Goal: Task Accomplishment & Management: Manage account settings

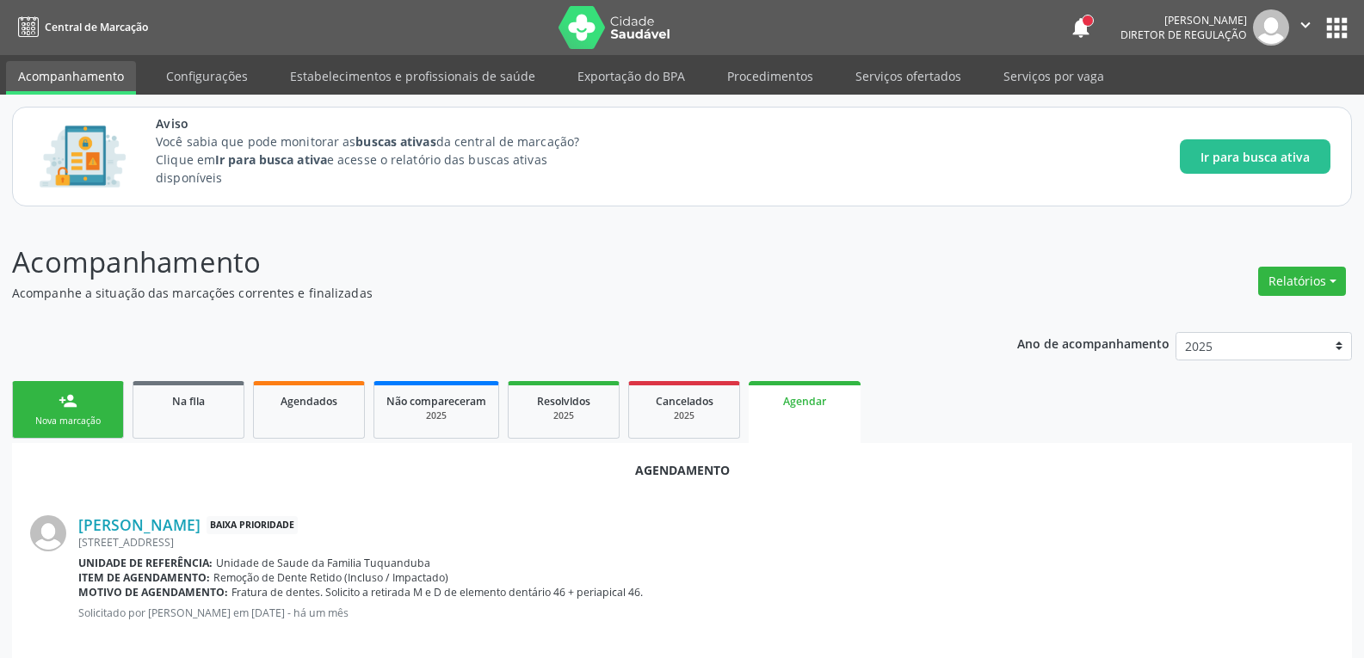
scroll to position [610, 0]
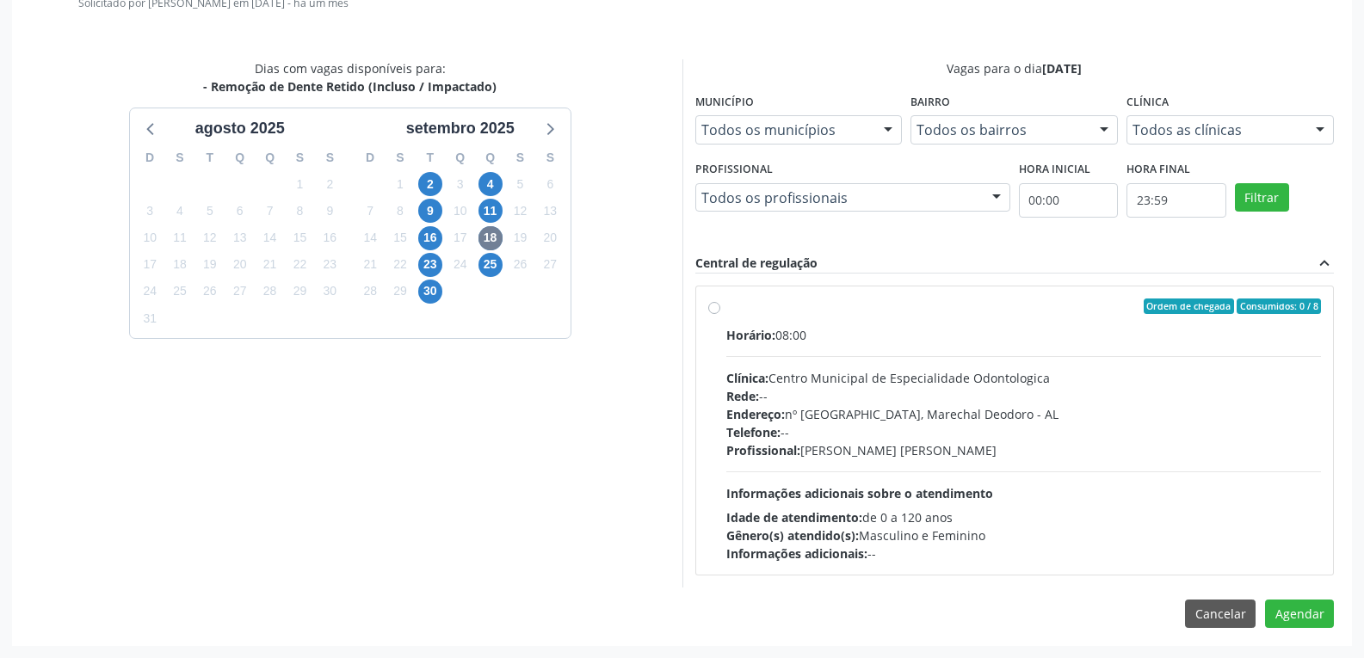
click at [708, 294] on div "Ordem de chegada Consumidos: 0 / 8 Horário: 08:00 Clínica: Centro Municipal de …" at bounding box center [1015, 431] width 638 height 288
radio input "true"
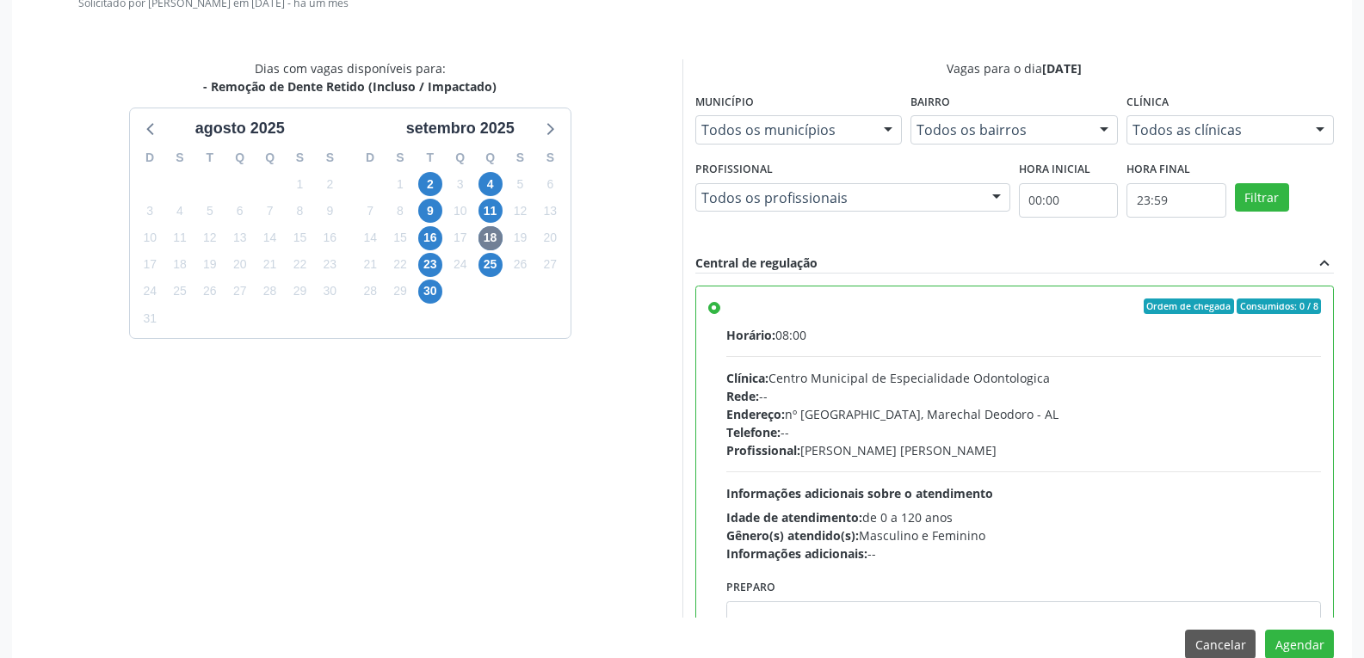
scroll to position [85, 0]
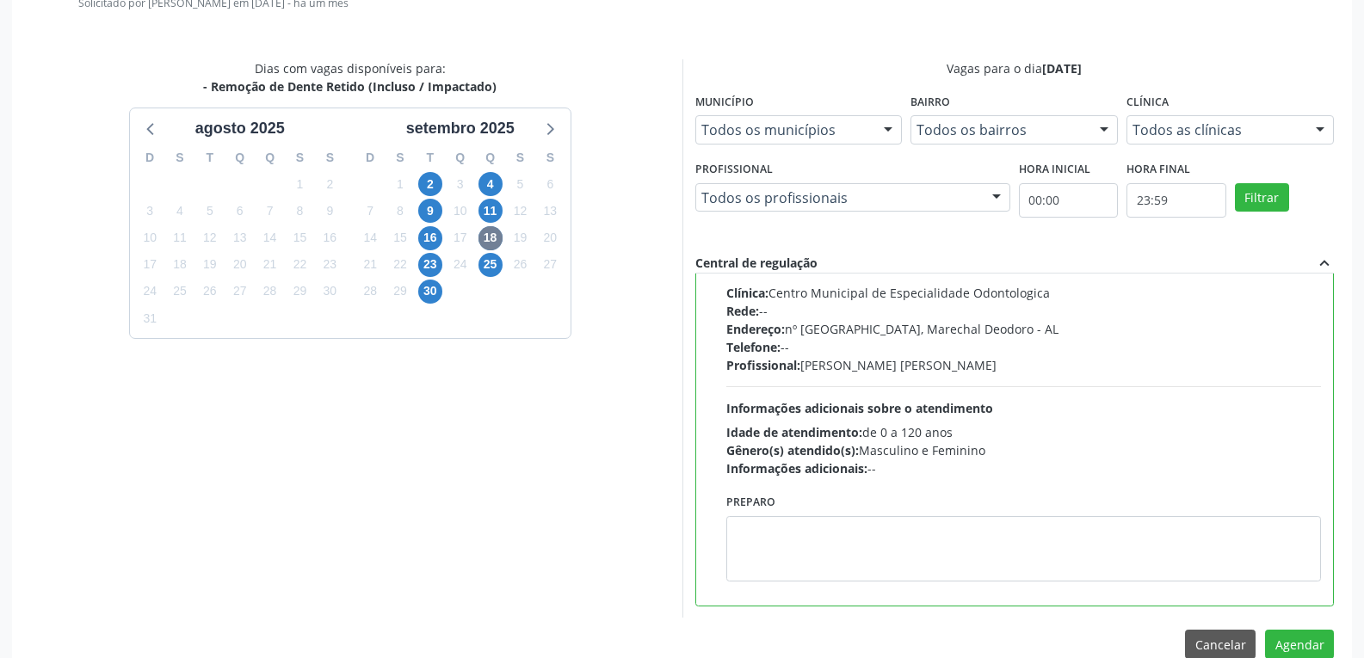
click at [1311, 628] on div "Agendamento [PERSON_NAME] Baixa Prioridade [STREET_ADDRESS] Unidade de referênc…" at bounding box center [682, 255] width 1340 height 844
click at [1316, 629] on div "Agendamento [PERSON_NAME] Baixa Prioridade [STREET_ADDRESS] Unidade de referênc…" at bounding box center [682, 255] width 1340 height 844
click at [1324, 632] on button "Agendar" at bounding box center [1299, 644] width 69 height 29
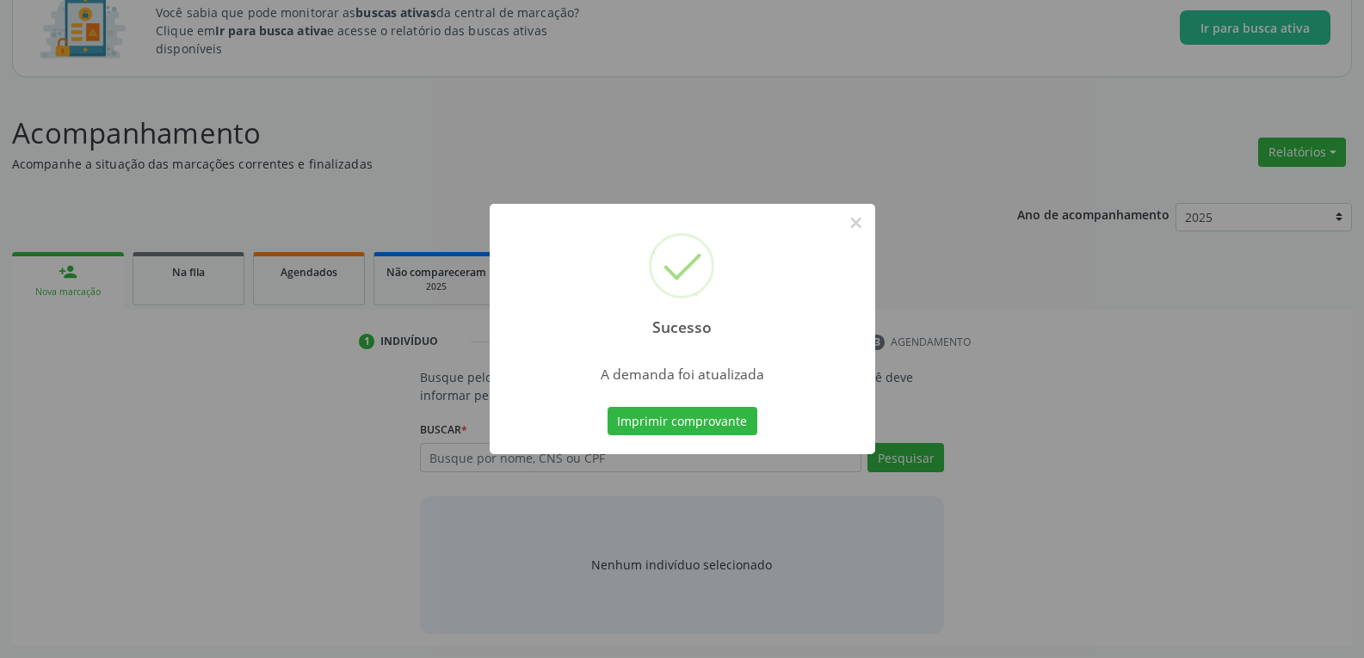
scroll to position [129, 0]
click at [857, 218] on button "×" at bounding box center [856, 222] width 29 height 29
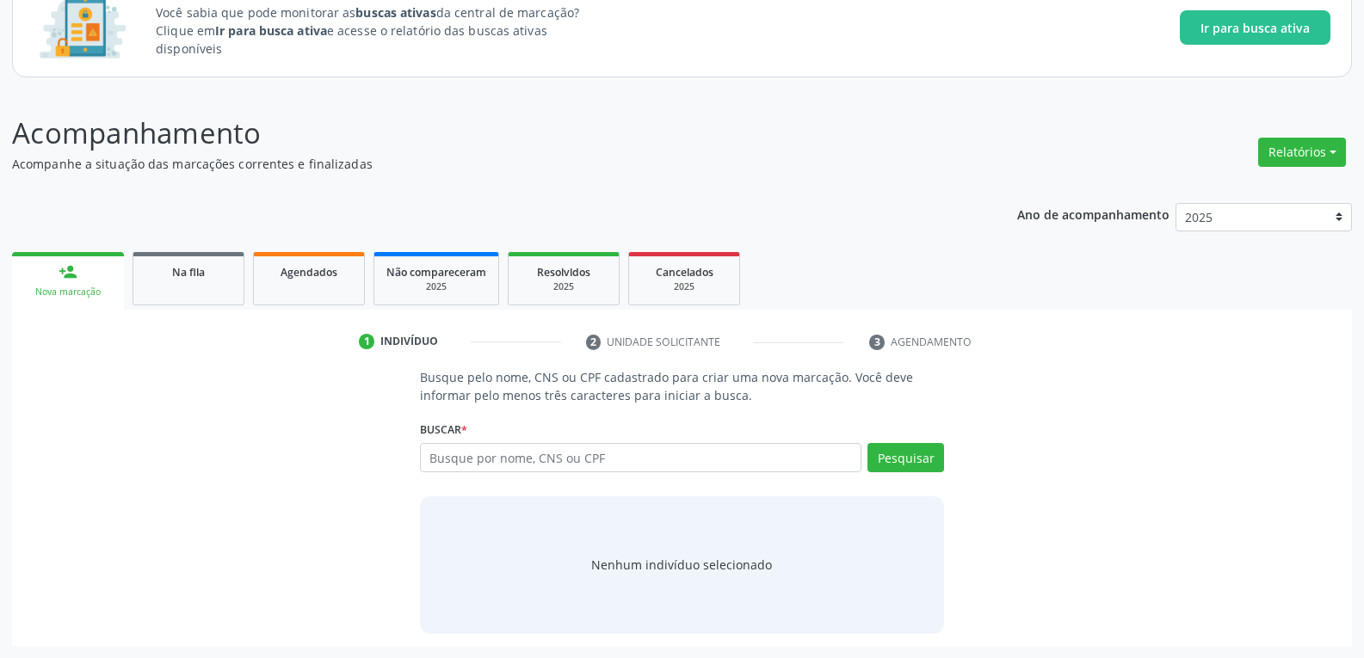
click at [181, 309] on ul "person_add Nova marcação Na fila Agendados Não compareceram 2025 Resolvidos 202…" at bounding box center [682, 279] width 1340 height 62
click at [179, 275] on span "Na fila" at bounding box center [188, 272] width 33 height 15
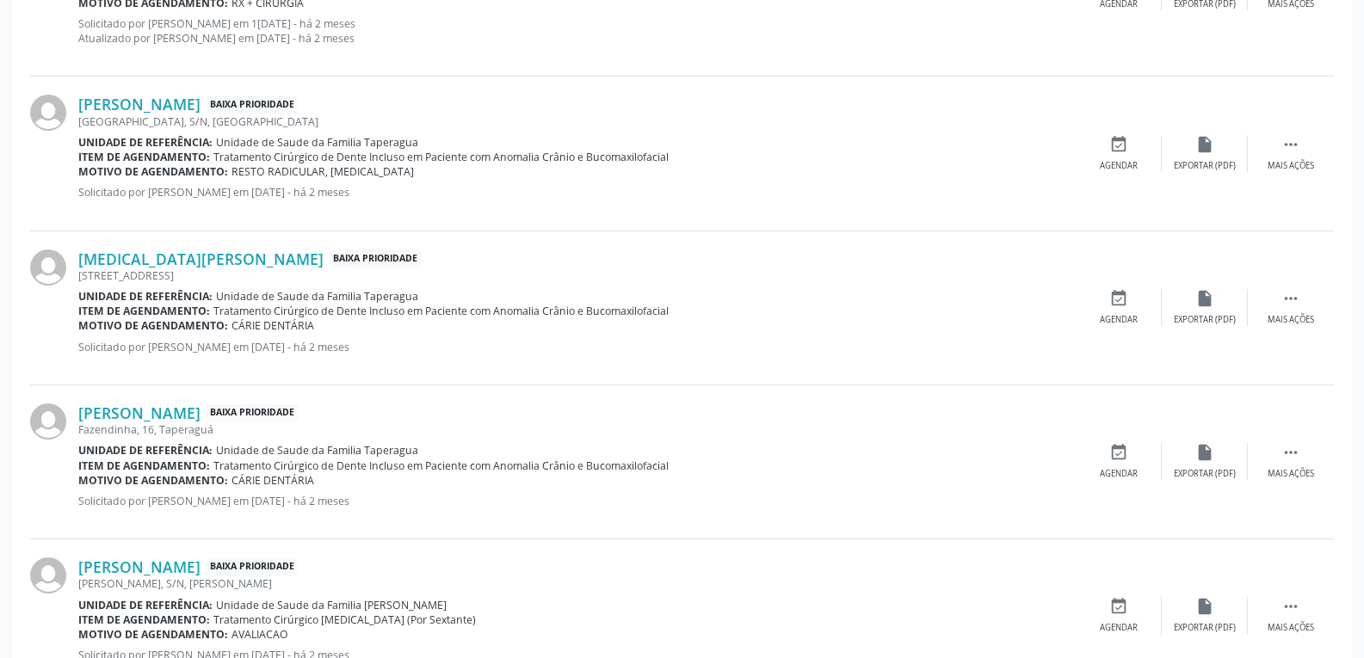
scroll to position [1259, 0]
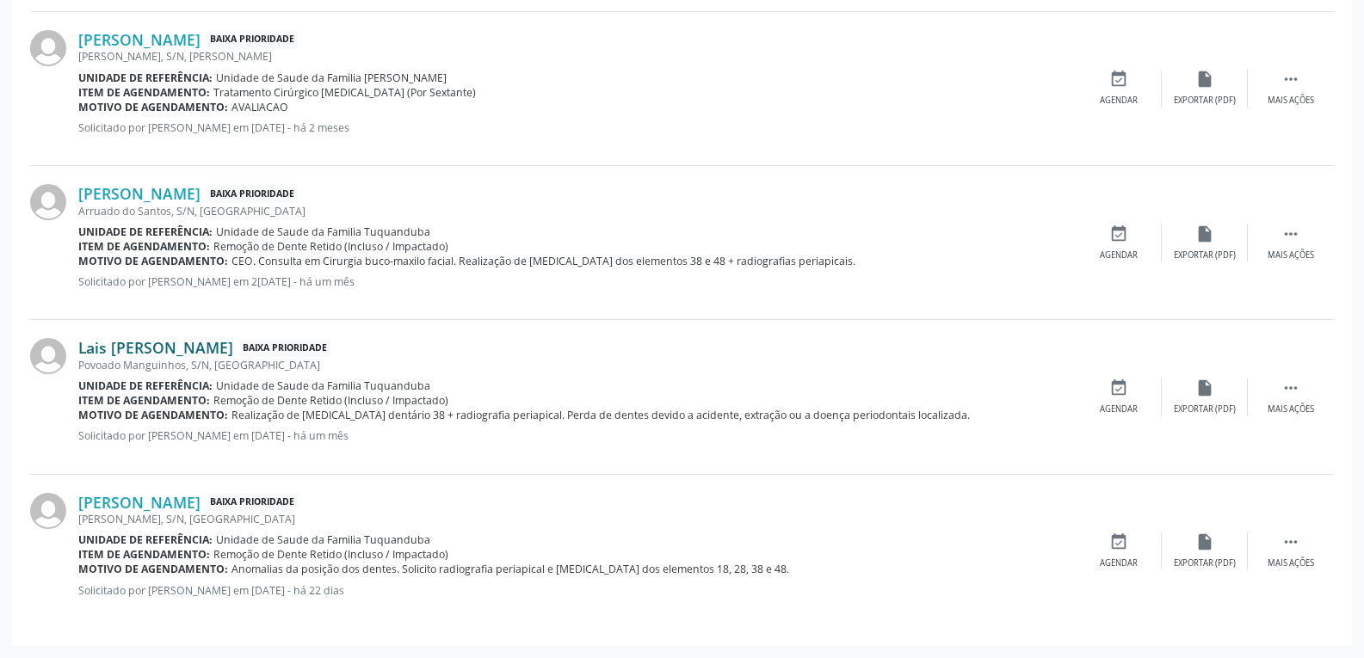
click at [163, 344] on link "Lais [PERSON_NAME]" at bounding box center [155, 347] width 155 height 19
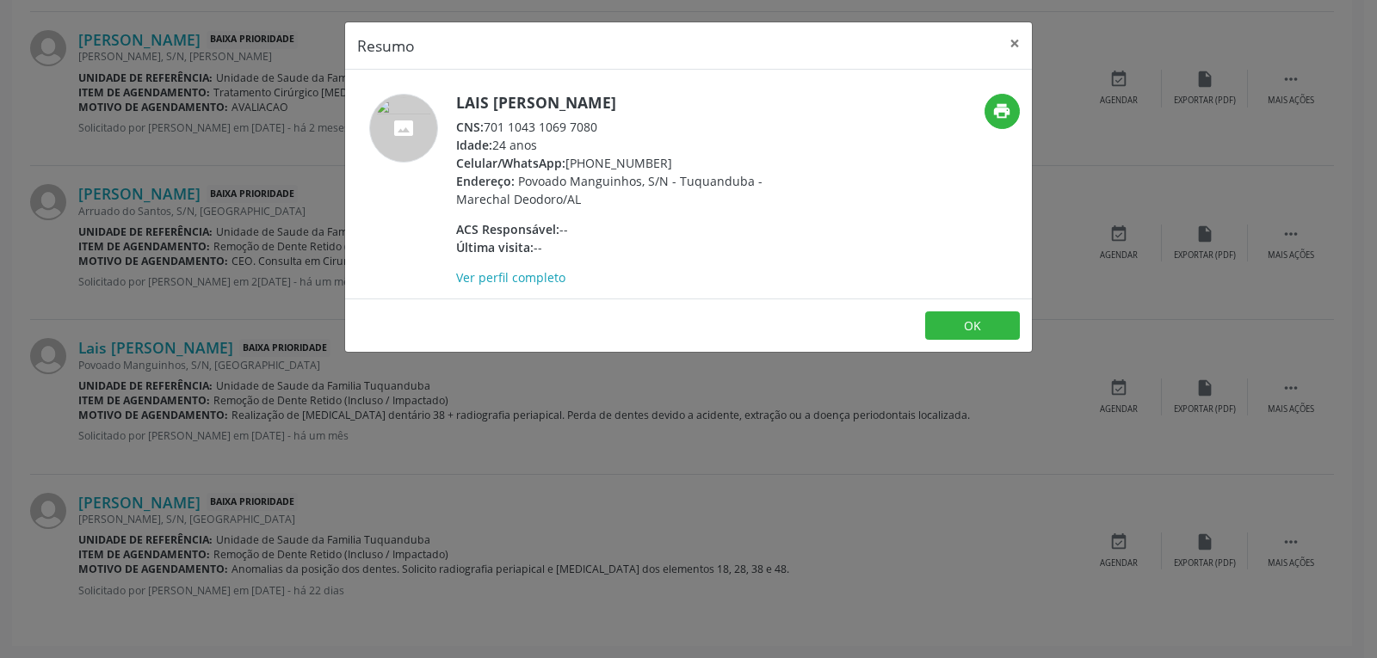
drag, startPoint x: 667, startPoint y: 166, endPoint x: 595, endPoint y: 164, distance: 72.3
click at [595, 164] on div "Celular/WhatsApp: [PHONE_NUMBER]" at bounding box center [623, 163] width 335 height 18
copy div "99405-4912"
drag, startPoint x: 674, startPoint y: 100, endPoint x: 456, endPoint y: 113, distance: 218.2
click at [456, 113] on div "Lais [PERSON_NAME] CNS: 701 1043 1069 7080 Idade: 24 anos Celular/WhatsApp: [PH…" at bounding box center [623, 190] width 335 height 193
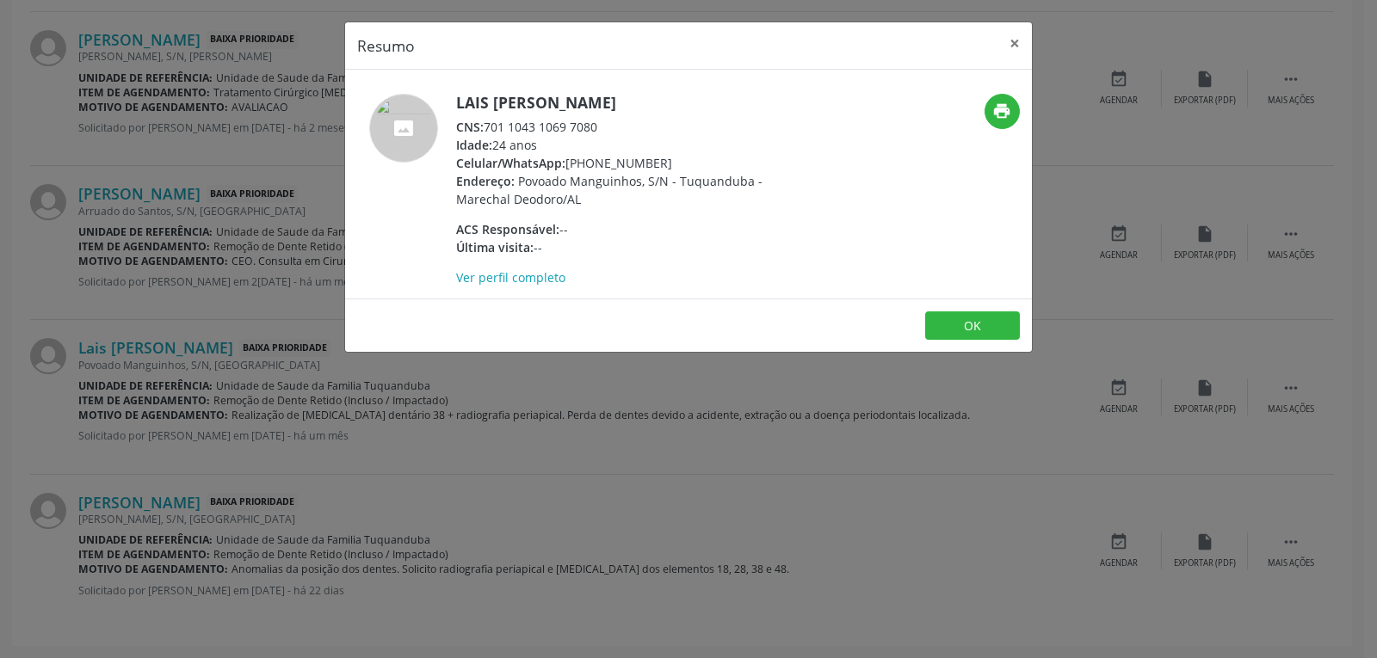
copy h5 "Lais [PERSON_NAME]"
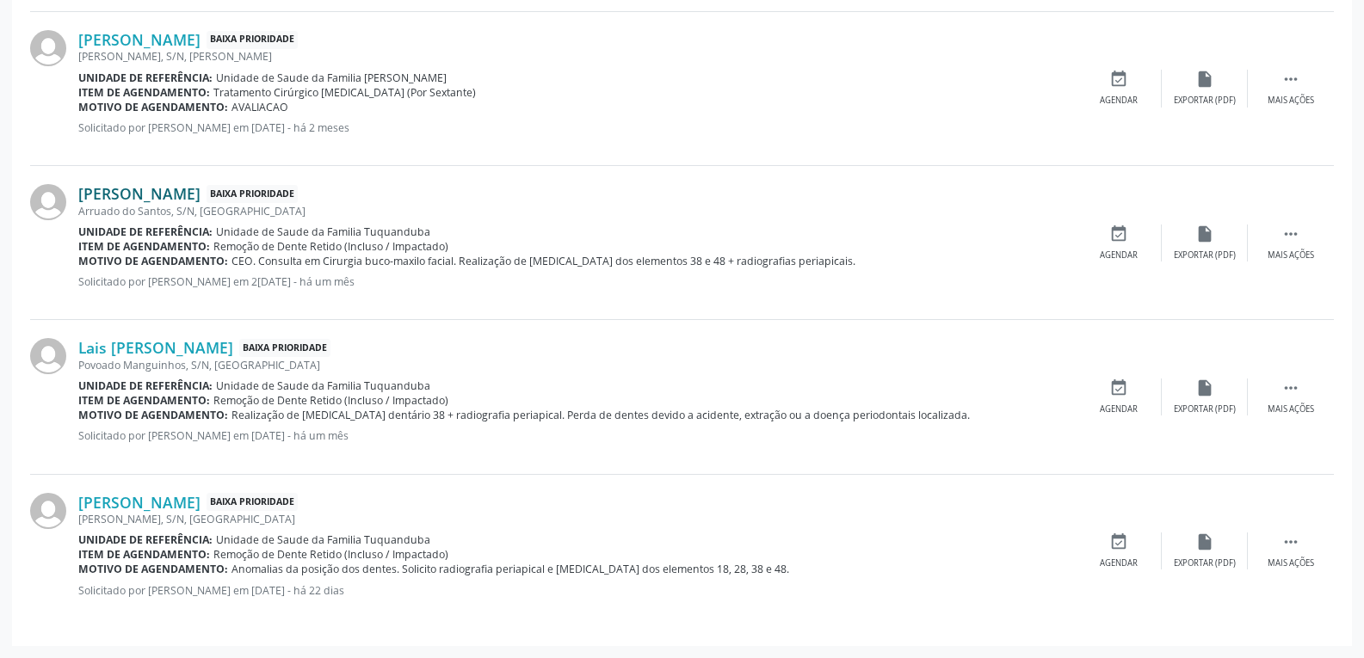
click at [130, 195] on link "[PERSON_NAME]" at bounding box center [139, 193] width 122 height 19
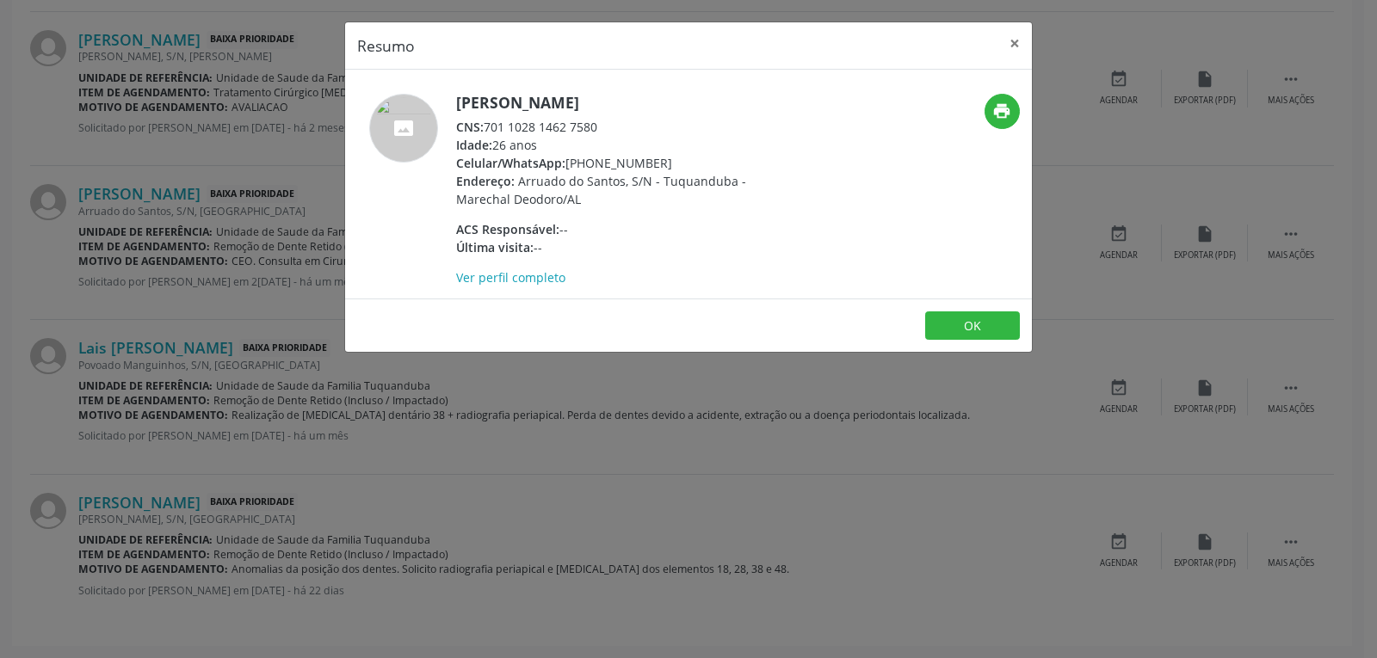
drag, startPoint x: 665, startPoint y: 160, endPoint x: 592, endPoint y: 166, distance: 72.6
click at [592, 166] on div "Celular/WhatsApp: [PHONE_NUMBER]" at bounding box center [623, 163] width 335 height 18
copy div "99402-3491"
click at [573, 108] on h5 "[PERSON_NAME]" at bounding box center [623, 103] width 335 height 18
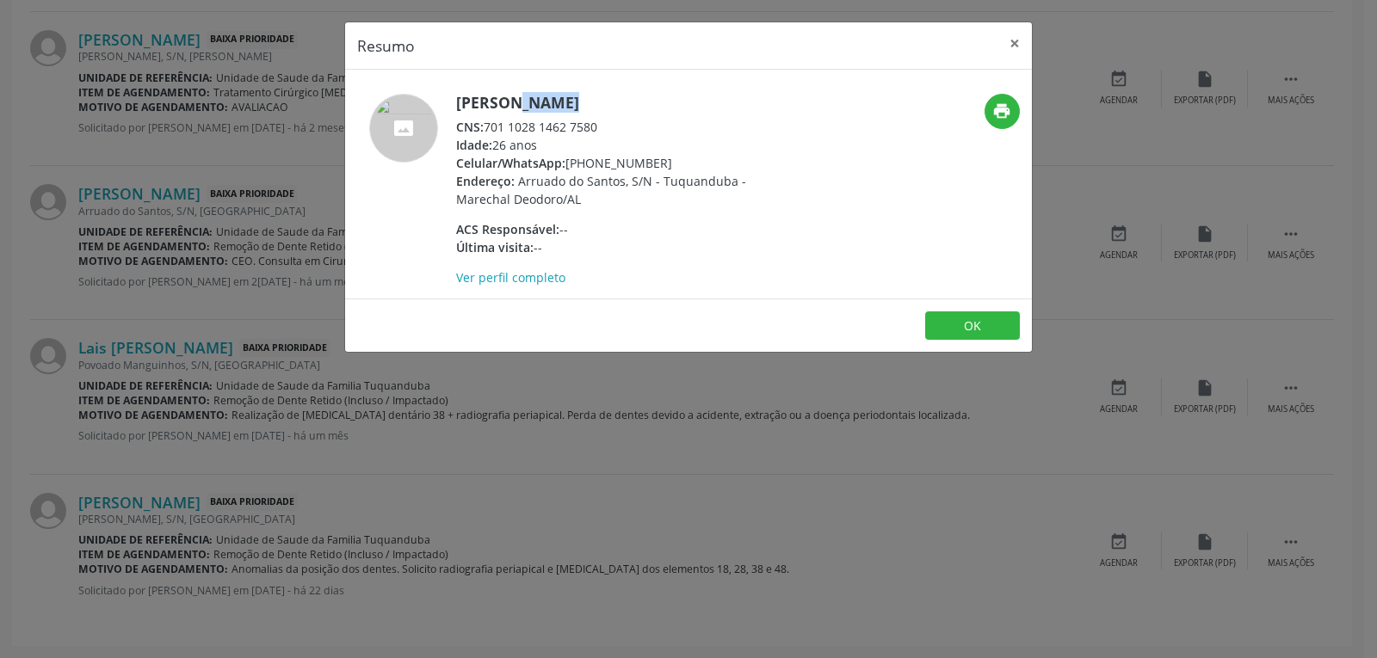
click at [573, 108] on h5 "[PERSON_NAME]" at bounding box center [623, 103] width 335 height 18
copy div "[PERSON_NAME]"
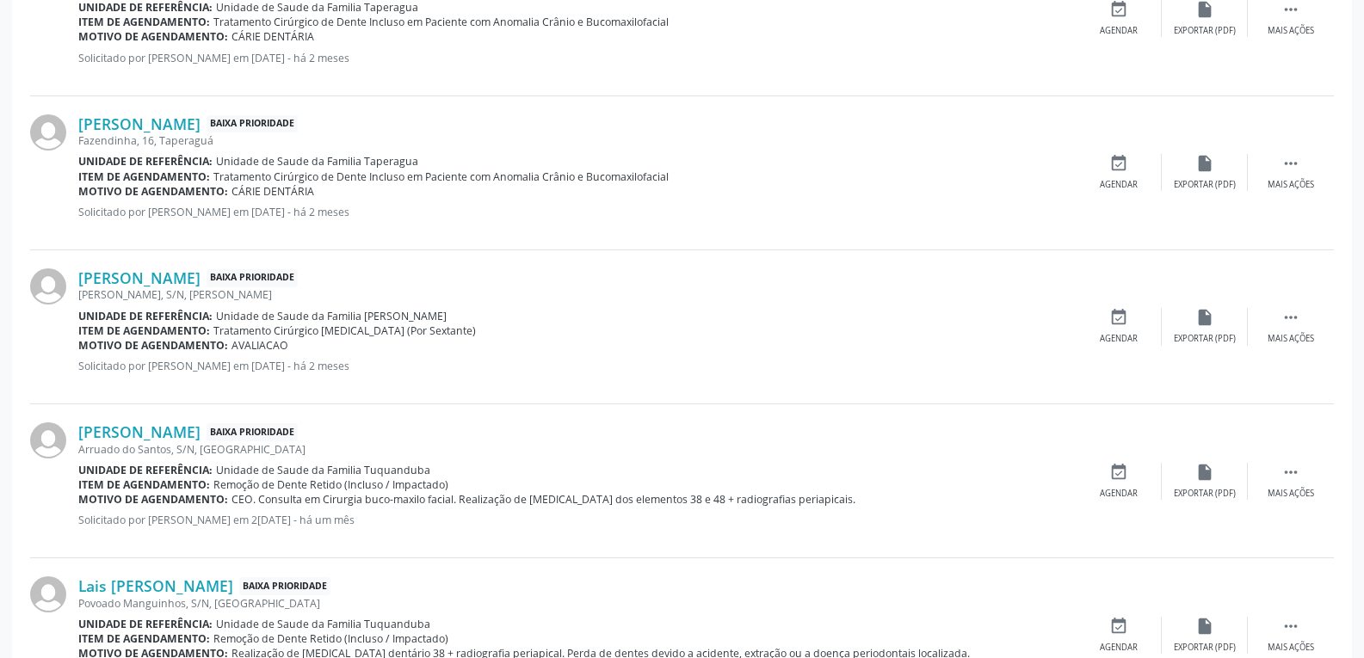
scroll to position [1001, 0]
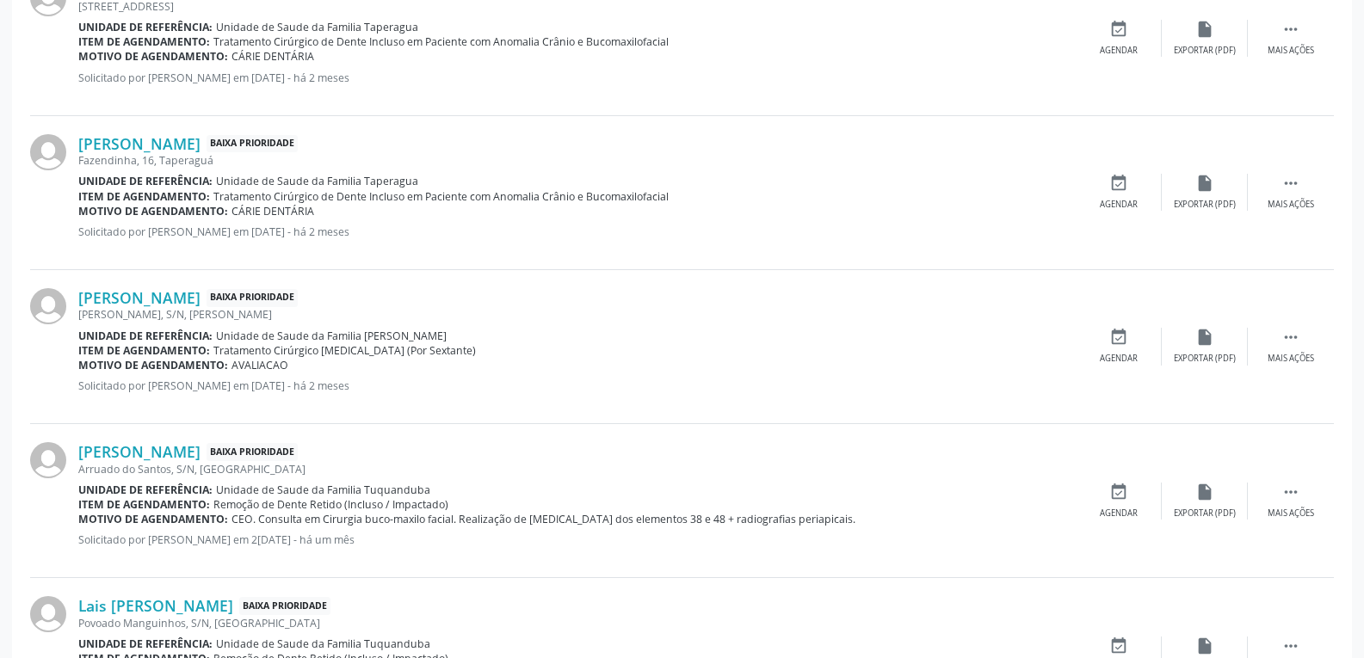
click at [138, 285] on div "[PERSON_NAME] Baixa Prioridade [PERSON_NAME], S/N, [PERSON_NAME] Unidade de ref…" at bounding box center [682, 347] width 1304 height 154
click at [155, 290] on link "[PERSON_NAME]" at bounding box center [139, 297] width 122 height 19
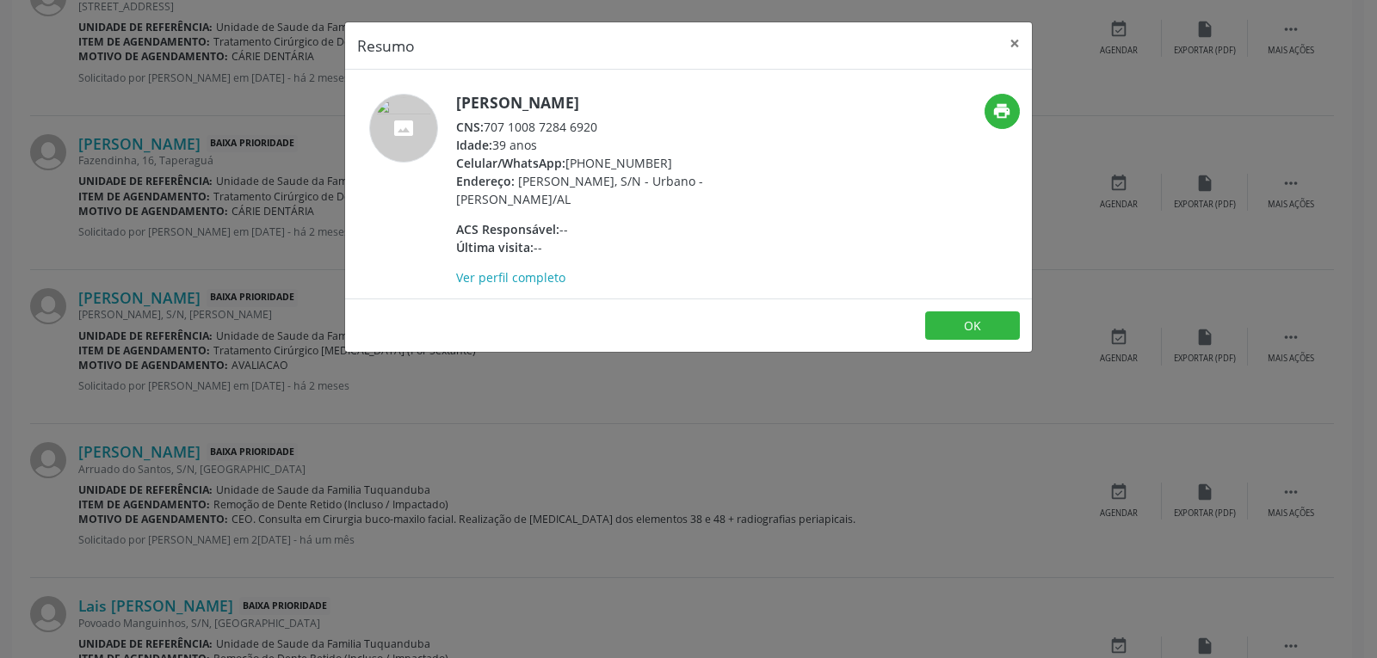
drag, startPoint x: 666, startPoint y: 159, endPoint x: 595, endPoint y: 157, distance: 71.5
click at [595, 157] on div "Celular/WhatsApp: [PHONE_NUMBER]" at bounding box center [623, 163] width 335 height 18
copy div "99104-8232"
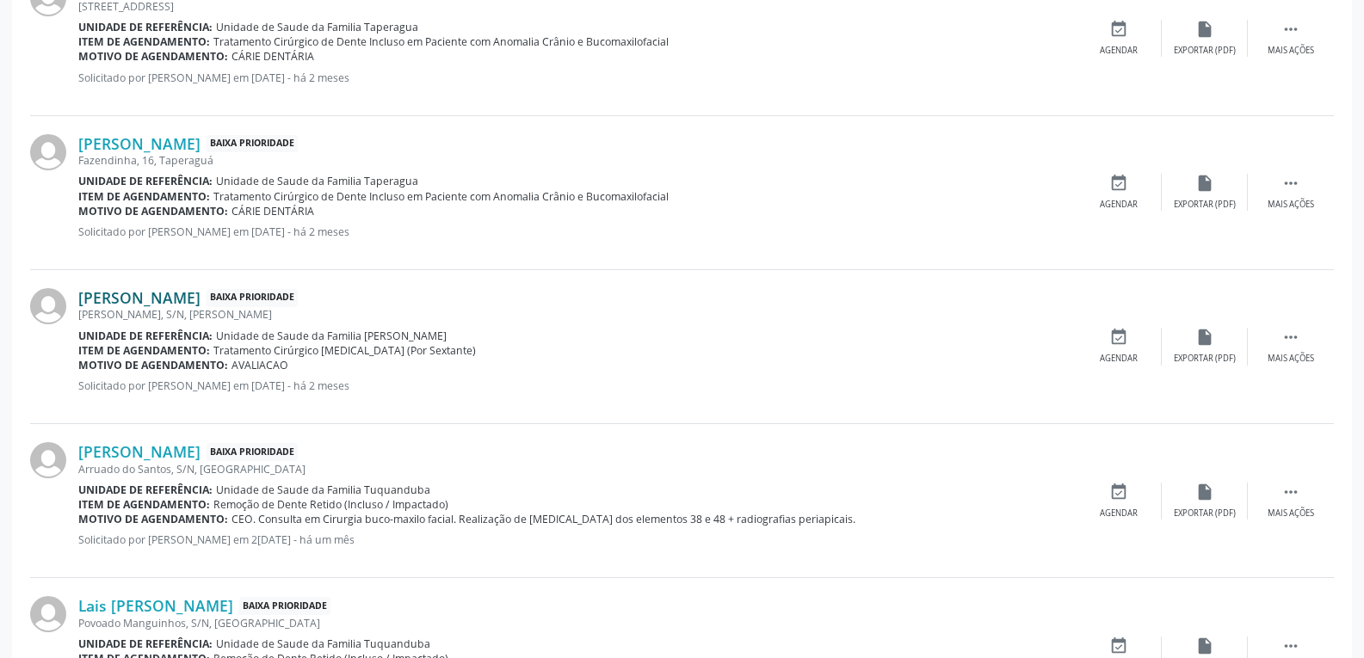
click at [151, 294] on link "[PERSON_NAME]" at bounding box center [139, 297] width 122 height 19
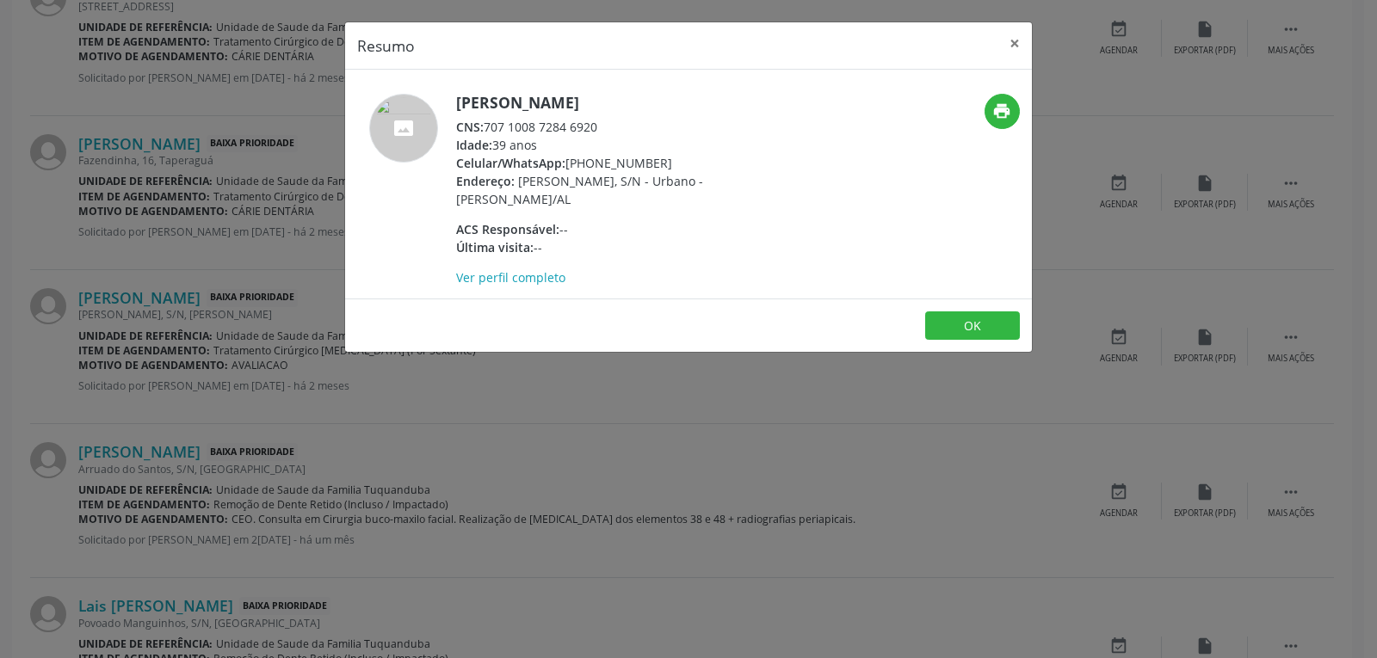
drag, startPoint x: 597, startPoint y: 126, endPoint x: 488, endPoint y: 123, distance: 109.3
click at [488, 123] on div "CNS: 707 1008 7284 6920" at bounding box center [623, 127] width 335 height 18
copy div "707 1008 7284 6920"
drag, startPoint x: 671, startPoint y: 158, endPoint x: 594, endPoint y: 164, distance: 77.8
click at [594, 164] on div "Celular/WhatsApp: [PHONE_NUMBER]" at bounding box center [623, 163] width 335 height 18
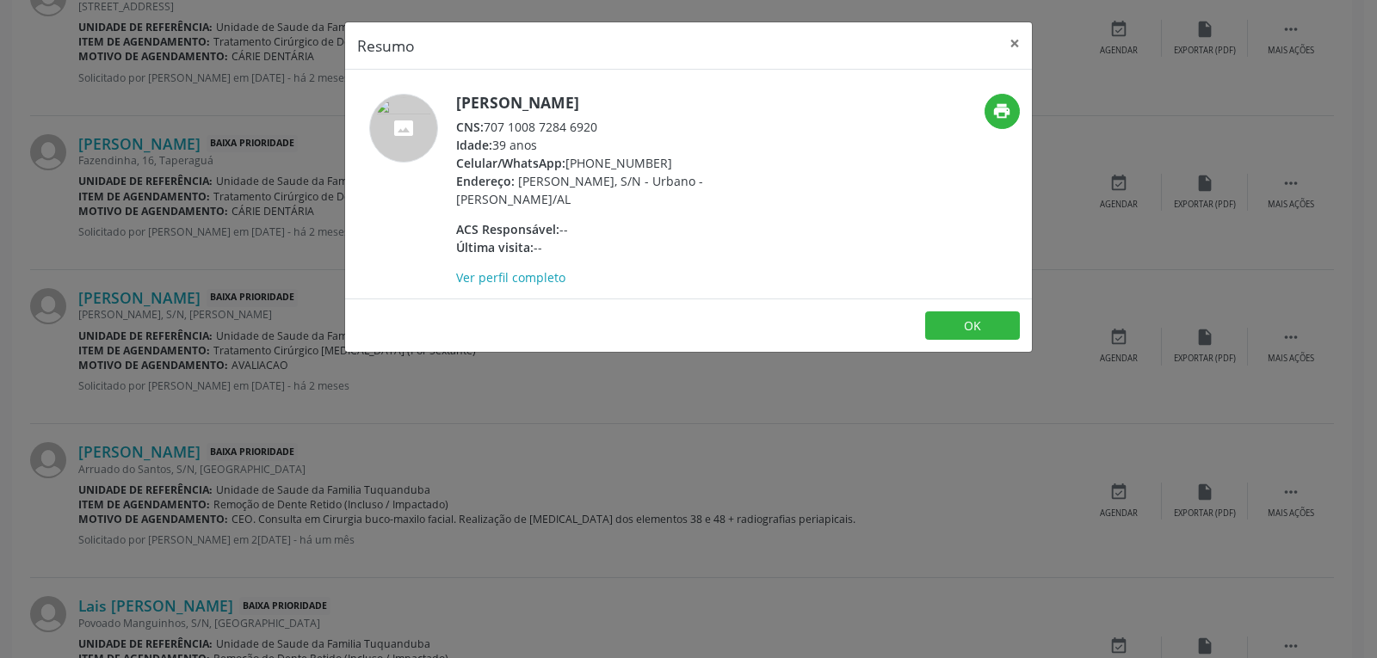
copy div "99104-8232"
click at [1009, 43] on button "×" at bounding box center [1015, 43] width 34 height 42
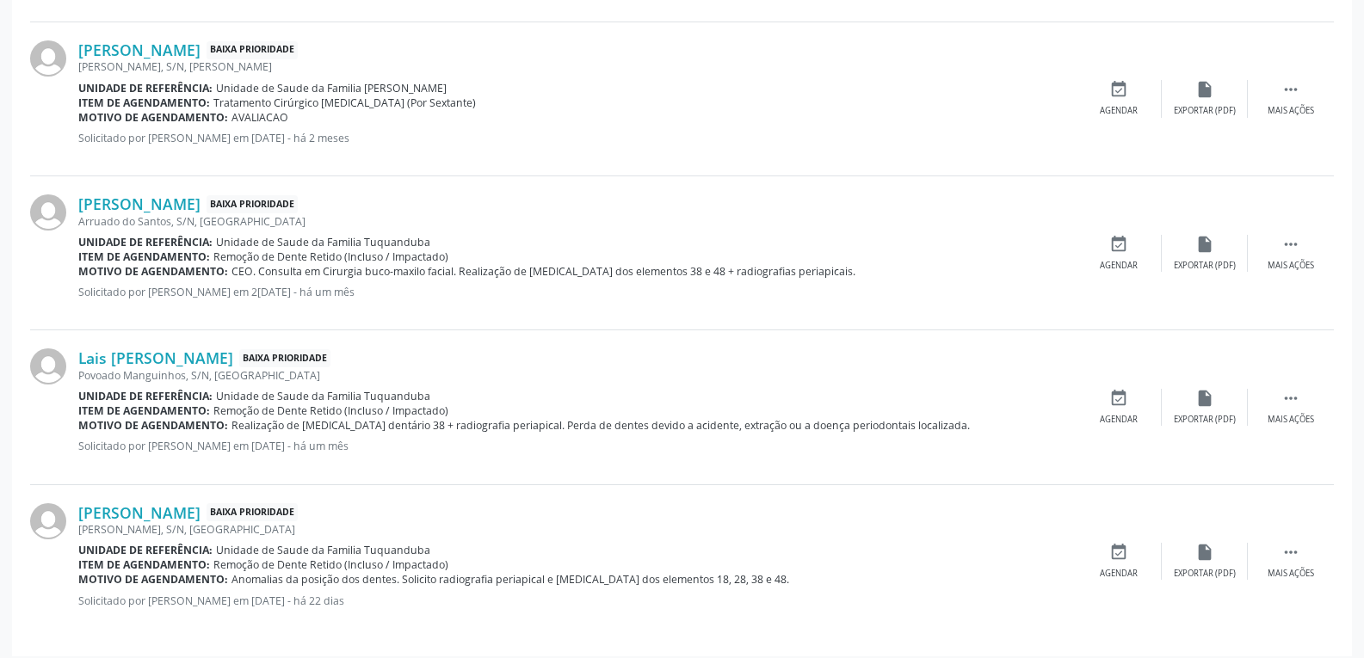
scroll to position [1259, 0]
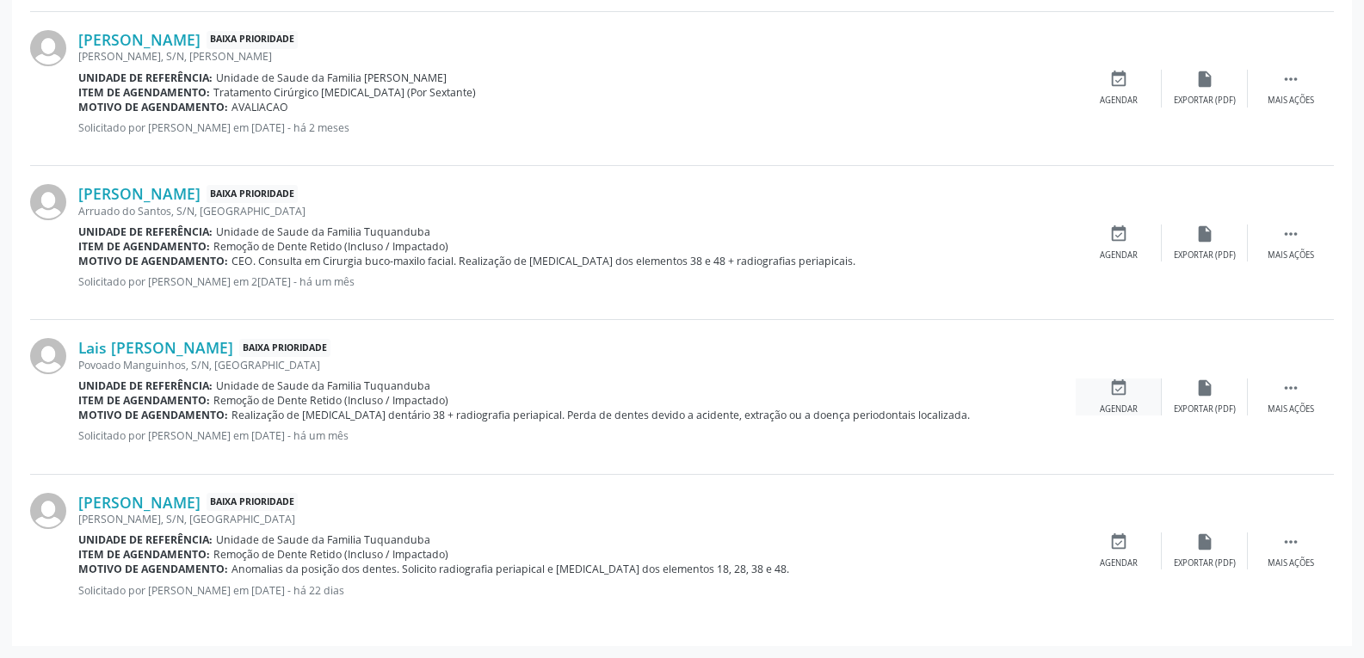
click at [1135, 401] on div "event_available Agendar" at bounding box center [1119, 397] width 86 height 37
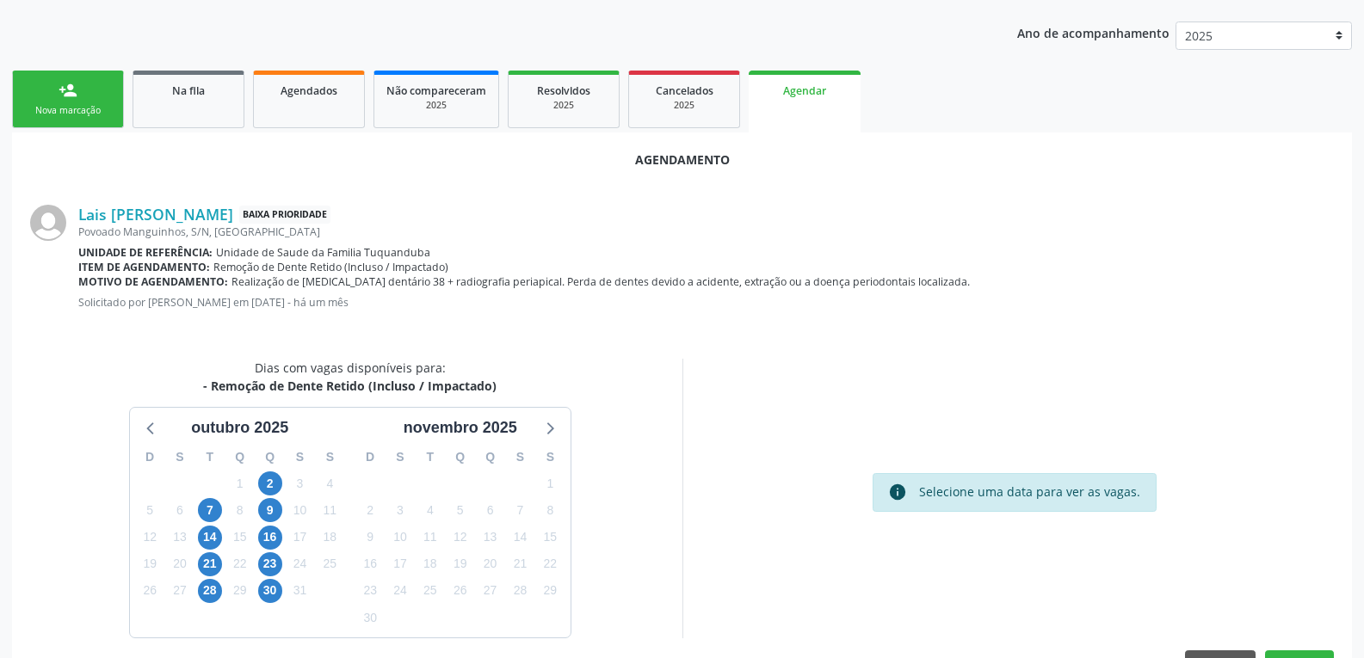
scroll to position [344, 0]
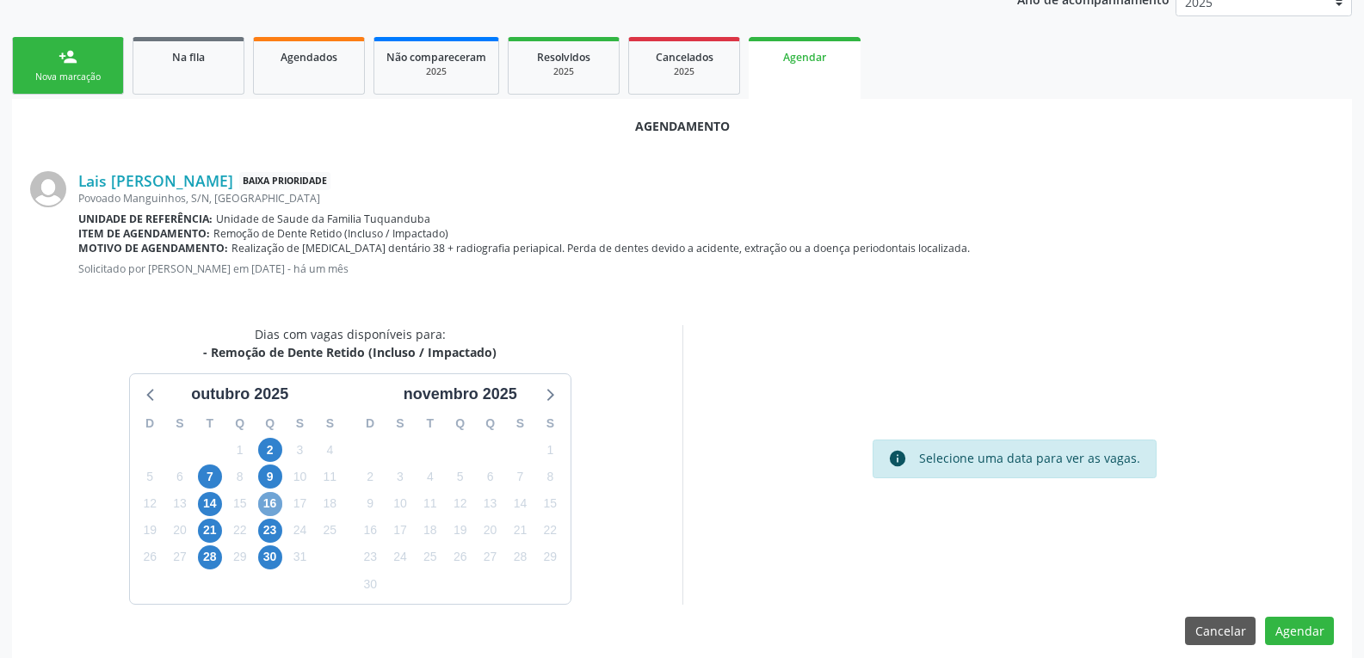
click at [273, 501] on span "16" at bounding box center [270, 504] width 24 height 24
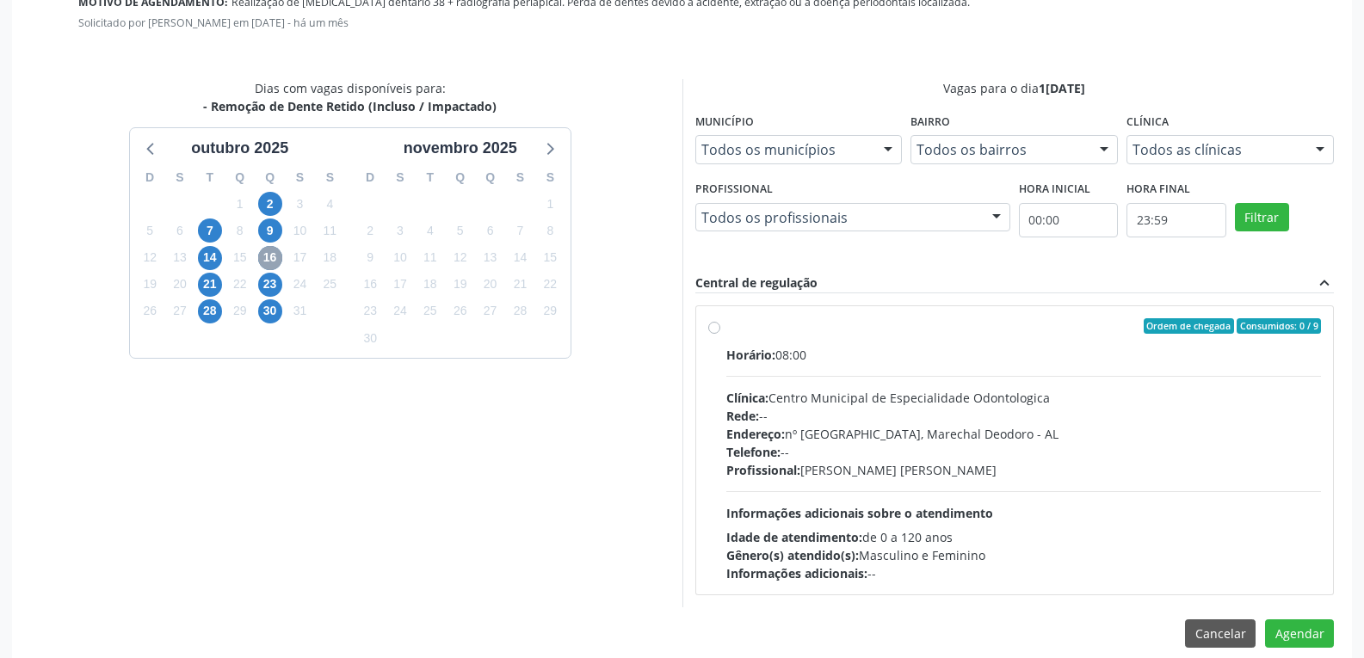
scroll to position [603, 0]
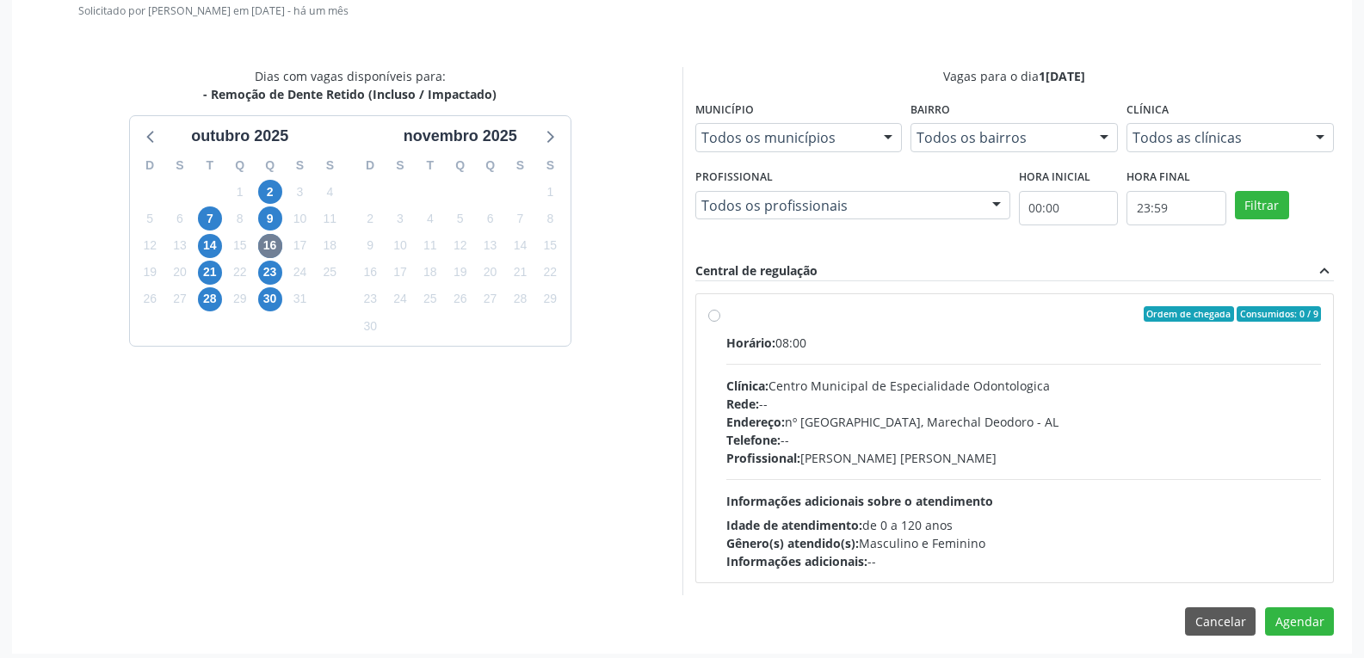
click at [821, 367] on div "Horário: 08:00 Clínica: Centro Municipal de Especialidade Odontologica Rede: --…" at bounding box center [1024, 452] width 596 height 237
click at [720, 322] on input "Ordem de chegada Consumidos: 0 / 9 Horário: 08:00 Clínica: Centro Municipal de …" at bounding box center [714, 313] width 12 height 15
radio input "true"
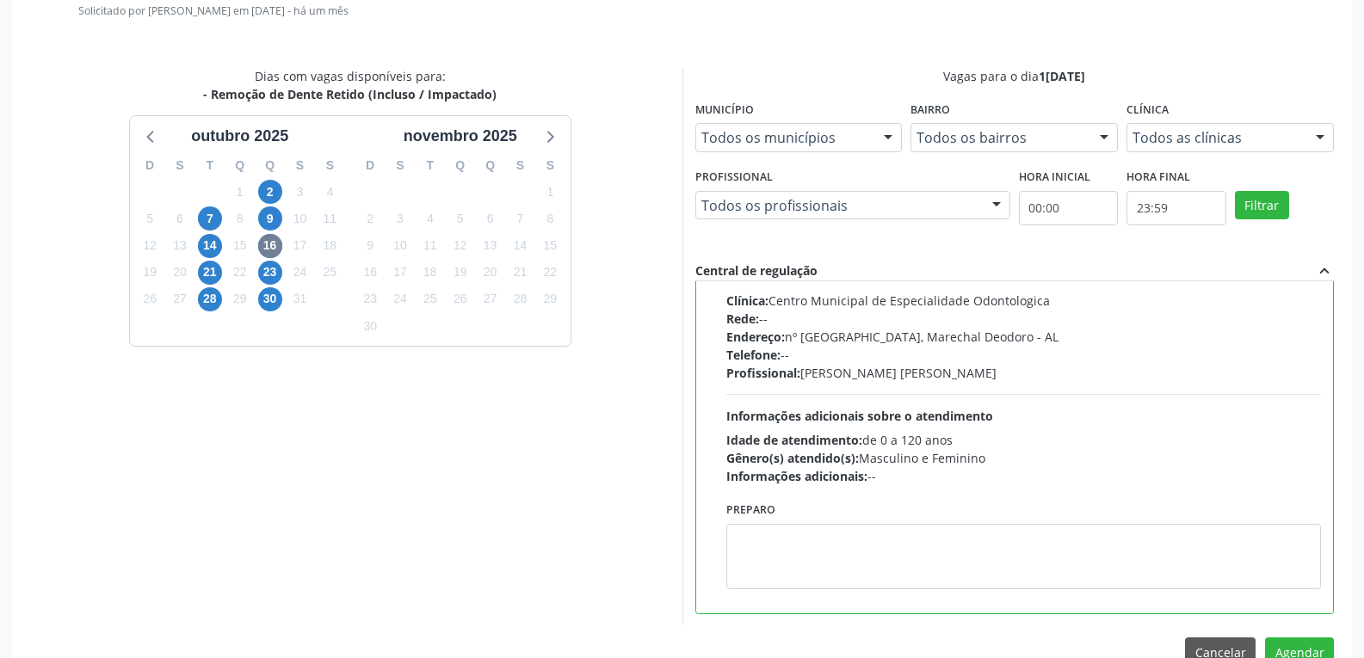
click at [769, 151] on div "Todos os municípios" at bounding box center [799, 137] width 207 height 29
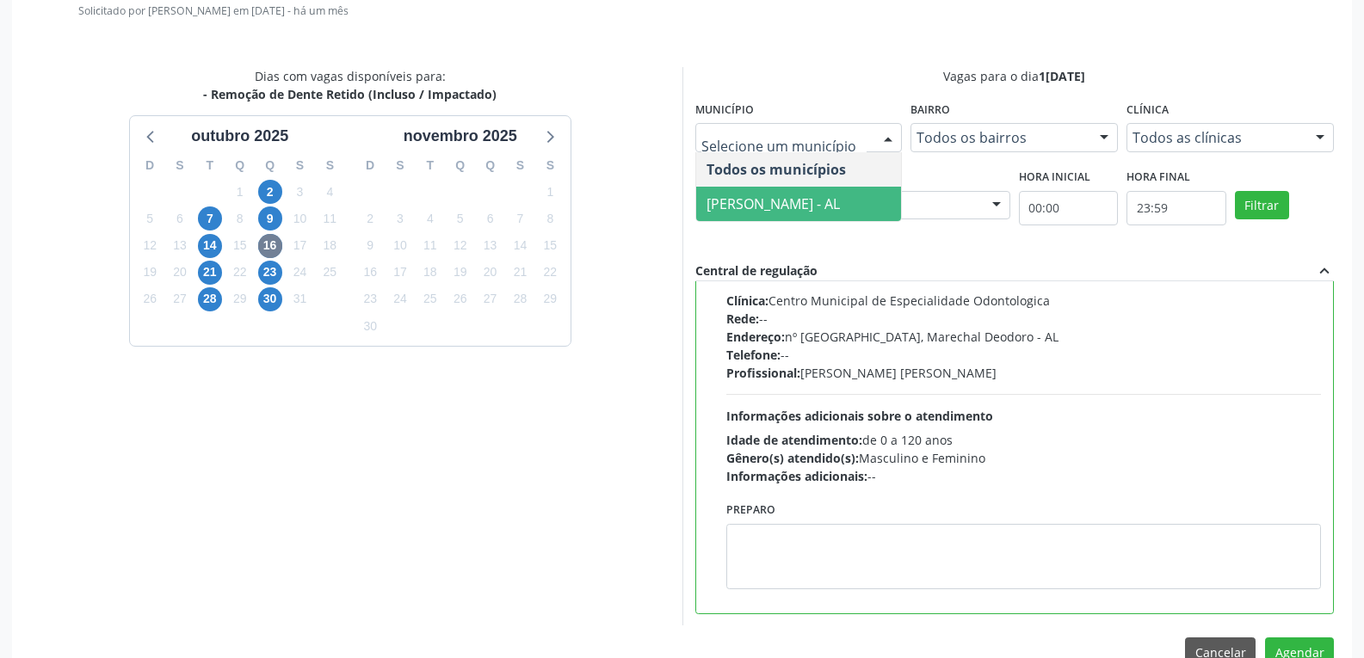
click at [786, 198] on span "[PERSON_NAME] - AL" at bounding box center [773, 204] width 133 height 19
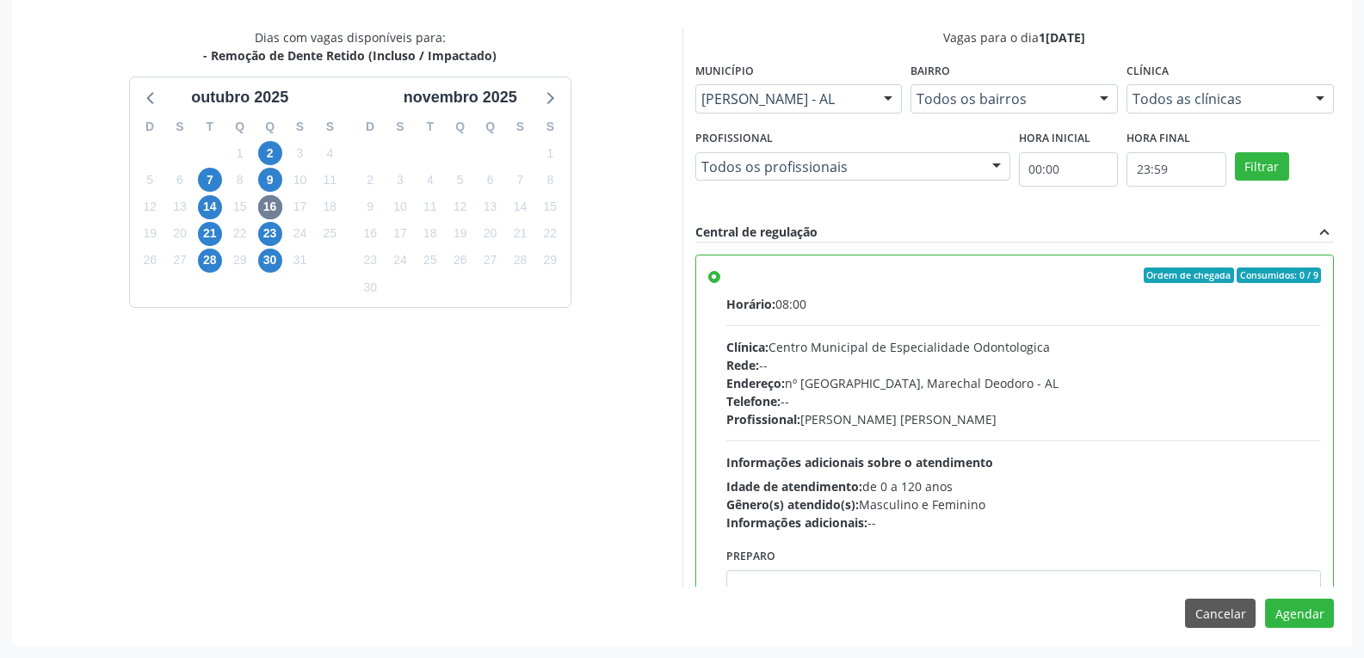
scroll to position [85, 0]
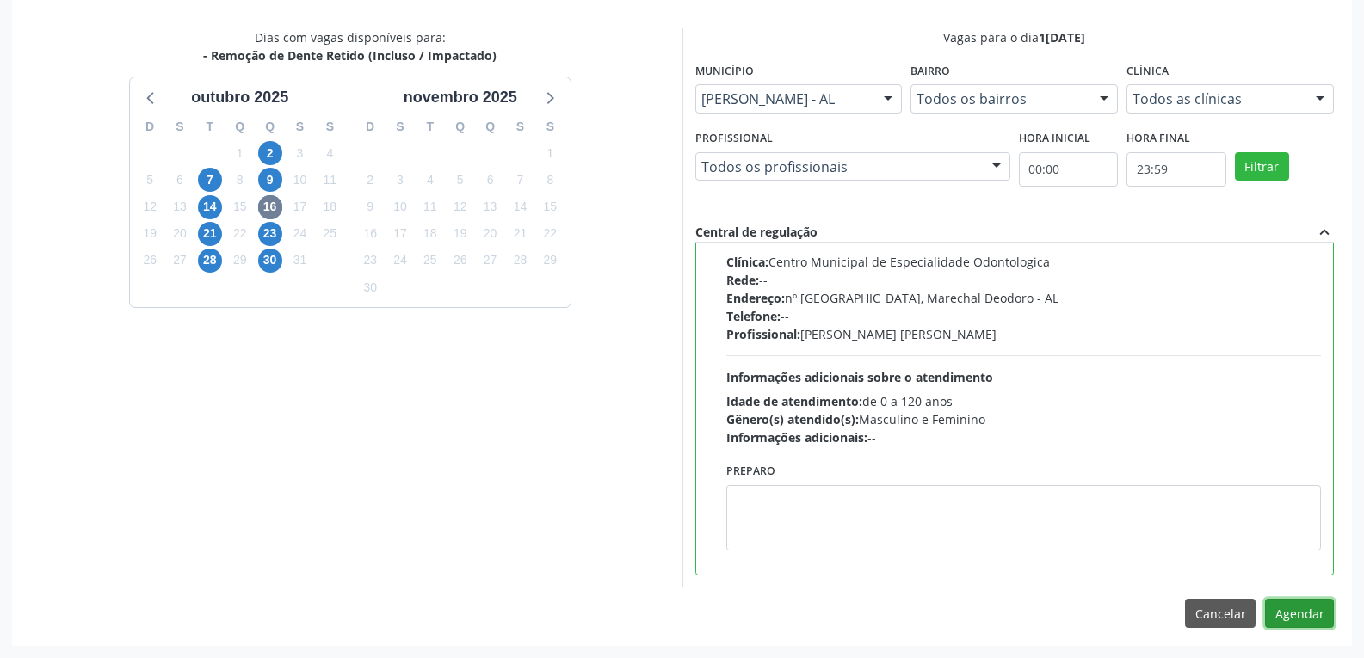
click at [1312, 606] on button "Agendar" at bounding box center [1299, 613] width 69 height 29
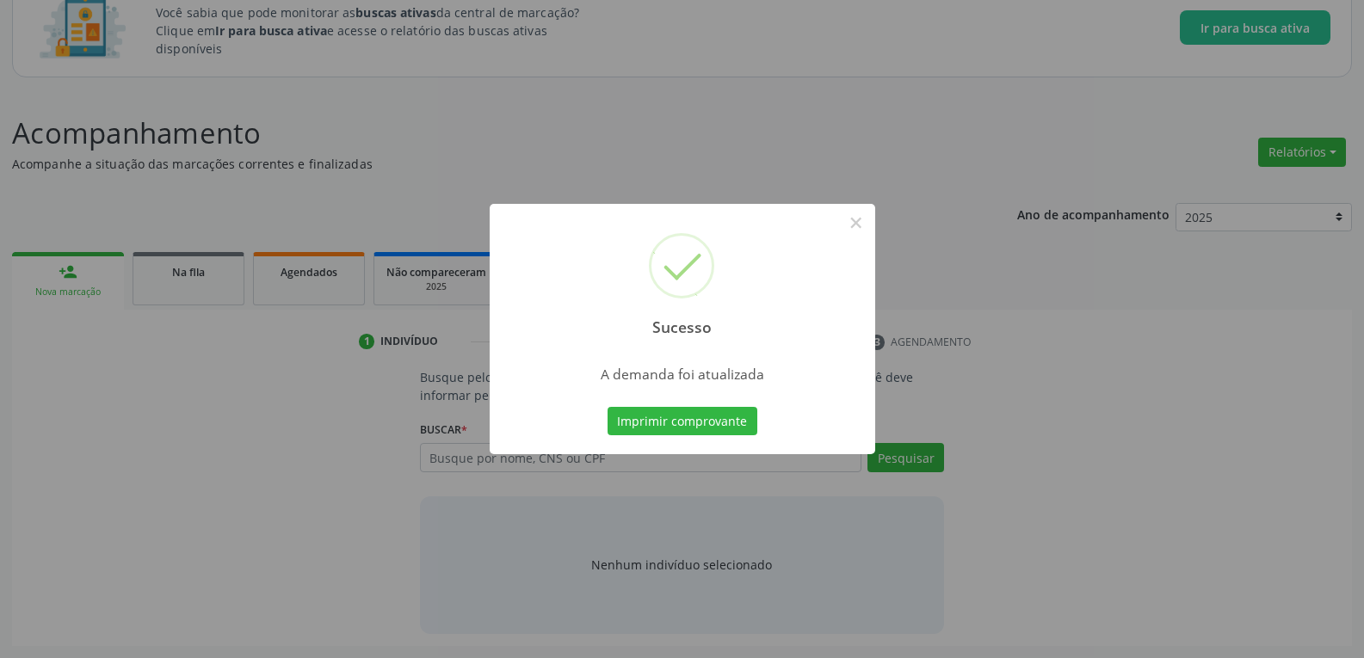
scroll to position [129, 0]
click at [203, 280] on div "Sucesso × A demanda foi atualizada Imprimir comprovante Cancel" at bounding box center [682, 329] width 1364 height 658
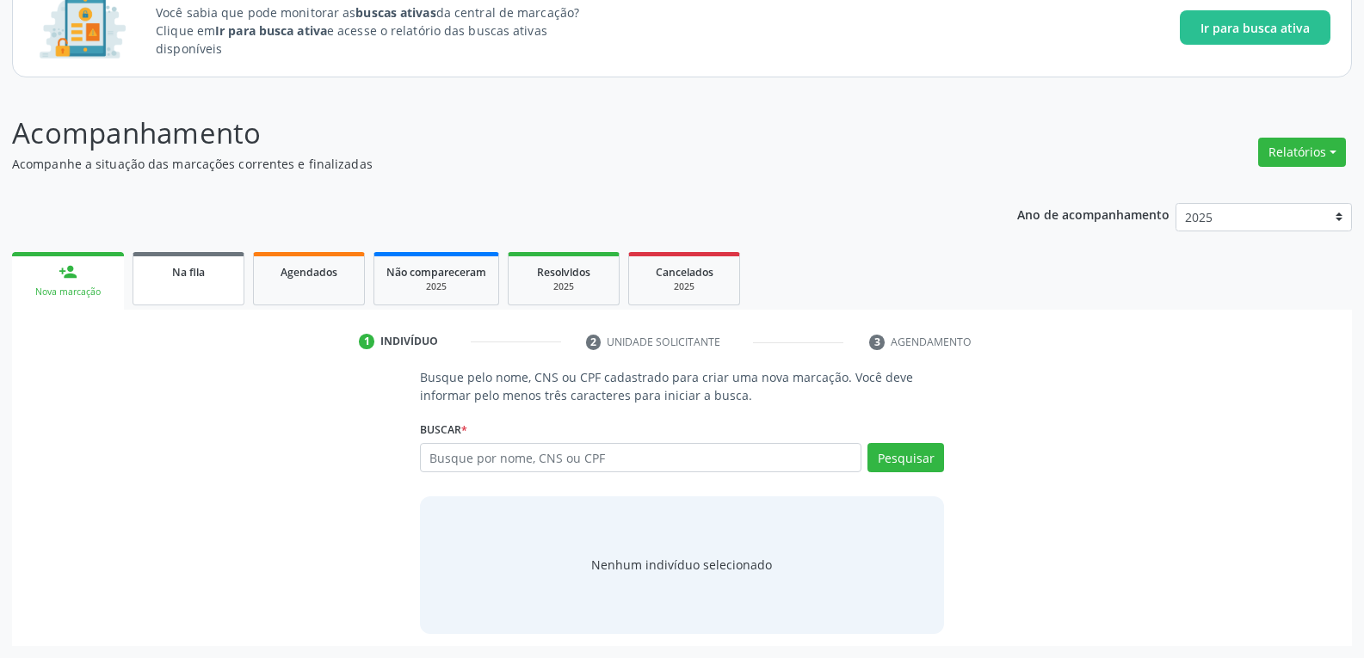
click at [203, 280] on div "Na fila" at bounding box center [188, 272] width 86 height 18
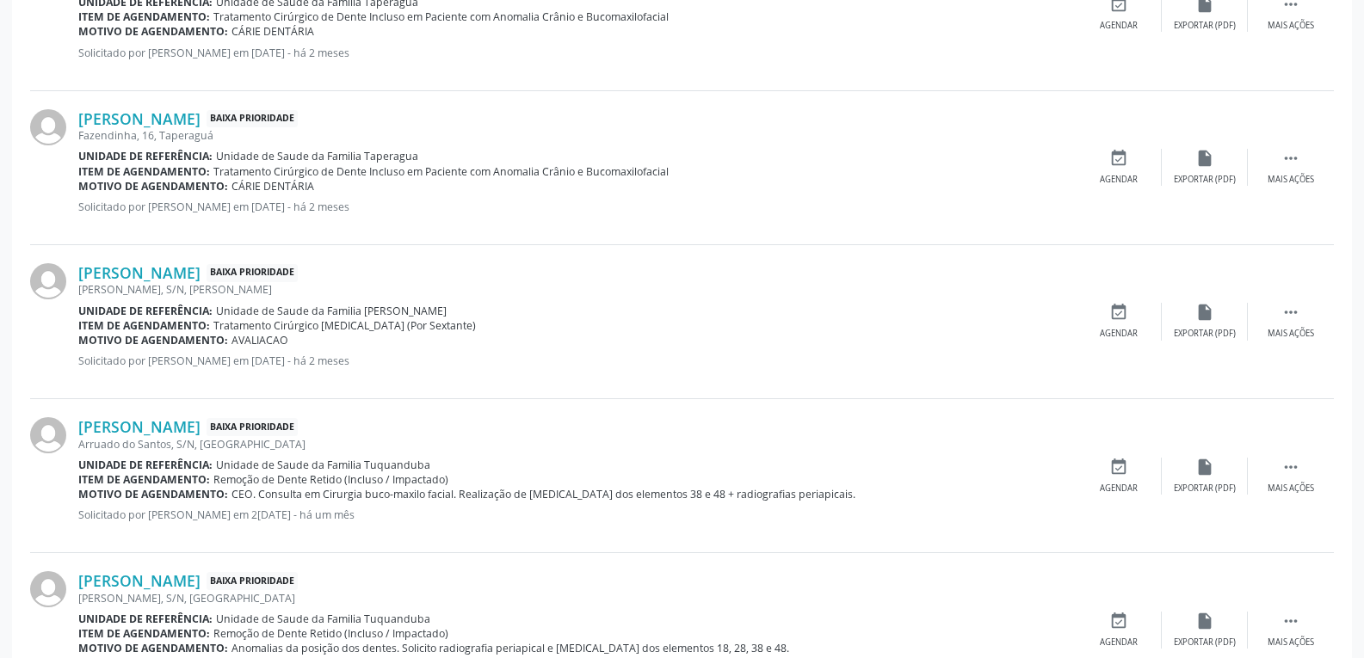
scroll to position [1105, 0]
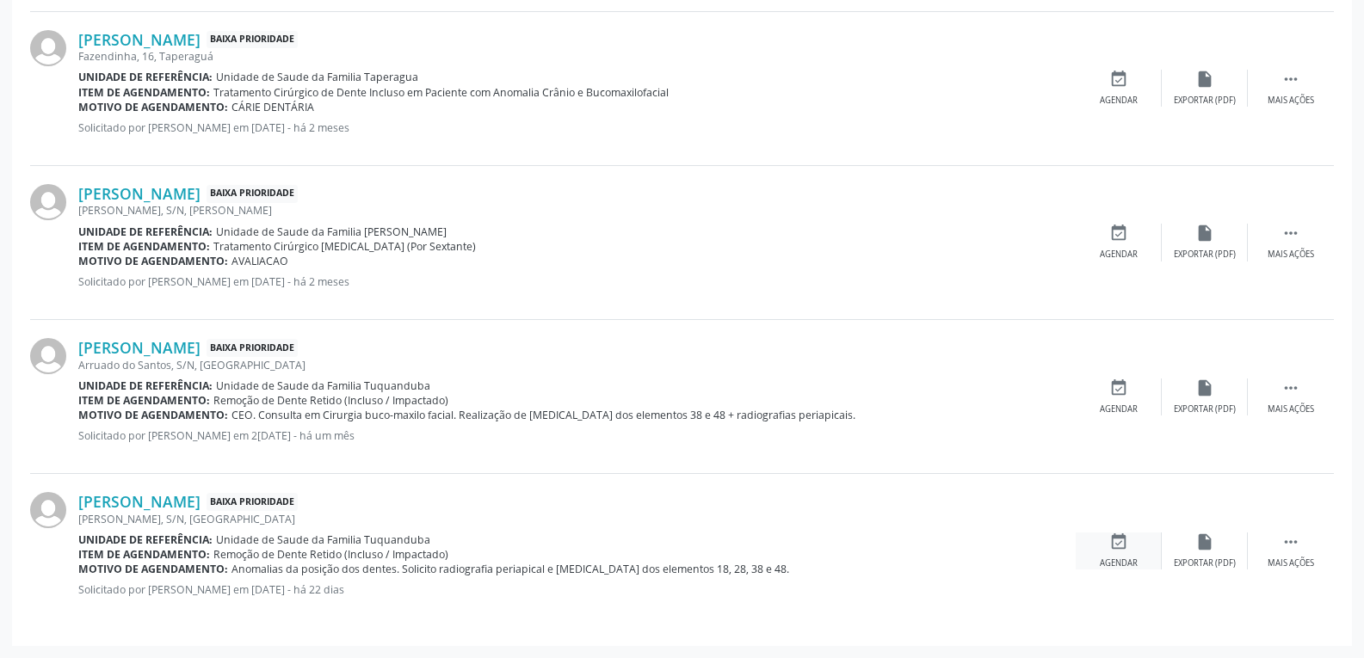
click at [1126, 554] on div "event_available Agendar" at bounding box center [1119, 551] width 86 height 37
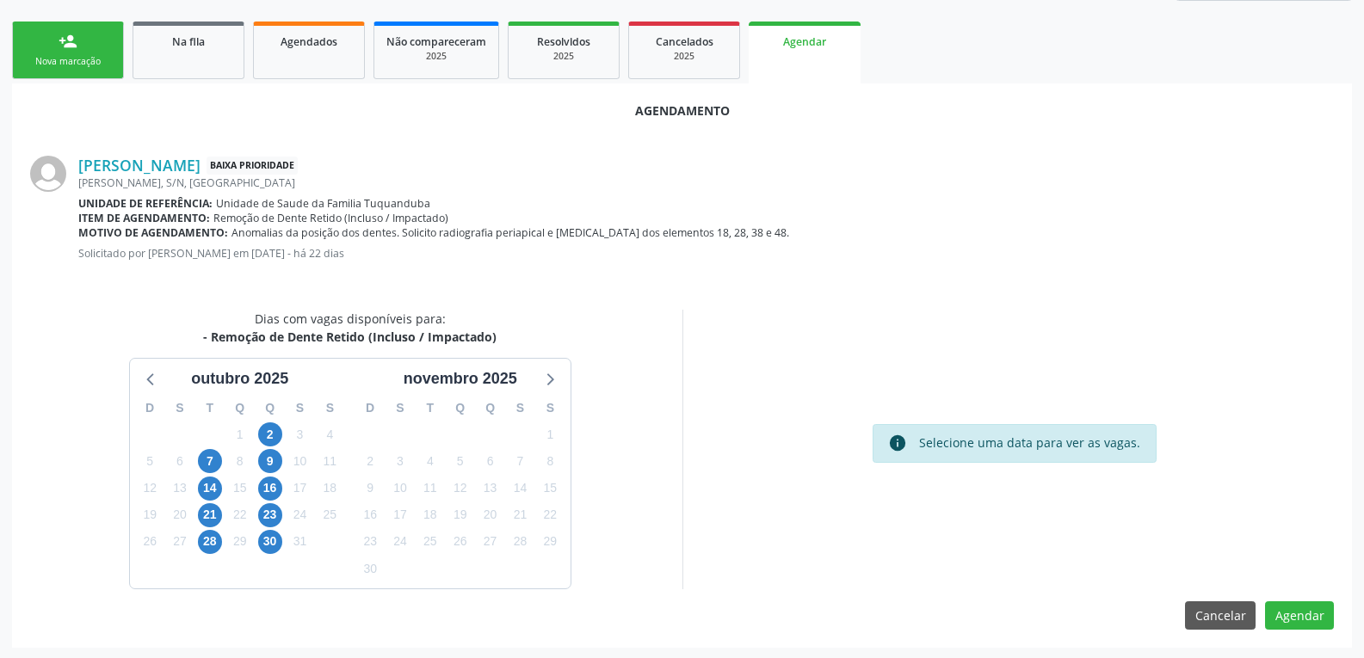
scroll to position [362, 0]
click at [449, 378] on div "novembro 2025" at bounding box center [460, 377] width 127 height 23
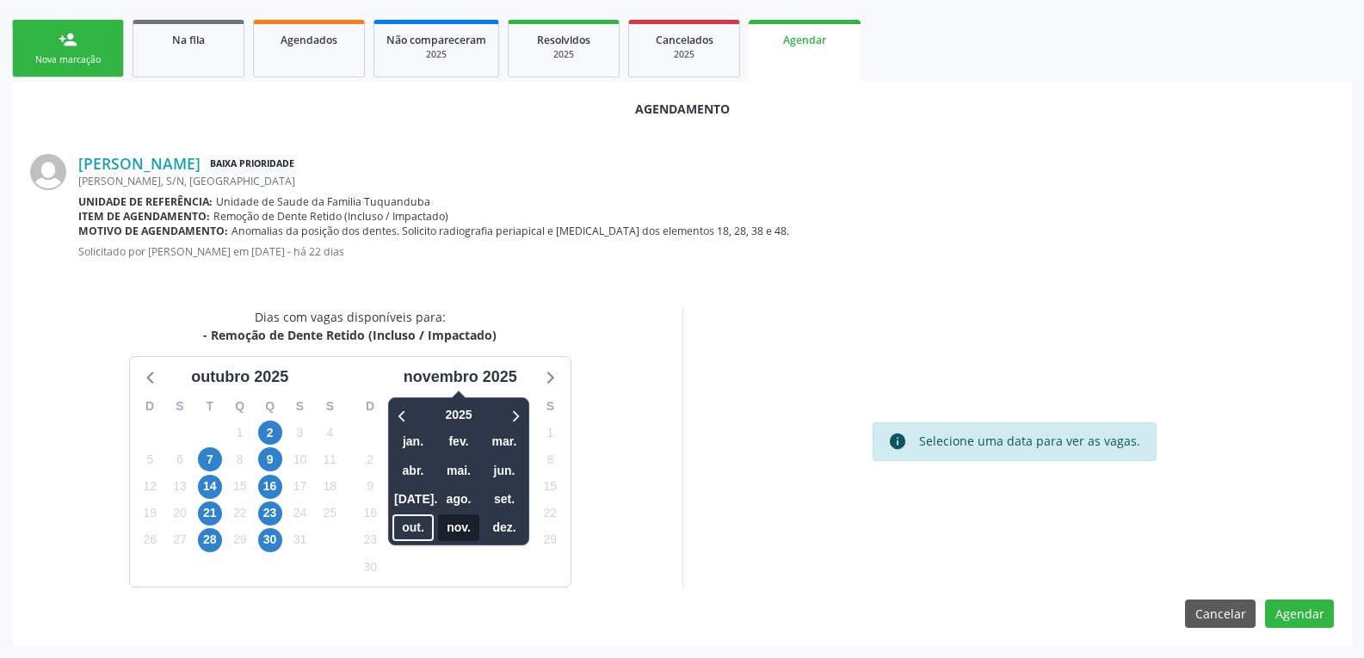
click at [470, 526] on span "nov." at bounding box center [458, 528] width 41 height 27
click at [603, 506] on div "Dias com vagas disponíveis para: - Remoção de Dente Retido (Incluso / Impactado…" at bounding box center [350, 448] width 665 height 280
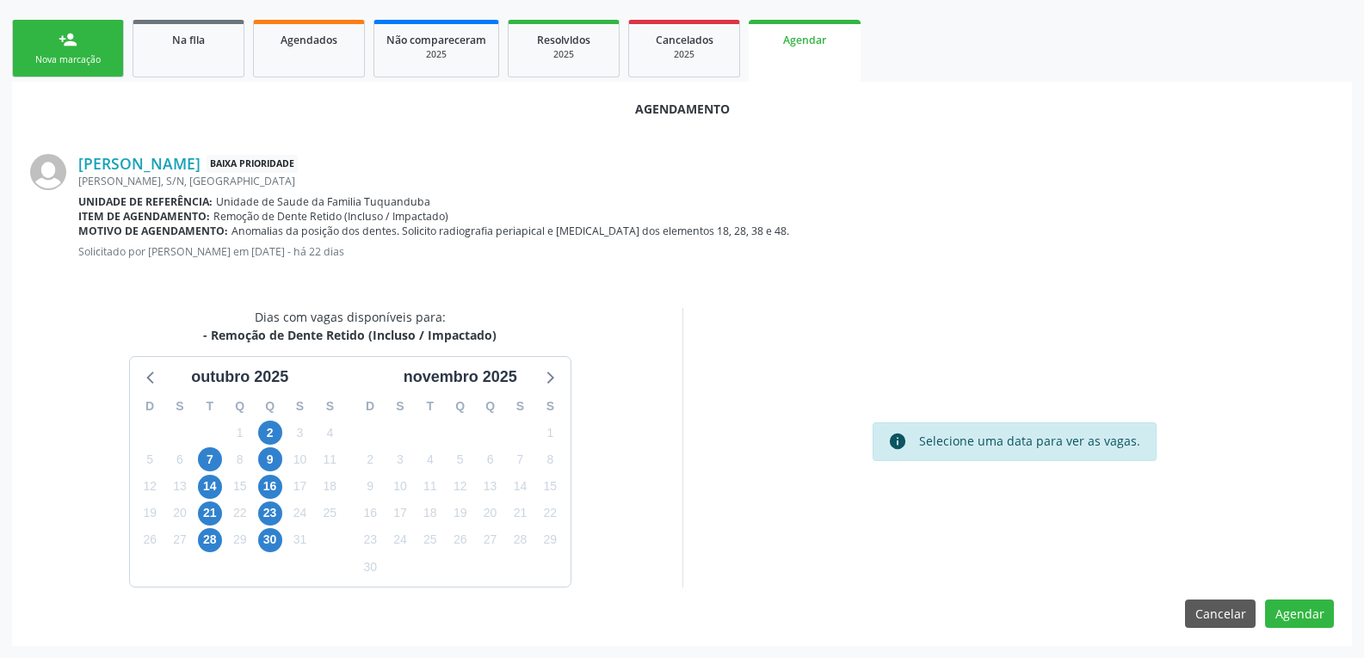
click at [453, 502] on div "19" at bounding box center [460, 513] width 24 height 27
click at [480, 509] on span "20" at bounding box center [491, 514] width 24 height 24
click at [1006, 442] on div "Selecione uma data para ver as vagas." at bounding box center [1029, 441] width 221 height 19
click at [1190, 607] on button "Cancelar" at bounding box center [1220, 614] width 71 height 29
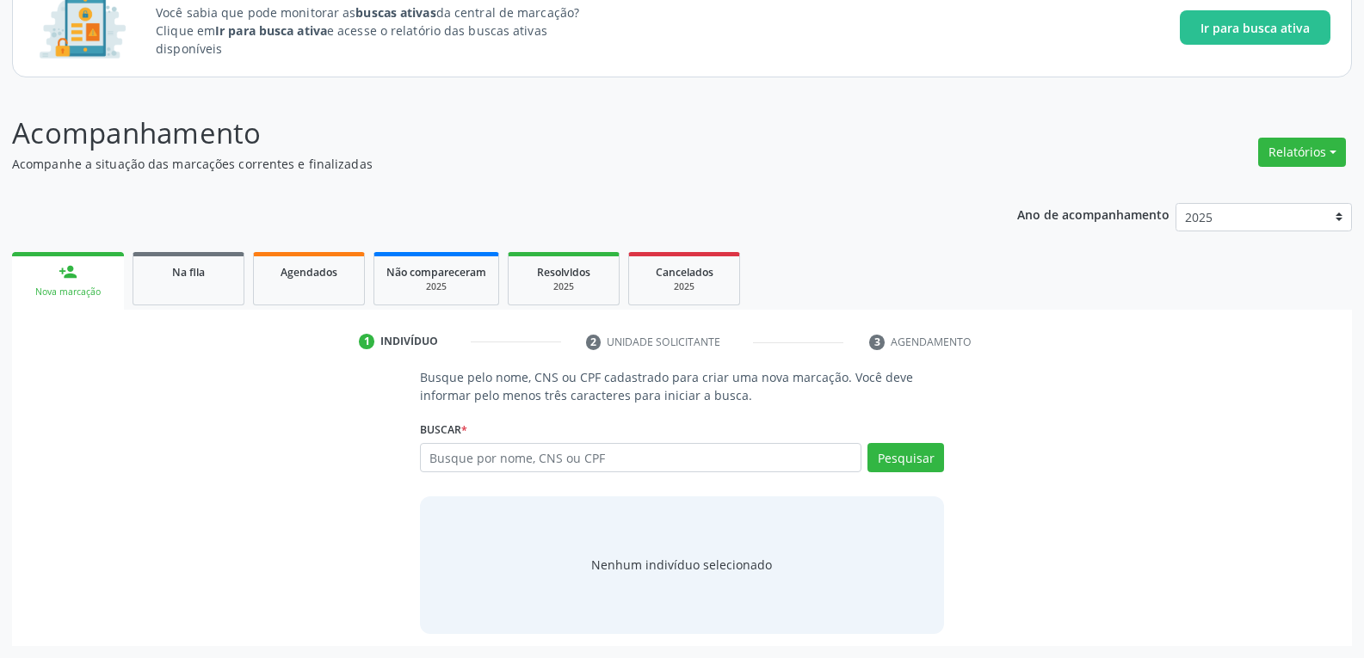
scroll to position [129, 0]
click at [1200, 610] on div "Busque pelo nome, CNS ou CPF cadastrado para criar uma nova marcação. Você deve…" at bounding box center [682, 500] width 1316 height 265
click at [175, 288] on link "Na fila" at bounding box center [189, 278] width 112 height 53
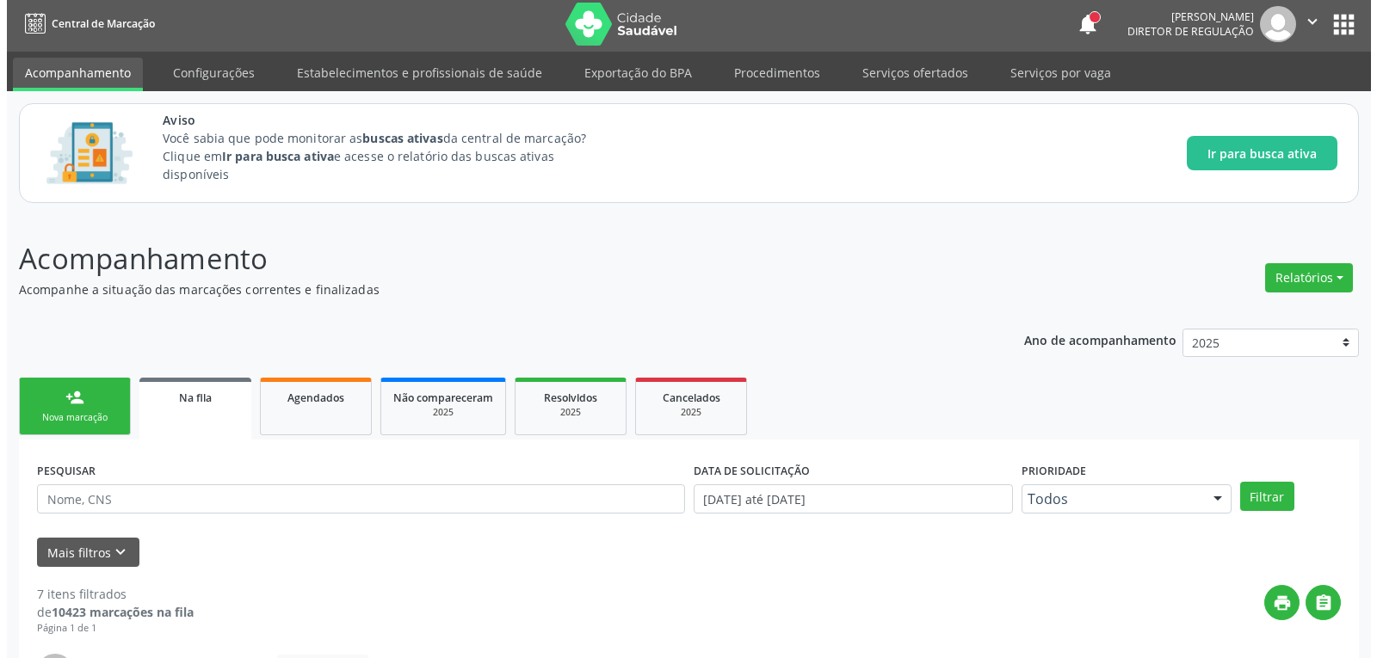
scroll to position [0, 0]
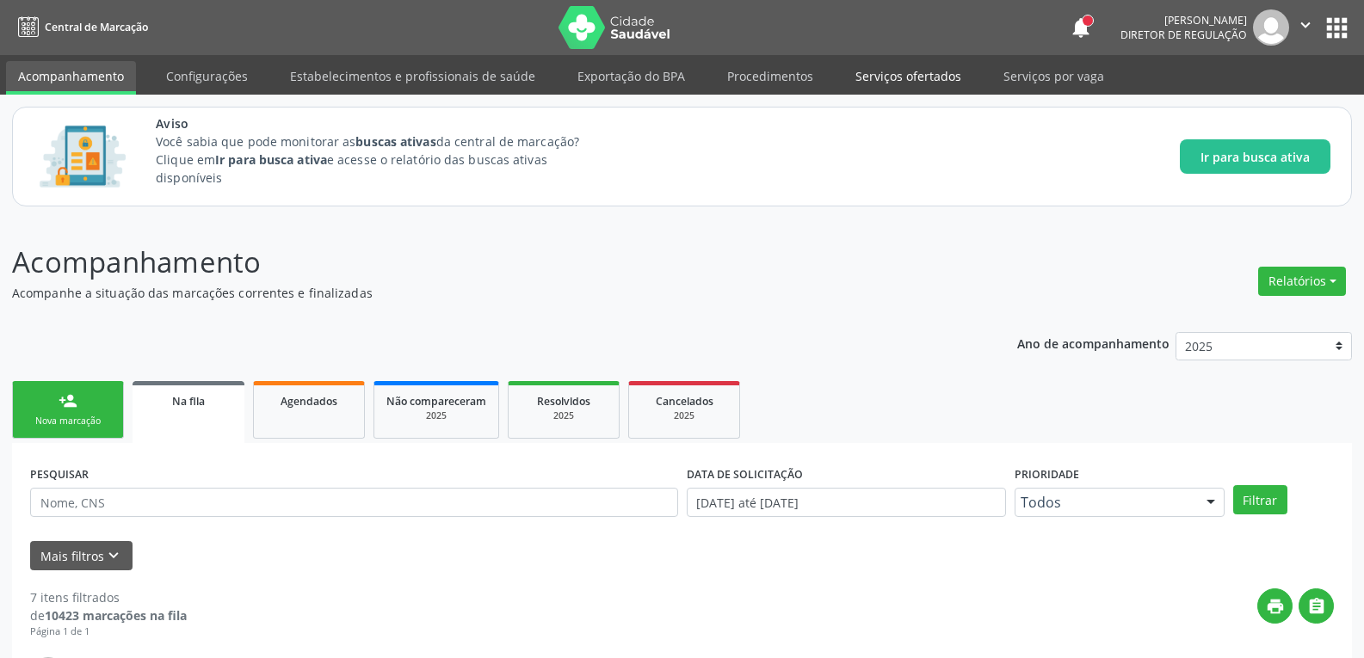
click at [880, 77] on link "Serviços ofertados" at bounding box center [909, 76] width 130 height 30
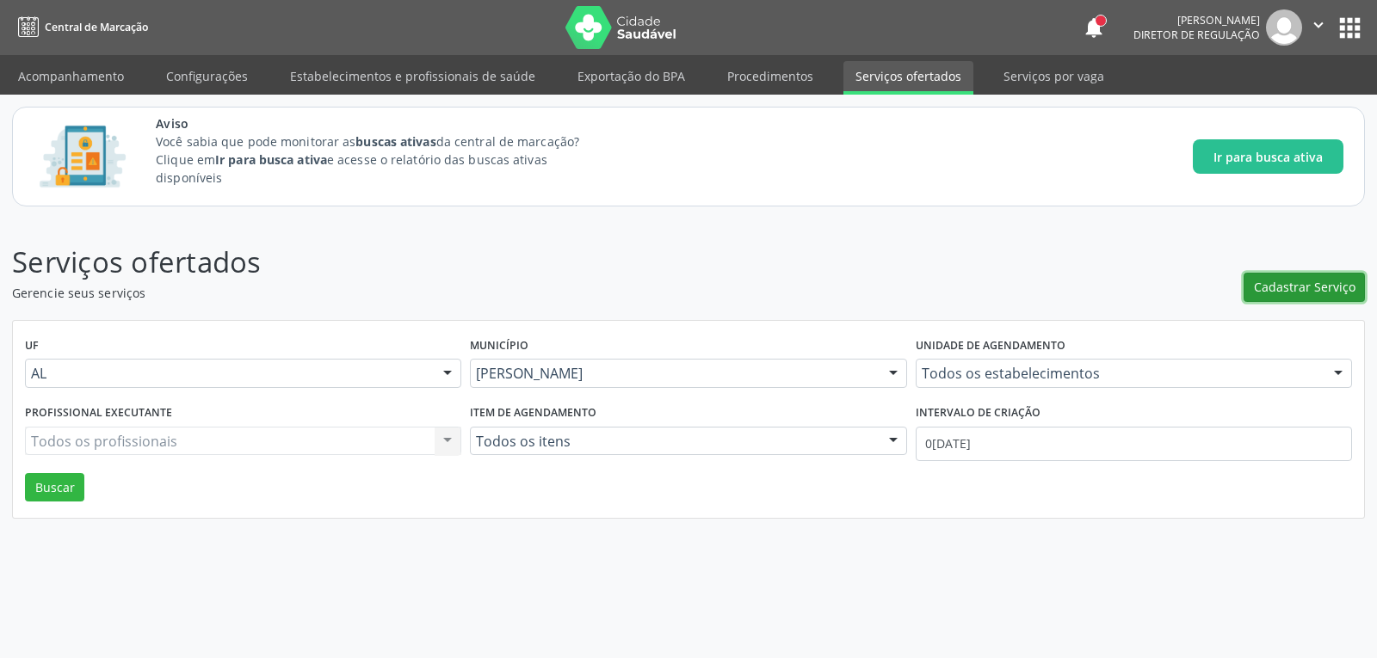
click at [1284, 278] on span "Cadastrar Serviço" at bounding box center [1305, 287] width 102 height 18
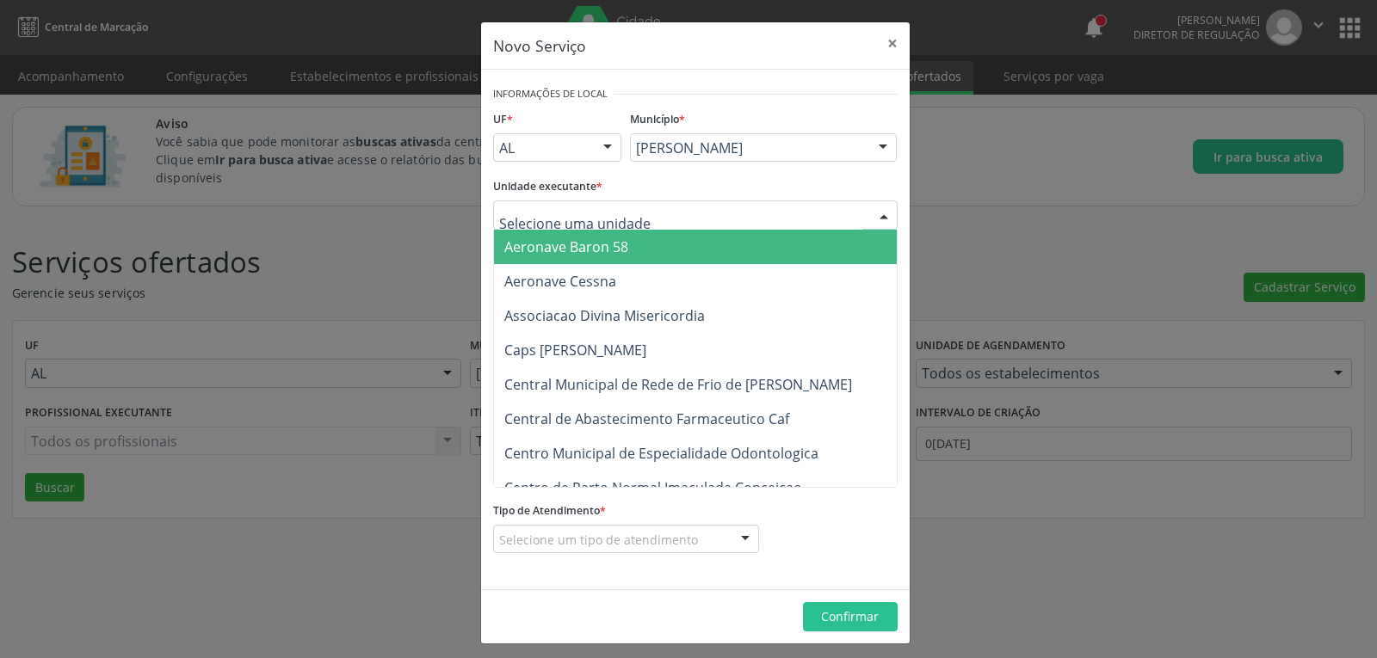
click at [677, 224] on div at bounding box center [695, 215] width 405 height 29
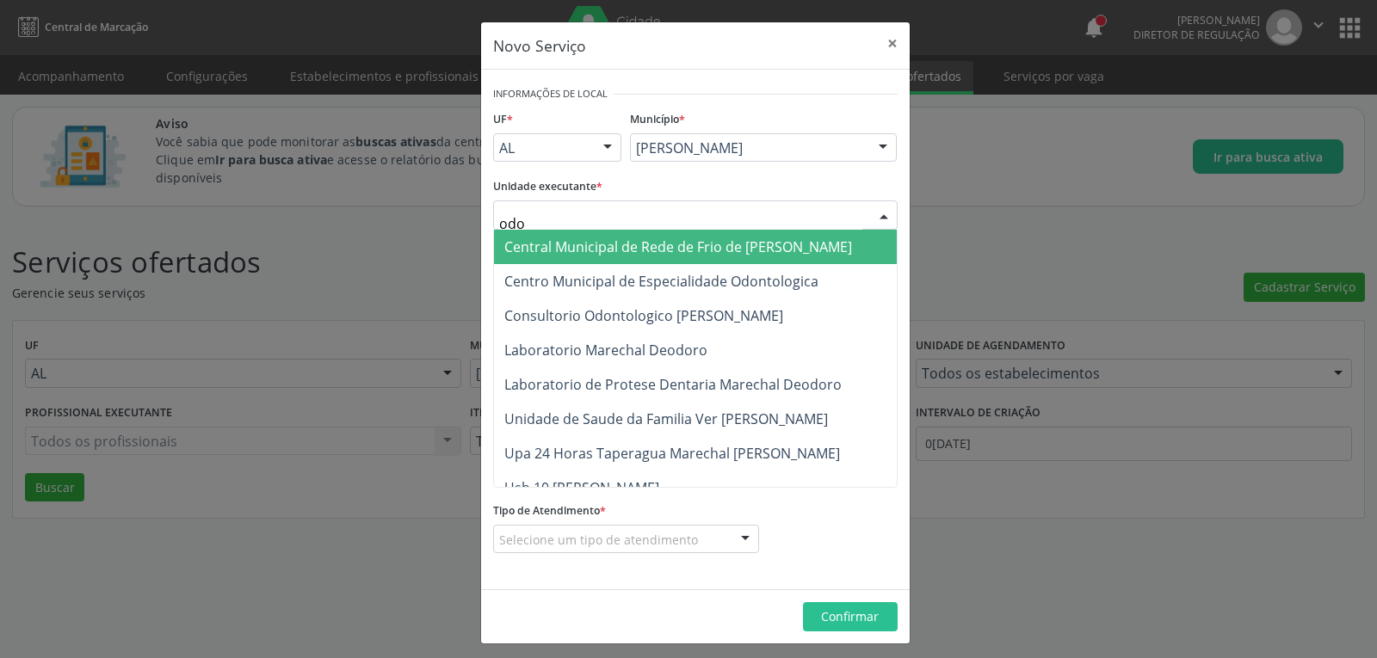
type input "odon"
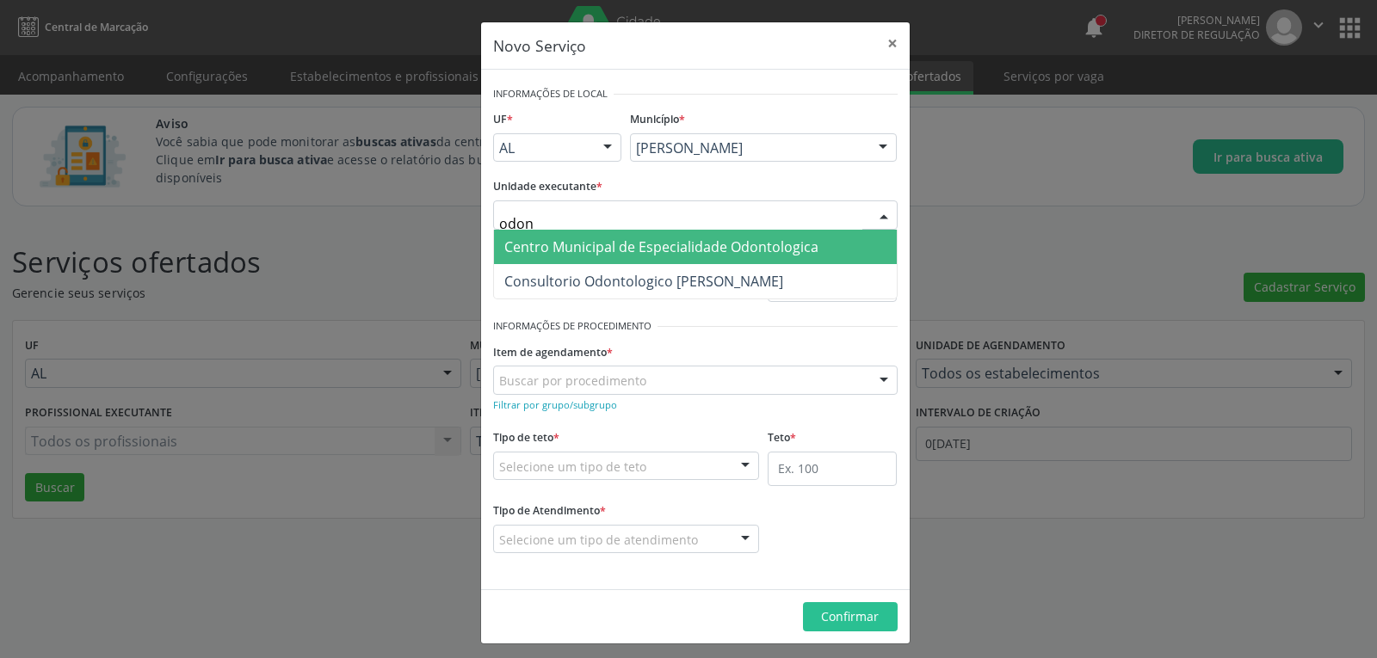
click at [708, 240] on span "Centro Municipal de Especialidade Odontologica" at bounding box center [661, 247] width 314 height 19
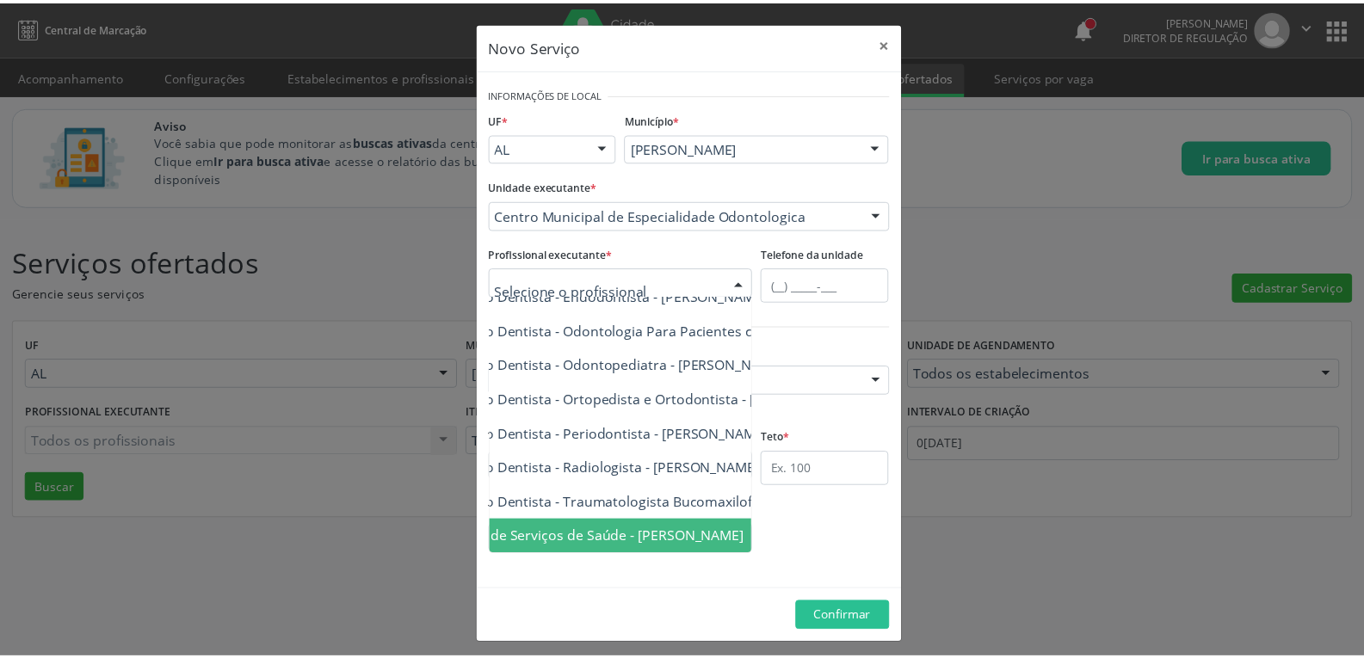
scroll to position [100, 0]
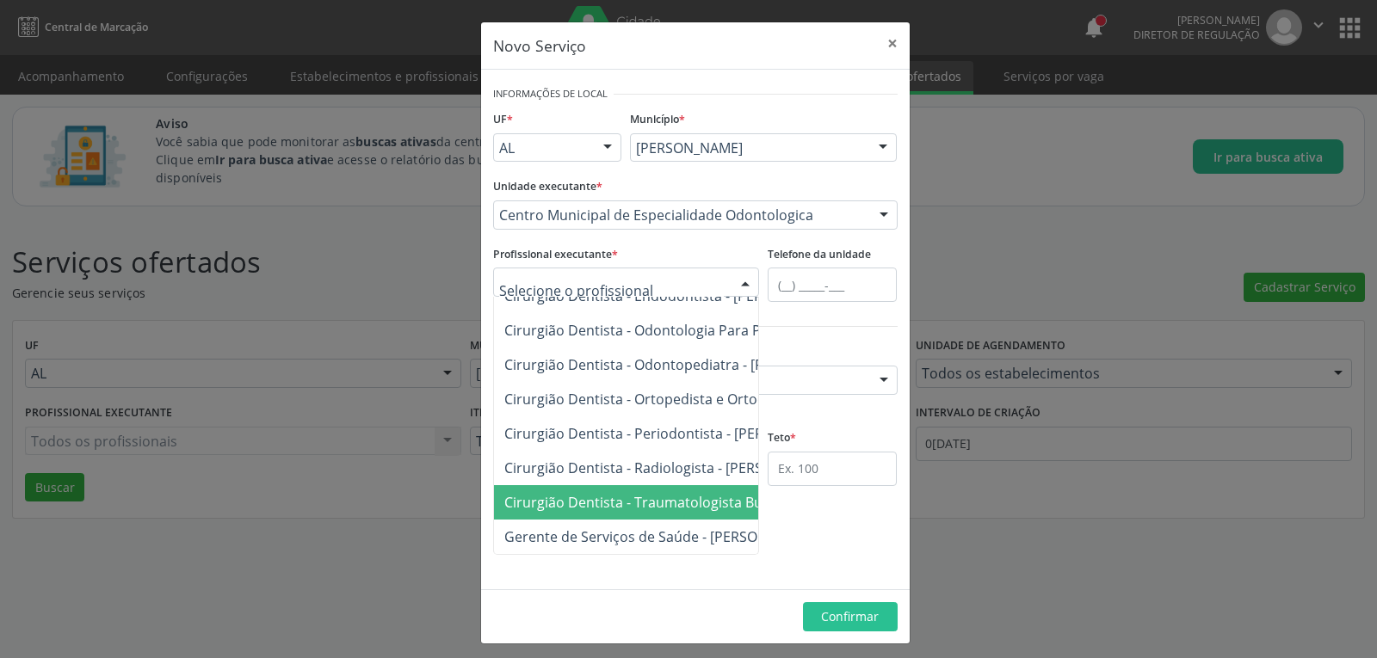
click at [621, 494] on span "Cirurgião Dentista - Traumatologista Bucomaxilofacial - [PERSON_NAME]" at bounding box center [738, 502] width 468 height 19
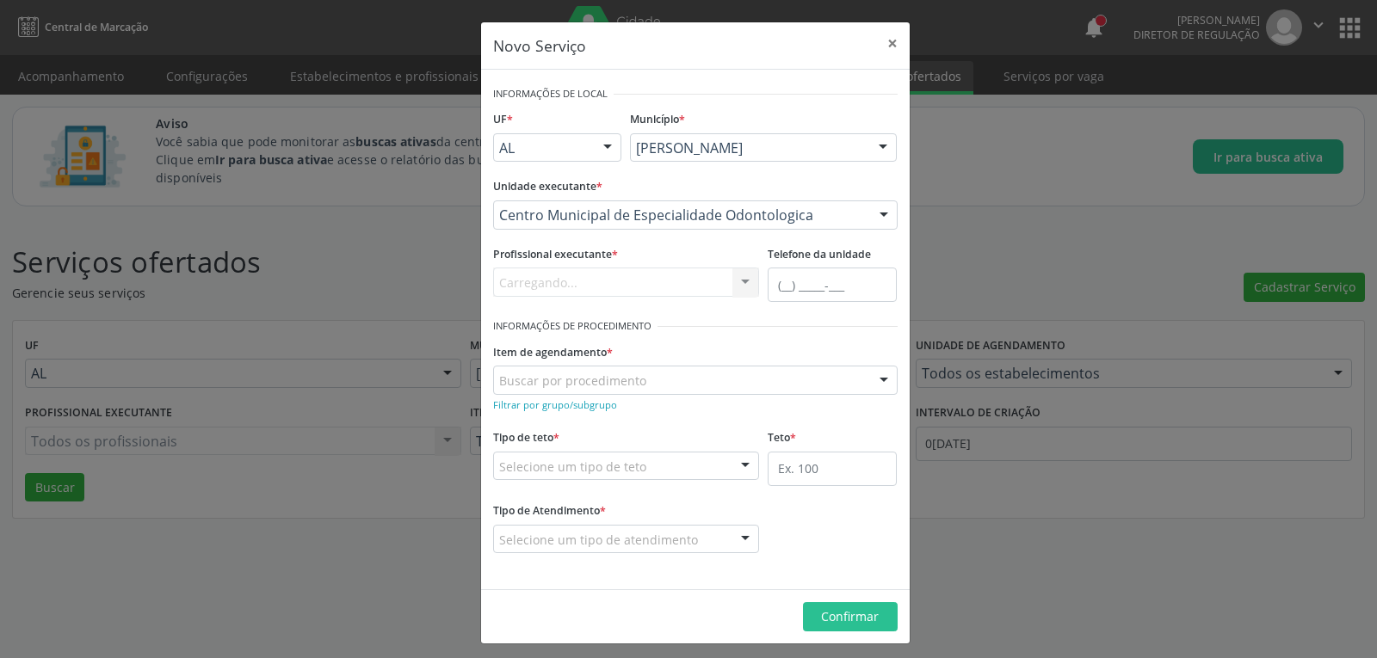
click at [607, 391] on div "Buscar por procedimento" at bounding box center [695, 380] width 405 height 29
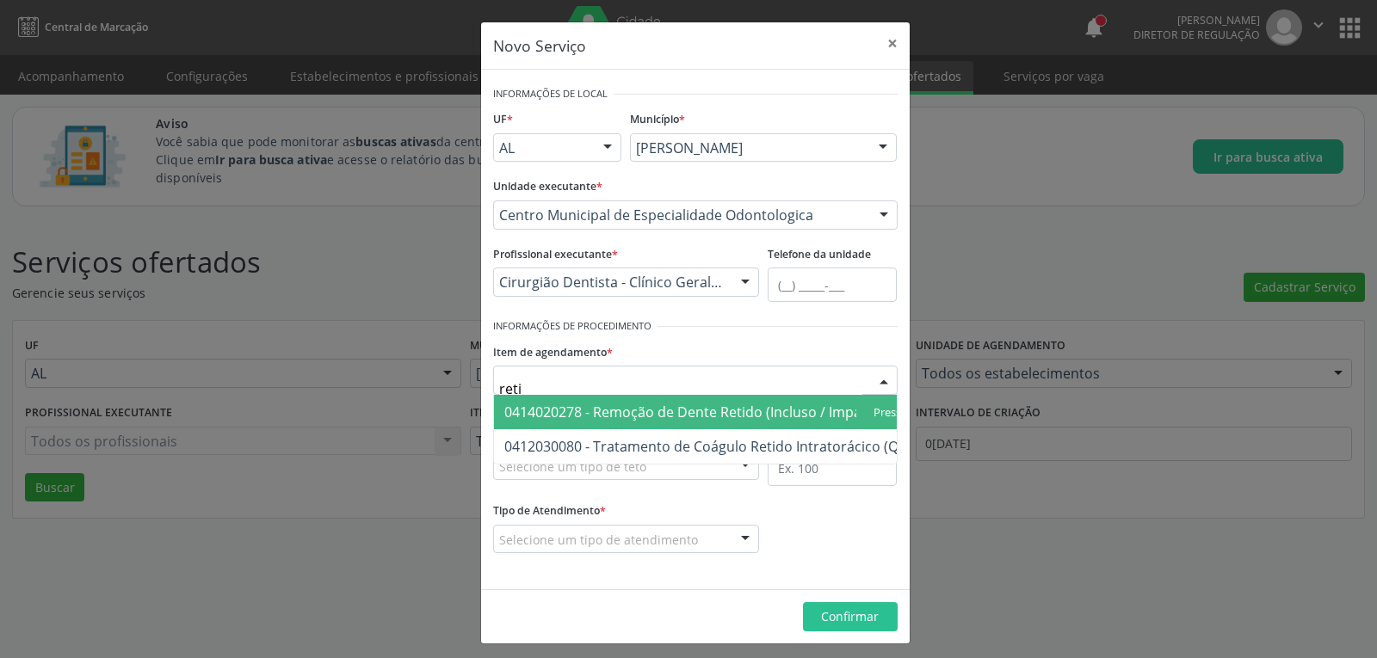
type input "retid"
click at [640, 418] on span "0414020278 - Remoção de Dente Retido (Incluso / Impactado)" at bounding box center [703, 412] width 399 height 19
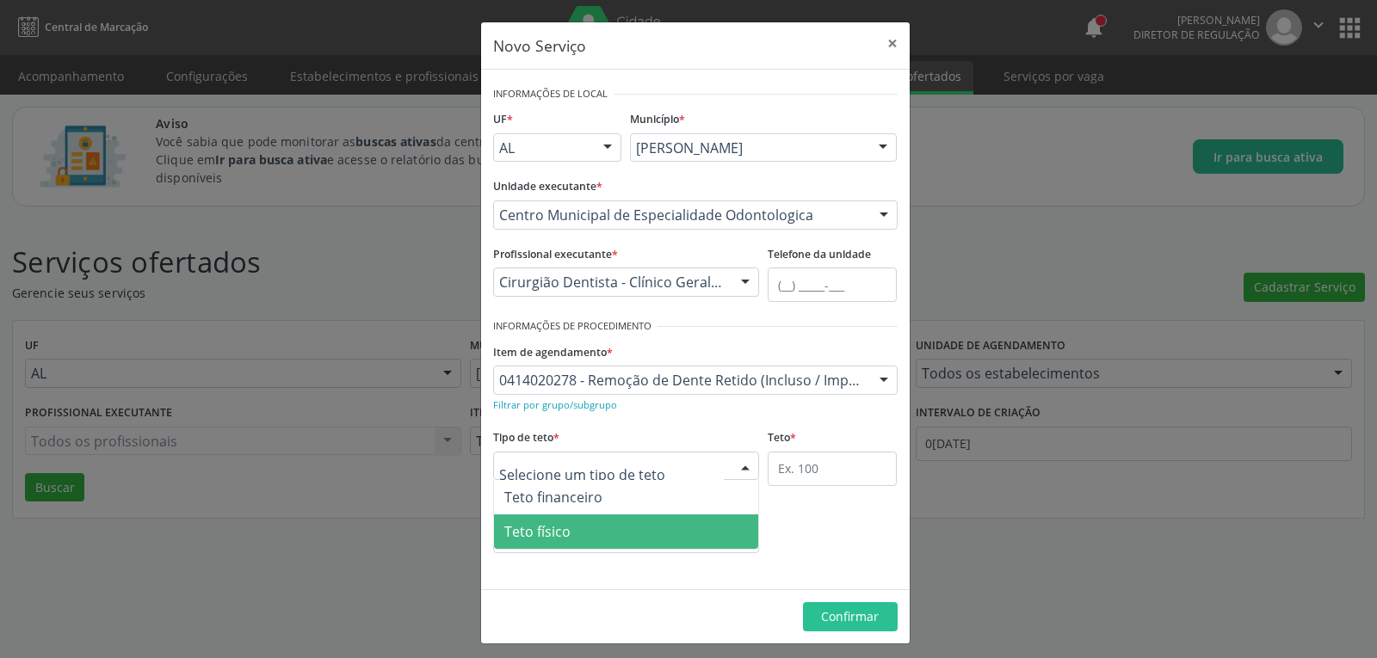
click at [600, 537] on span "Teto físico" at bounding box center [626, 532] width 265 height 34
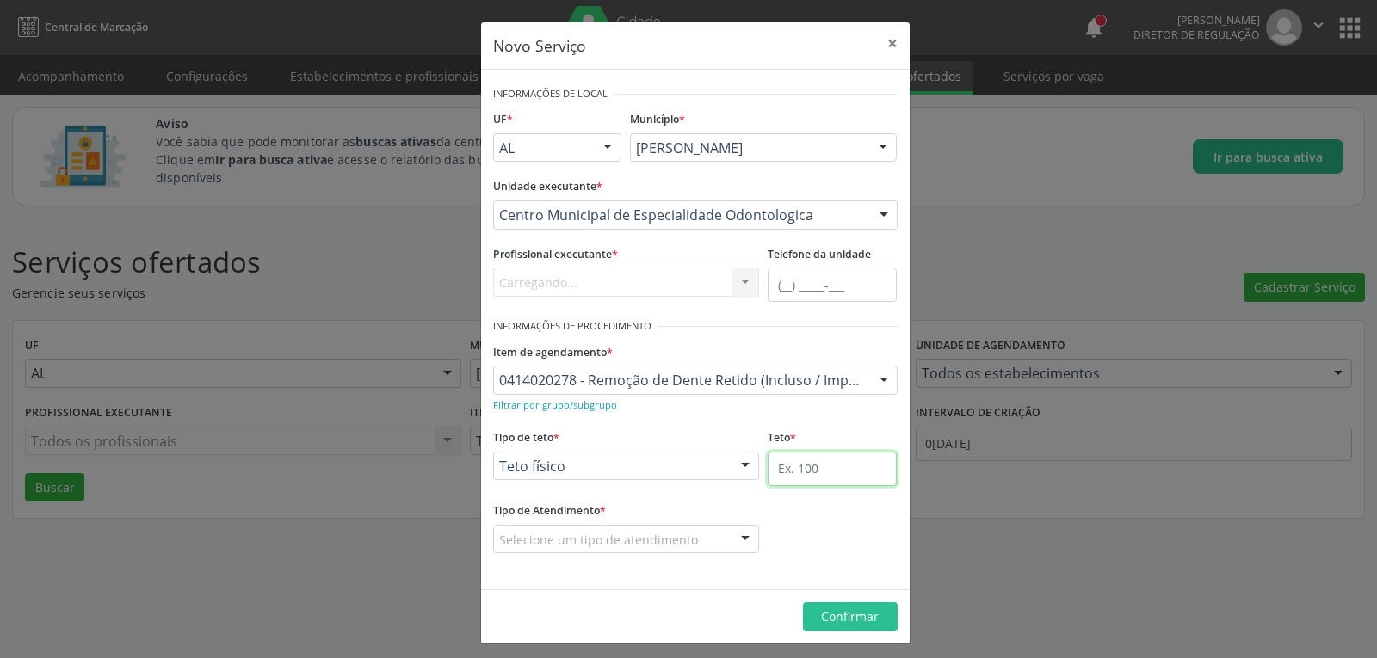
click at [796, 474] on input "text" at bounding box center [832, 469] width 129 height 34
type input "90"
click at [717, 546] on div "Selecione um tipo de atendimento" at bounding box center [626, 539] width 267 height 29
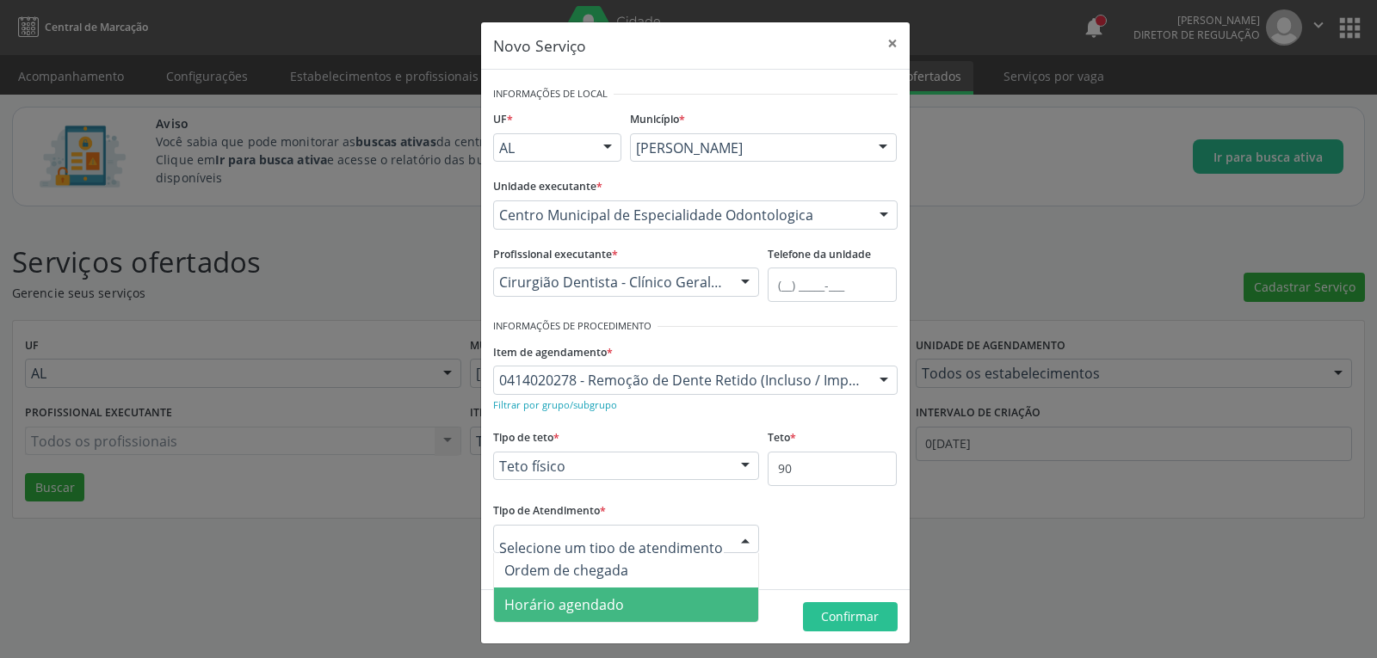
click at [531, 615] on span "Horário agendado" at bounding box center [626, 605] width 265 height 34
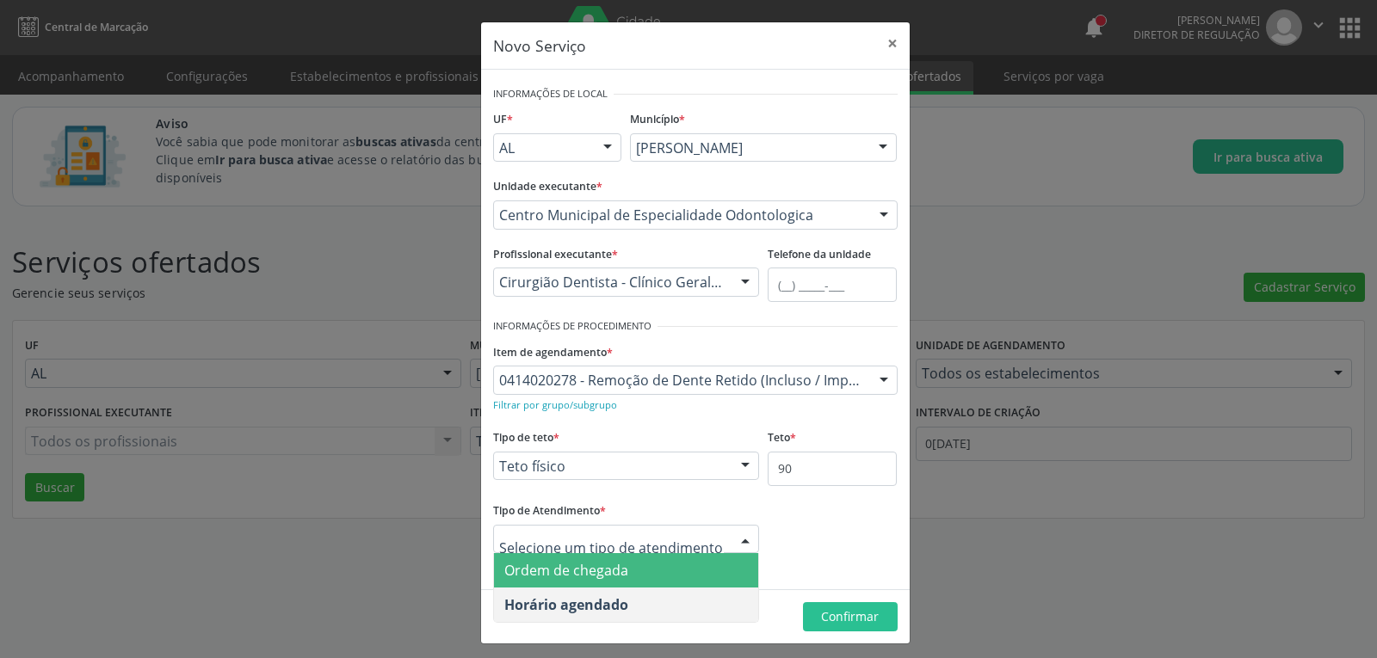
click at [579, 575] on span "Ordem de chegada" at bounding box center [566, 570] width 124 height 19
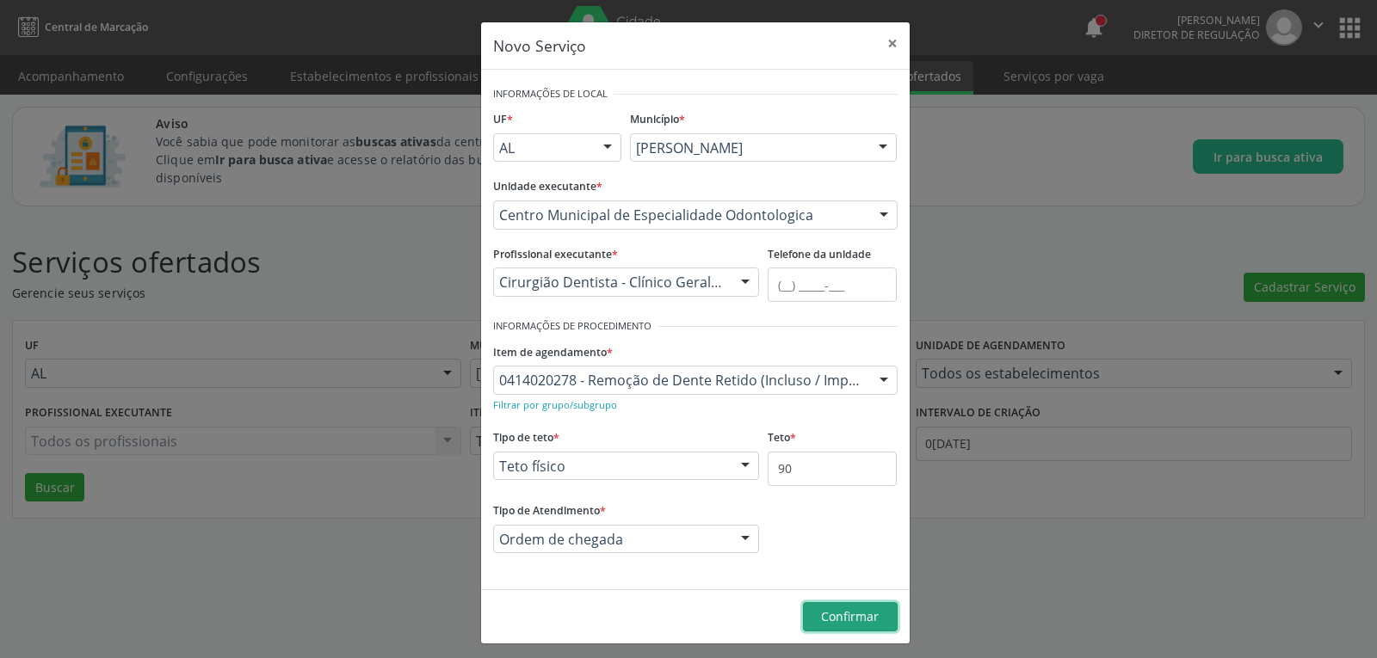
click at [841, 621] on span "Confirmar" at bounding box center [850, 617] width 58 height 16
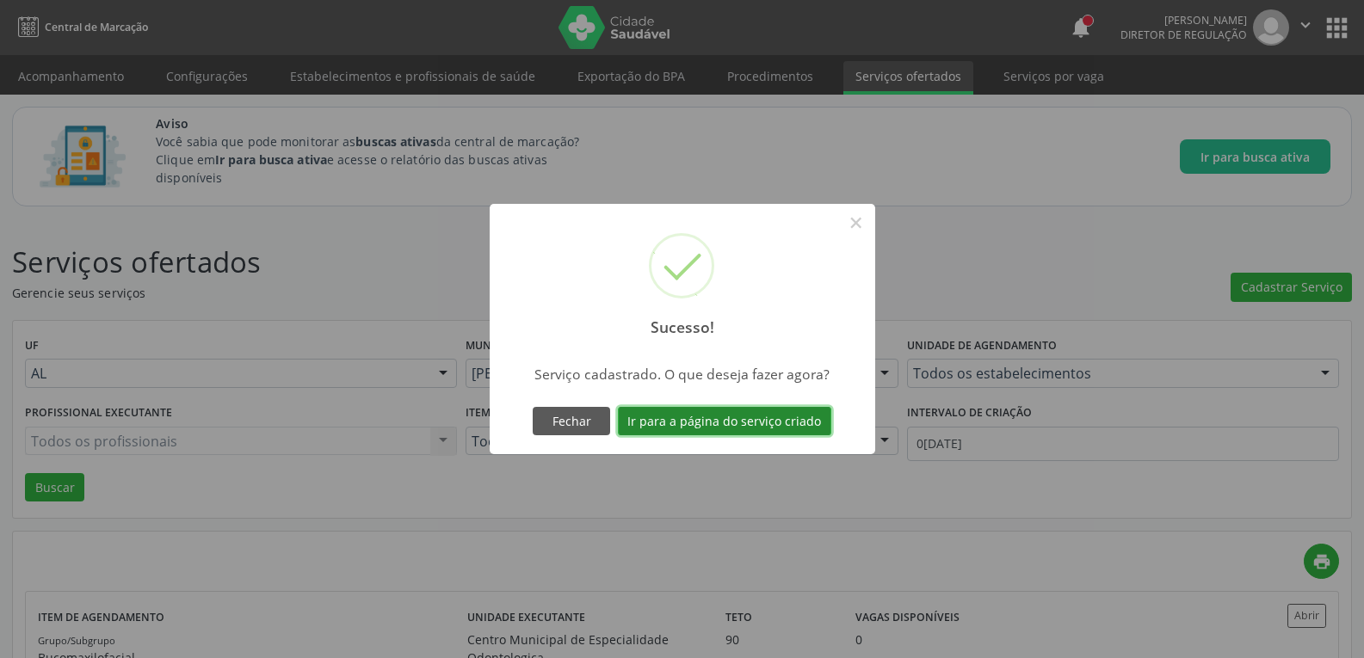
click at [696, 424] on button "Ir para a página do serviço criado" at bounding box center [724, 421] width 213 height 29
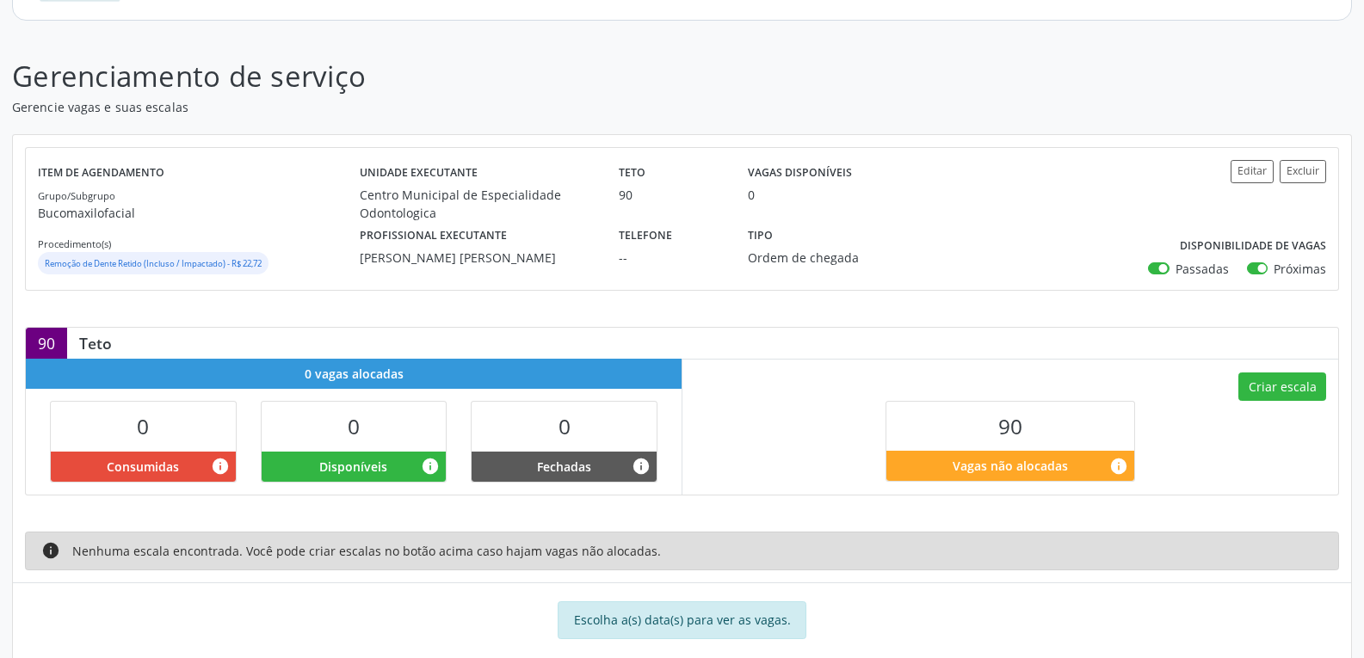
scroll to position [223, 0]
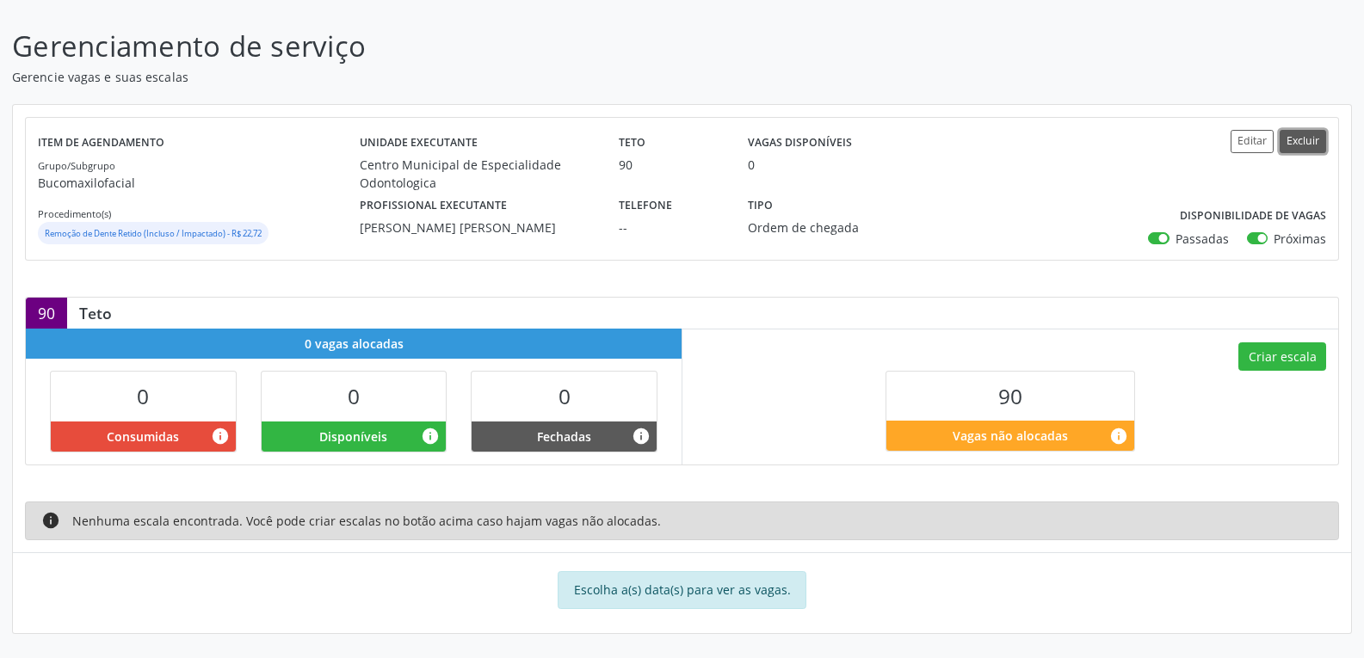
click at [1306, 133] on button "Excluir" at bounding box center [1303, 141] width 46 height 23
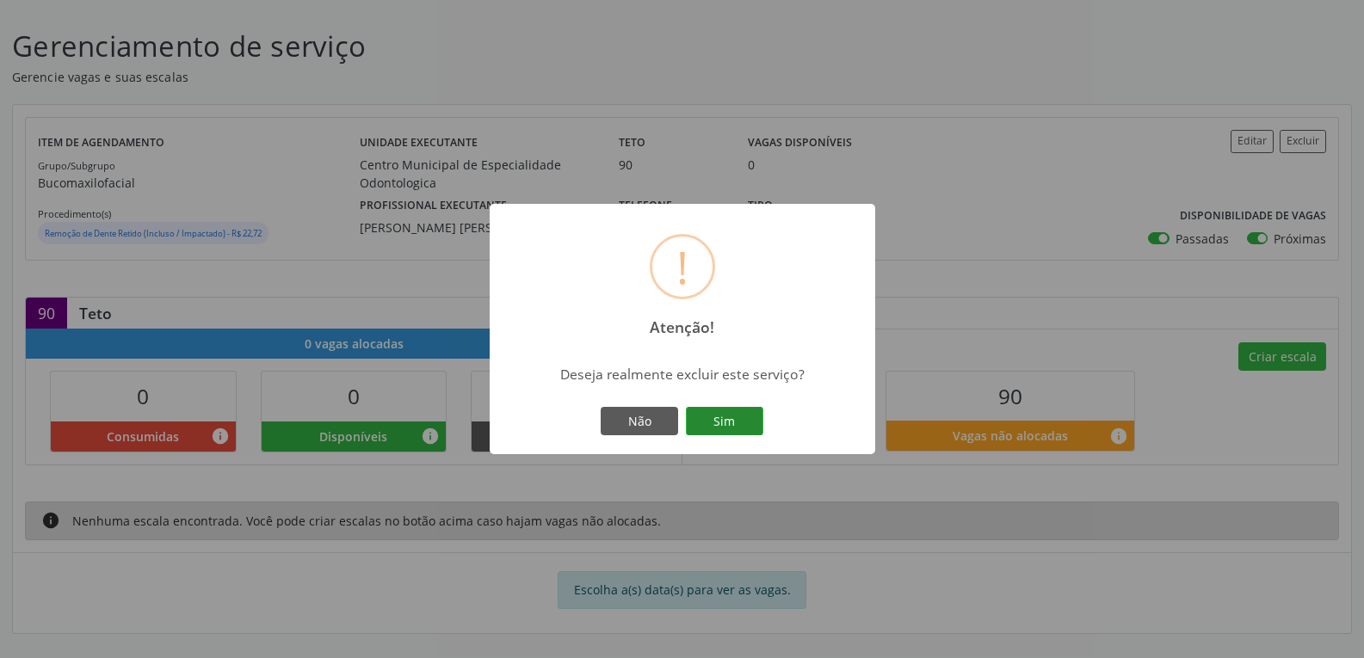
click at [734, 412] on button "Sim" at bounding box center [724, 421] width 77 height 29
click at [717, 412] on button "OK" at bounding box center [682, 421] width 77 height 29
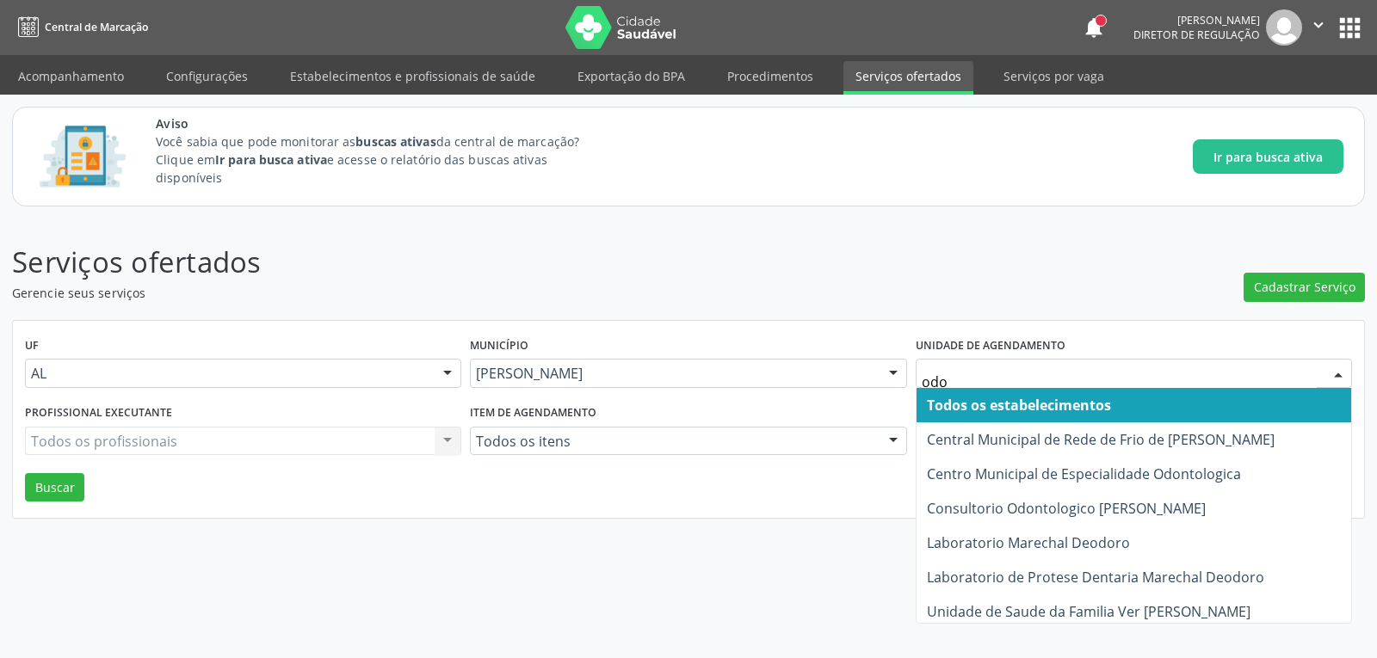
type input "odon"
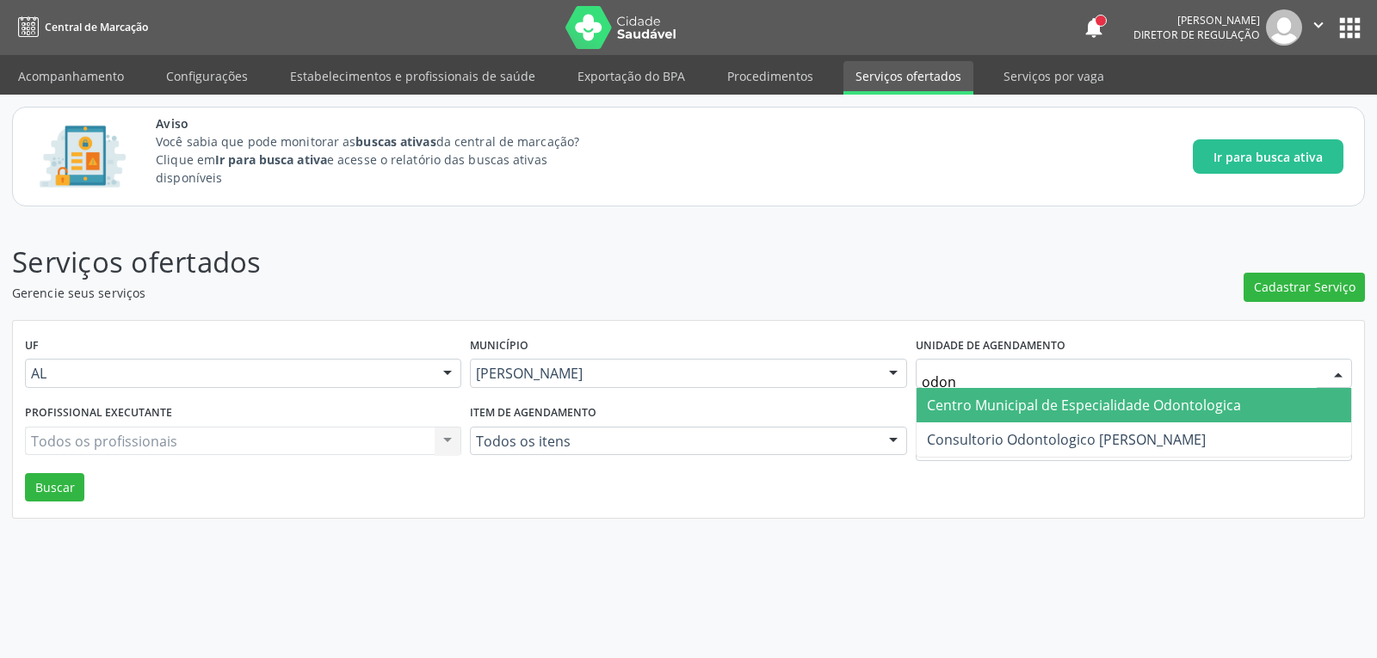
click at [1185, 415] on span "Centro Municipal de Especialidade Odontologica" at bounding box center [1134, 405] width 435 height 34
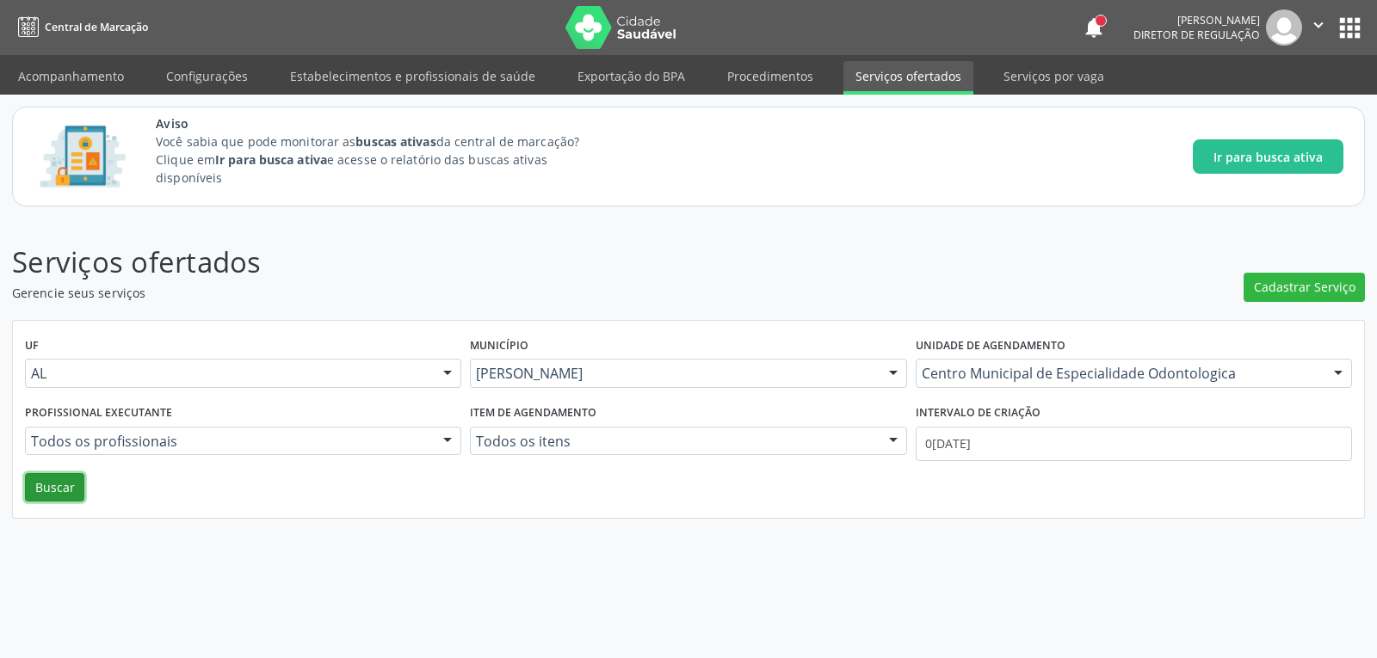
click at [45, 487] on button "Buscar" at bounding box center [54, 487] width 59 height 29
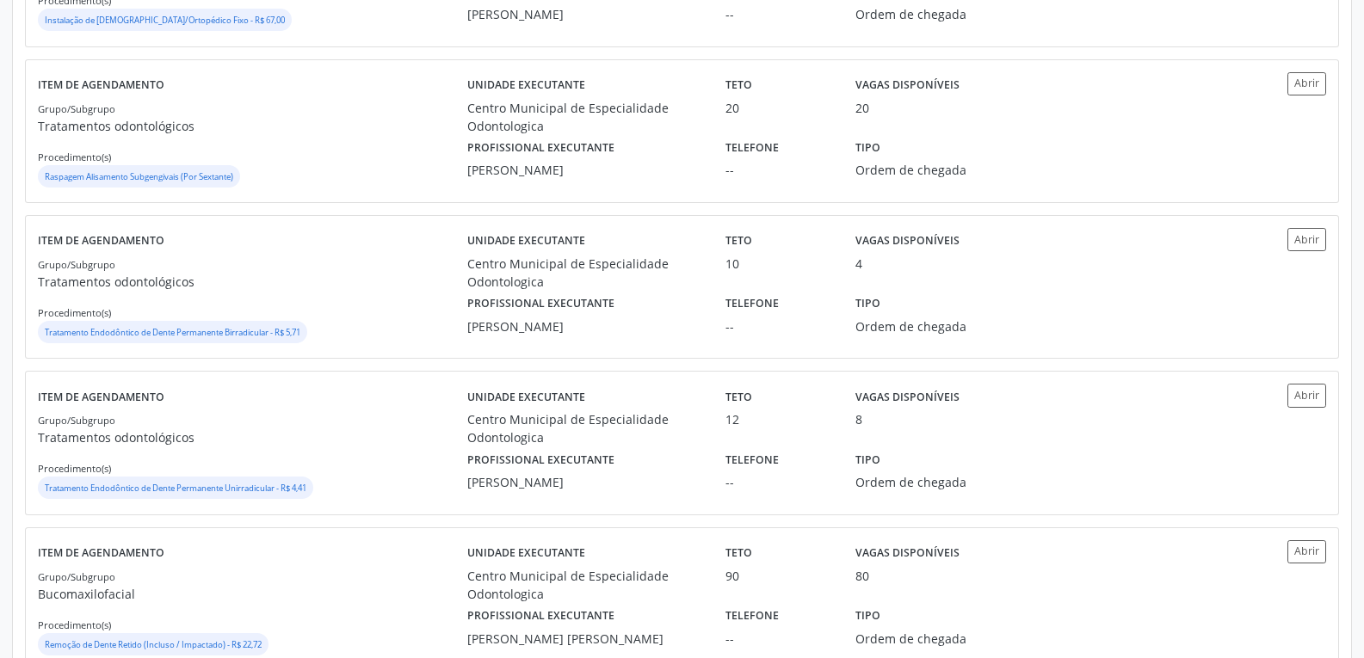
scroll to position [753, 0]
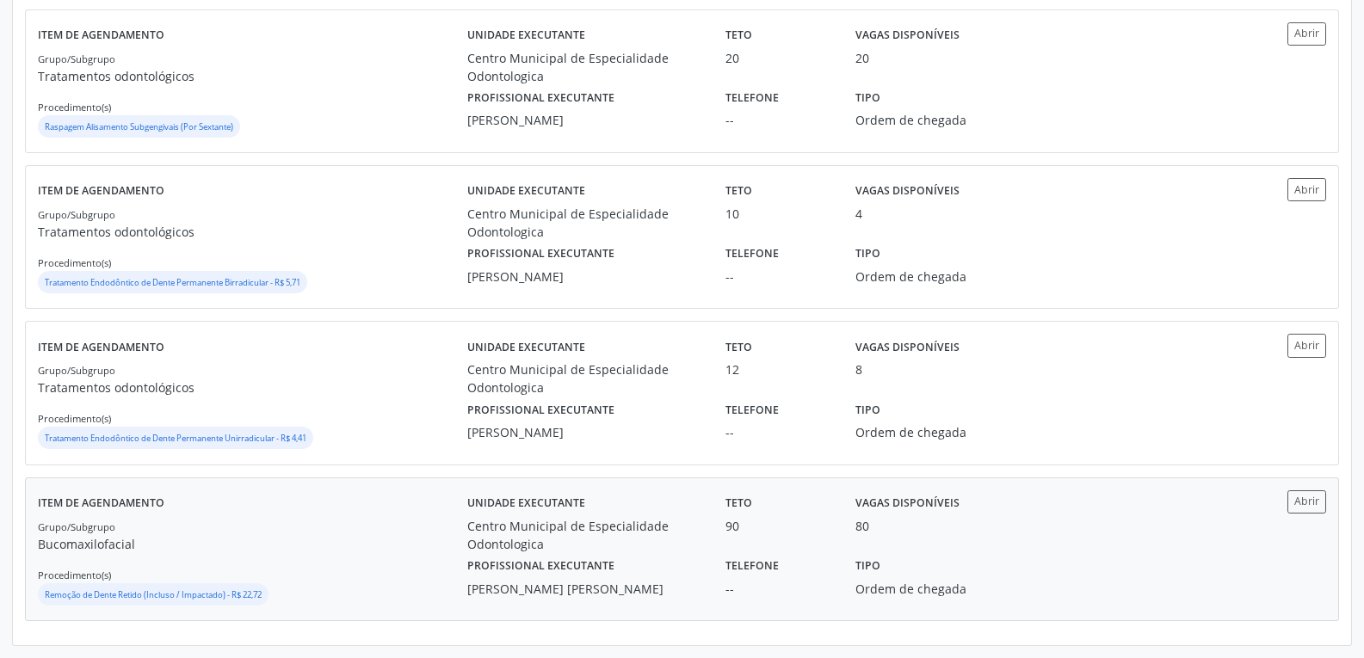
click at [1241, 524] on div "Abrir" at bounding box center [1273, 550] width 108 height 118
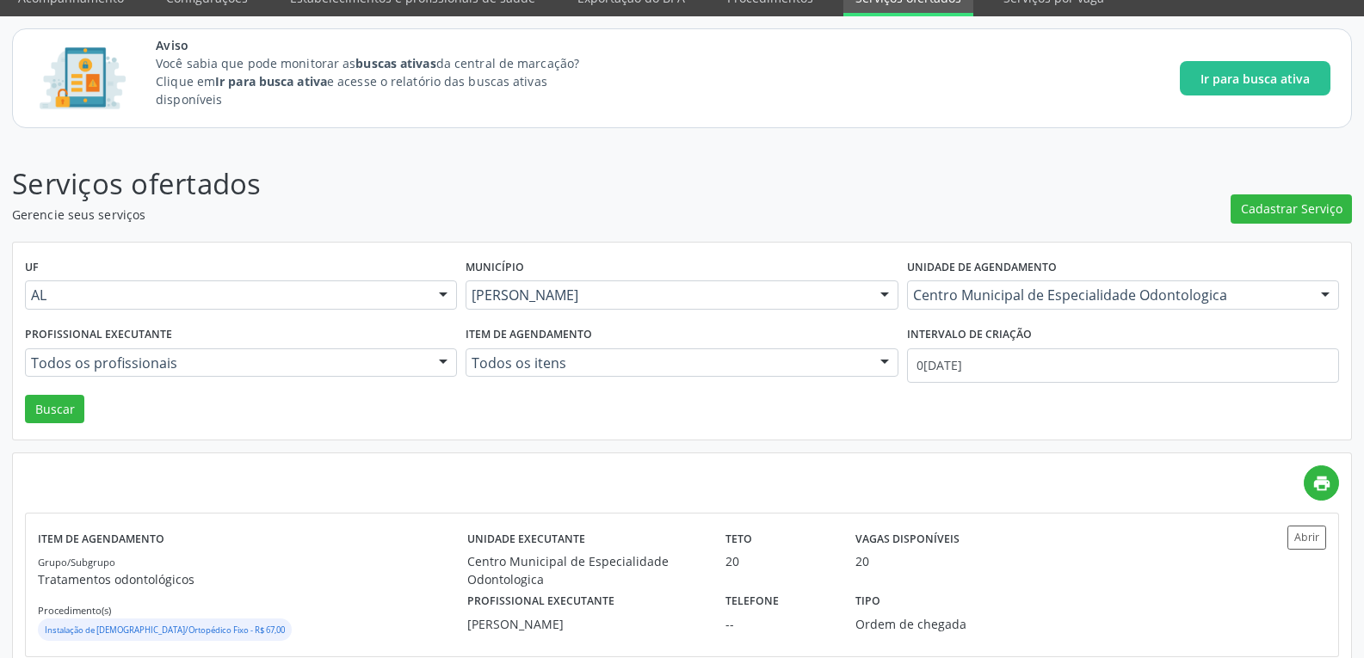
scroll to position [0, 0]
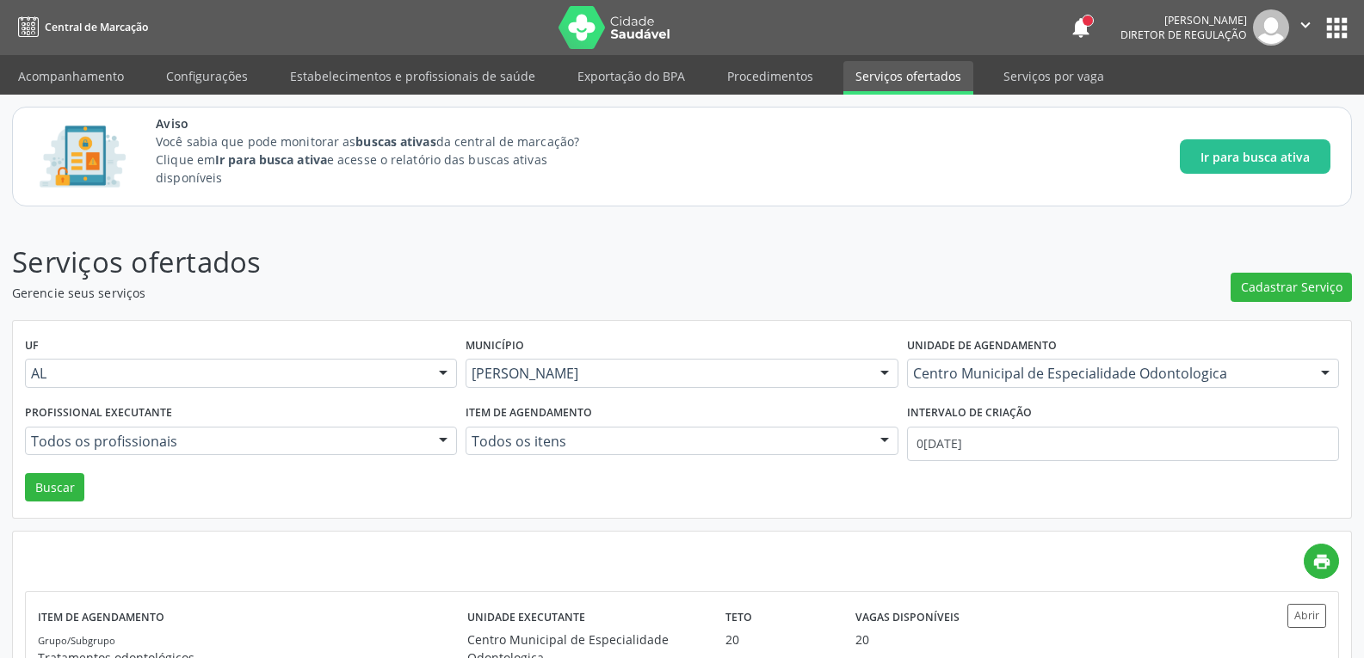
drag, startPoint x: 94, startPoint y: 77, endPoint x: 173, endPoint y: 106, distance: 84.4
click at [94, 77] on link "Acompanhamento" at bounding box center [71, 76] width 130 height 30
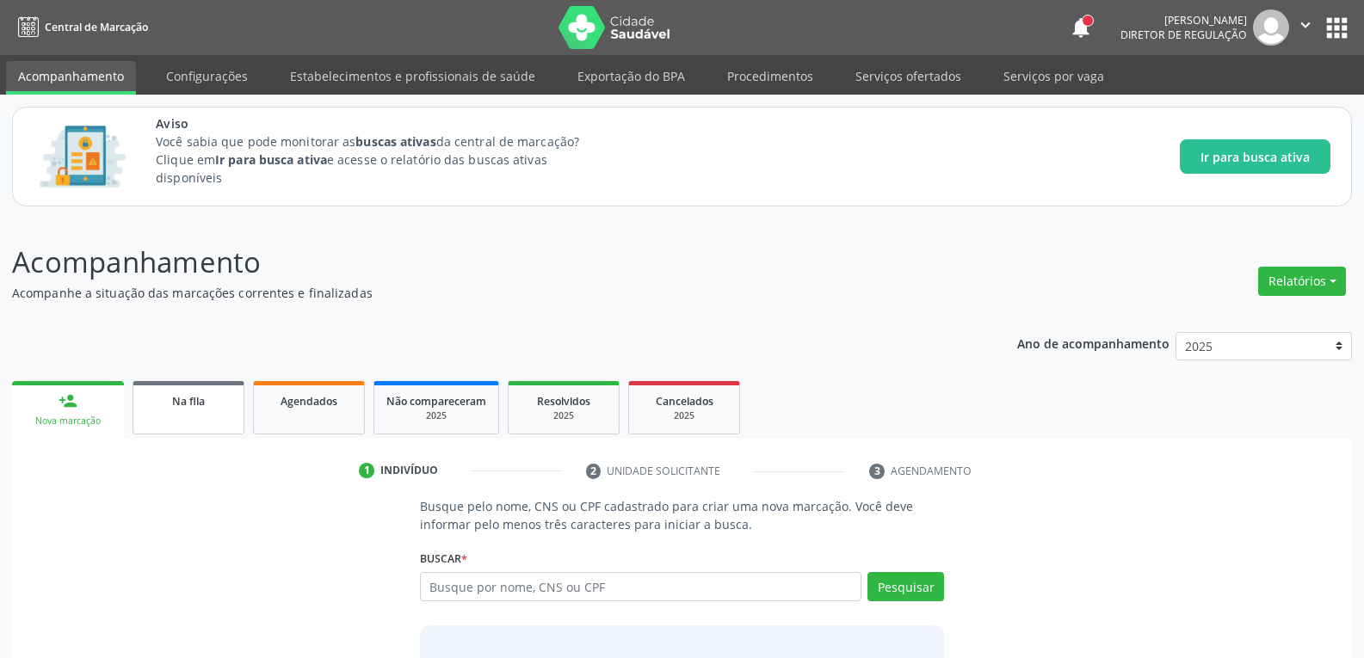
click at [238, 388] on link "Na fila" at bounding box center [189, 407] width 112 height 53
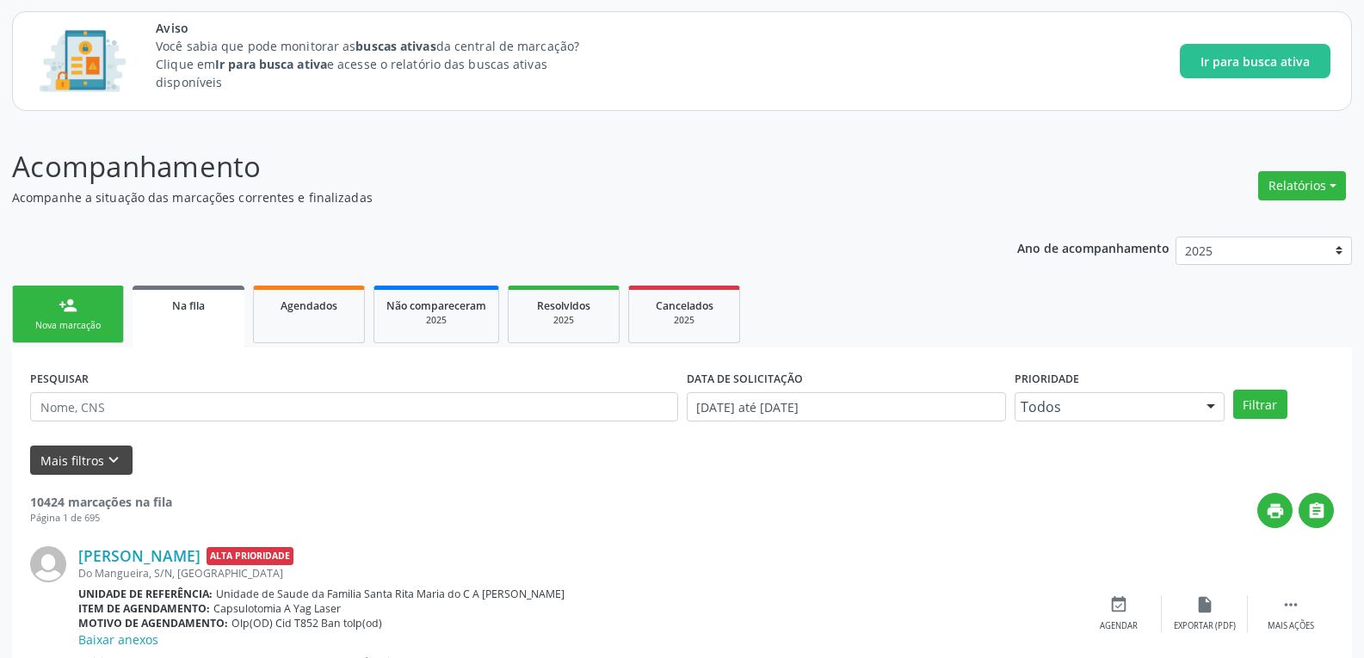
scroll to position [138, 0]
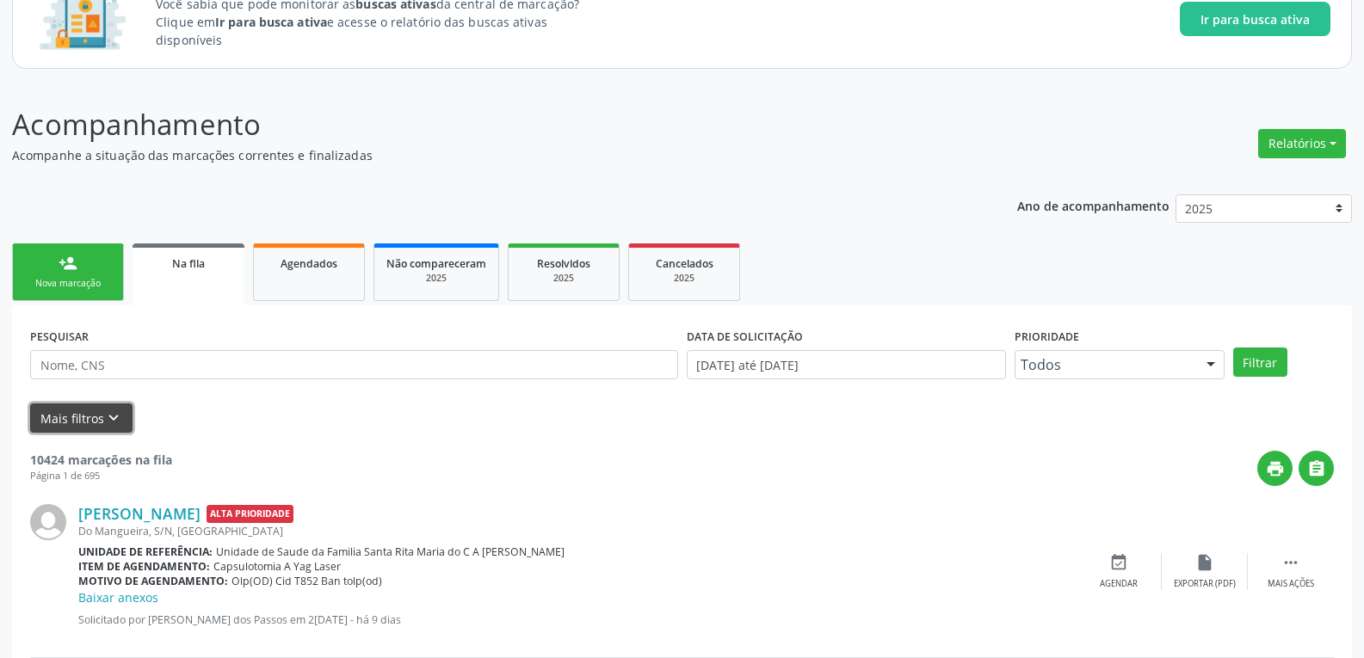
click at [117, 407] on button "Mais filtros keyboard_arrow_down" at bounding box center [81, 419] width 102 height 30
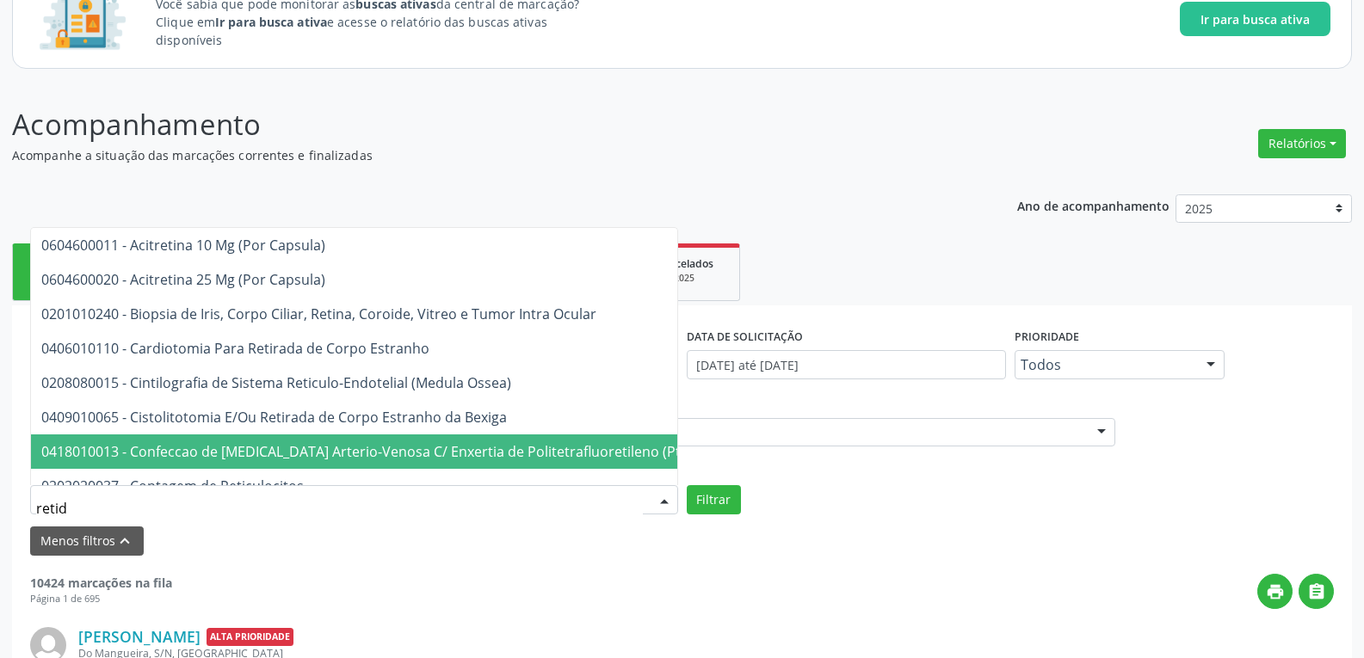
type input "retido"
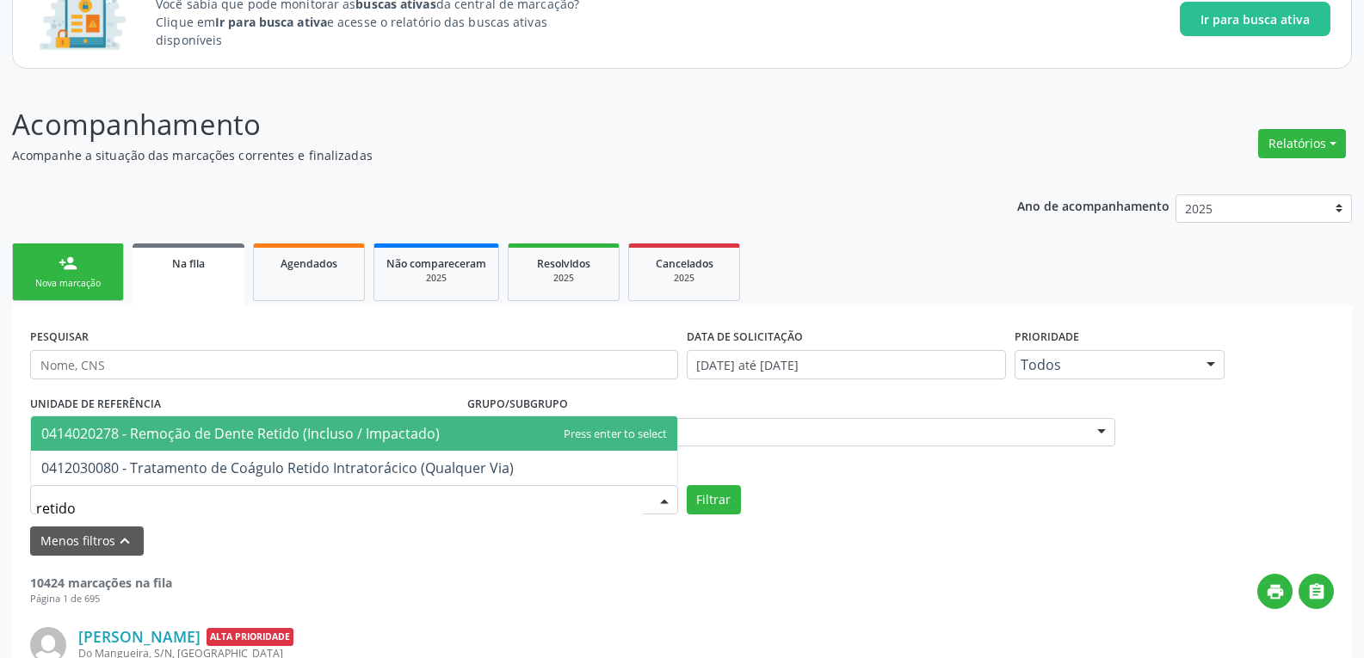
click at [156, 430] on span "0414020278 - Remoção de Dente Retido (Incluso / Impactado)" at bounding box center [240, 433] width 399 height 19
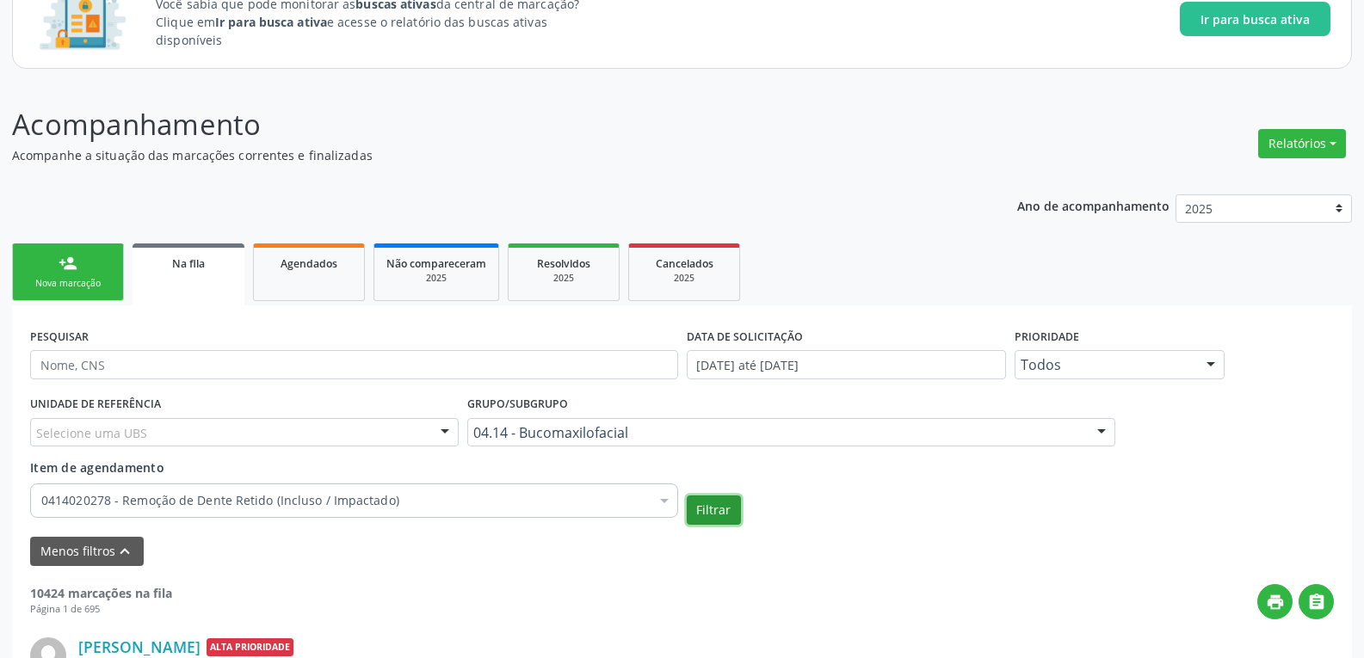
click at [720, 504] on button "Filtrar" at bounding box center [714, 510] width 54 height 29
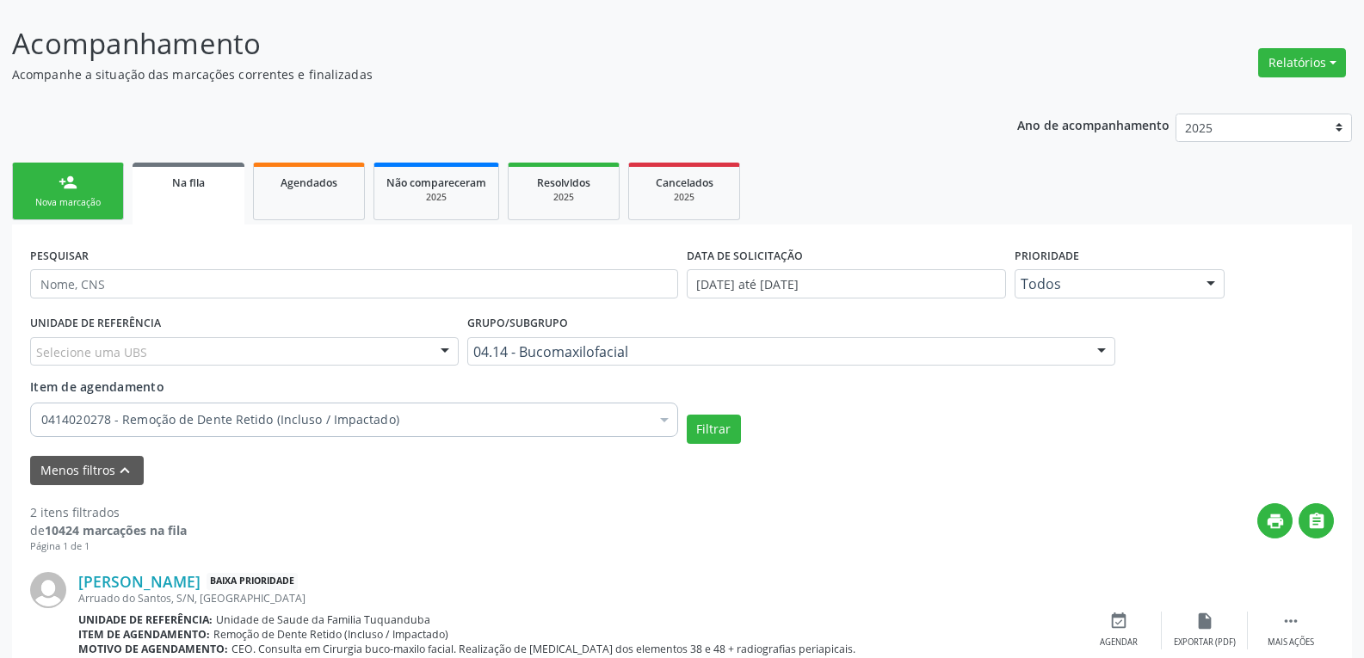
scroll to position [452, 0]
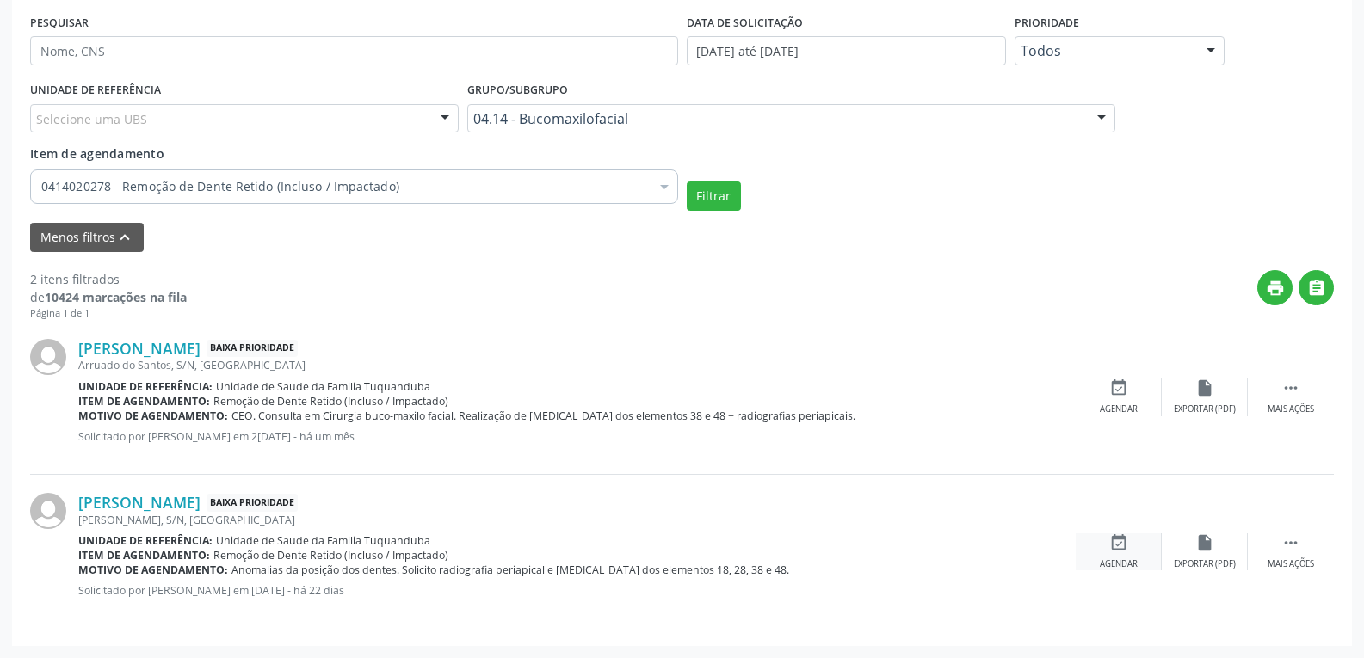
click at [1131, 559] on div "Agendar" at bounding box center [1119, 565] width 38 height 12
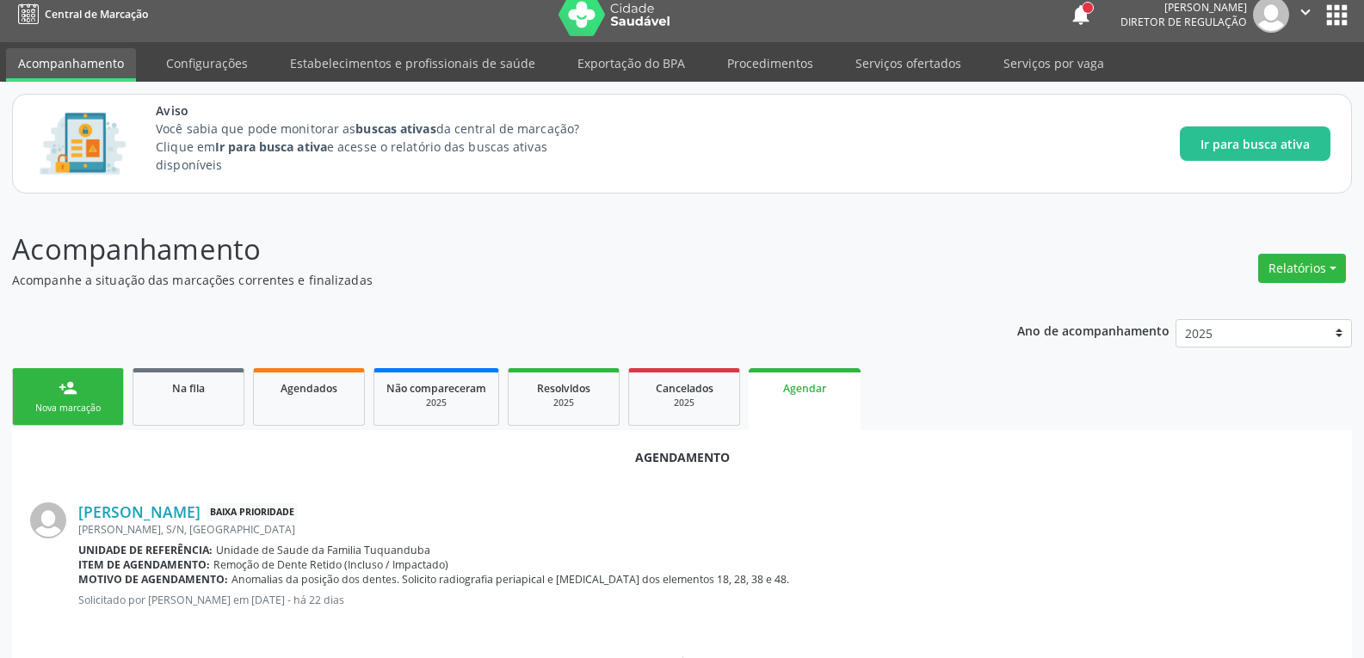
scroll to position [344, 0]
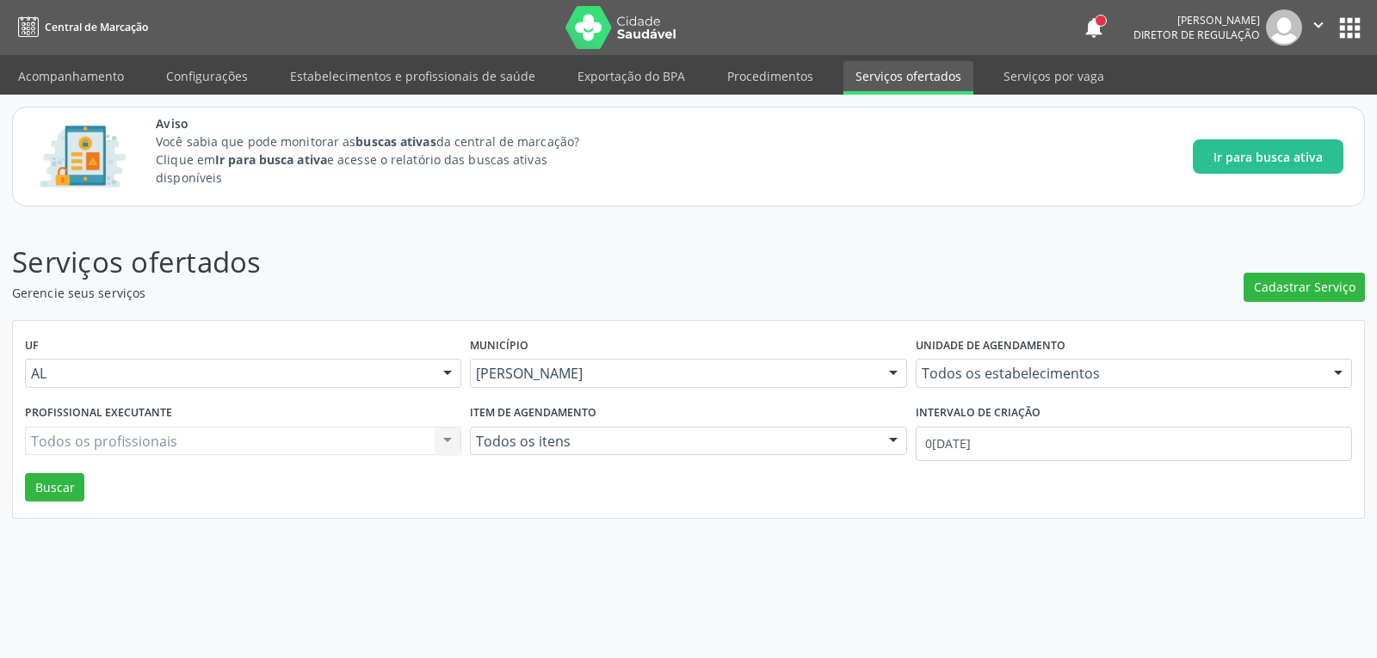
drag, startPoint x: 103, startPoint y: 90, endPoint x: 232, endPoint y: 6, distance: 153.0
click at [103, 90] on link "Acompanhamento" at bounding box center [71, 76] width 130 height 30
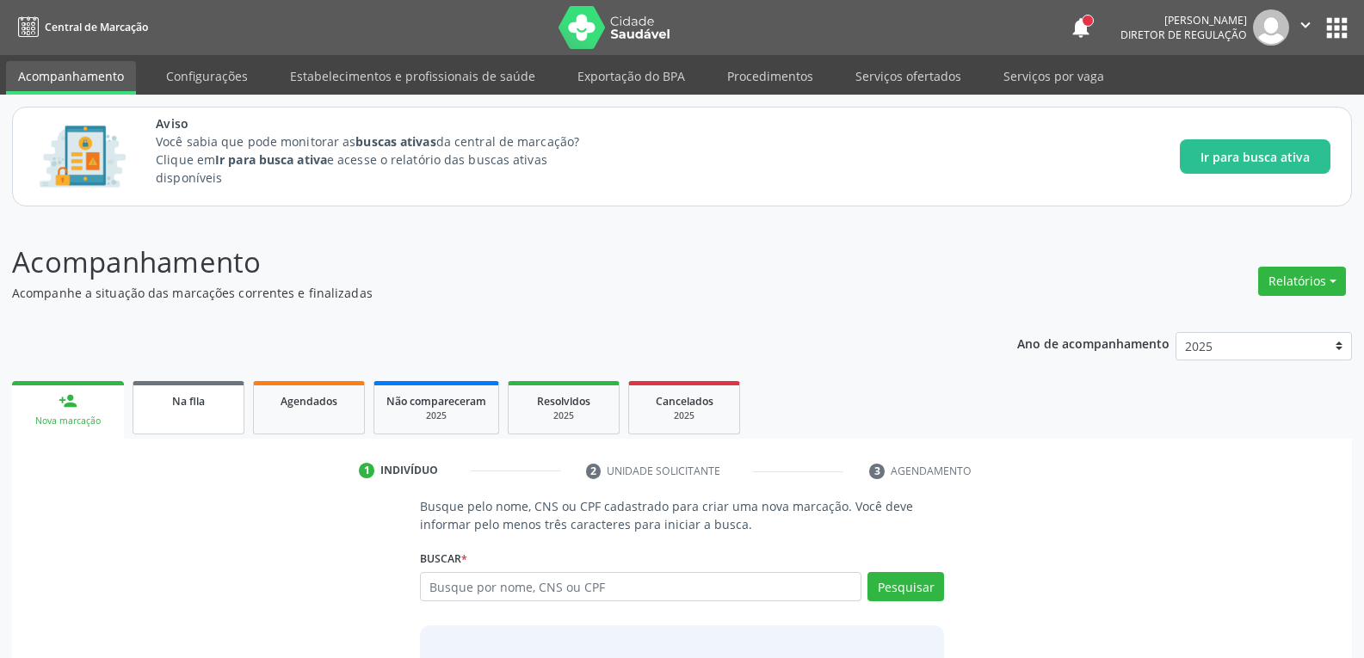
click at [228, 420] on link "Na fila" at bounding box center [189, 407] width 112 height 53
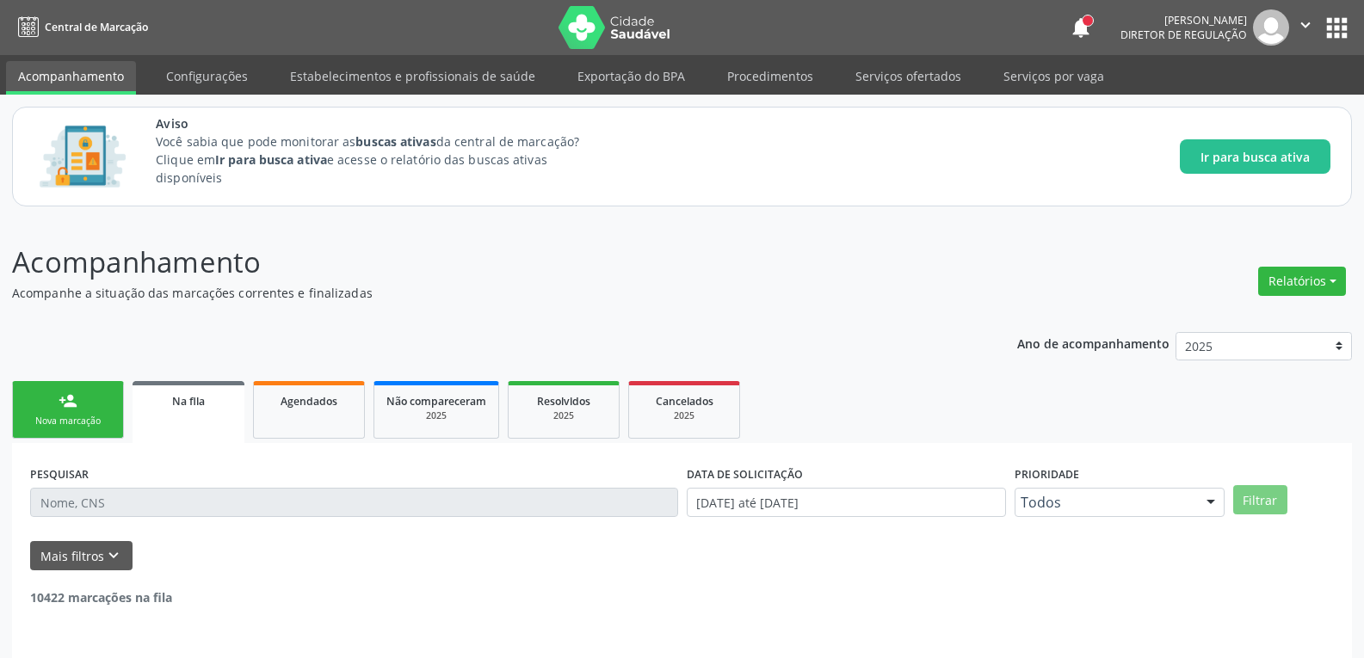
scroll to position [52, 0]
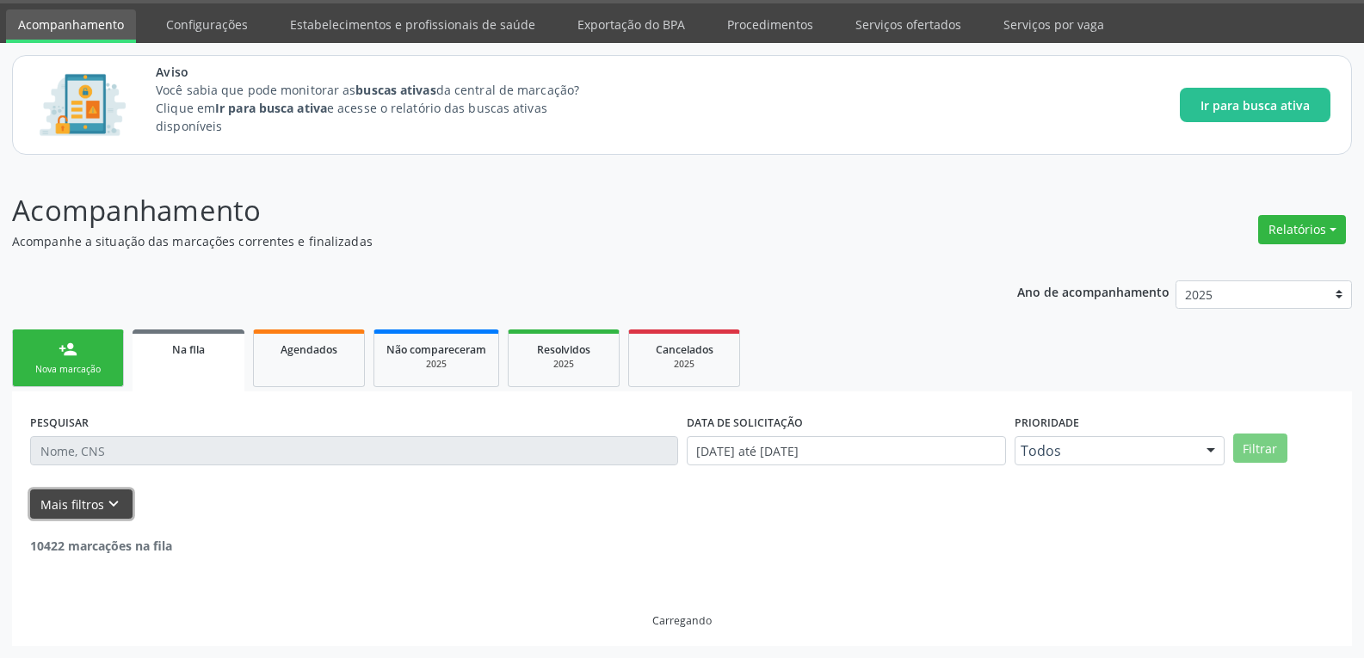
click at [77, 498] on button "Mais filtros keyboard_arrow_down" at bounding box center [81, 505] width 102 height 30
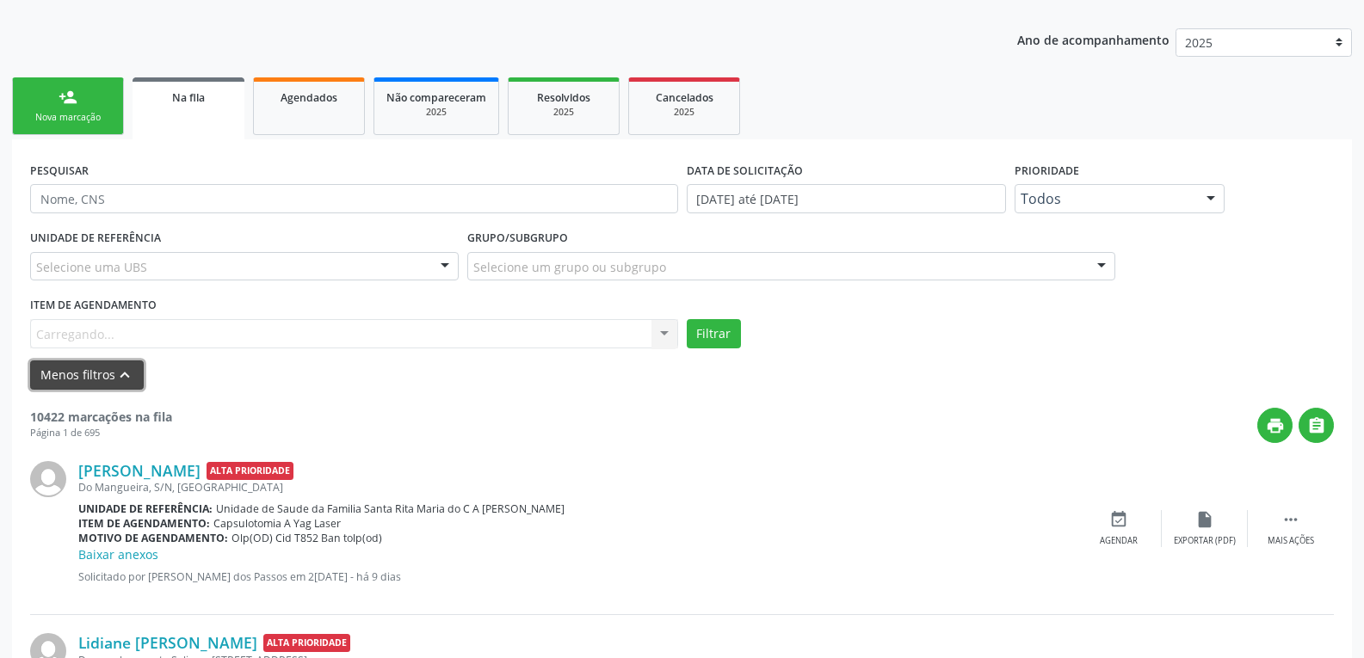
scroll to position [310, 0]
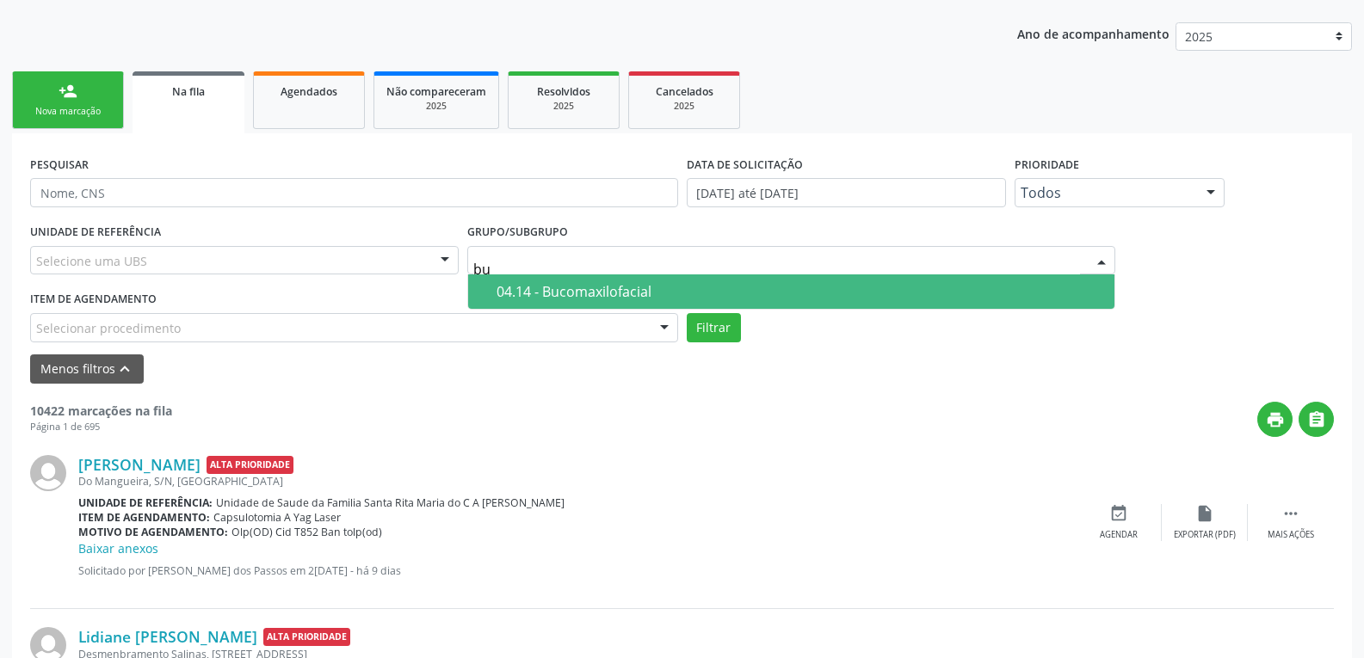
type input "buc"
click at [581, 297] on div "04.14 - Bucomaxilofacial" at bounding box center [801, 292] width 608 height 14
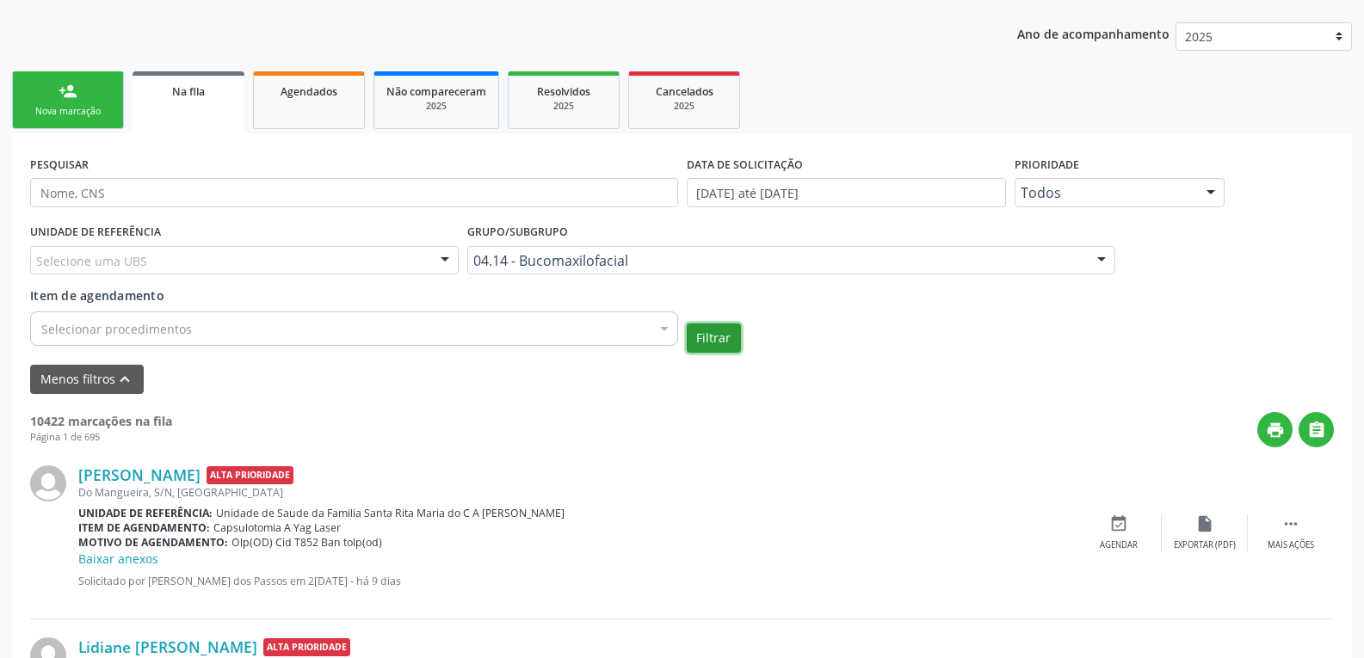
click at [715, 349] on button "Filtrar" at bounding box center [714, 338] width 54 height 29
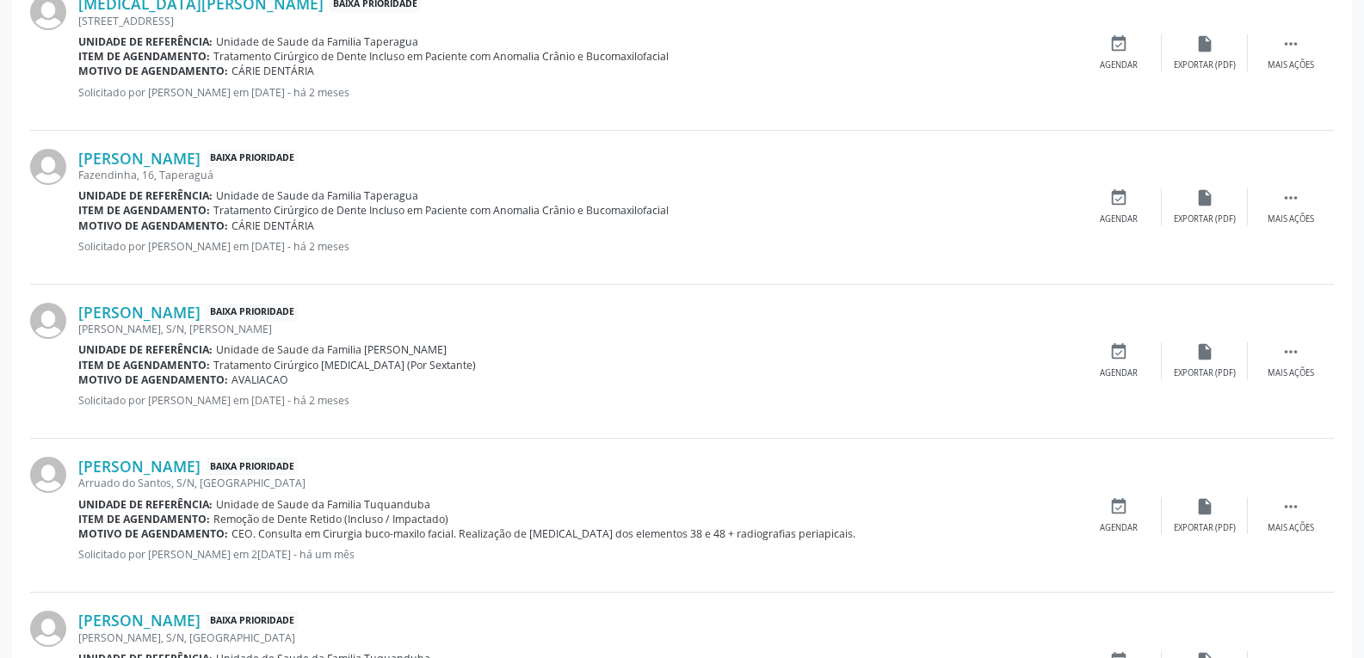
scroll to position [1238, 0]
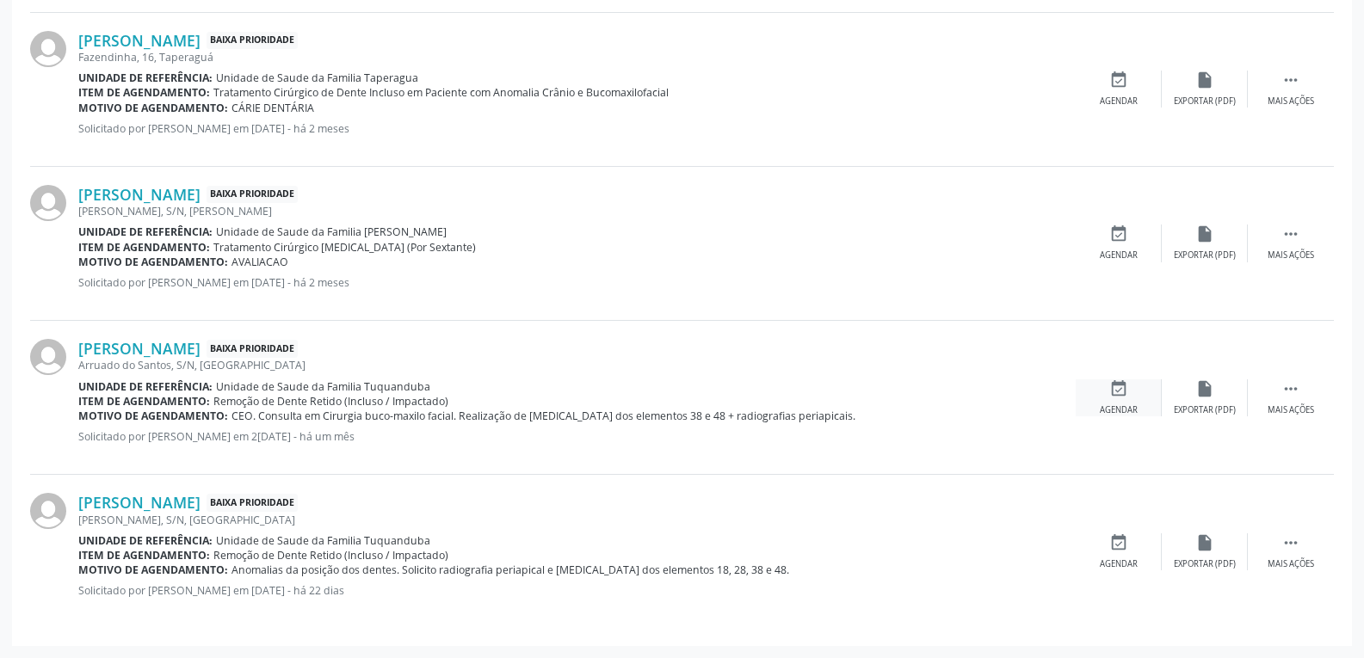
click at [1141, 403] on div "event_available Agendar" at bounding box center [1119, 398] width 86 height 37
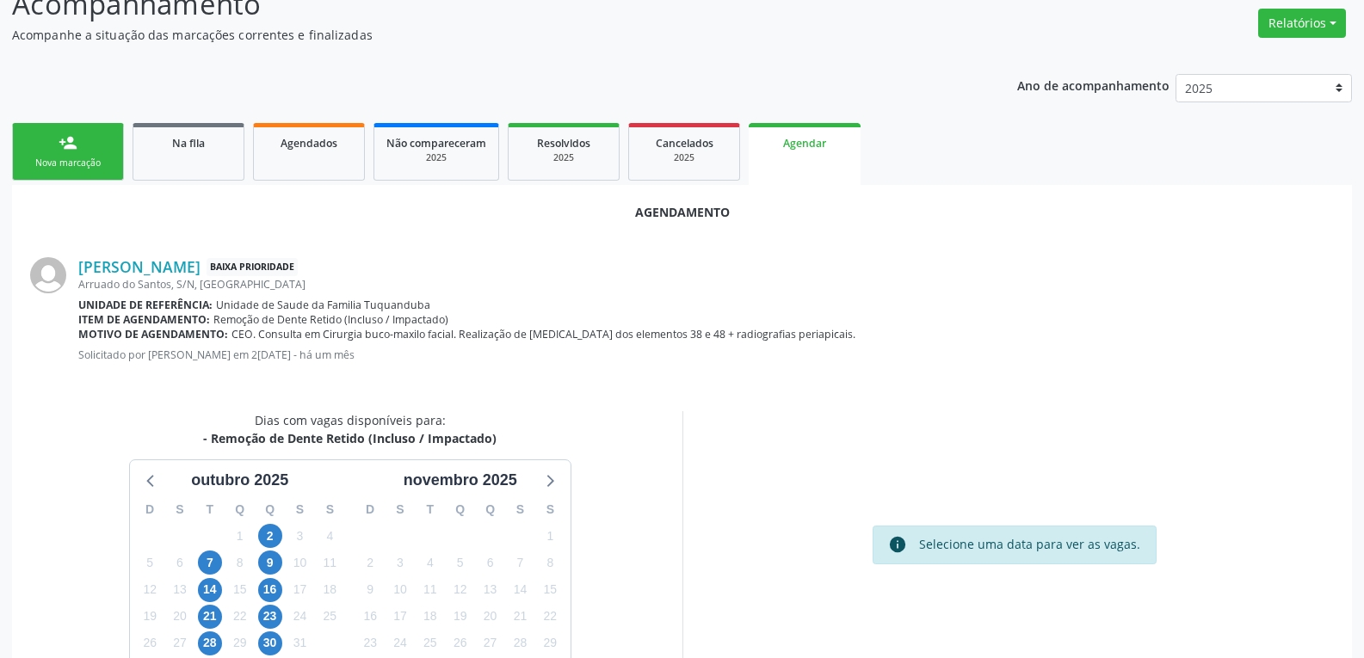
scroll to position [344, 0]
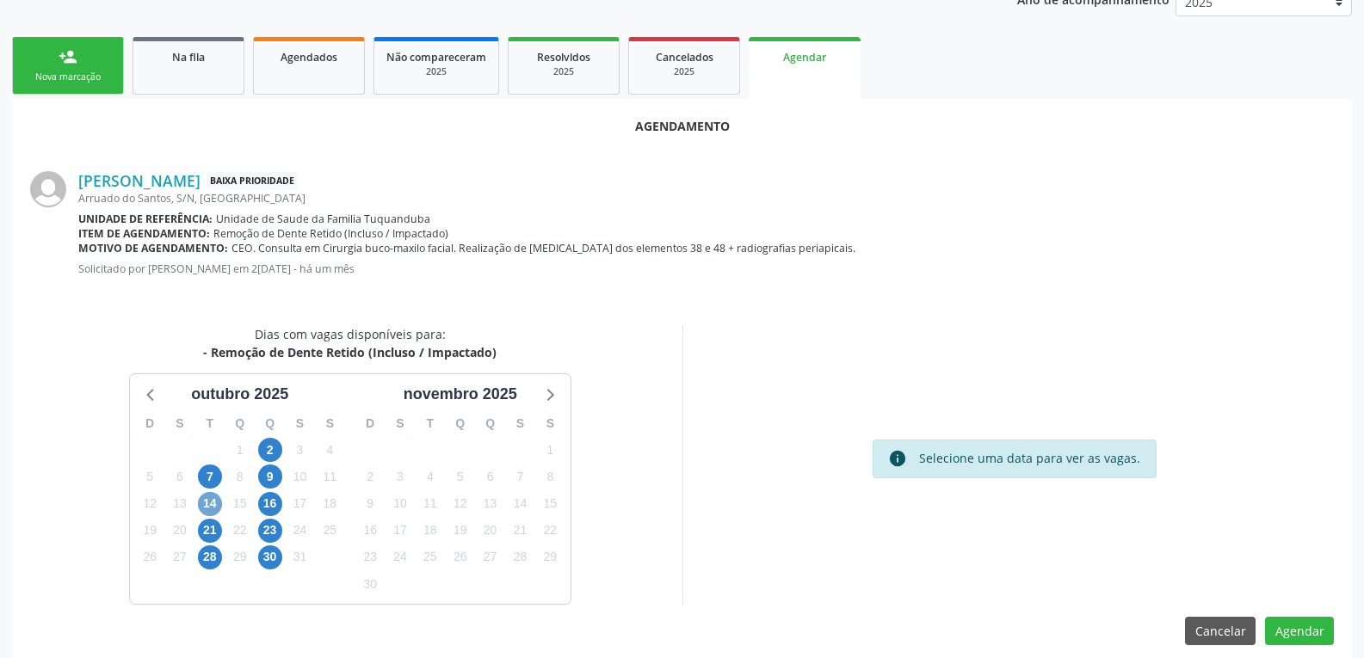
click at [209, 497] on span "14" at bounding box center [210, 504] width 24 height 24
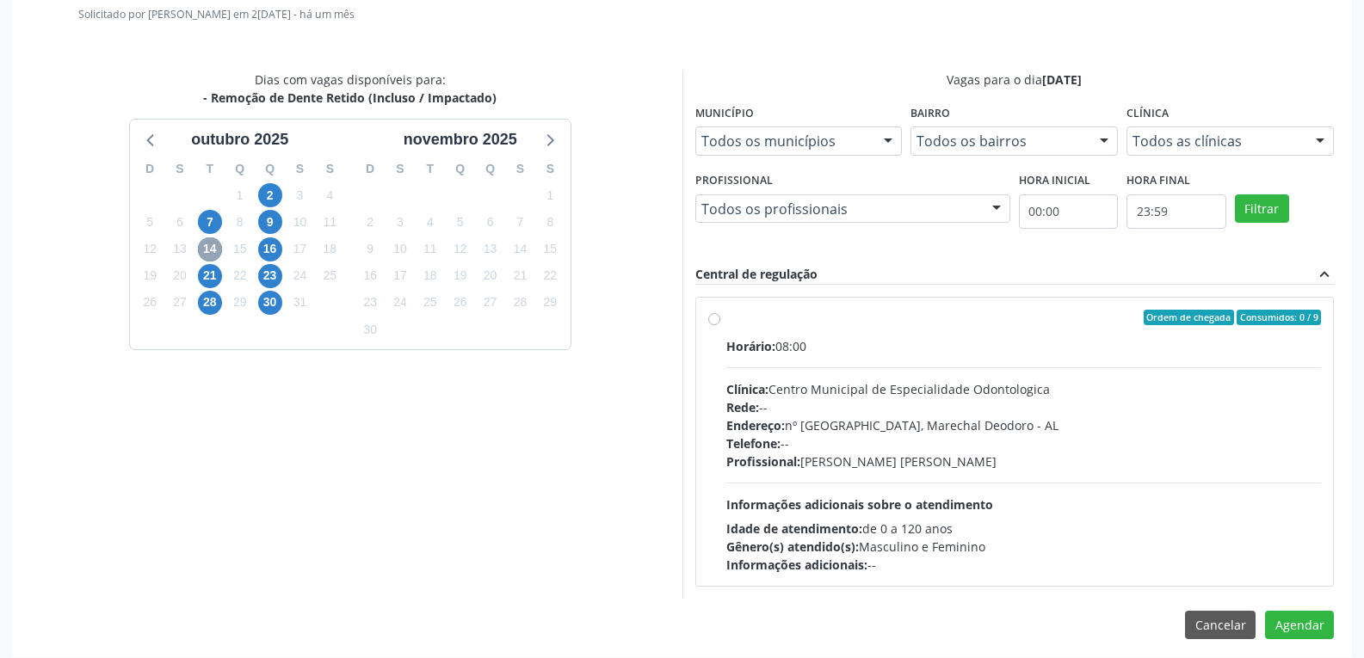
scroll to position [603, 0]
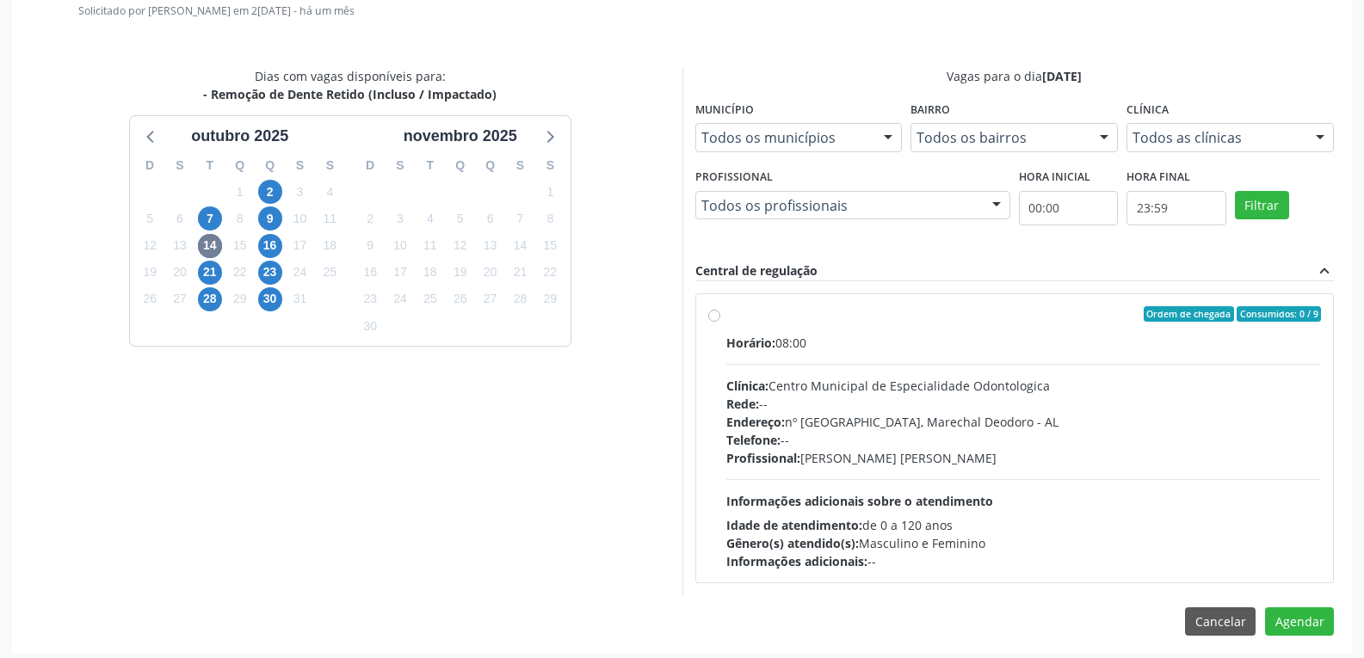
click at [752, 313] on div "Ordem de chegada Consumidos: 0 / 9" at bounding box center [1024, 313] width 596 height 15
click at [720, 313] on input "Ordem de chegada Consumidos: 0 / 9 Horário: 08:00 Clínica: Centro Municipal de …" at bounding box center [714, 313] width 12 height 15
radio input "true"
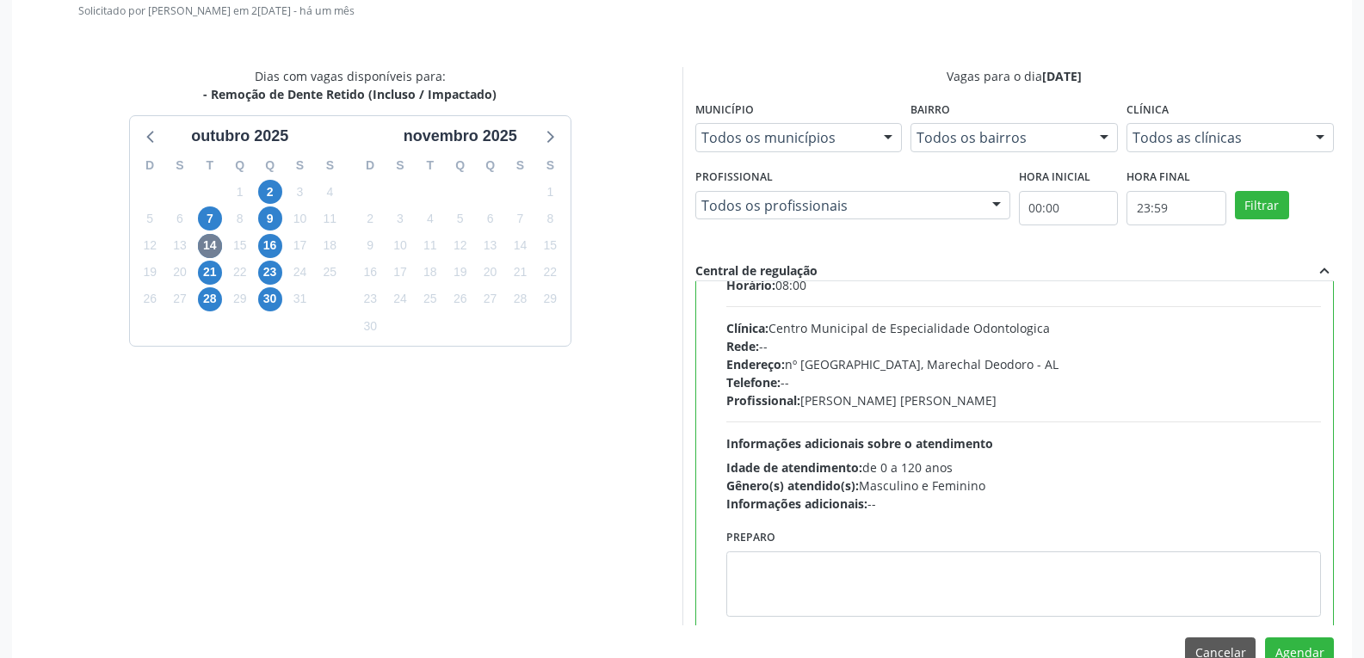
scroll to position [85, 0]
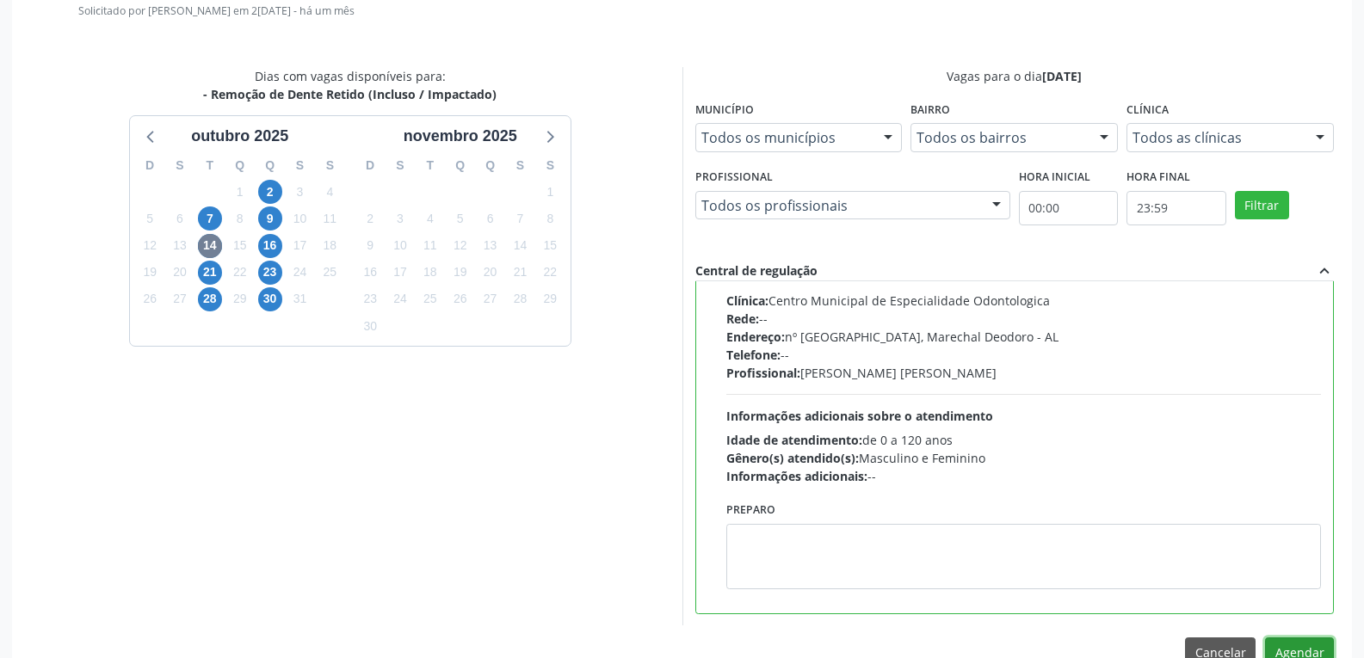
click at [1304, 648] on button "Agendar" at bounding box center [1299, 652] width 69 height 29
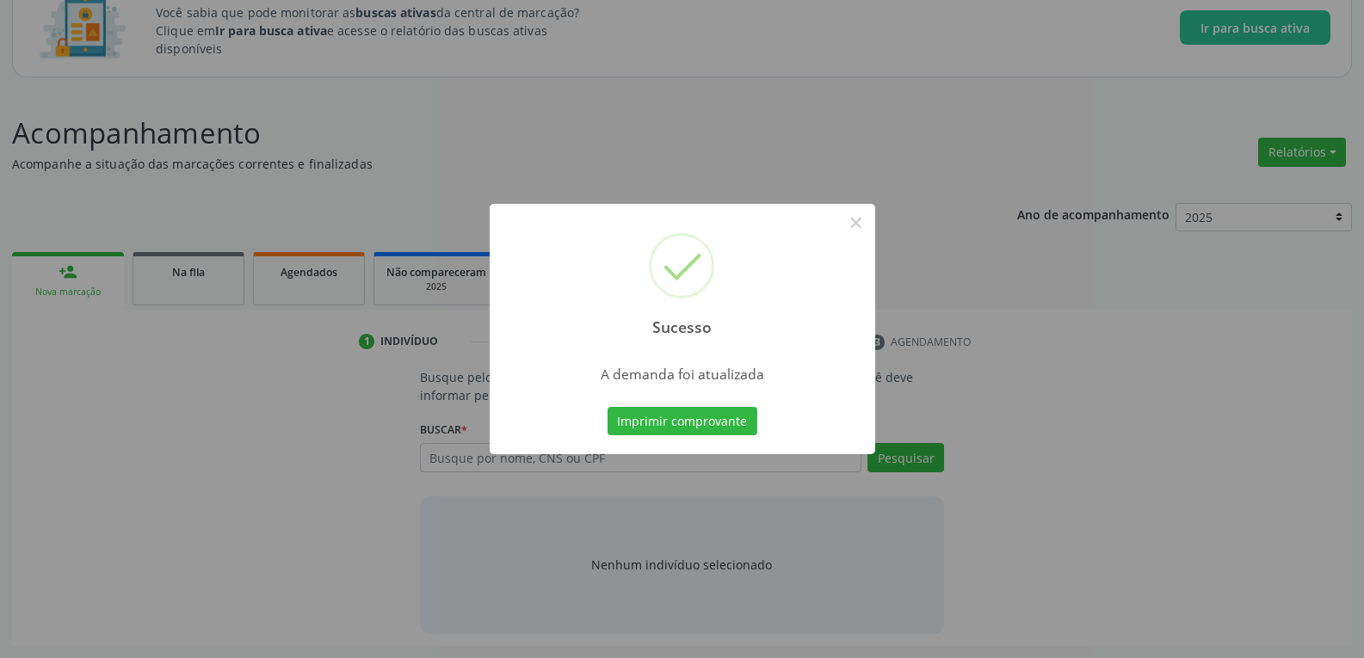
scroll to position [129, 0]
click at [151, 267] on div "Sucesso × A demanda foi atualizada Imprimir comprovante Cancel" at bounding box center [682, 329] width 1364 height 658
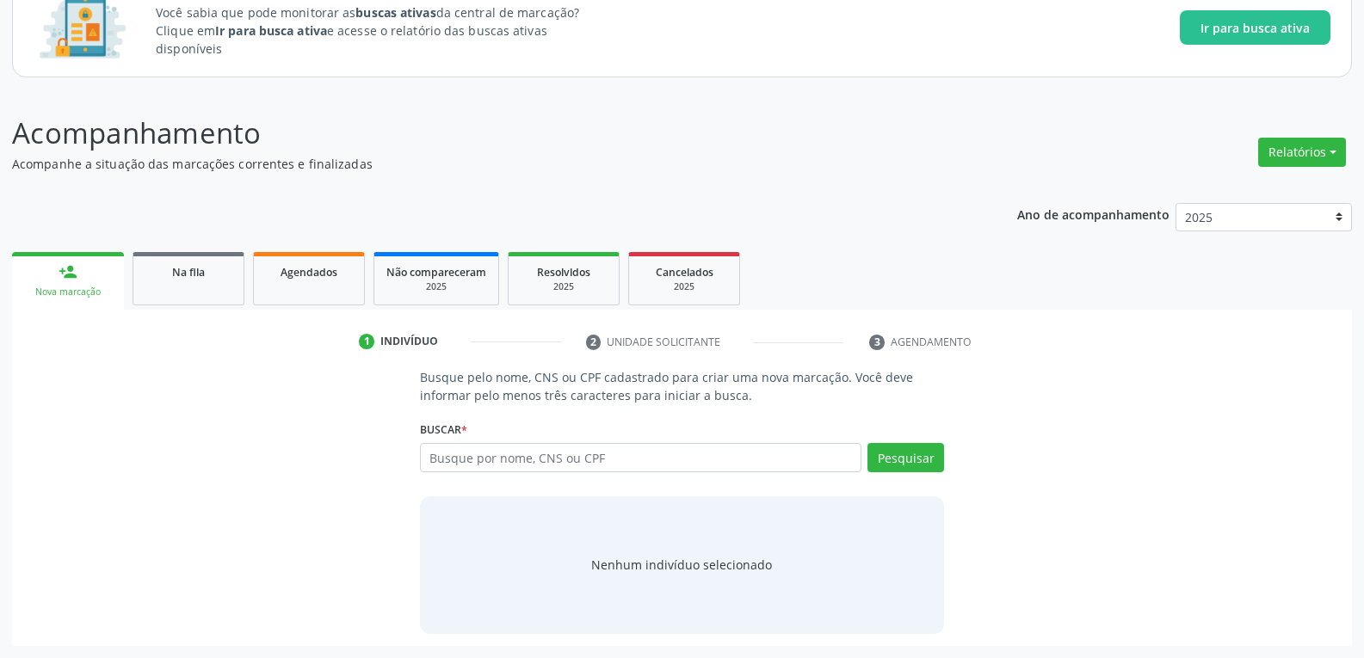
click at [151, 267] on div "Na fila" at bounding box center [188, 272] width 86 height 18
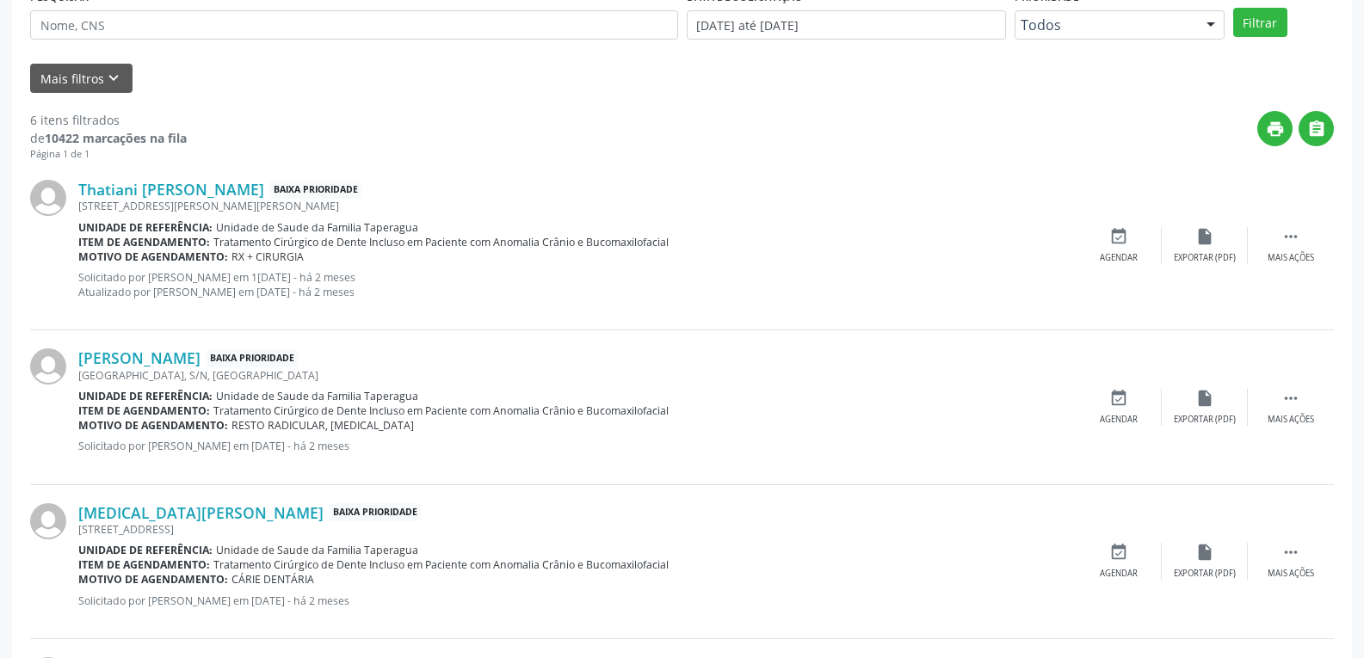
scroll to position [434, 0]
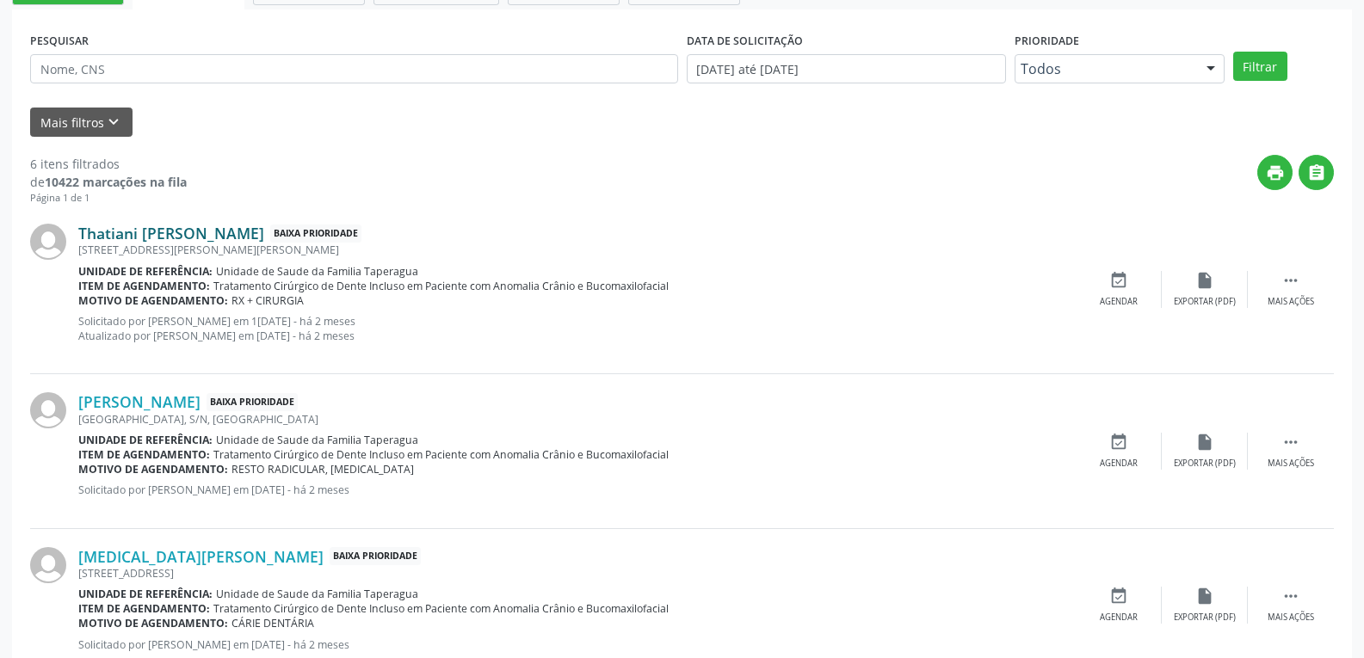
click at [192, 230] on link "Thatiani [PERSON_NAME]" at bounding box center [171, 233] width 186 height 19
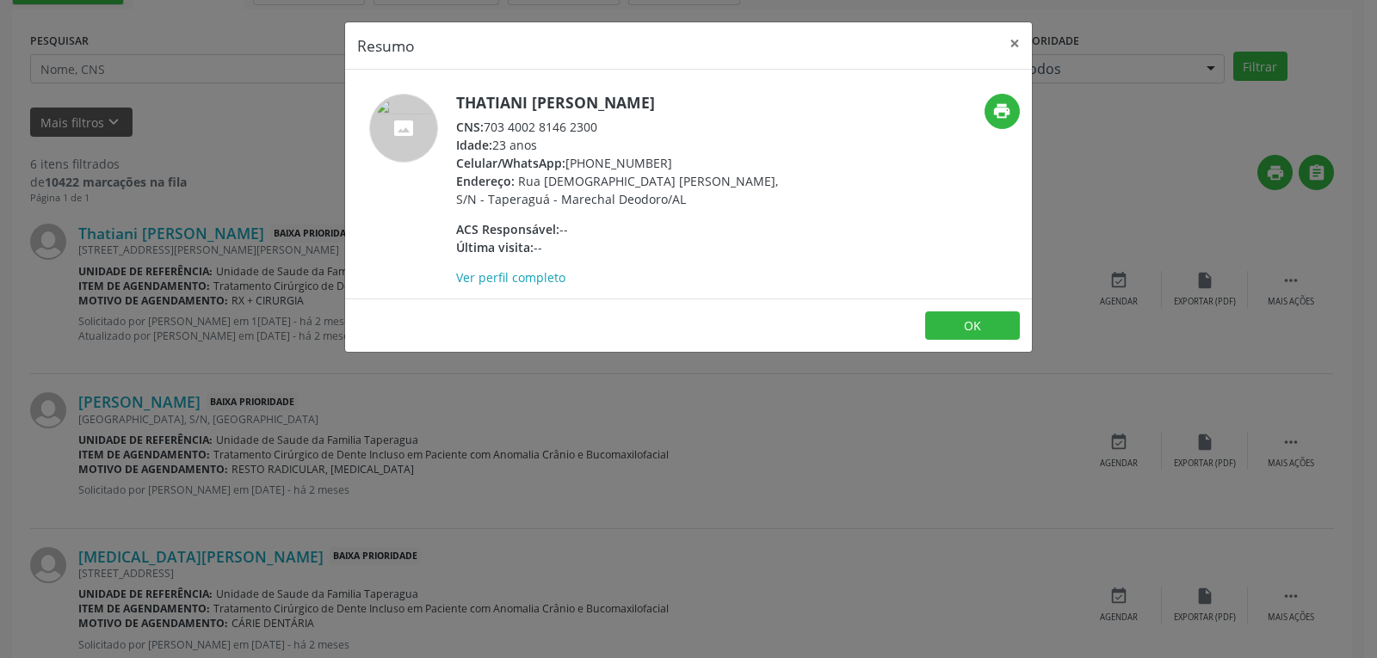
drag, startPoint x: 664, startPoint y: 160, endPoint x: 567, endPoint y: 160, distance: 96.4
click at [567, 160] on div "Celular/WhatsApp: [PHONE_NUMBER]" at bounding box center [623, 163] width 335 height 18
copy div "[PHONE_NUMBER]"
click at [590, 100] on h5 "Thatiani [PERSON_NAME]" at bounding box center [623, 103] width 335 height 18
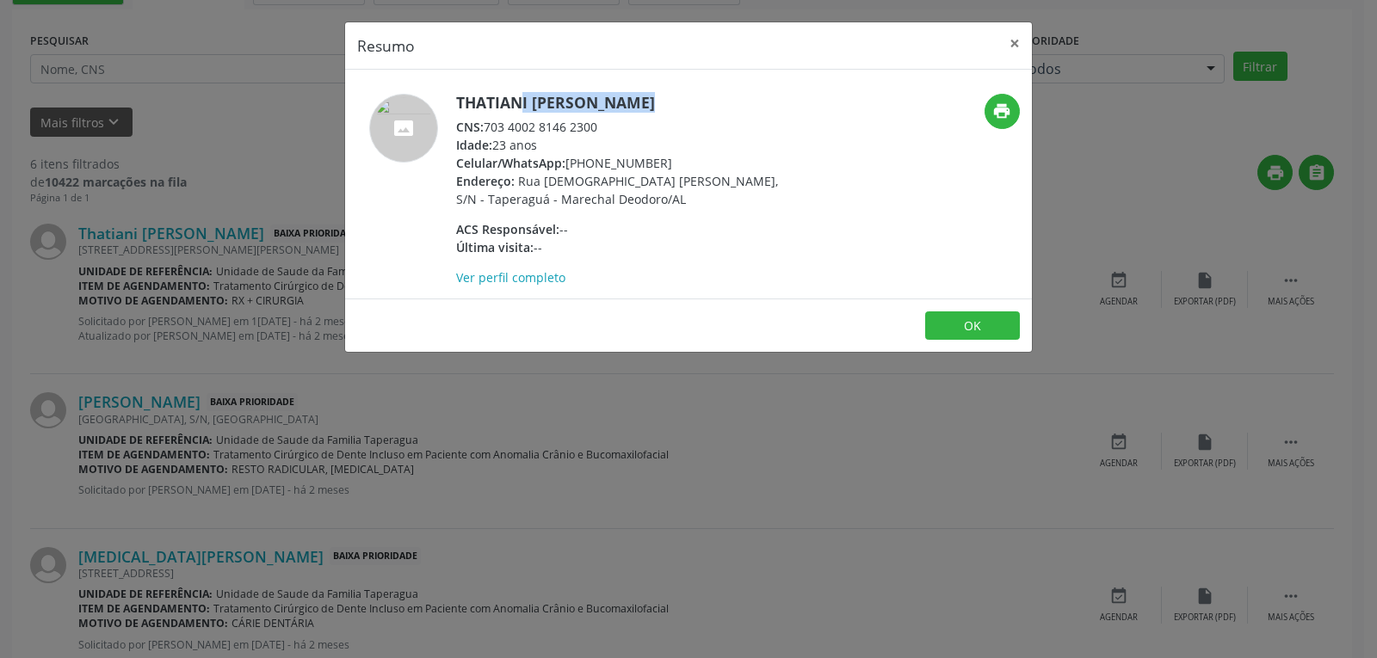
click at [590, 100] on h5 "Thatiani [PERSON_NAME]" at bounding box center [623, 103] width 335 height 18
copy div "Thatiani [PERSON_NAME]"
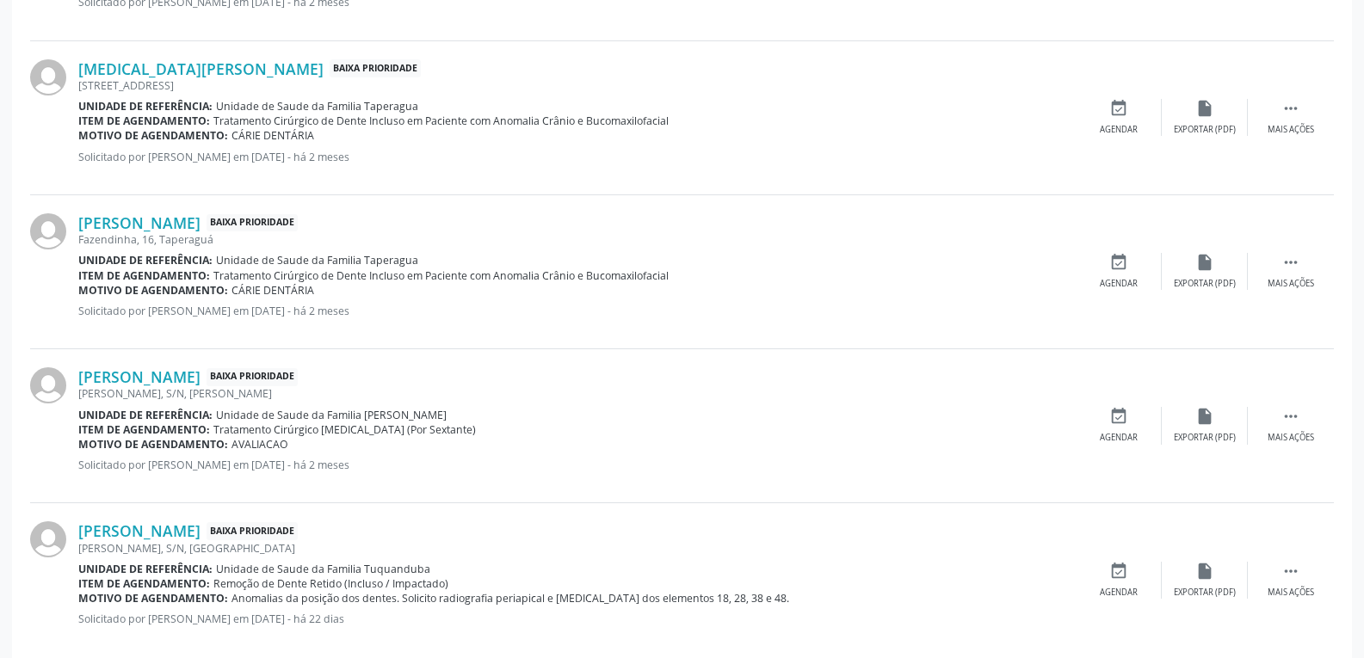
scroll to position [950, 0]
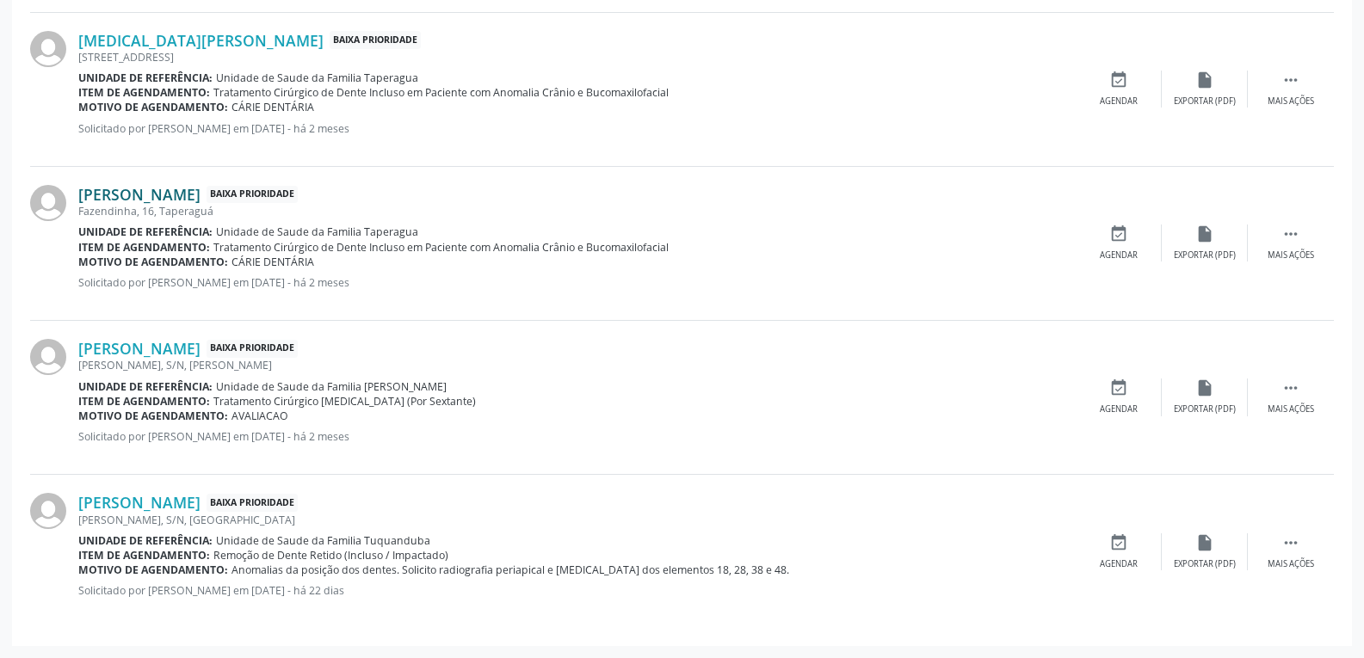
click at [190, 197] on link "[PERSON_NAME]" at bounding box center [139, 194] width 122 height 19
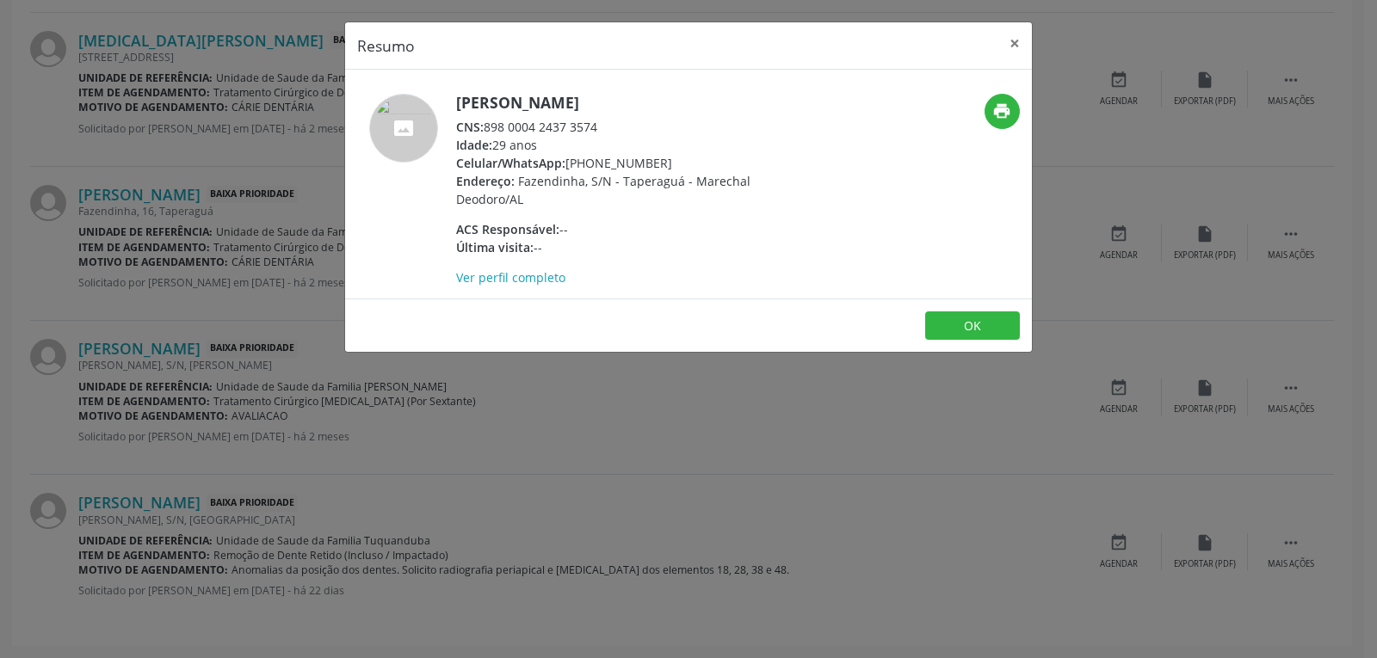
drag, startPoint x: 659, startPoint y: 157, endPoint x: 597, endPoint y: 156, distance: 62.0
click at [597, 156] on div "Celular/WhatsApp: [PHONE_NUMBER]" at bounding box center [623, 163] width 335 height 18
click at [136, 110] on div "Resumo × [PERSON_NAME] CNS: 898 0004 2437 3574 Idade: 29 anos Celular/WhatsApp:…" at bounding box center [688, 329] width 1377 height 658
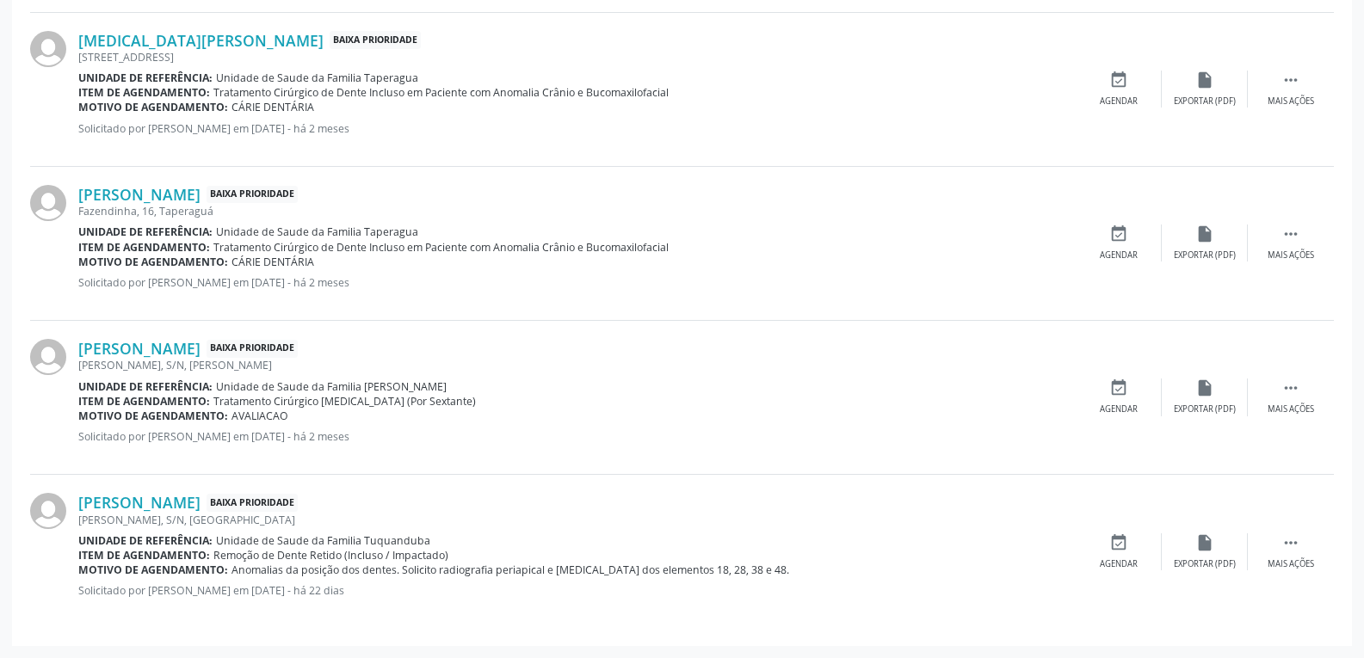
click at [190, 25] on div "[MEDICAL_DATA][PERSON_NAME] Baixa Prioridade [STREET_ADDRESS] Unidade de referê…" at bounding box center [682, 90] width 1304 height 154
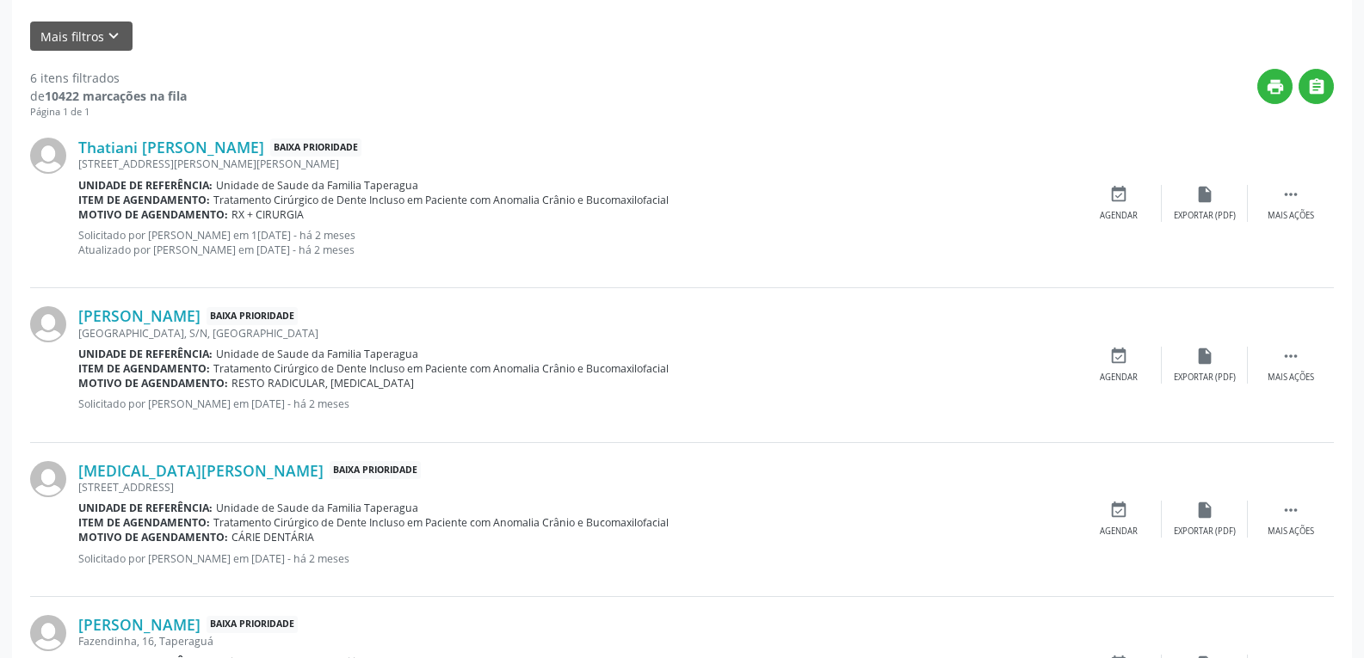
scroll to position [606, 0]
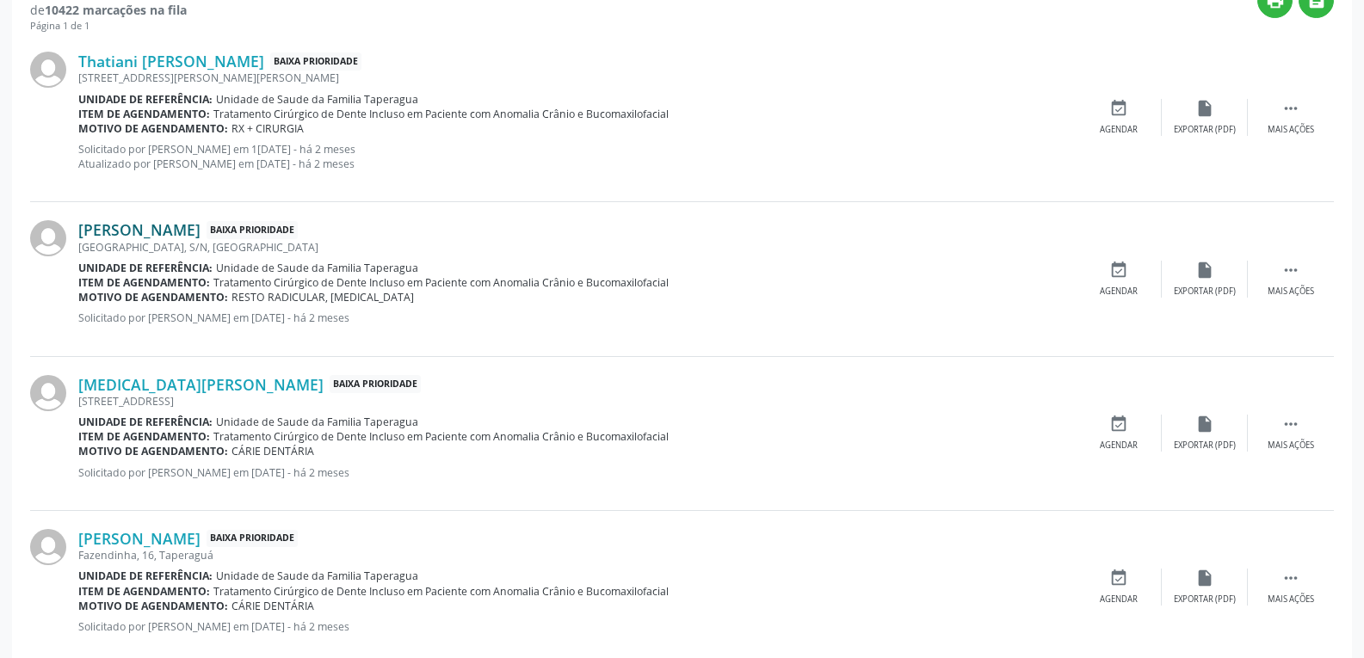
click at [172, 227] on link "[PERSON_NAME]" at bounding box center [139, 229] width 122 height 19
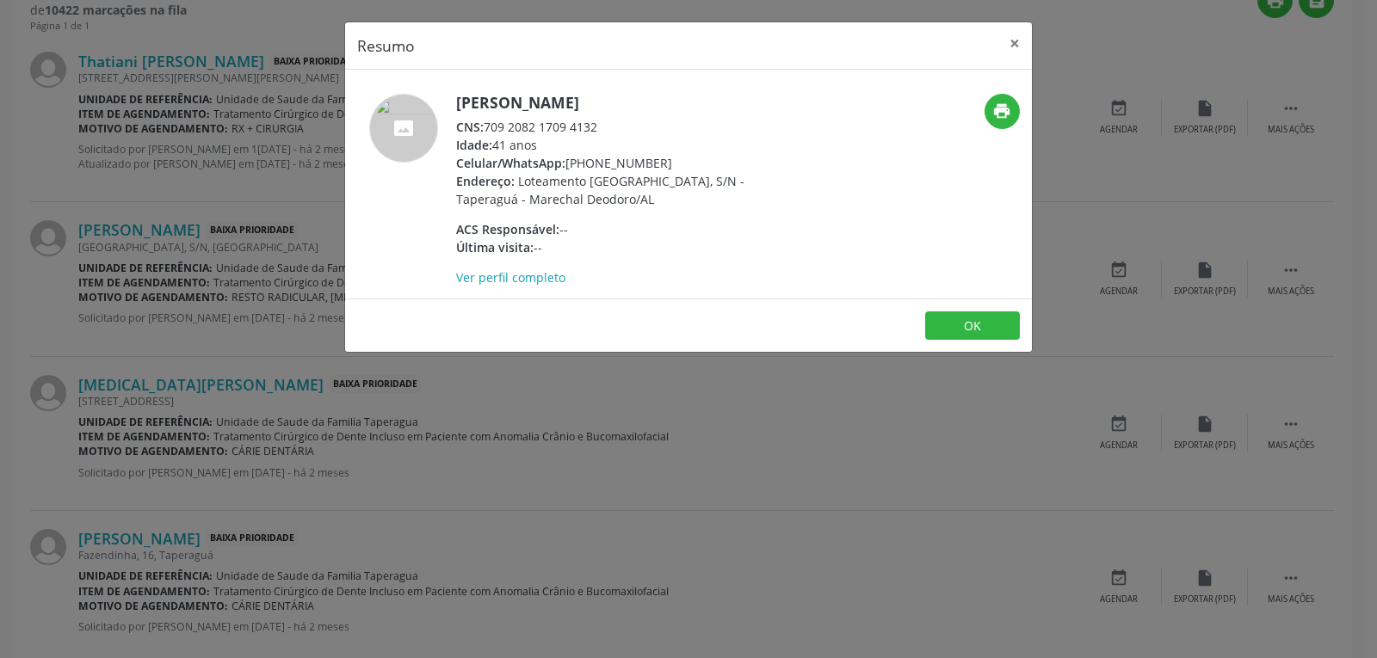
drag, startPoint x: 659, startPoint y: 157, endPoint x: 594, endPoint y: 164, distance: 65.9
click at [594, 164] on div "Celular/WhatsApp: [PHONE_NUMBER]" at bounding box center [623, 163] width 335 height 18
copy div "99900-2434"
click at [634, 101] on h5 "[PERSON_NAME]" at bounding box center [623, 103] width 335 height 18
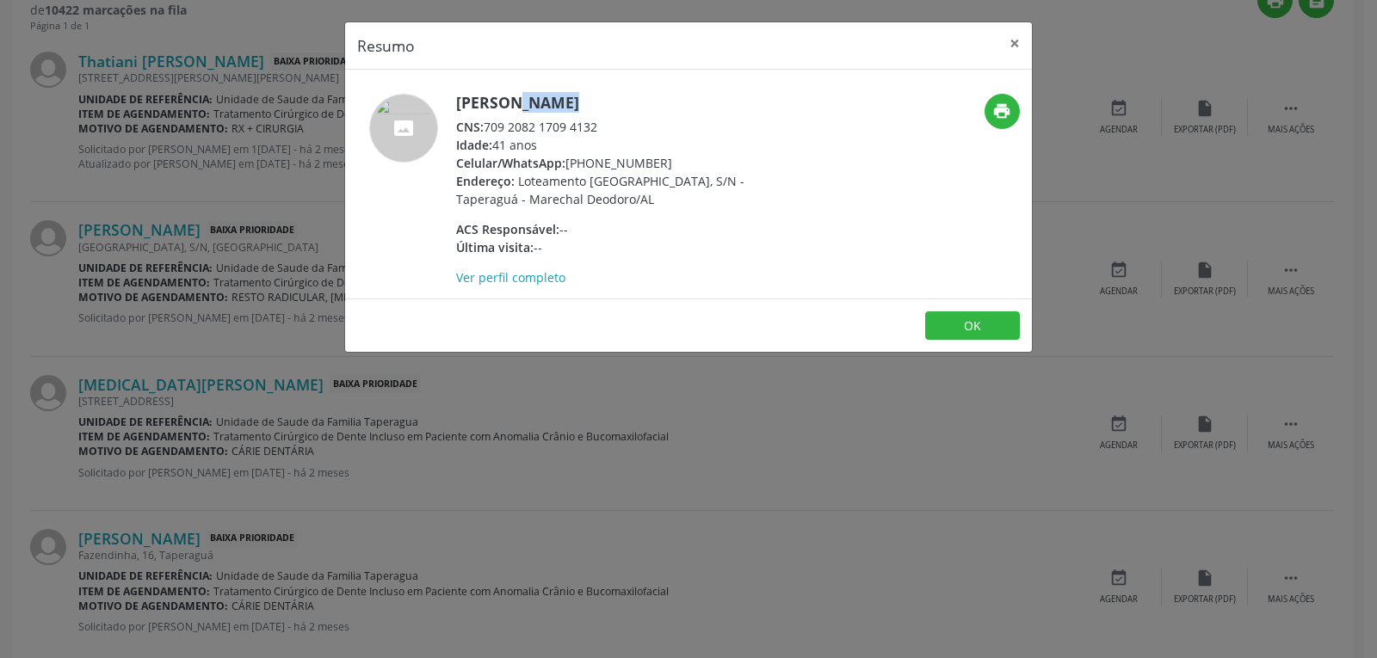
click at [634, 101] on h5 "[PERSON_NAME]" at bounding box center [623, 103] width 335 height 18
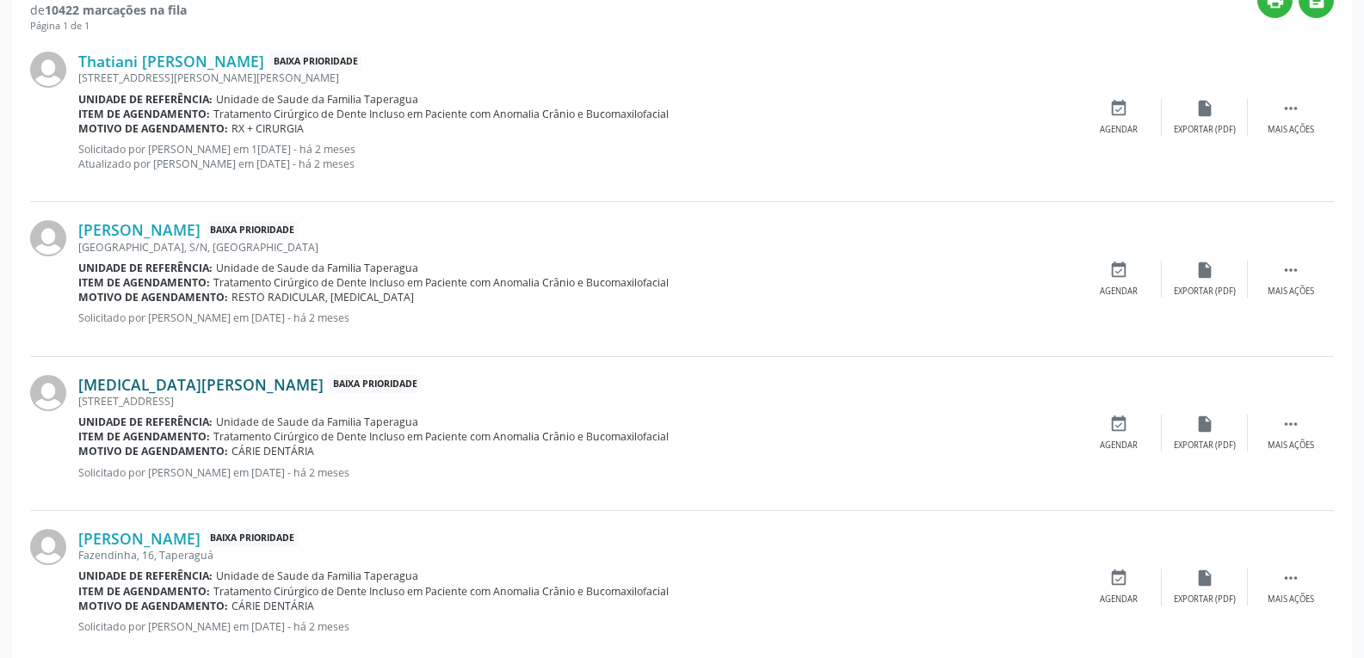
click at [186, 383] on link "[MEDICAL_DATA][PERSON_NAME]" at bounding box center [200, 384] width 245 height 19
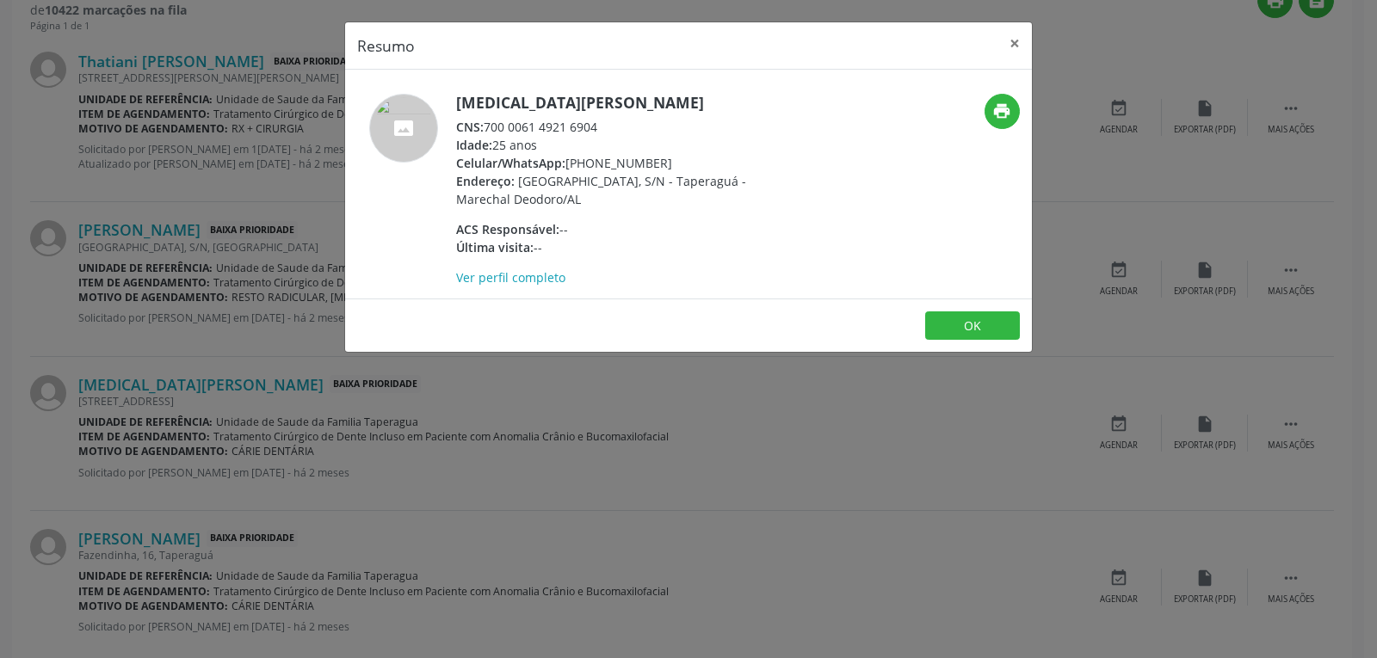
click at [620, 157] on div "Celular/WhatsApp: [PHONE_NUMBER]" at bounding box center [623, 163] width 335 height 18
click at [674, 157] on div "Celular/WhatsApp: [PHONE_NUMBER]" at bounding box center [623, 163] width 335 height 18
click at [644, 163] on div "Celular/WhatsApp: [PHONE_NUMBER]" at bounding box center [623, 163] width 335 height 18
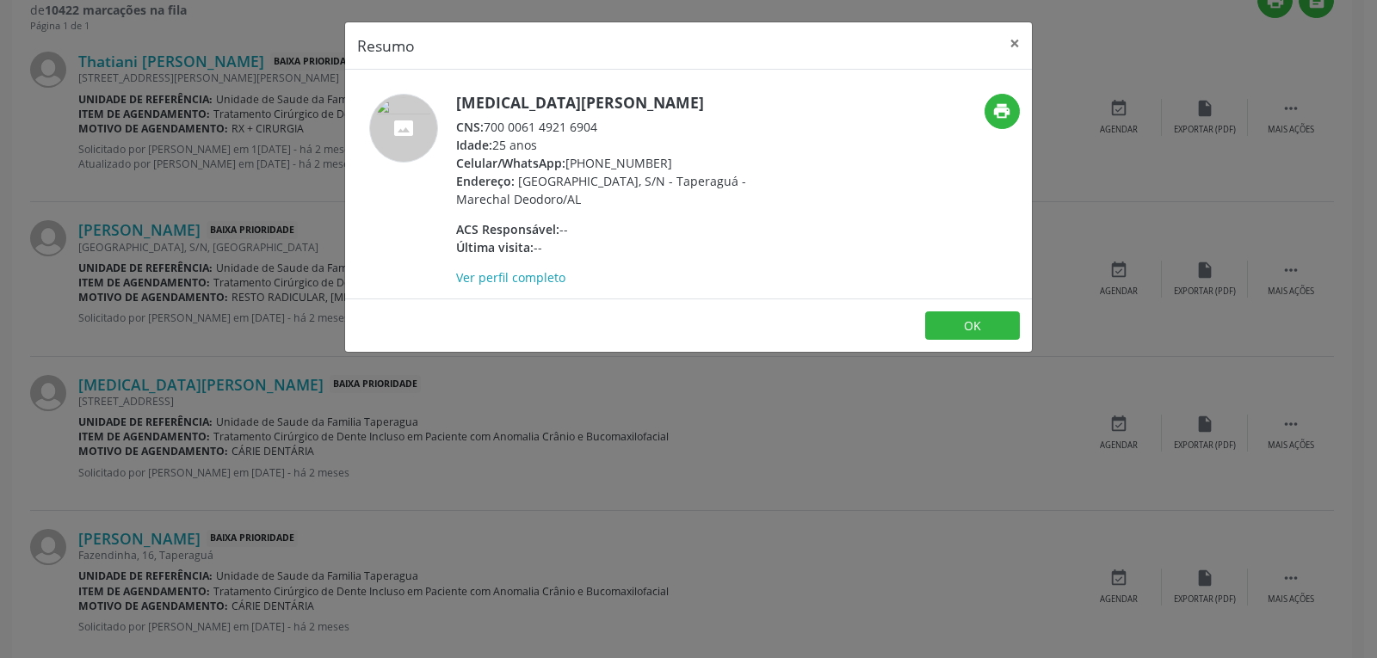
drag, startPoint x: 663, startPoint y: 163, endPoint x: 592, endPoint y: 162, distance: 70.6
click at [592, 162] on div "Celular/WhatsApp: [PHONE_NUMBER]" at bounding box center [623, 163] width 335 height 18
click at [649, 102] on h5 "[MEDICAL_DATA][PERSON_NAME]" at bounding box center [623, 103] width 335 height 18
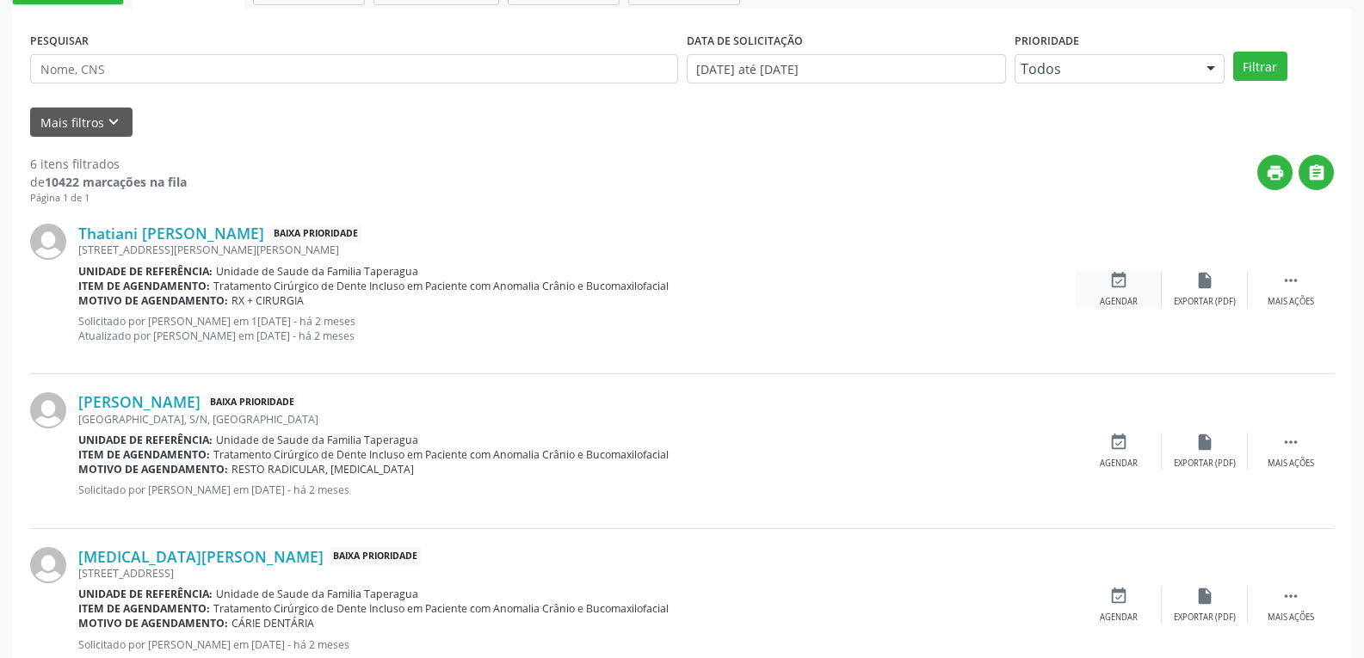
click at [1103, 295] on div "event_available Agendar" at bounding box center [1119, 289] width 86 height 37
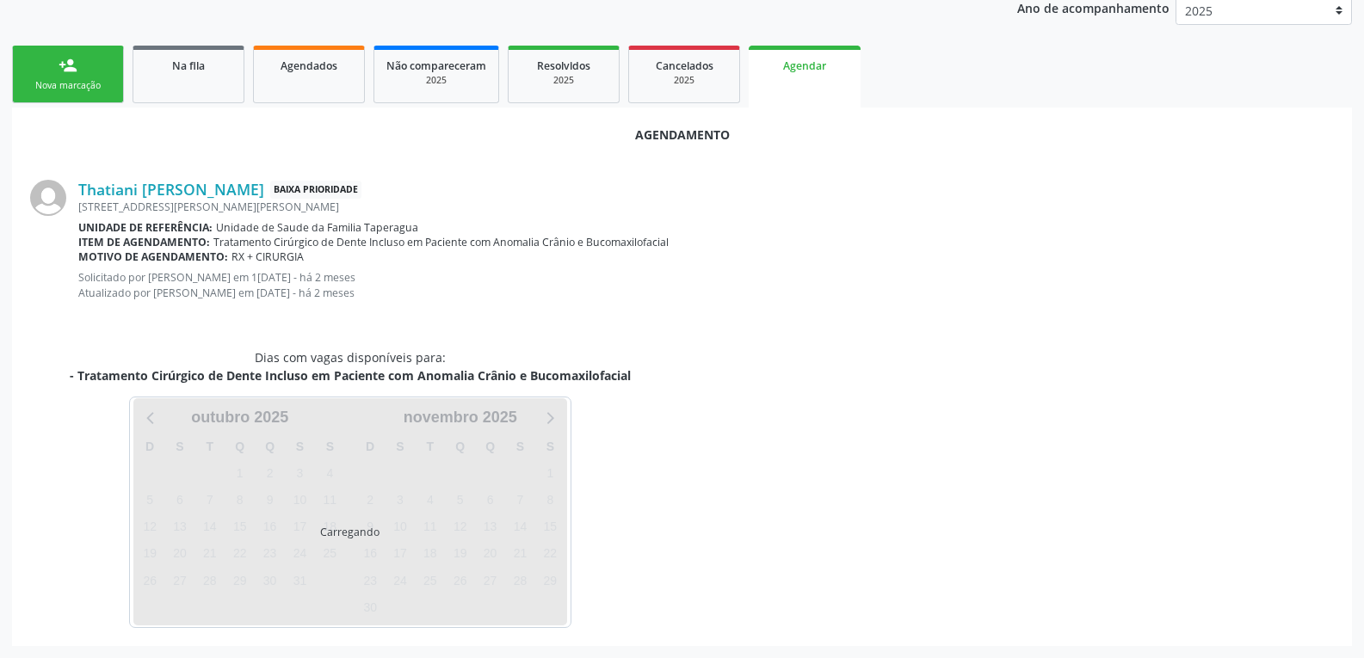
scroll to position [427, 0]
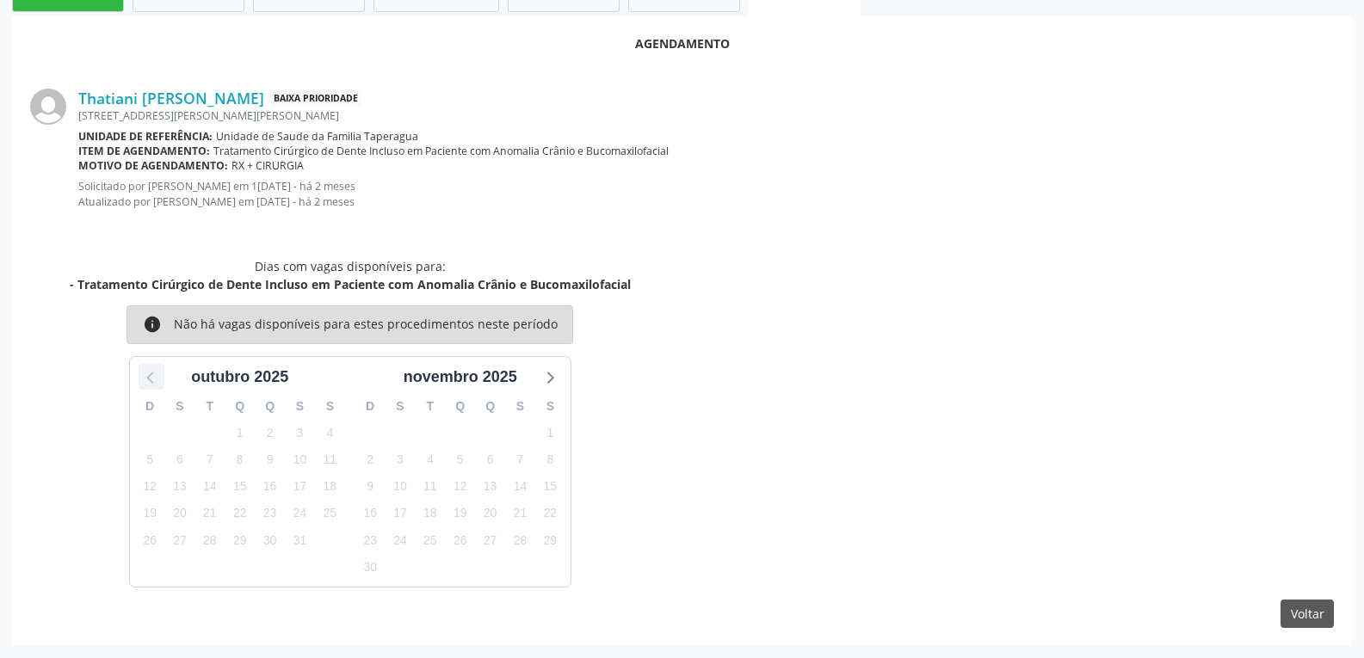
click at [163, 375] on div at bounding box center [152, 377] width 26 height 26
click at [527, 376] on div "setembro 2025" at bounding box center [460, 377] width 203 height 23
click at [548, 378] on icon at bounding box center [549, 377] width 22 height 22
click at [1302, 622] on button "Voltar" at bounding box center [1307, 614] width 53 height 29
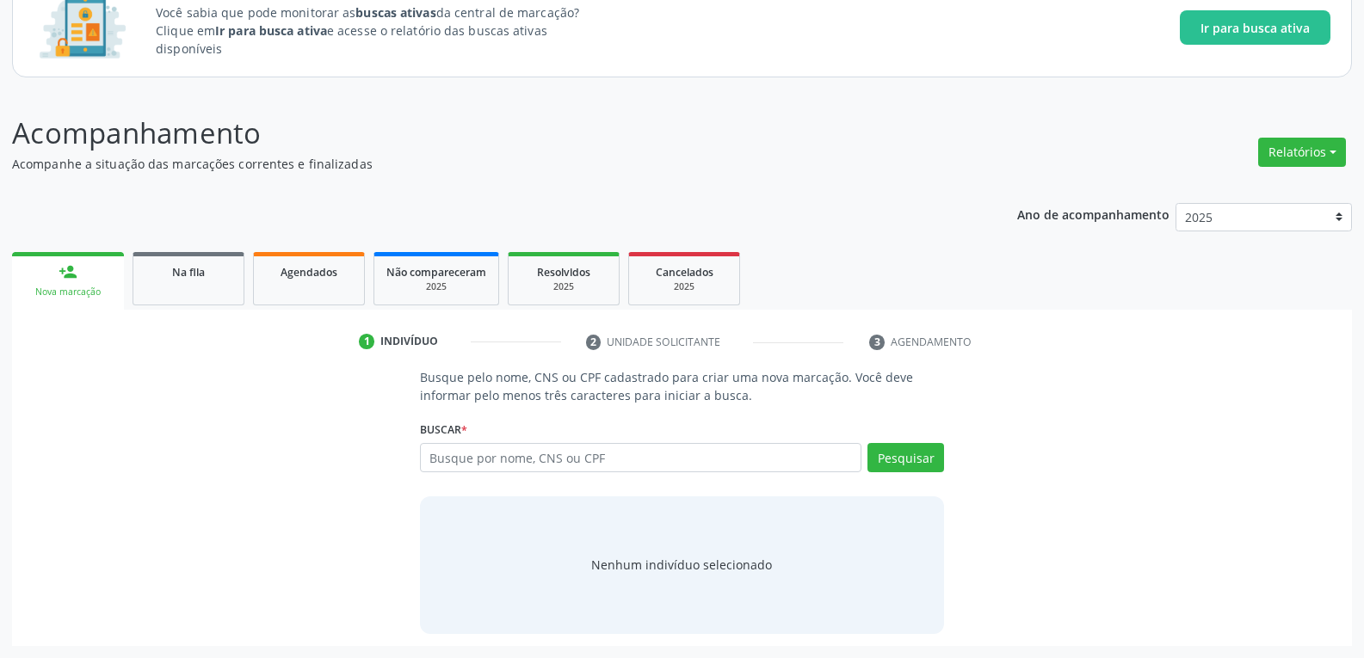
click at [119, 228] on div "Ano de acompanhamento 2025 person_add Nova marcação Na fila Agendados Não compa…" at bounding box center [682, 418] width 1340 height 455
click at [170, 247] on div "Ano de acompanhamento 2025 person_add Nova marcação Na fila Agendados Não compa…" at bounding box center [682, 418] width 1340 height 455
click at [206, 266] on div "Na fila" at bounding box center [188, 272] width 86 height 18
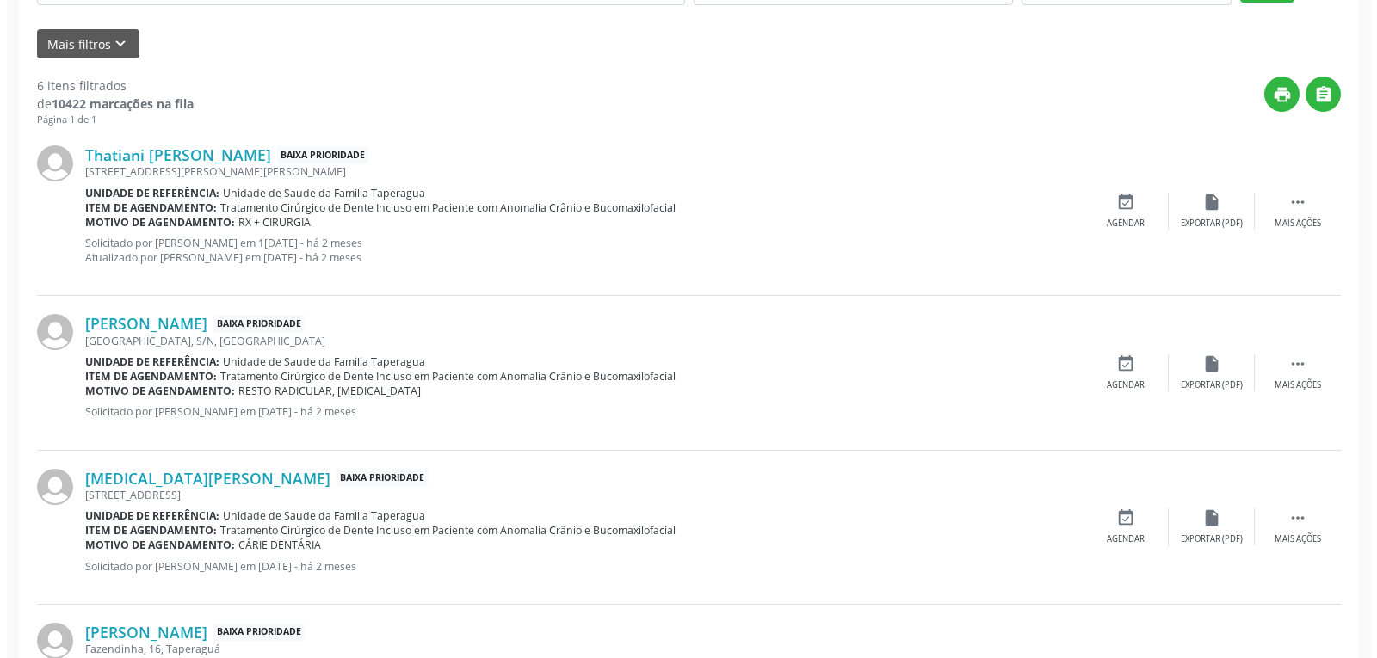
scroll to position [560, 0]
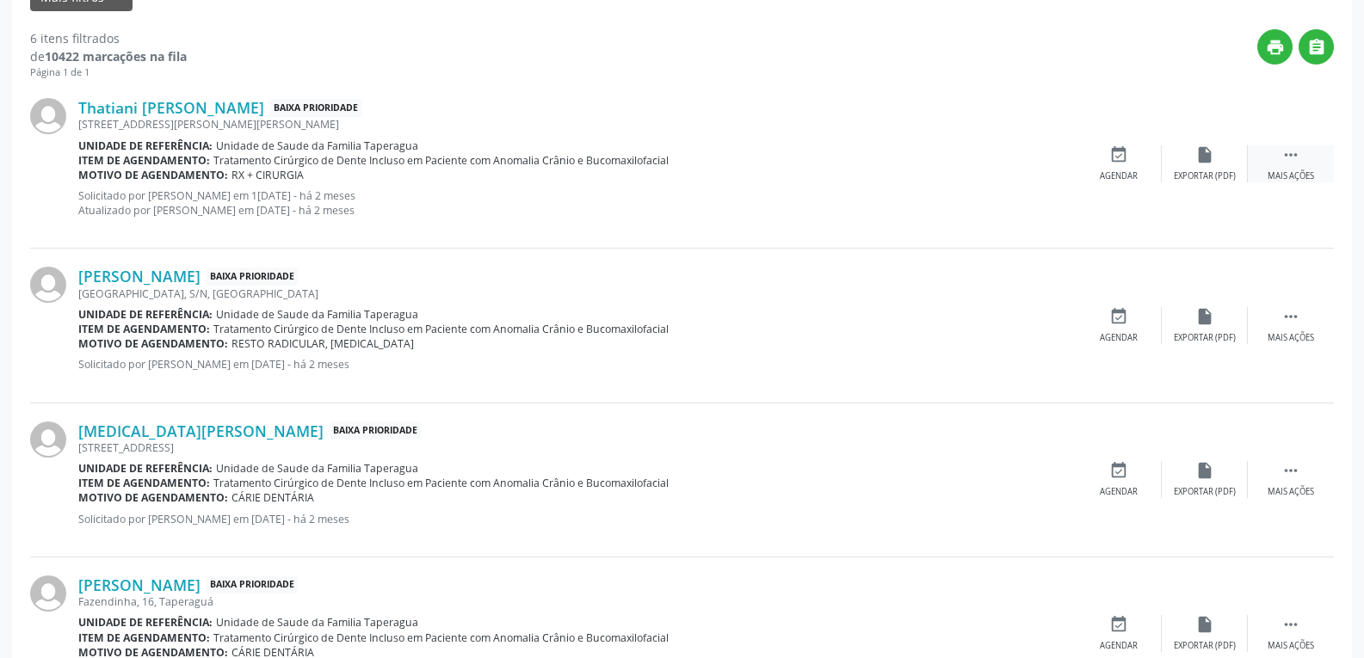
click at [1318, 168] on div " Mais ações" at bounding box center [1291, 163] width 86 height 37
click at [1116, 176] on div "Cancelar" at bounding box center [1118, 176] width 40 height 12
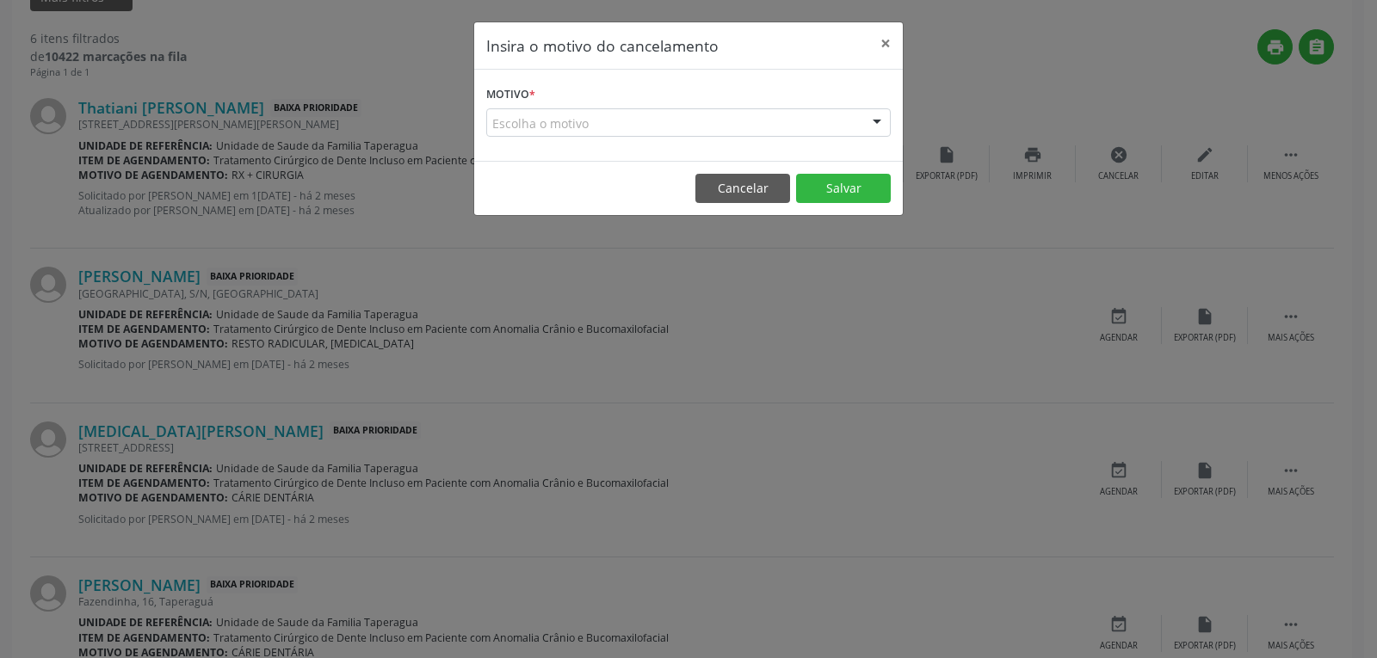
click at [599, 123] on div "Escolha o motivo" at bounding box center [688, 122] width 405 height 29
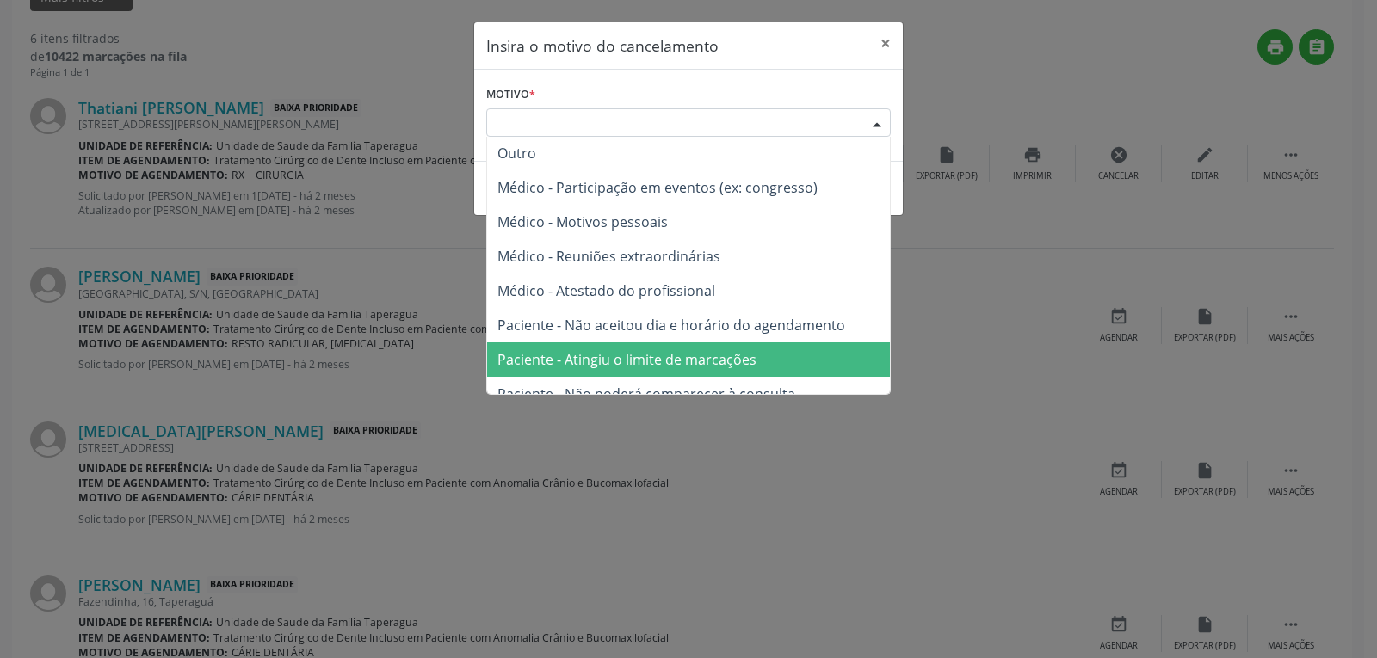
scroll to position [0, 0]
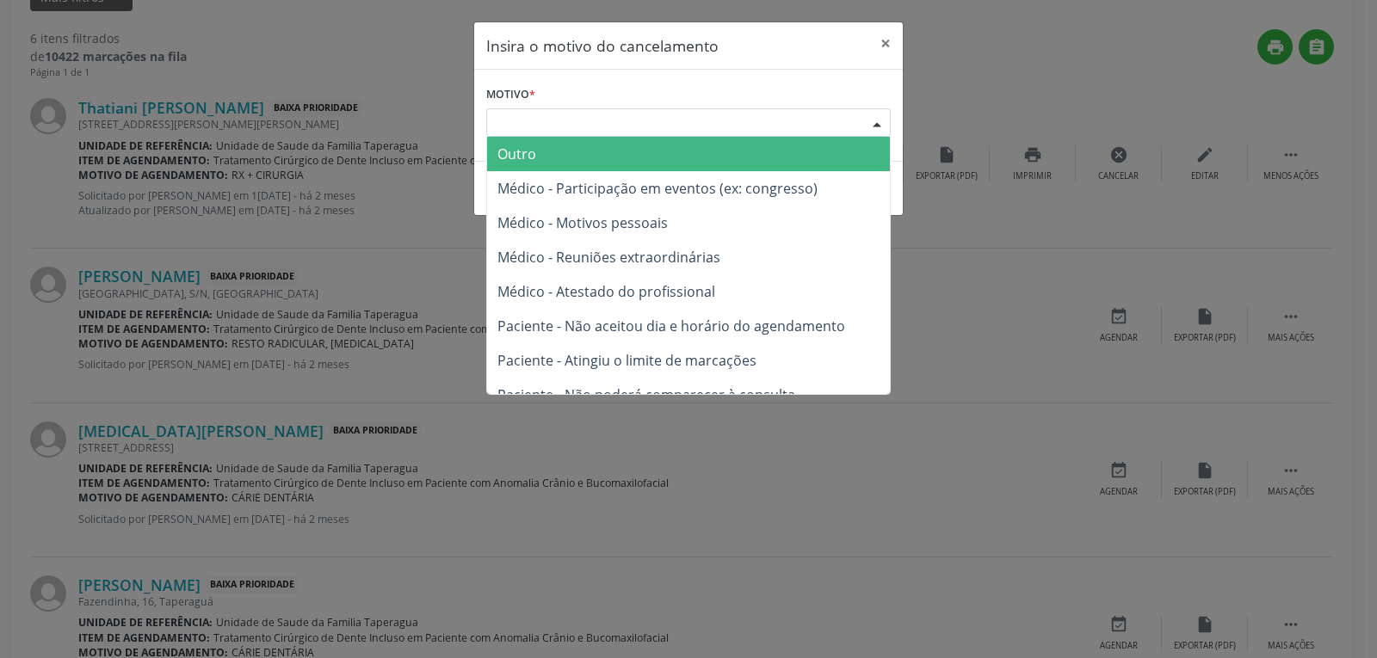
click at [553, 163] on span "Outro" at bounding box center [688, 154] width 403 height 34
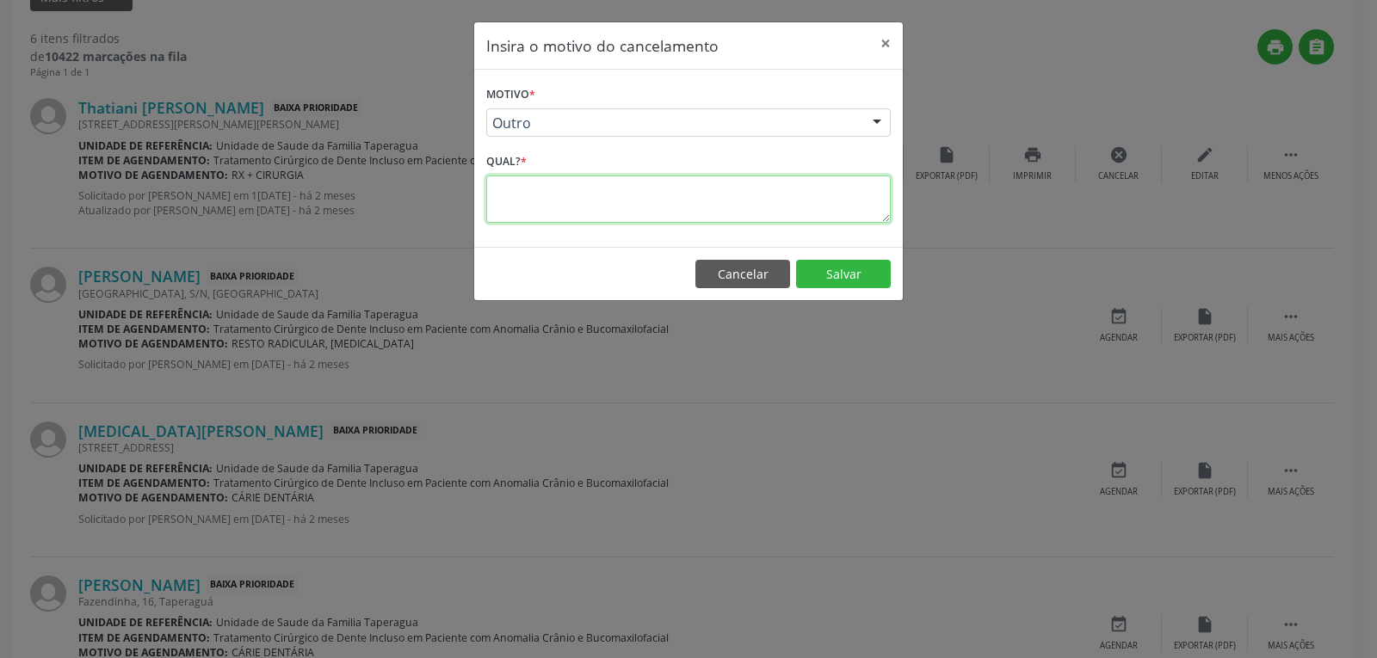
click at [554, 197] on textarea at bounding box center [688, 199] width 405 height 47
type textarea "PROCEDIMENTO AGENDADO PARA O DIA 14/10 NO CEO."
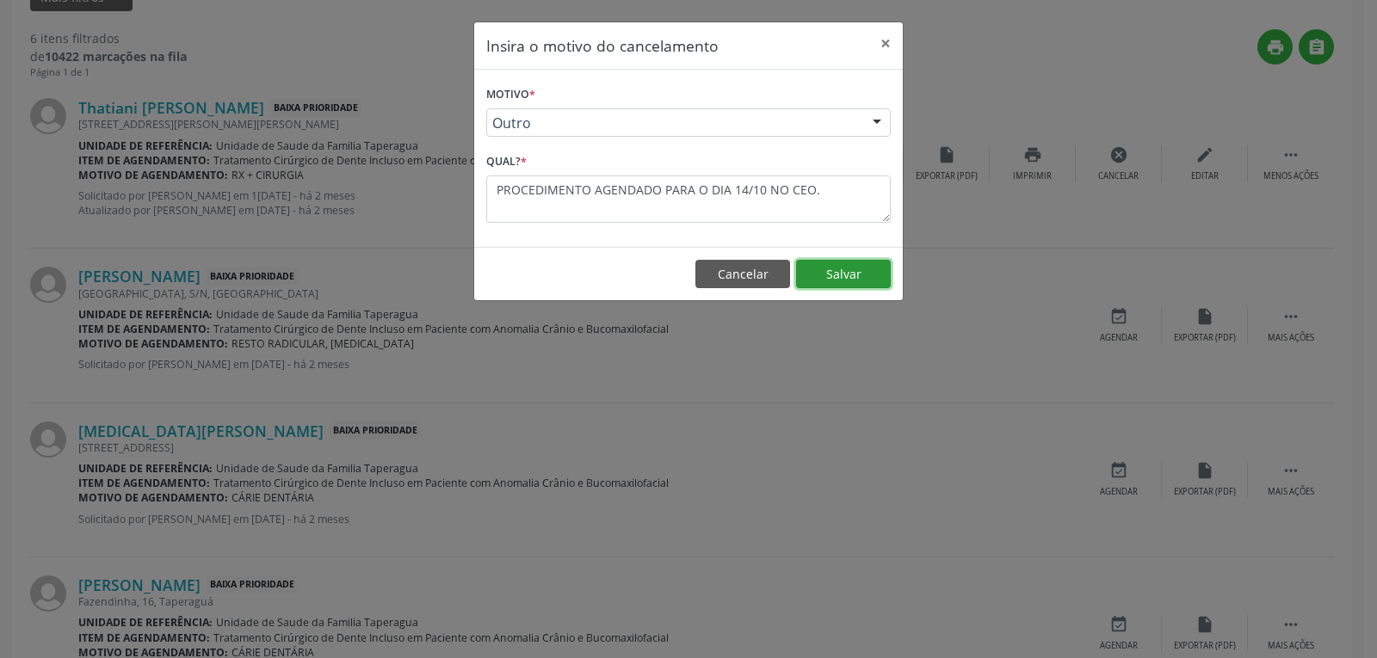
click at [834, 279] on button "Salvar" at bounding box center [843, 274] width 95 height 29
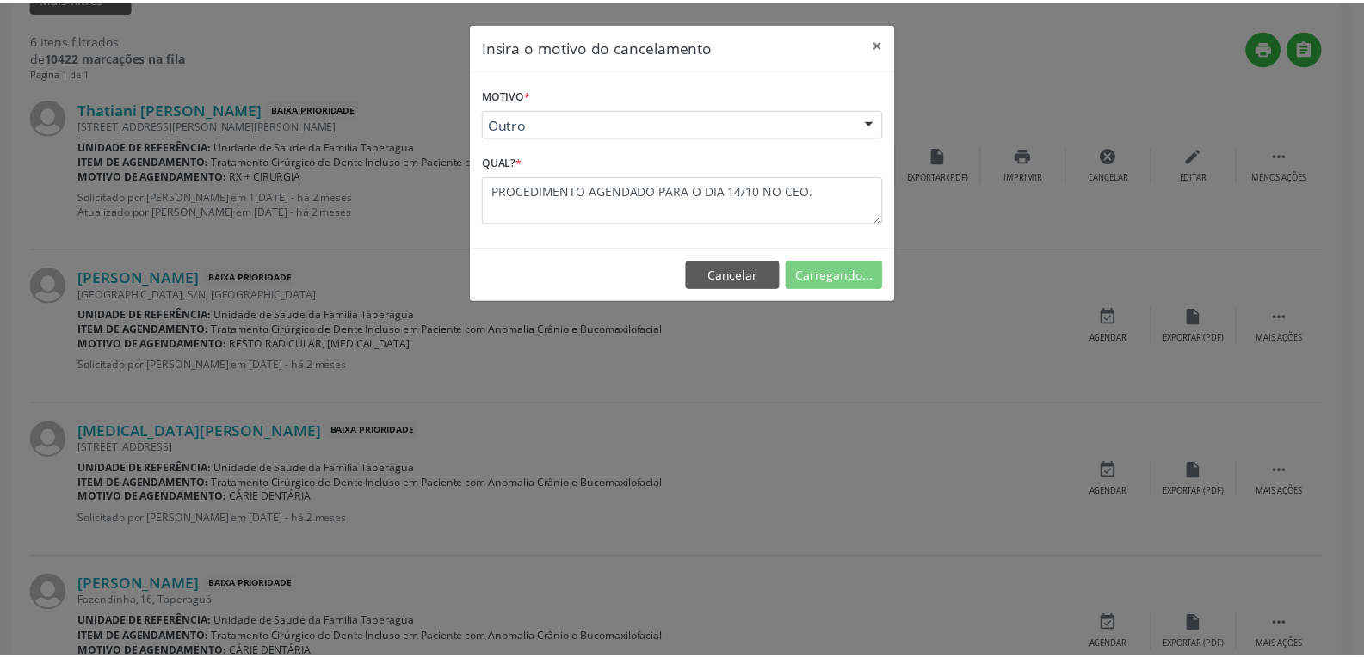
scroll to position [52, 0]
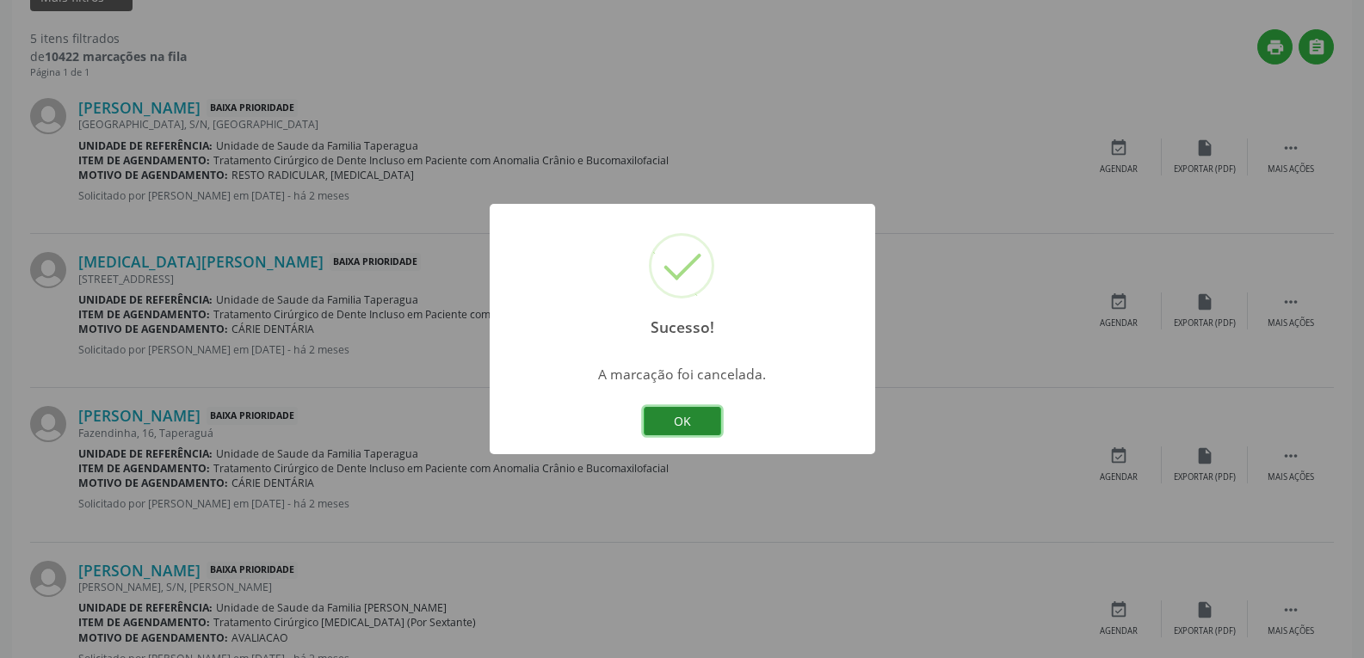
click at [668, 413] on button "OK" at bounding box center [682, 421] width 77 height 29
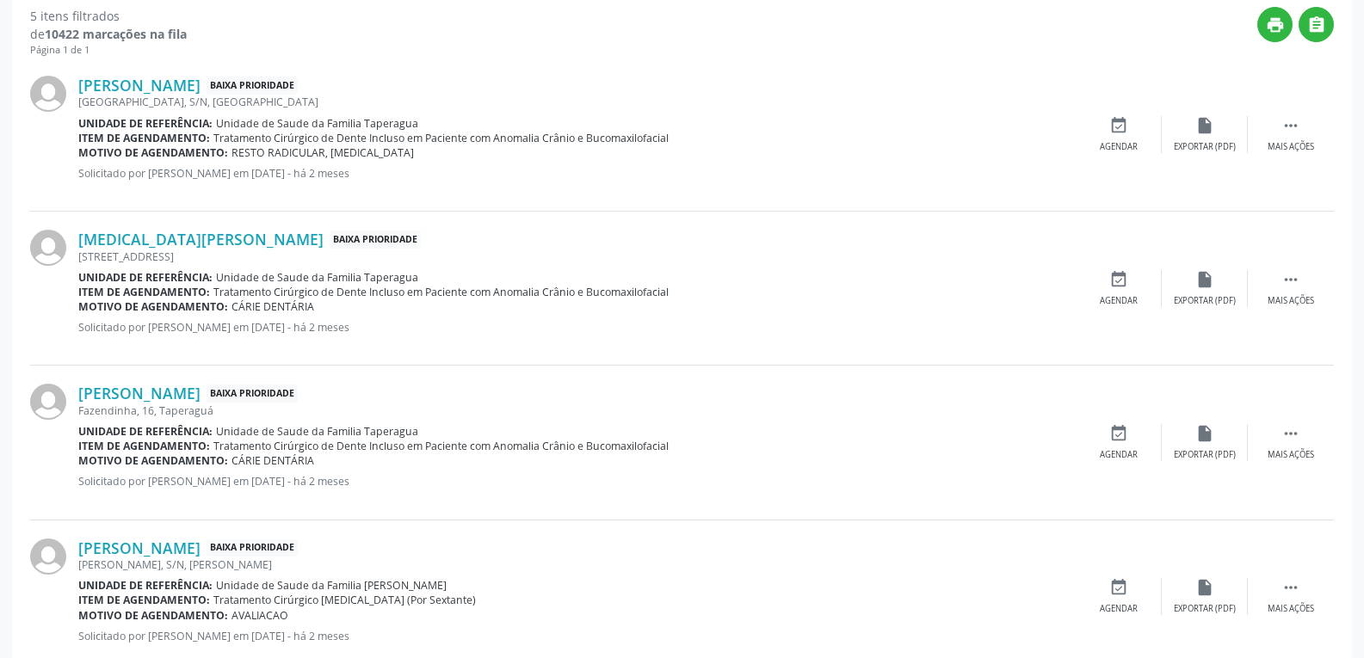
scroll to position [265, 0]
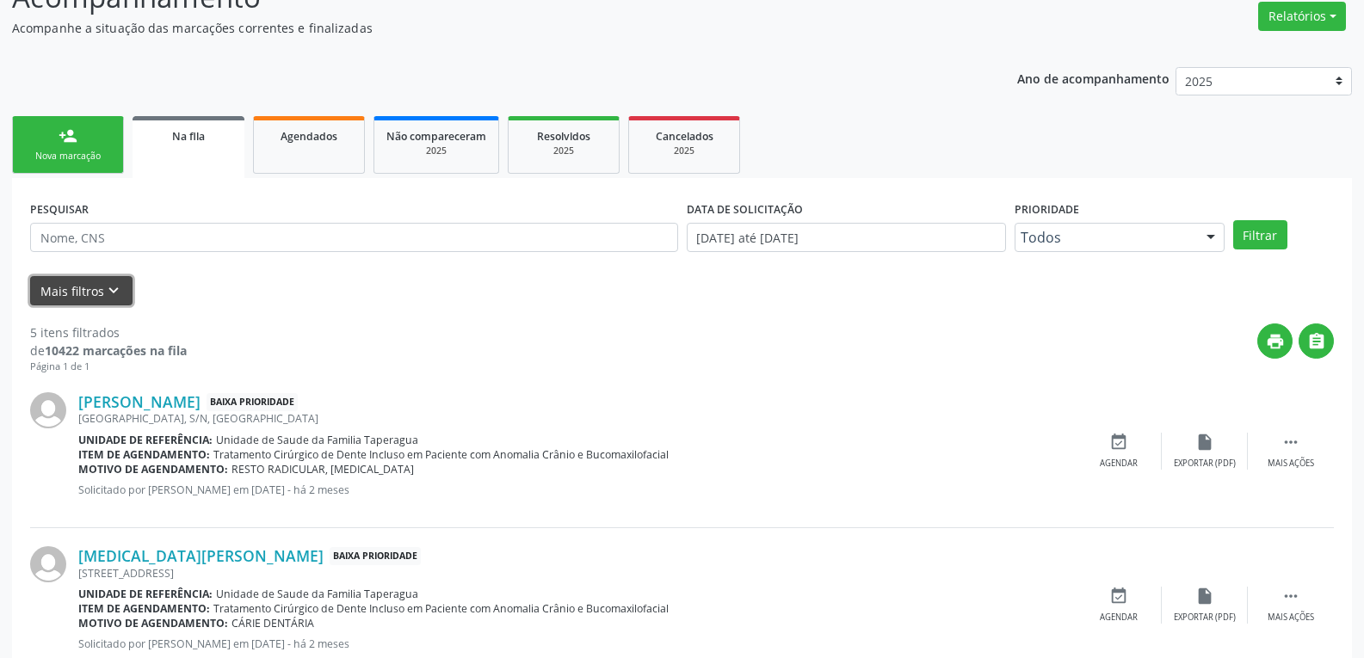
click at [100, 293] on button "Mais filtros keyboard_arrow_down" at bounding box center [81, 291] width 102 height 30
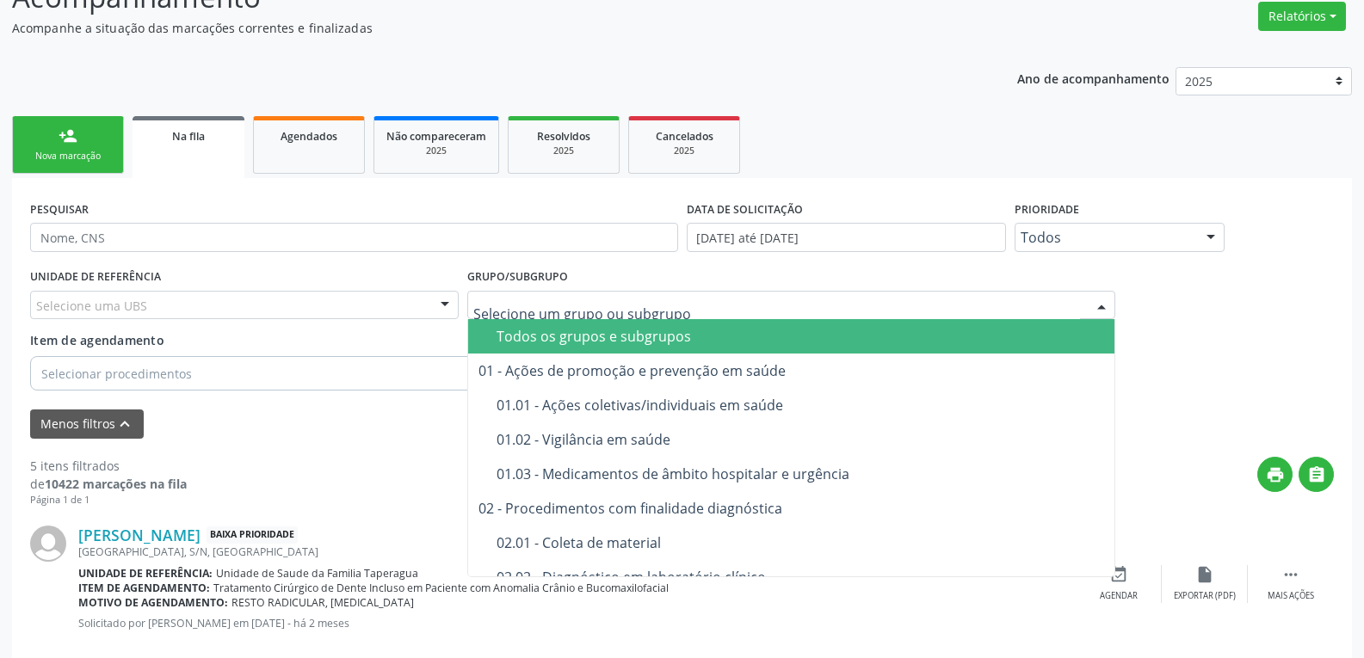
click at [640, 330] on div "Todos os grupos e subgrupos" at bounding box center [801, 337] width 608 height 14
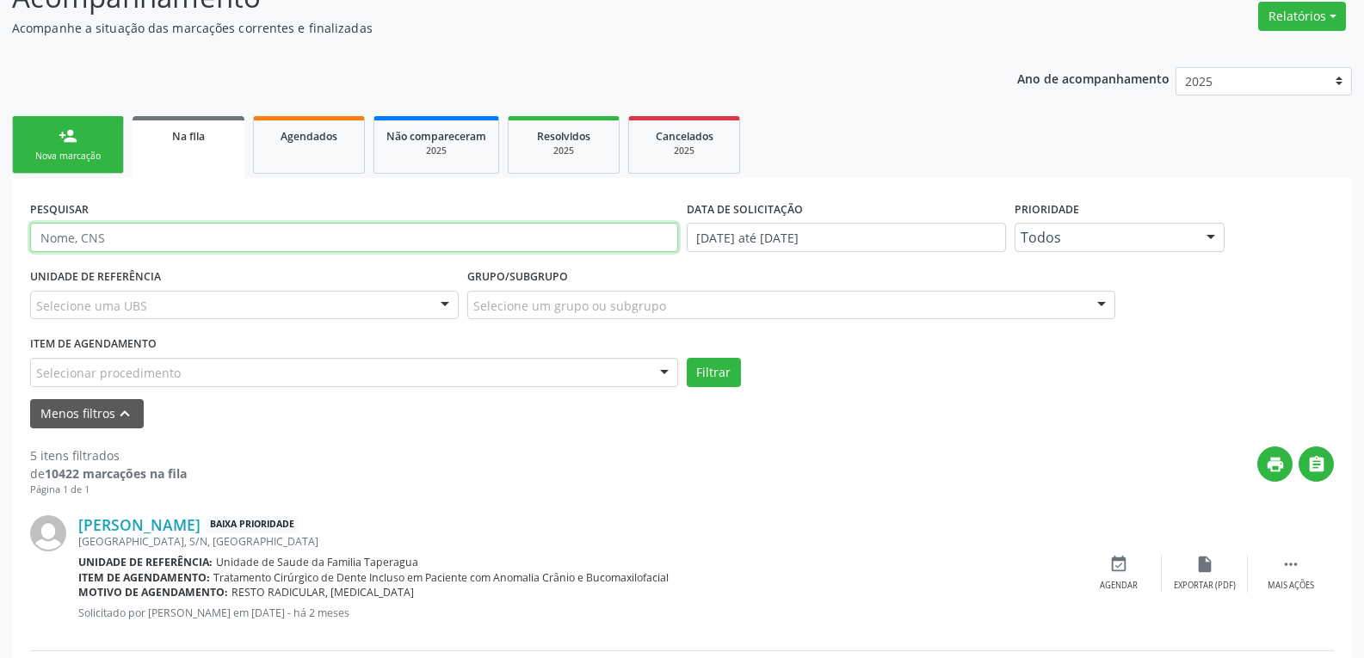
click at [342, 242] on input "text" at bounding box center [354, 237] width 648 height 29
click at [687, 358] on button "Filtrar" at bounding box center [714, 372] width 54 height 29
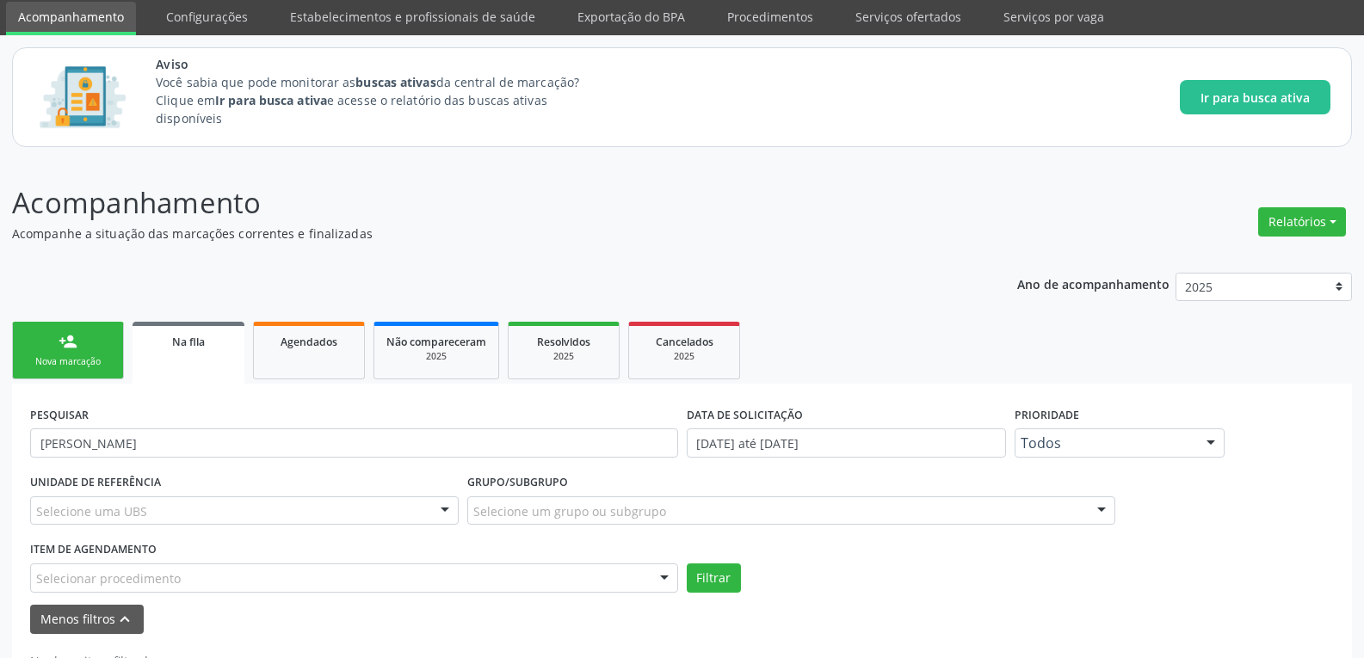
scroll to position [120, 0]
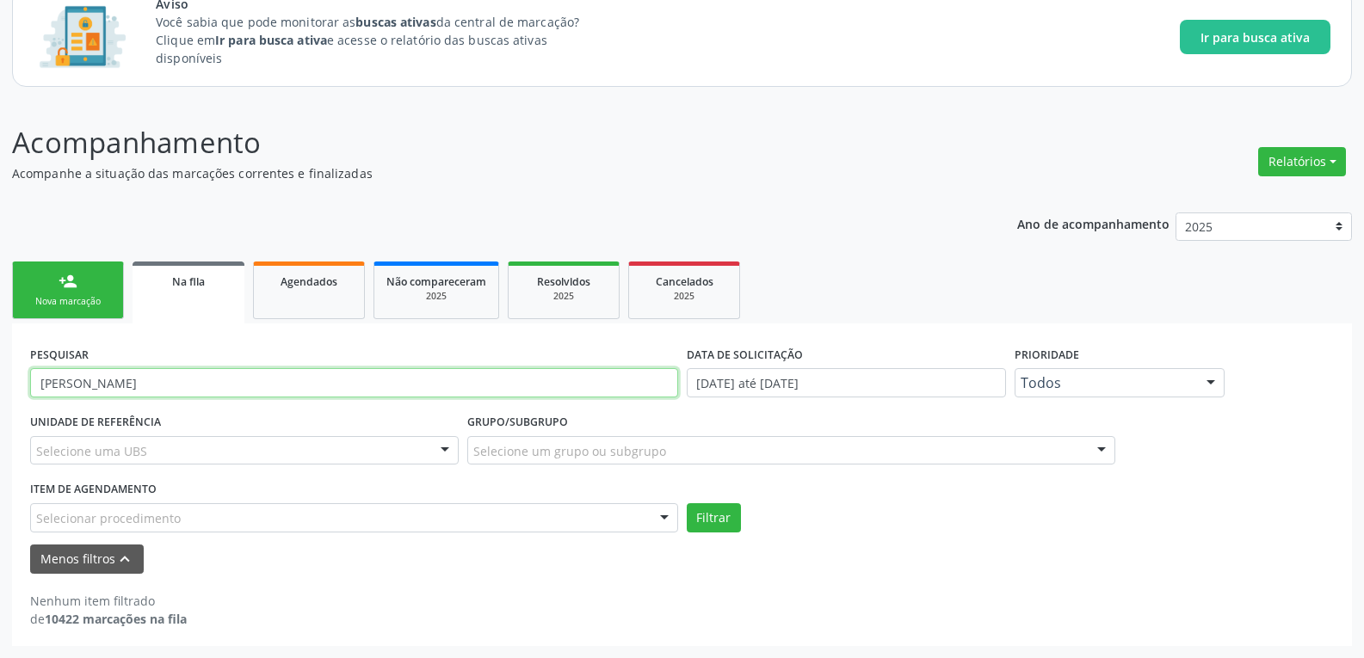
click at [170, 389] on input "[PERSON_NAME]" at bounding box center [354, 382] width 648 height 29
type input "J"
click at [687, 504] on button "Filtrar" at bounding box center [714, 518] width 54 height 29
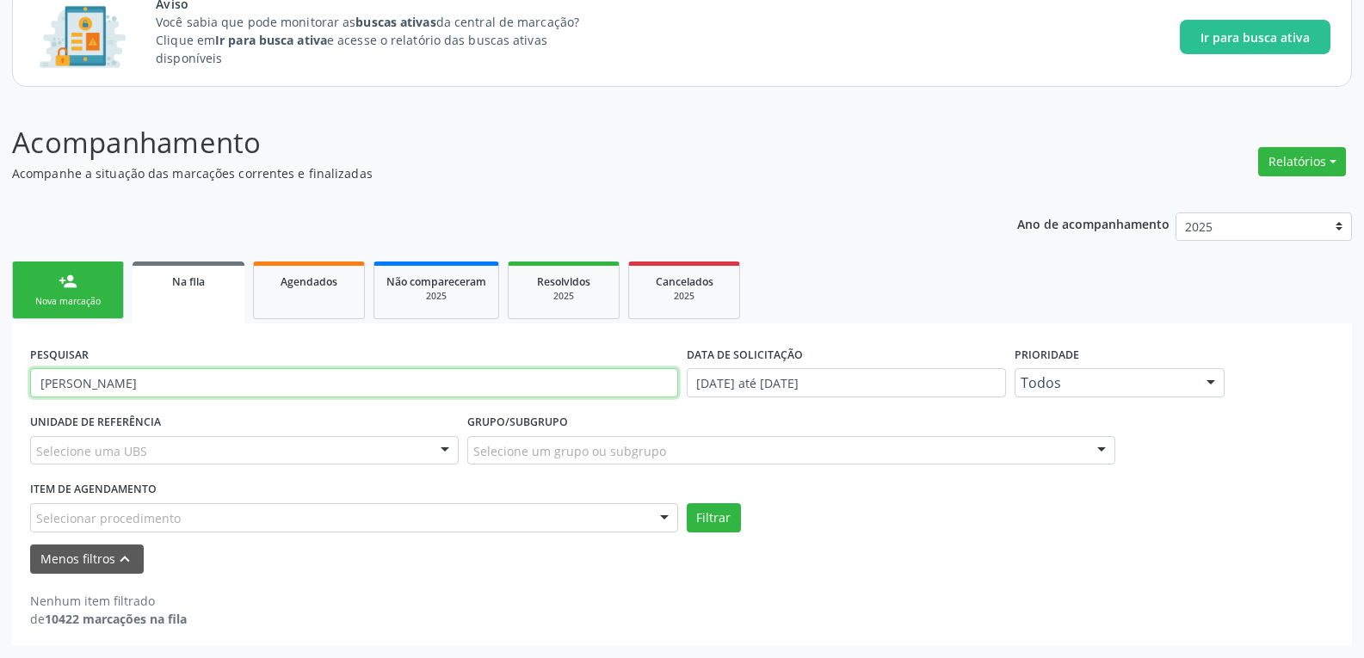
click at [198, 393] on input "[PERSON_NAME]" at bounding box center [354, 382] width 648 height 29
type input "M"
click at [687, 504] on button "Filtrar" at bounding box center [714, 518] width 54 height 29
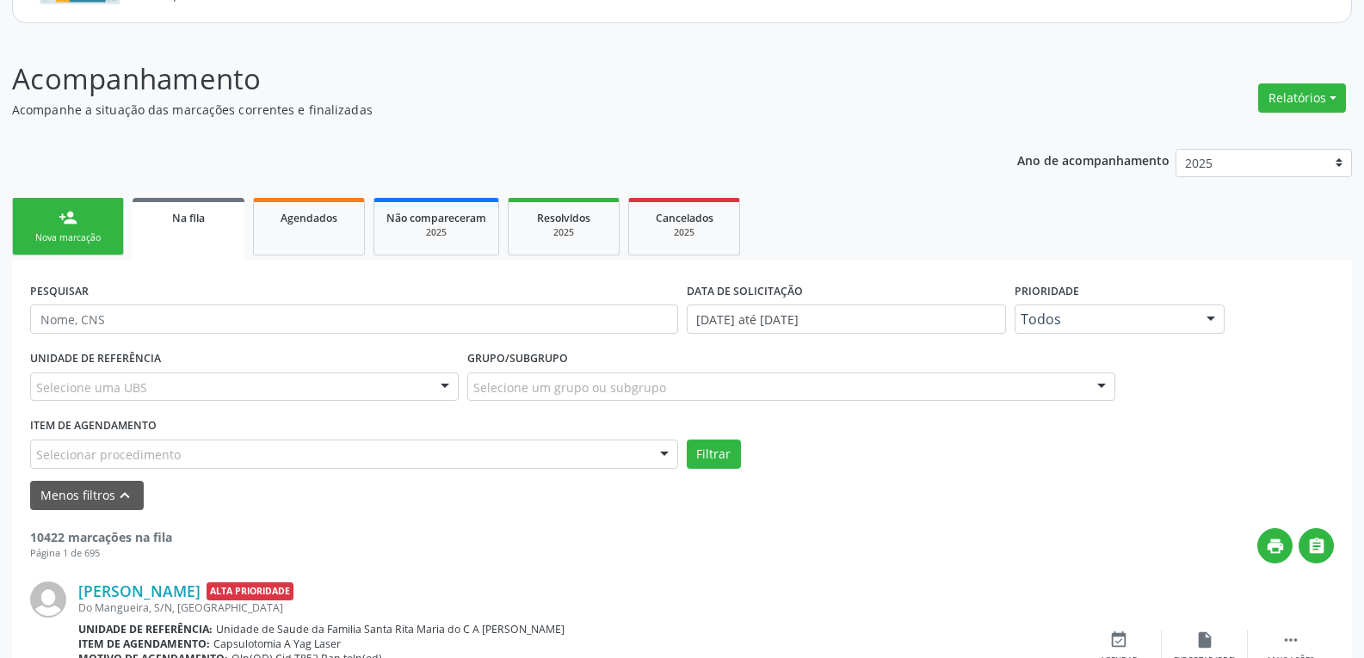
scroll to position [378, 0]
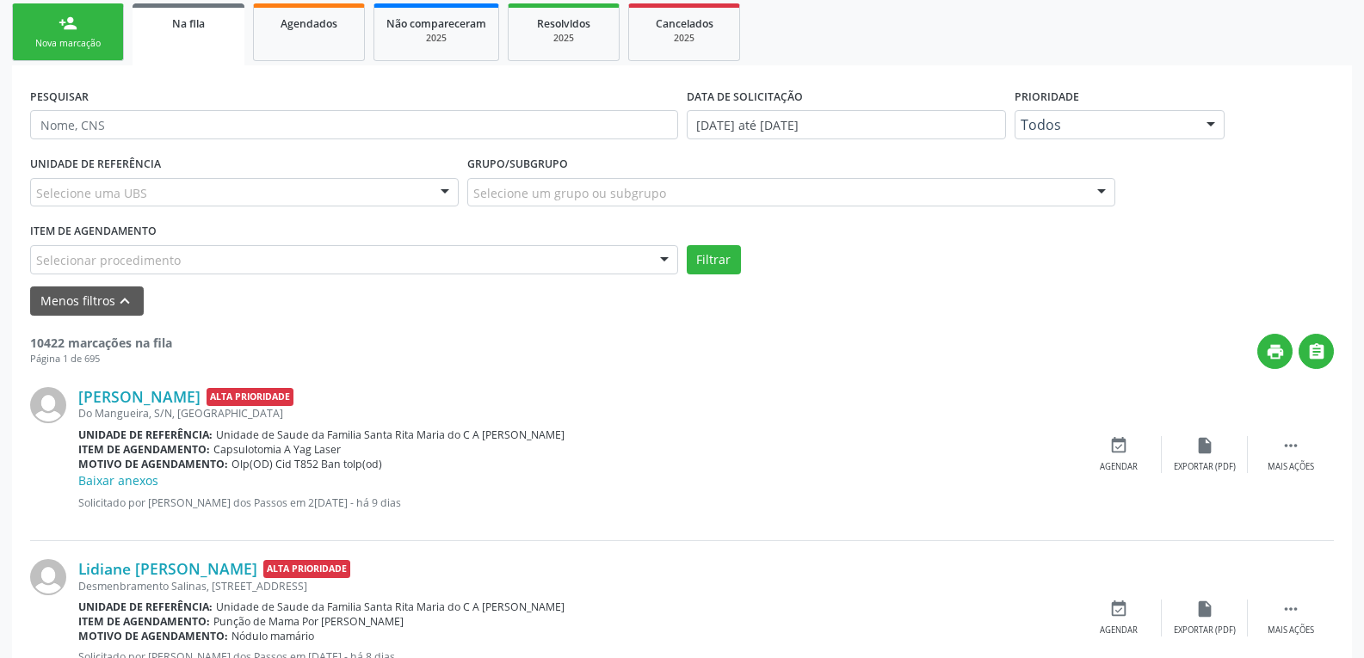
click at [571, 207] on div "Grupo/Subgrupo Selecione um grupo ou subgrupo Todos os grupos e subgrupos 01 - …" at bounding box center [791, 184] width 657 height 67
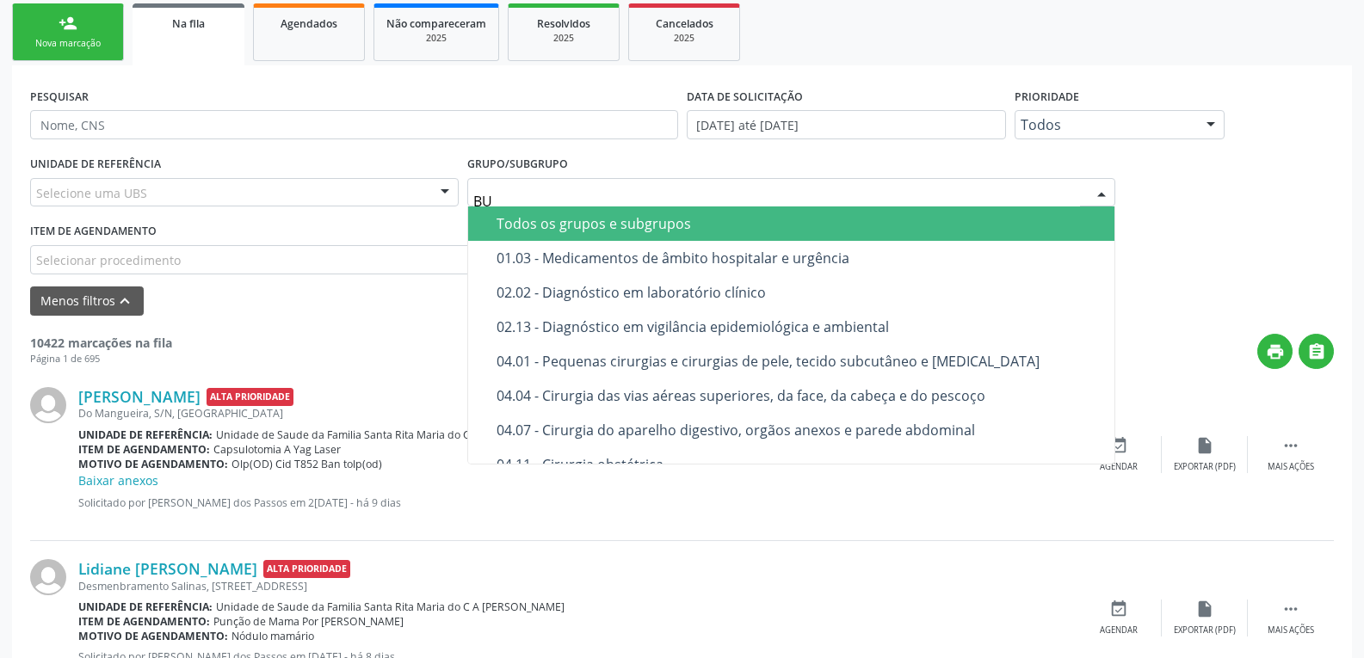
type input "BUC"
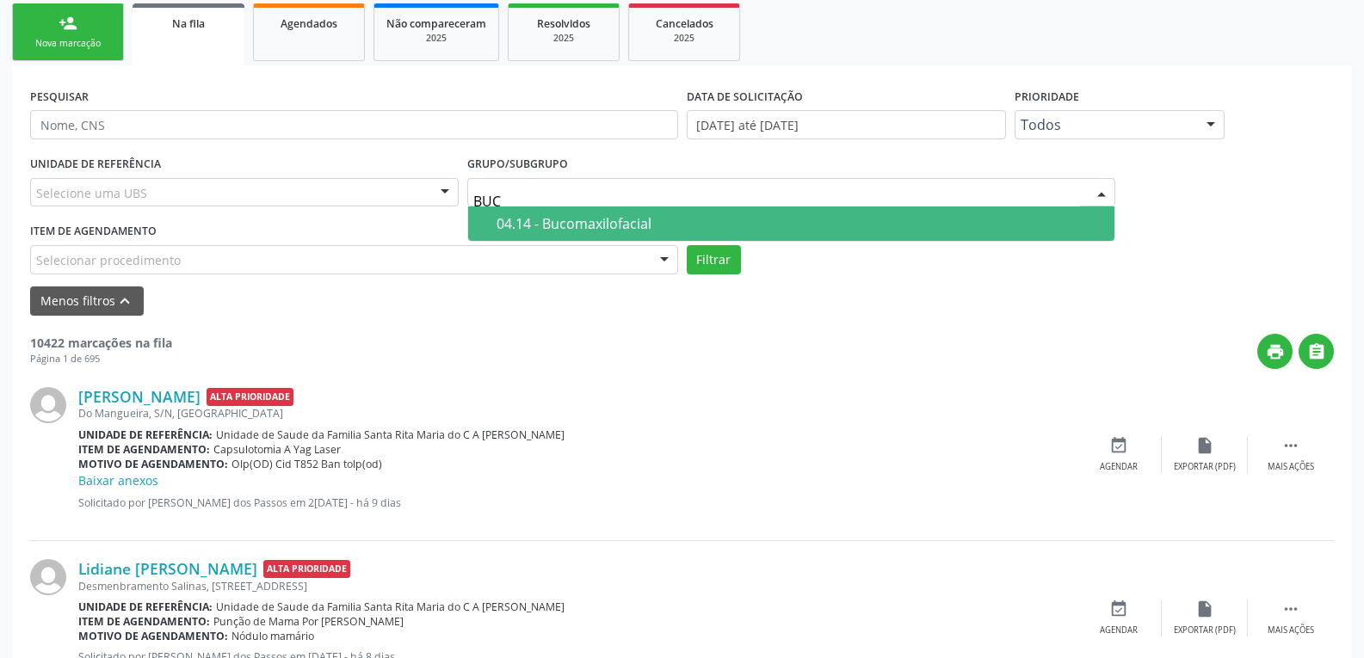
click at [578, 212] on span "04.14 - Bucomaxilofacial" at bounding box center [791, 224] width 646 height 34
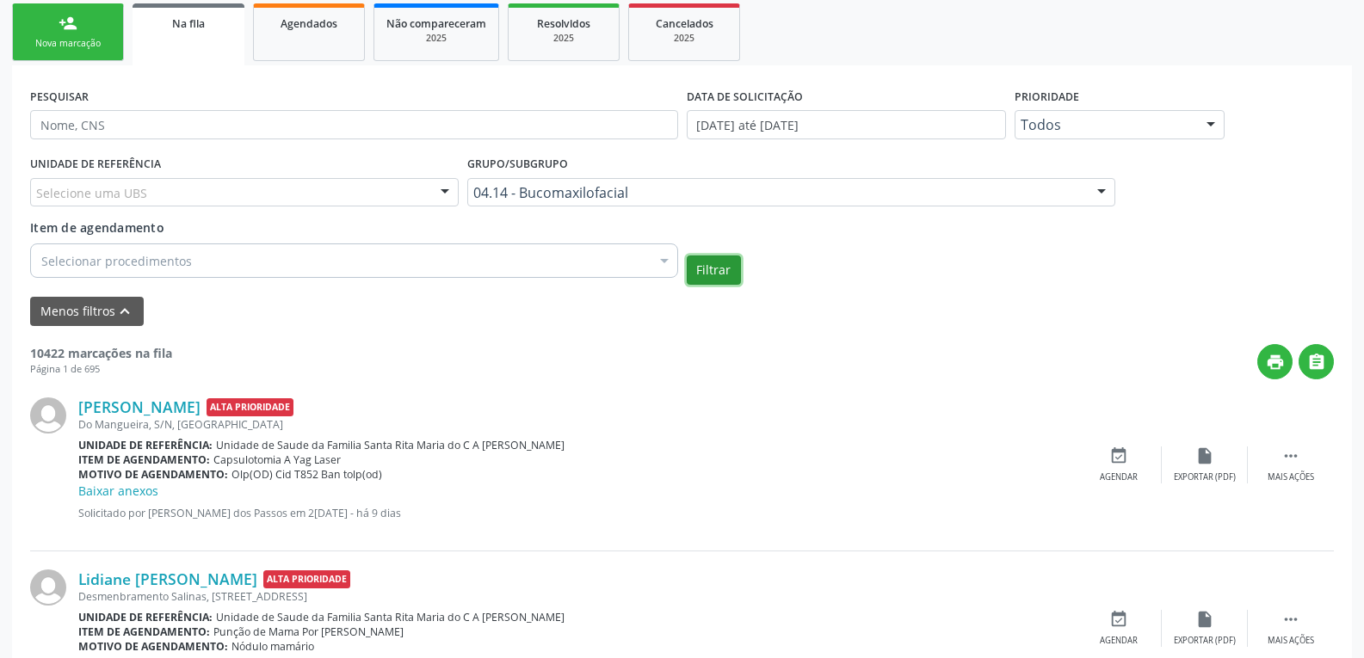
click at [721, 271] on button "Filtrar" at bounding box center [714, 270] width 54 height 29
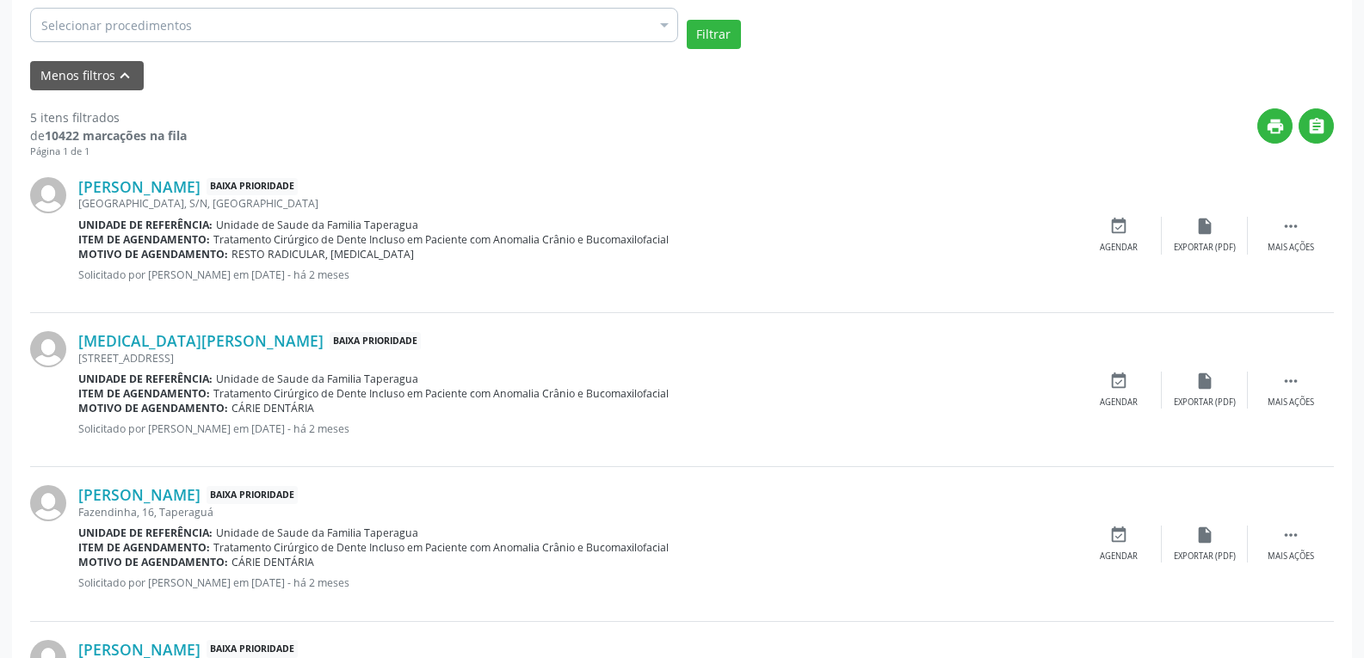
scroll to position [657, 0]
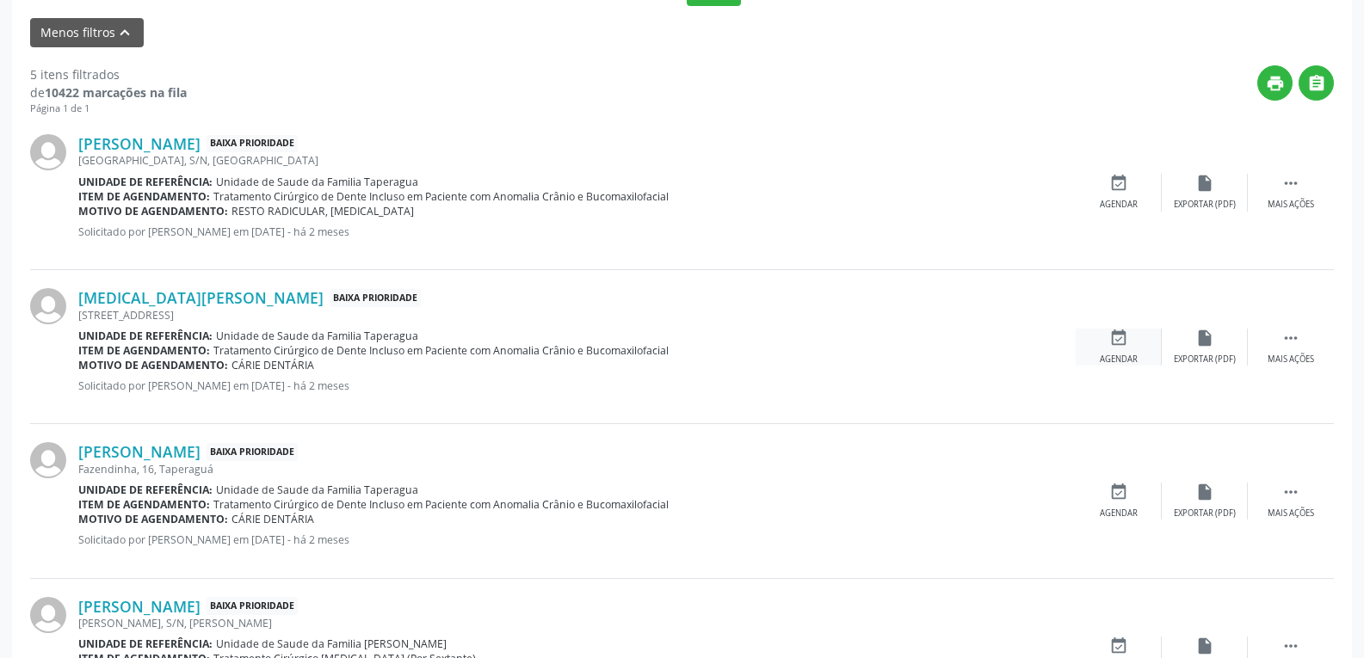
click at [1131, 343] on div "event_available Agendar" at bounding box center [1119, 347] width 86 height 37
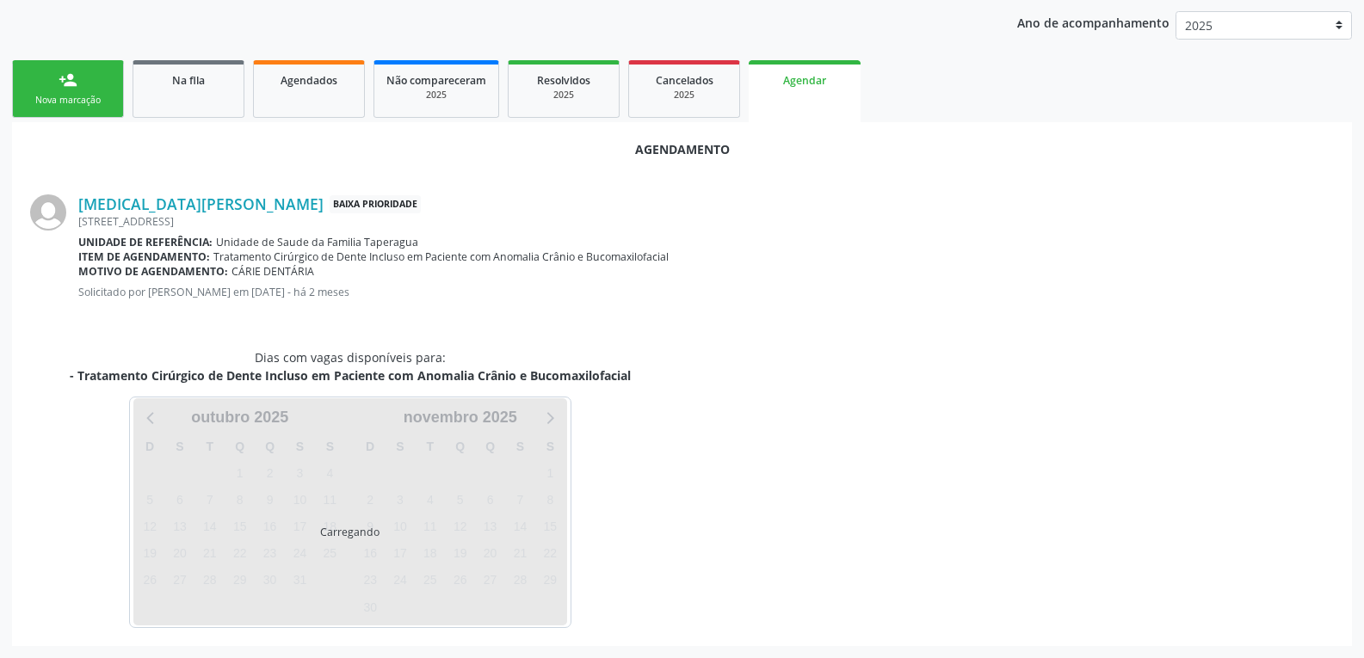
scroll to position [412, 0]
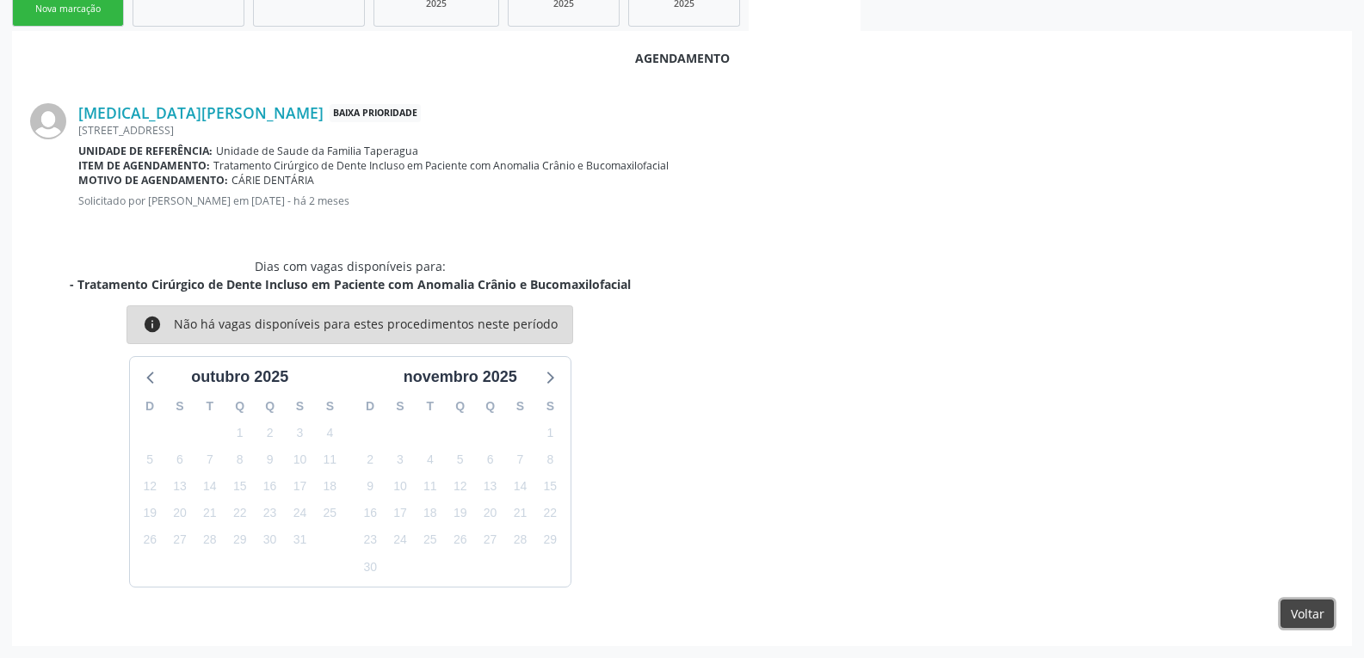
click at [1291, 614] on button "Voltar" at bounding box center [1307, 614] width 53 height 29
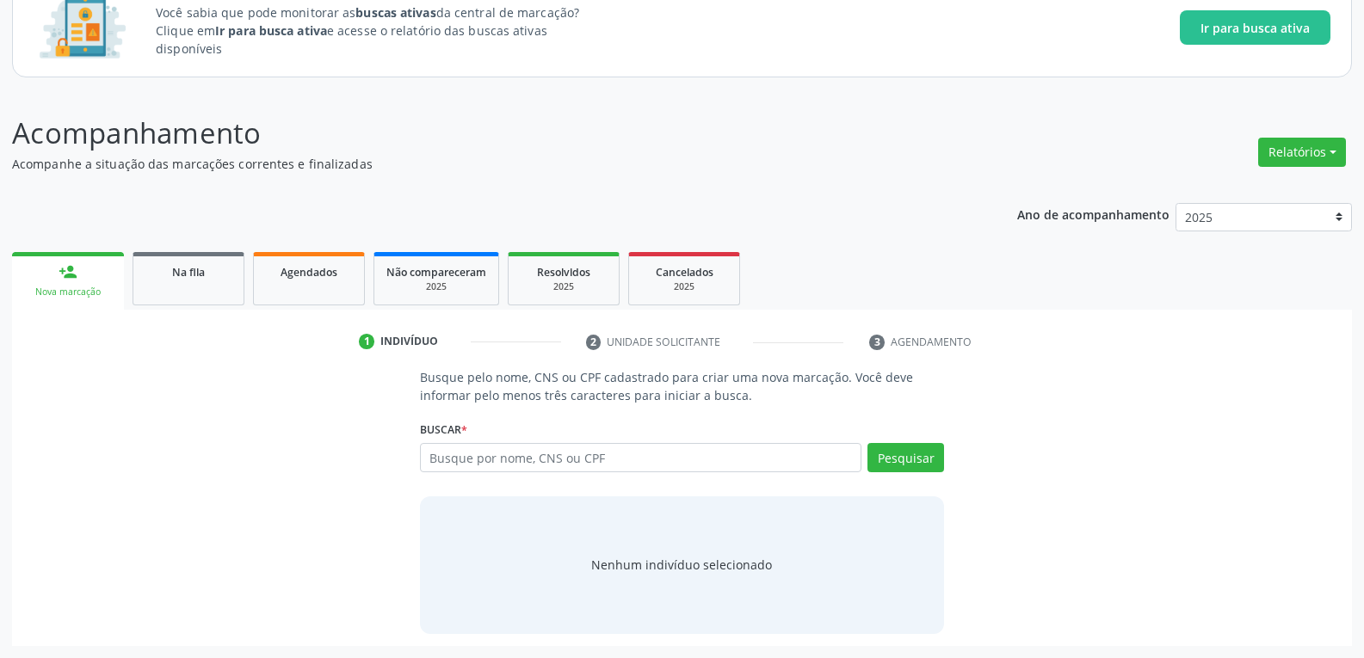
scroll to position [129, 0]
click at [187, 269] on span "Na fila" at bounding box center [188, 272] width 33 height 15
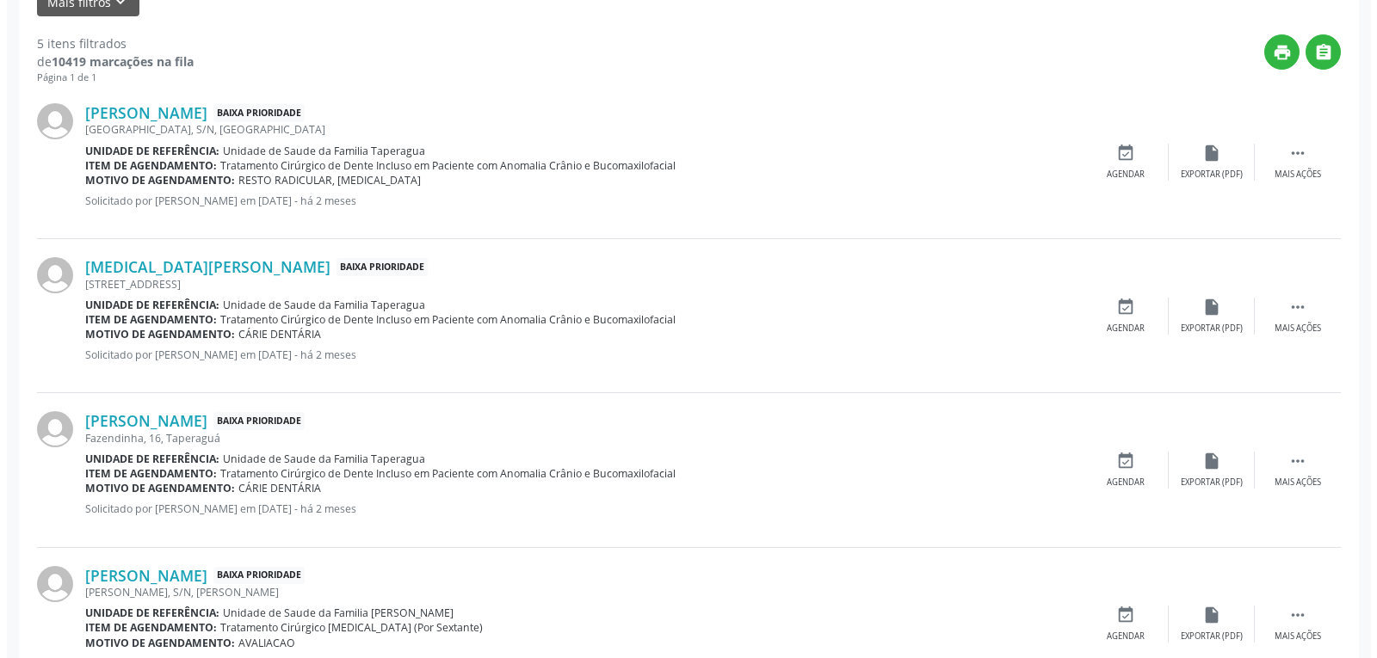
scroll to position [523, 0]
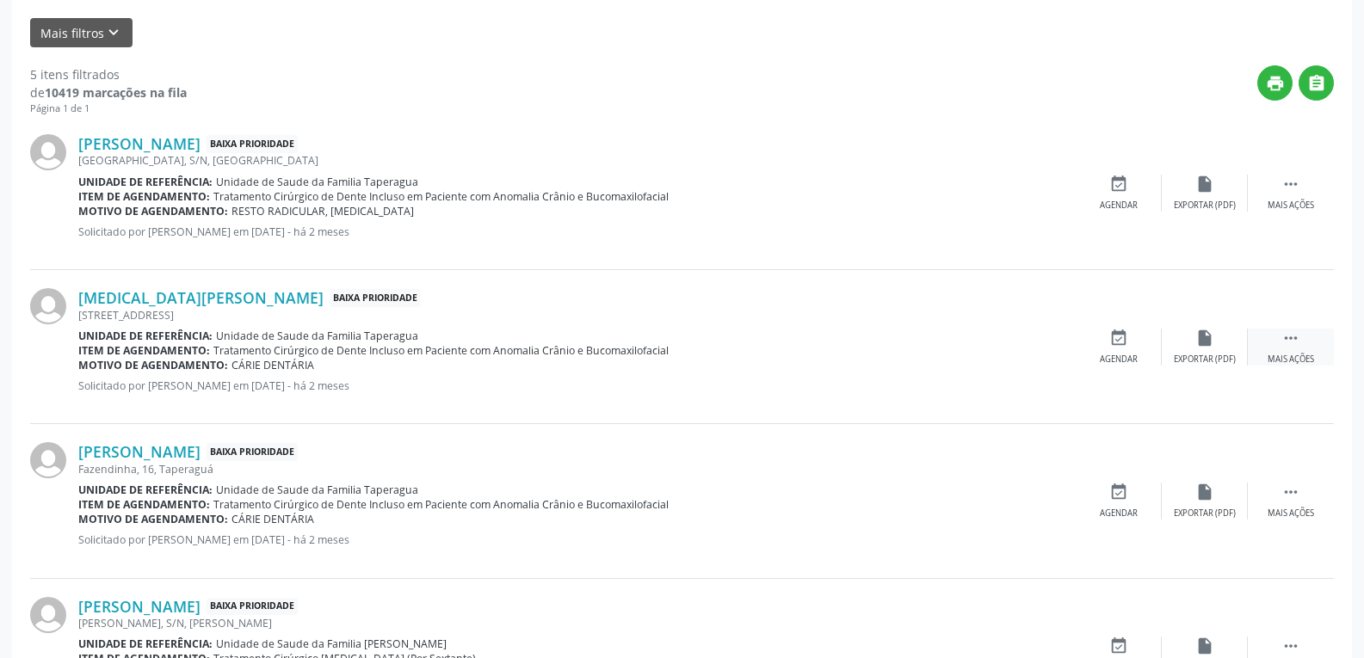
click at [1301, 341] on div " Mais ações" at bounding box center [1291, 347] width 86 height 37
click at [1131, 344] on div "cancel Cancelar" at bounding box center [1119, 347] width 86 height 37
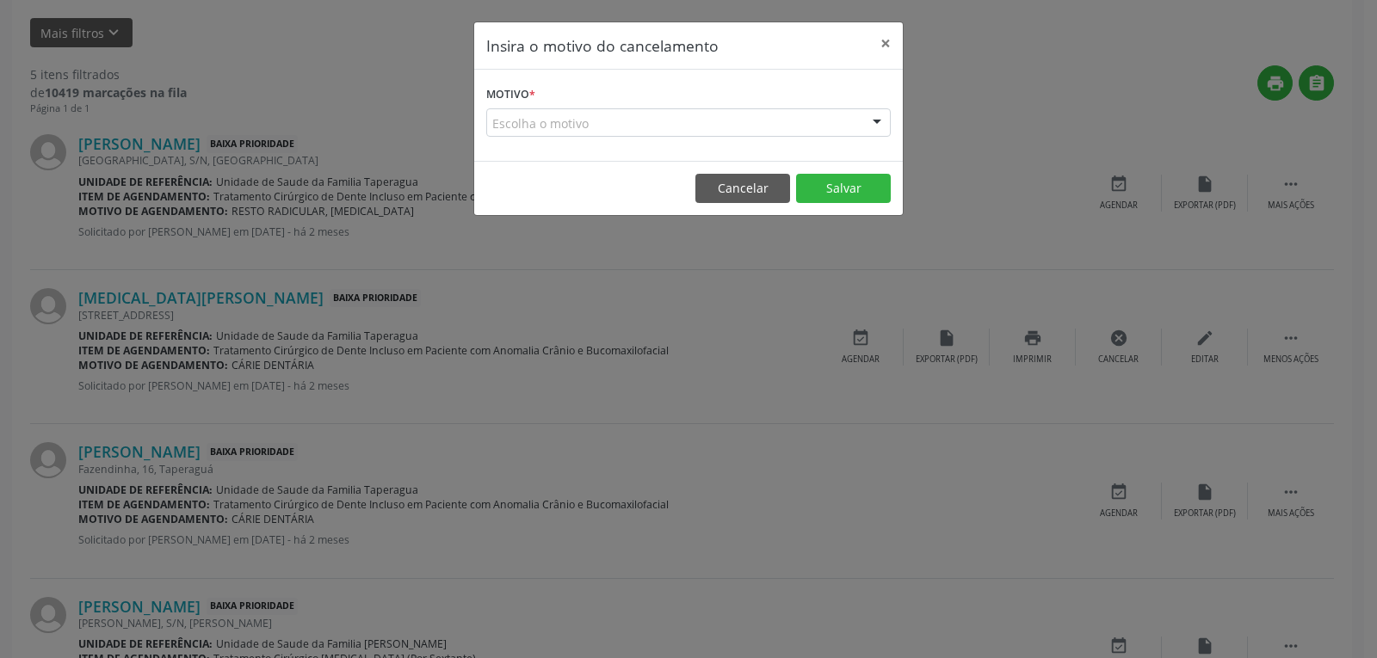
click at [554, 134] on div "Escolha o motivo" at bounding box center [688, 122] width 405 height 29
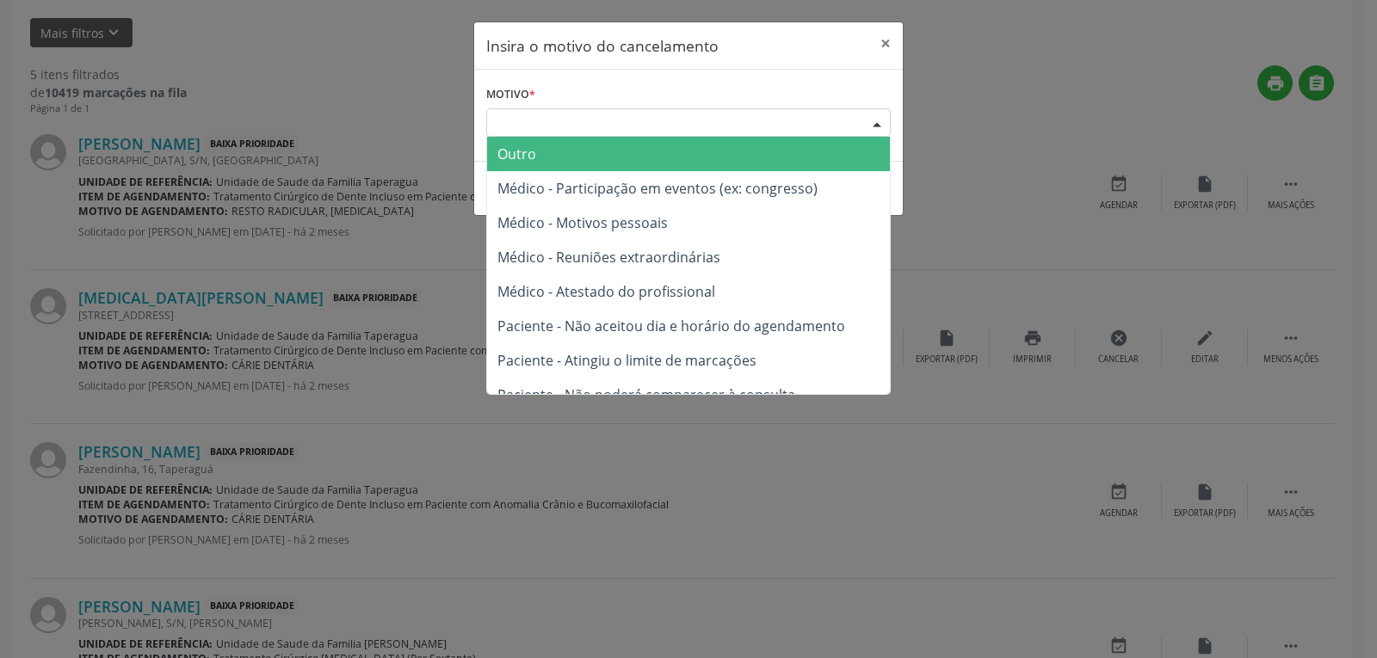
click at [566, 160] on span "Outro" at bounding box center [688, 154] width 403 height 34
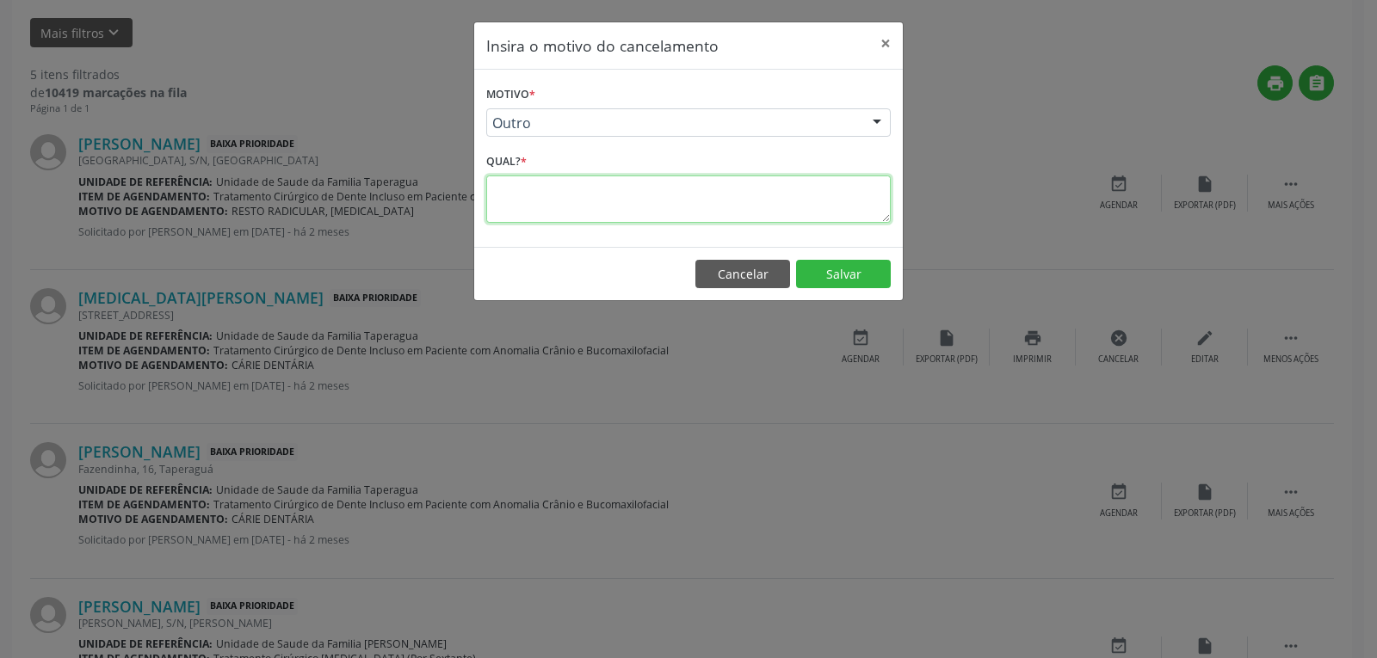
click at [575, 194] on textarea at bounding box center [688, 199] width 405 height 47
type textarea "PROCEDIMENTO AGENDADO PARA O DIA 14/10."
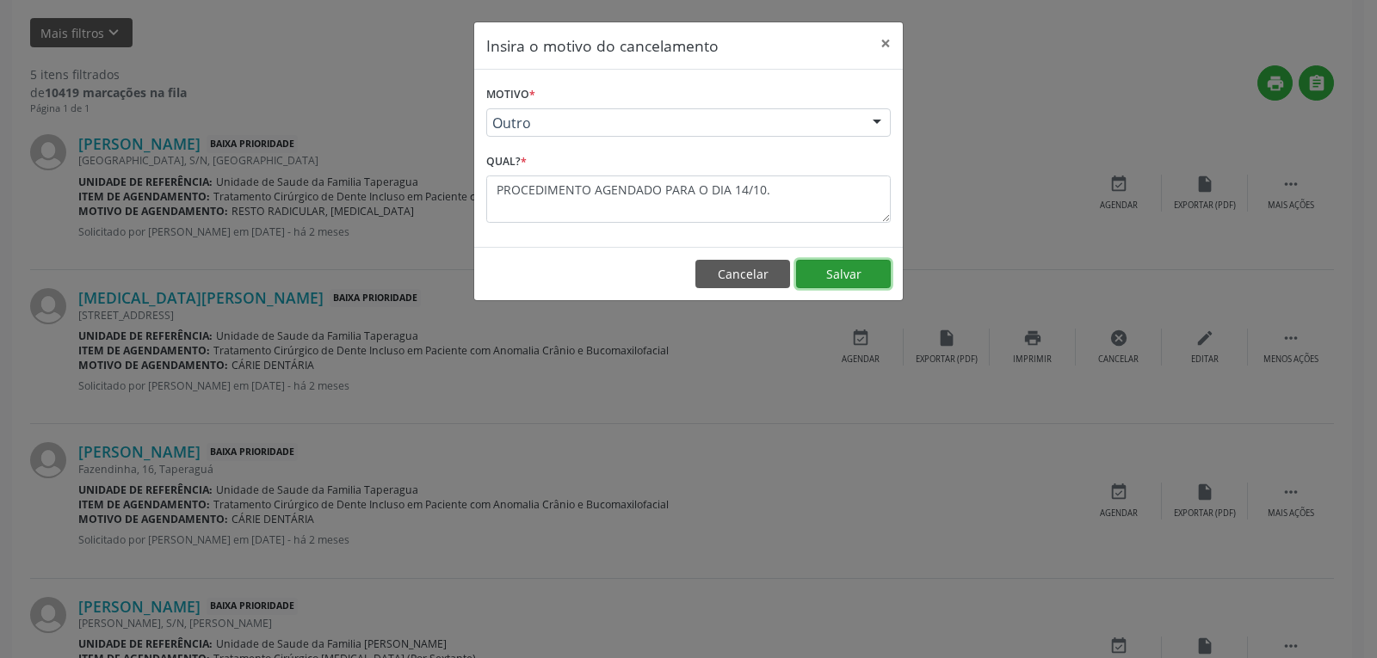
click at [854, 269] on button "Salvar" at bounding box center [843, 274] width 95 height 29
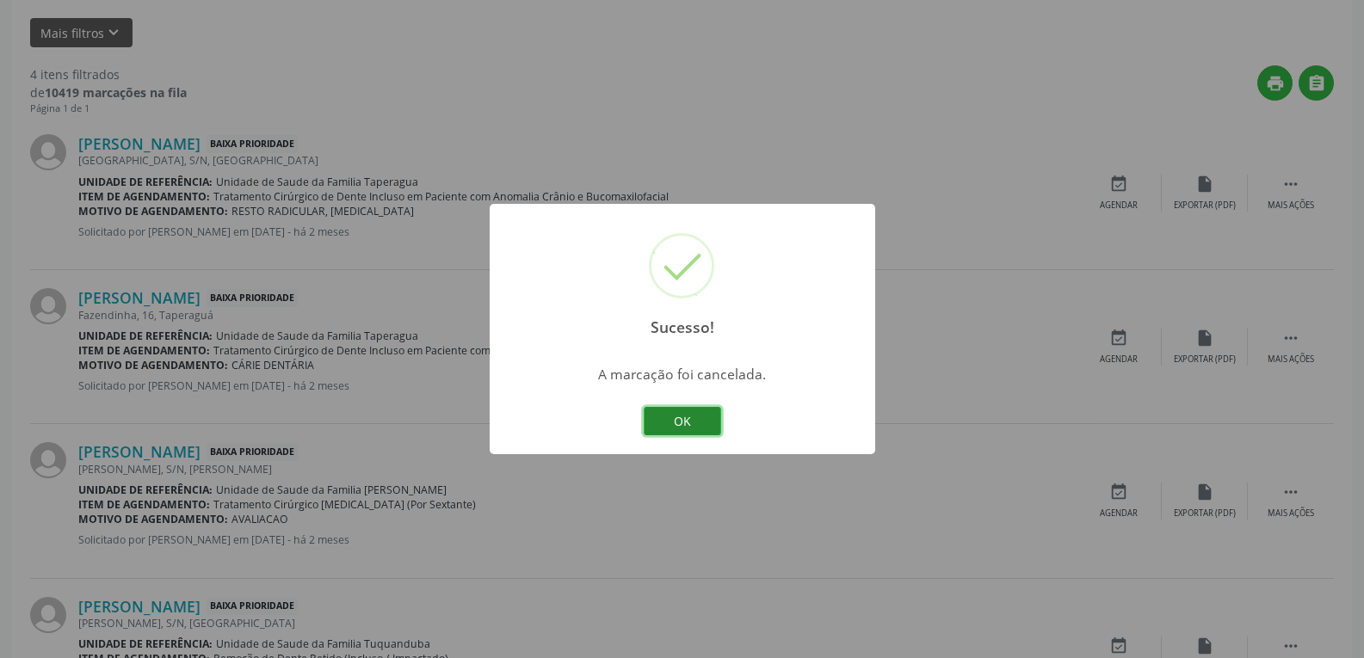
click at [696, 418] on button "OK" at bounding box center [682, 421] width 77 height 29
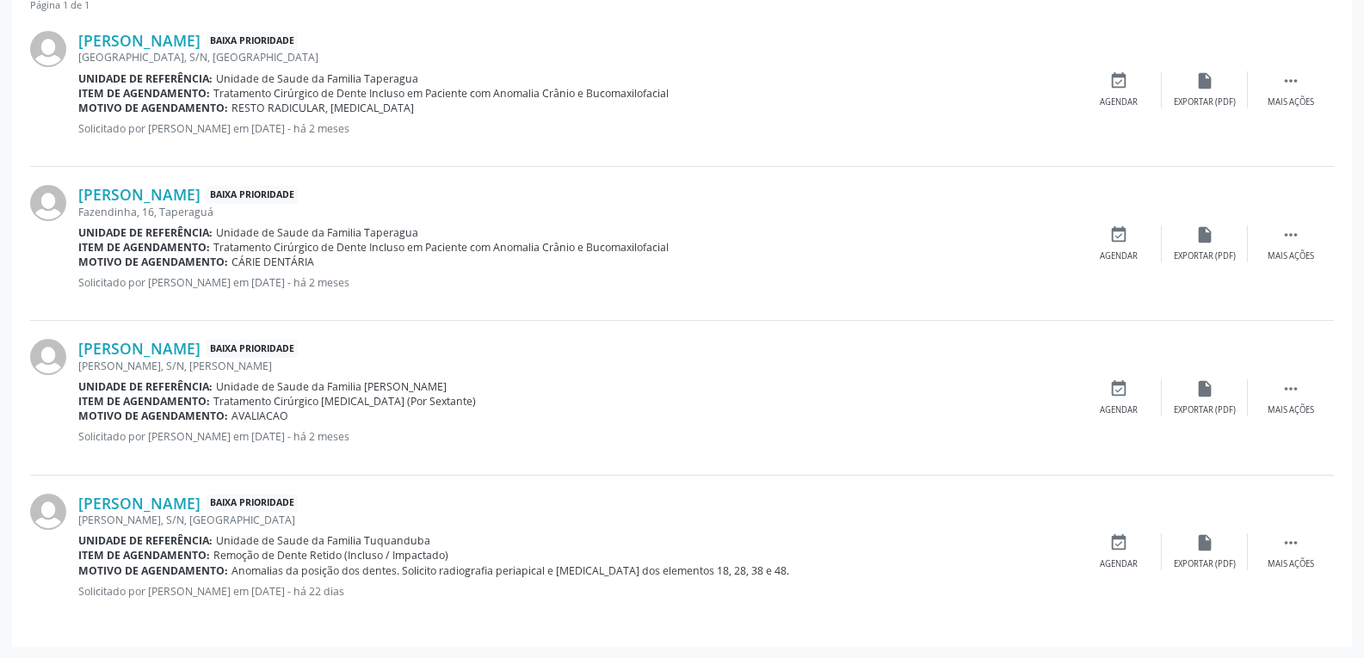
scroll to position [628, 0]
click at [1291, 543] on icon "" at bounding box center [1291, 542] width 19 height 19
click at [1102, 553] on div "cancel Cancelar" at bounding box center [1119, 551] width 86 height 37
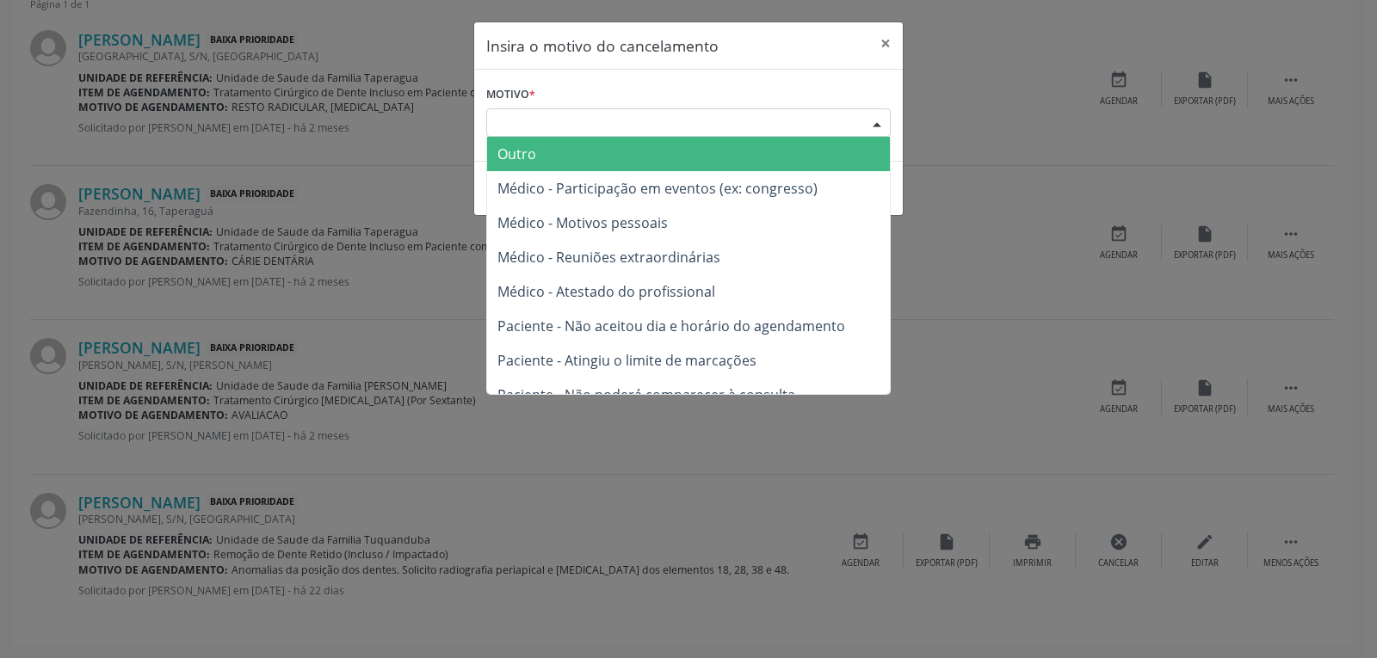
click at [586, 114] on div "Escolha o motivo" at bounding box center [688, 122] width 405 height 29
click at [582, 148] on span "Outro" at bounding box center [688, 154] width 403 height 34
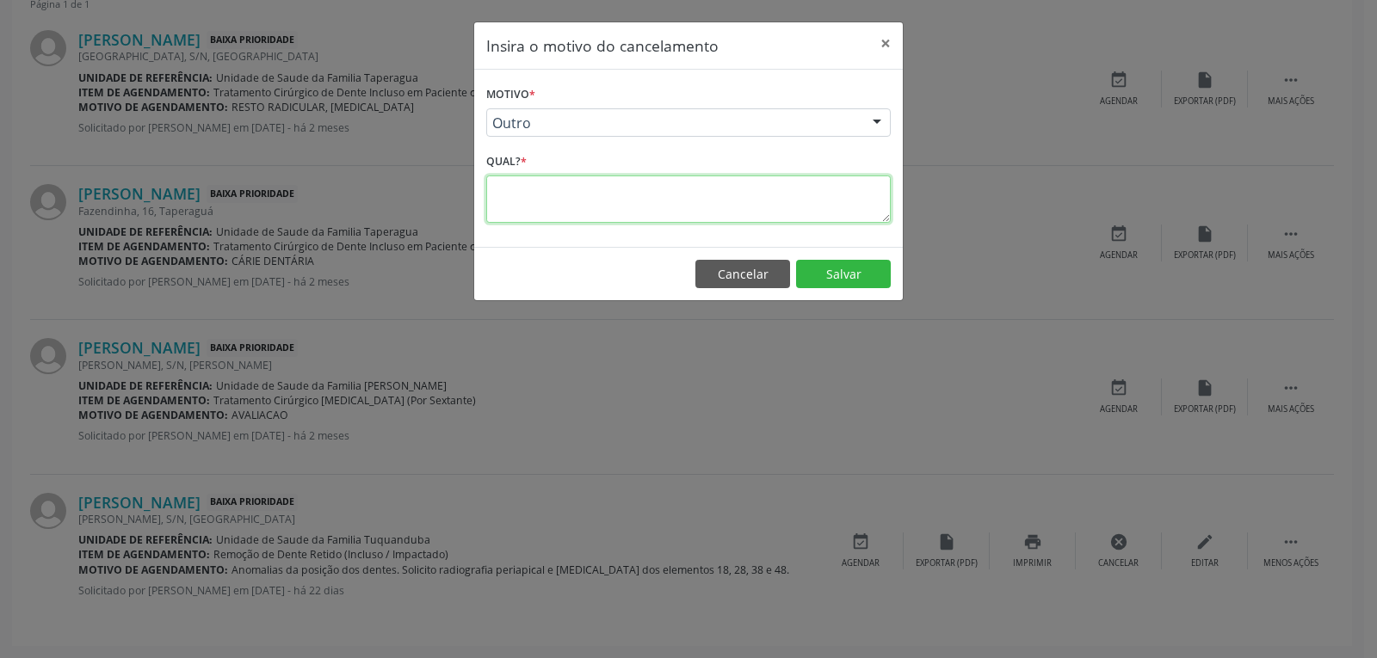
click at [677, 192] on textarea at bounding box center [688, 199] width 405 height 47
type textarea "PROCEDIMENTO AGENDADO P"
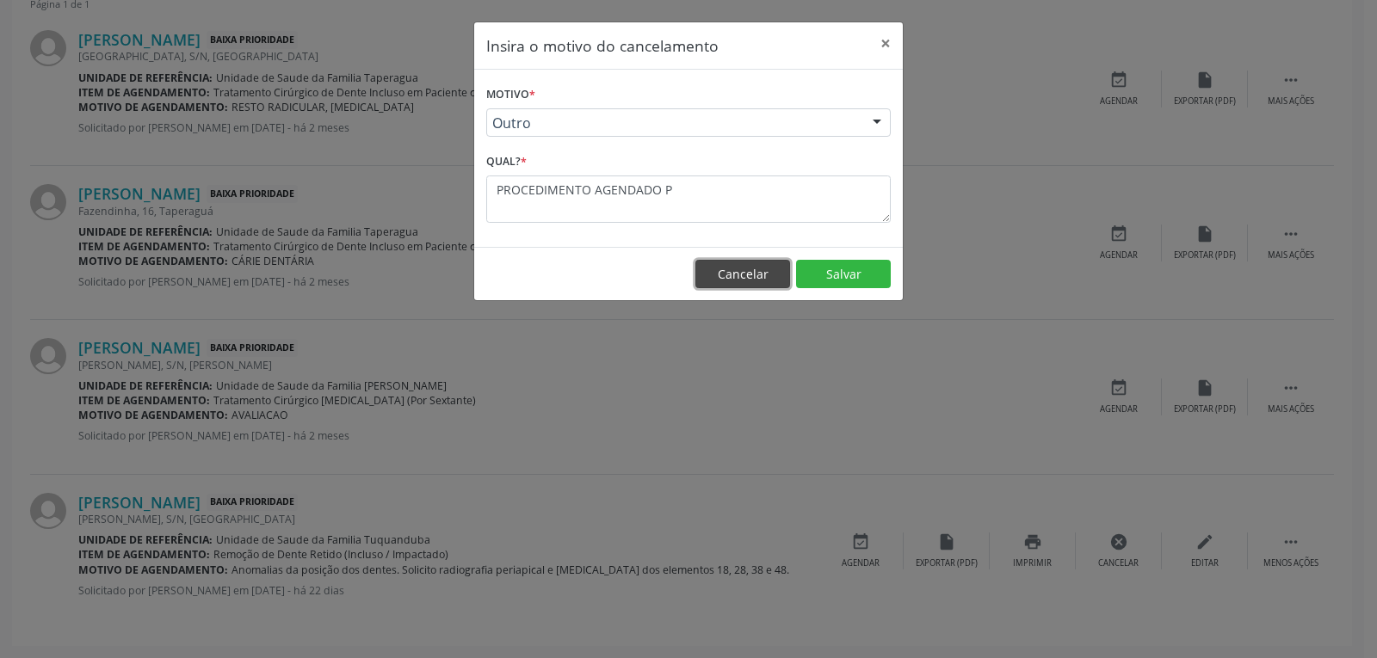
click at [751, 277] on button "Cancelar" at bounding box center [743, 274] width 95 height 29
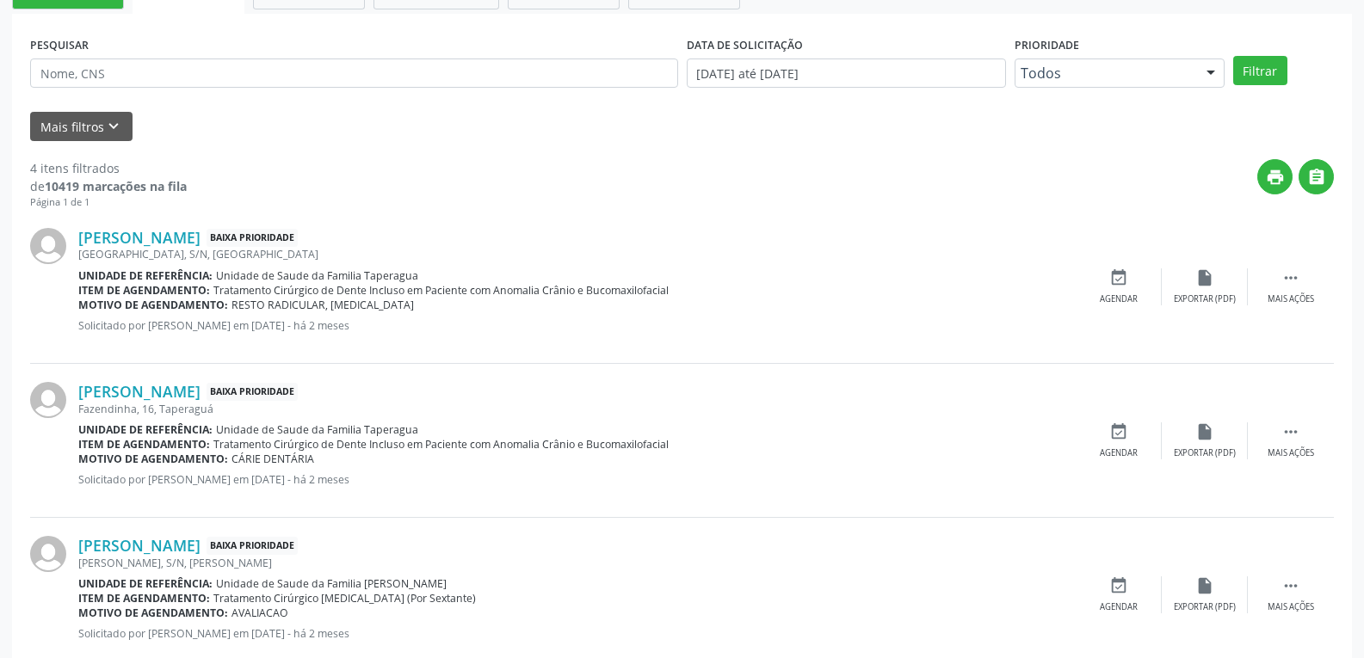
scroll to position [197, 0]
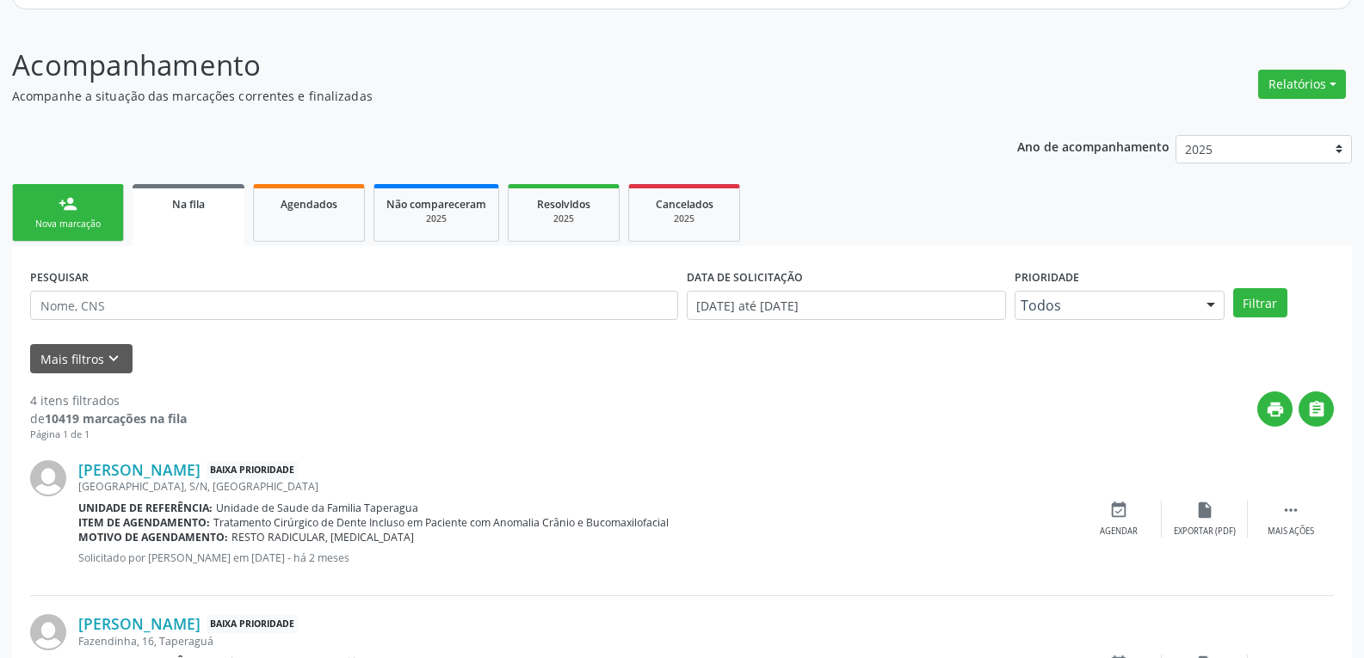
click at [72, 342] on form "PESQUISAR DATA DE SOLICITAÇÃO [DATE] até [DATE] Prioridade Todos Todos Baixa Pr…" at bounding box center [682, 318] width 1304 height 109
click at [78, 346] on button "Mais filtros keyboard_arrow_down" at bounding box center [81, 359] width 102 height 30
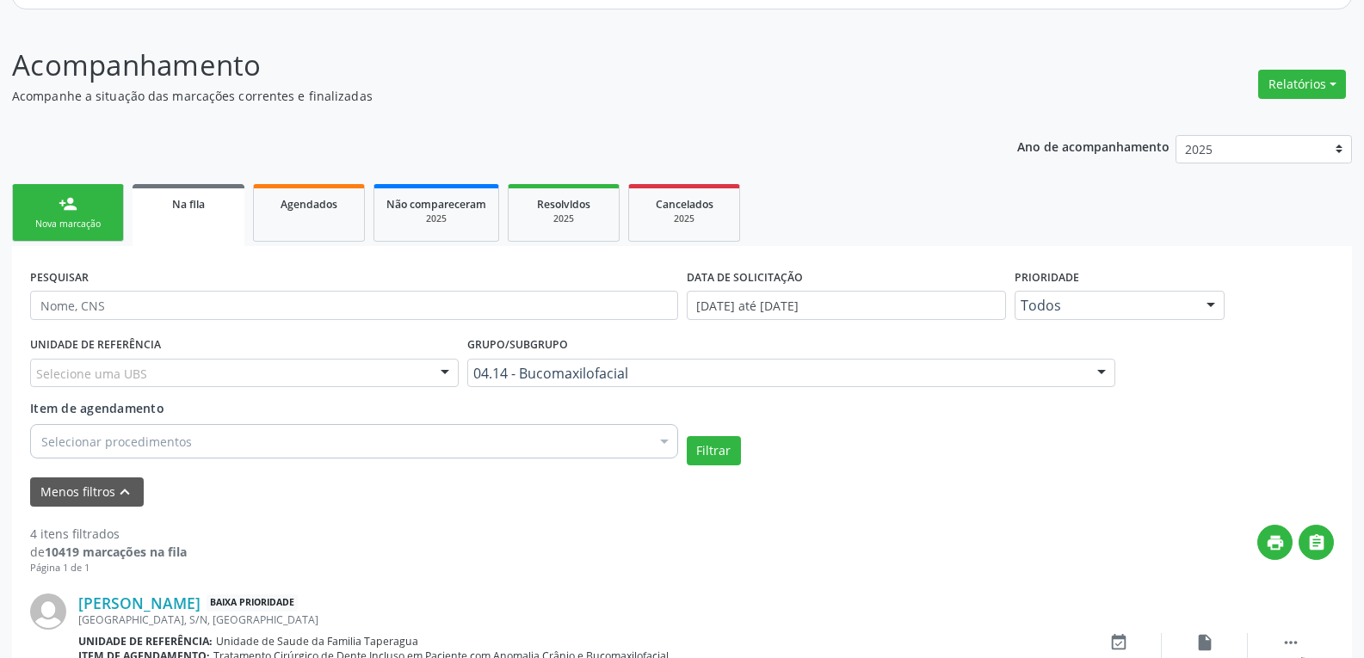
click at [297, 438] on div "Selecionar procedimentos" at bounding box center [354, 441] width 648 height 34
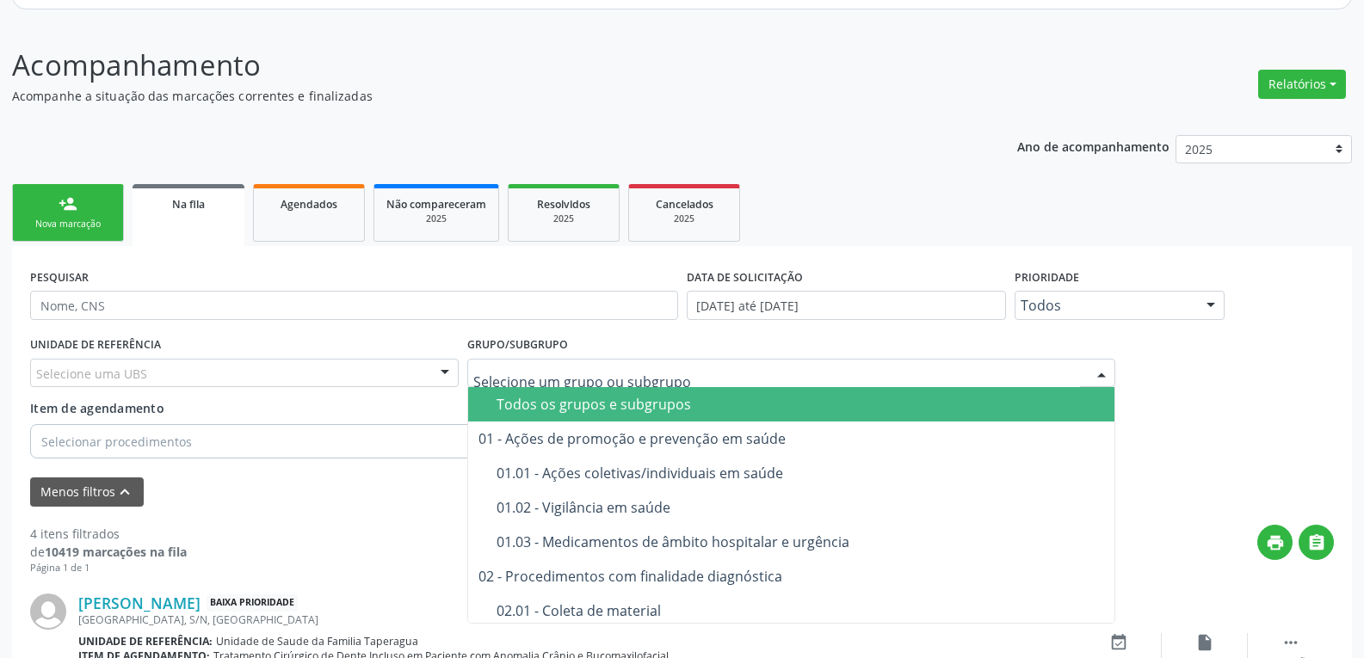
click at [935, 362] on div at bounding box center [791, 373] width 648 height 29
click at [583, 392] on span "Todos os grupos e subgrupos" at bounding box center [791, 404] width 646 height 34
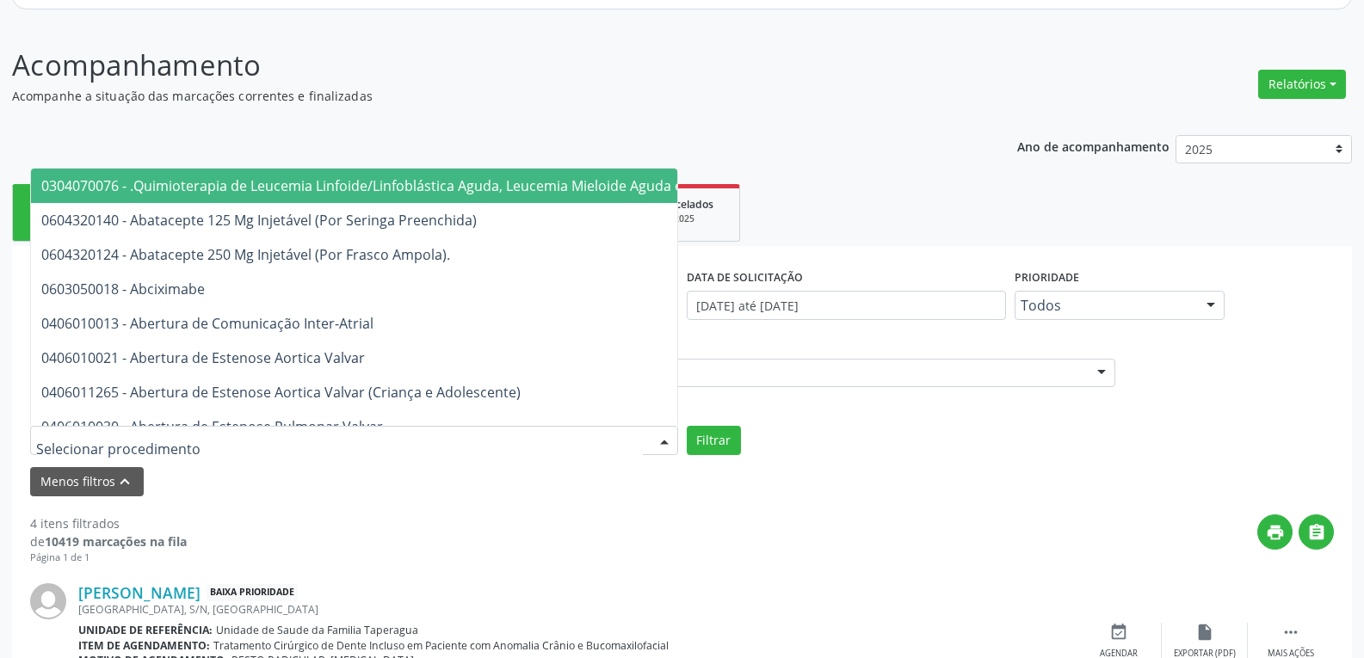
click at [424, 442] on div at bounding box center [354, 440] width 648 height 29
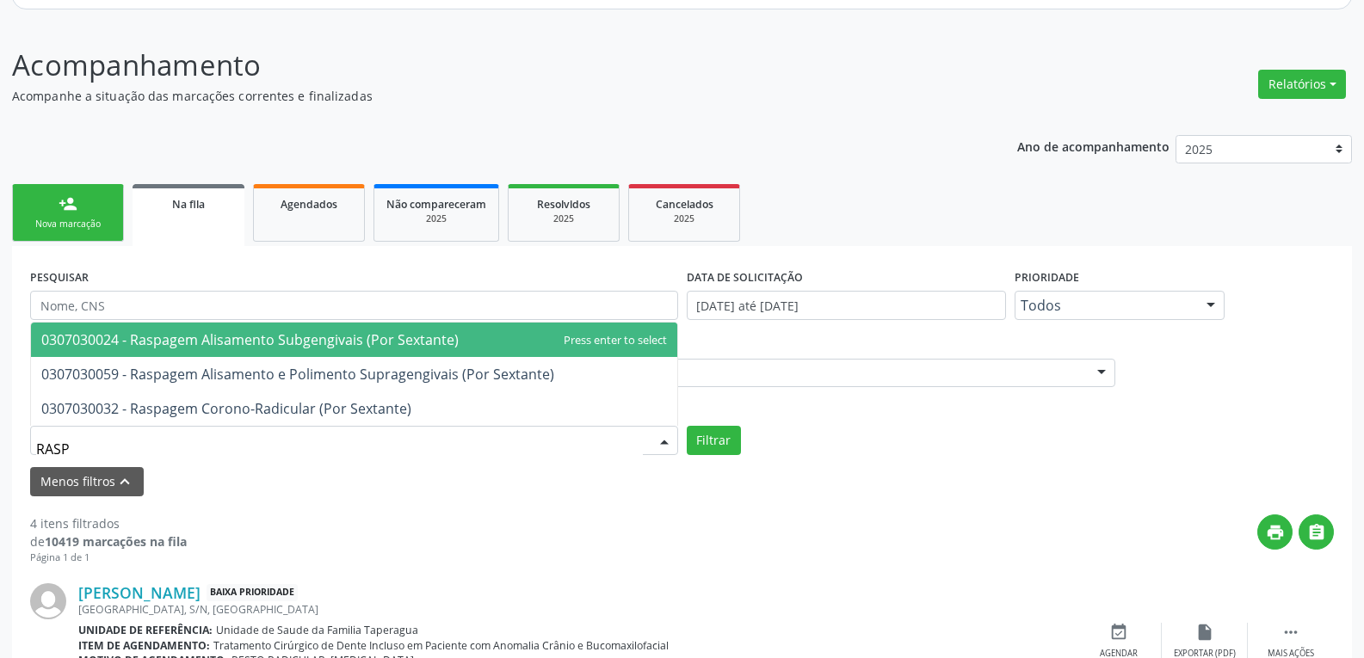
type input "RASPA"
click at [319, 354] on span "0307030024 - Raspagem Alisamento Subgengivais (Por Sextante)" at bounding box center [354, 340] width 646 height 34
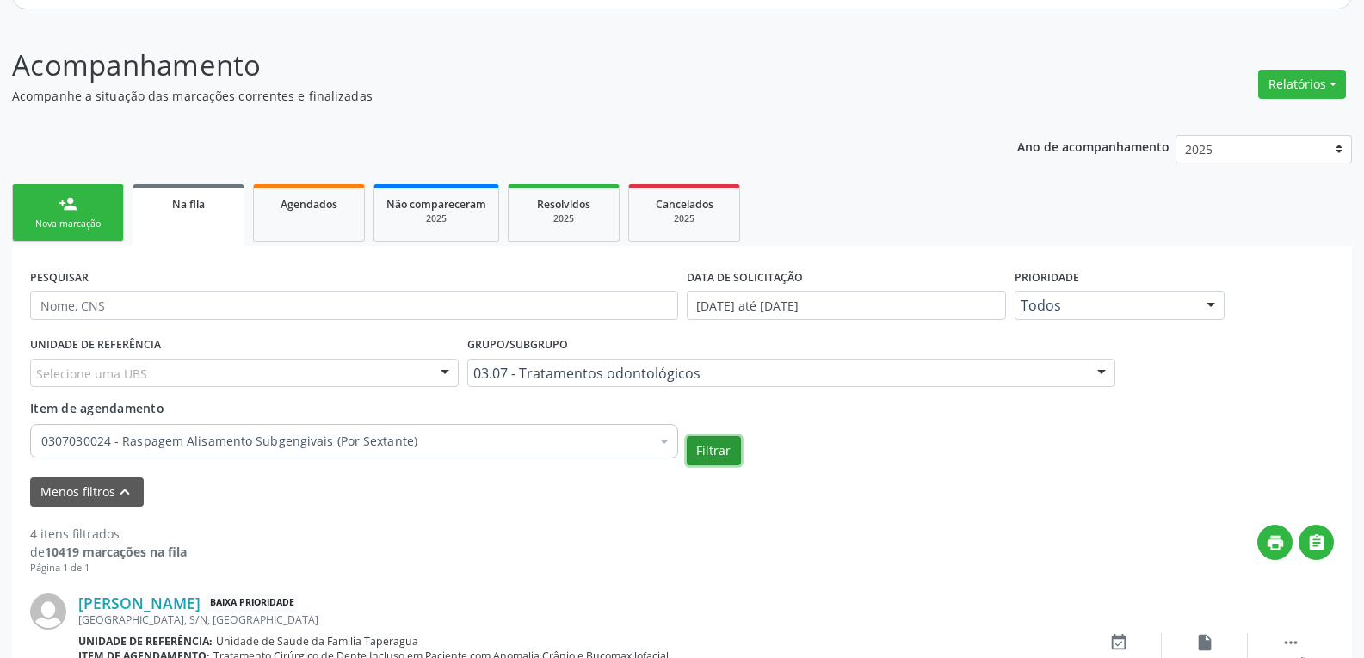
click at [712, 453] on button "Filtrar" at bounding box center [714, 450] width 54 height 29
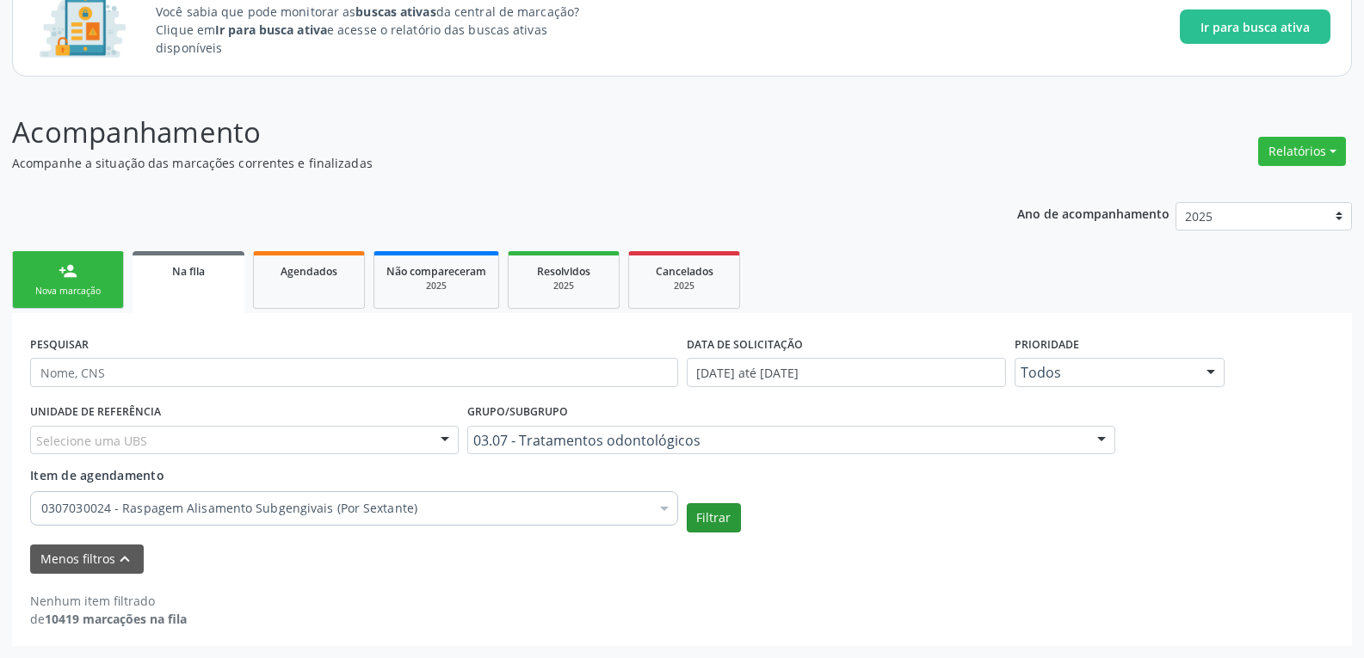
scroll to position [130, 0]
click at [542, 498] on div "0307030024 - Raspagem Alisamento Subgengivais (Por Sextante)" at bounding box center [354, 509] width 648 height 34
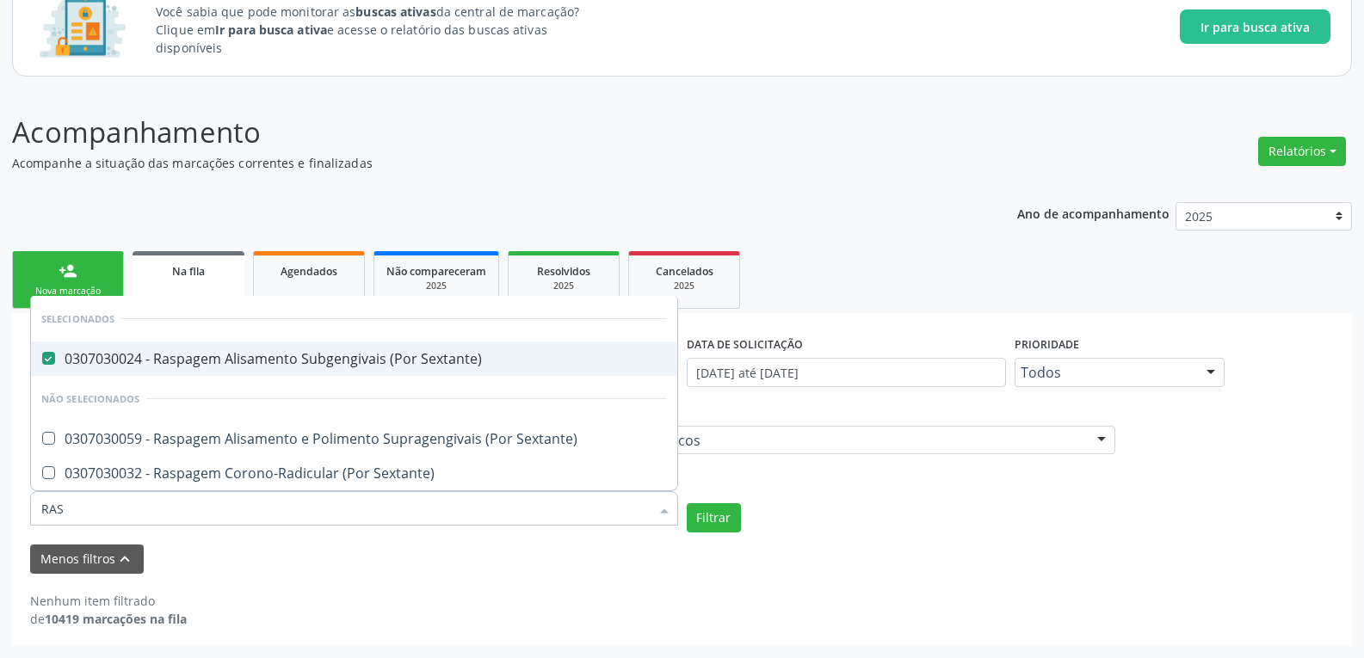
type input "RASP"
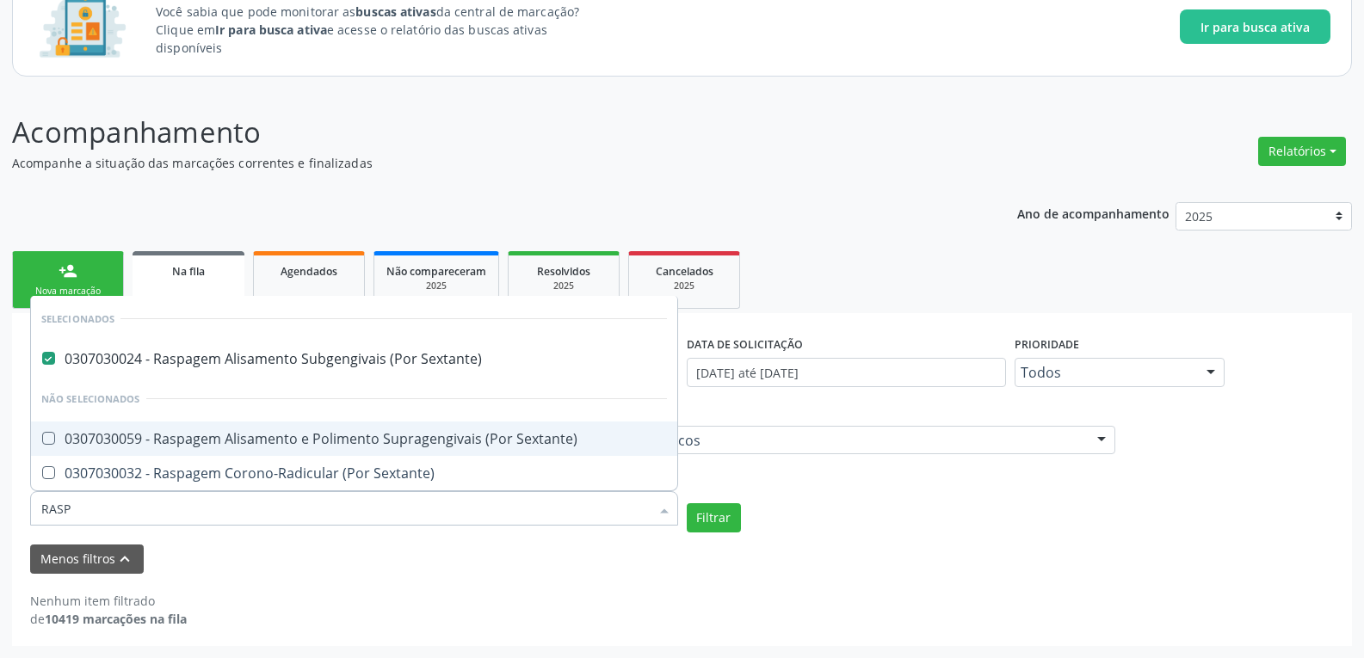
click at [52, 445] on Sextante\) at bounding box center [48, 438] width 13 height 13
click at [42, 444] on Sextante\) "checkbox" at bounding box center [36, 438] width 11 height 11
checkbox Sextante\) "true"
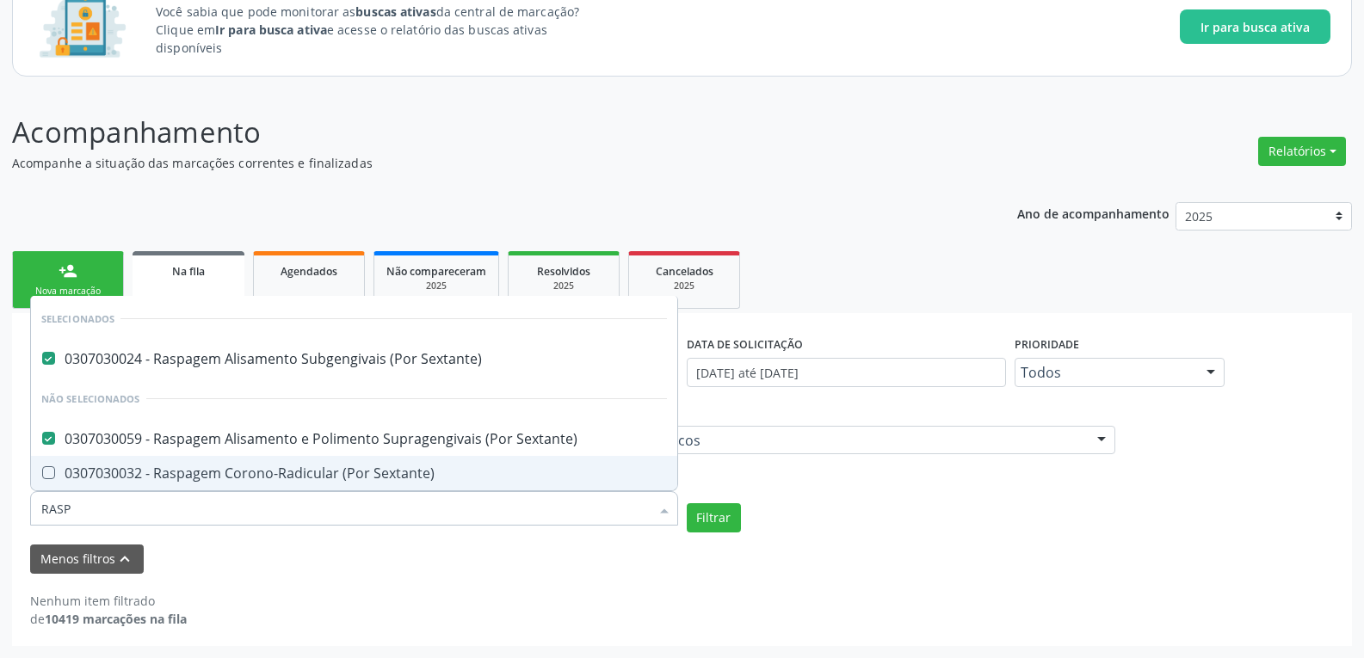
click at [50, 477] on Sextante\) at bounding box center [48, 473] width 13 height 13
click at [42, 477] on Sextante\) "checkbox" at bounding box center [36, 472] width 11 height 11
checkbox Sextante\) "true"
click at [691, 520] on button "Filtrar" at bounding box center [714, 518] width 54 height 29
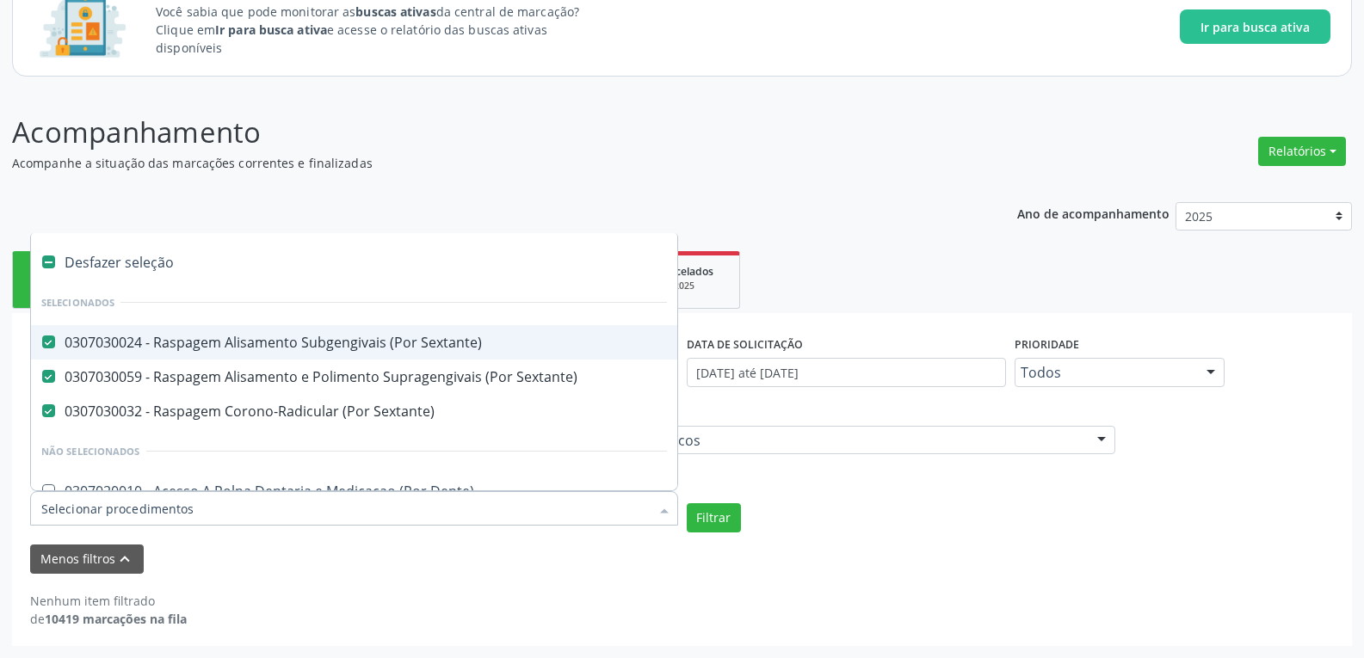
click at [45, 260] on label at bounding box center [48, 262] width 13 height 13
checkbox Sextante\) "false"
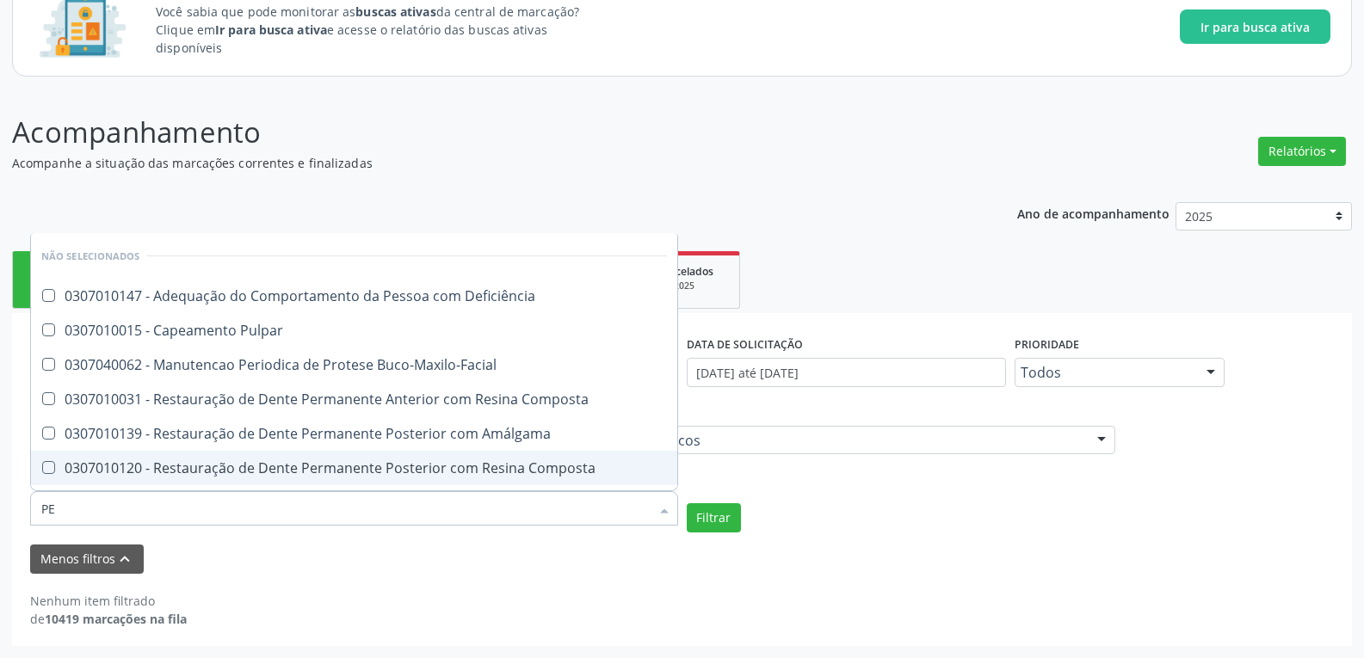
type input "P"
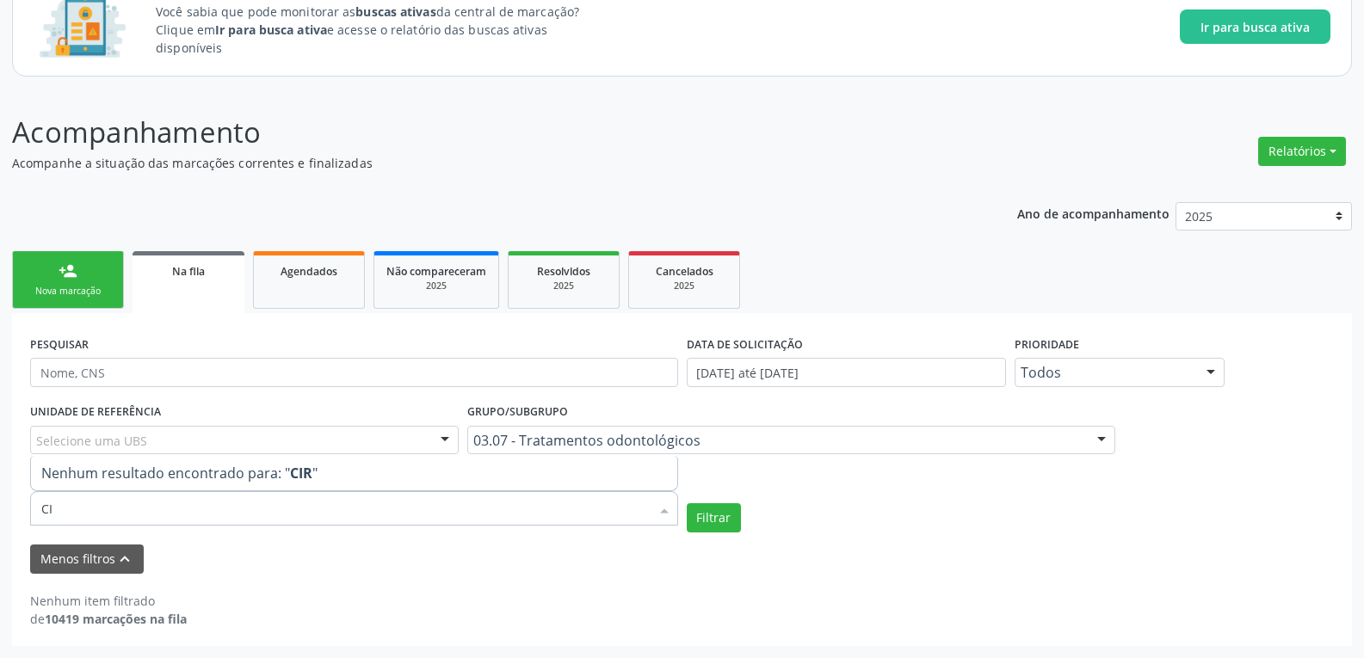
type input "C"
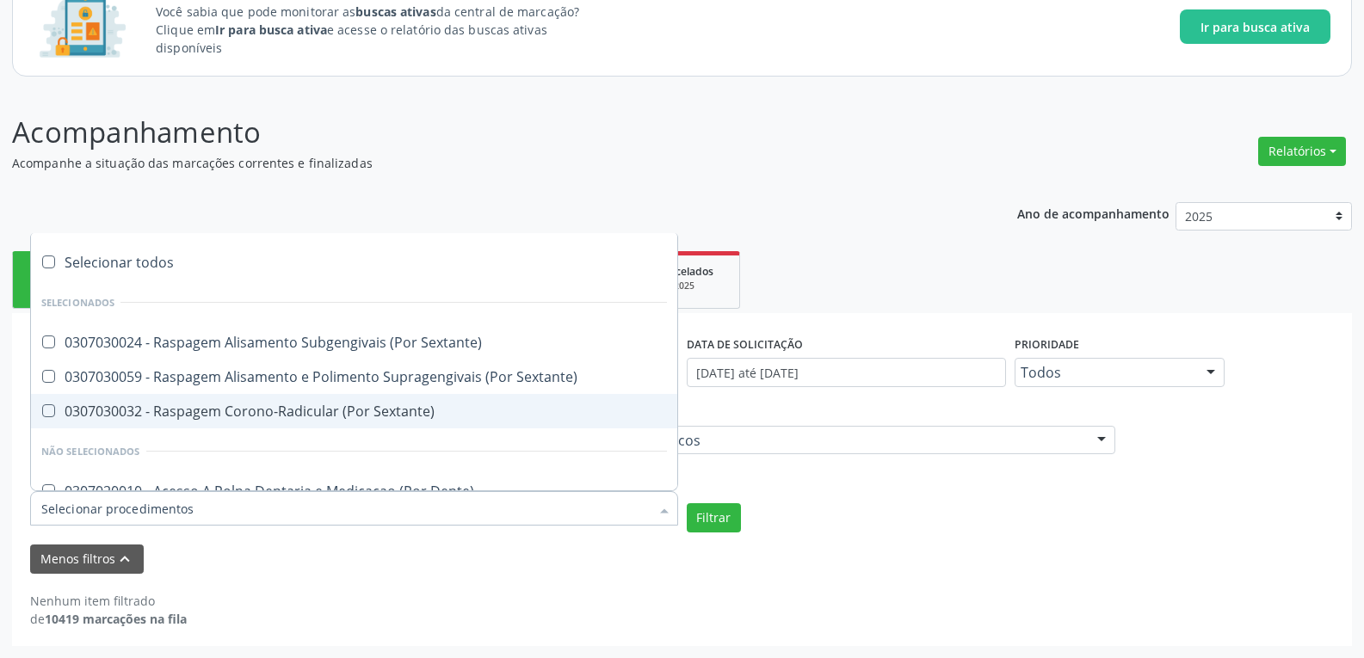
click at [784, 453] on div "03.07 - Tratamentos odontológicos" at bounding box center [791, 440] width 648 height 29
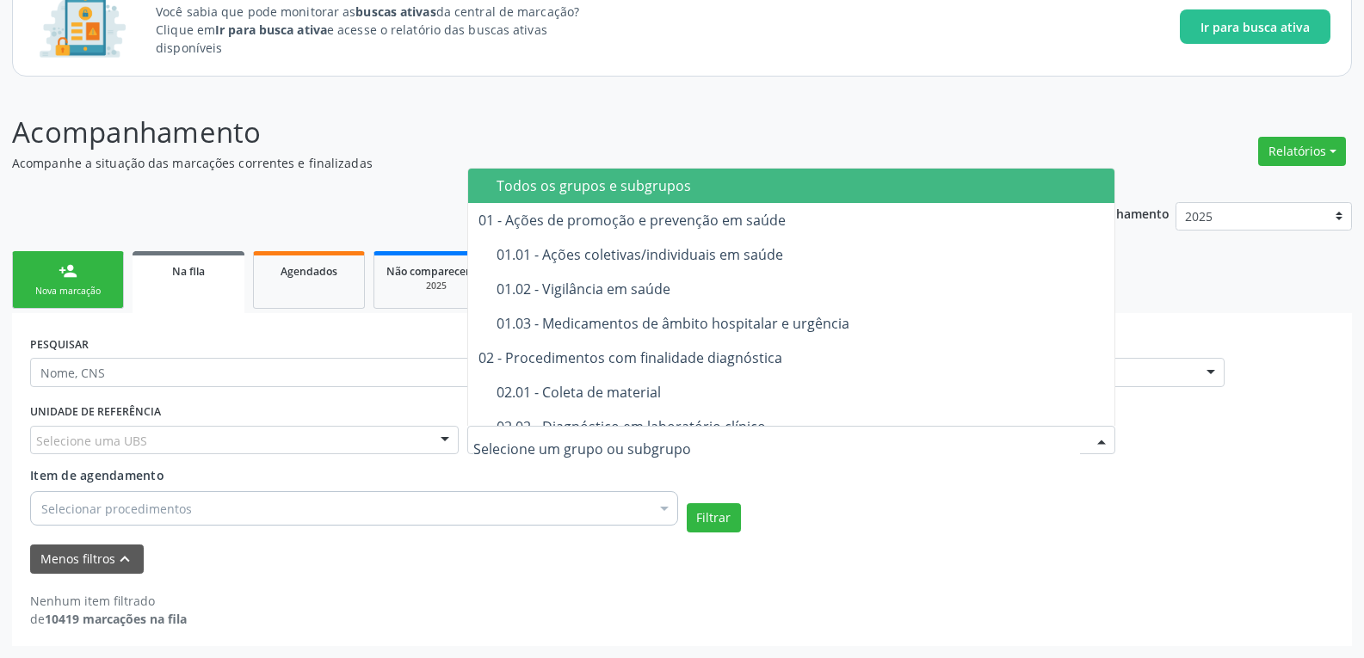
click at [708, 190] on div "Todos os grupos e subgrupos" at bounding box center [801, 186] width 608 height 14
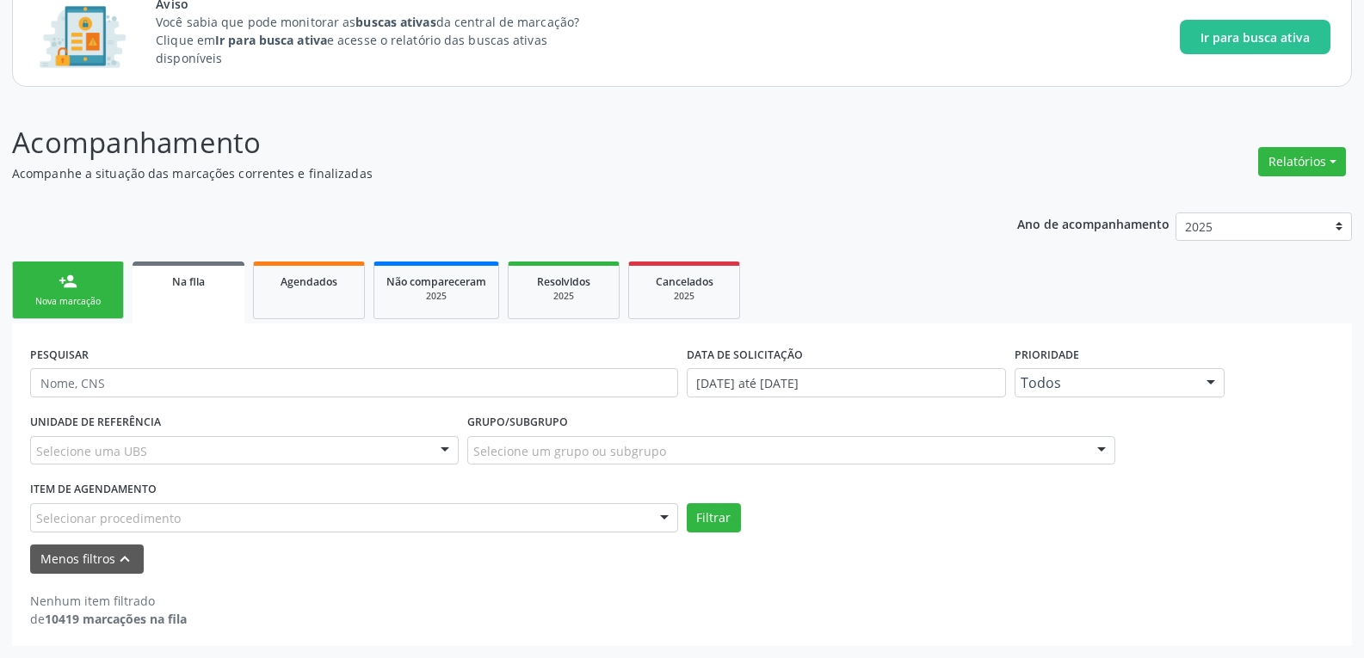
scroll to position [120, 0]
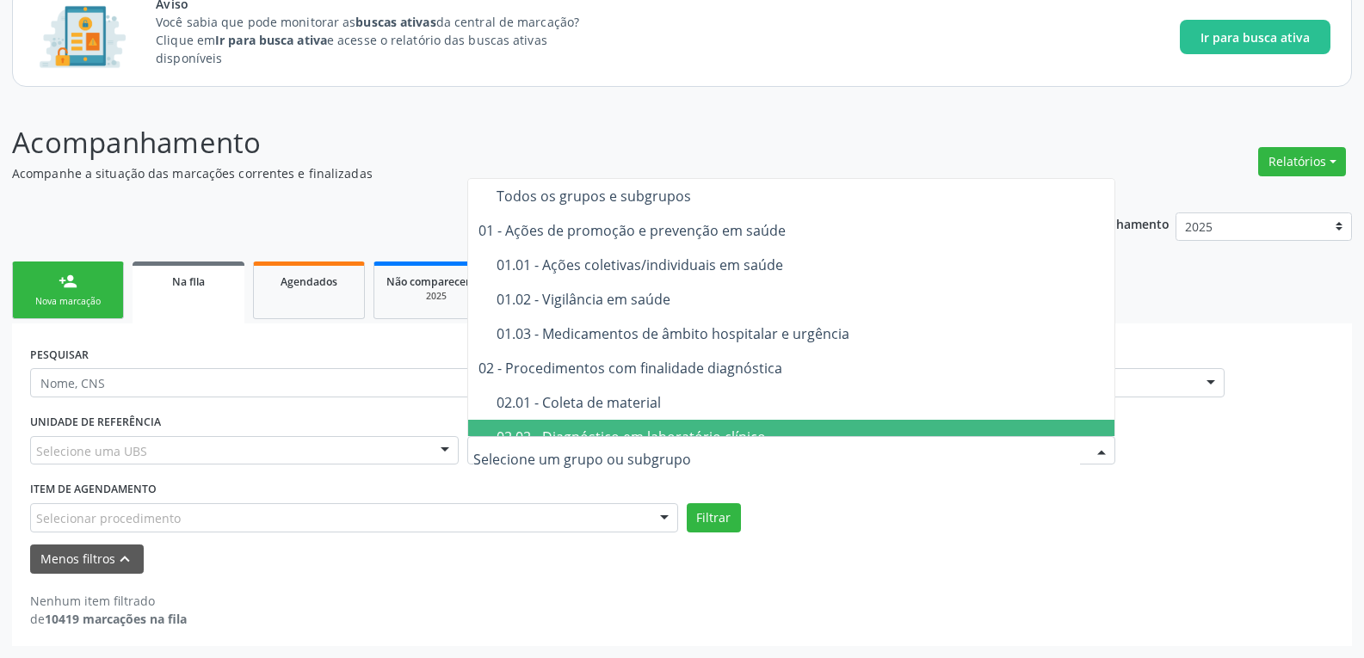
click at [538, 461] on div at bounding box center [791, 450] width 648 height 29
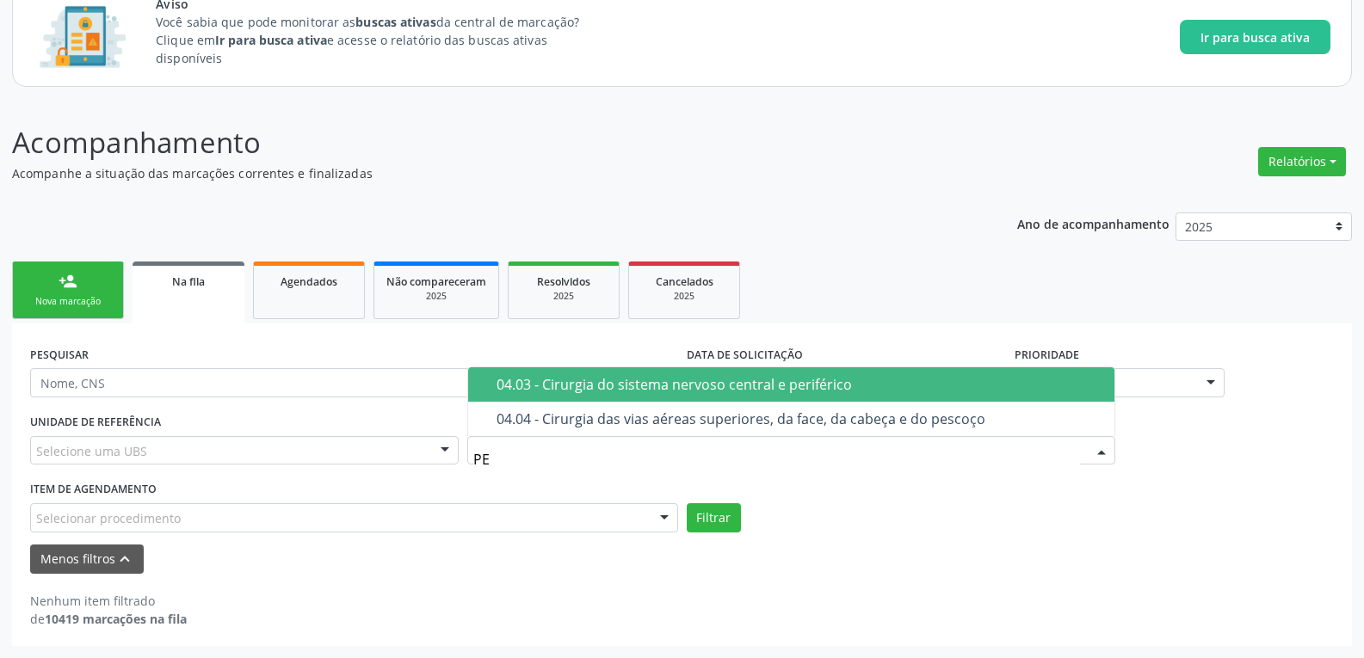
type input "P"
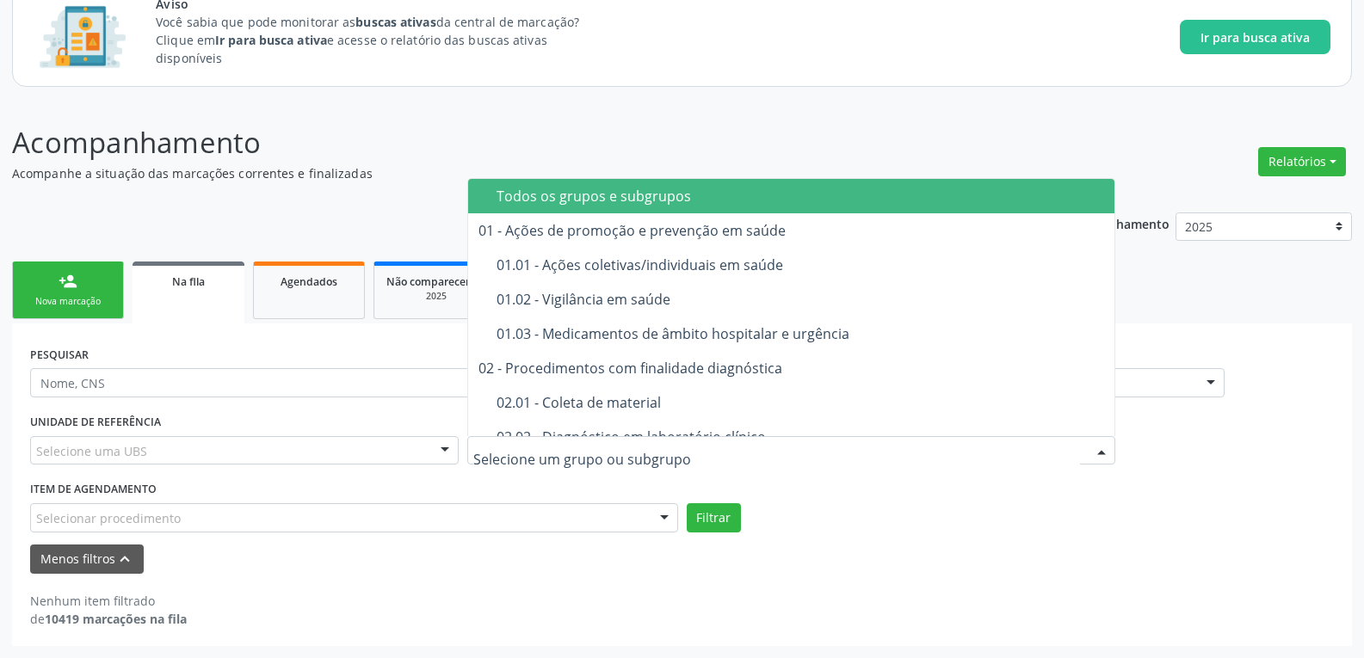
click at [417, 522] on div "Selecionar procedimento" at bounding box center [354, 518] width 648 height 29
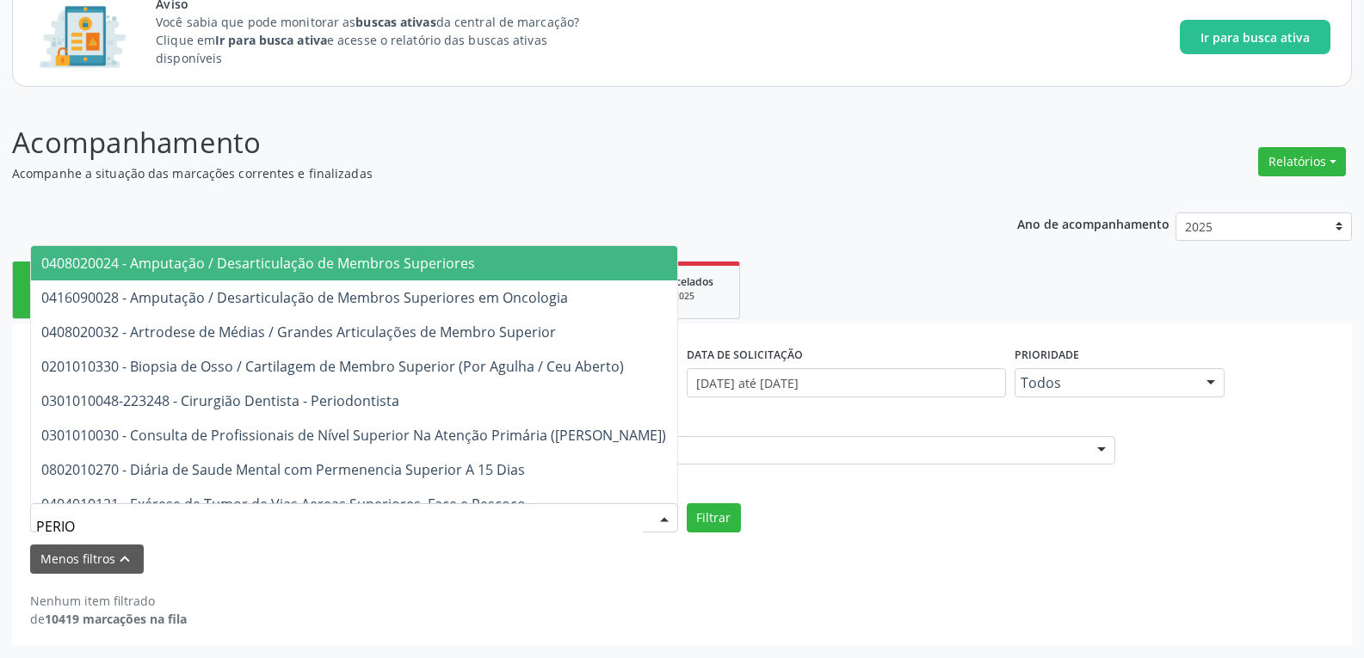
type input "PERIOD"
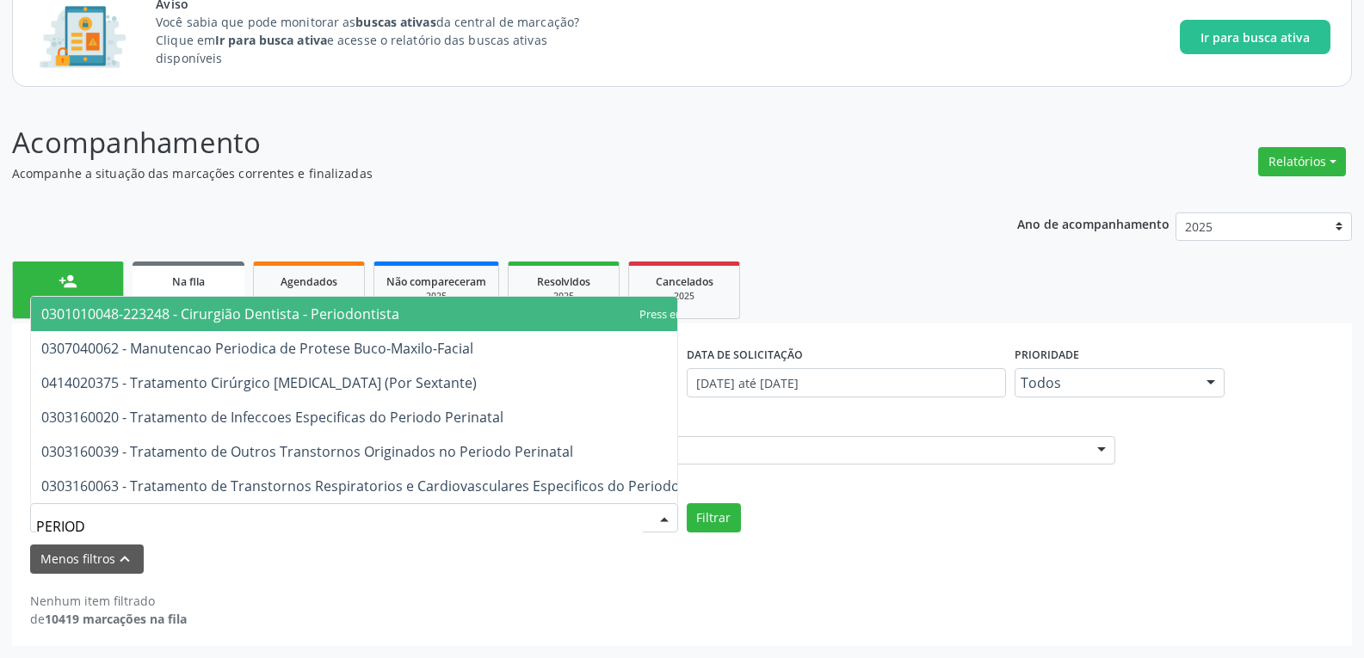
click at [341, 311] on span "0301010048-223248 - Cirurgião Dentista - Periodontista" at bounding box center [220, 314] width 358 height 19
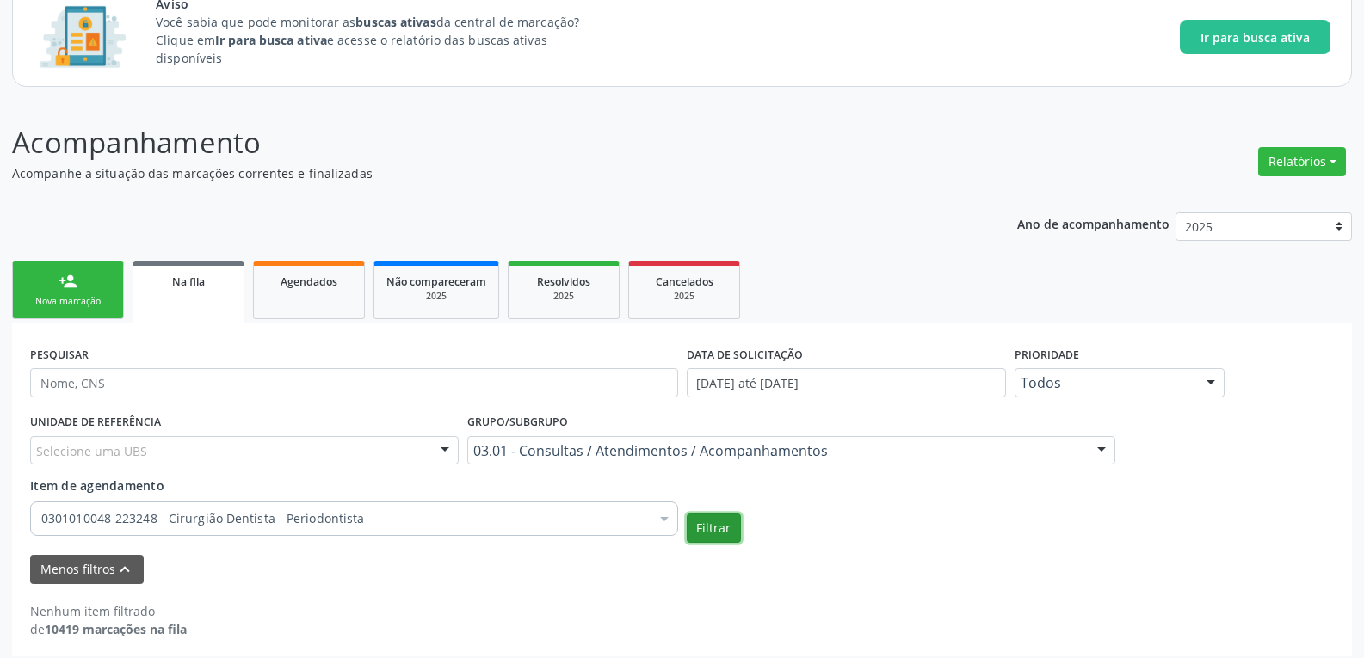
click at [726, 518] on button "Filtrar" at bounding box center [714, 528] width 54 height 29
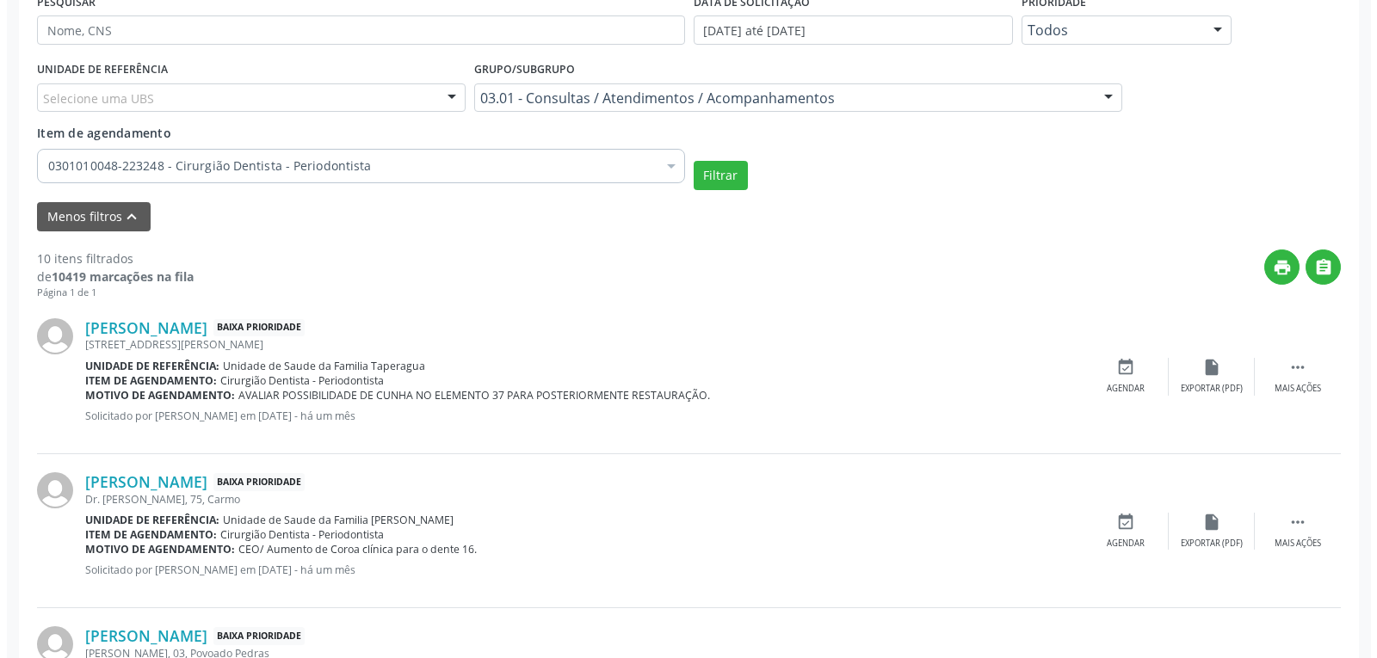
scroll to position [481, 0]
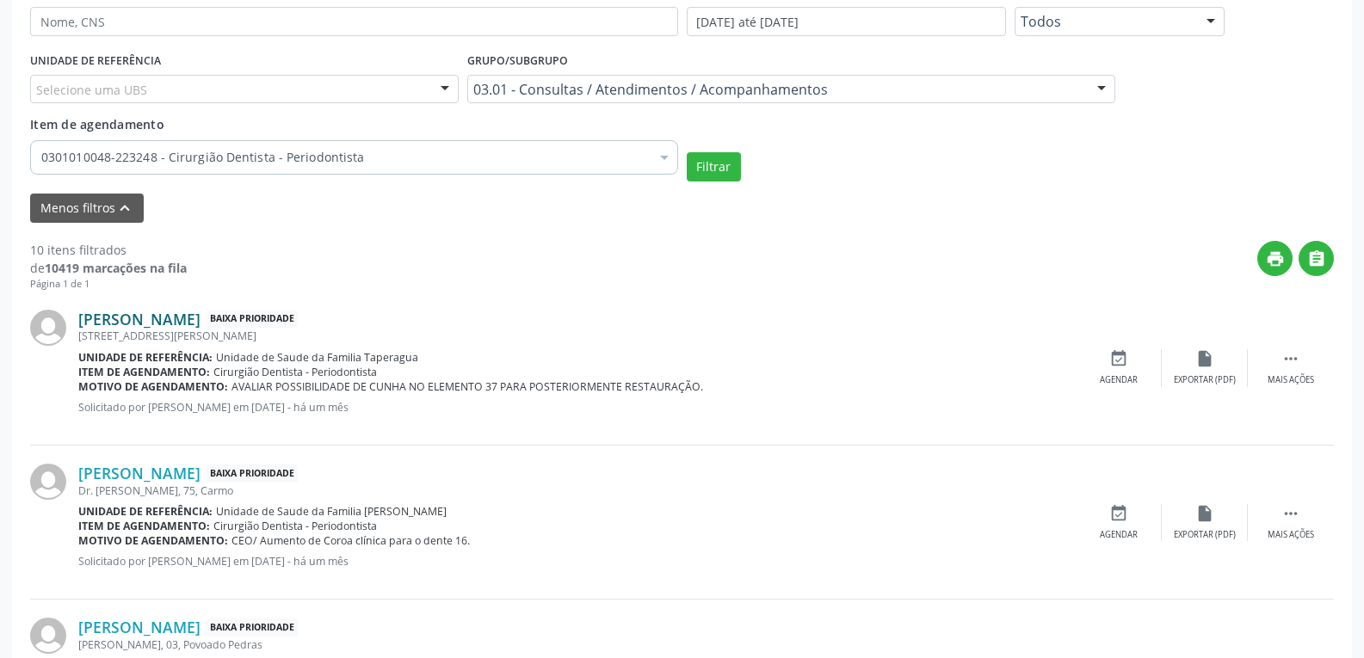
click at [201, 317] on link "[PERSON_NAME]" at bounding box center [139, 319] width 122 height 19
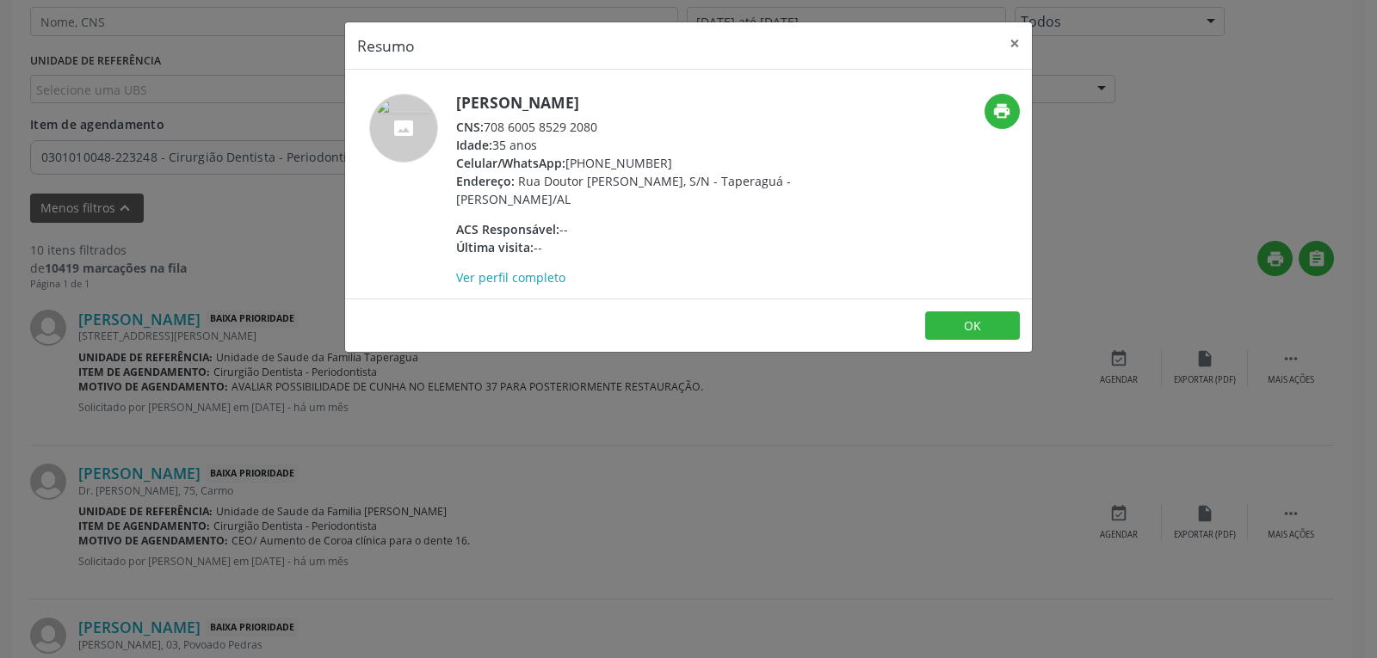
drag, startPoint x: 660, startPoint y: 163, endPoint x: 595, endPoint y: 164, distance: 65.4
click at [595, 164] on div "Celular/WhatsApp: [PHONE_NUMBER]" at bounding box center [623, 163] width 335 height 18
click at [581, 110] on h5 "[PERSON_NAME]" at bounding box center [623, 103] width 335 height 18
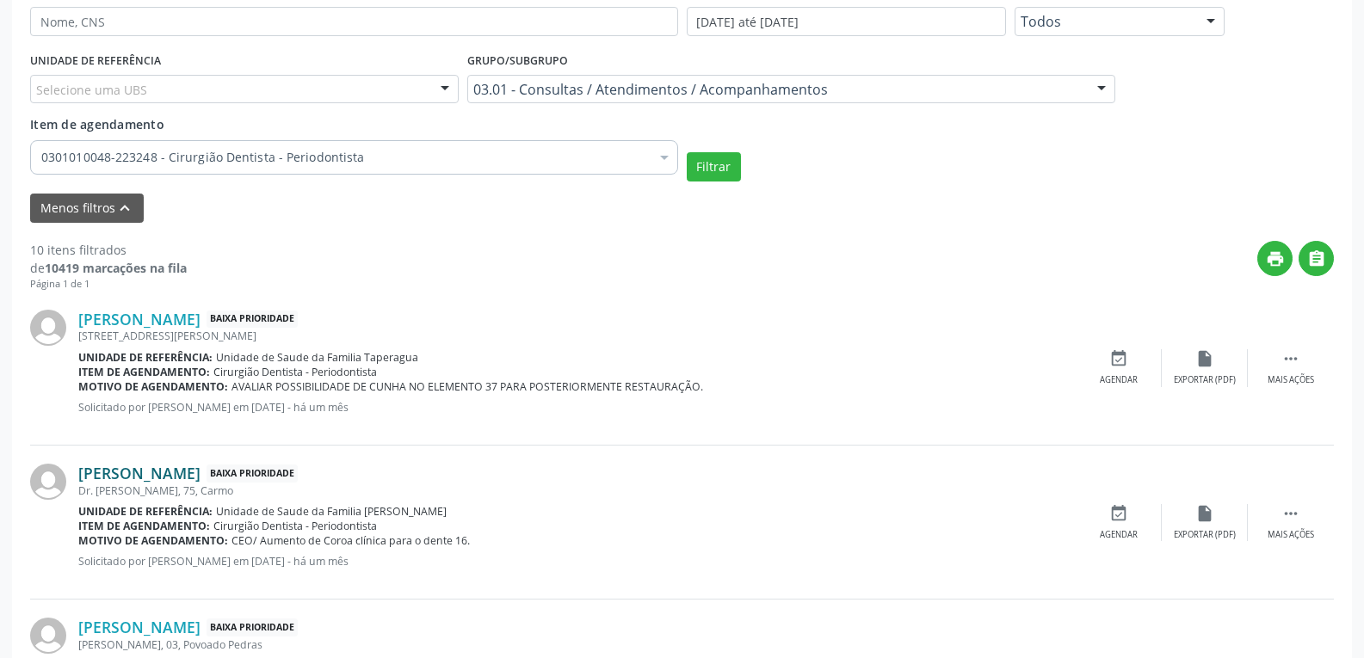
click at [183, 479] on link "[PERSON_NAME]" at bounding box center [139, 473] width 122 height 19
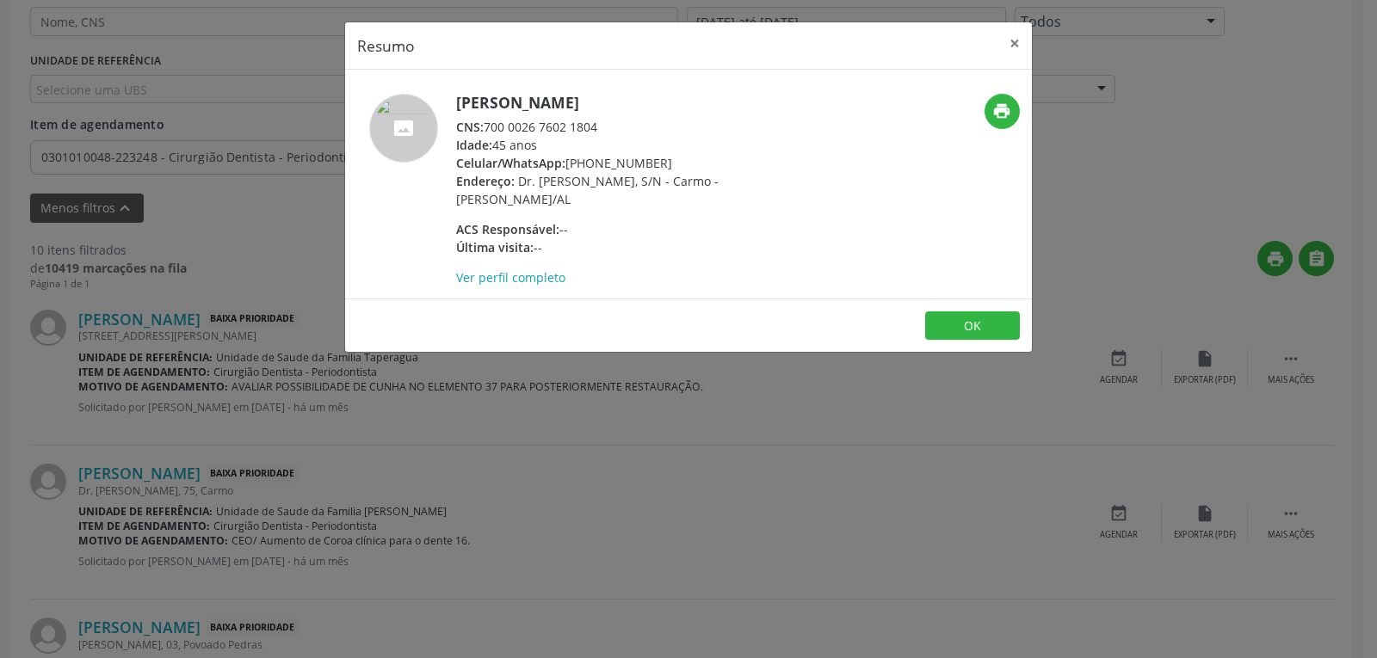
click at [618, 158] on div "Celular/WhatsApp: [PHONE_NUMBER]" at bounding box center [623, 163] width 335 height 18
click at [650, 158] on div "Celular/WhatsApp: [PHONE_NUMBER]" at bounding box center [623, 163] width 335 height 18
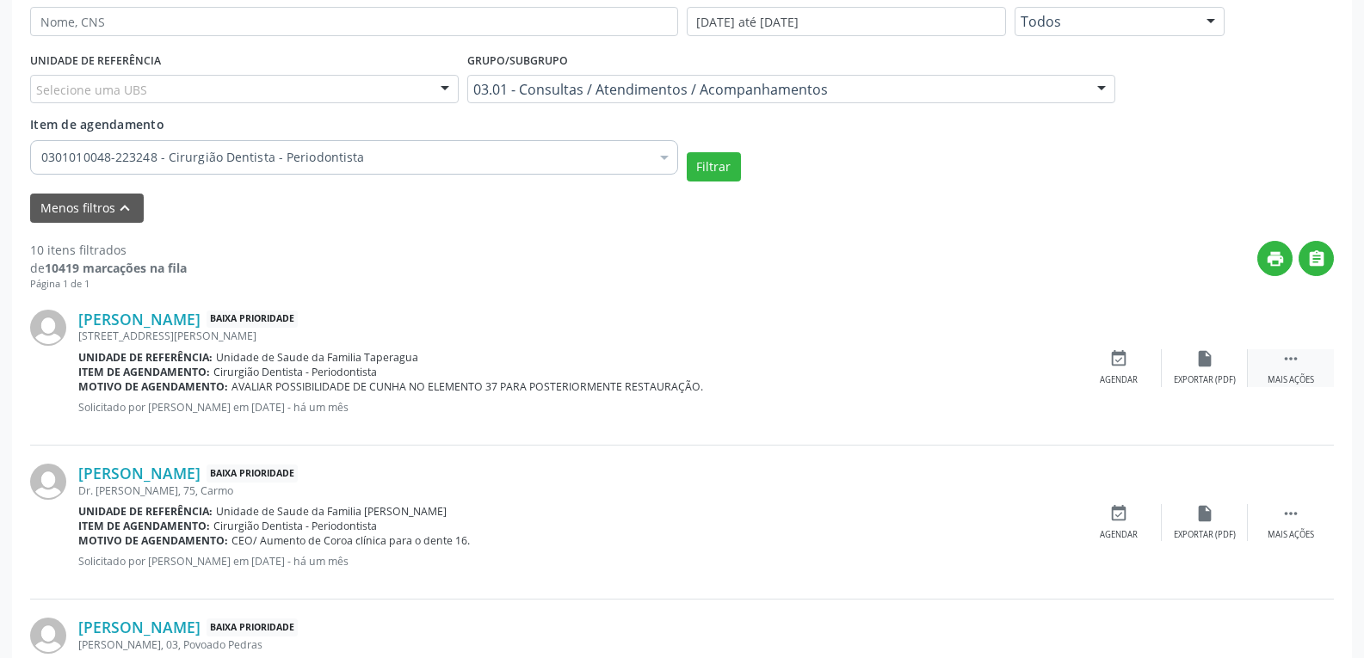
click at [1300, 376] on div "Mais ações" at bounding box center [1291, 380] width 46 height 12
click at [1117, 374] on div "cancel Cancelar" at bounding box center [1119, 367] width 86 height 37
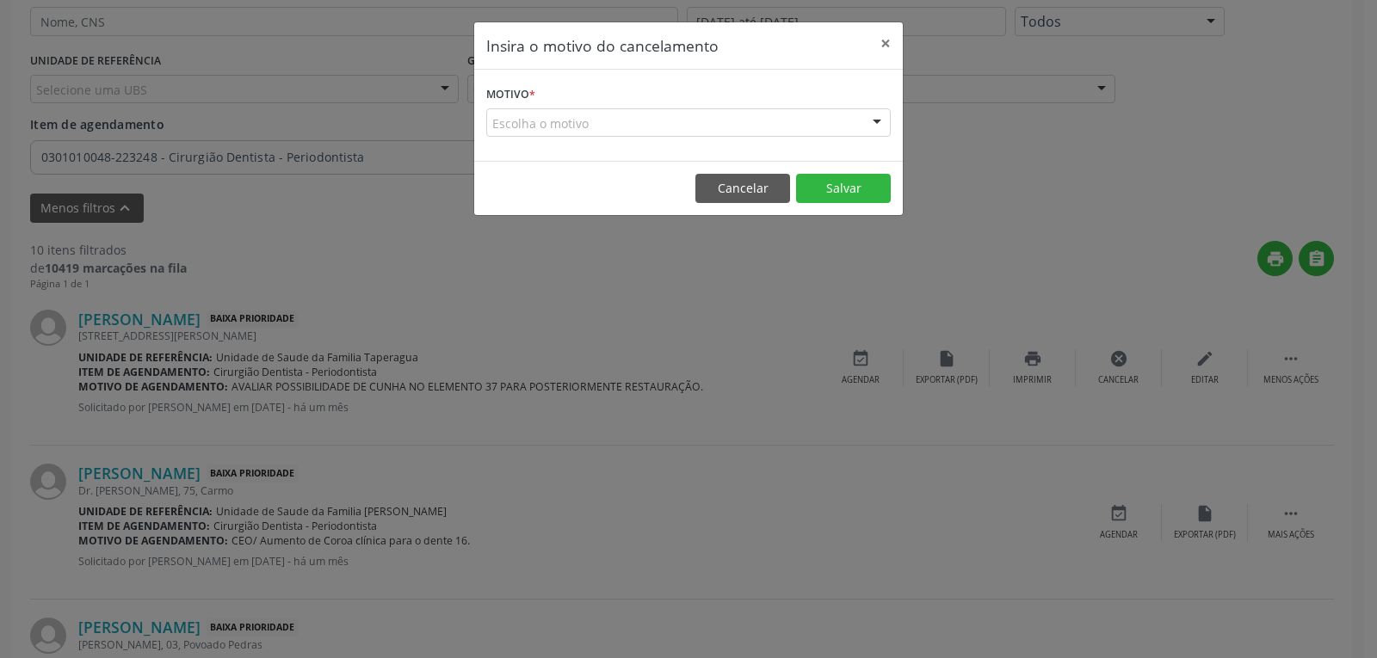
click at [592, 97] on form "Motivo * Escolha o motivo Outro Médico - Participação em eventos (ex: congresso…" at bounding box center [688, 109] width 405 height 55
click at [593, 130] on div "Escolha o motivo" at bounding box center [688, 122] width 405 height 29
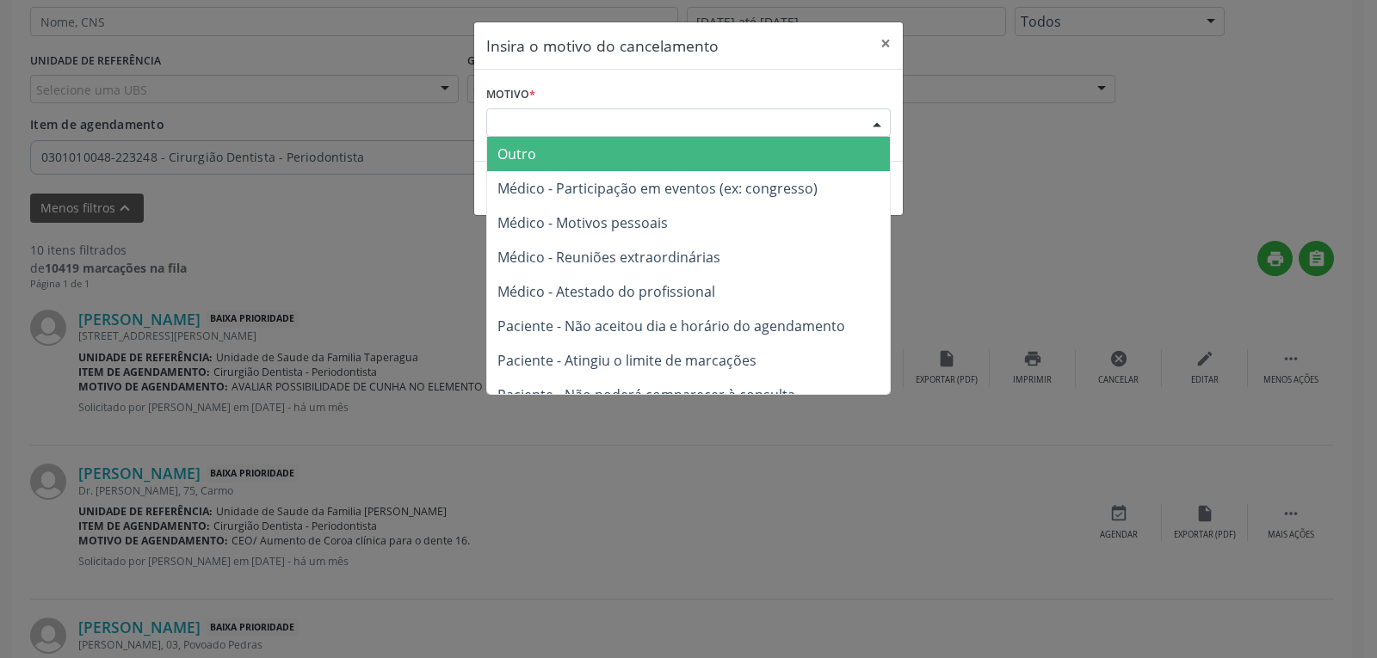
click at [583, 163] on span "Outro" at bounding box center [688, 154] width 403 height 34
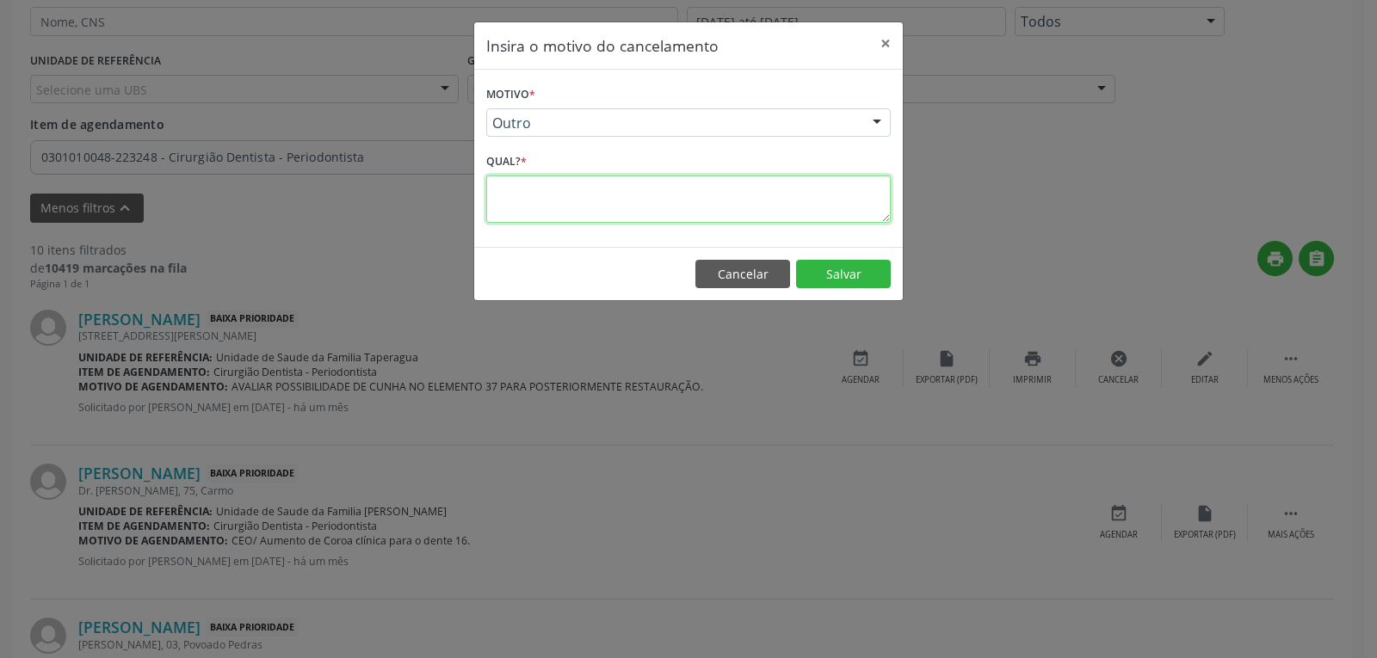
click at [583, 186] on textarea at bounding box center [688, 199] width 405 height 47
type textarea "`"
type textarea "PROCEDIMENTO JÁ REALIZADO"
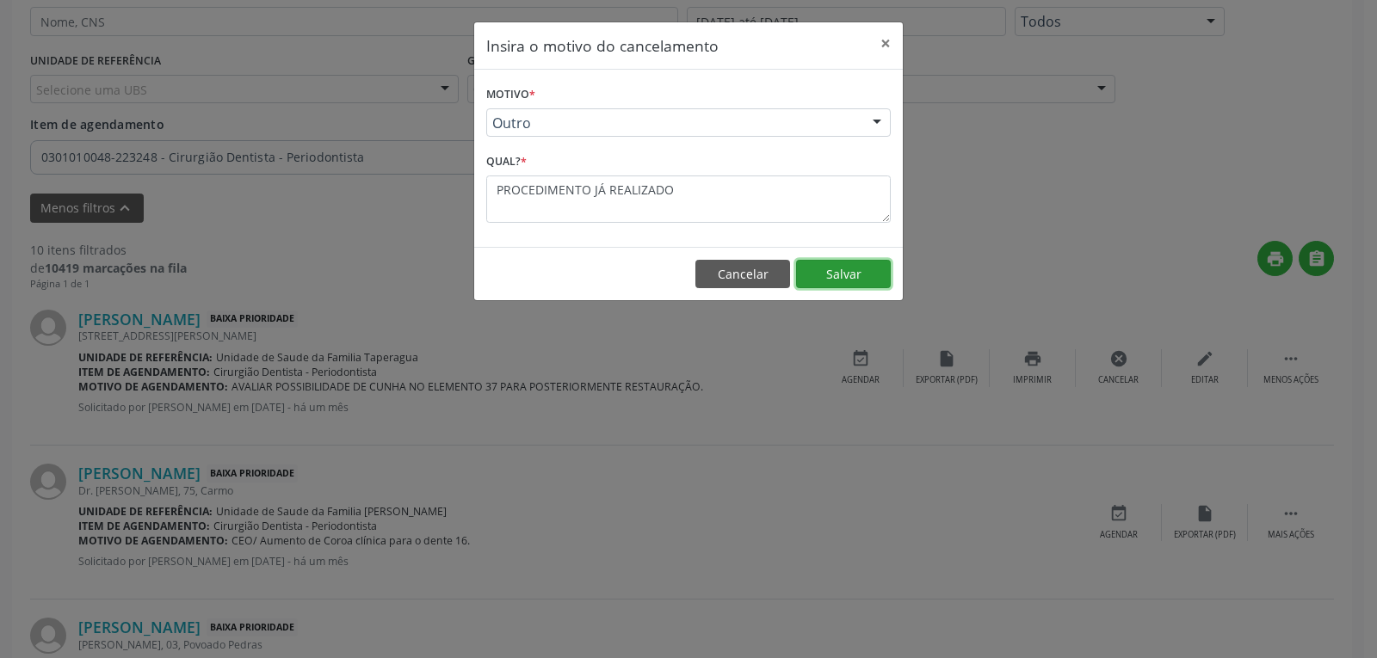
click at [878, 275] on button "Salvar" at bounding box center [843, 274] width 95 height 29
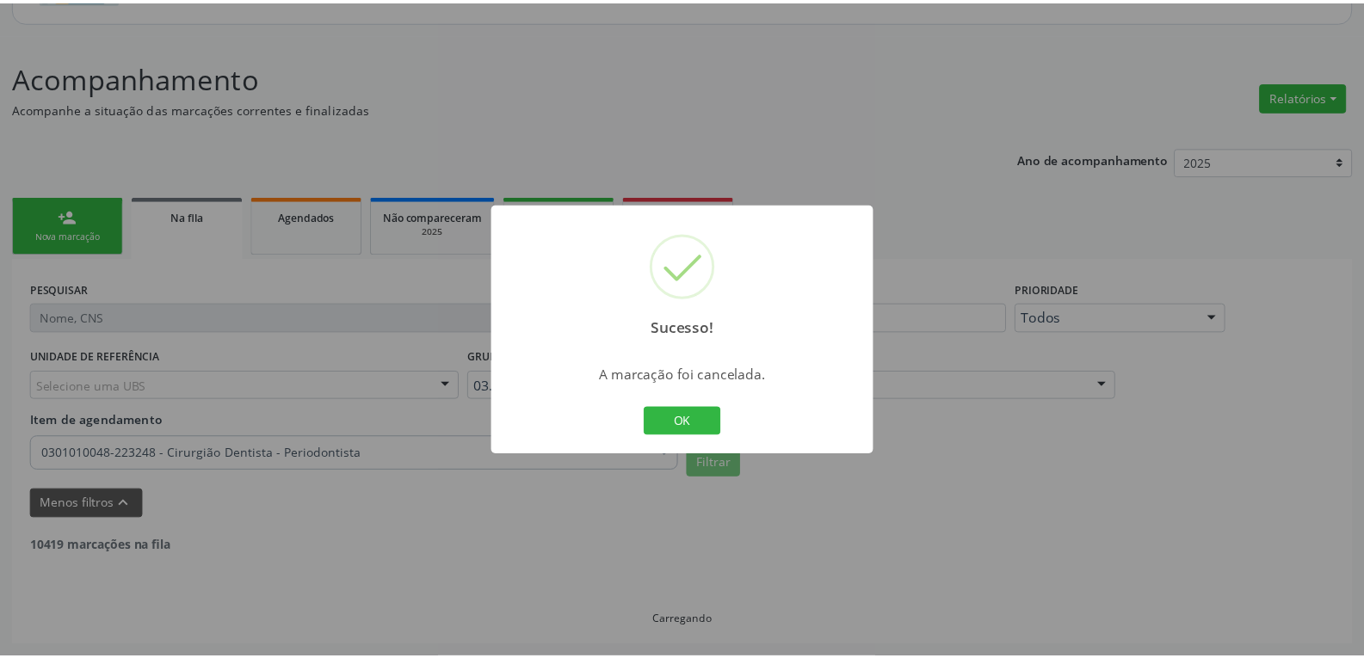
scroll to position [185, 0]
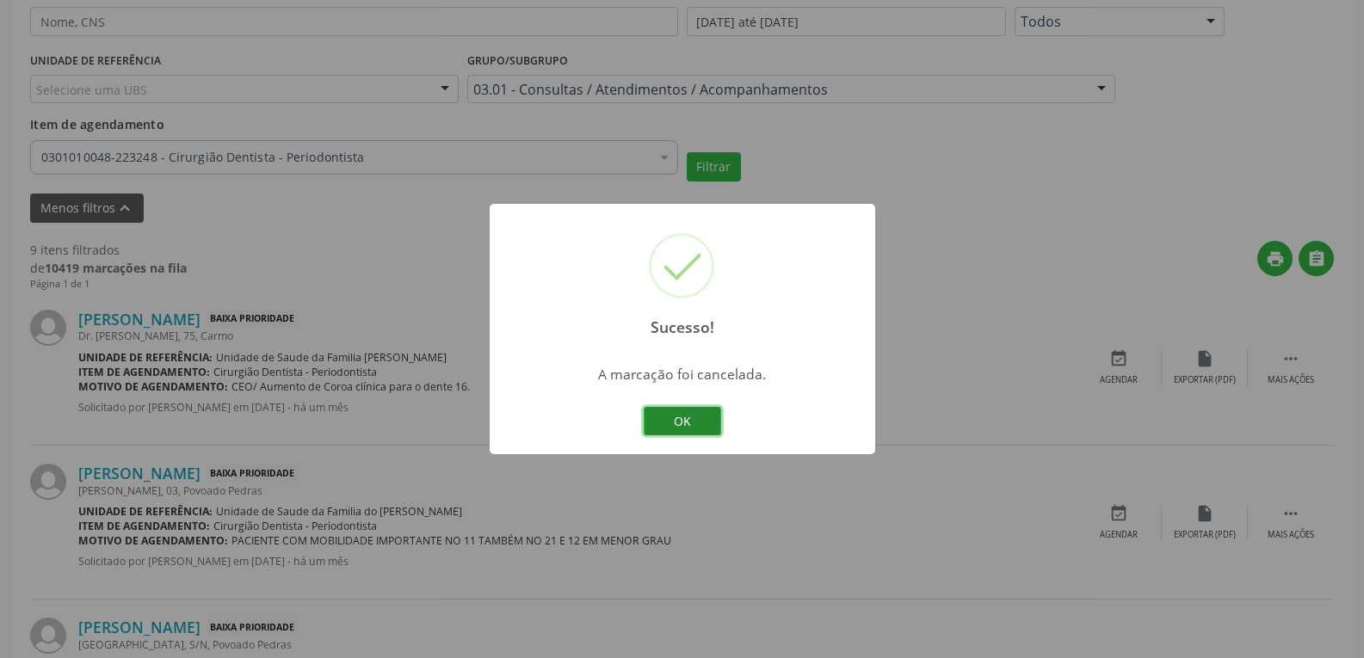
click at [690, 424] on button "OK" at bounding box center [682, 421] width 77 height 29
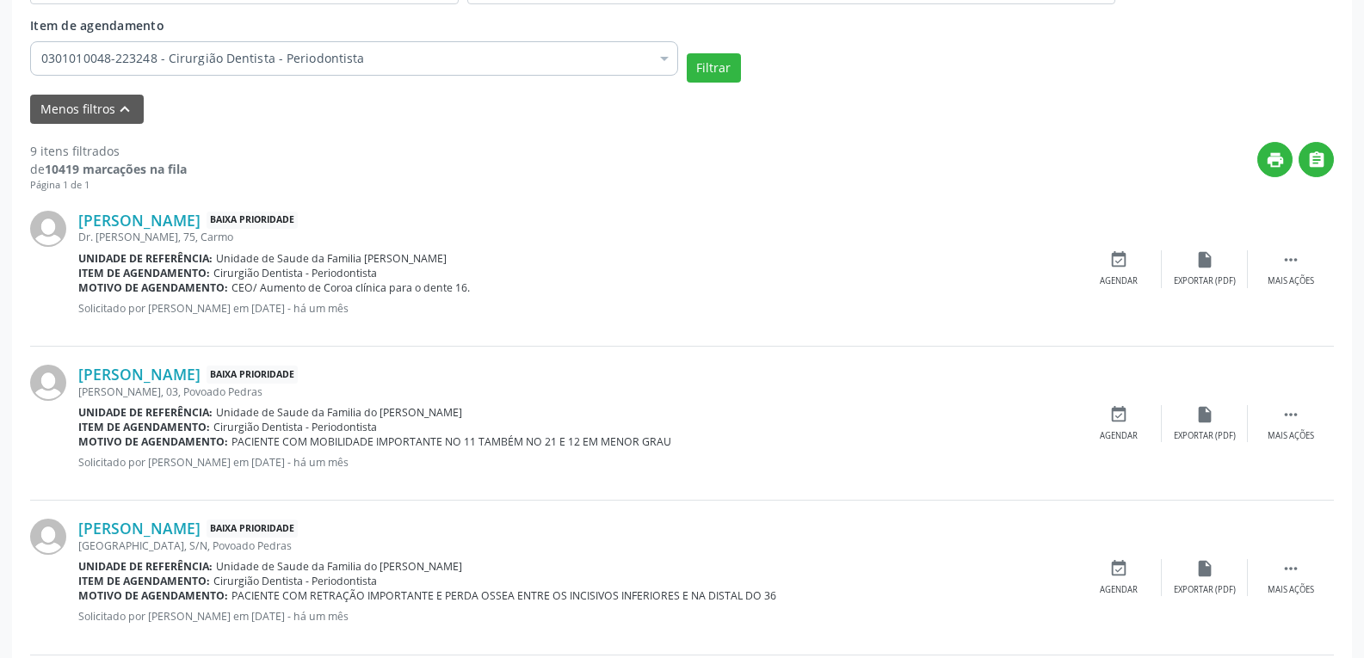
scroll to position [567, 0]
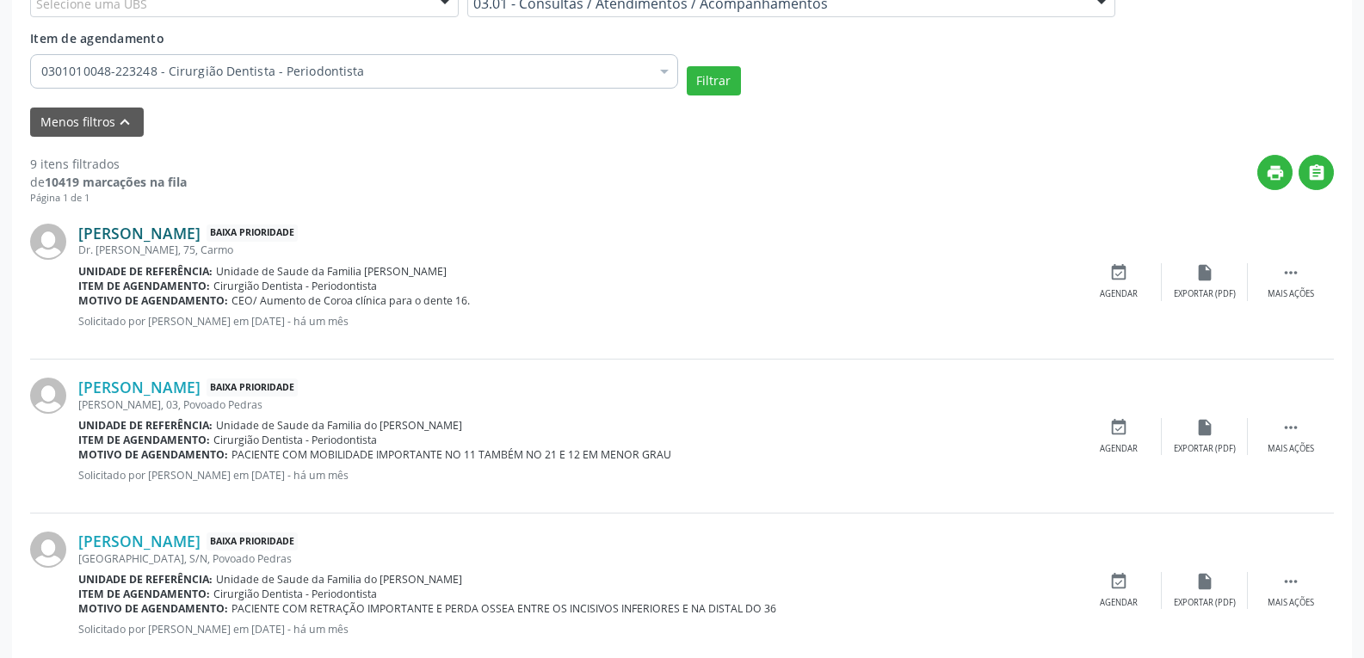
click at [182, 229] on link "[PERSON_NAME]" at bounding box center [139, 233] width 122 height 19
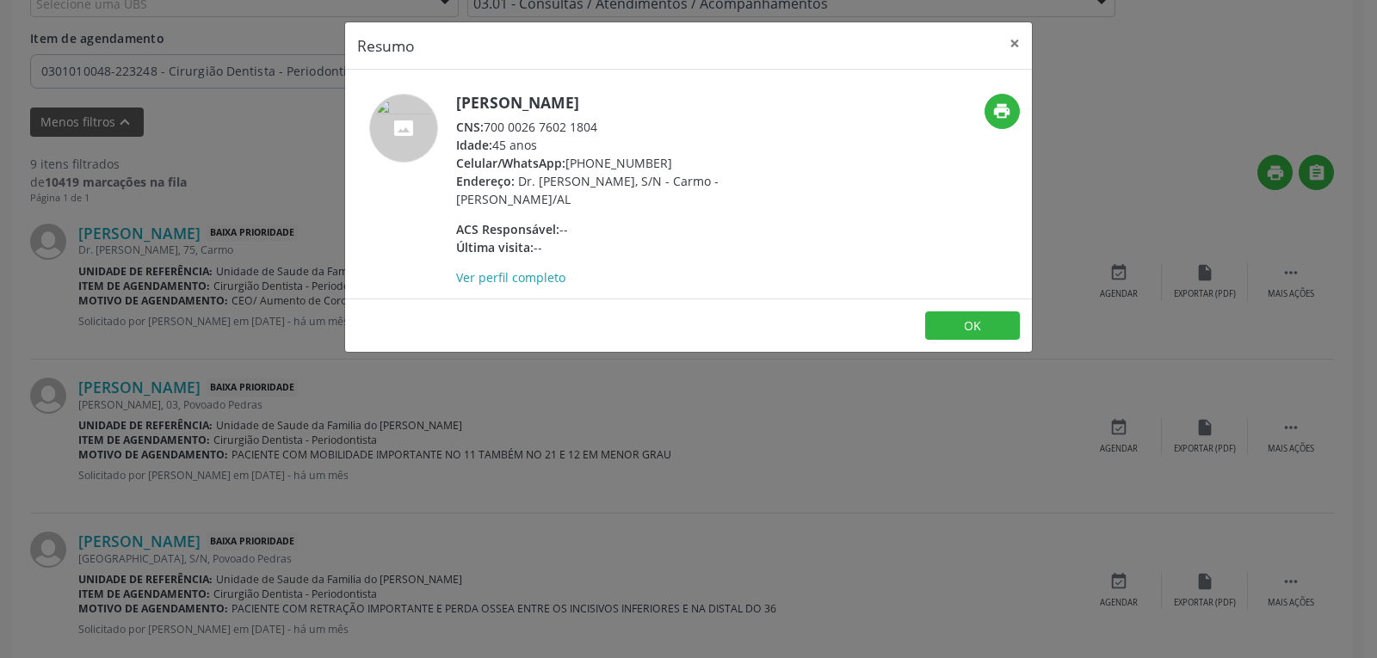
drag, startPoint x: 677, startPoint y: 164, endPoint x: 594, endPoint y: 161, distance: 83.6
click at [594, 161] on div "Celular/WhatsApp: [PHONE_NUMBER]" at bounding box center [623, 163] width 335 height 18
click at [552, 90] on div "[PERSON_NAME] CNS: 700 0026 7602 1804 Idade: 45 anos Celular/WhatsApp: [PHONE_N…" at bounding box center [688, 184] width 687 height 229
click at [554, 96] on h5 "[PERSON_NAME]" at bounding box center [623, 103] width 335 height 18
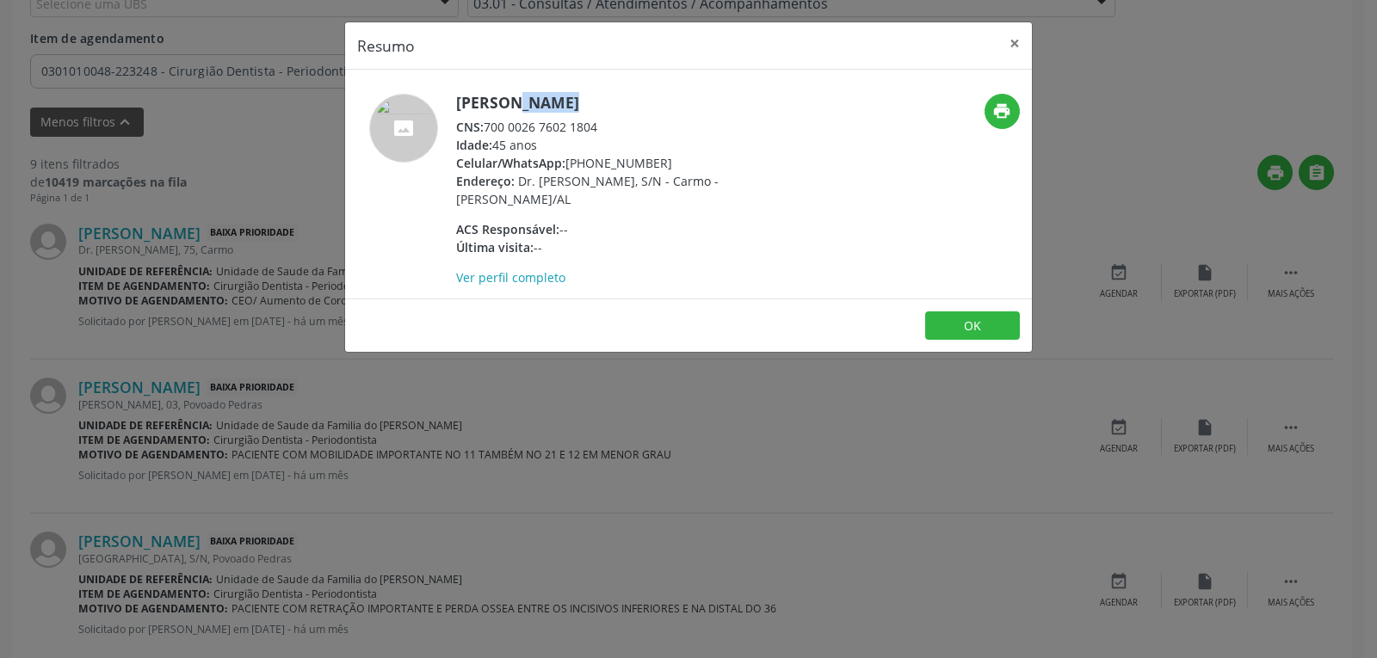
click at [554, 96] on h5 "[PERSON_NAME]" at bounding box center [623, 103] width 335 height 18
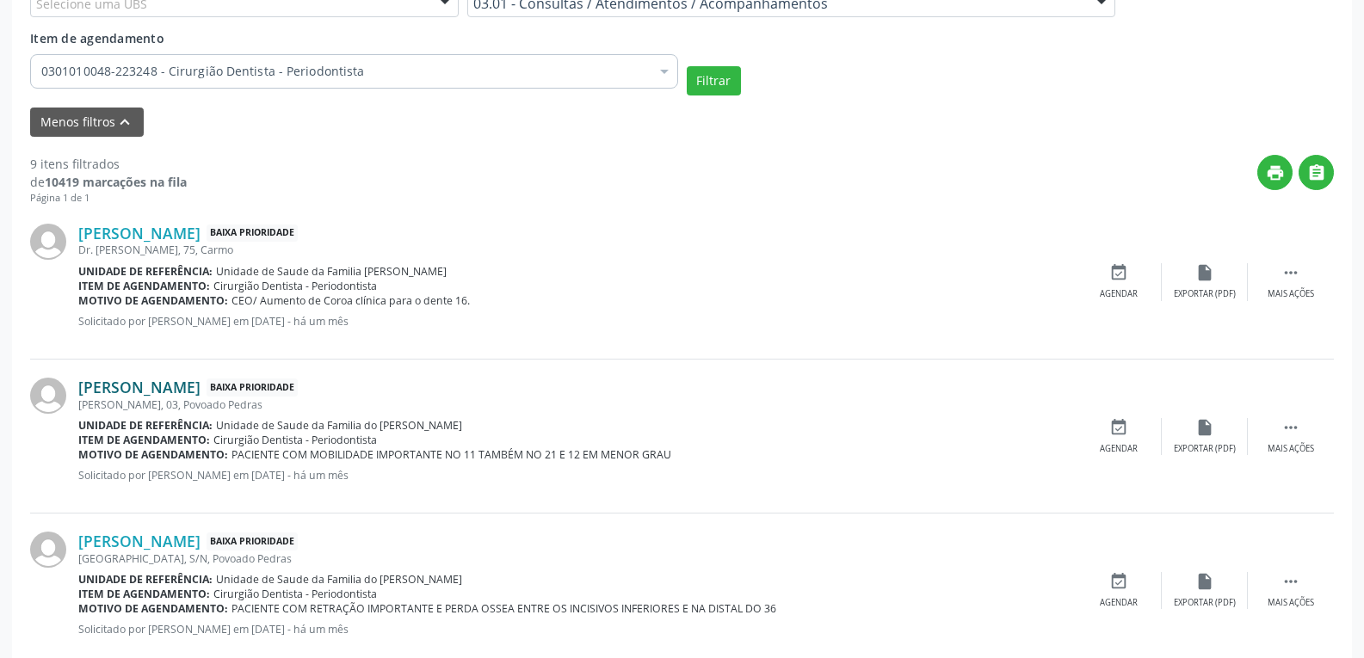
click at [173, 382] on link "[PERSON_NAME]" at bounding box center [139, 387] width 122 height 19
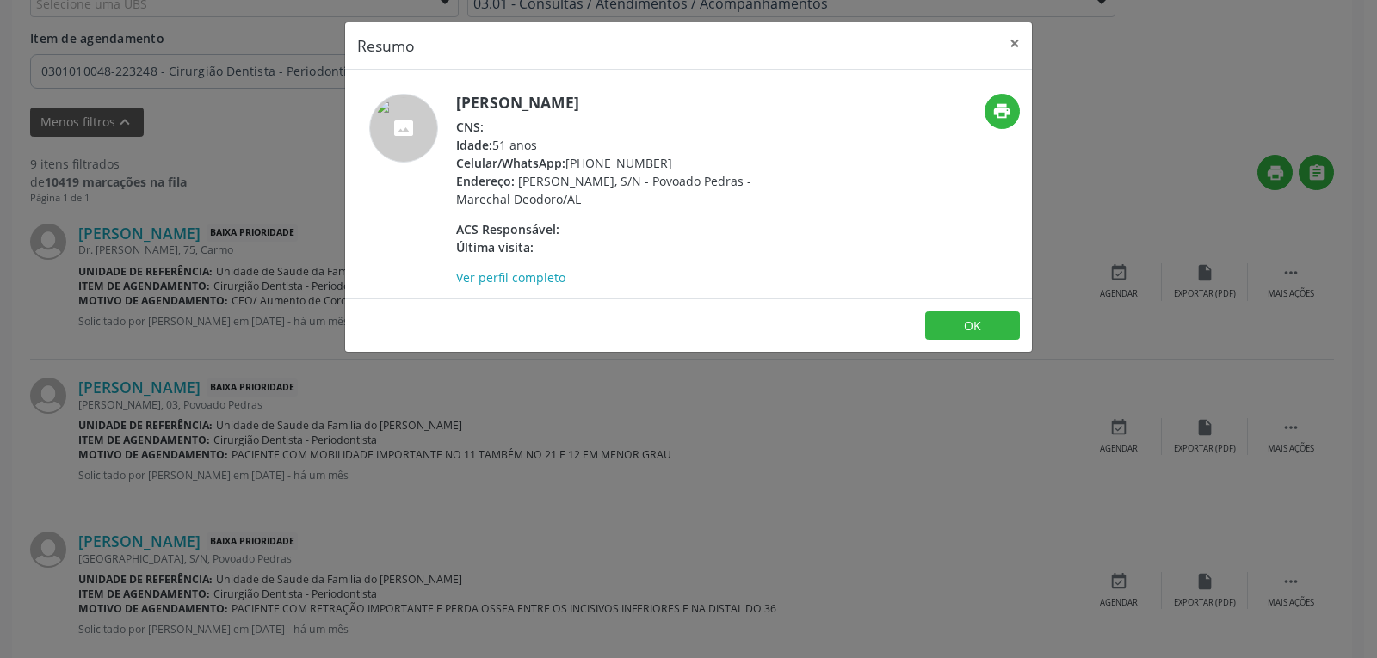
drag, startPoint x: 683, startPoint y: 161, endPoint x: 567, endPoint y: 164, distance: 115.4
click at [567, 164] on div "Celular/WhatsApp: [PHONE_NUMBER]" at bounding box center [623, 163] width 335 height 18
click at [547, 107] on h5 "[PERSON_NAME]" at bounding box center [623, 103] width 335 height 18
click at [546, 107] on h5 "[PERSON_NAME]" at bounding box center [623, 103] width 335 height 18
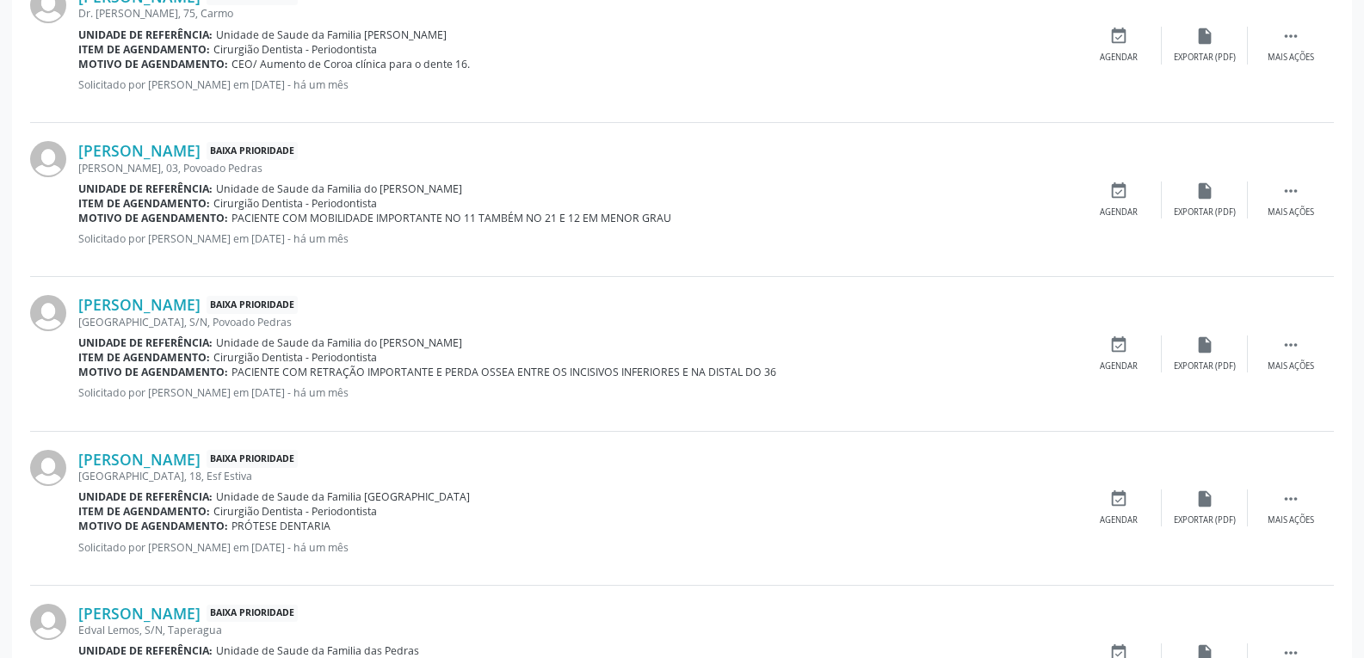
scroll to position [825, 0]
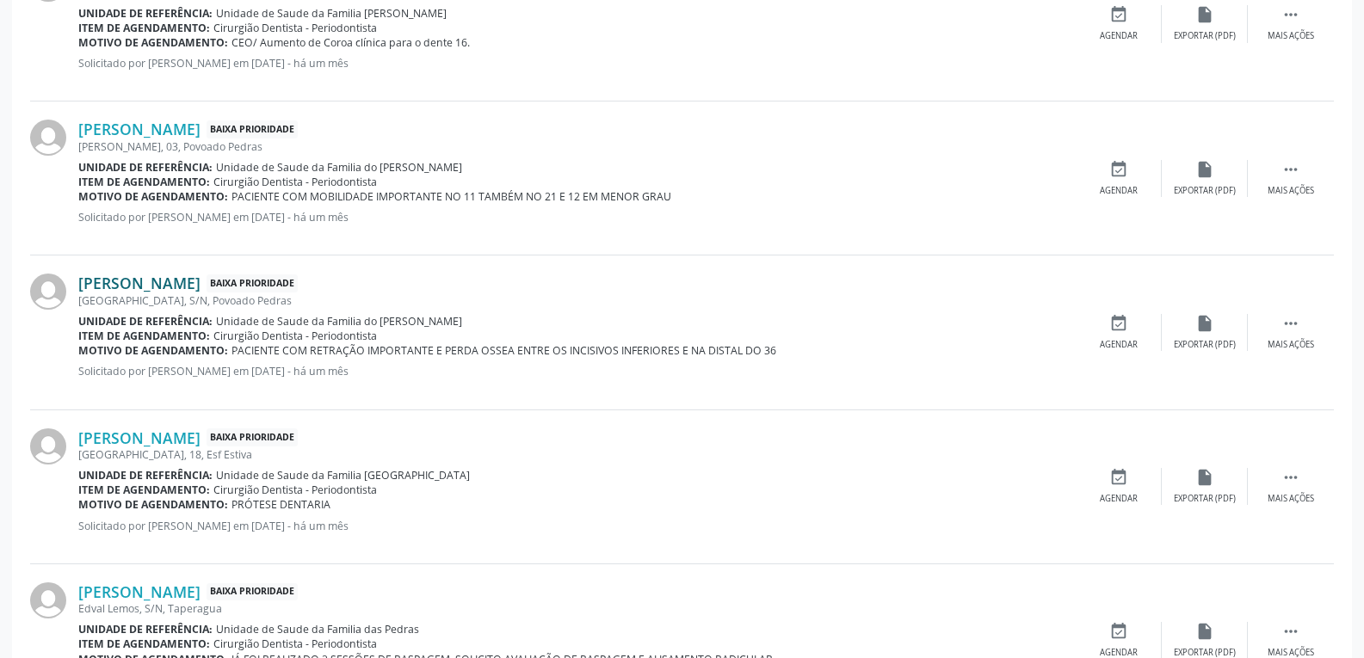
click at [201, 283] on link "[PERSON_NAME]" at bounding box center [139, 283] width 122 height 19
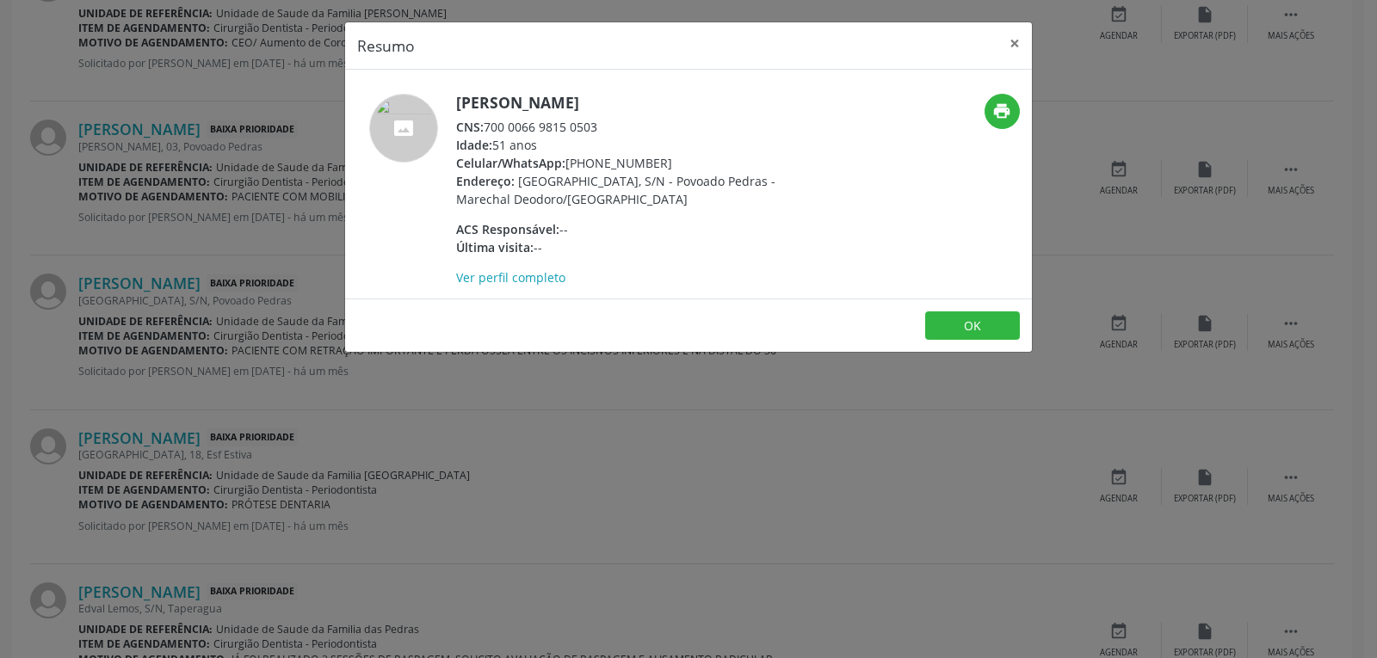
drag, startPoint x: 674, startPoint y: 158, endPoint x: 568, endPoint y: 162, distance: 105.9
click at [568, 162] on div "Celular/WhatsApp: [PHONE_NUMBER]" at bounding box center [623, 163] width 335 height 18
click at [683, 94] on h5 "[PERSON_NAME]" at bounding box center [623, 103] width 335 height 18
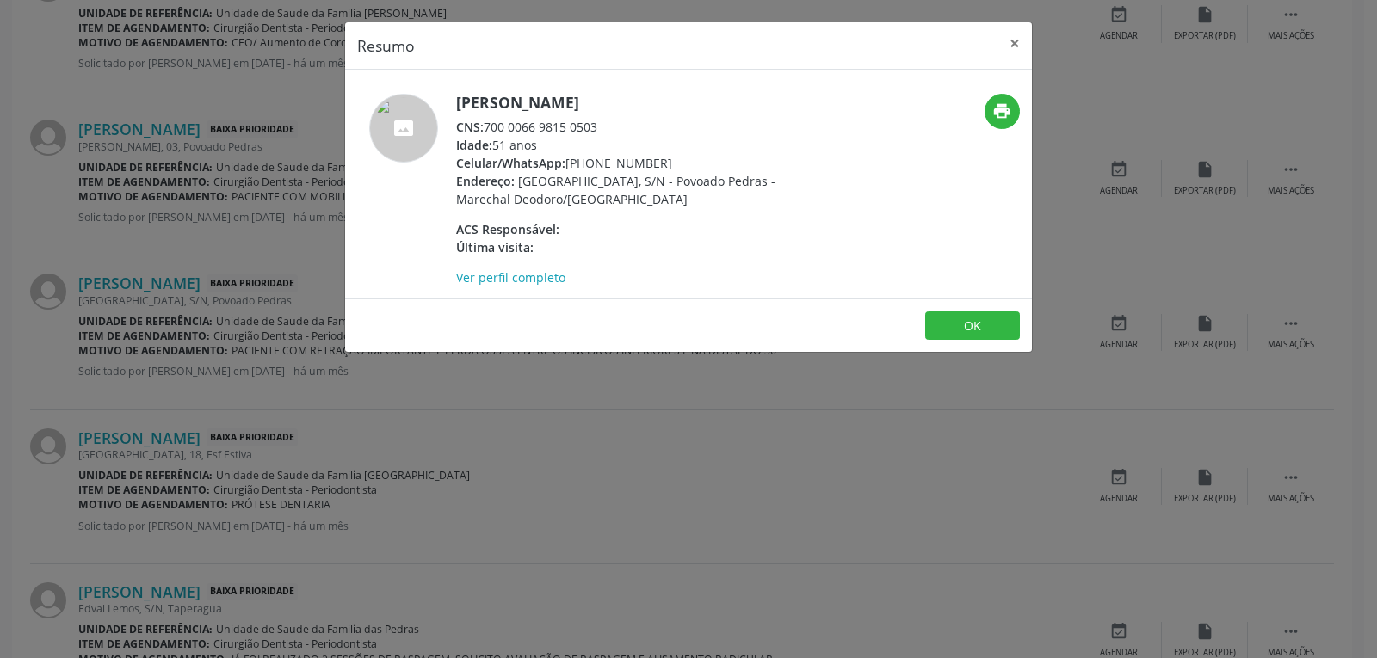
click at [606, 449] on div "Resumo × [PERSON_NAME] CNS: 700 0066 9815 0503 Idade: 51 anos Celular/WhatsApp:…" at bounding box center [688, 329] width 1377 height 658
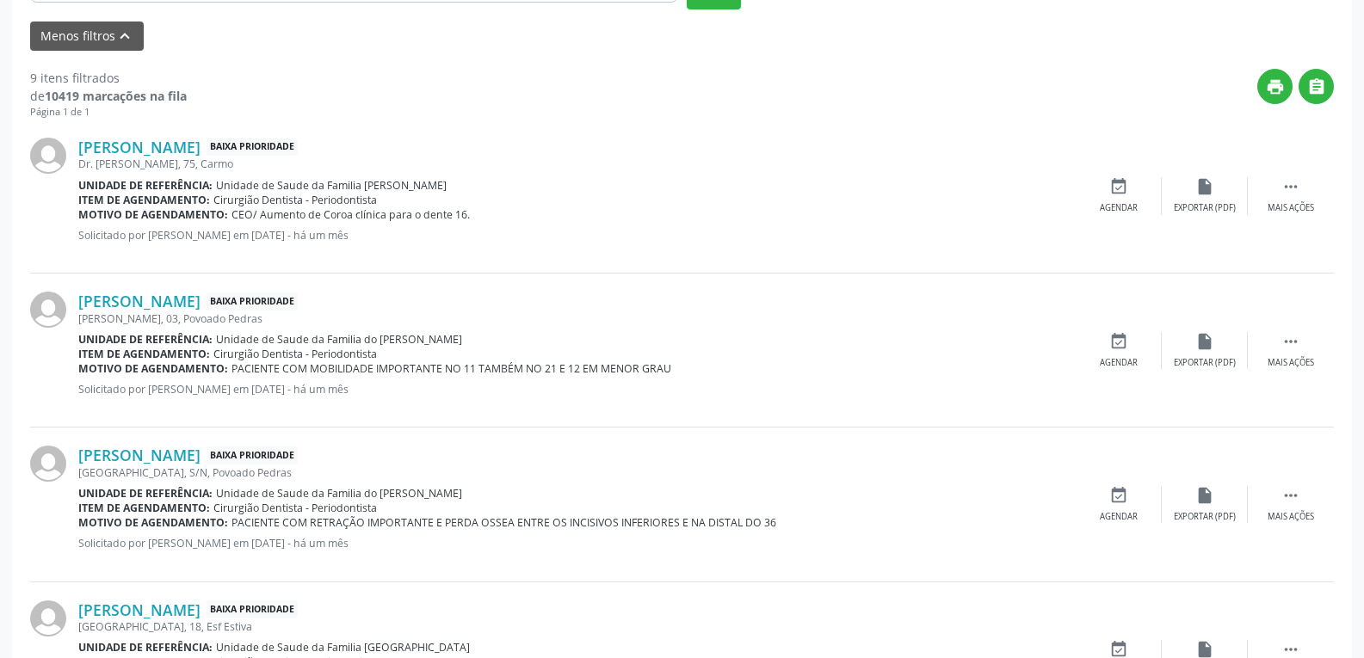
scroll to position [567, 0]
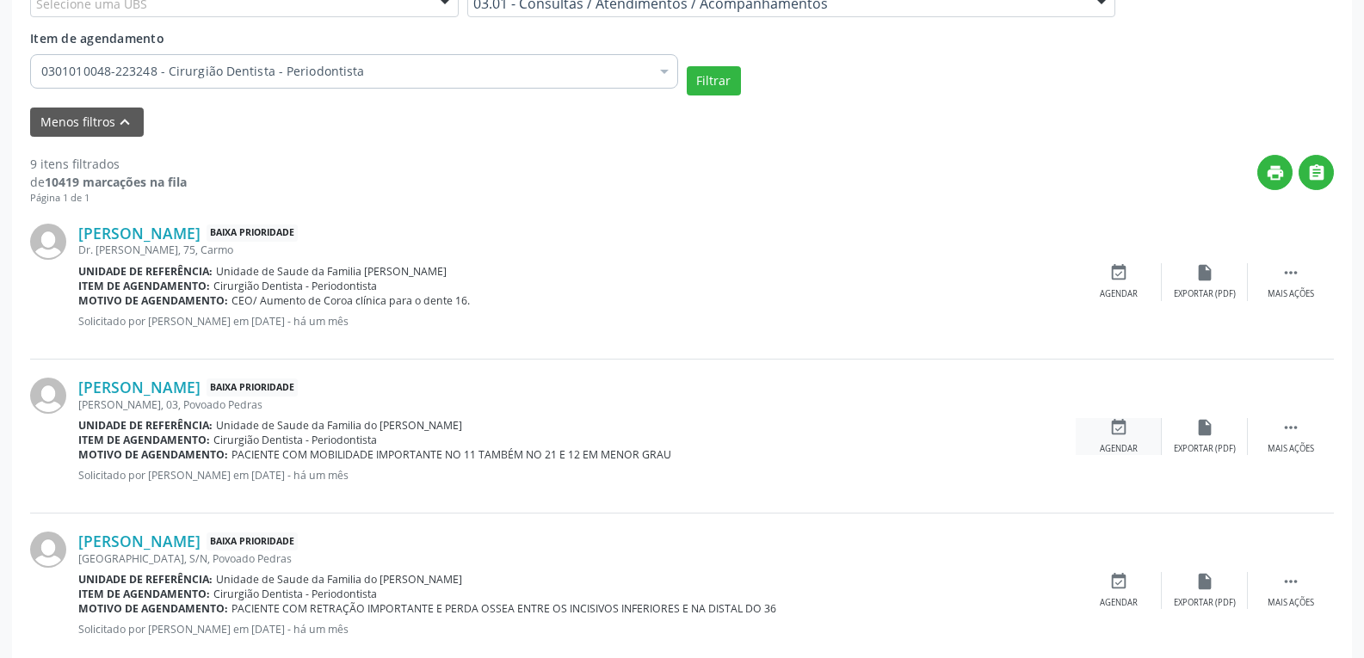
click at [1111, 420] on icon "event_available" at bounding box center [1119, 427] width 19 height 19
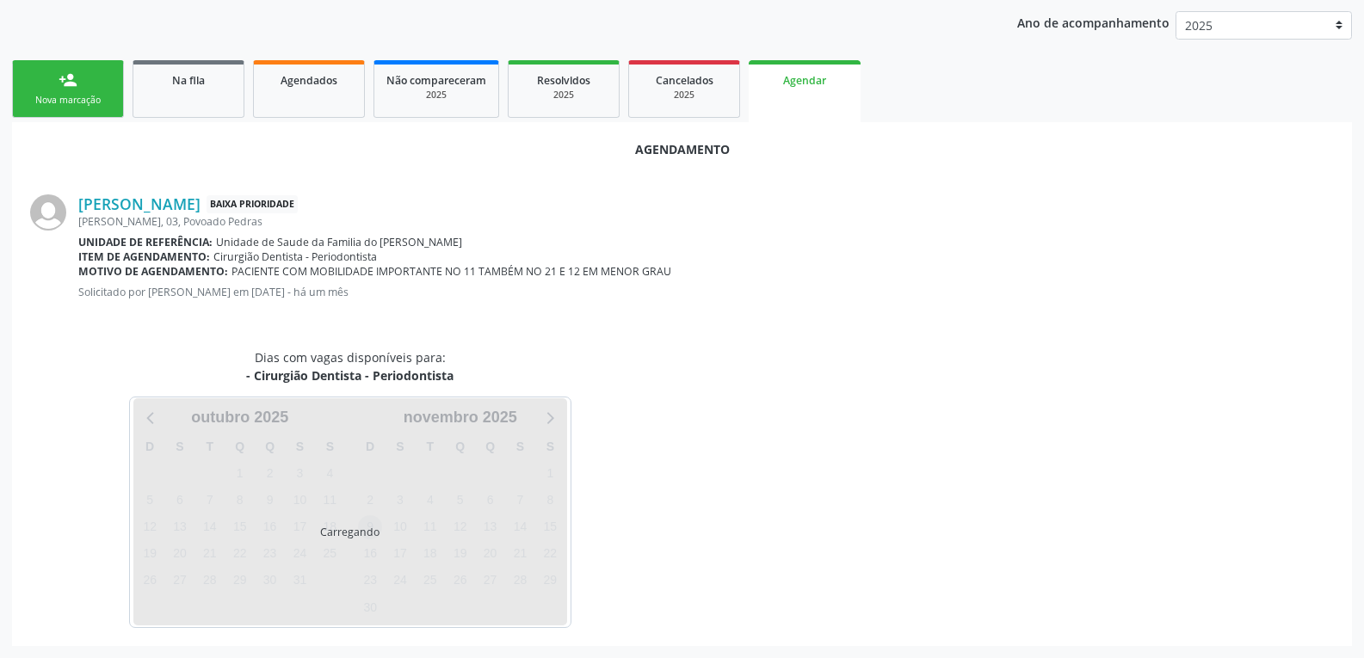
scroll to position [412, 0]
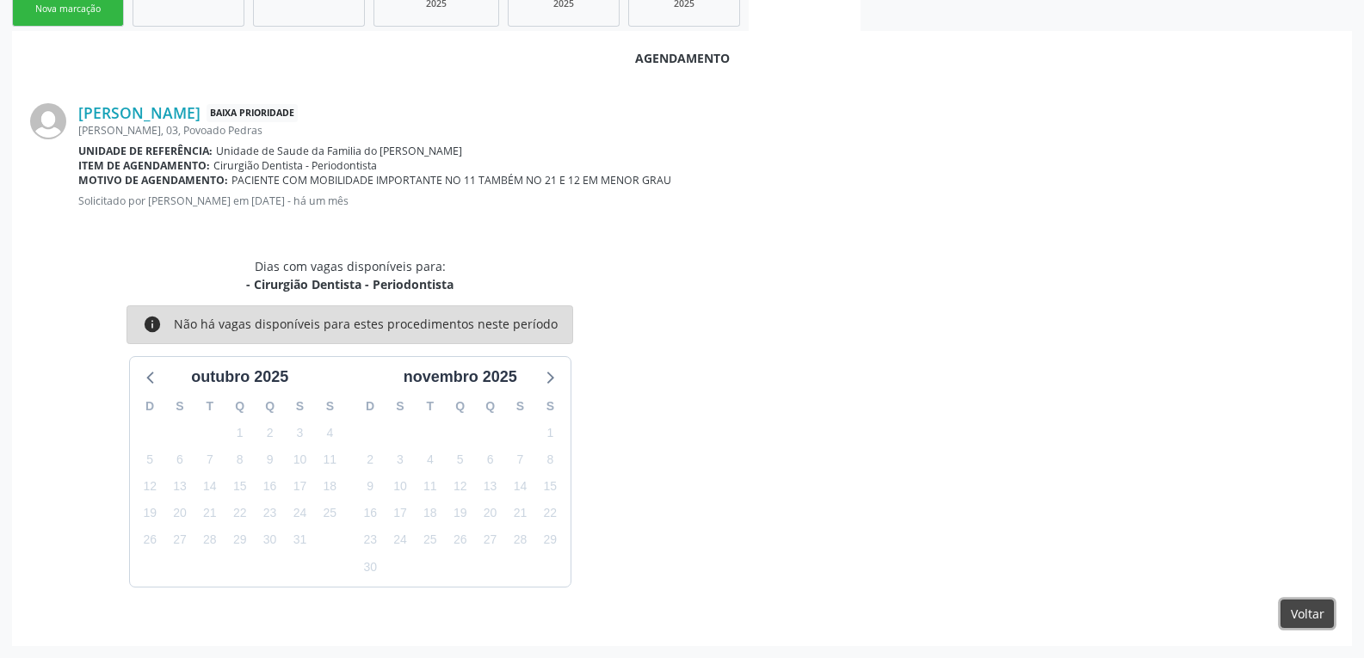
click at [1301, 620] on button "Voltar" at bounding box center [1307, 614] width 53 height 29
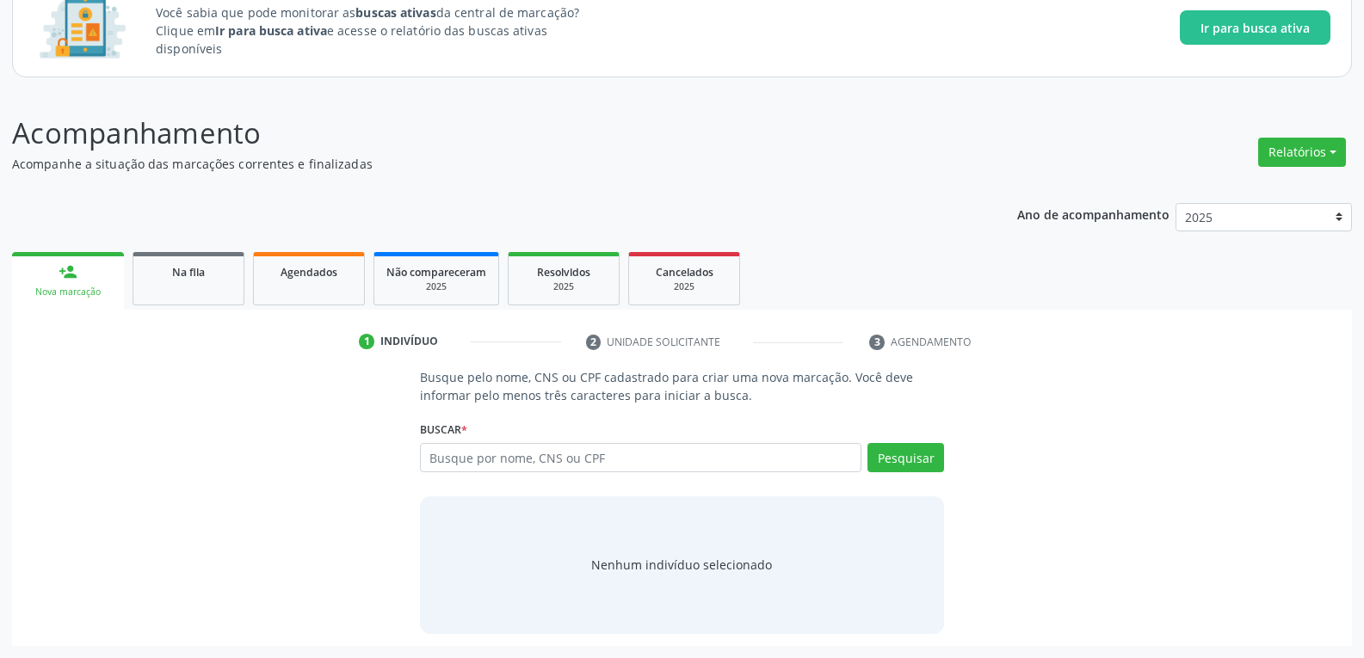
scroll to position [129, 0]
click at [162, 280] on div "Na fila" at bounding box center [188, 272] width 86 height 18
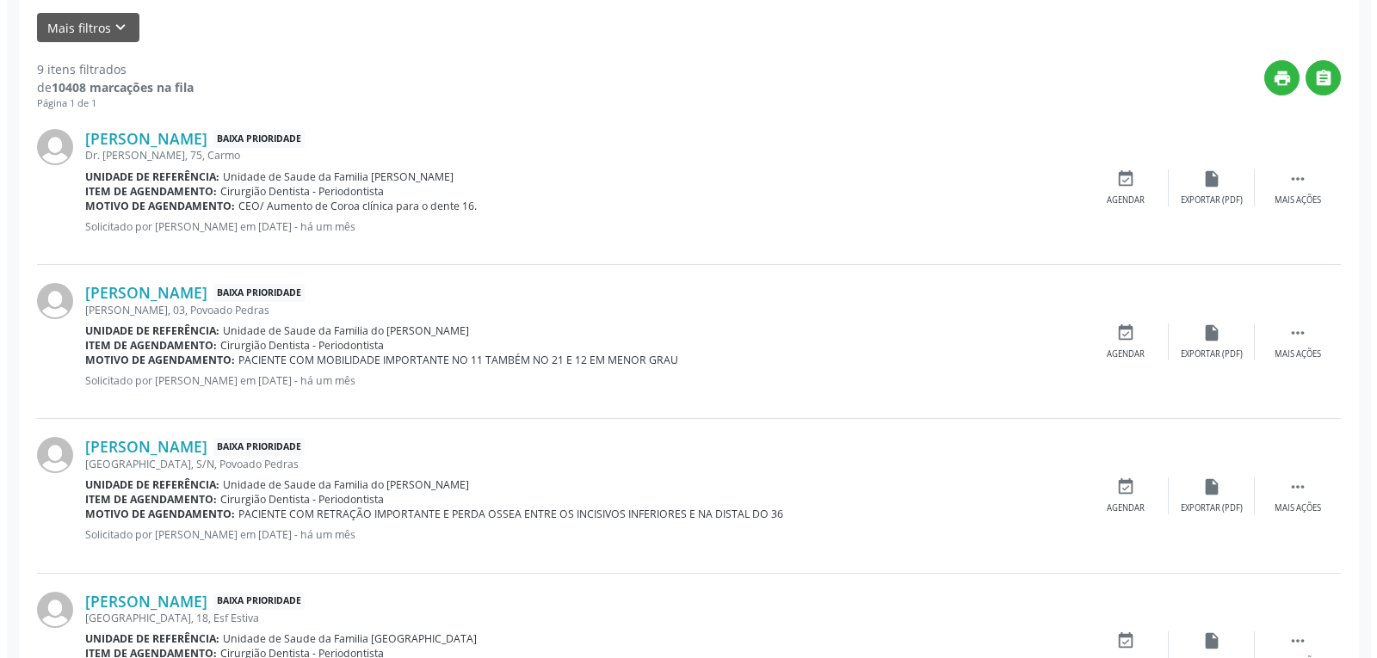
scroll to position [560, 0]
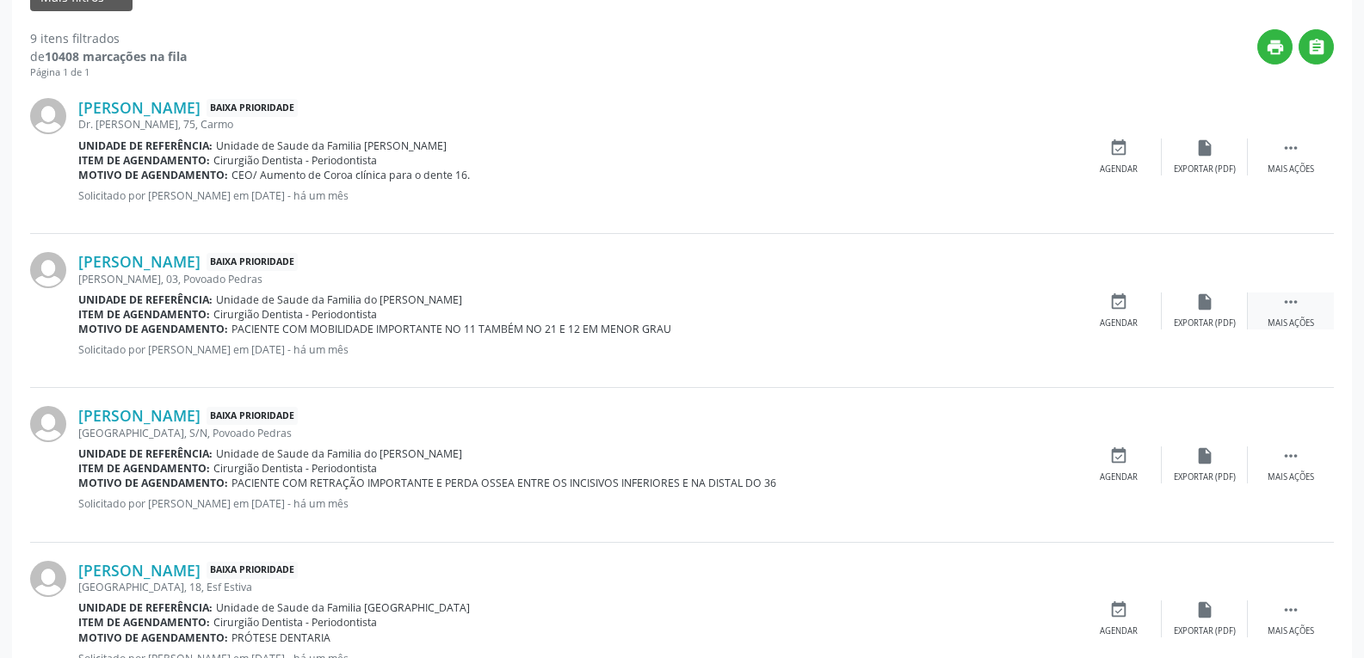
click at [1295, 308] on icon "" at bounding box center [1291, 302] width 19 height 19
click at [1101, 323] on div "Cancelar" at bounding box center [1118, 324] width 40 height 12
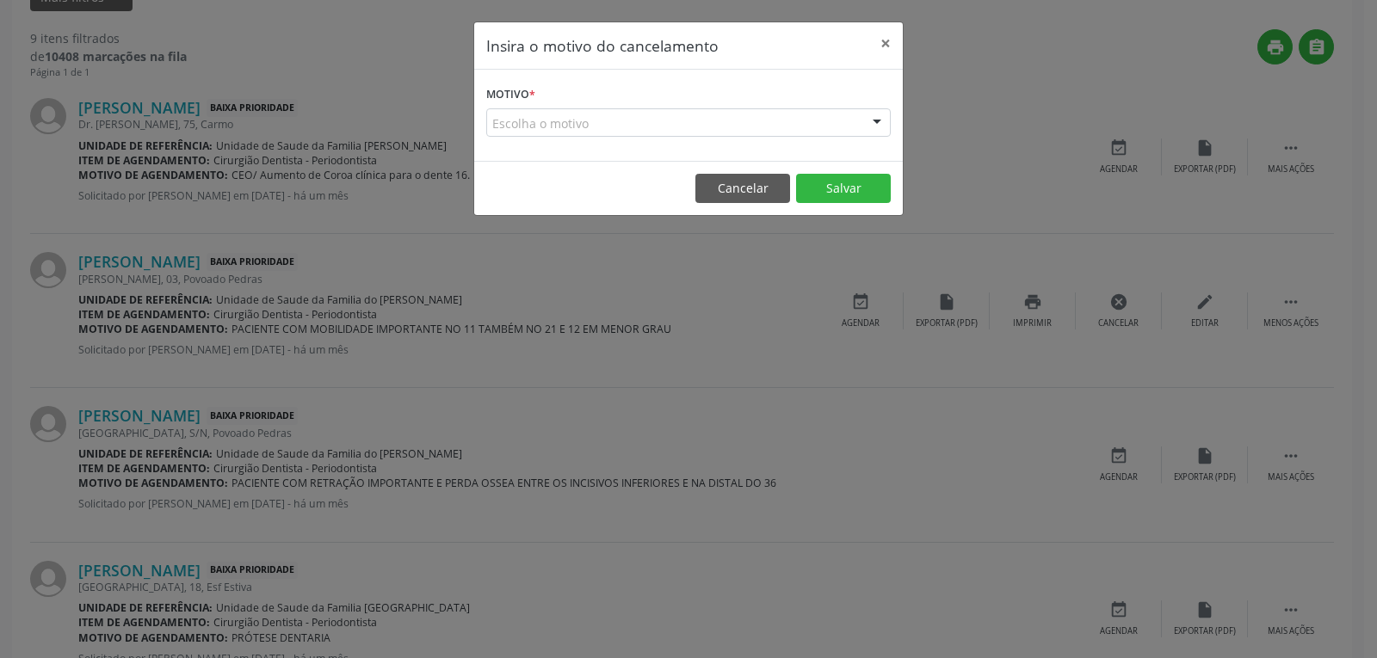
click at [692, 99] on form "Motivo * Escolha o motivo Outro Médico - Participação em eventos (ex: congresso…" at bounding box center [688, 109] width 405 height 55
click at [699, 132] on div "Escolha o motivo" at bounding box center [688, 122] width 405 height 29
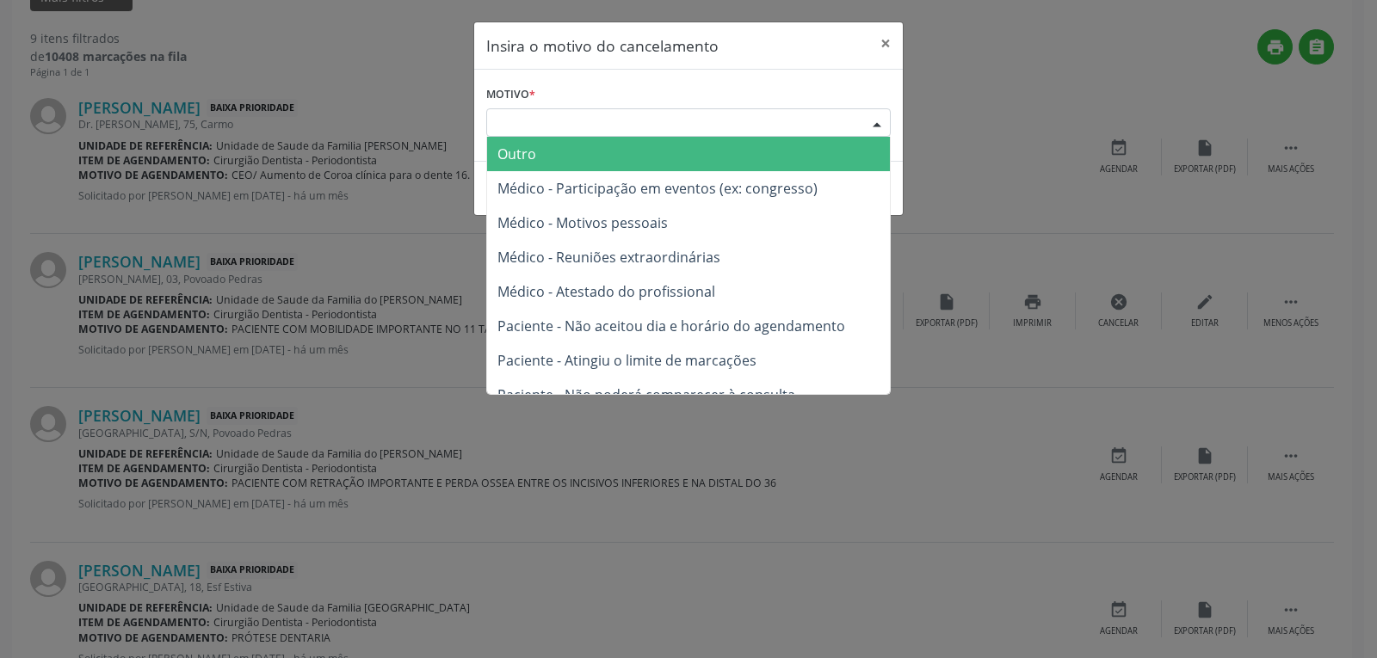
click at [675, 144] on span "Outro" at bounding box center [688, 154] width 403 height 34
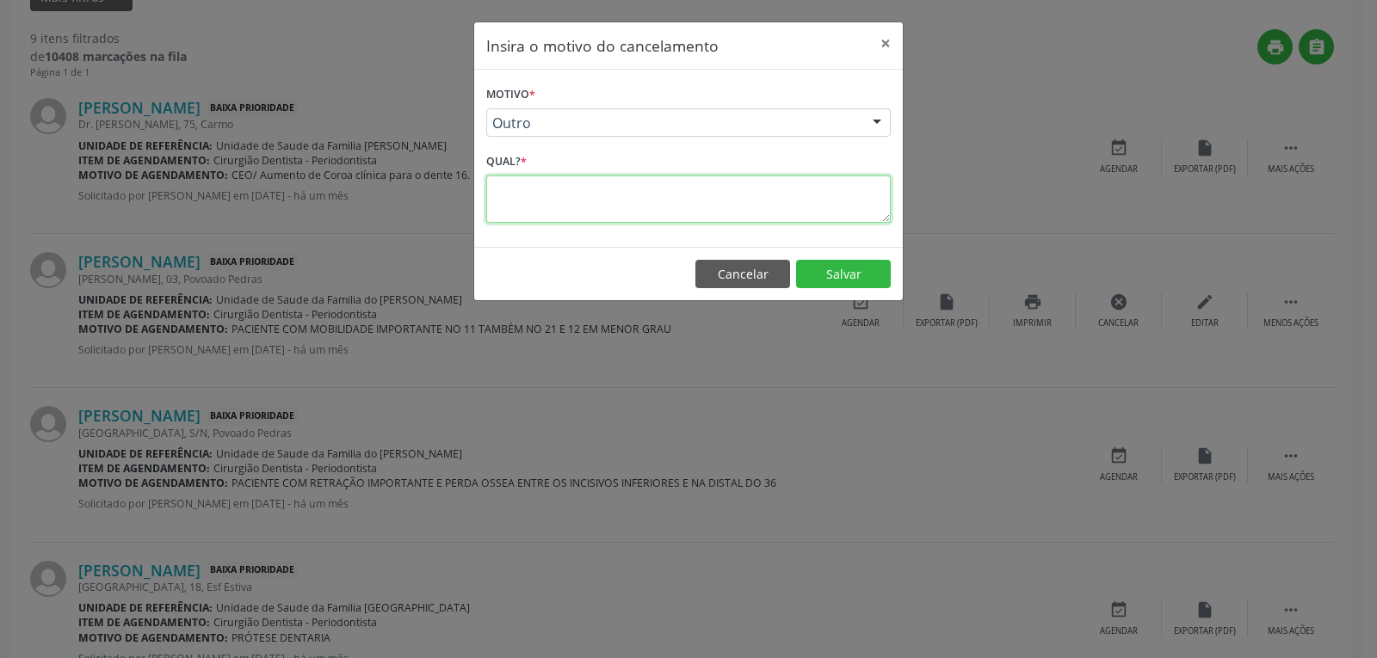
click at [680, 190] on textarea at bounding box center [688, 199] width 405 height 47
type textarea "p"
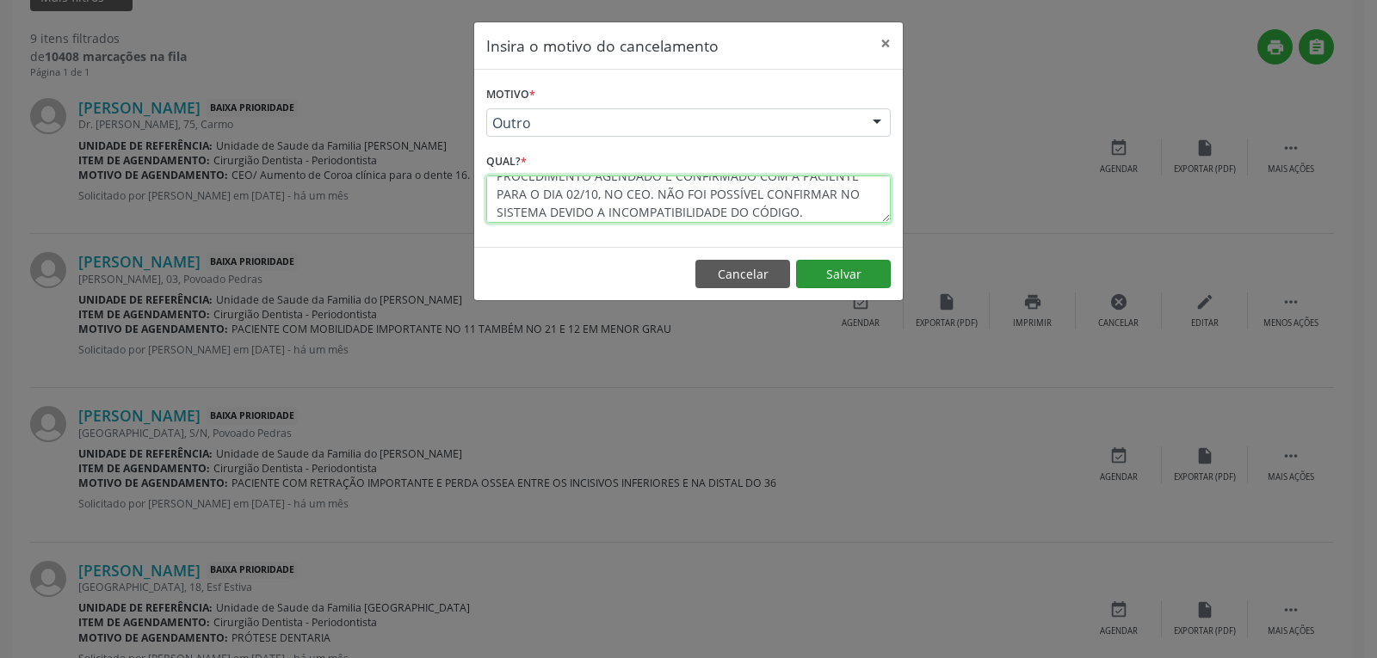
type textarea "PROCEDIMENTO AGENDADO E CONFIRMADO COM A PACIENTE PARA O DIA 02/10, NO CEO. NÃO…"
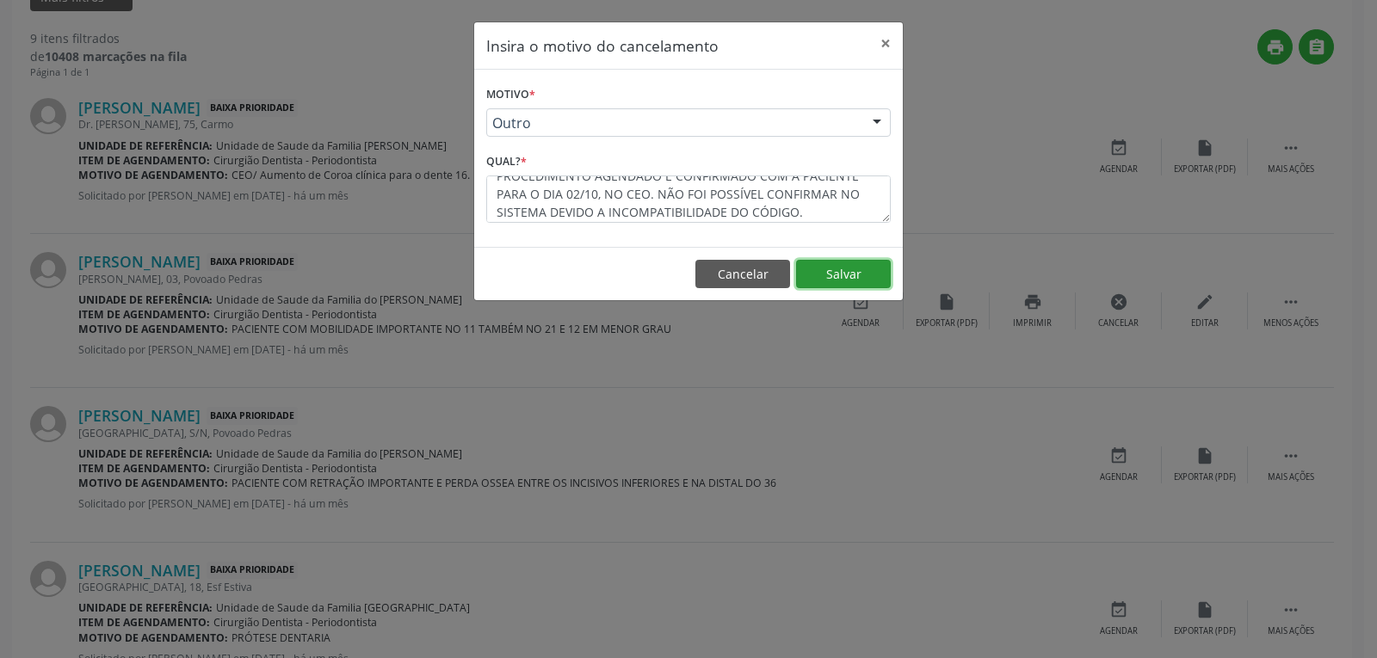
click at [878, 271] on button "Salvar" at bounding box center [843, 274] width 95 height 29
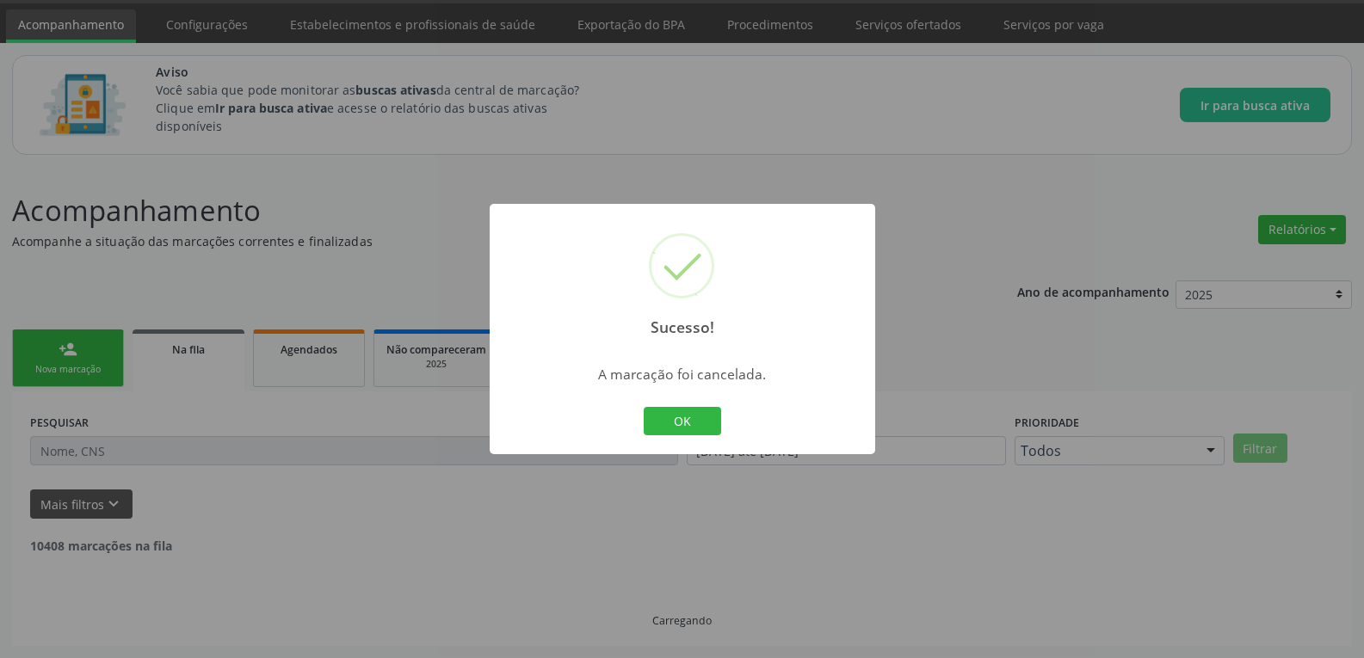
scroll to position [560, 0]
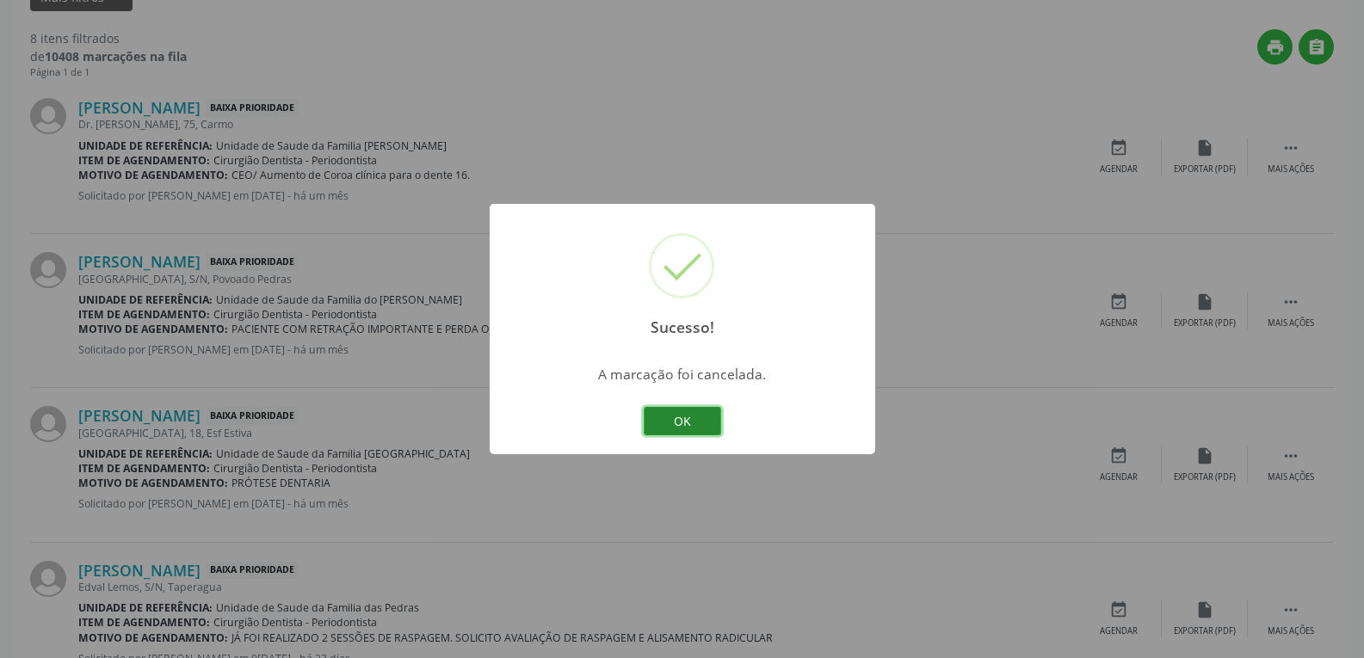
click at [670, 409] on button "OK" at bounding box center [682, 421] width 77 height 29
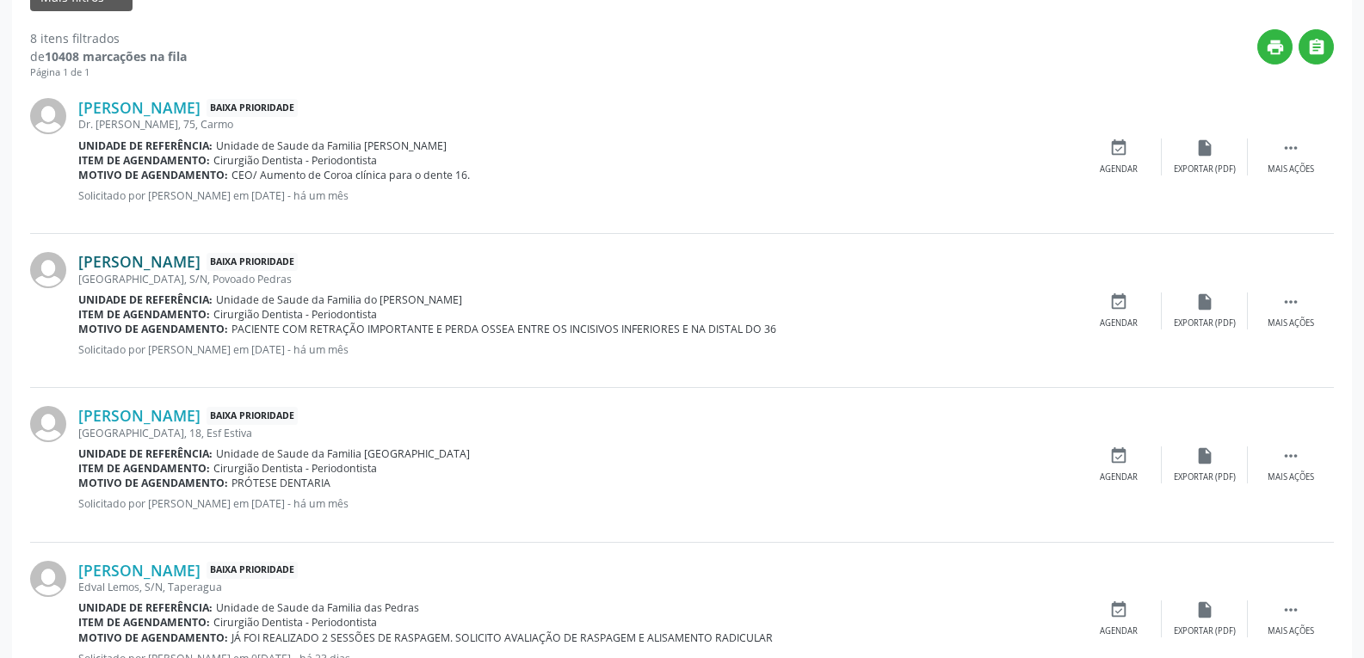
click at [201, 263] on link "[PERSON_NAME]" at bounding box center [139, 261] width 122 height 19
click at [201, 413] on link "[PERSON_NAME]" at bounding box center [139, 415] width 122 height 19
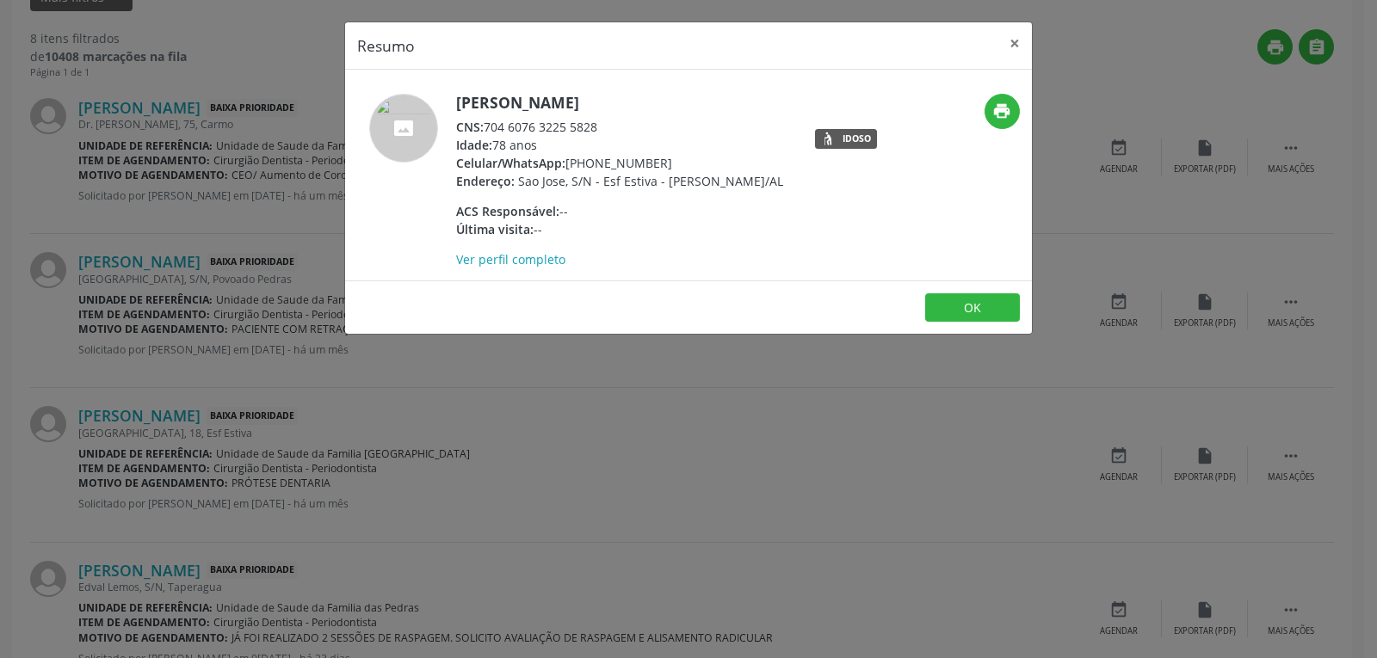
drag, startPoint x: 672, startPoint y: 163, endPoint x: 592, endPoint y: 163, distance: 80.1
click at [592, 163] on div "Celular/WhatsApp: [PHONE_NUMBER]" at bounding box center [619, 163] width 327 height 18
click at [634, 112] on h5 "[PERSON_NAME]" at bounding box center [619, 103] width 327 height 18
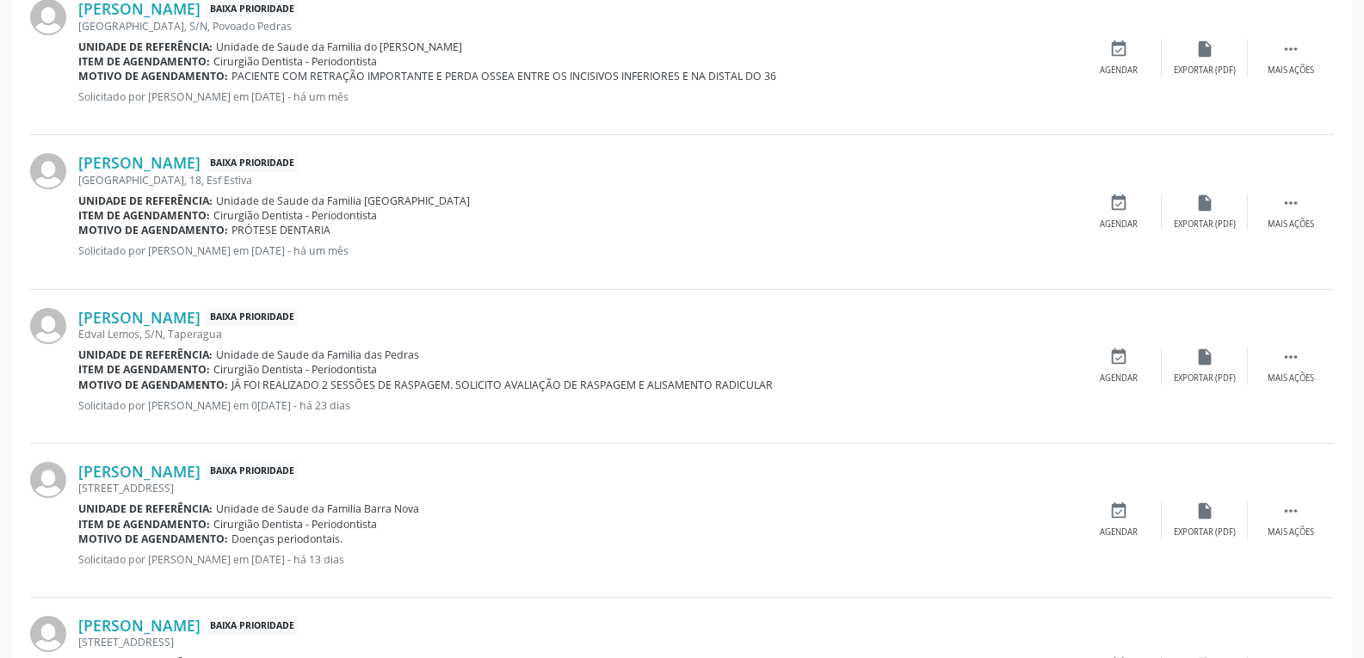
scroll to position [818, 0]
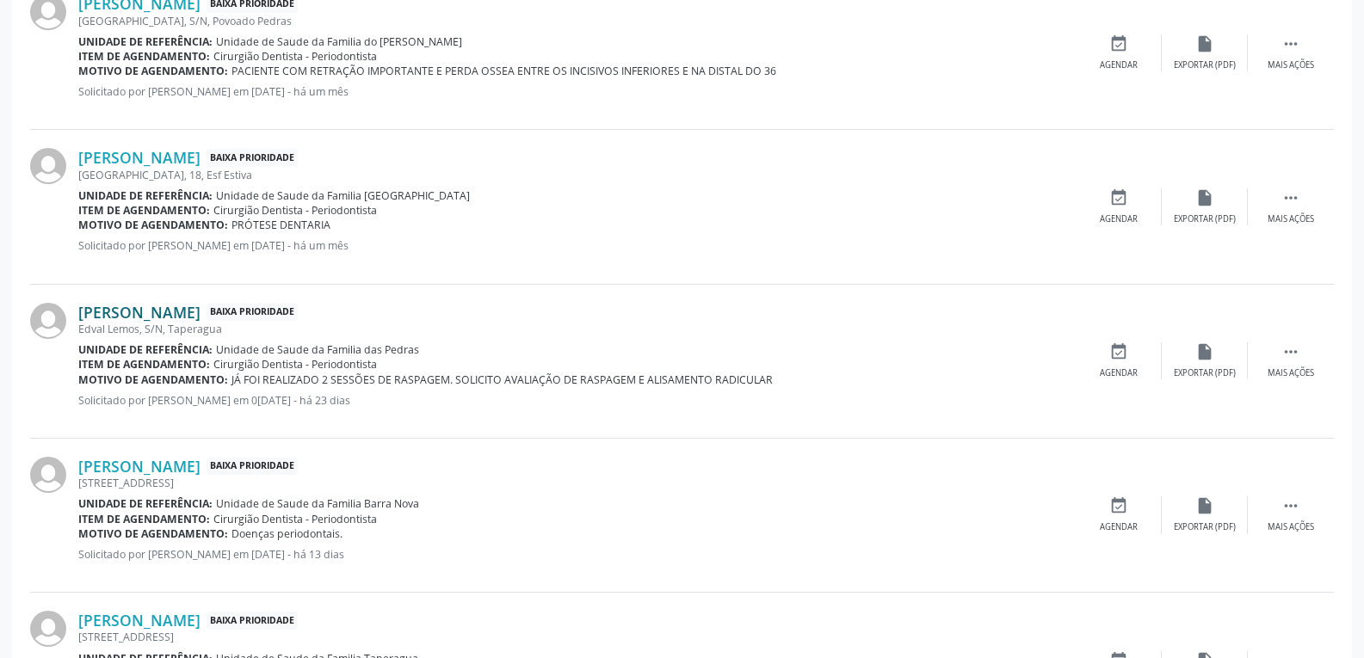
click at [182, 314] on link "[PERSON_NAME]" at bounding box center [139, 312] width 122 height 19
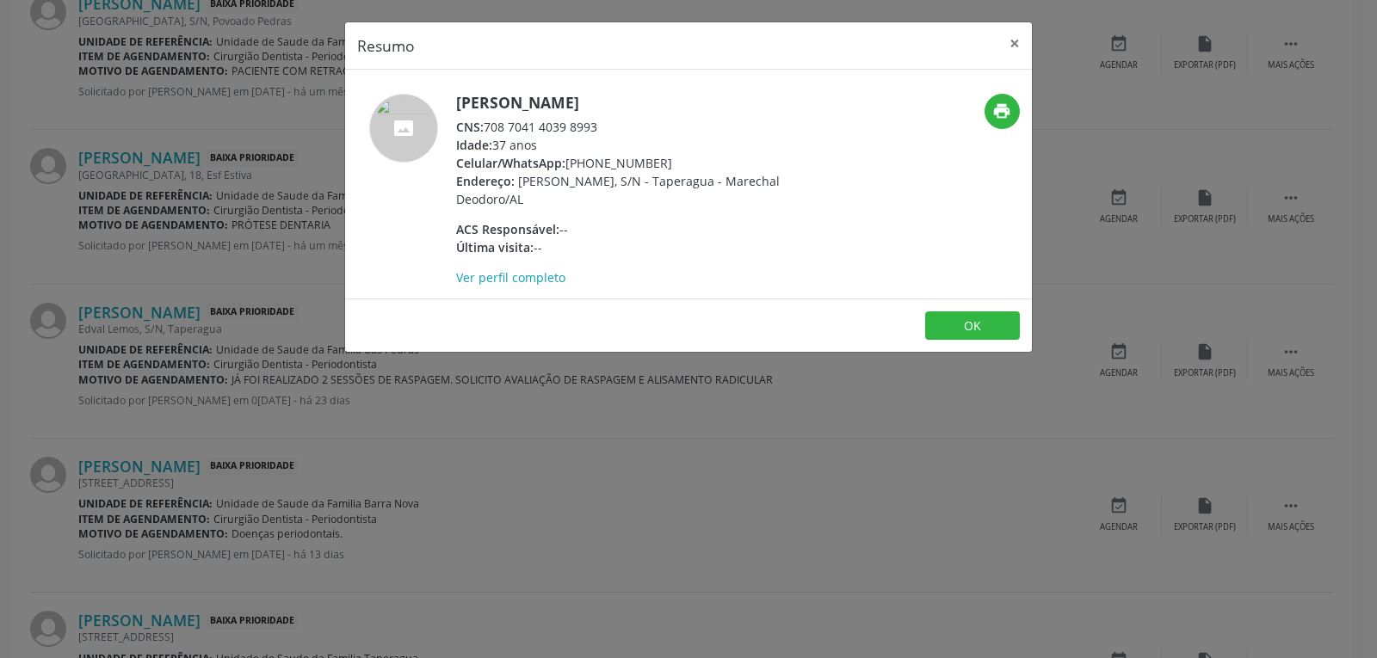
click at [625, 162] on div "Celular/WhatsApp: [PHONE_NUMBER]" at bounding box center [623, 163] width 335 height 18
click at [652, 162] on div "Celular/WhatsApp: [PHONE_NUMBER]" at bounding box center [623, 163] width 335 height 18
drag, startPoint x: 671, startPoint y: 160, endPoint x: 592, endPoint y: 160, distance: 78.3
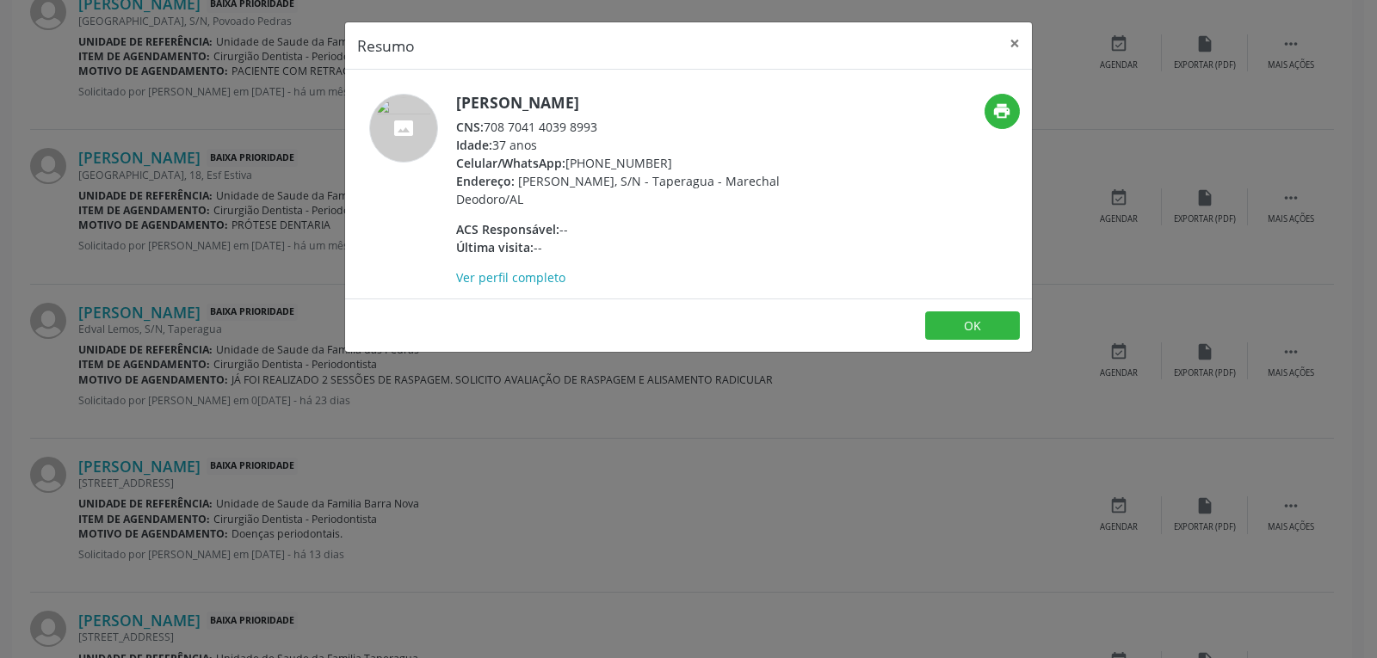
click at [592, 160] on div "Celular/WhatsApp: [PHONE_NUMBER]" at bounding box center [623, 163] width 335 height 18
click at [596, 96] on h5 "[PERSON_NAME]" at bounding box center [623, 103] width 335 height 18
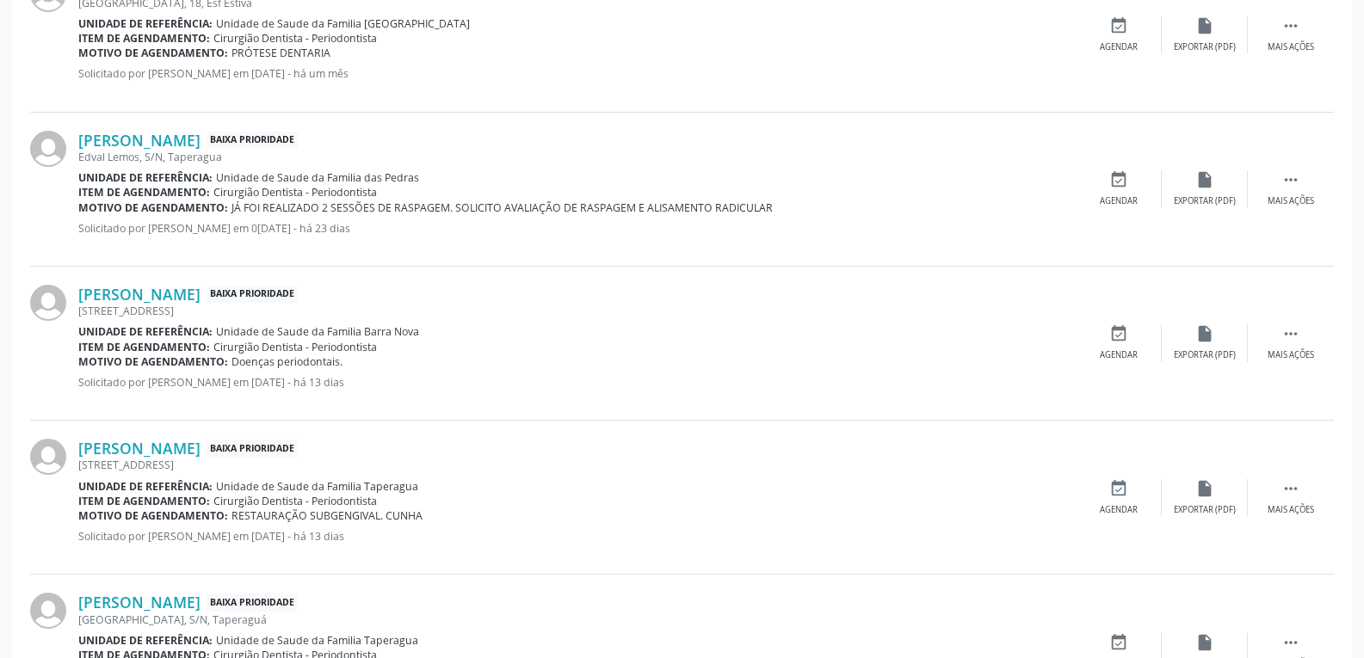
scroll to position [1076, 0]
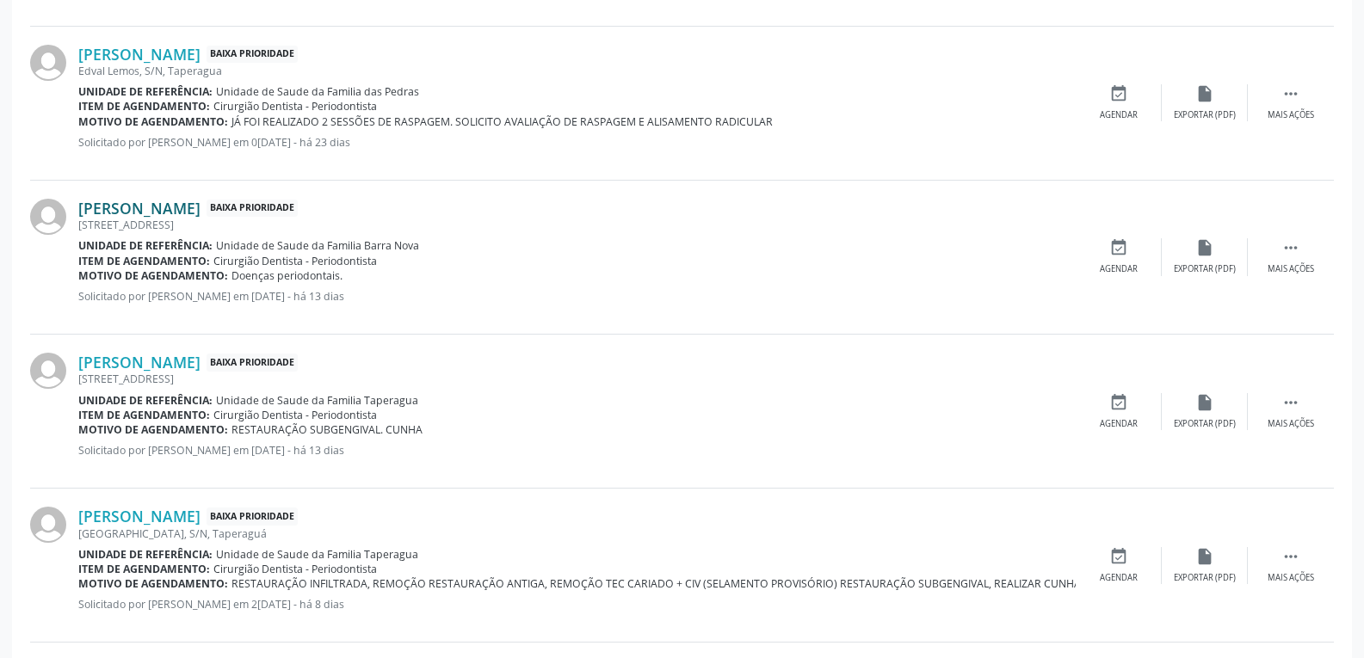
click at [175, 208] on link "[PERSON_NAME]" at bounding box center [139, 208] width 122 height 19
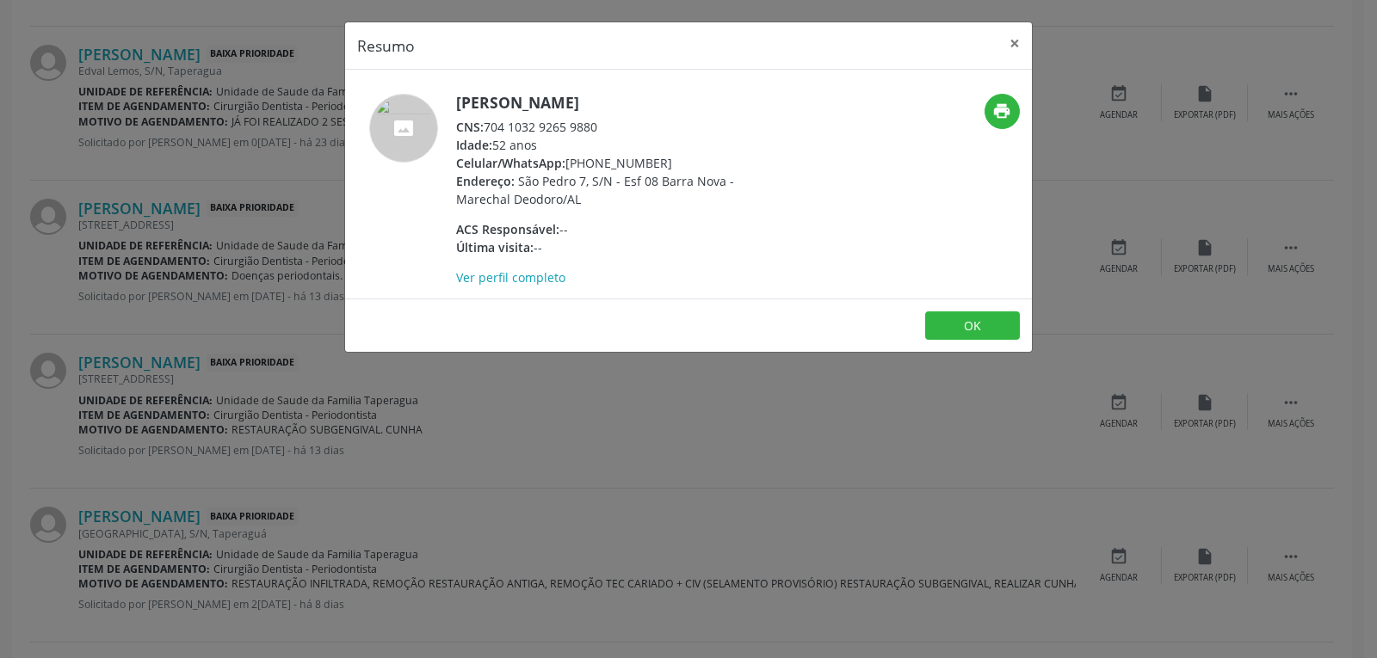
click at [634, 156] on div "Celular/WhatsApp: [PHONE_NUMBER]" at bounding box center [623, 163] width 335 height 18
click at [673, 145] on div "Idade: 52 anos" at bounding box center [623, 145] width 335 height 18
drag, startPoint x: 660, startPoint y: 159, endPoint x: 591, endPoint y: 158, distance: 68.9
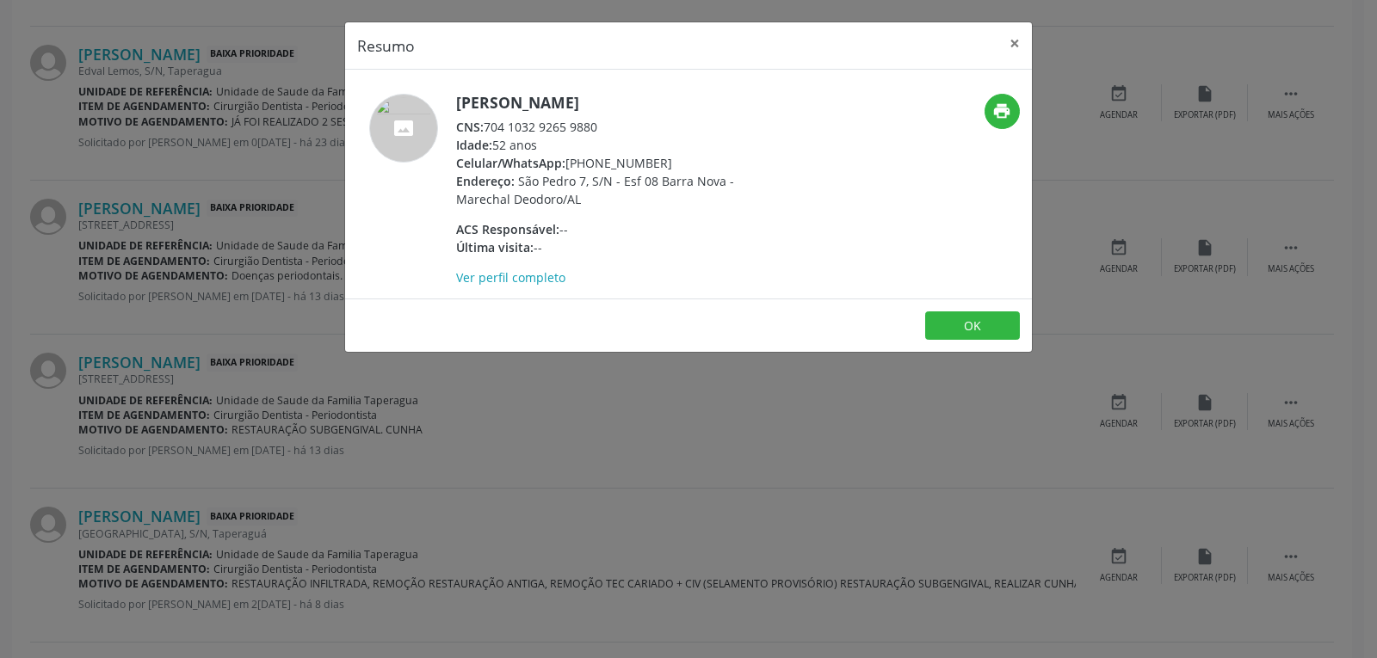
click at [591, 158] on div "Celular/WhatsApp: [PHONE_NUMBER]" at bounding box center [623, 163] width 335 height 18
click at [558, 94] on h5 "[PERSON_NAME]" at bounding box center [623, 103] width 335 height 18
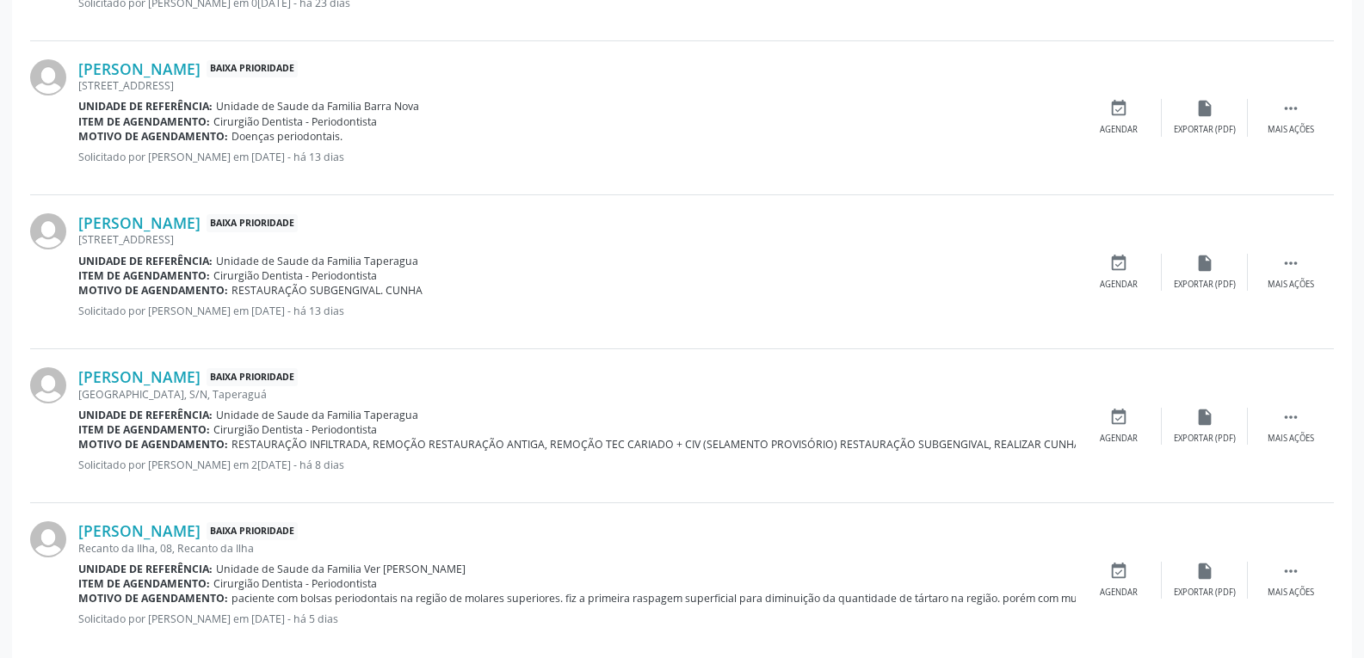
scroll to position [1245, 0]
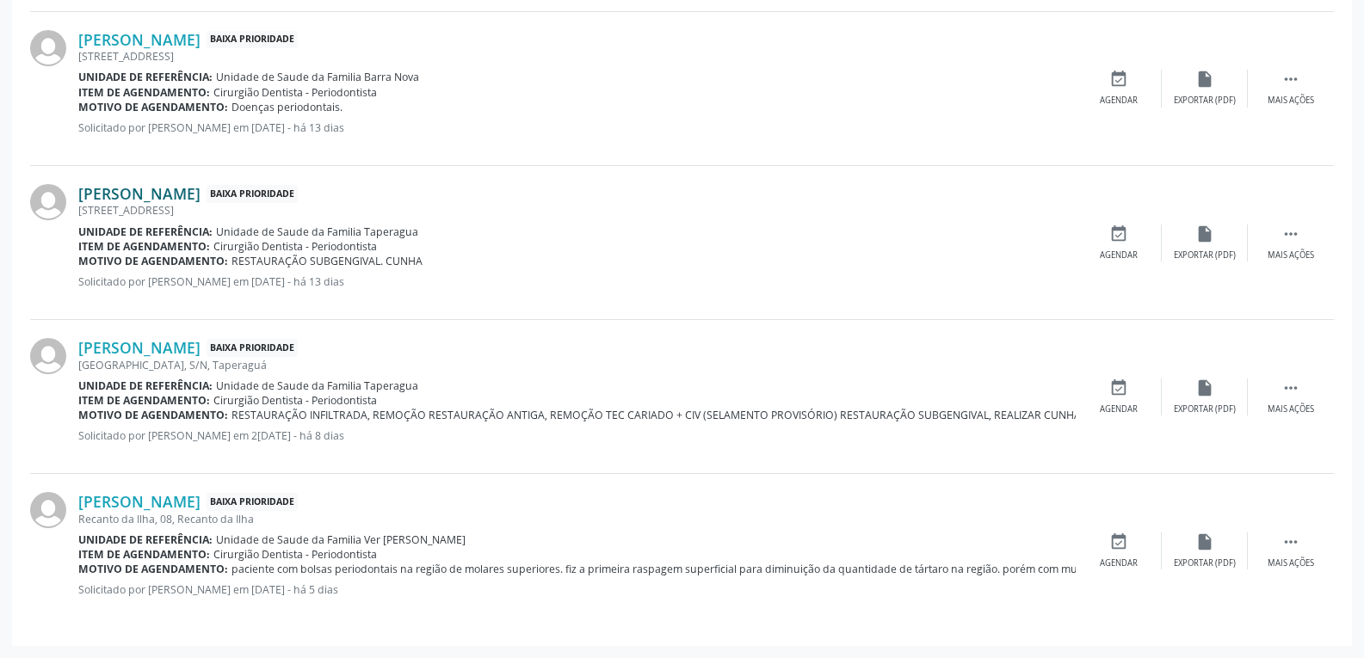
click at [201, 202] on link "[PERSON_NAME]" at bounding box center [139, 193] width 122 height 19
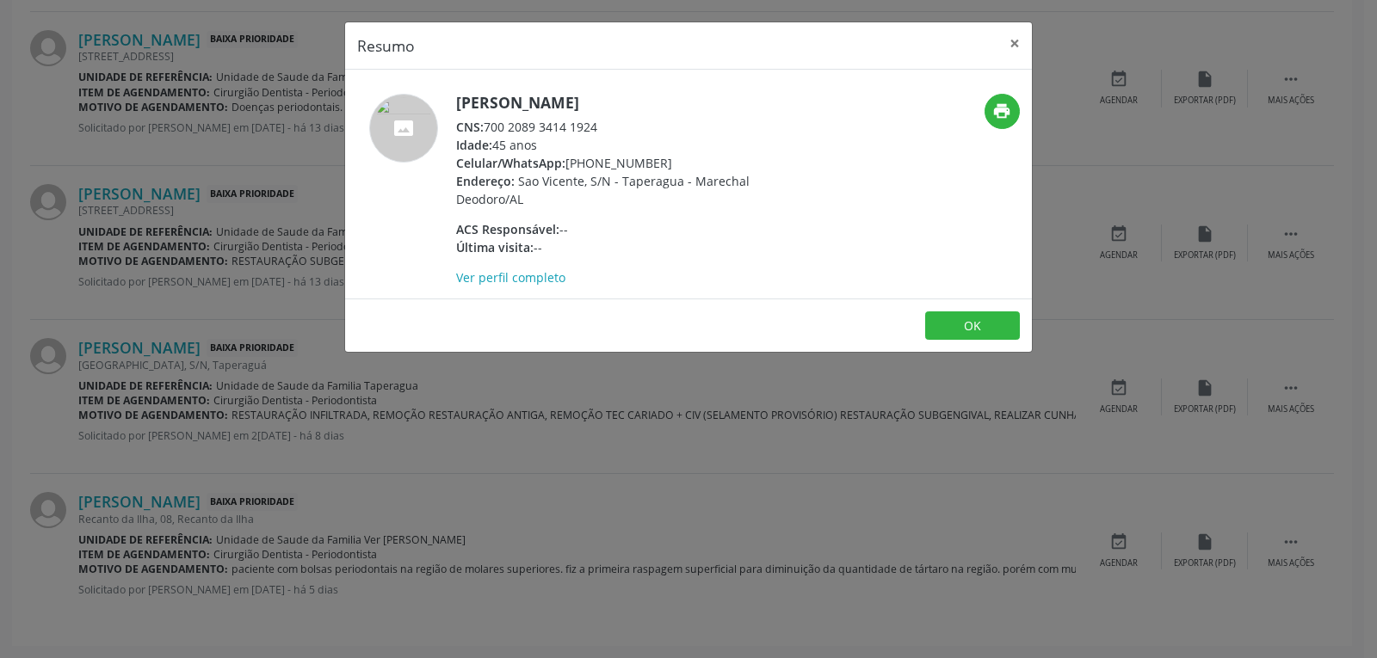
click at [638, 157] on div "Celular/WhatsApp: [PHONE_NUMBER]" at bounding box center [623, 163] width 335 height 18
click at [688, 158] on div "Celular/WhatsApp: [PHONE_NUMBER]" at bounding box center [623, 163] width 335 height 18
drag, startPoint x: 666, startPoint y: 158, endPoint x: 594, endPoint y: 161, distance: 72.4
click at [594, 161] on div "Celular/WhatsApp: [PHONE_NUMBER]" at bounding box center [623, 163] width 335 height 18
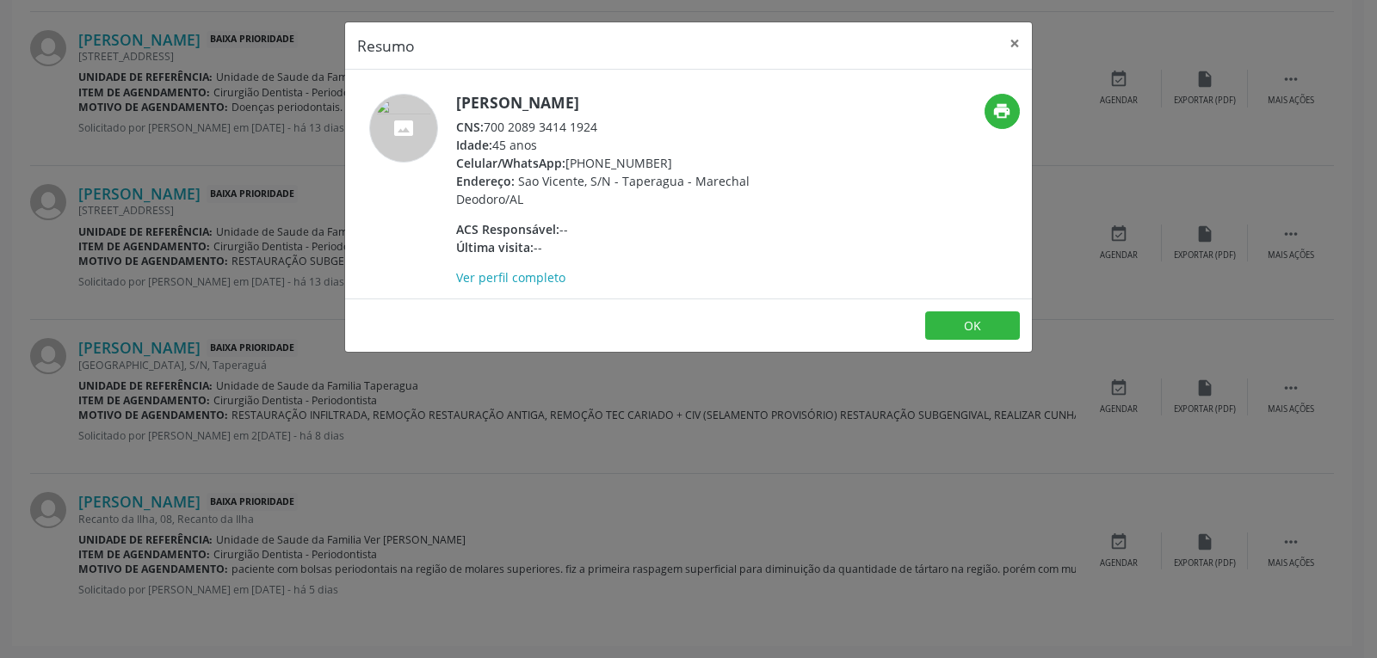
click at [572, 124] on div "CNS: 700 2089 3414 1924" at bounding box center [623, 127] width 335 height 18
drag, startPoint x: 599, startPoint y: 131, endPoint x: 490, endPoint y: 127, distance: 109.4
click at [490, 127] on div "CNS: 700 2089 3414 1924" at bounding box center [623, 127] width 335 height 18
click at [1019, 51] on button "×" at bounding box center [1015, 43] width 34 height 42
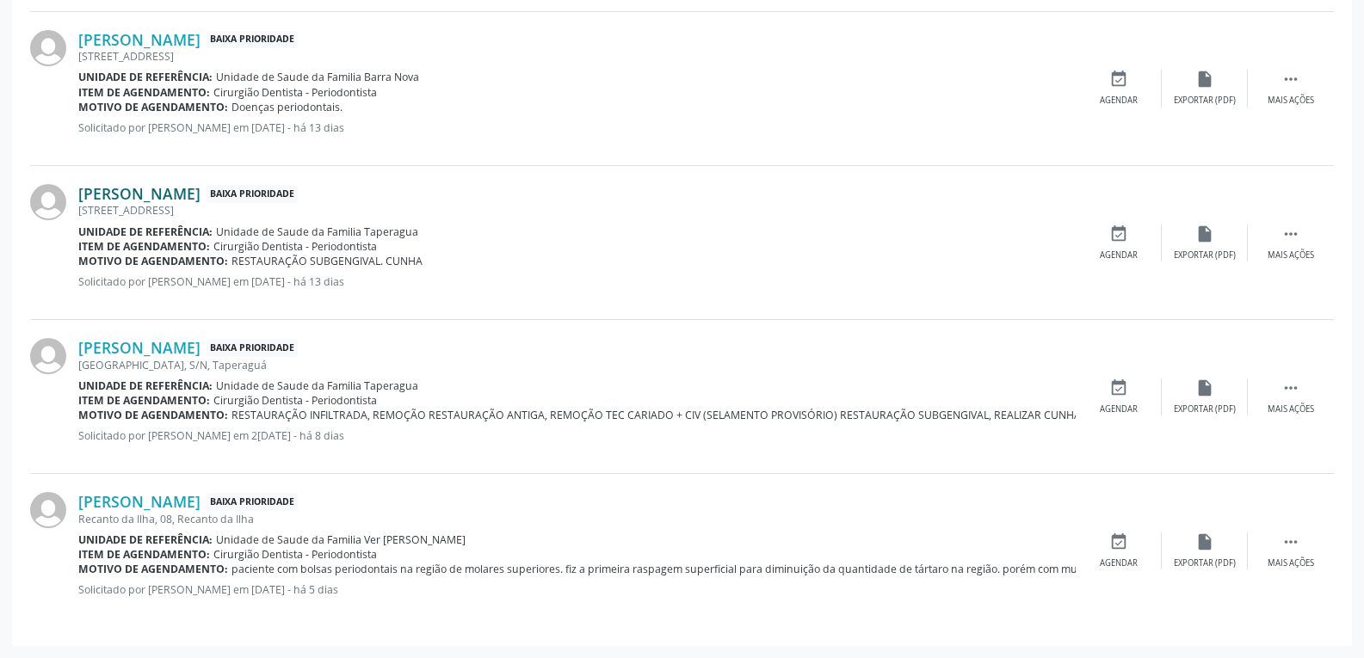
click at [201, 201] on link "[PERSON_NAME]" at bounding box center [139, 193] width 122 height 19
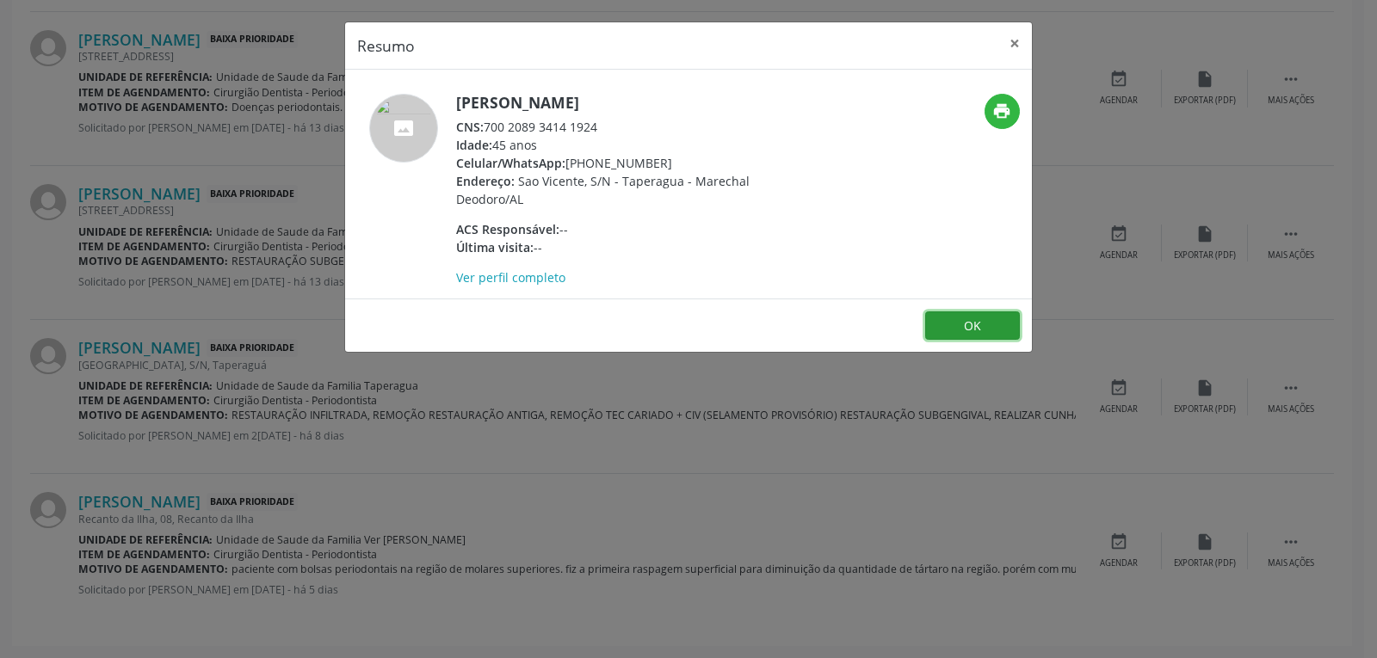
click at [1000, 331] on button "OK" at bounding box center [972, 326] width 95 height 29
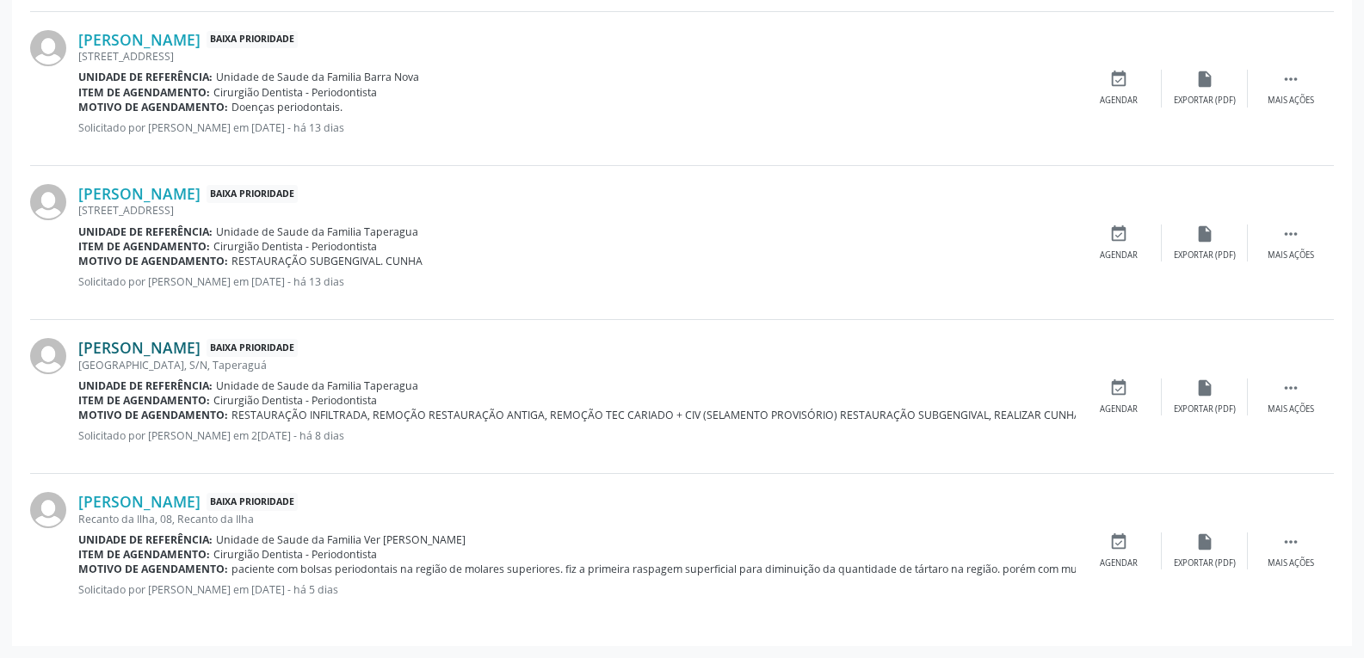
click at [139, 344] on link "[PERSON_NAME]" at bounding box center [139, 347] width 122 height 19
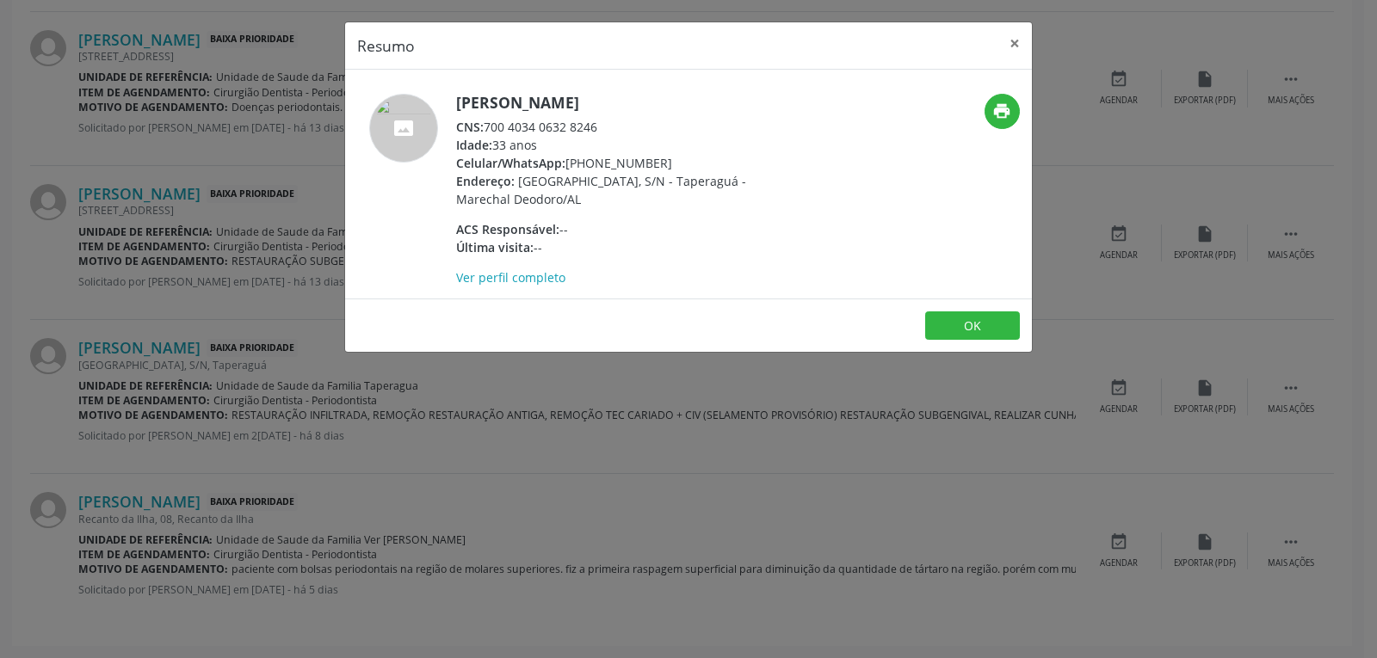
drag, startPoint x: 664, startPoint y: 165, endPoint x: 592, endPoint y: 160, distance: 71.6
click at [592, 160] on div "Celular/WhatsApp: [PHONE_NUMBER]" at bounding box center [623, 163] width 335 height 18
click at [595, 103] on h5 "[PERSON_NAME]" at bounding box center [623, 103] width 335 height 18
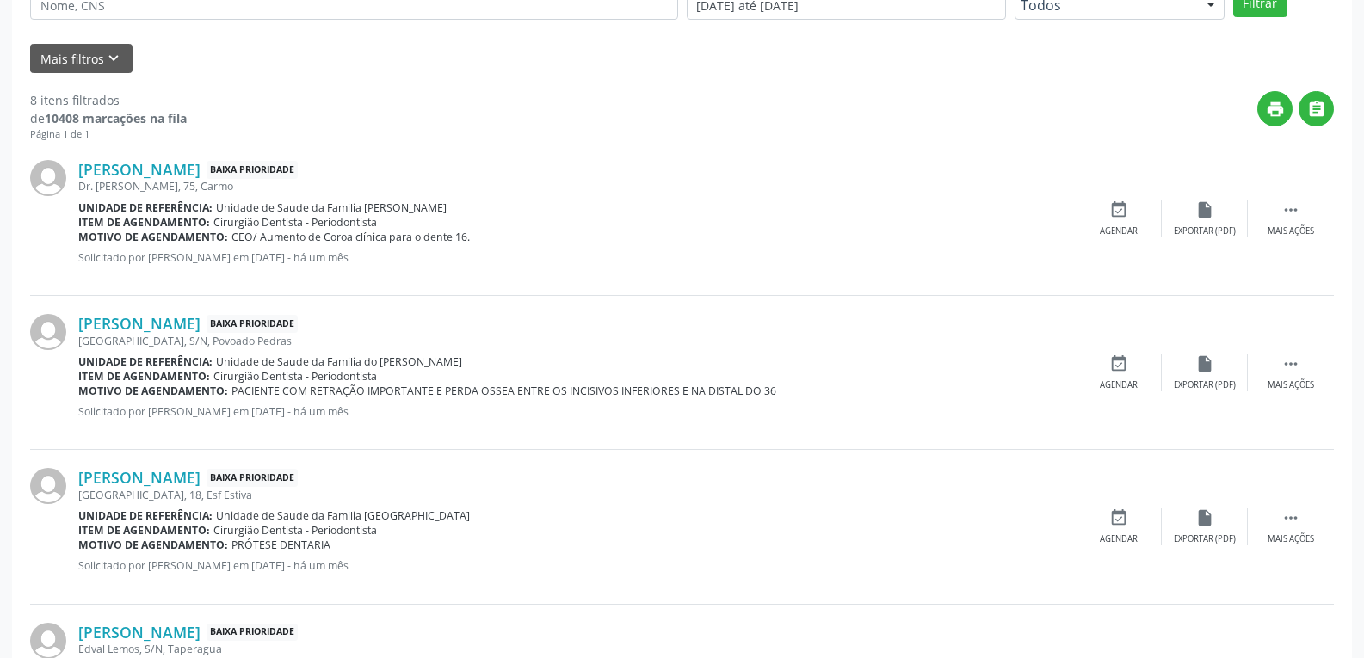
scroll to position [470, 0]
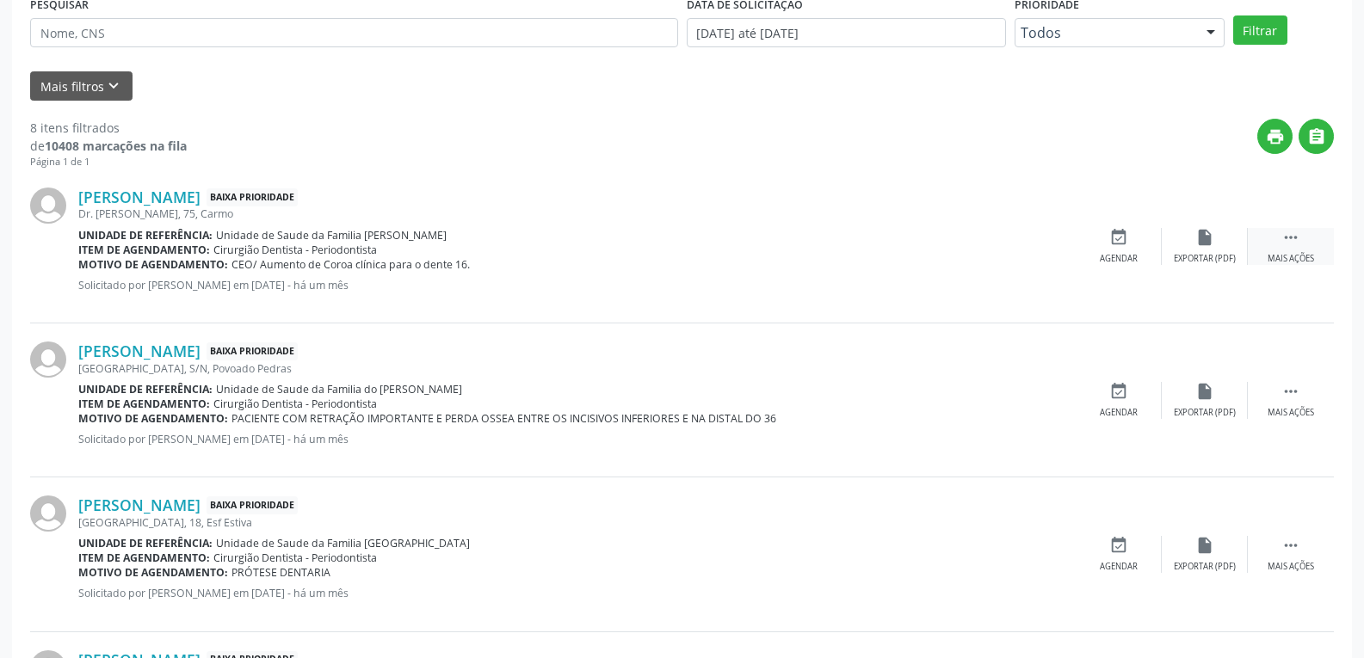
click at [1312, 236] on div " Mais ações" at bounding box center [1291, 246] width 86 height 37
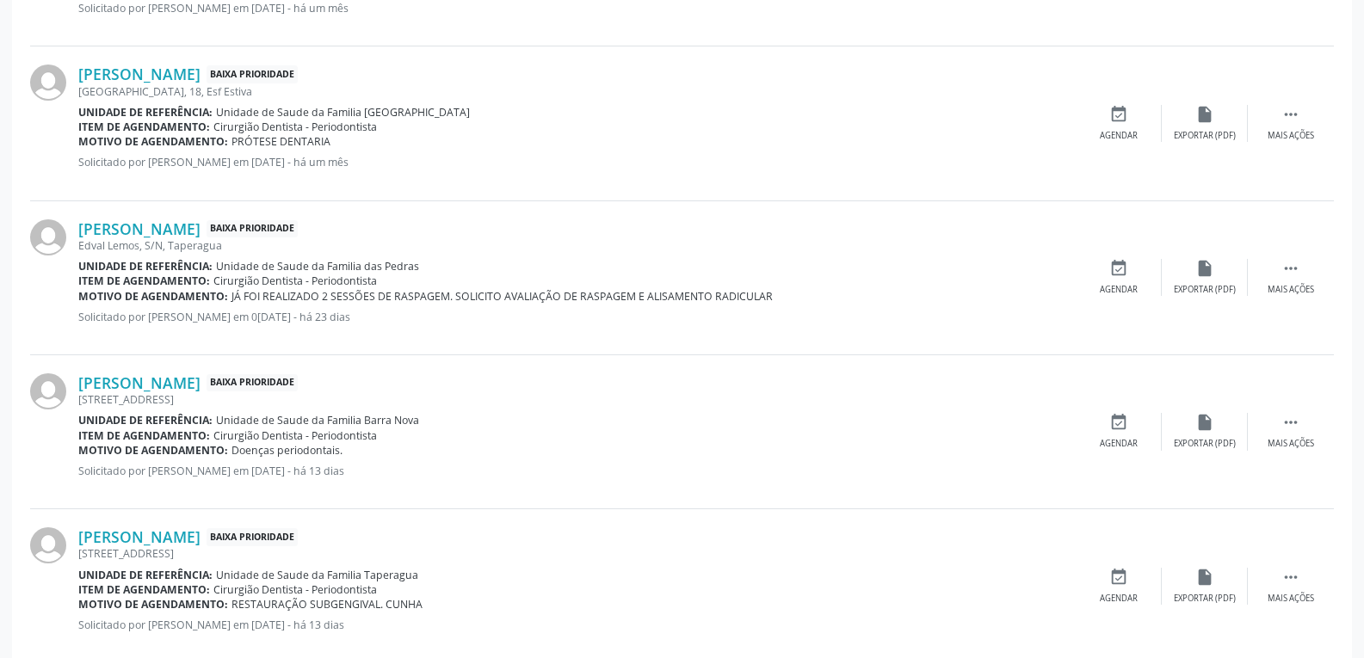
scroll to position [900, 0]
click at [109, 76] on link "[PERSON_NAME]" at bounding box center [139, 74] width 122 height 19
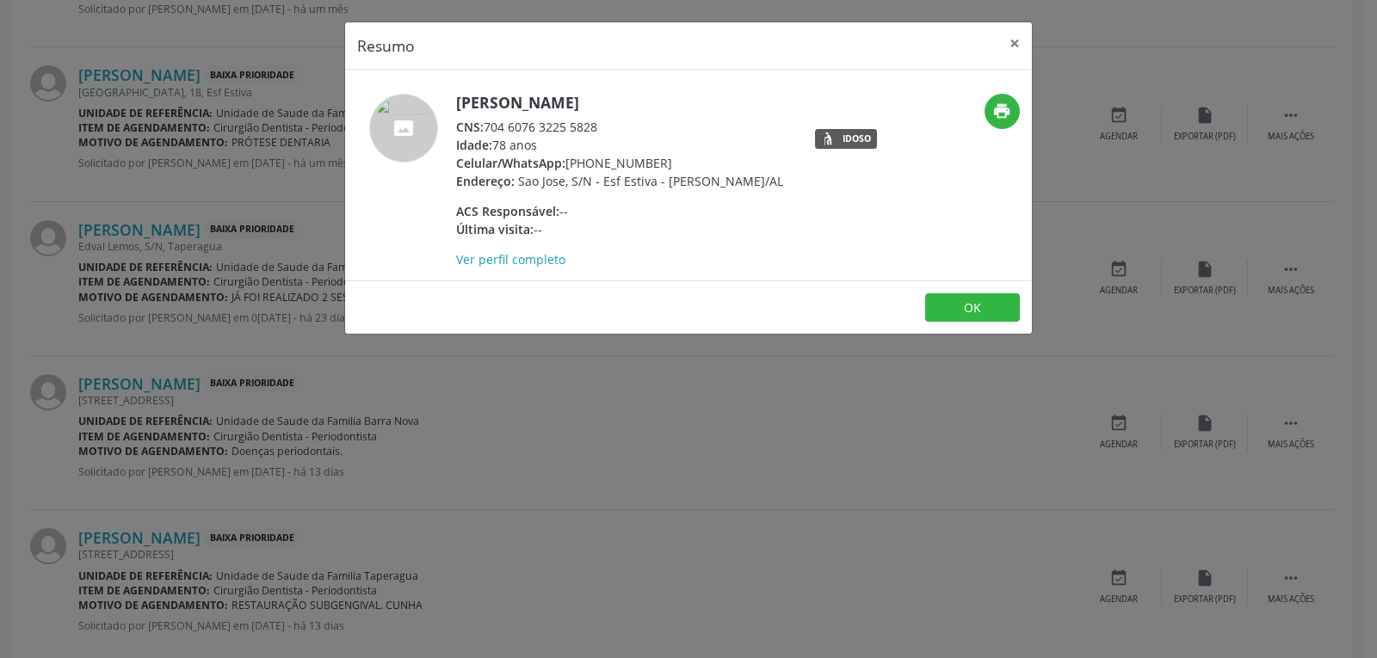
drag, startPoint x: 664, startPoint y: 163, endPoint x: 592, endPoint y: 164, distance: 71.4
click at [592, 164] on div "Celular/WhatsApp: [PHONE_NUMBER]" at bounding box center [619, 163] width 327 height 18
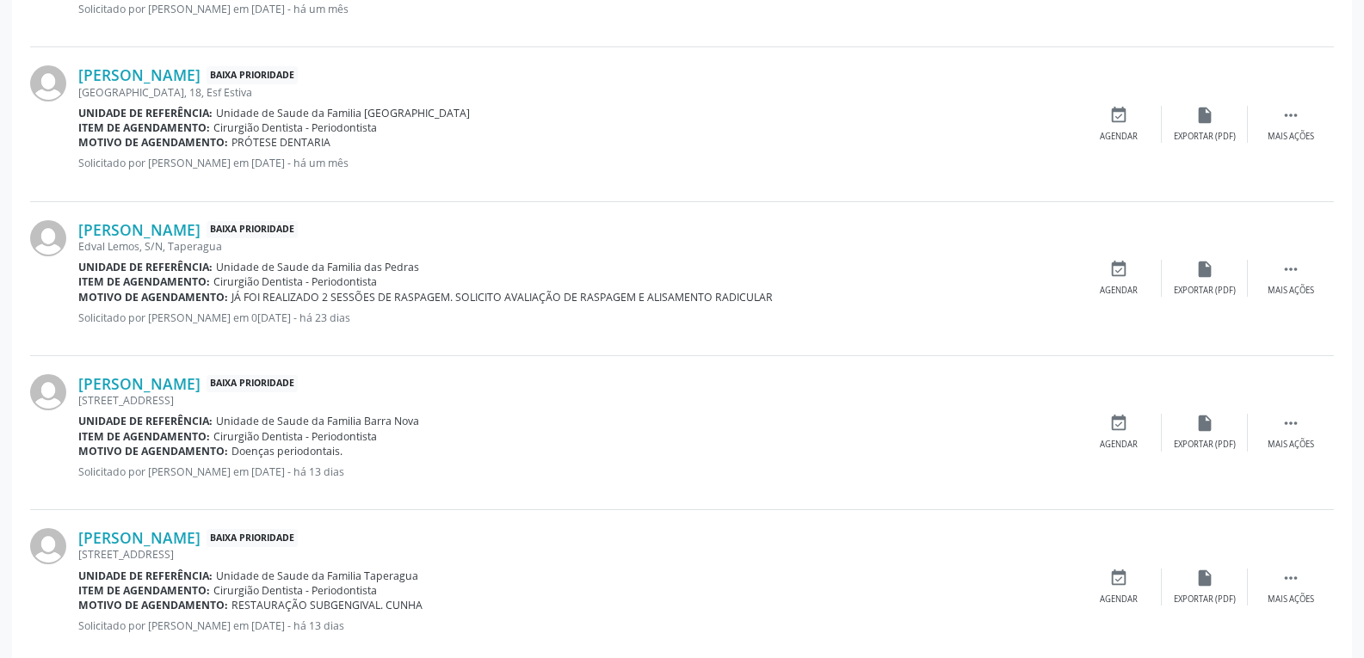
click at [190, 217] on div "[PERSON_NAME] Baixa Prioridade Edval Lemos, S/N, Taperagua Unidade de referênci…" at bounding box center [682, 279] width 1304 height 154
click at [201, 226] on link "[PERSON_NAME]" at bounding box center [139, 229] width 122 height 19
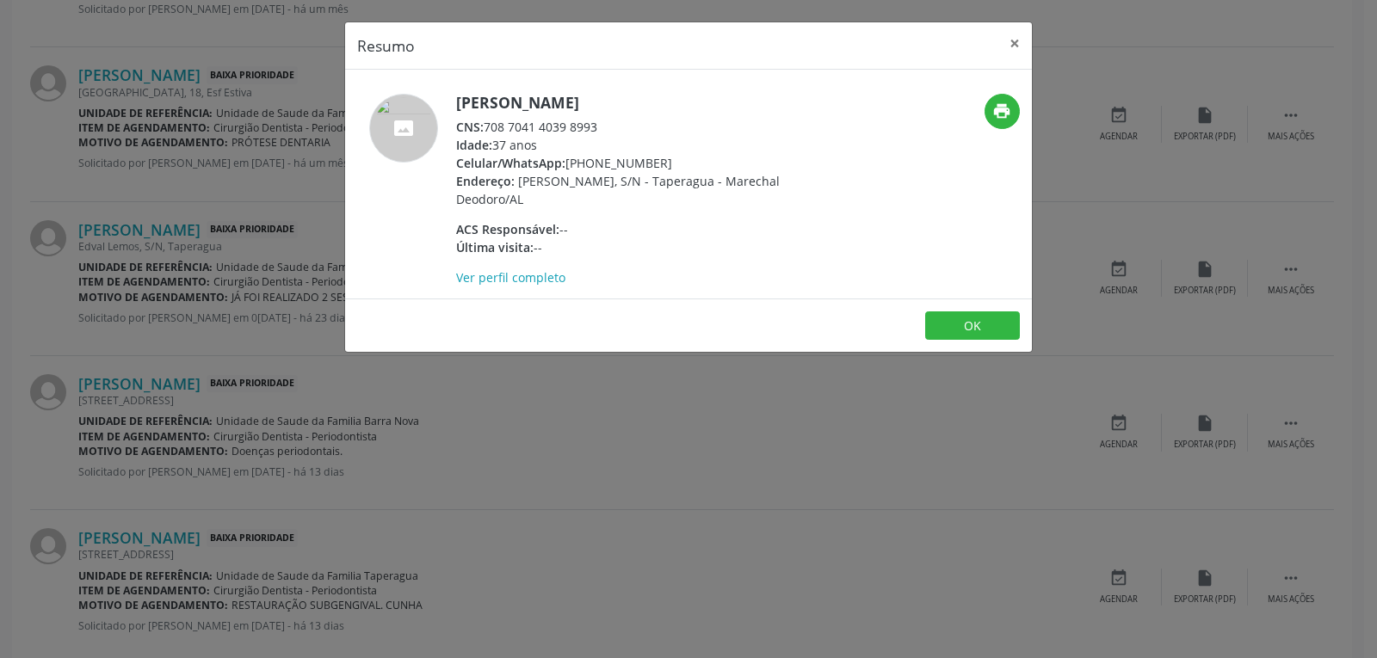
drag, startPoint x: 669, startPoint y: 158, endPoint x: 594, endPoint y: 158, distance: 74.9
click at [594, 158] on div "Celular/WhatsApp: [PHONE_NUMBER]" at bounding box center [623, 163] width 335 height 18
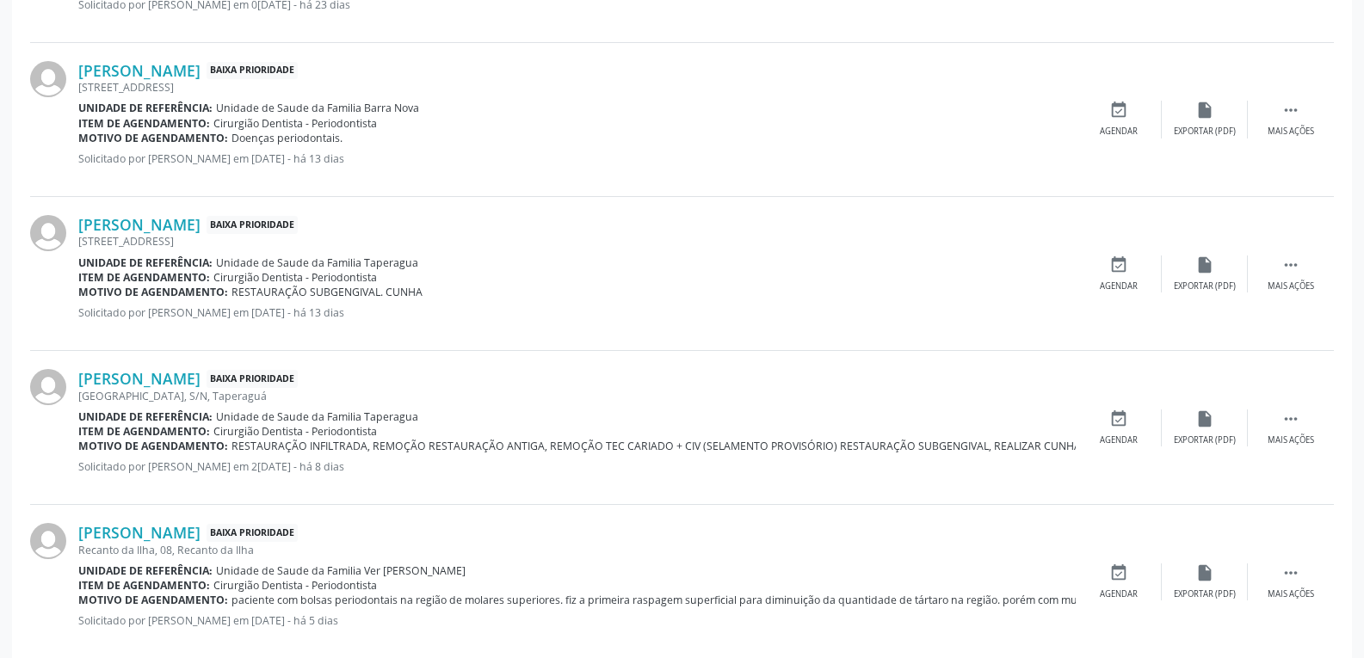
scroll to position [1245, 0]
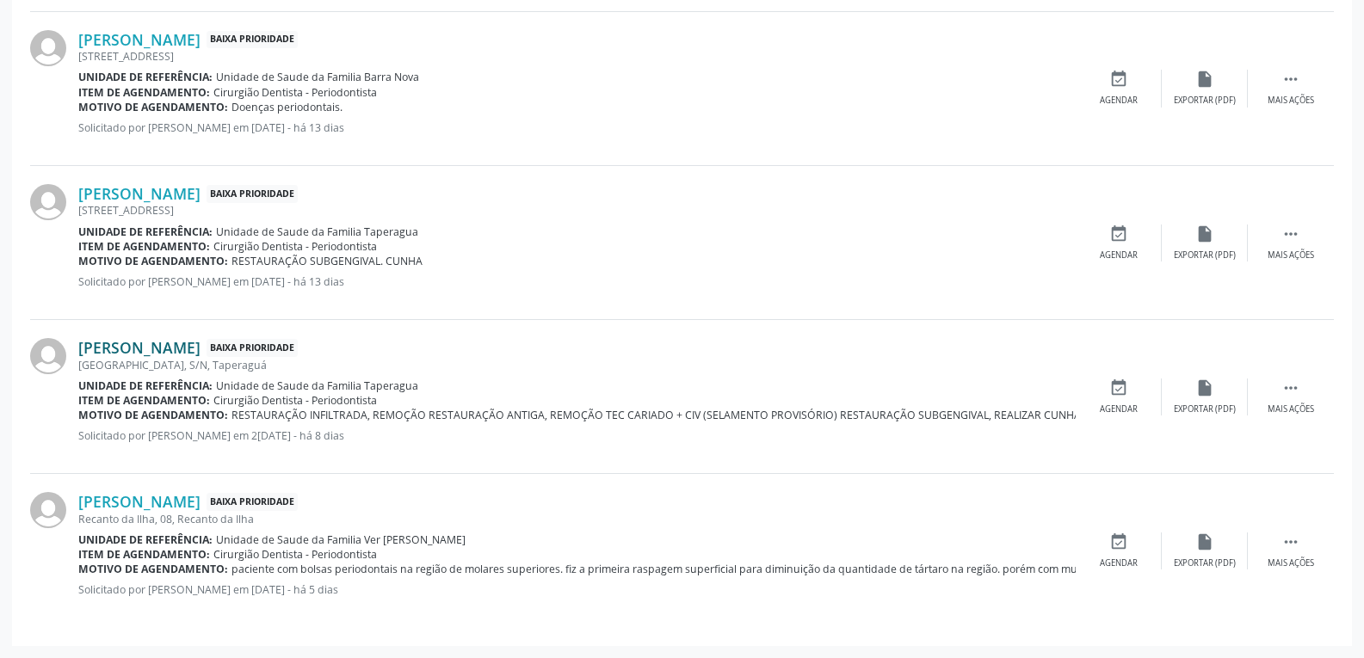
click at [162, 348] on link "[PERSON_NAME]" at bounding box center [139, 347] width 122 height 19
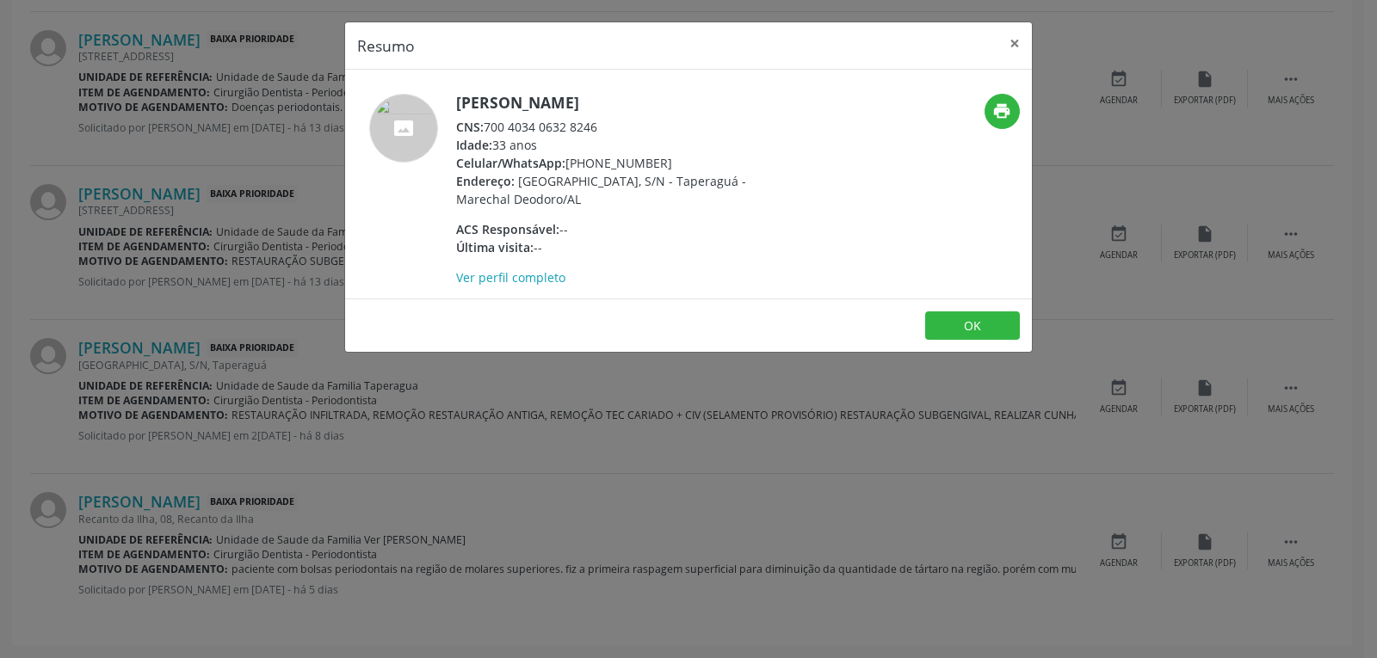
drag, startPoint x: 676, startPoint y: 163, endPoint x: 593, endPoint y: 163, distance: 82.6
click at [593, 163] on div "Celular/WhatsApp: [PHONE_NUMBER]" at bounding box center [623, 163] width 335 height 18
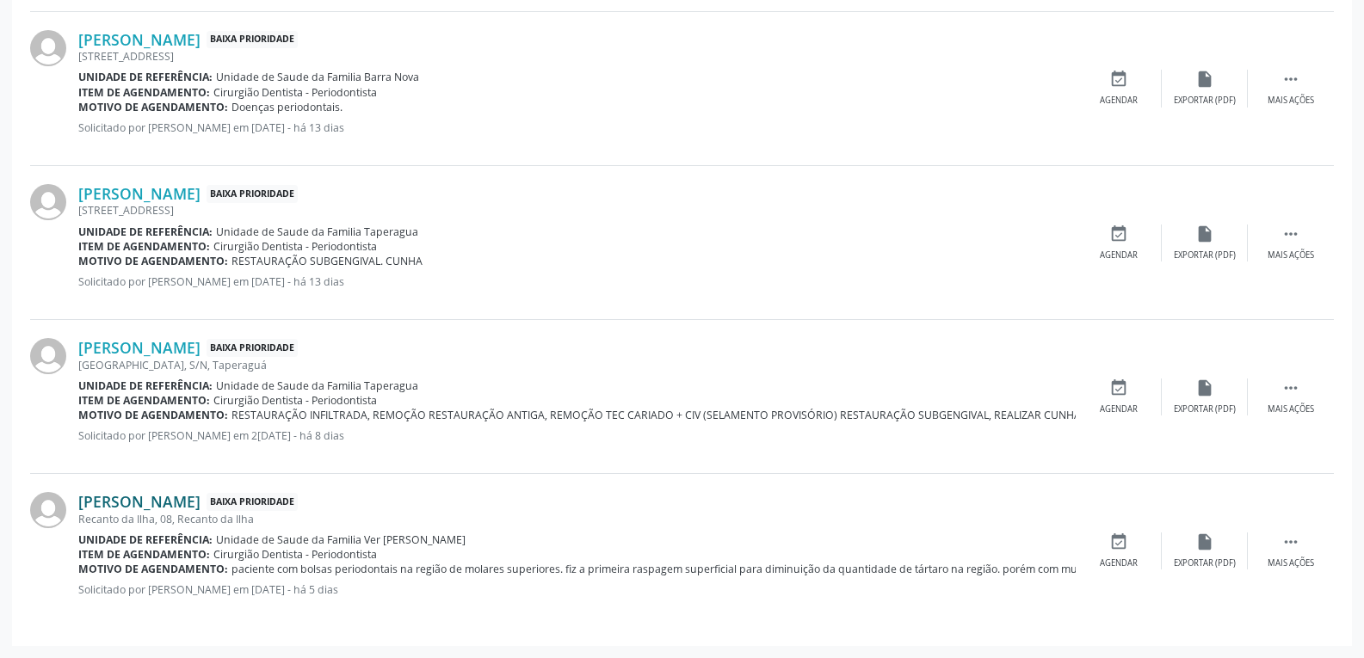
click at [201, 505] on link "[PERSON_NAME]" at bounding box center [139, 501] width 122 height 19
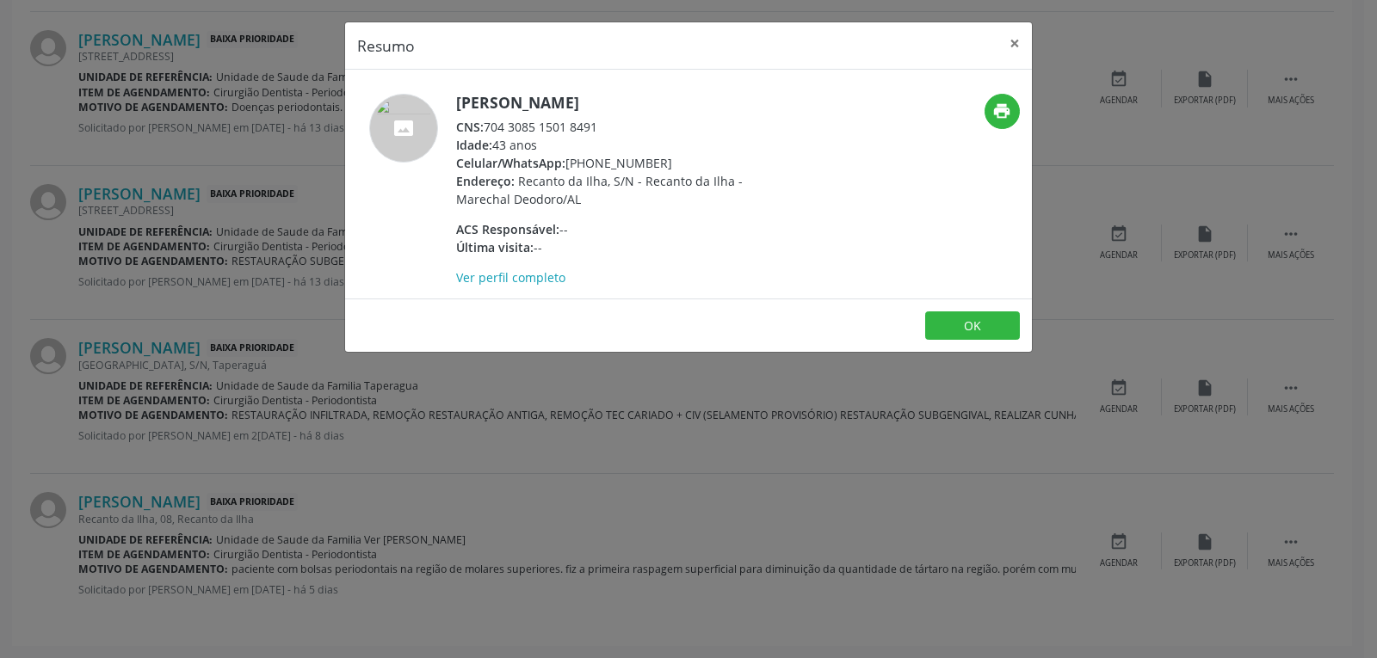
drag, startPoint x: 672, startPoint y: 167, endPoint x: 592, endPoint y: 162, distance: 80.2
click at [592, 162] on div "Celular/WhatsApp: [PHONE_NUMBER]" at bounding box center [623, 163] width 335 height 18
click at [628, 103] on h5 "[PERSON_NAME]" at bounding box center [623, 103] width 335 height 18
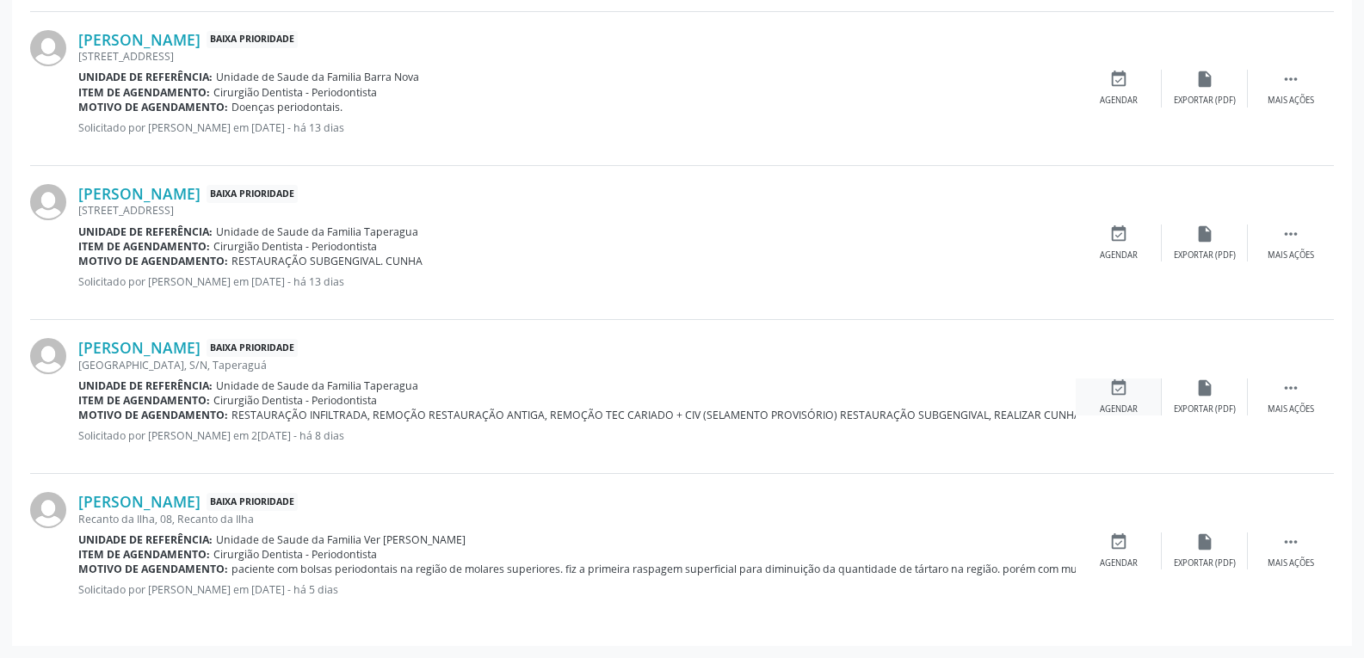
click at [1138, 407] on div "event_available Agendar" at bounding box center [1119, 397] width 86 height 37
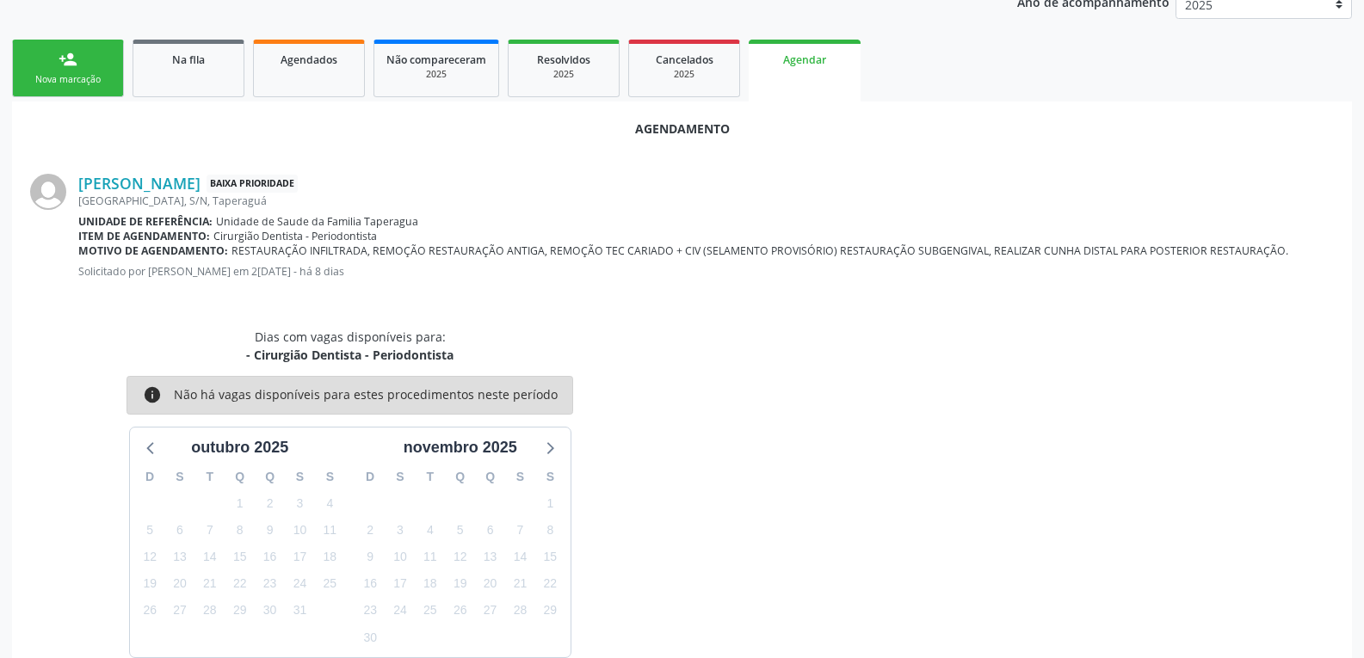
scroll to position [412, 0]
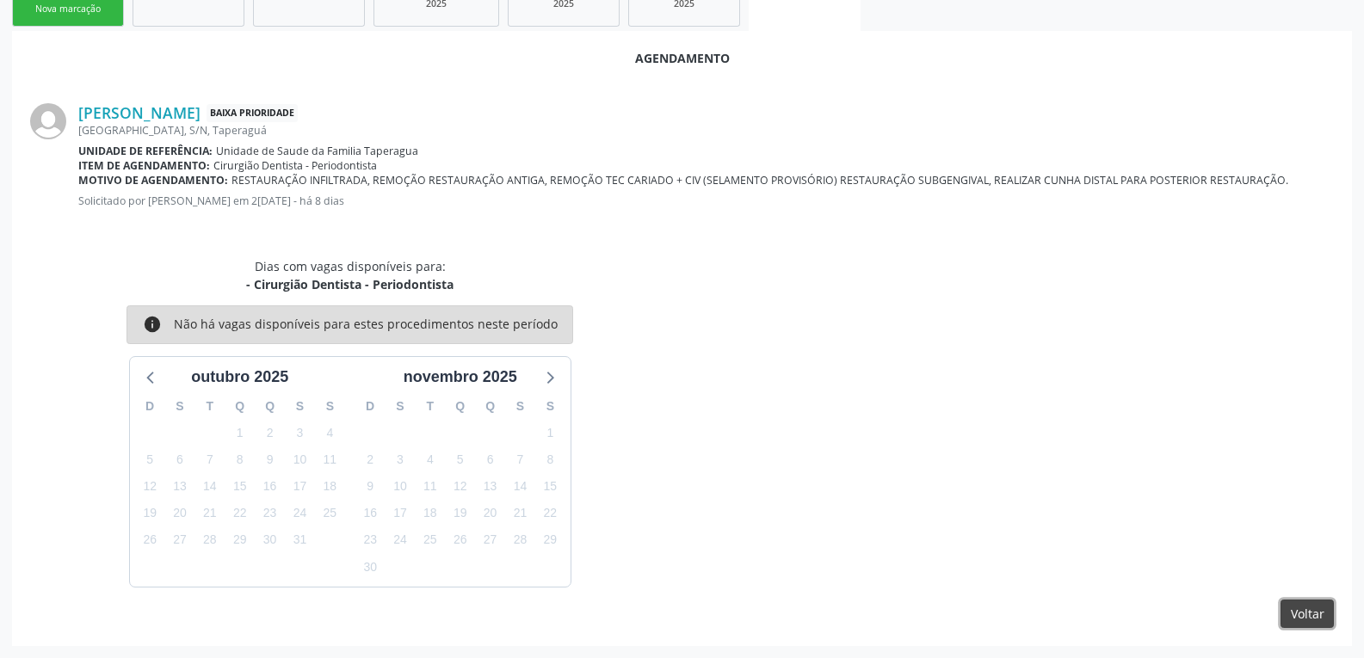
click at [1300, 621] on button "Voltar" at bounding box center [1307, 614] width 53 height 29
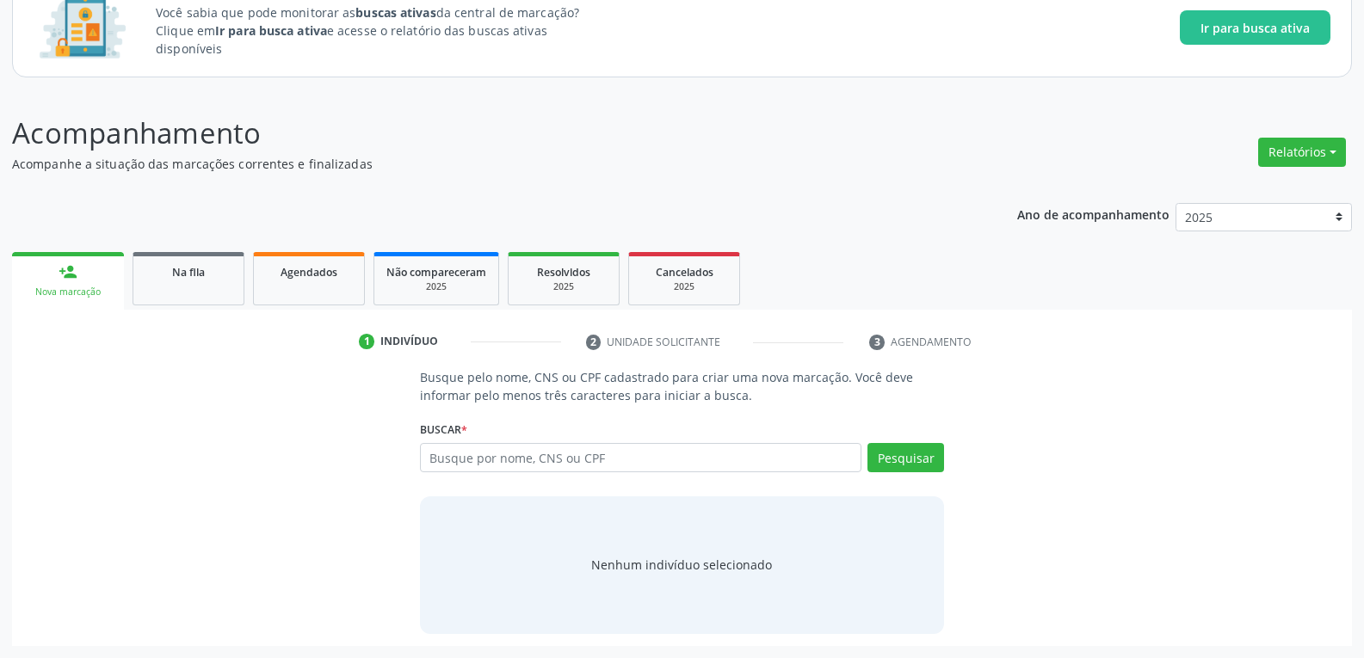
scroll to position [129, 0]
click at [184, 291] on link "Na fila" at bounding box center [189, 278] width 112 height 53
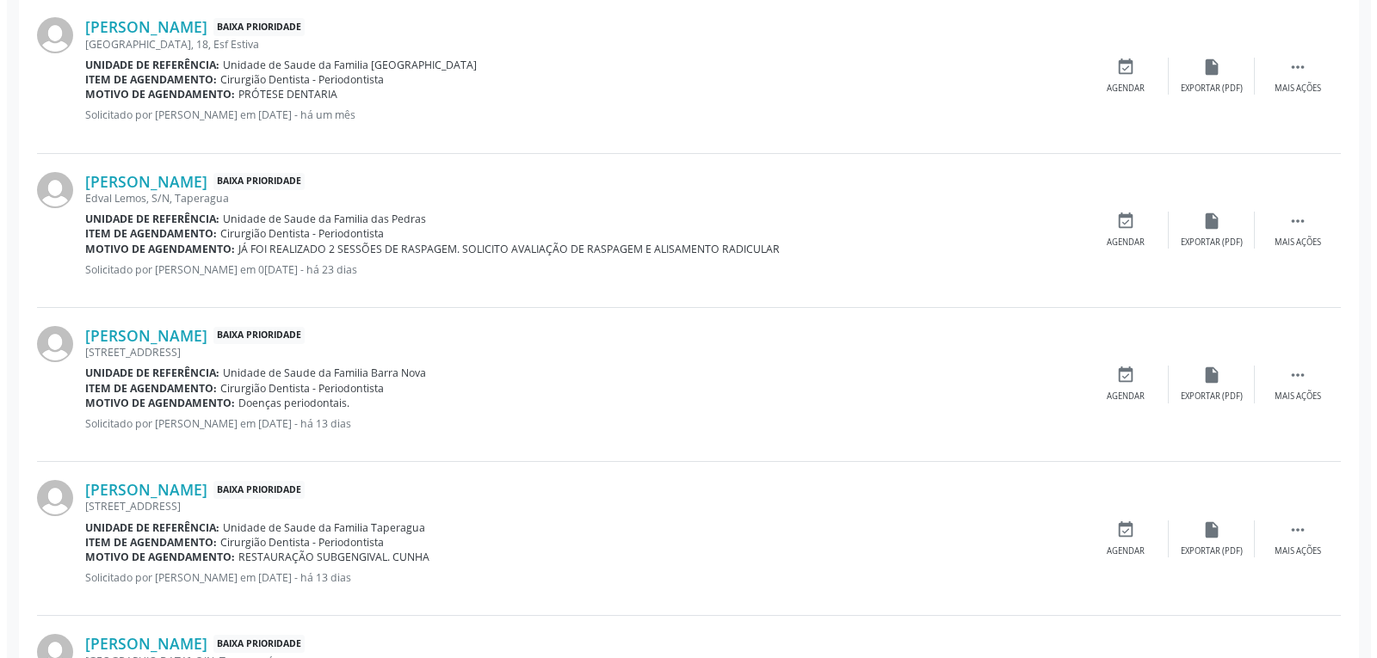
scroll to position [1245, 0]
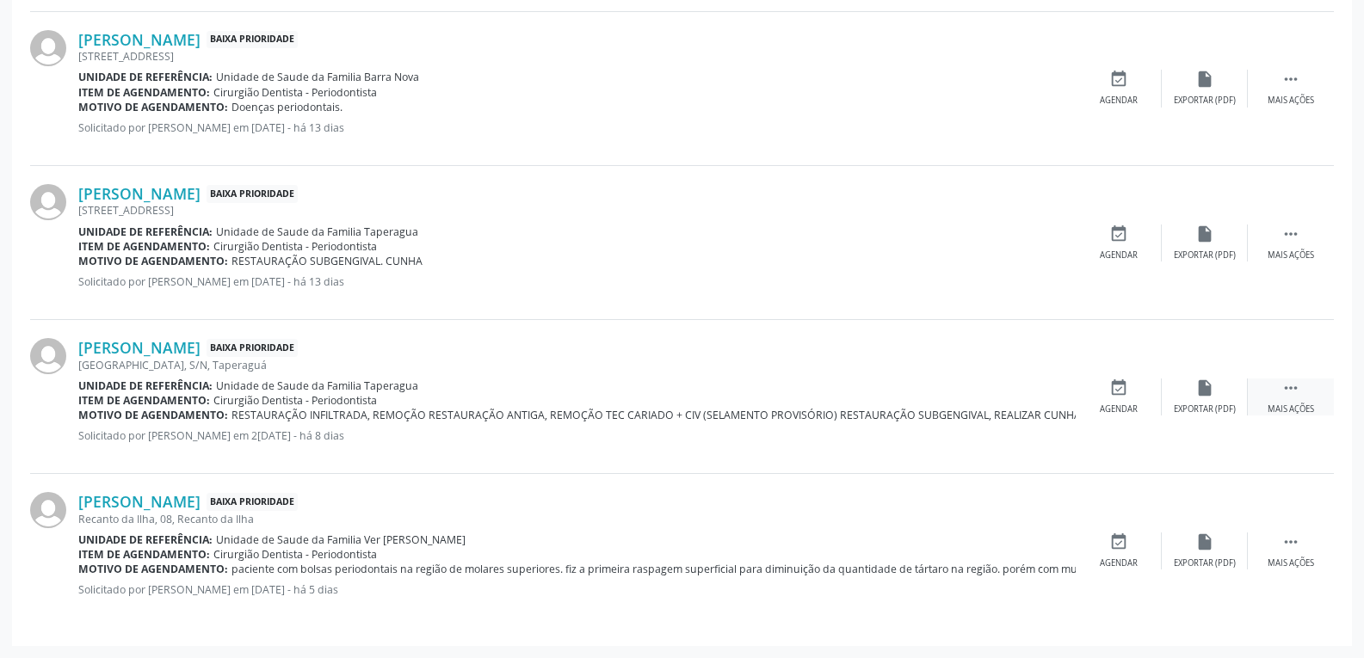
click at [1297, 389] on icon "" at bounding box center [1291, 388] width 19 height 19
click at [1128, 404] on div "Cancelar" at bounding box center [1118, 410] width 40 height 12
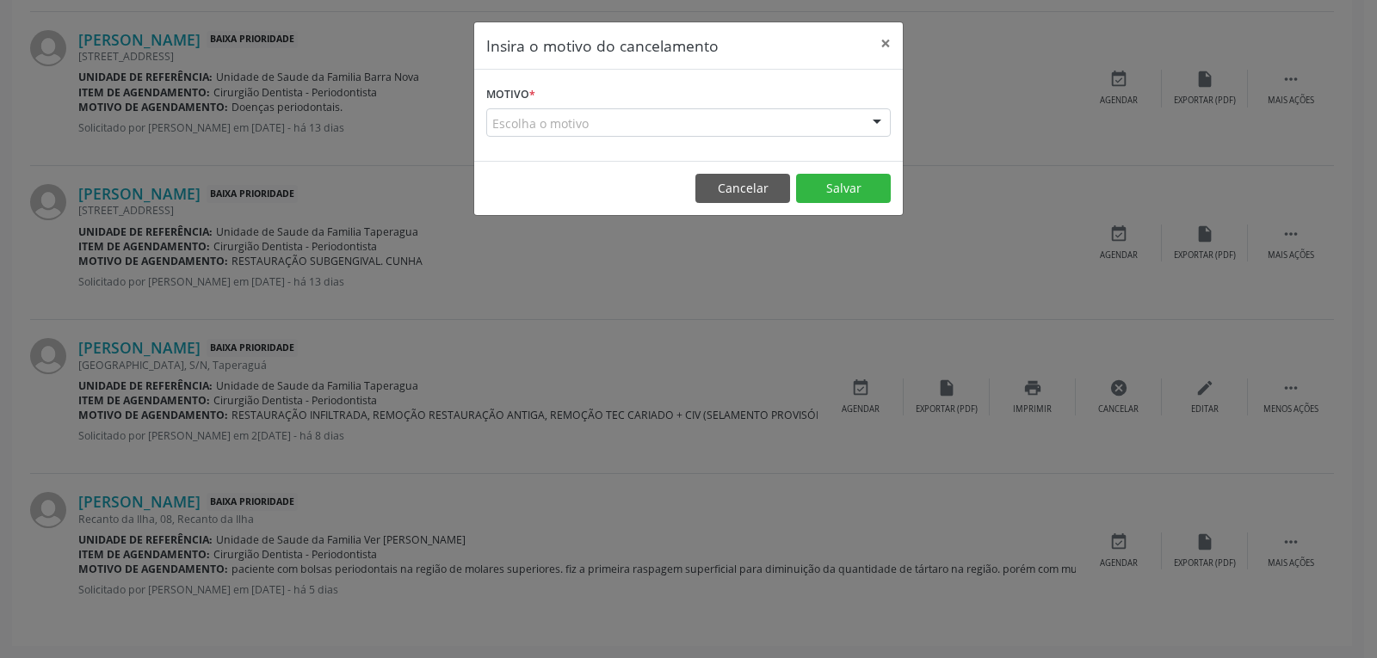
click at [646, 127] on div "Escolha o motivo" at bounding box center [688, 122] width 405 height 29
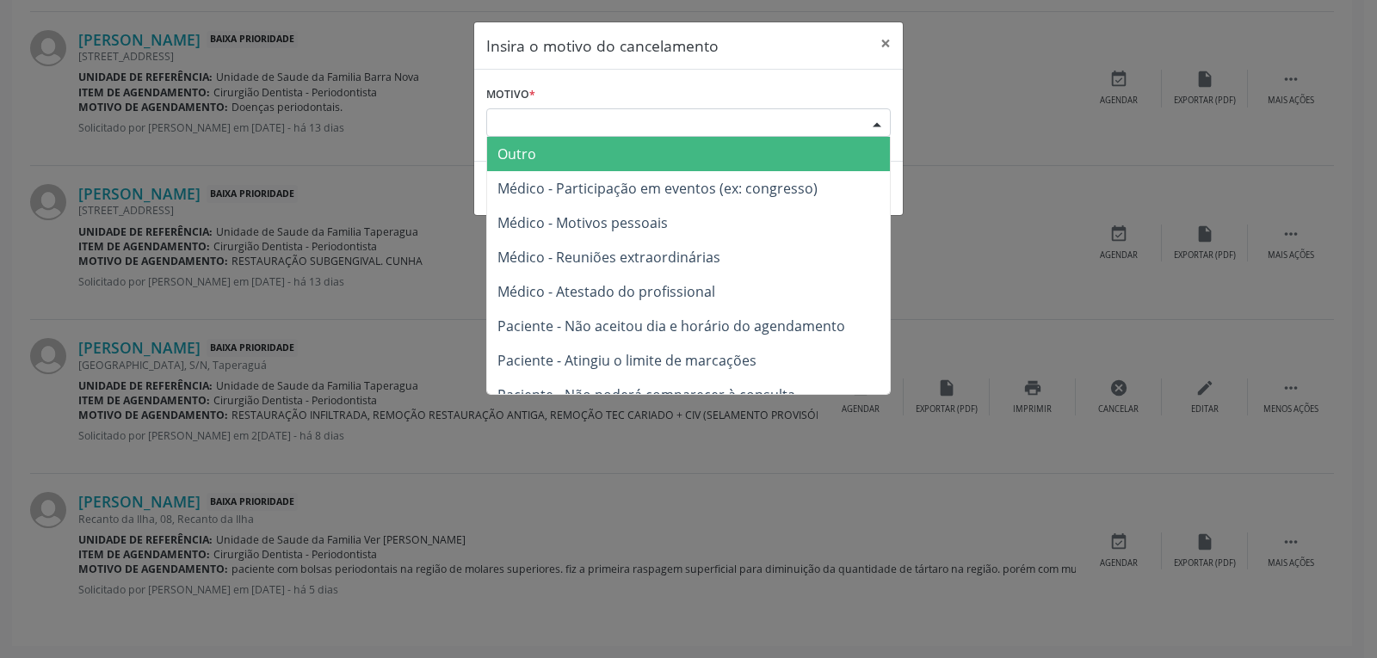
click at [611, 154] on span "Outro" at bounding box center [688, 154] width 403 height 34
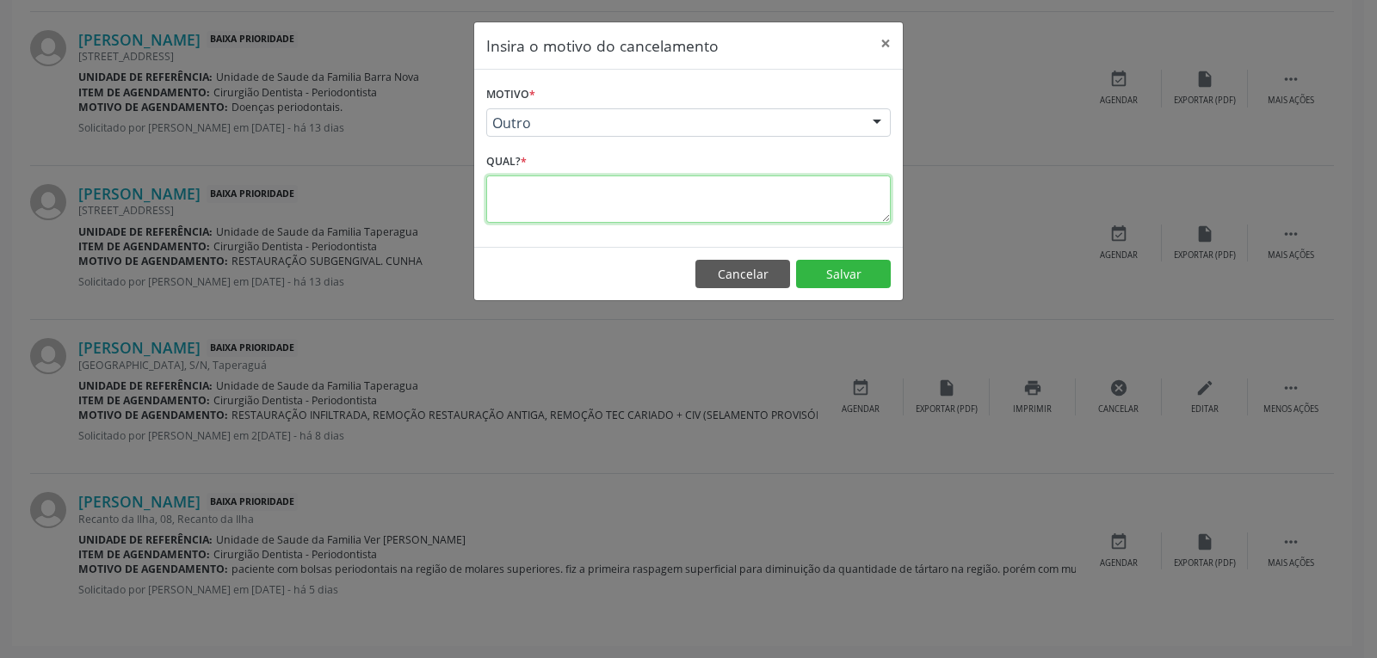
click at [616, 201] on textarea at bounding box center [688, 199] width 405 height 47
type textarea "o"
type textarea "p"
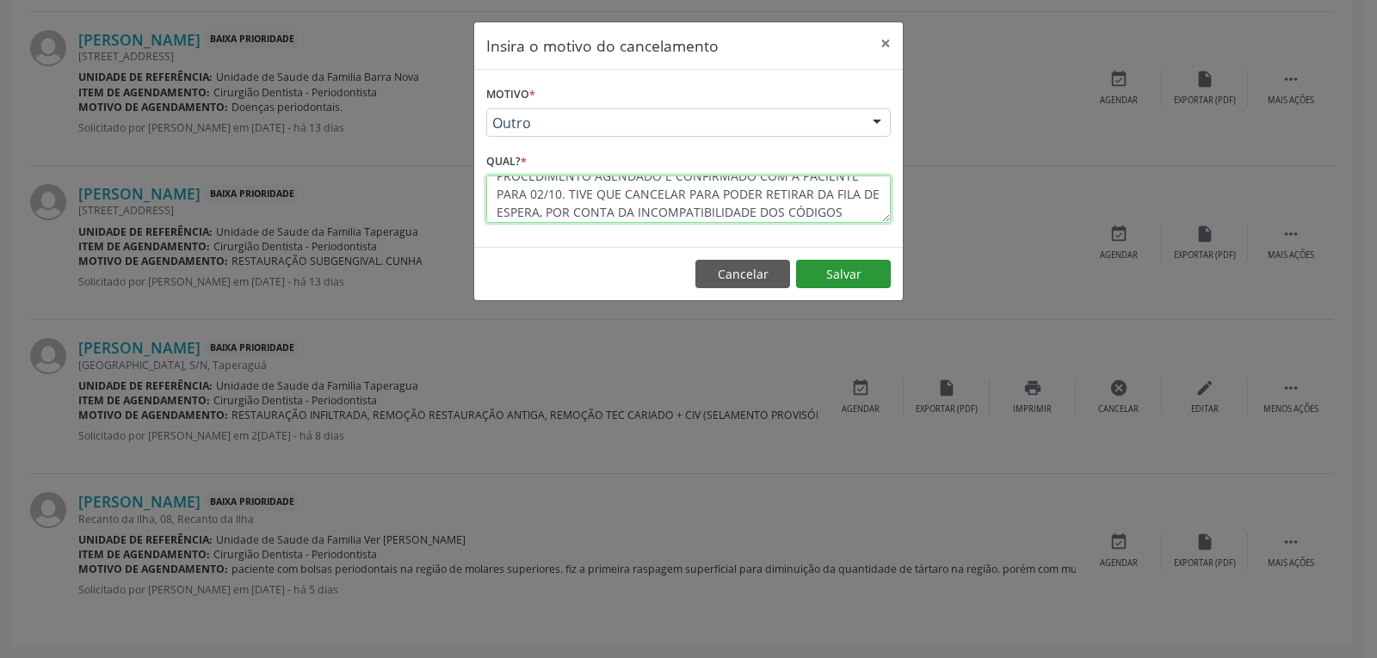
type textarea "PROCEDIMENTO AGENDADO E CONFIRMADO COM A PACIENTE PARA 02/10. TIVE QUE CANCELAR…"
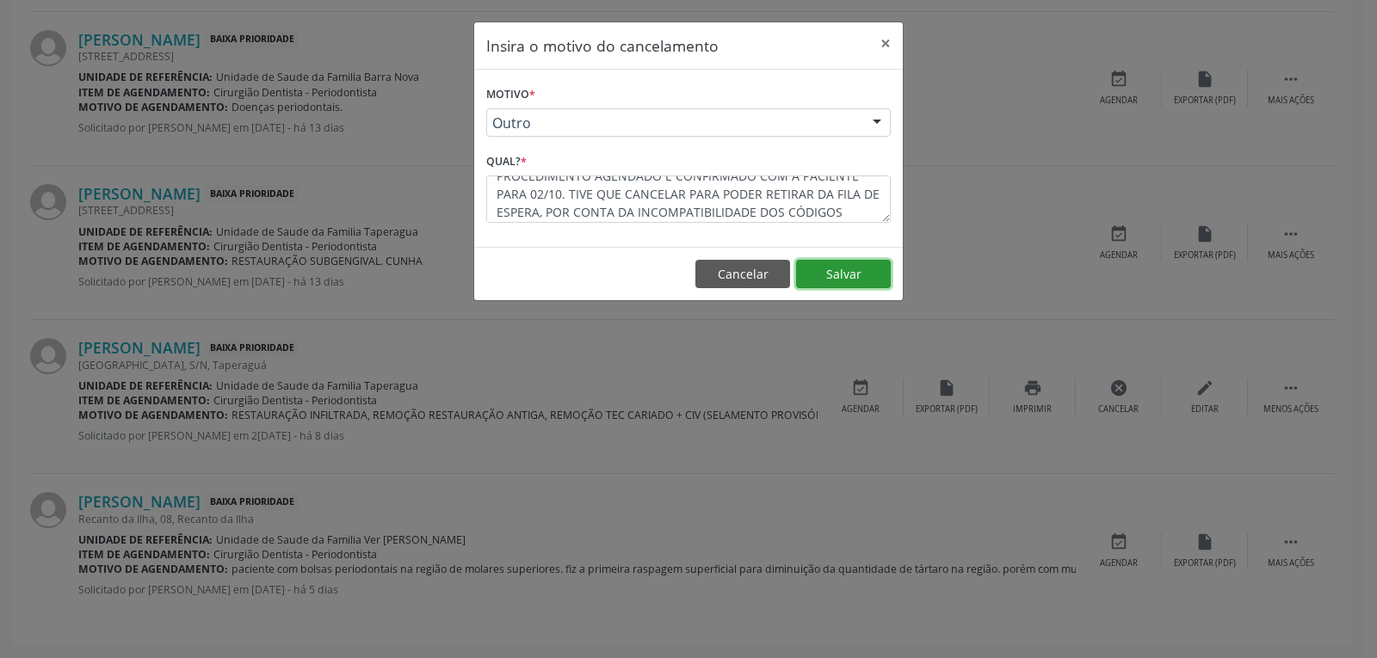
click at [831, 271] on button "Salvar" at bounding box center [843, 274] width 95 height 29
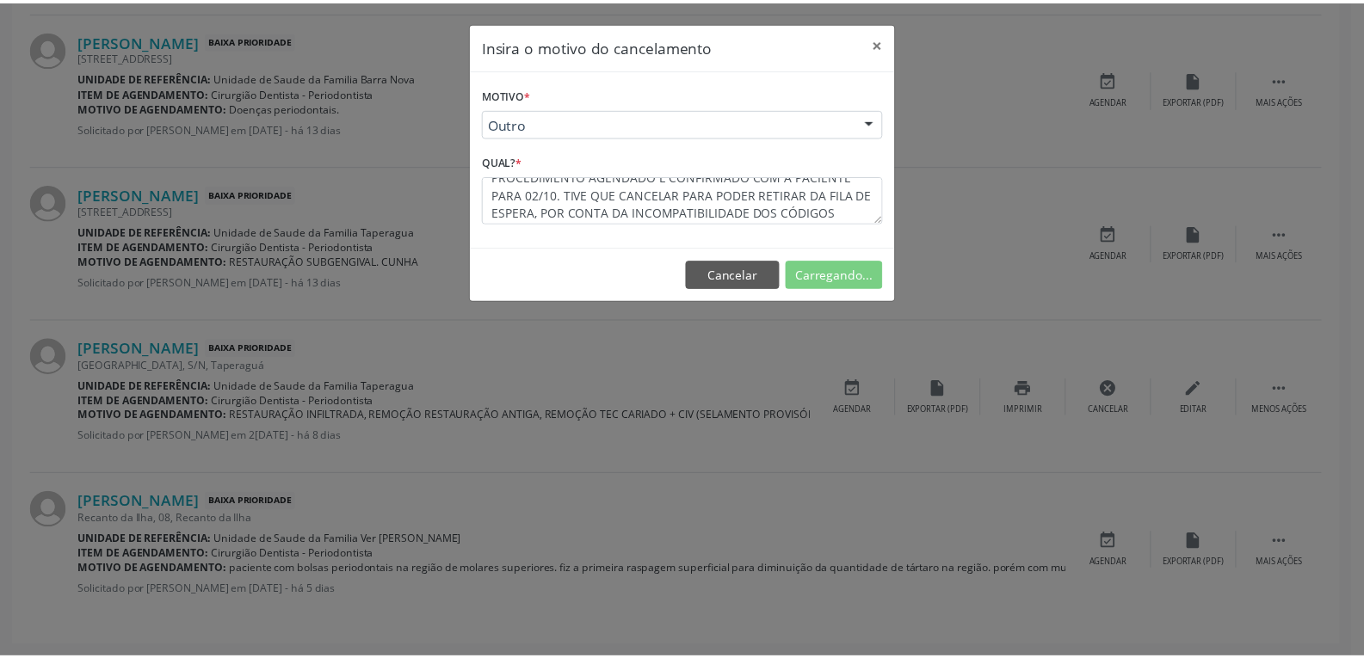
scroll to position [52, 0]
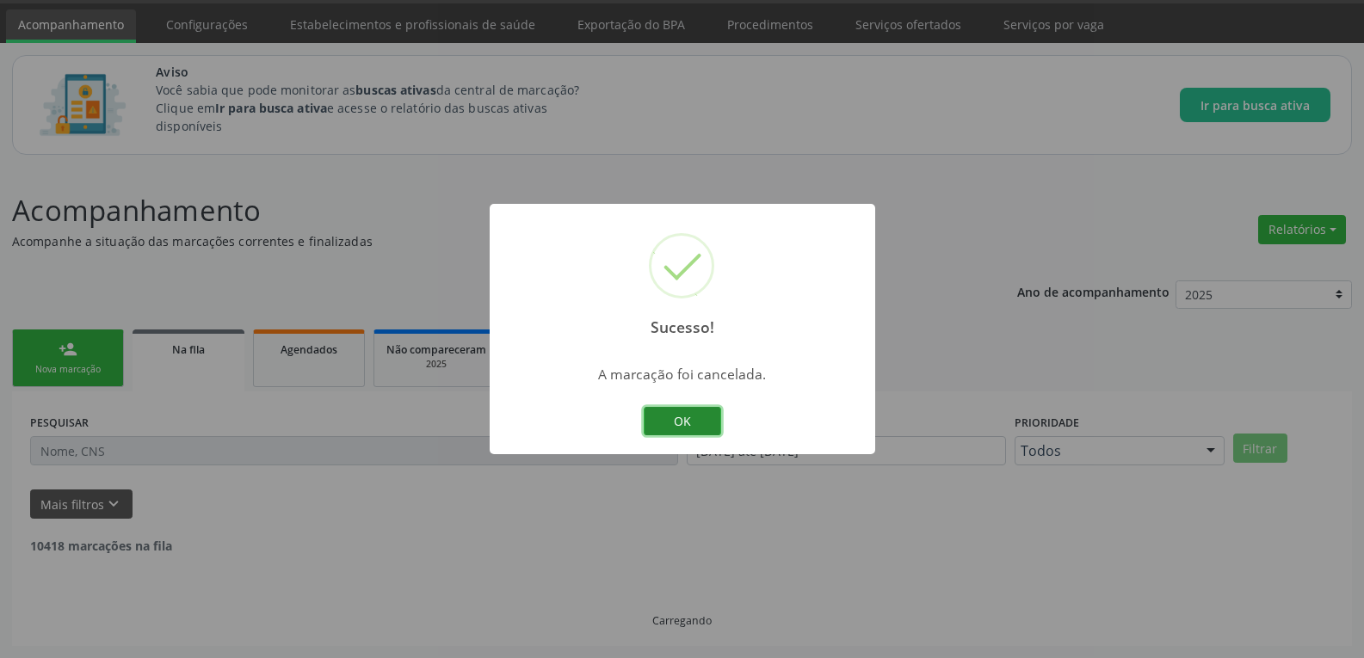
click at [718, 428] on button "OK" at bounding box center [682, 421] width 77 height 29
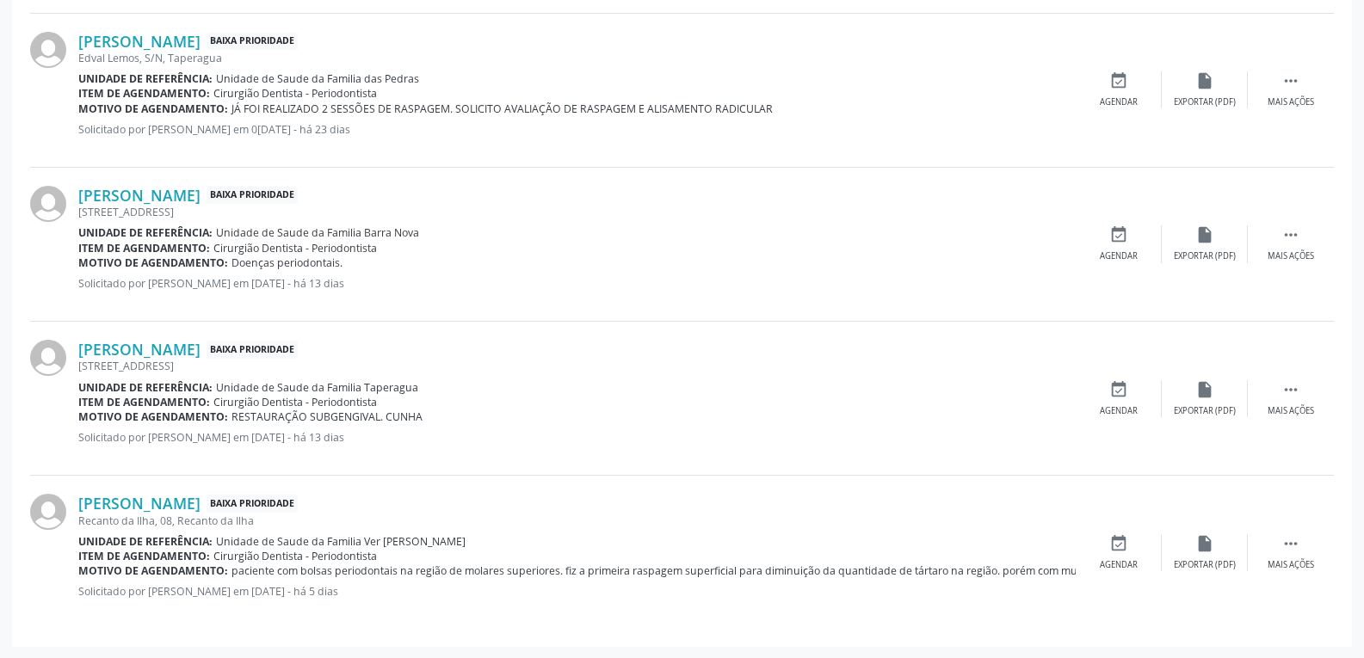
scroll to position [1090, 0]
click at [1140, 232] on div "event_available Agendar" at bounding box center [1119, 243] width 86 height 37
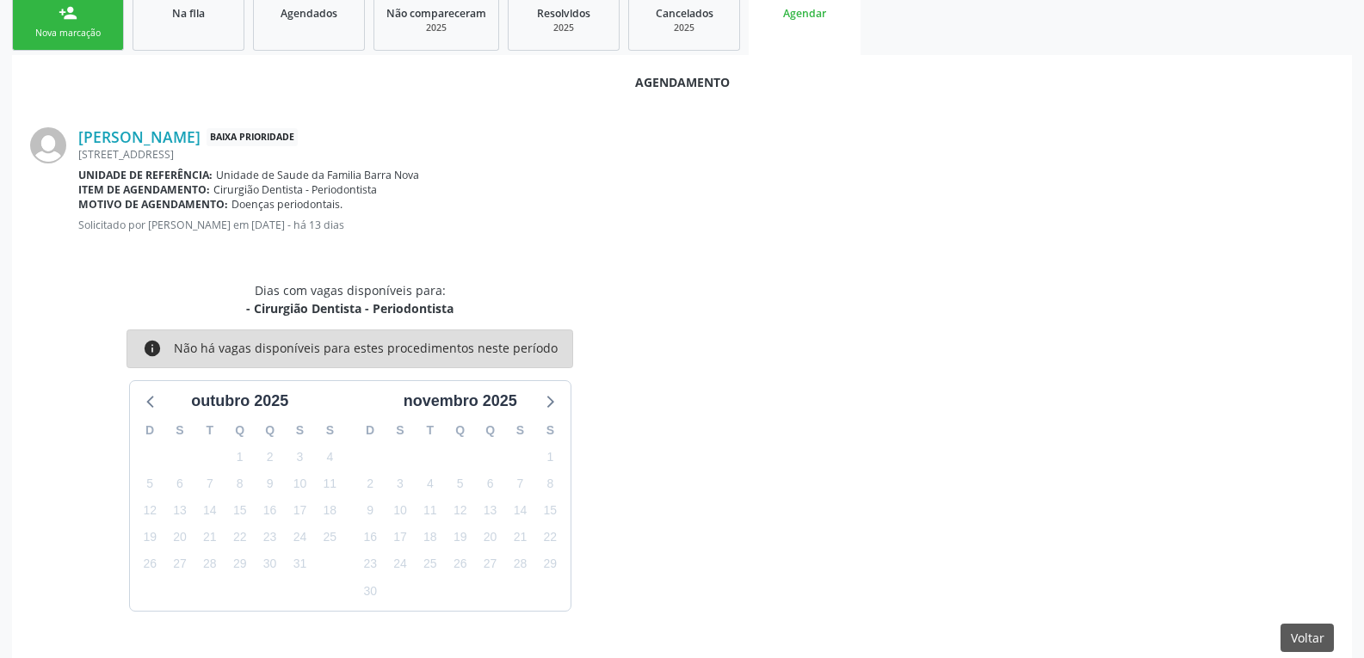
scroll to position [412, 0]
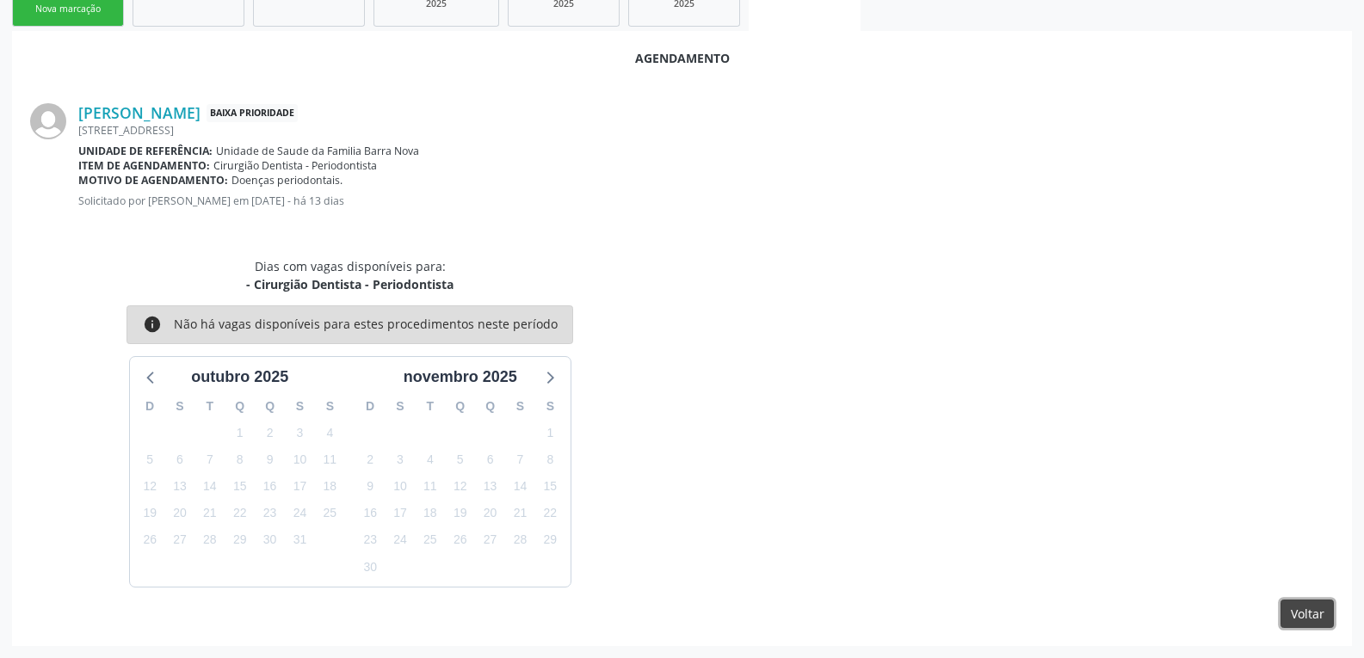
click at [1329, 610] on button "Voltar" at bounding box center [1307, 614] width 53 height 29
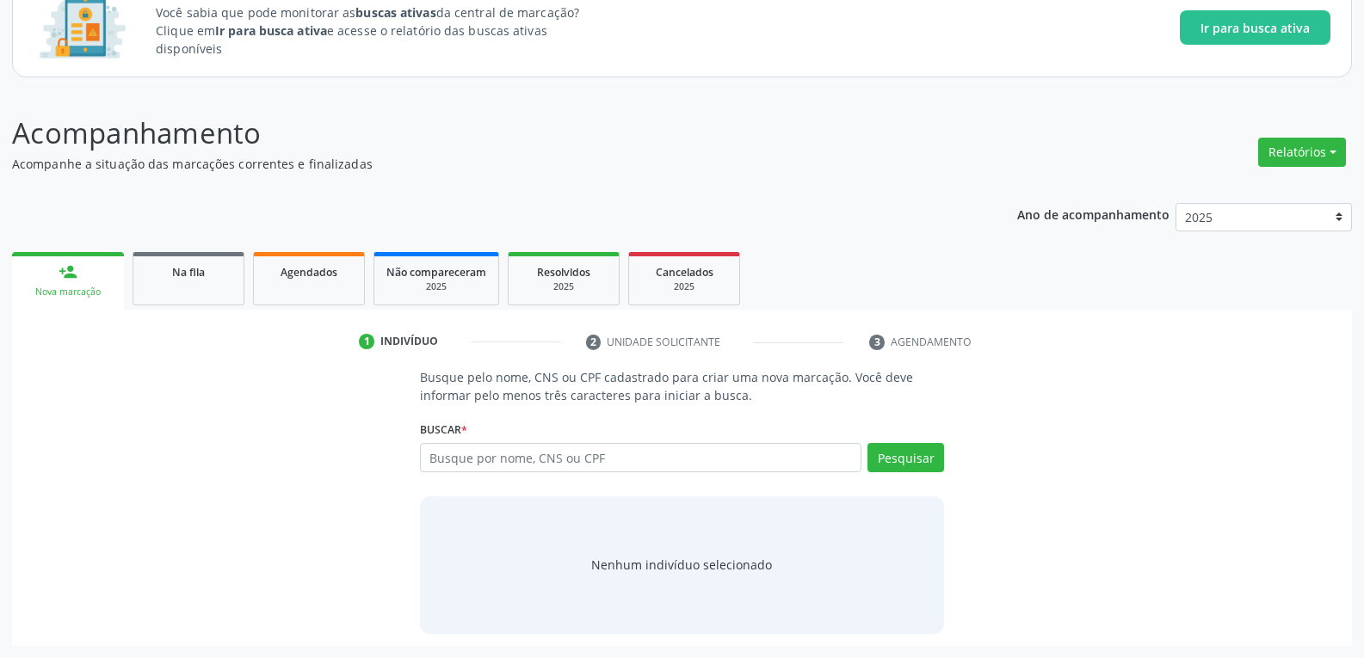
scroll to position [129, 0]
click at [212, 263] on div "Na fila" at bounding box center [188, 272] width 86 height 18
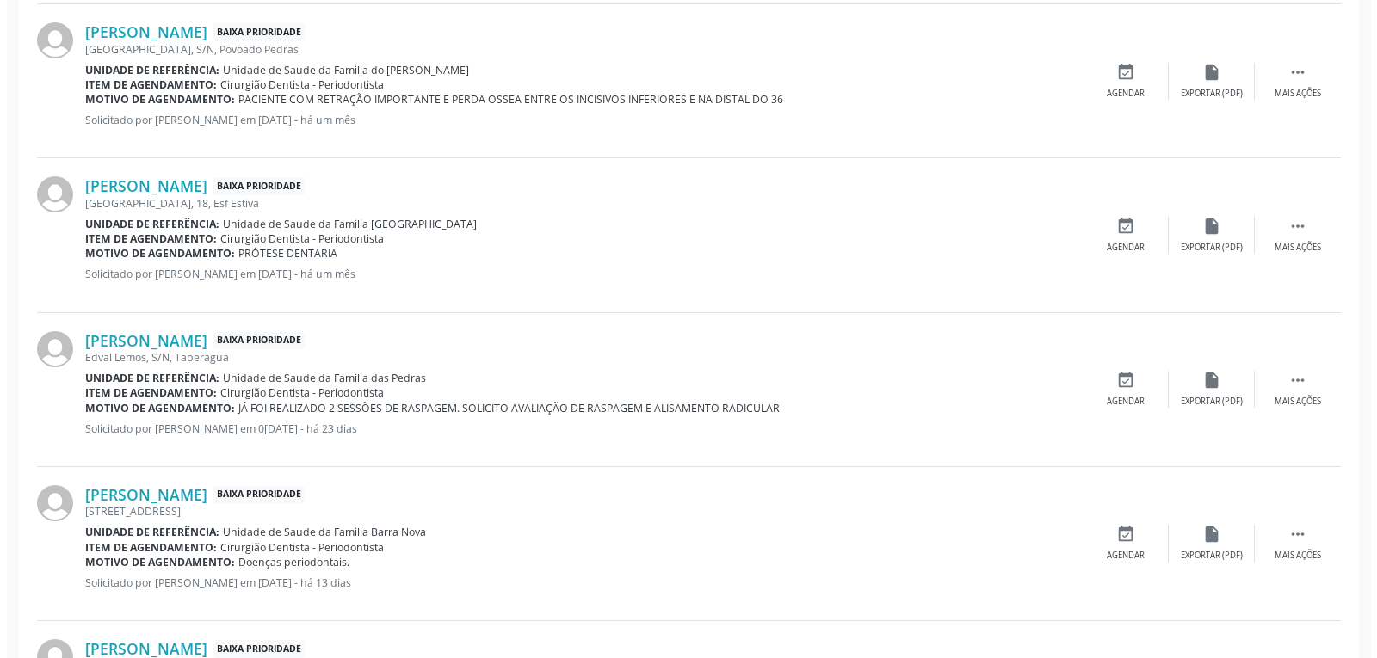
scroll to position [904, 0]
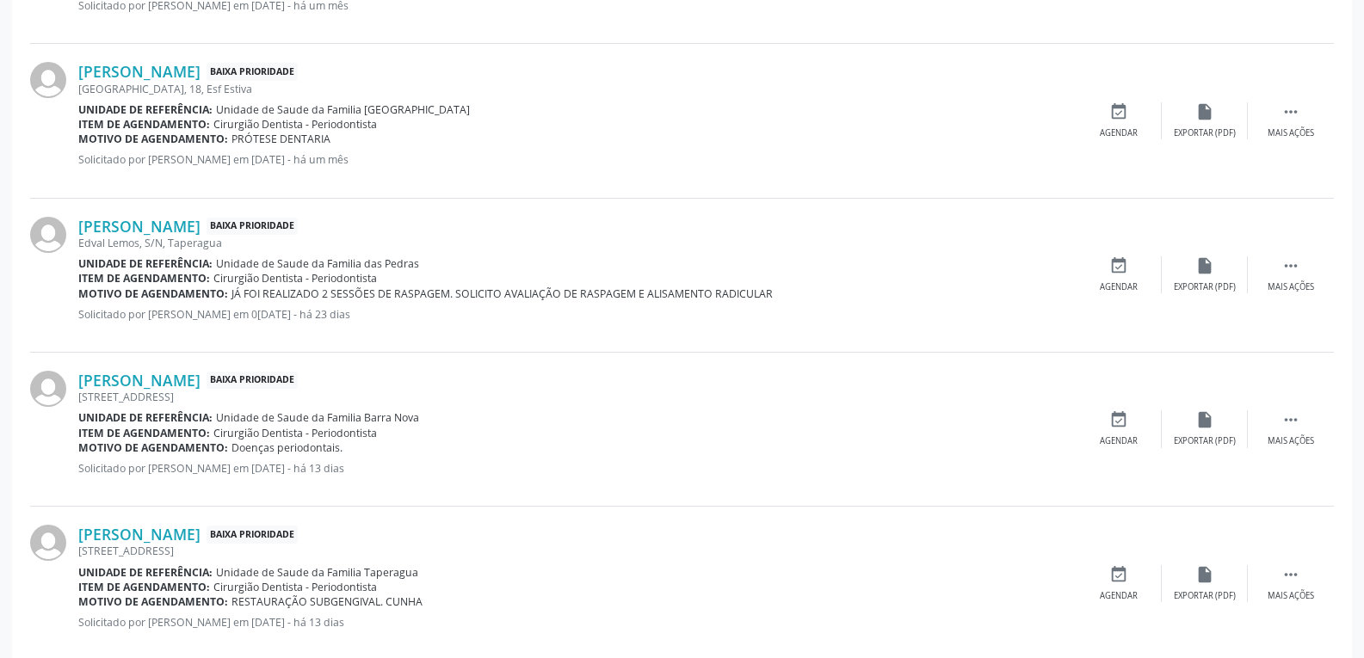
click at [1296, 449] on div "[PERSON_NAME] Baixa Prioridade [STREET_ADDRESS] Unidade de referência: Unidade …" at bounding box center [682, 430] width 1304 height 154
click at [1296, 427] on icon "" at bounding box center [1291, 420] width 19 height 19
click at [1114, 421] on icon "cancel" at bounding box center [1119, 420] width 19 height 19
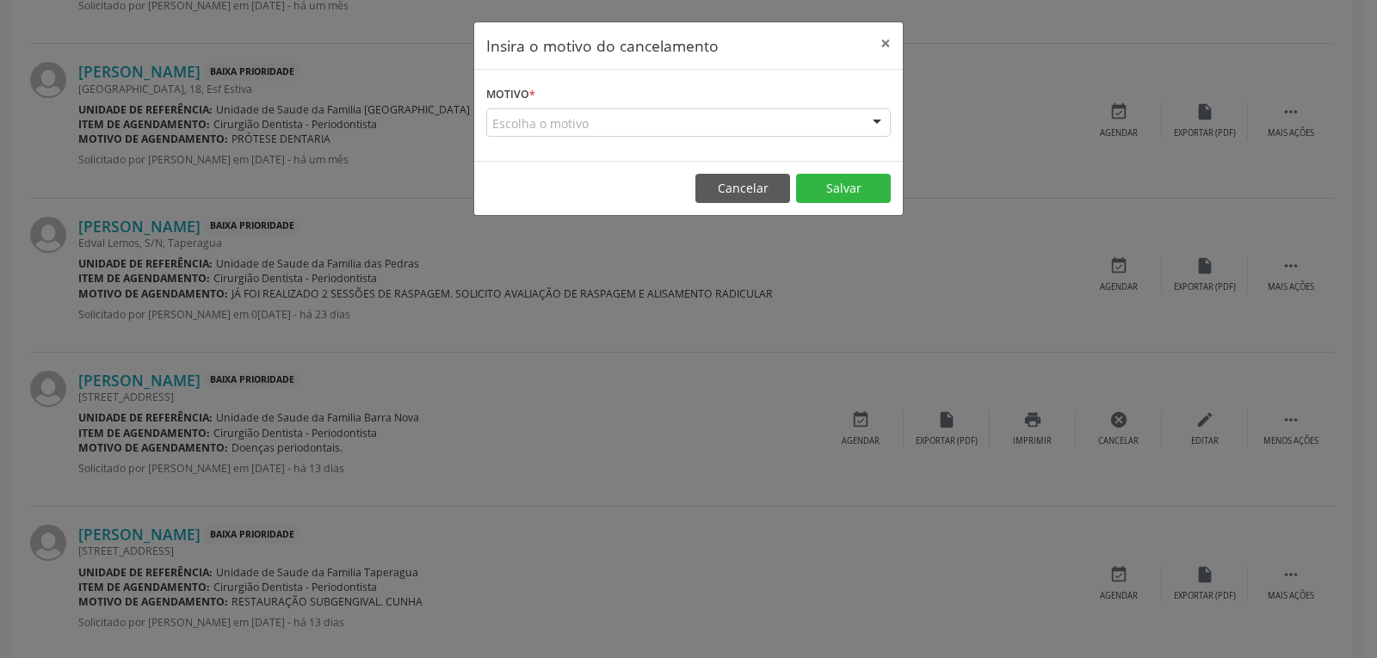
click at [608, 132] on div "Escolha o motivo" at bounding box center [688, 122] width 405 height 29
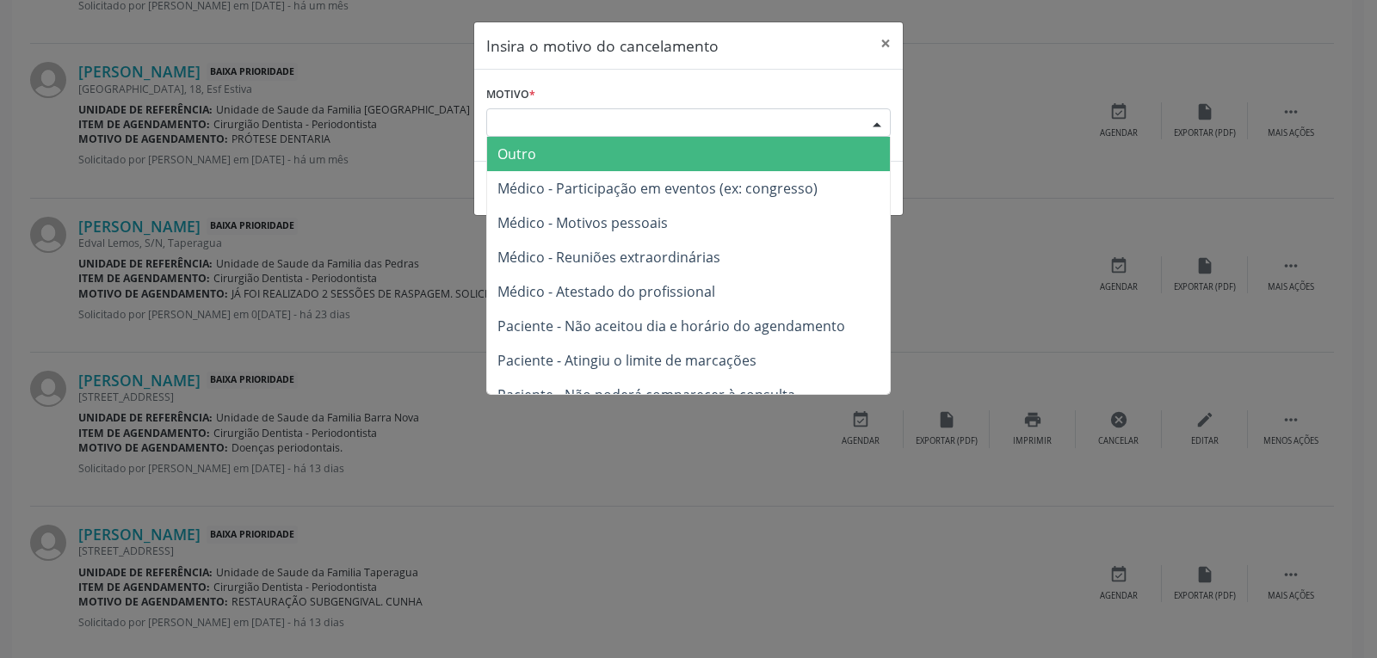
click at [605, 145] on span "Outro" at bounding box center [688, 154] width 403 height 34
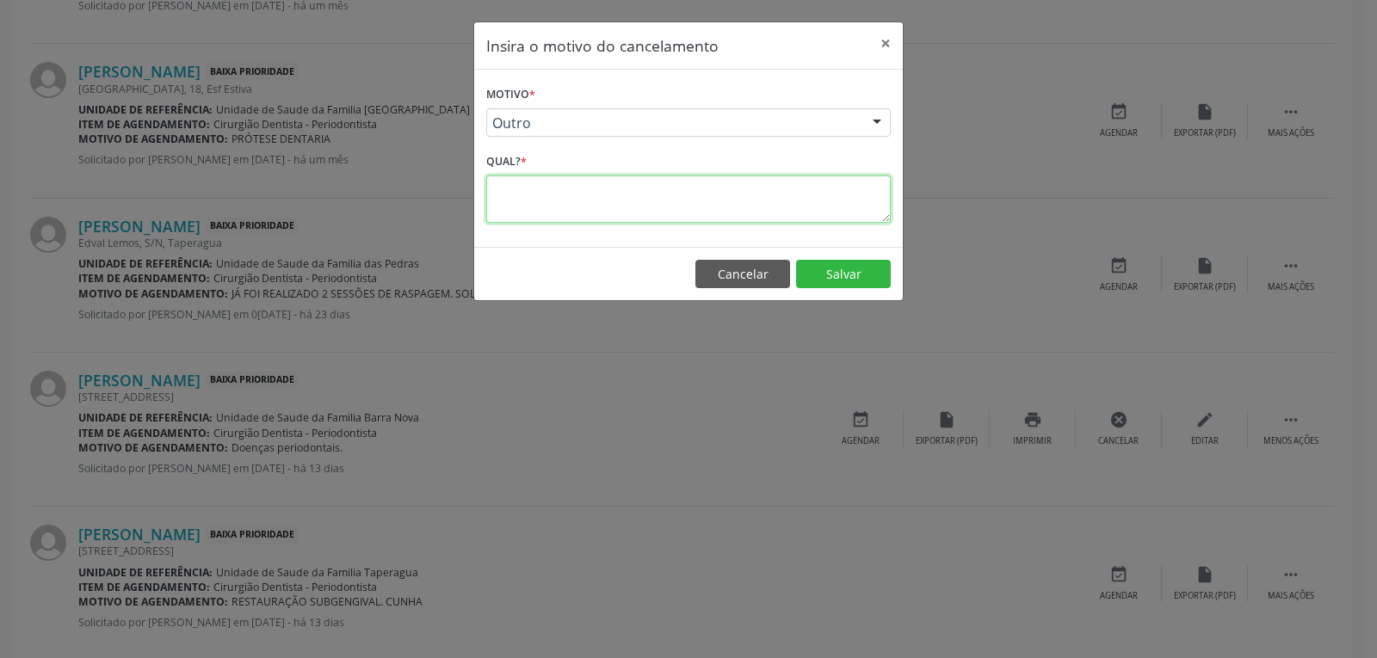
click at [615, 188] on textarea at bounding box center [688, 199] width 405 height 47
type textarea "C"
type textarea "PROCEDIMENTO AGENDADO PARA O DIA 02/10. CANCELADO SÓ PARA REMOVER DA LISTA DE E…"
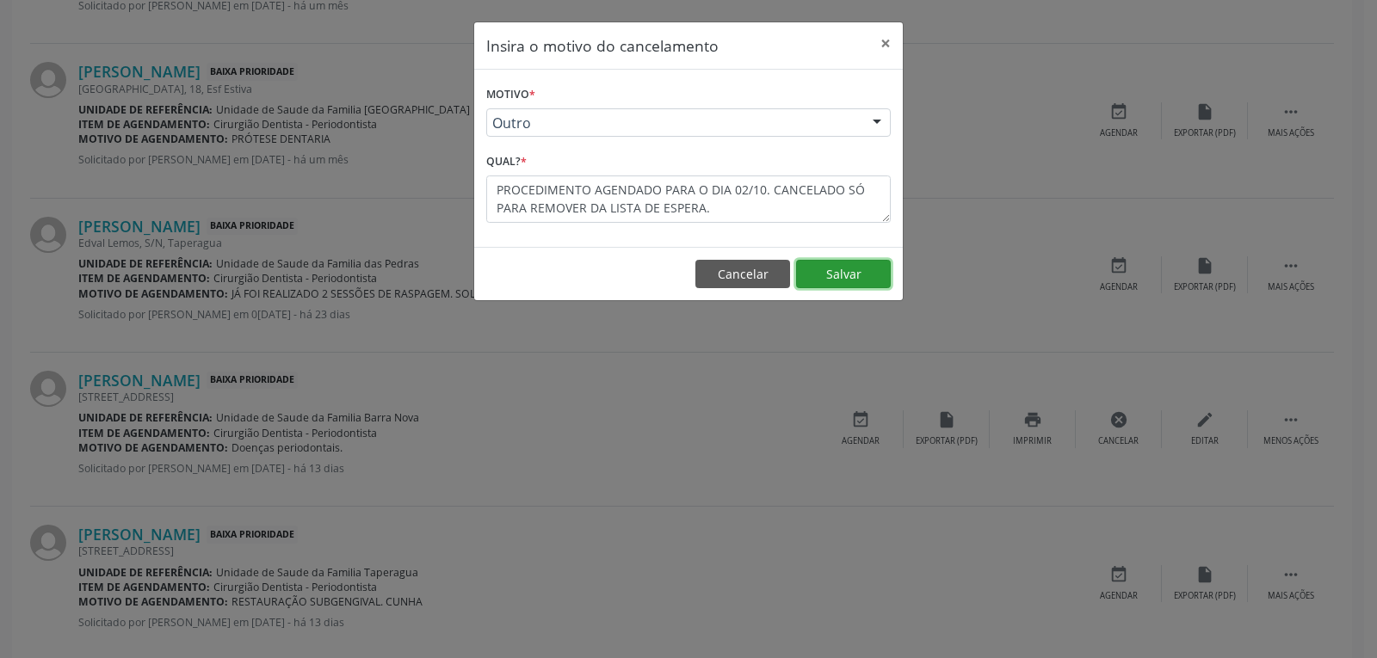
click at [878, 265] on button "Salvar" at bounding box center [843, 274] width 95 height 29
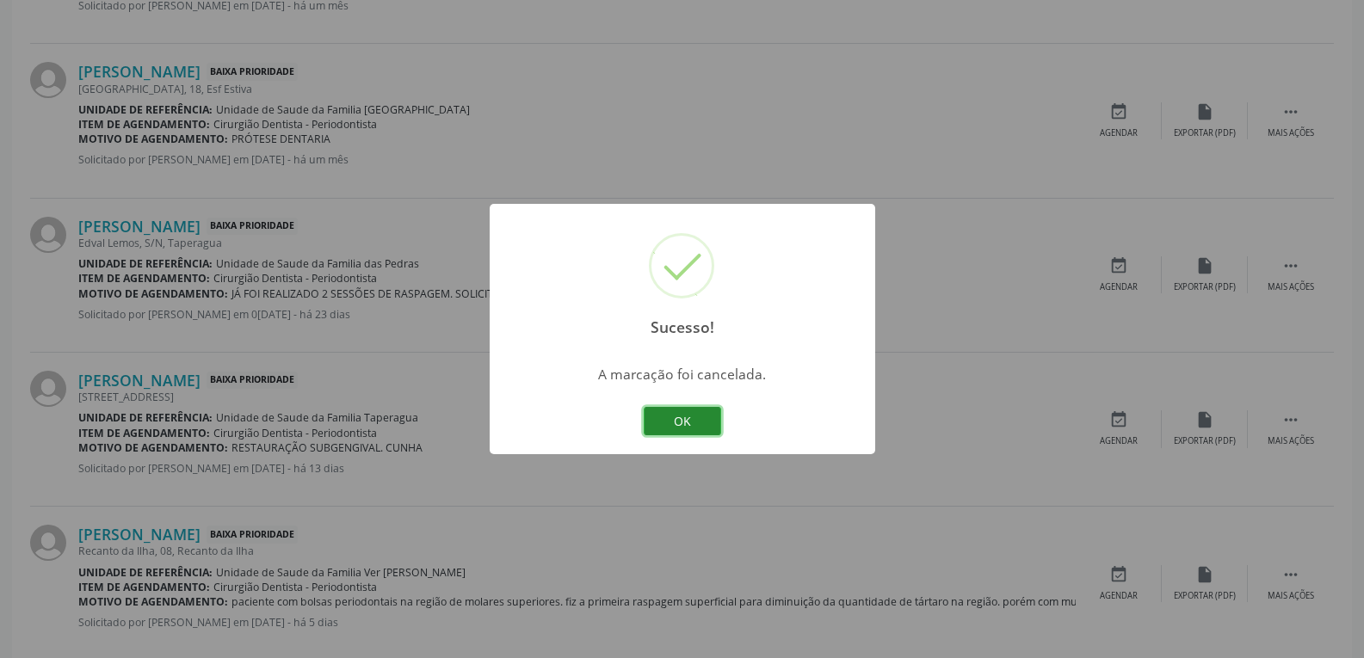
click at [718, 412] on button "OK" at bounding box center [682, 421] width 77 height 29
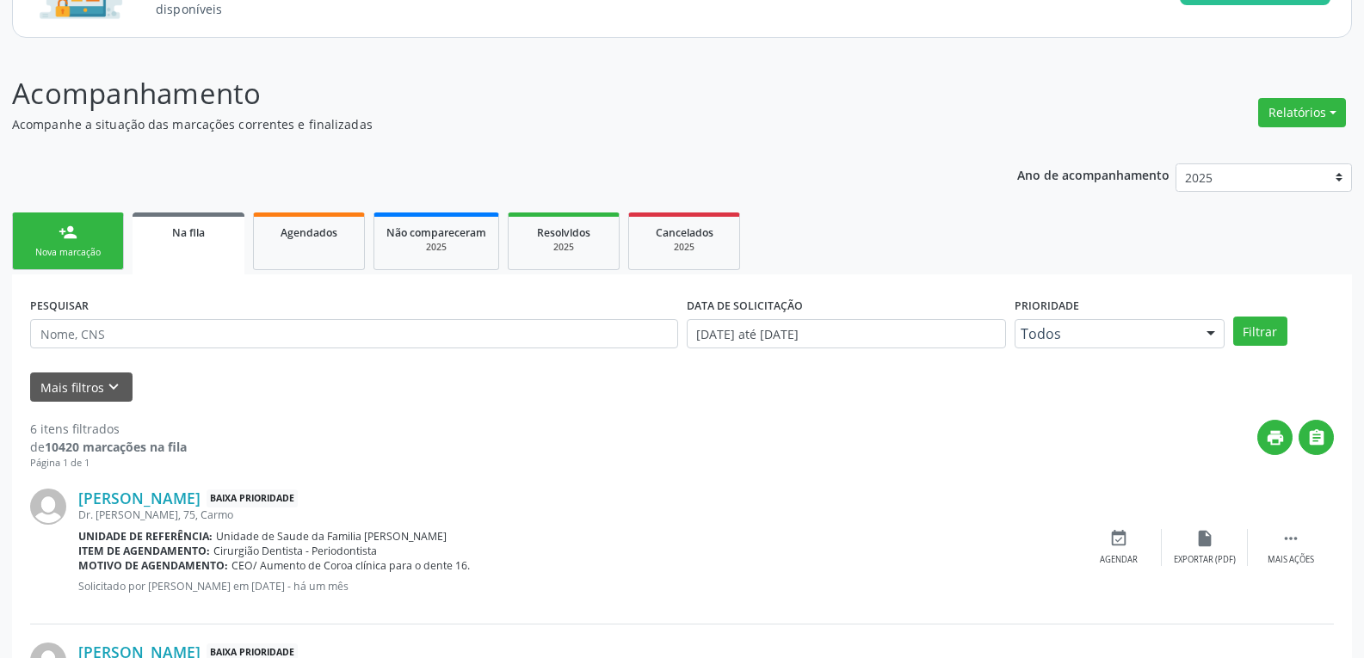
scroll to position [161, 0]
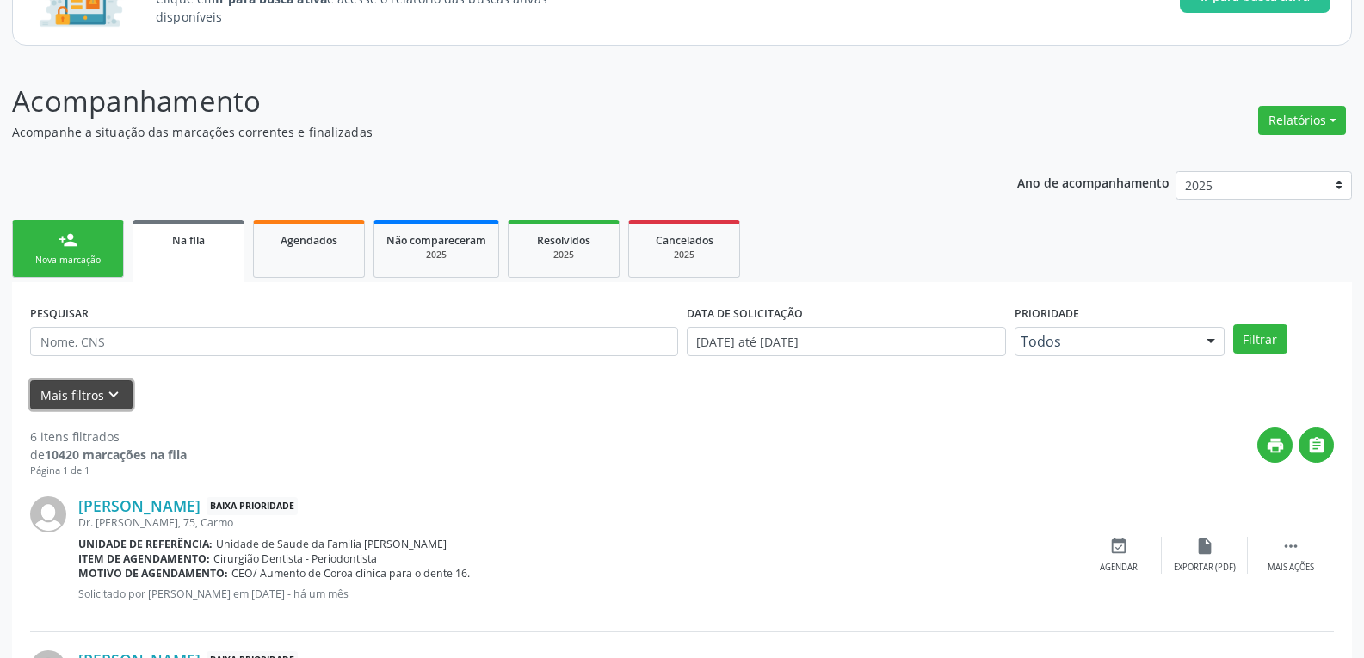
click at [90, 404] on button "Mais filtros keyboard_arrow_down" at bounding box center [81, 395] width 102 height 30
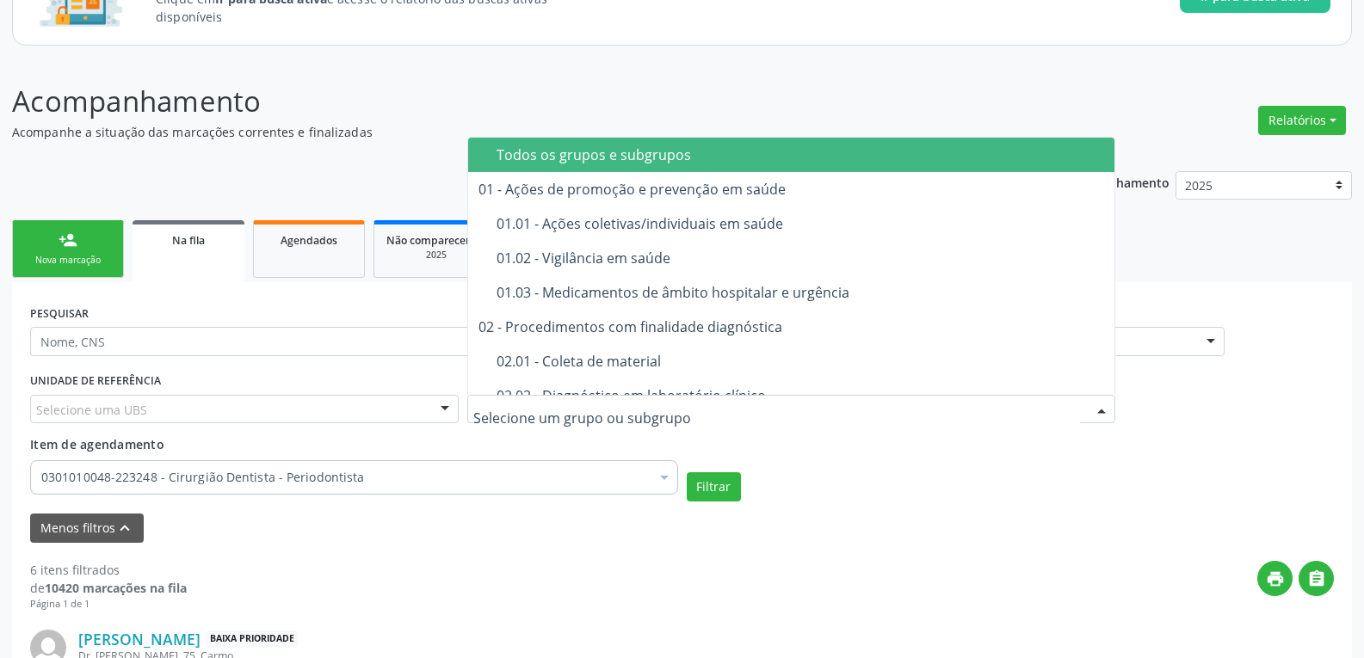
click at [718, 163] on span "Todos os grupos e subgrupos" at bounding box center [791, 155] width 646 height 34
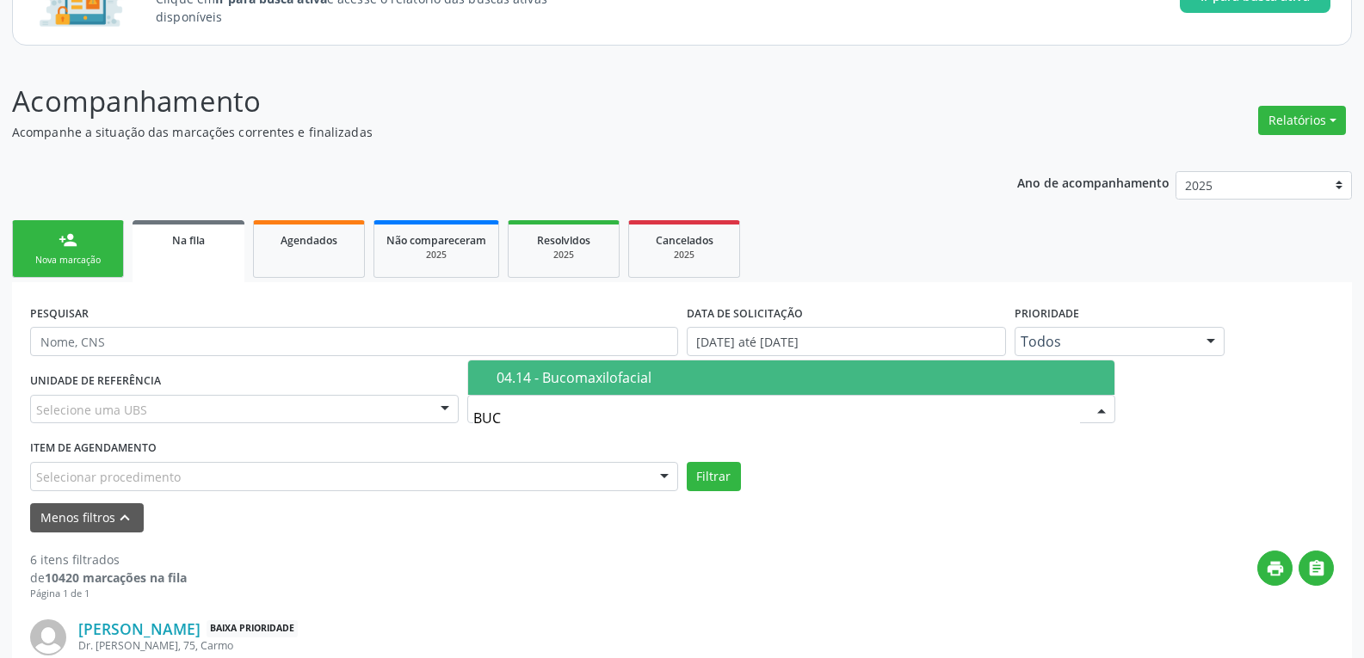
type input "BUCO"
click at [671, 372] on div "04.14 - Bucomaxilofacial" at bounding box center [801, 378] width 608 height 14
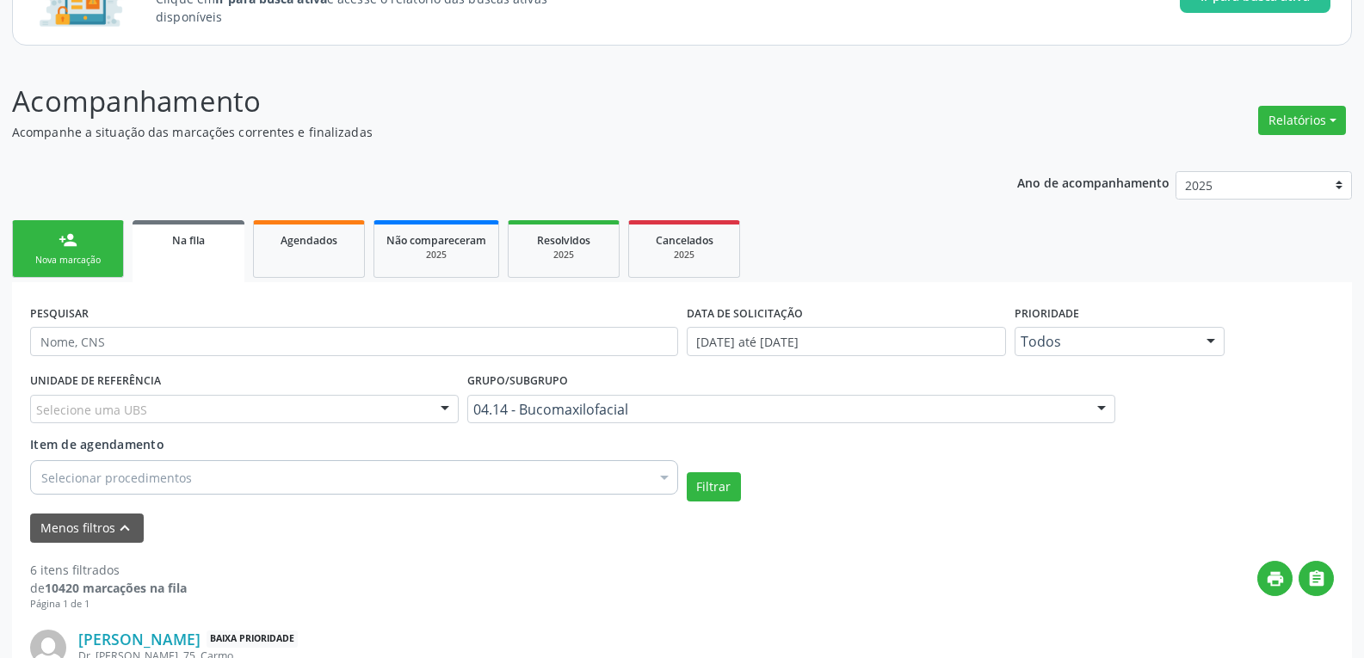
click at [741, 485] on div "Filtrar" at bounding box center [1011, 487] width 657 height 29
click at [733, 487] on button "Filtrar" at bounding box center [714, 487] width 54 height 29
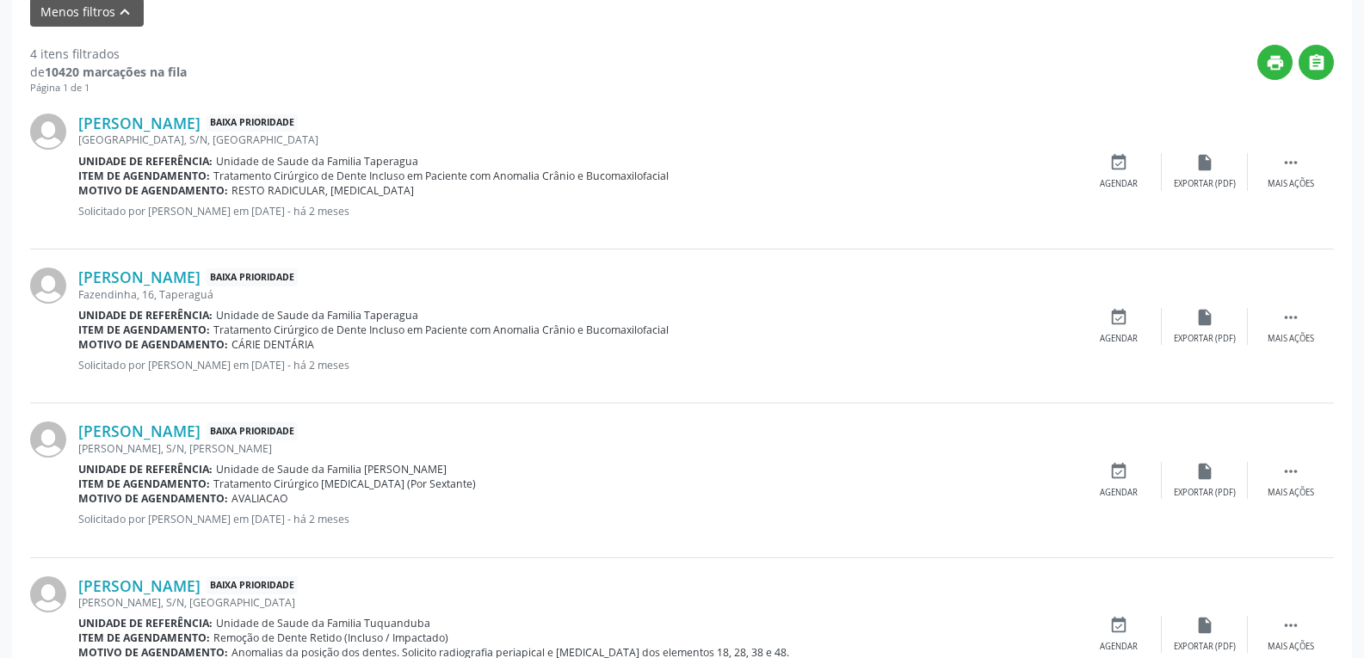
scroll to position [761, 0]
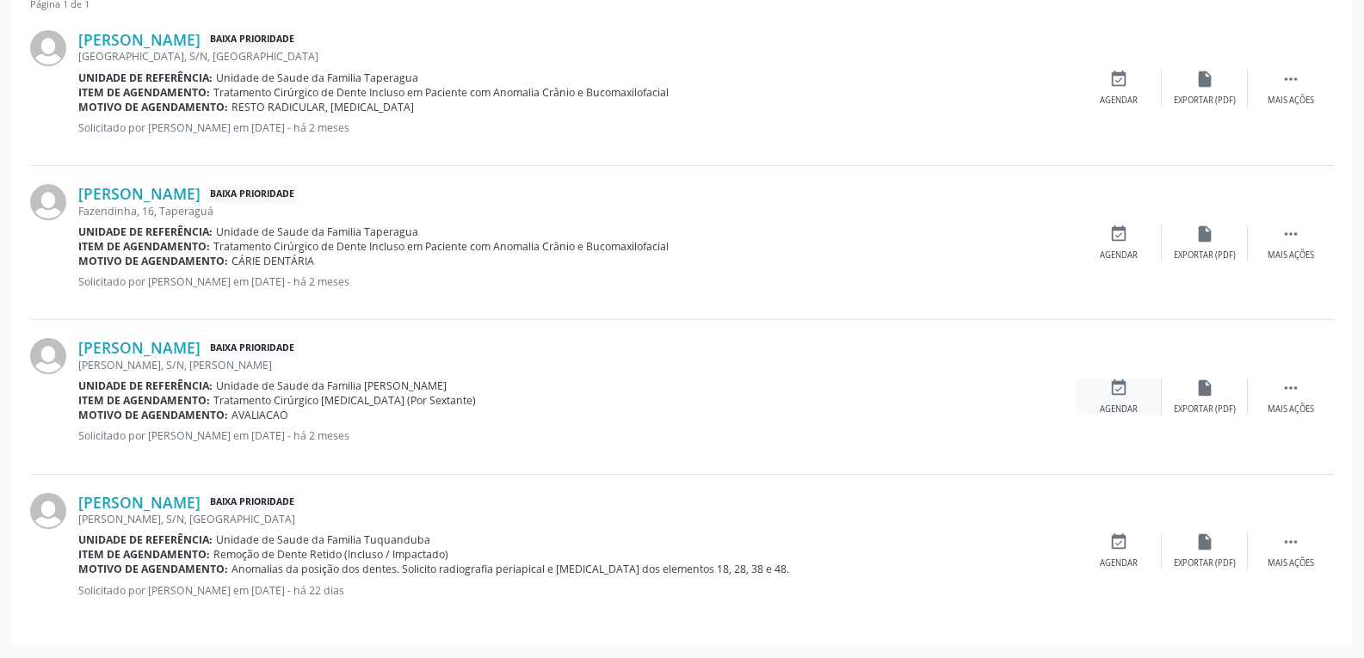
click at [1126, 399] on div "event_available Agendar" at bounding box center [1119, 397] width 86 height 37
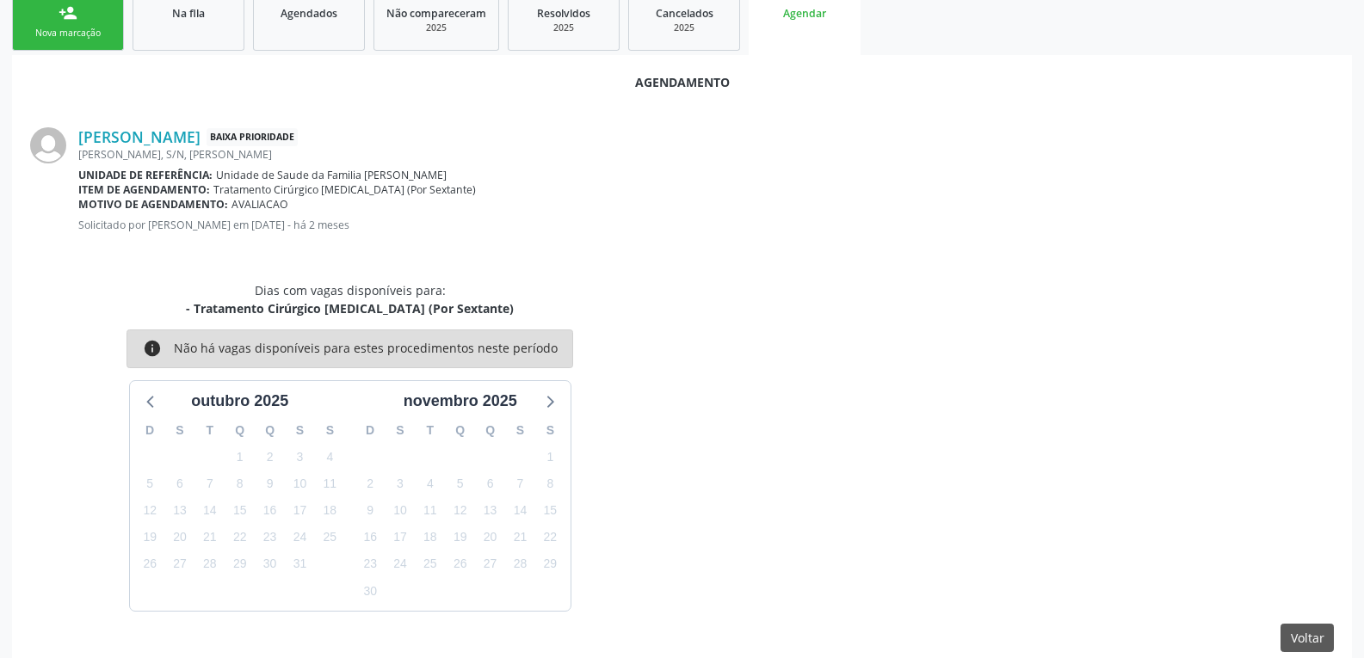
scroll to position [412, 0]
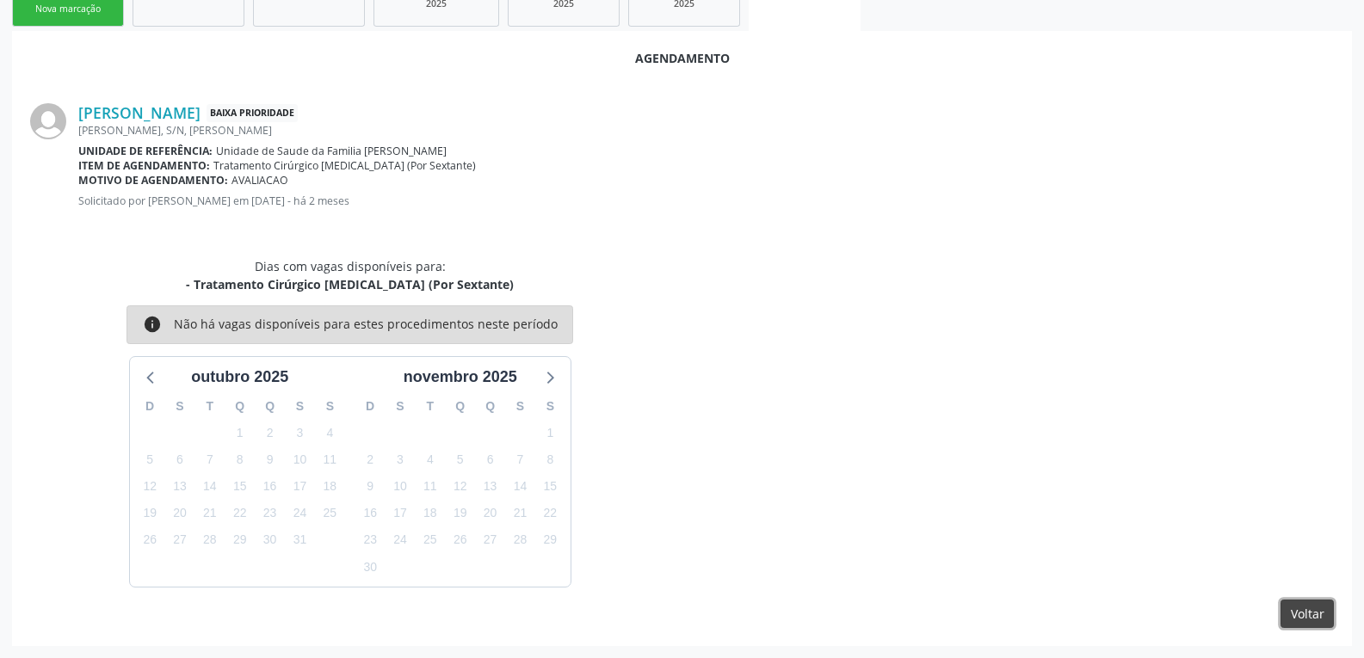
click at [1296, 621] on button "Voltar" at bounding box center [1307, 614] width 53 height 29
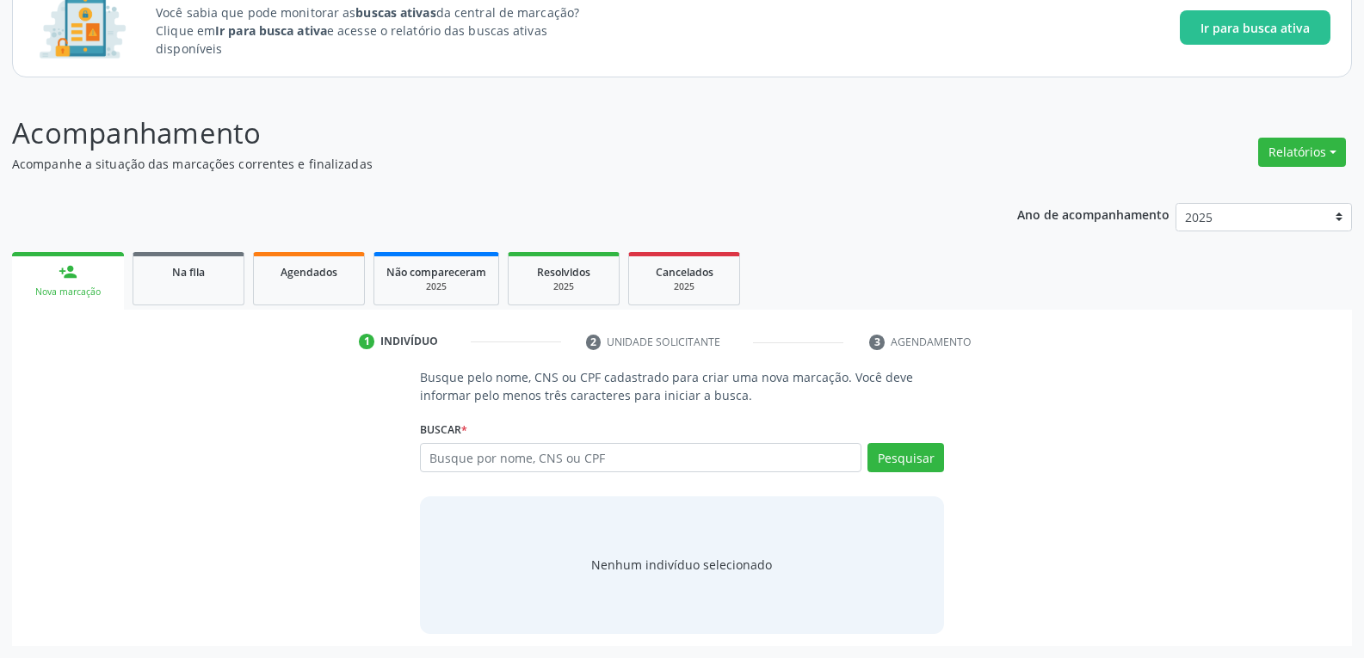
scroll to position [129, 0]
click at [163, 269] on div "Na fila" at bounding box center [188, 272] width 86 height 18
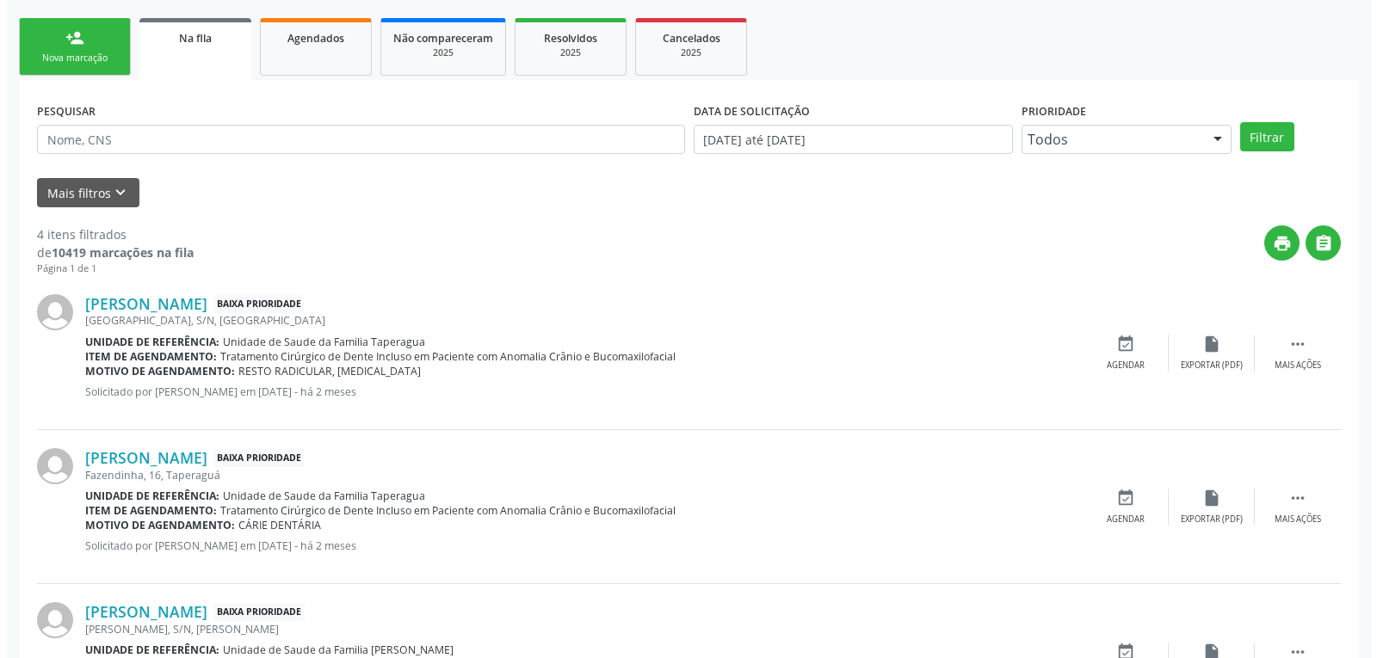
scroll to position [628, 0]
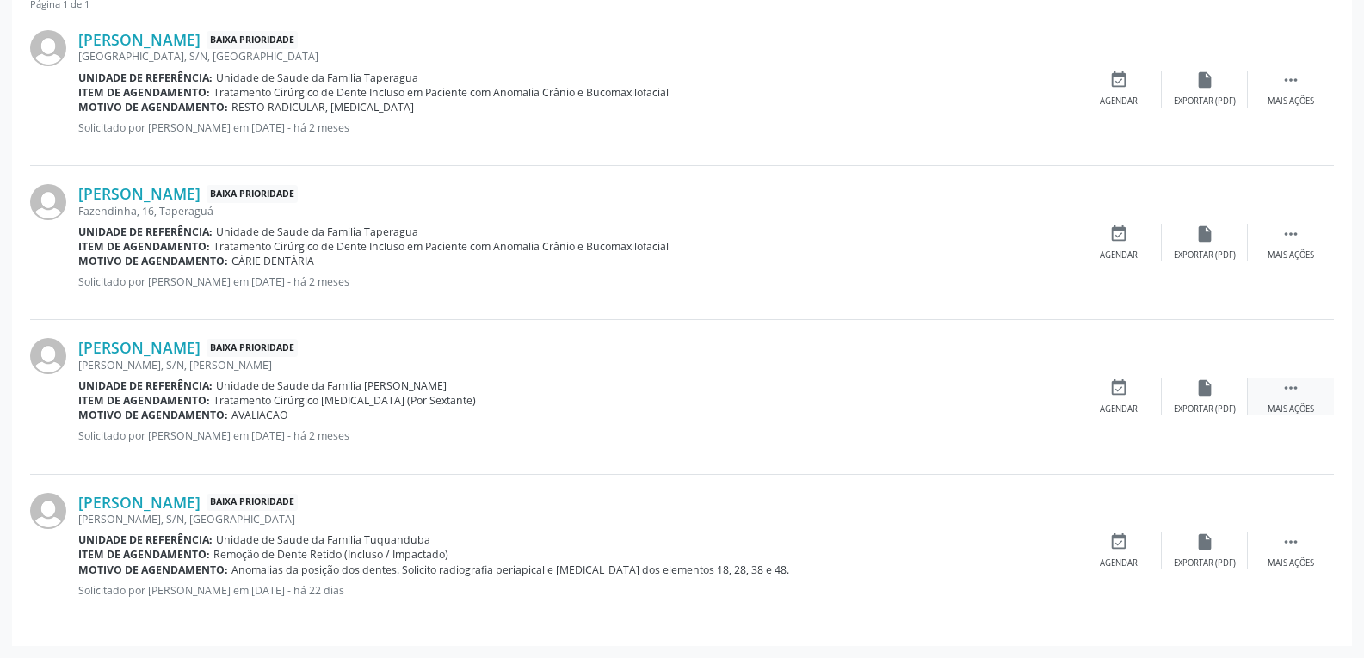
click at [1311, 404] on div "Mais ações" at bounding box center [1291, 410] width 46 height 12
click at [1122, 407] on div "Cancelar" at bounding box center [1118, 410] width 40 height 12
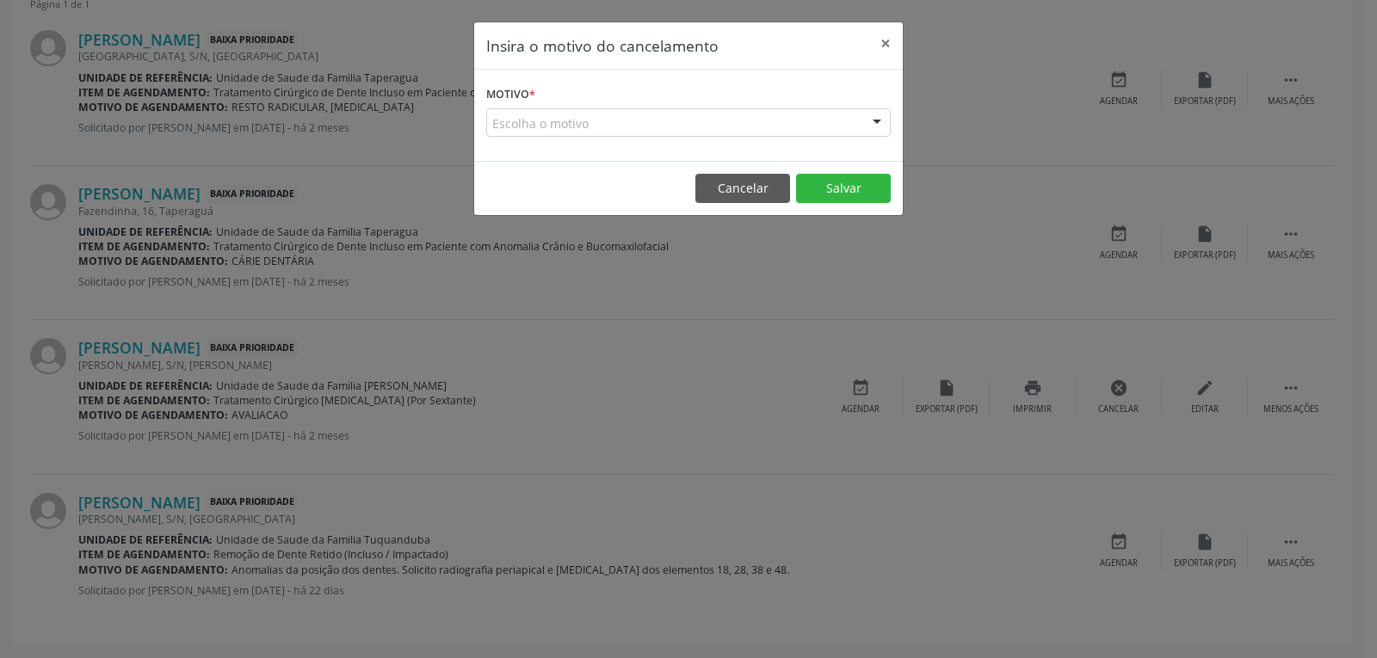
click at [704, 117] on div "Escolha o motivo" at bounding box center [688, 122] width 405 height 29
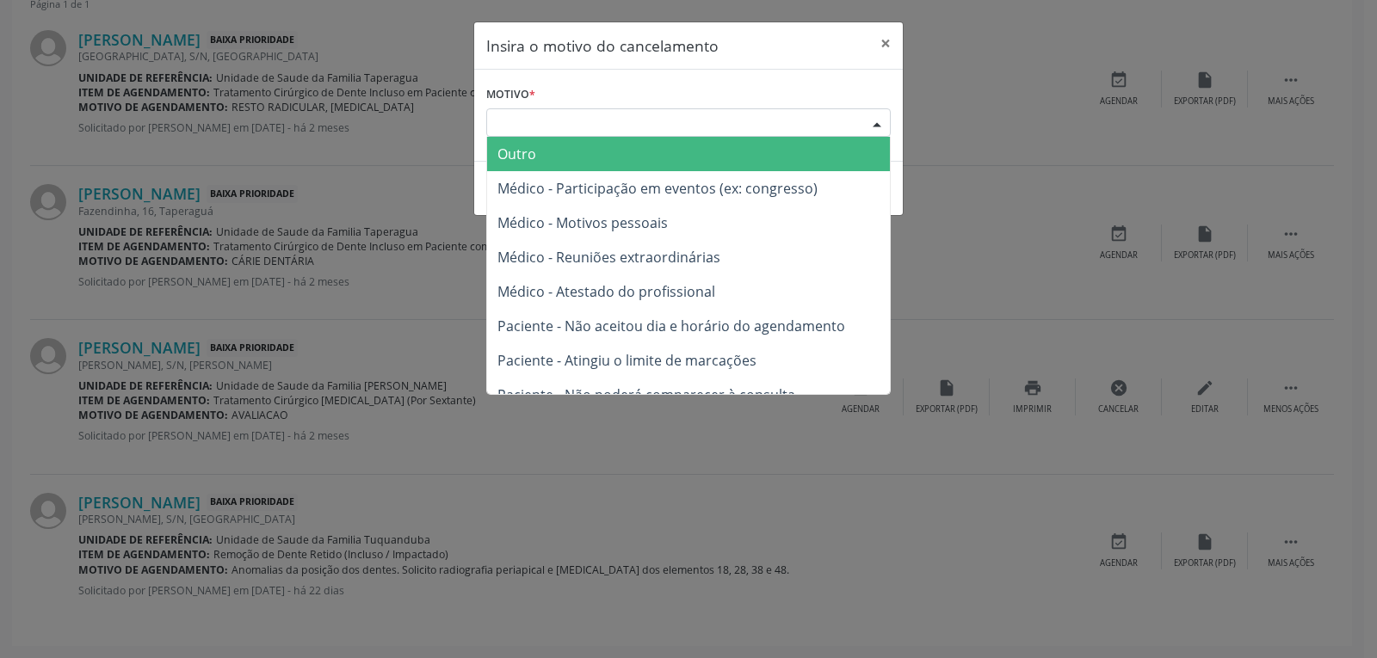
click at [637, 158] on span "Outro" at bounding box center [688, 154] width 403 height 34
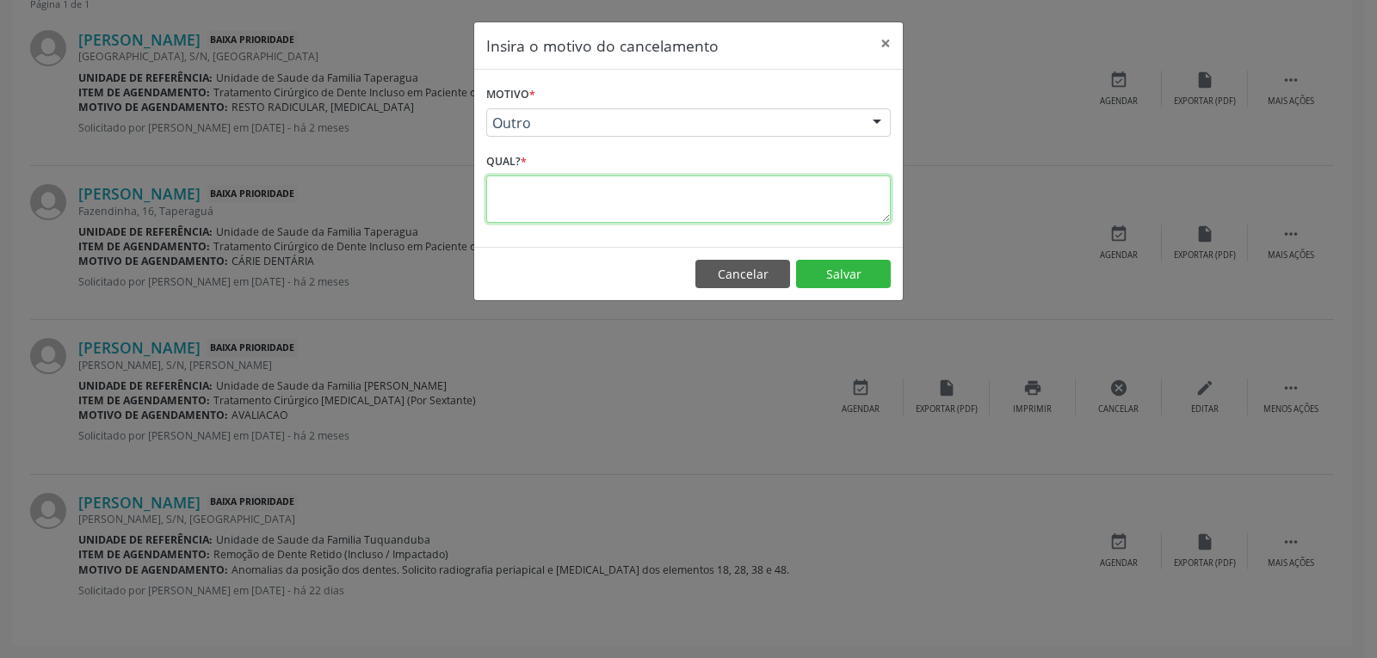
click at [645, 201] on textarea at bounding box center [688, 199] width 405 height 47
type textarea "PROCEDIMENTO AGENDADO PARA O DIA 03/10. CANCELADO SÓ PARA REMOVER DA LISTA DE E…"
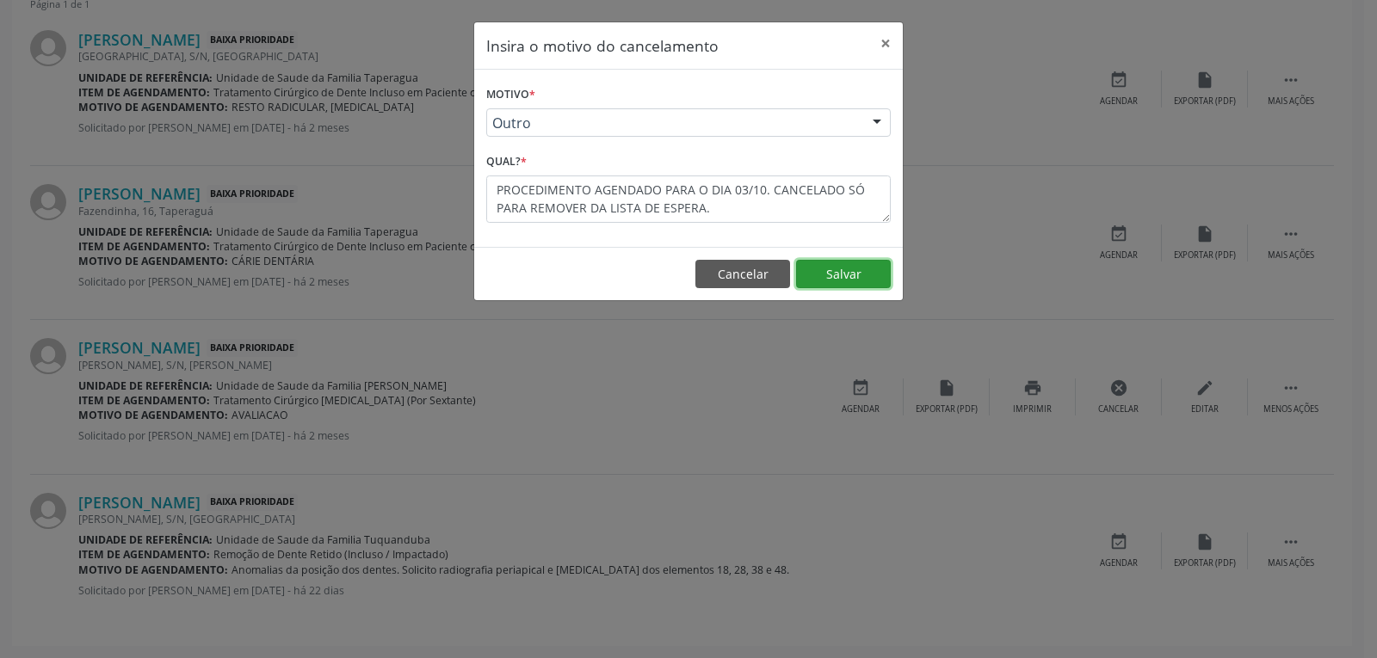
click at [866, 275] on button "Salvar" at bounding box center [843, 274] width 95 height 29
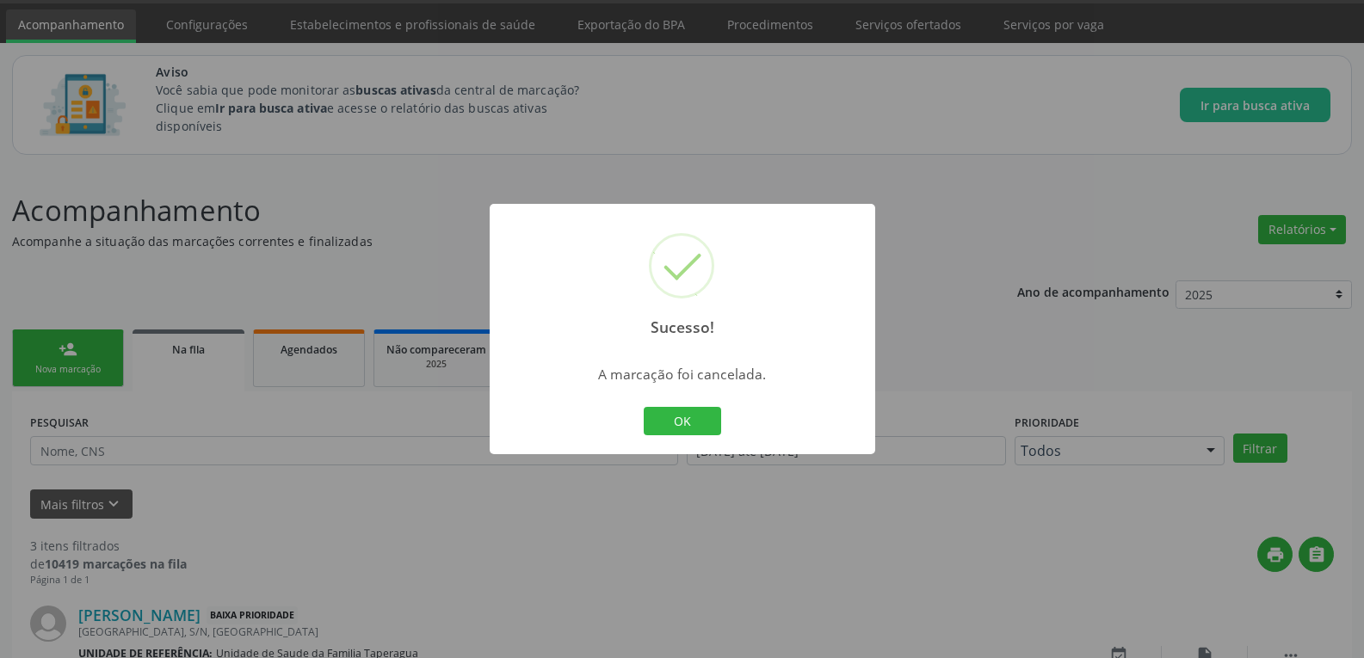
scroll to position [473, 0]
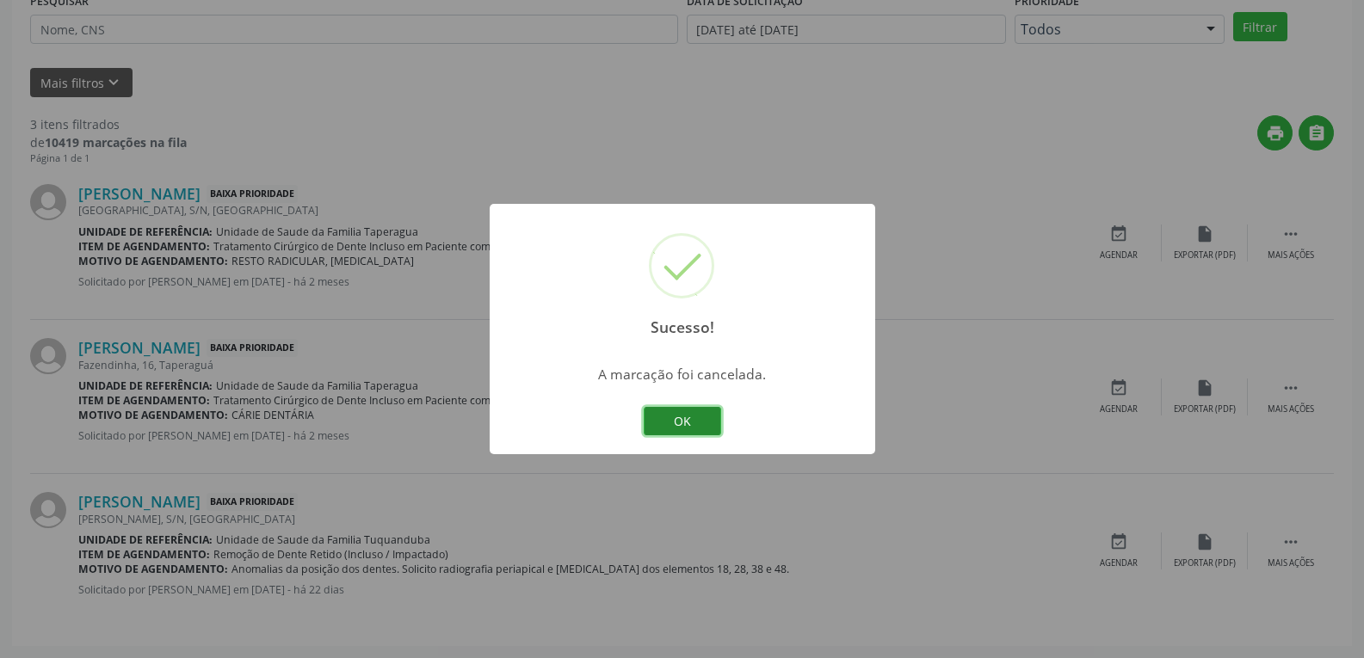
click at [670, 426] on button "OK" at bounding box center [682, 421] width 77 height 29
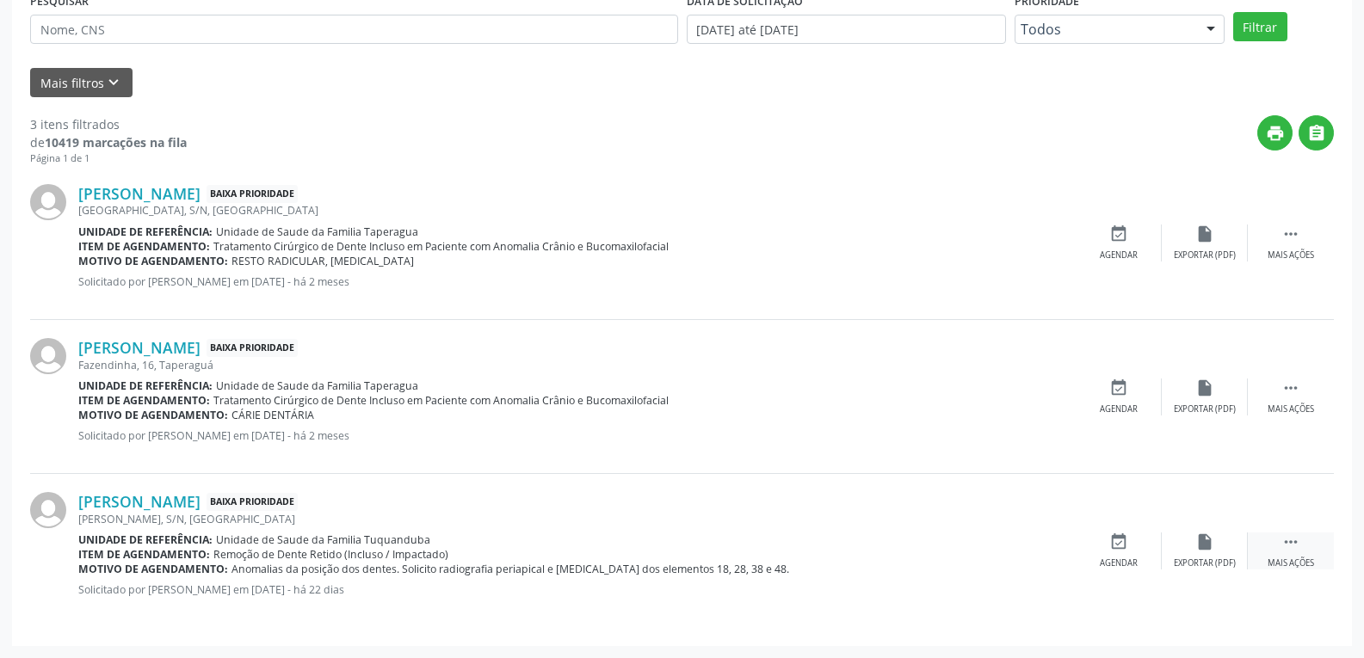
click at [1295, 546] on icon "" at bounding box center [1291, 542] width 19 height 19
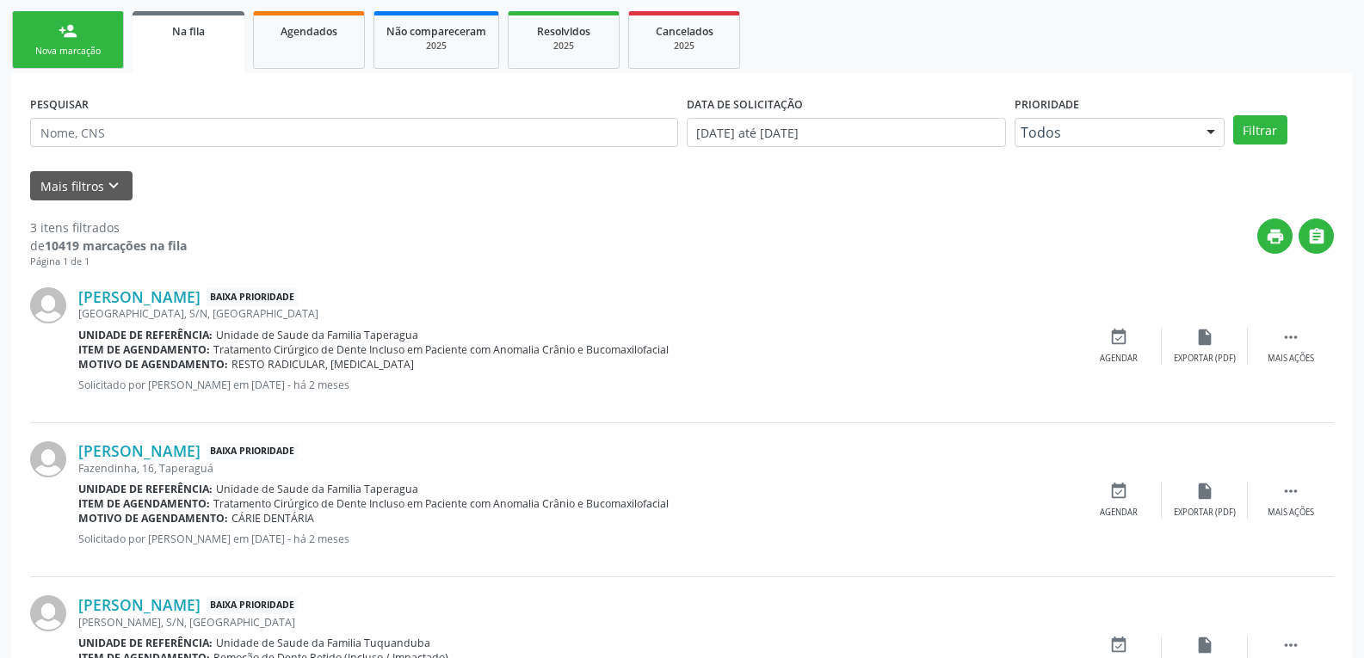
scroll to position [215, 0]
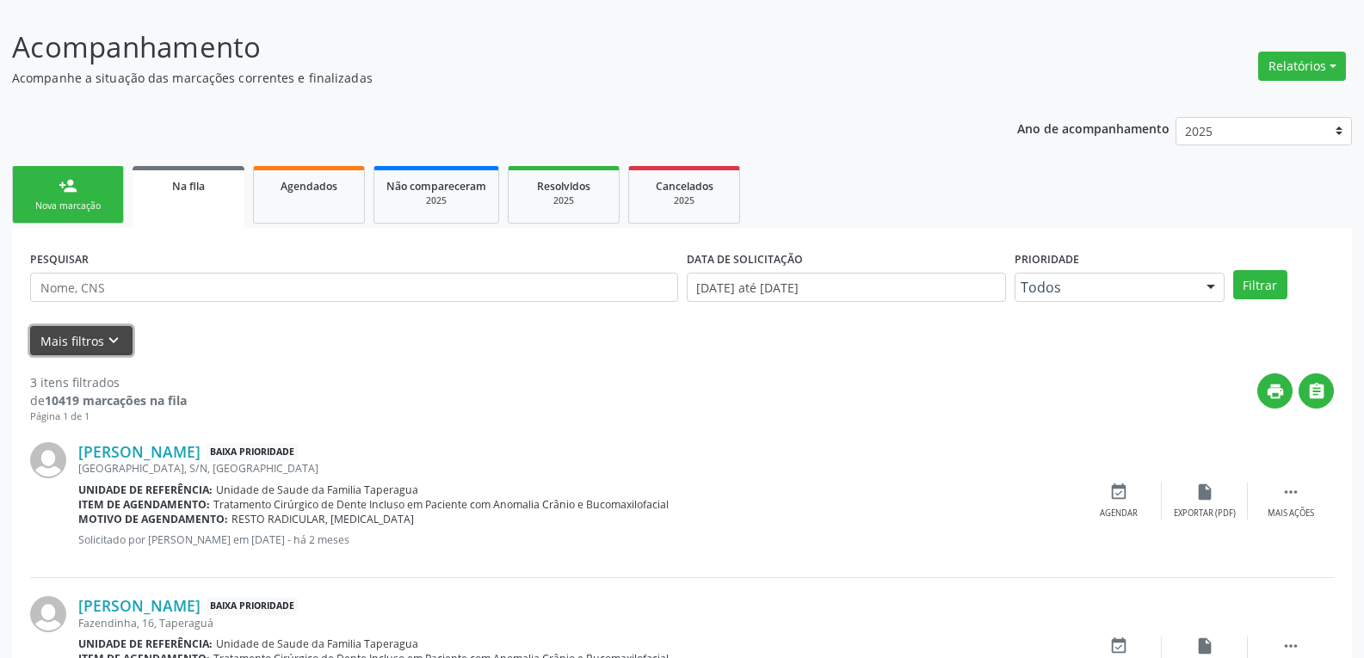
click at [124, 353] on button "Mais filtros keyboard_arrow_down" at bounding box center [81, 341] width 102 height 30
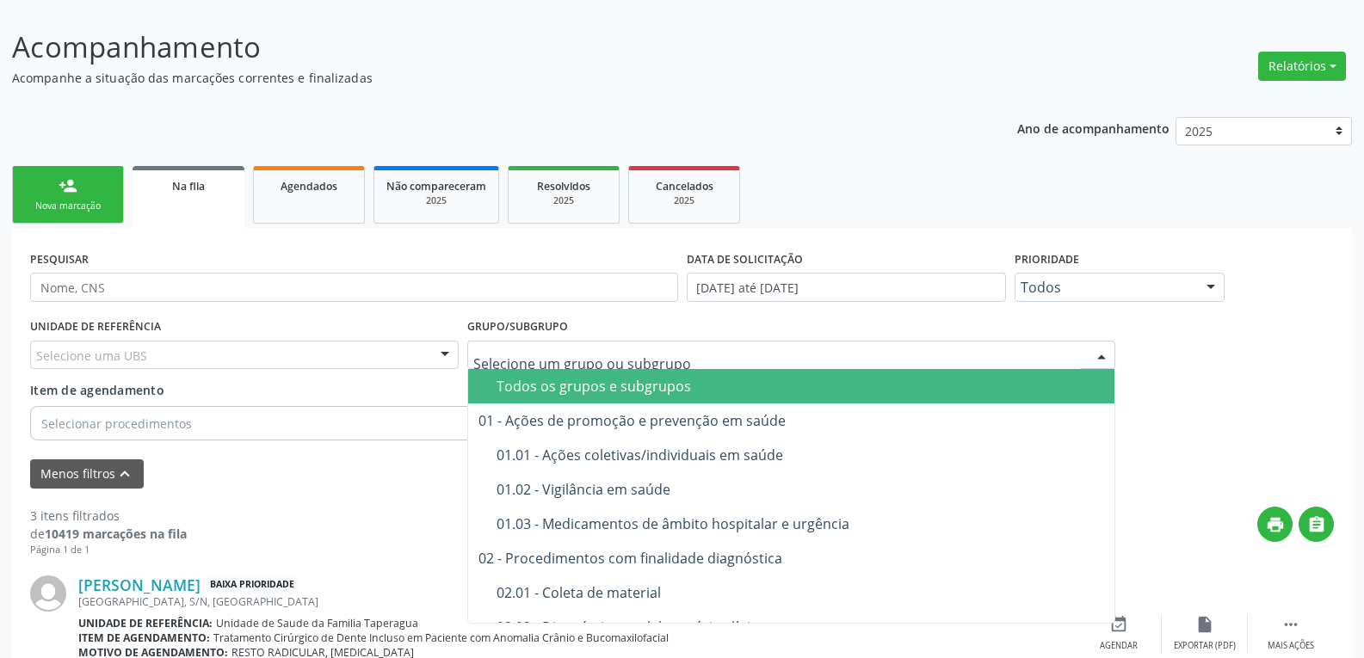
click at [782, 397] on span "Todos os grupos e subgrupos" at bounding box center [791, 386] width 646 height 34
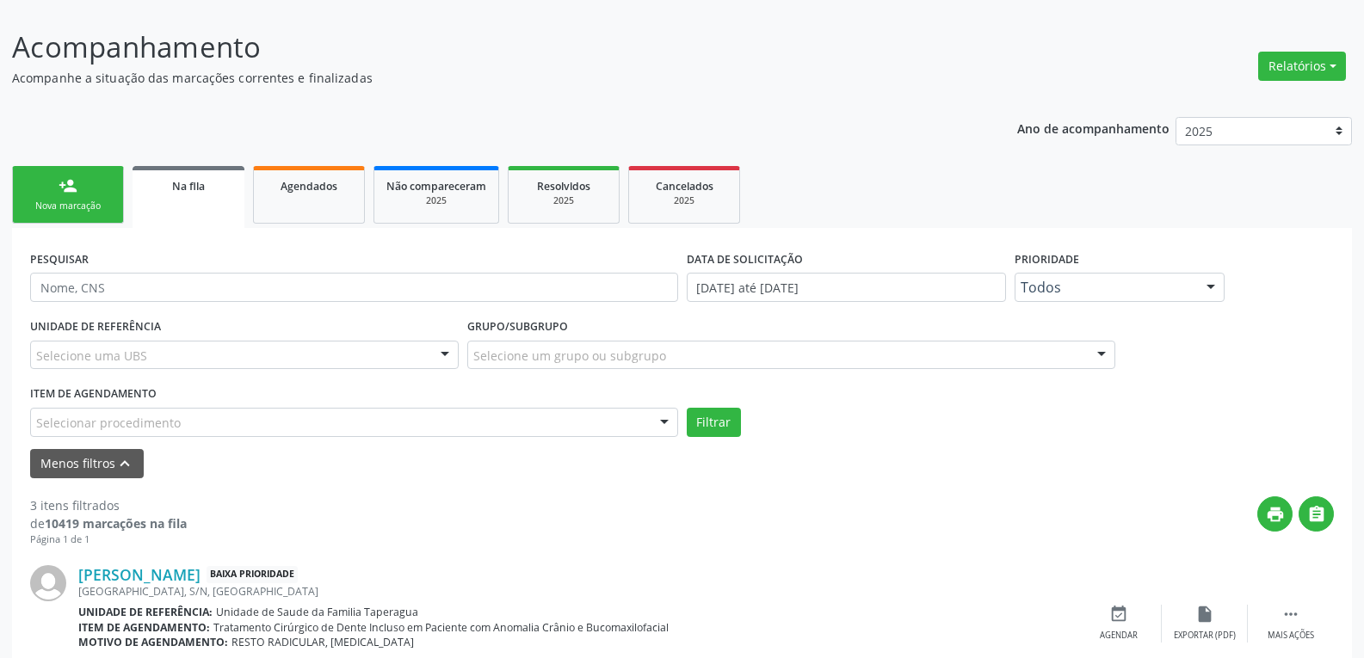
click at [695, 339] on div "Grupo/Subgrupo Selecione um grupo ou subgrupo Todos os grupos e subgrupos 01 - …" at bounding box center [791, 341] width 648 height 55
click at [706, 352] on div "Selecione um grupo ou subgrupo" at bounding box center [791, 355] width 648 height 29
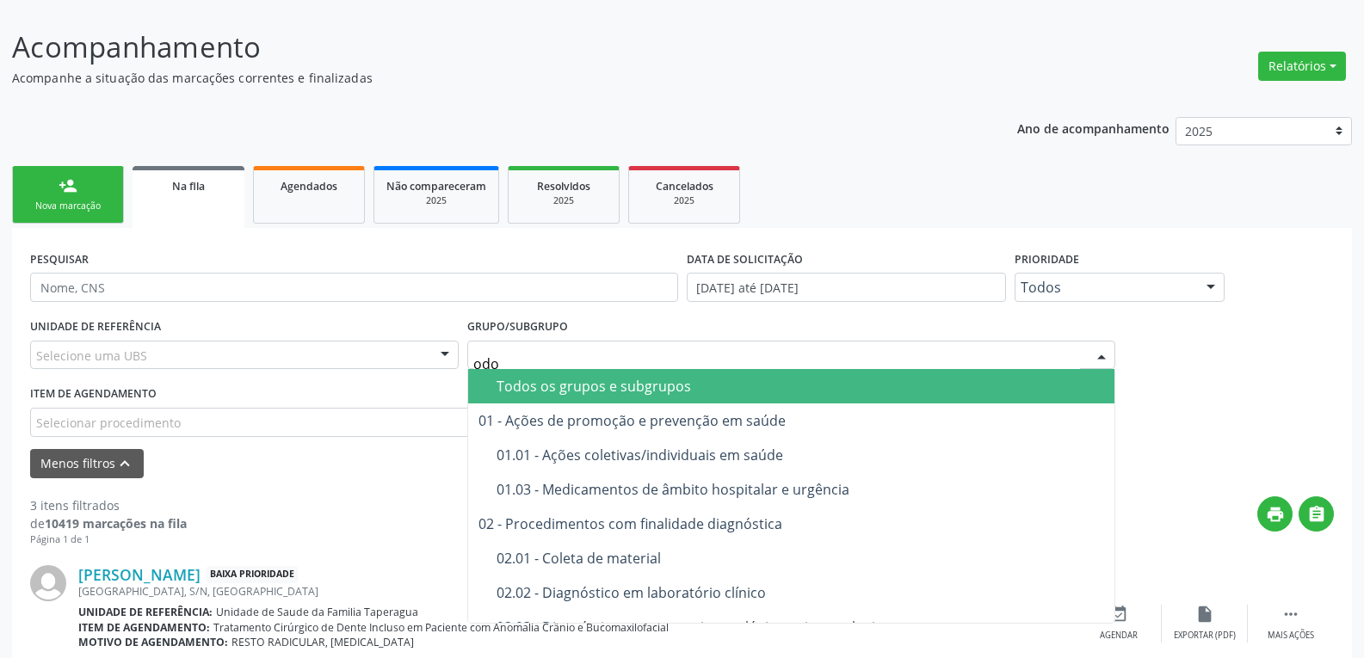
type input "odon"
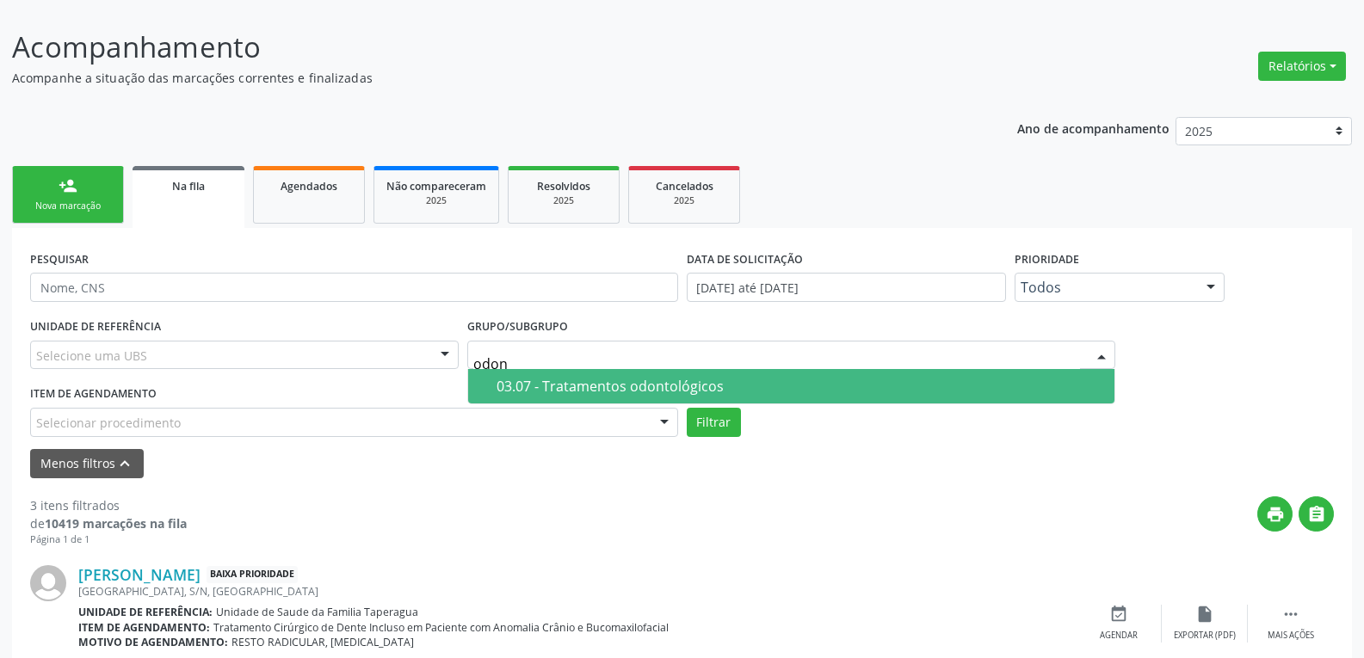
click at [736, 386] on div "03.07 - Tratamentos odontológicos" at bounding box center [801, 387] width 608 height 14
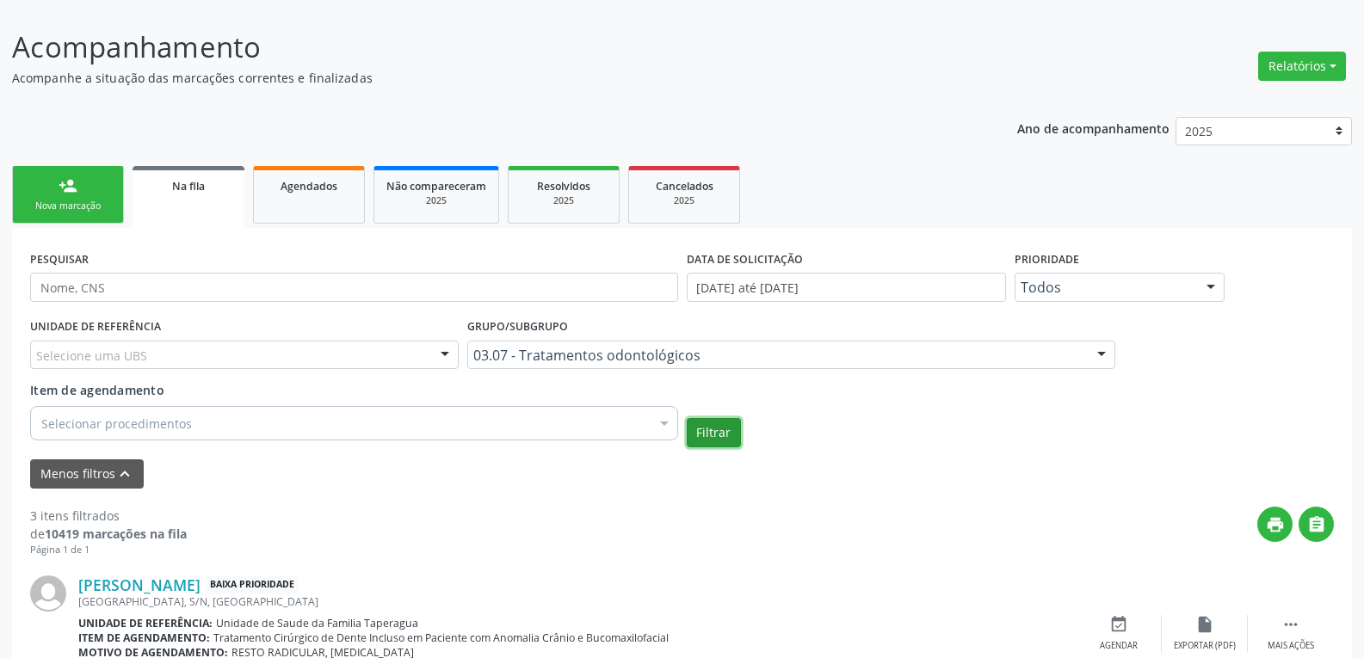
click at [727, 432] on button "Filtrar" at bounding box center [714, 432] width 54 height 29
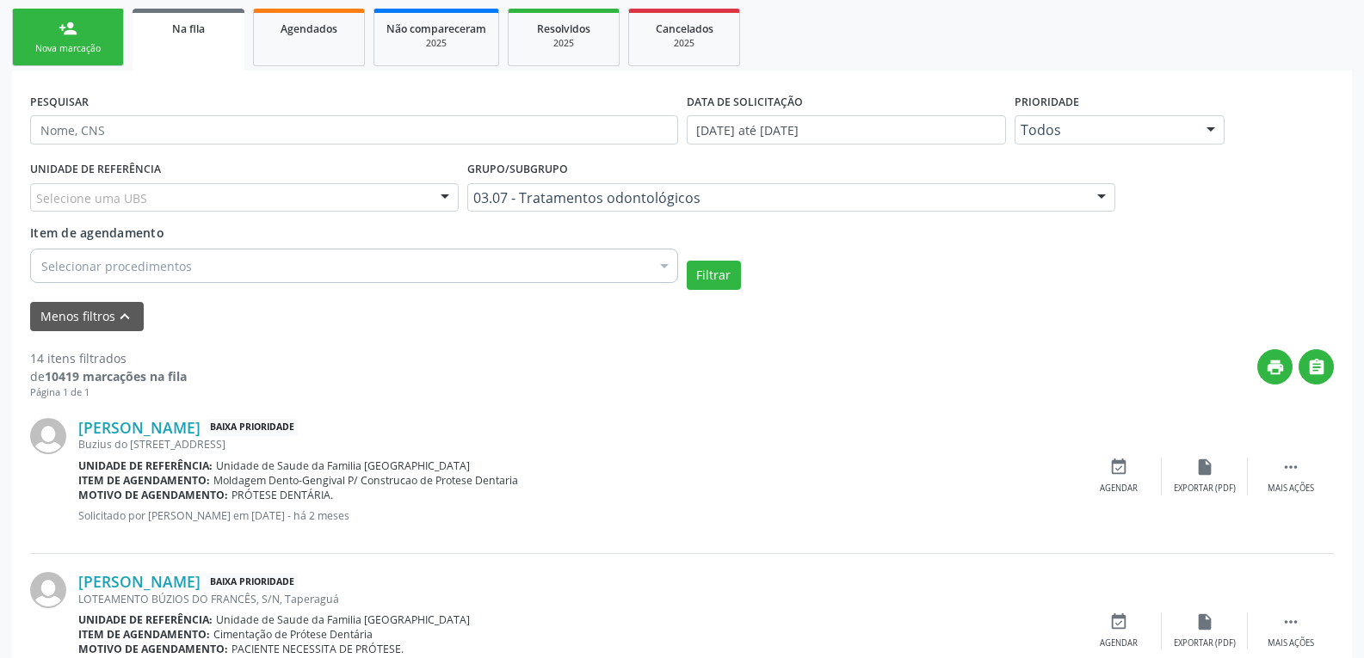
scroll to position [342, 0]
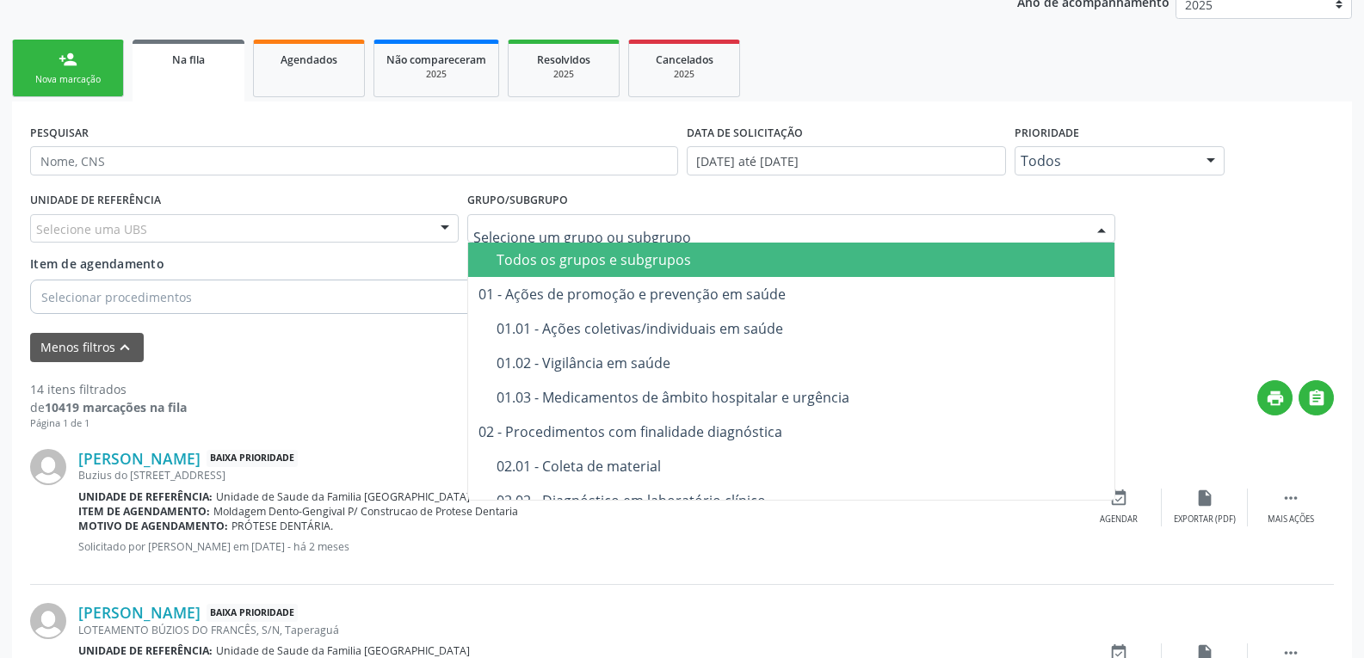
click at [597, 247] on span "Todos os grupos e subgrupos" at bounding box center [791, 260] width 646 height 34
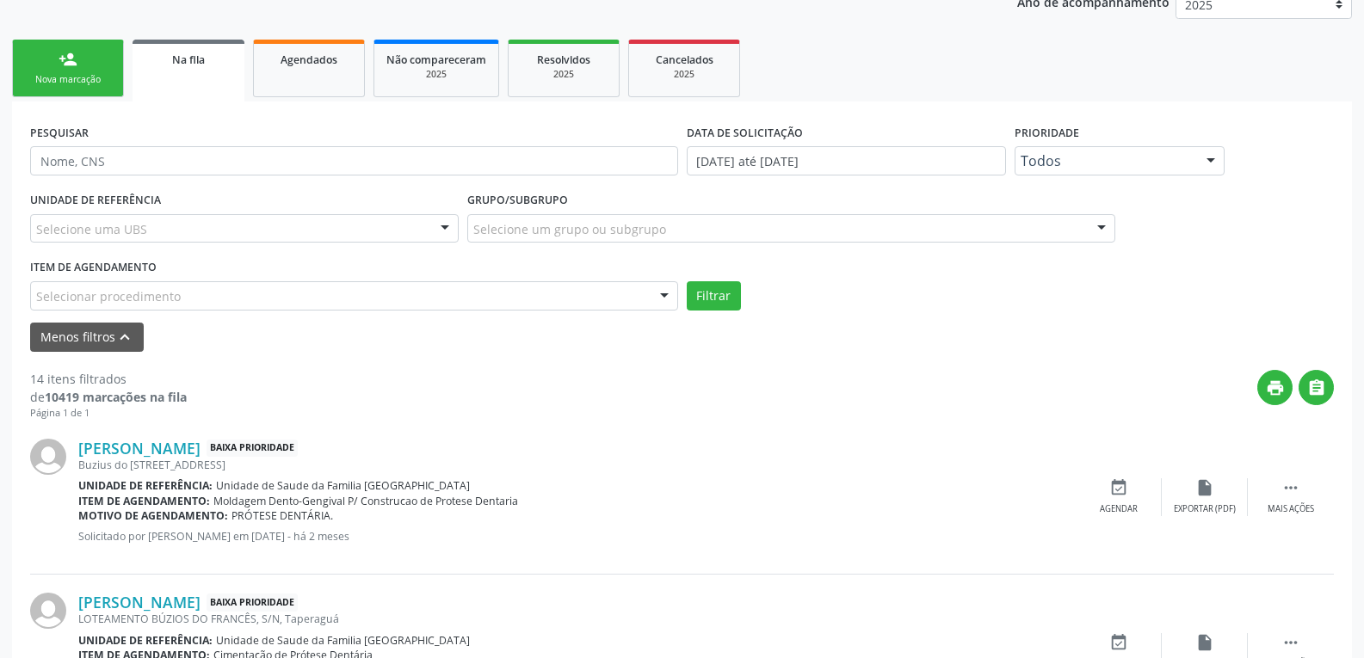
click at [534, 256] on div "UNIDADE DE REFERÊNCIA Selecione uma UBS Todas as UBS Unidade de Saude da Famili…" at bounding box center [682, 249] width 1313 height 123
click at [535, 289] on div "Selecionar procedimento" at bounding box center [354, 295] width 648 height 29
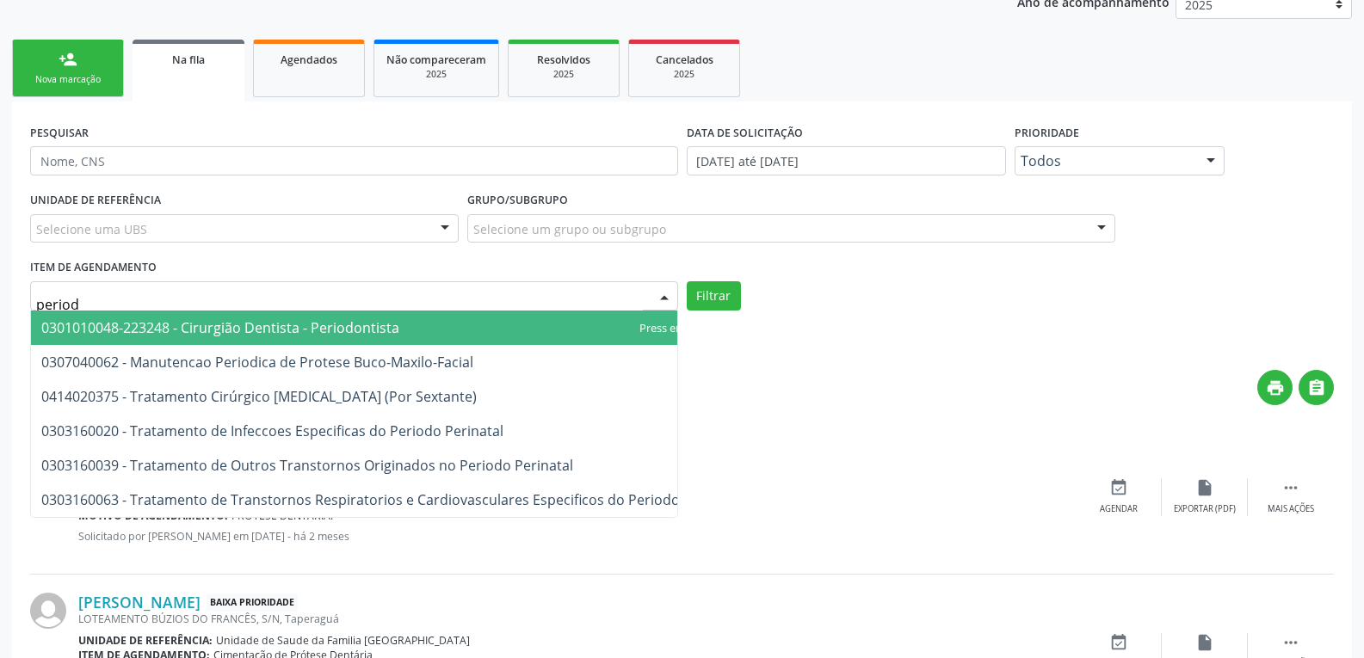
type input "periodo"
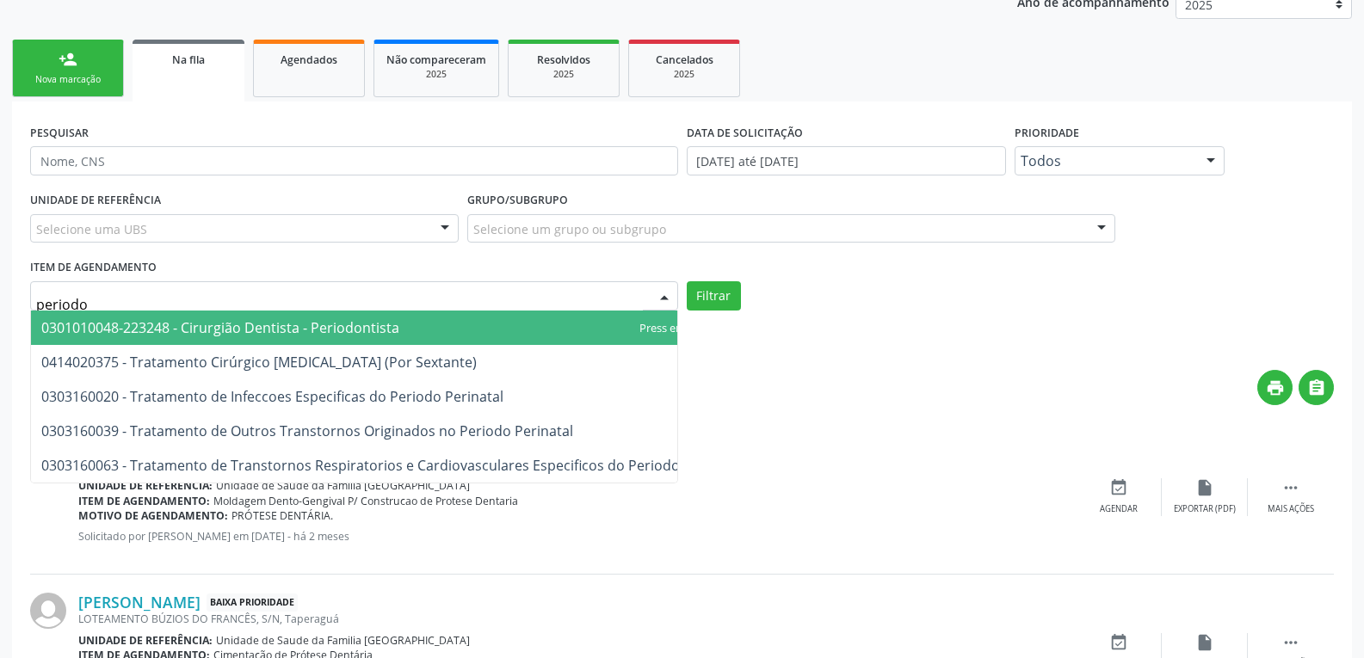
click at [286, 326] on span "0301010048-223248 - Cirurgião Dentista - Periodontista" at bounding box center [220, 327] width 358 height 19
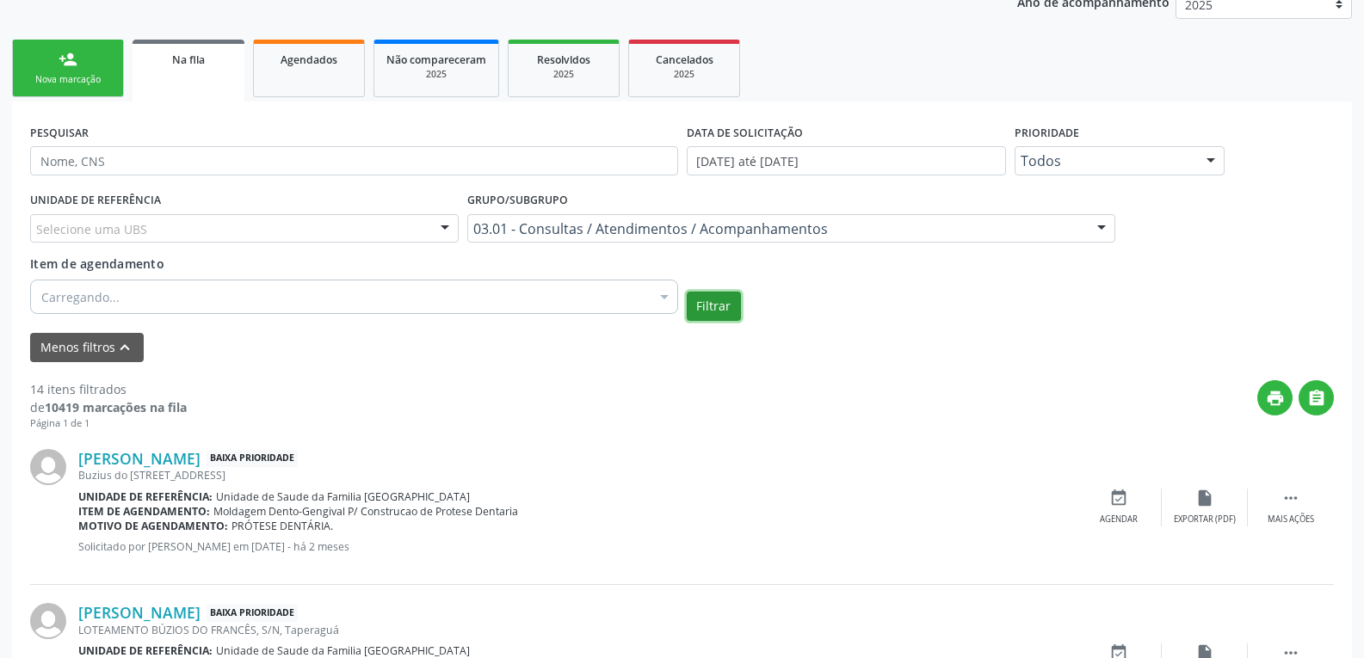
click at [700, 300] on button "Filtrar" at bounding box center [714, 306] width 54 height 29
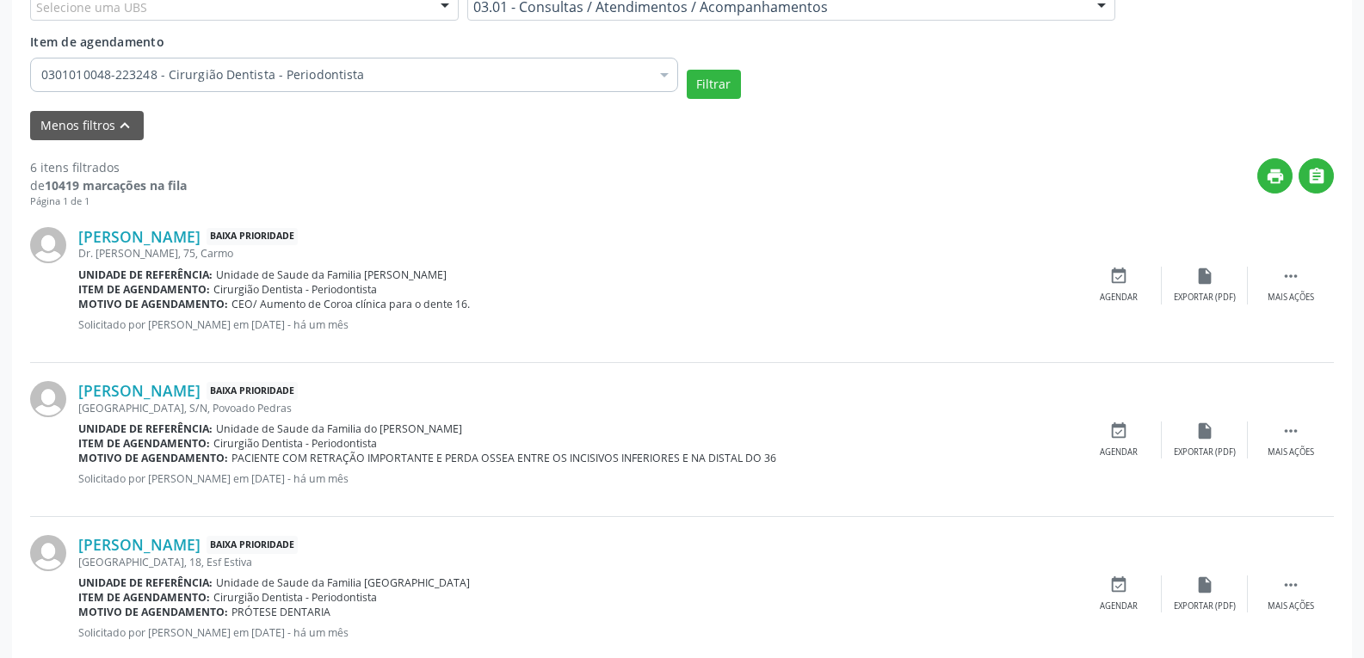
scroll to position [467, 0]
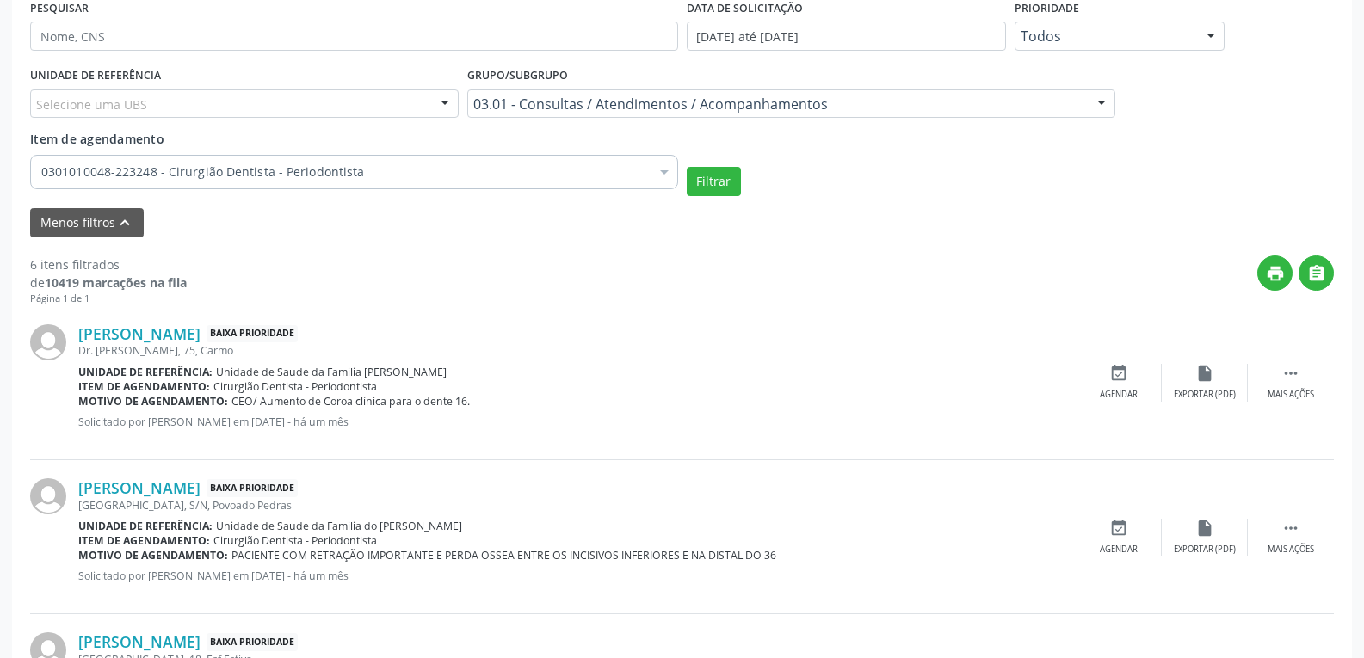
click at [725, 113] on div "03.01 - Consultas / Atendimentos / Acompanhamentos" at bounding box center [791, 104] width 648 height 29
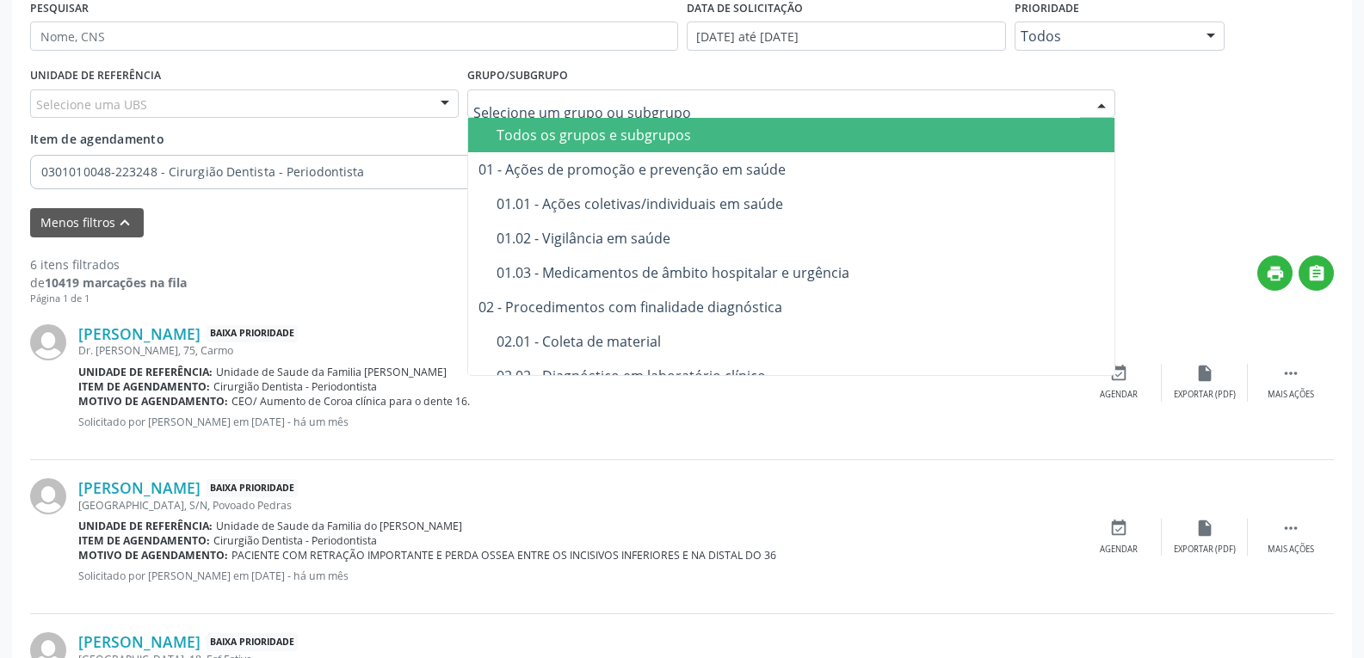
click at [712, 133] on div "Todos os grupos e subgrupos" at bounding box center [801, 135] width 608 height 14
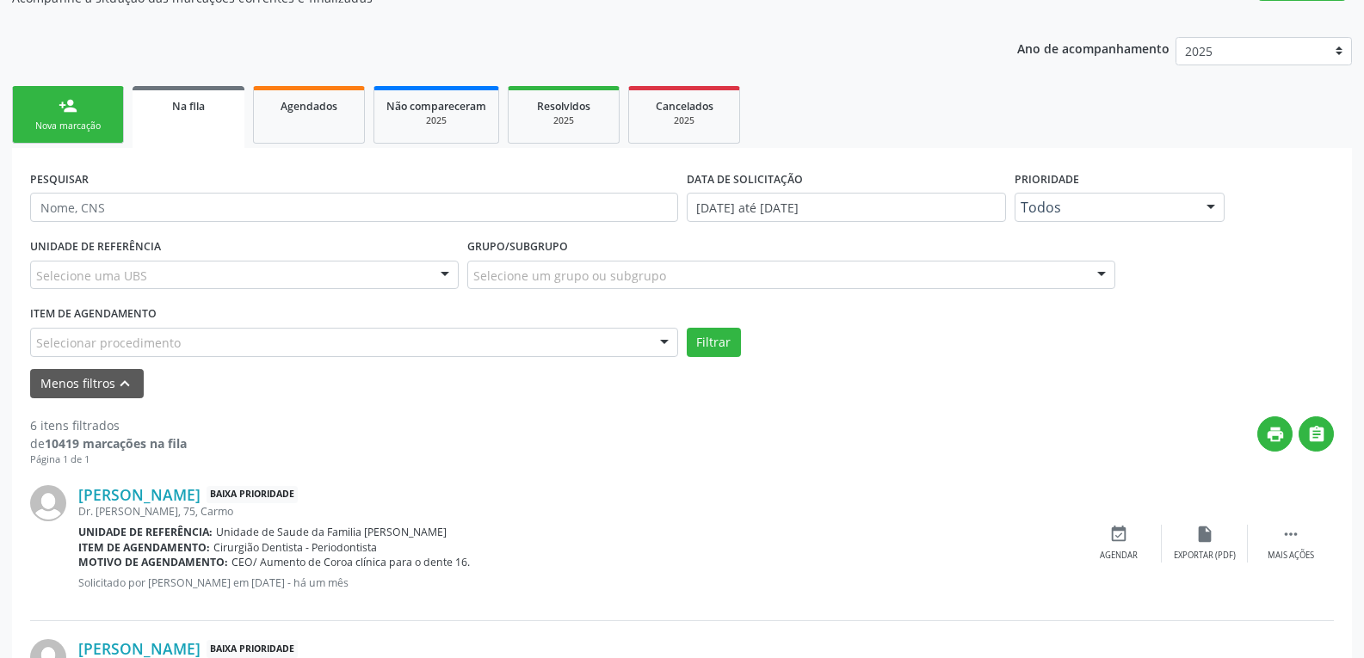
scroll to position [294, 0]
click at [168, 228] on div "PESQUISAR" at bounding box center [354, 200] width 657 height 67
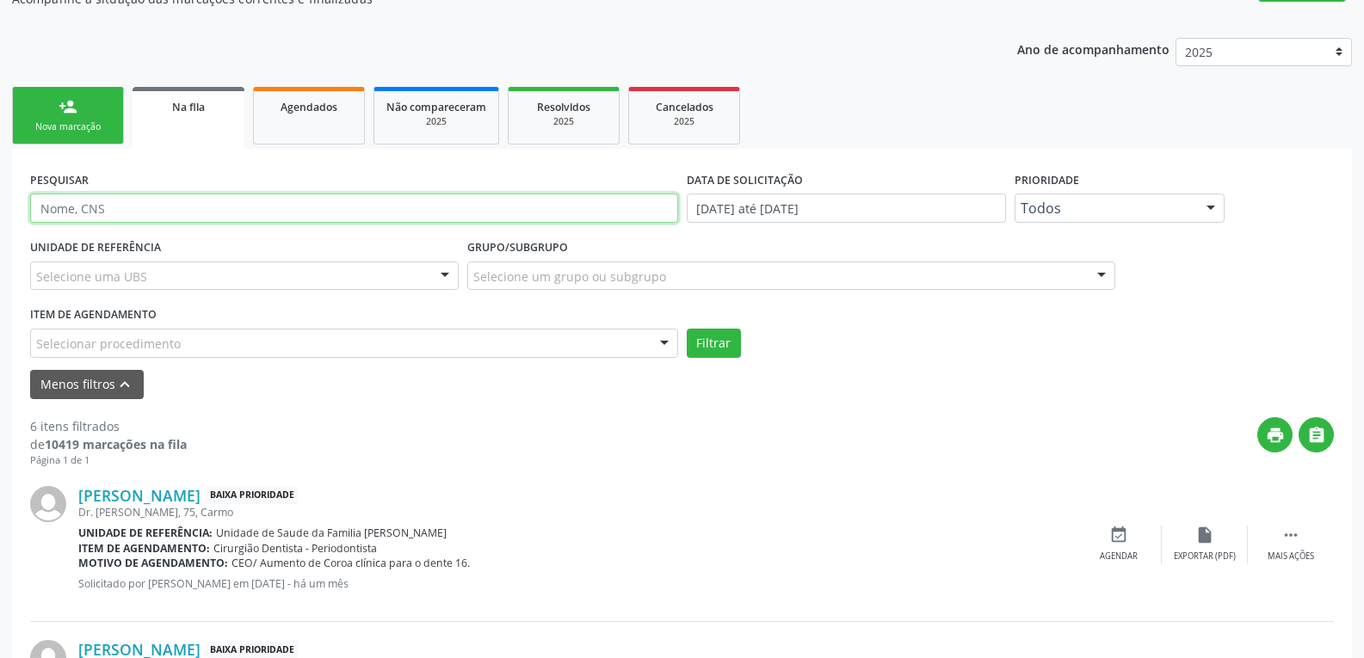
click at [145, 201] on input "text" at bounding box center [354, 208] width 648 height 29
type input "[PERSON_NAME]"
click at [687, 329] on button "Filtrar" at bounding box center [714, 343] width 54 height 29
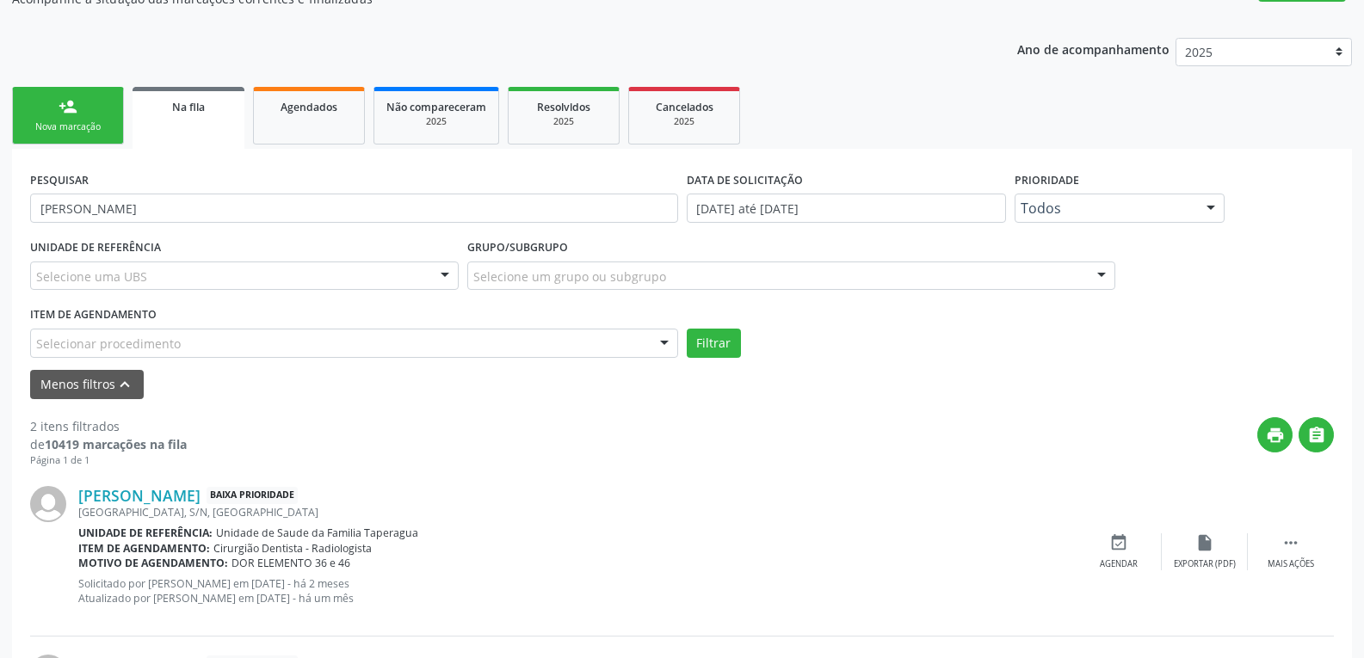
scroll to position [456, 0]
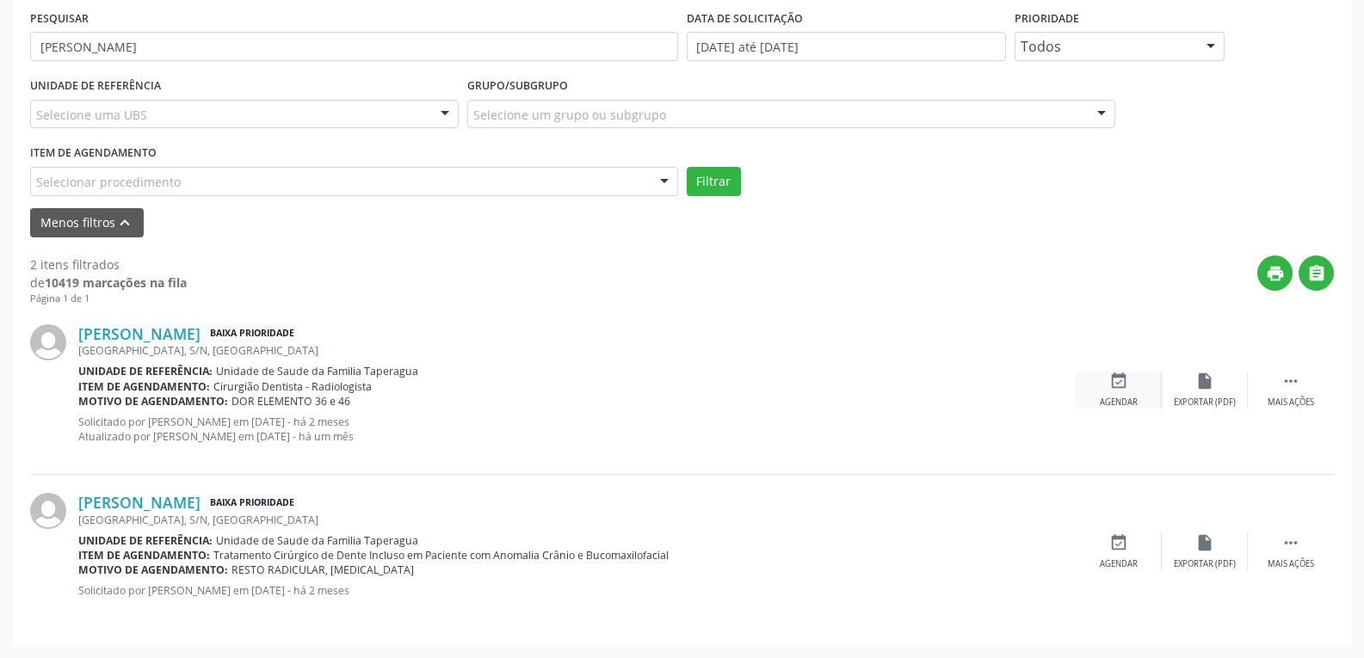
click at [1122, 392] on div "event_available Agendar" at bounding box center [1119, 390] width 86 height 37
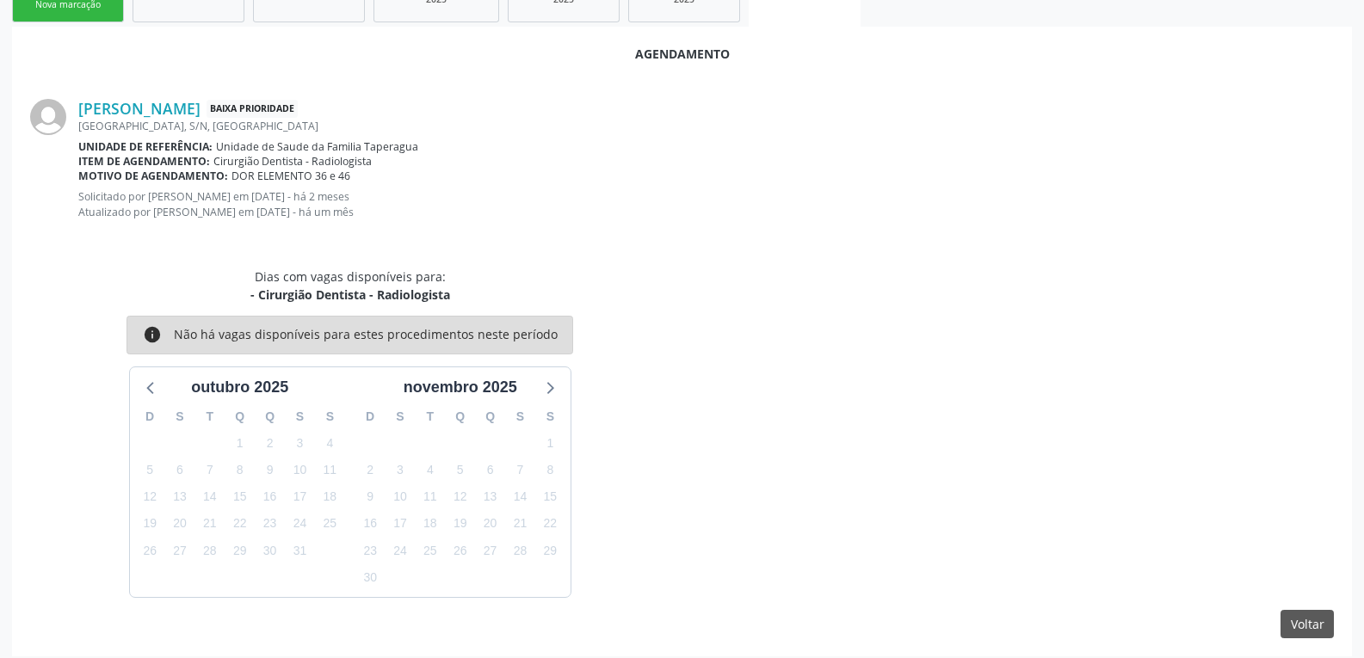
scroll to position [427, 0]
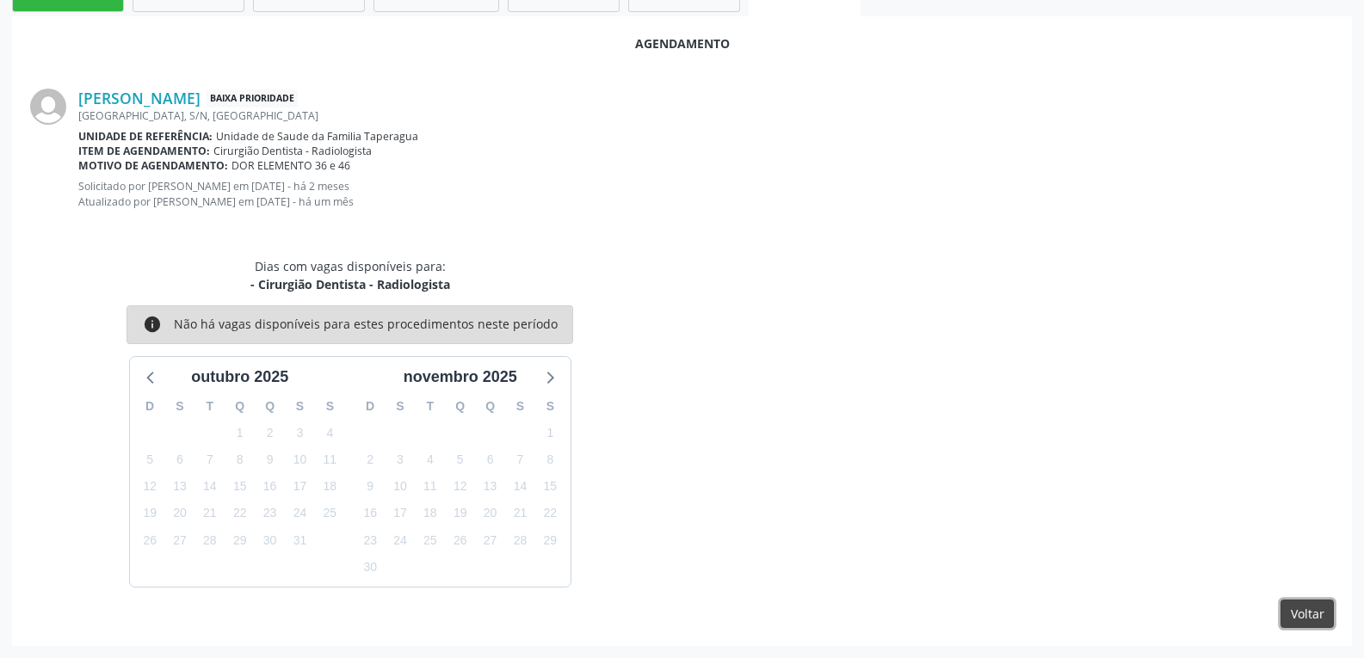
click at [1296, 618] on button "Voltar" at bounding box center [1307, 614] width 53 height 29
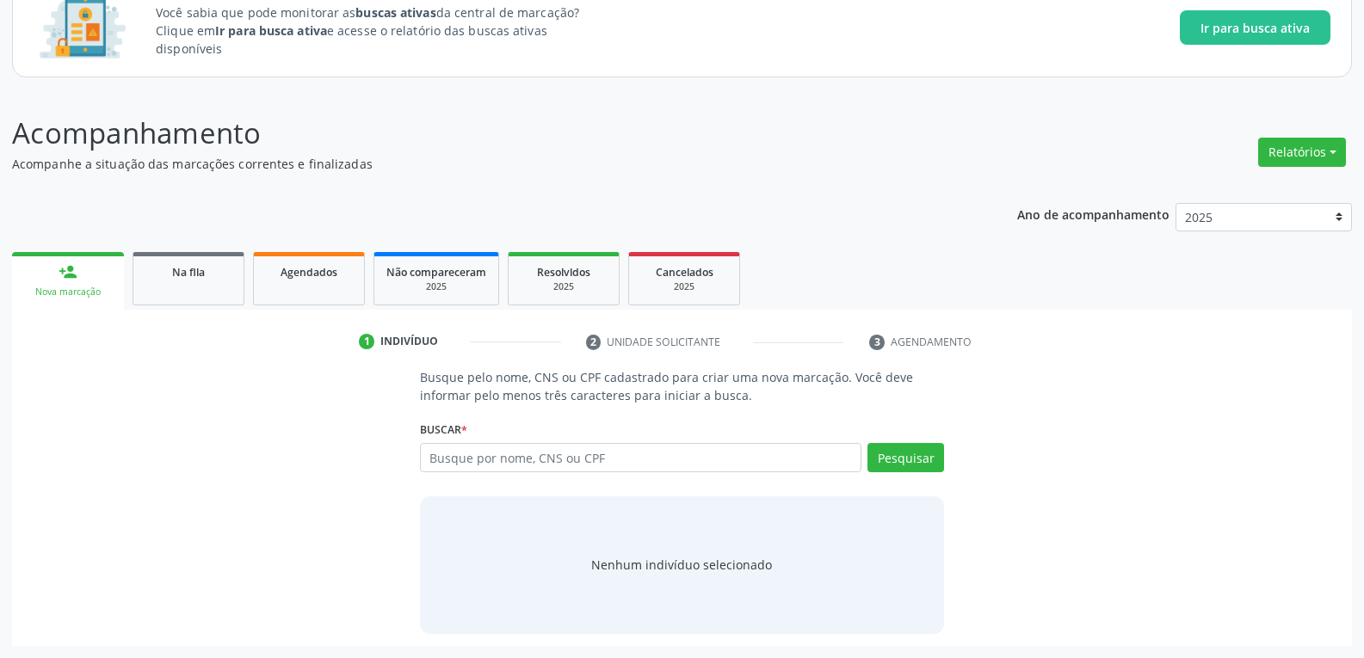
scroll to position [129, 0]
click at [189, 249] on ul "person_add Nova marcação Na fila Agendados Não compareceram 2025 Resolvidos 202…" at bounding box center [682, 279] width 1340 height 62
click at [203, 263] on div "Na fila" at bounding box center [188, 272] width 86 height 18
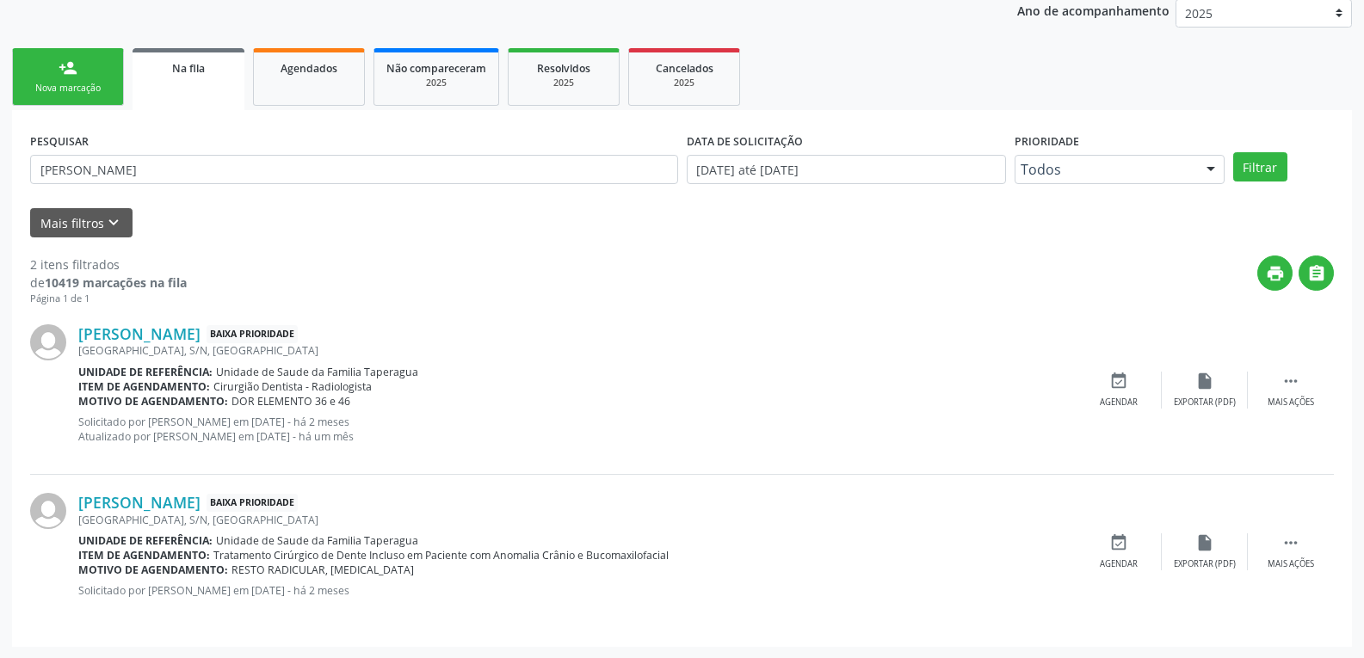
scroll to position [334, 0]
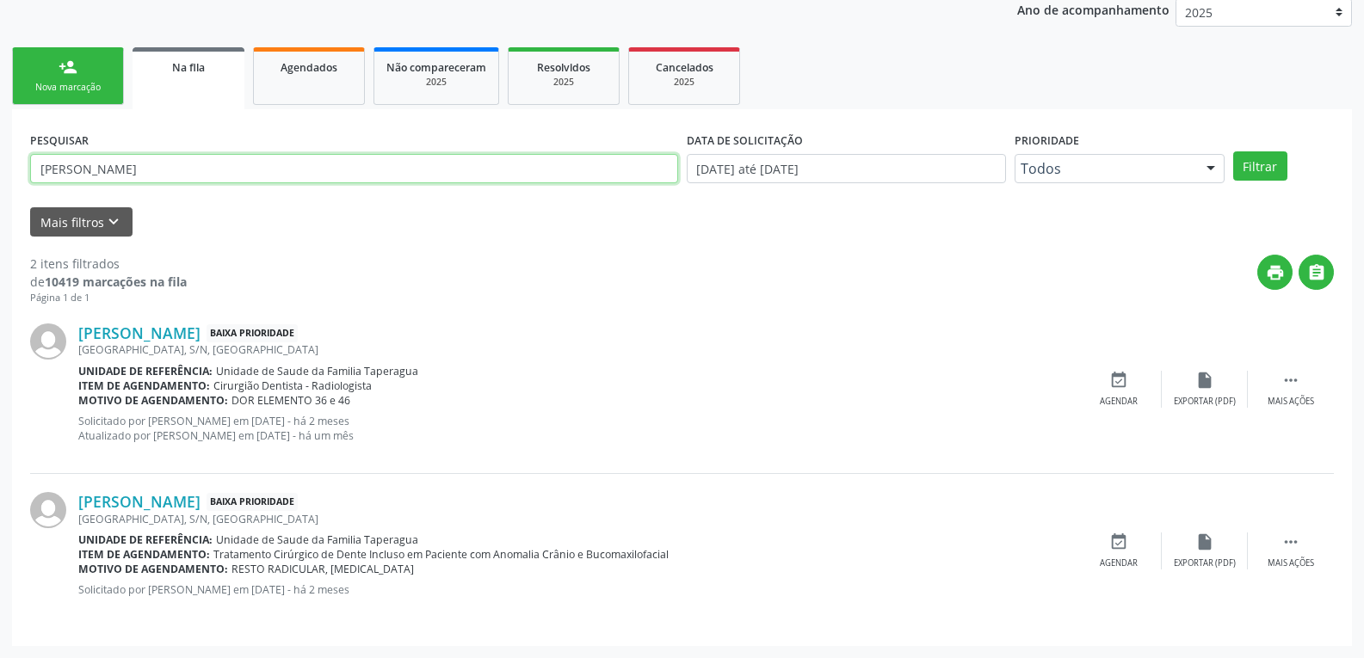
click at [221, 179] on input "[PERSON_NAME]" at bounding box center [354, 168] width 648 height 29
click at [221, 178] on input "[PERSON_NAME]" at bounding box center [354, 168] width 648 height 29
type input "[PERSON_NAME]"
click at [1233, 151] on button "Filtrar" at bounding box center [1260, 165] width 54 height 29
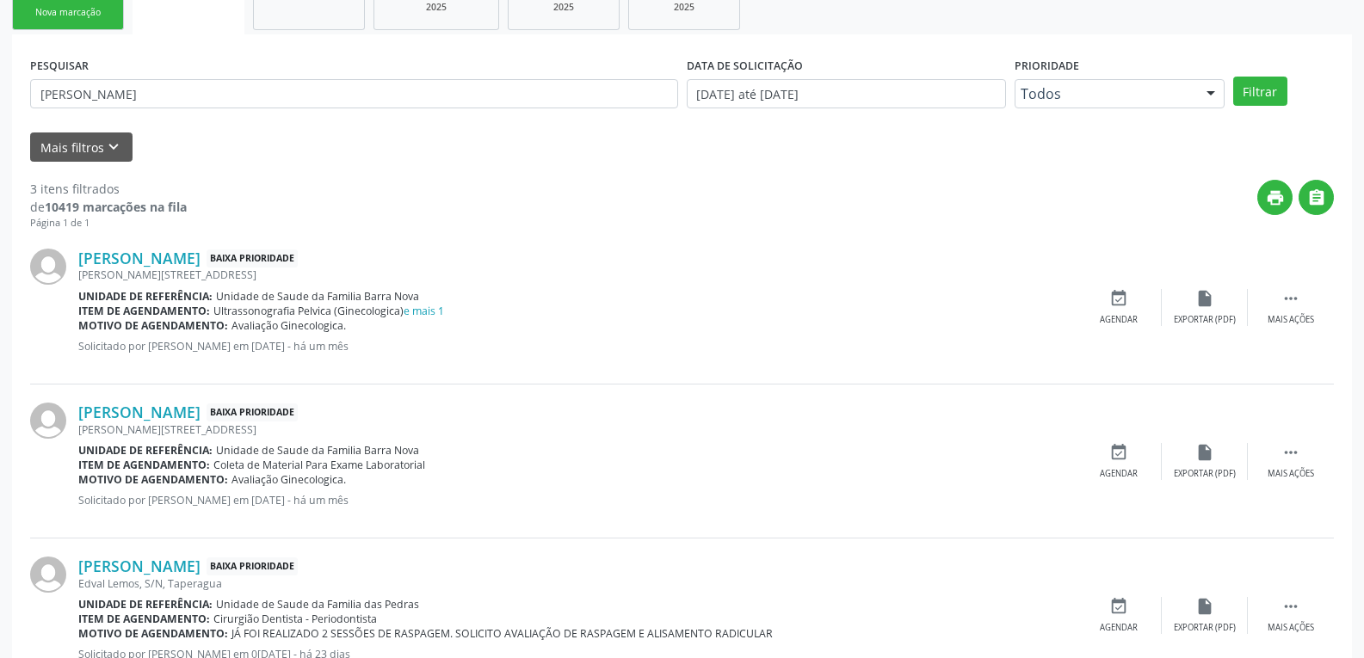
scroll to position [473, 0]
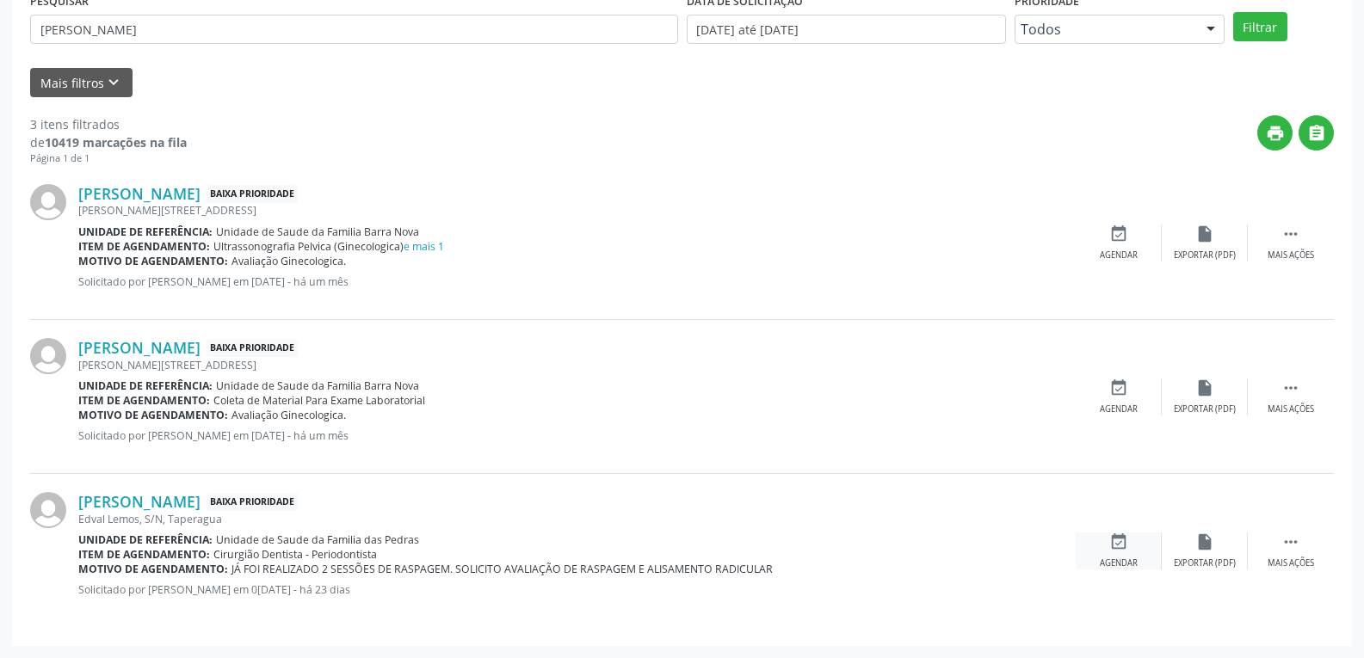
click at [1128, 547] on icon "event_available" at bounding box center [1119, 542] width 19 height 19
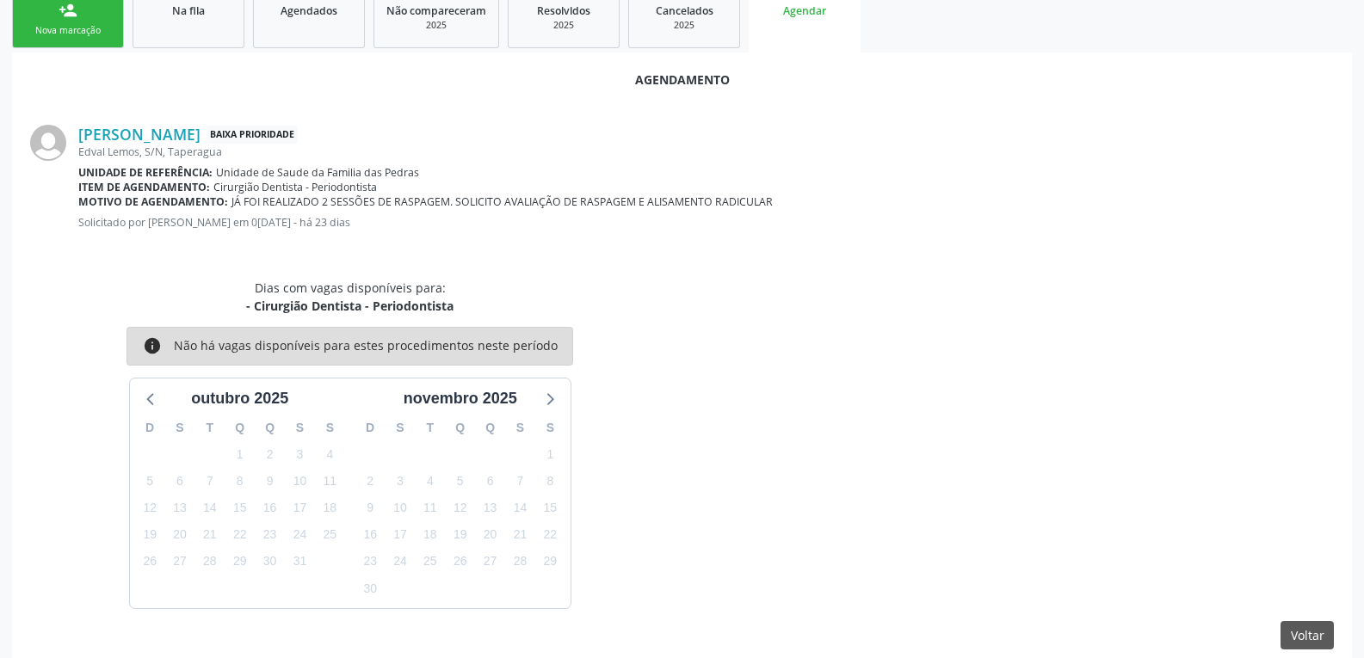
scroll to position [412, 0]
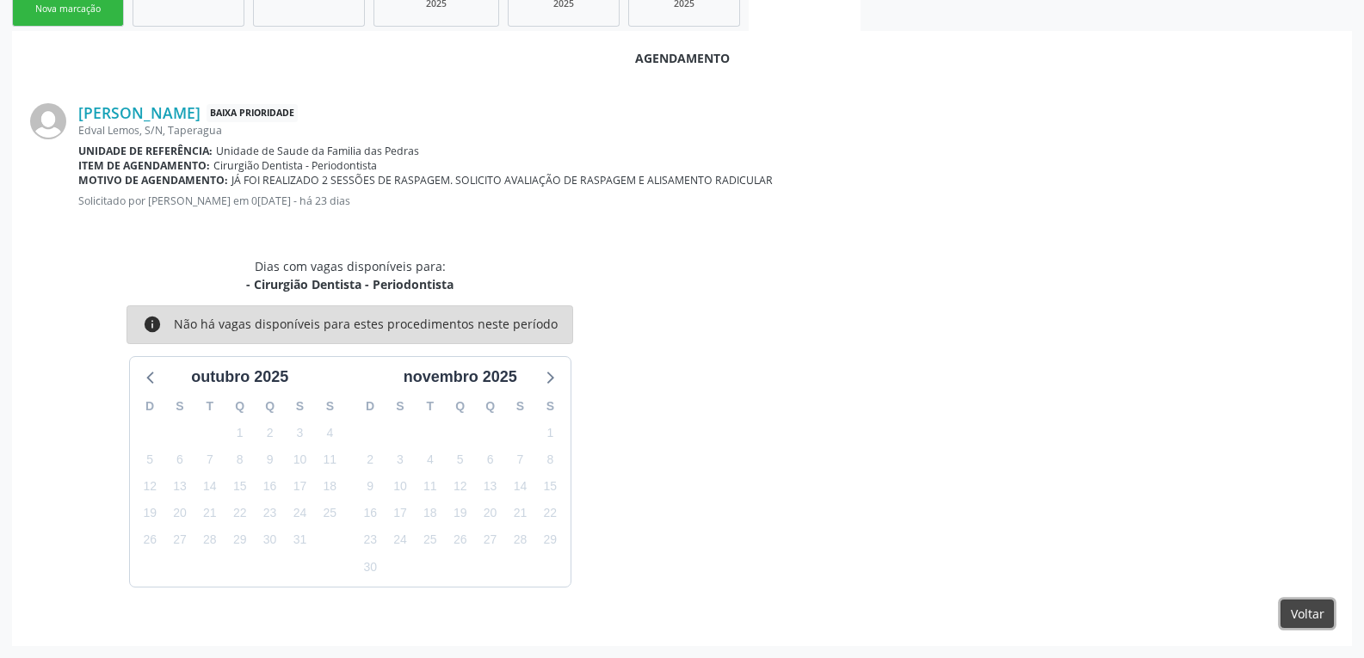
click at [1317, 616] on button "Voltar" at bounding box center [1307, 614] width 53 height 29
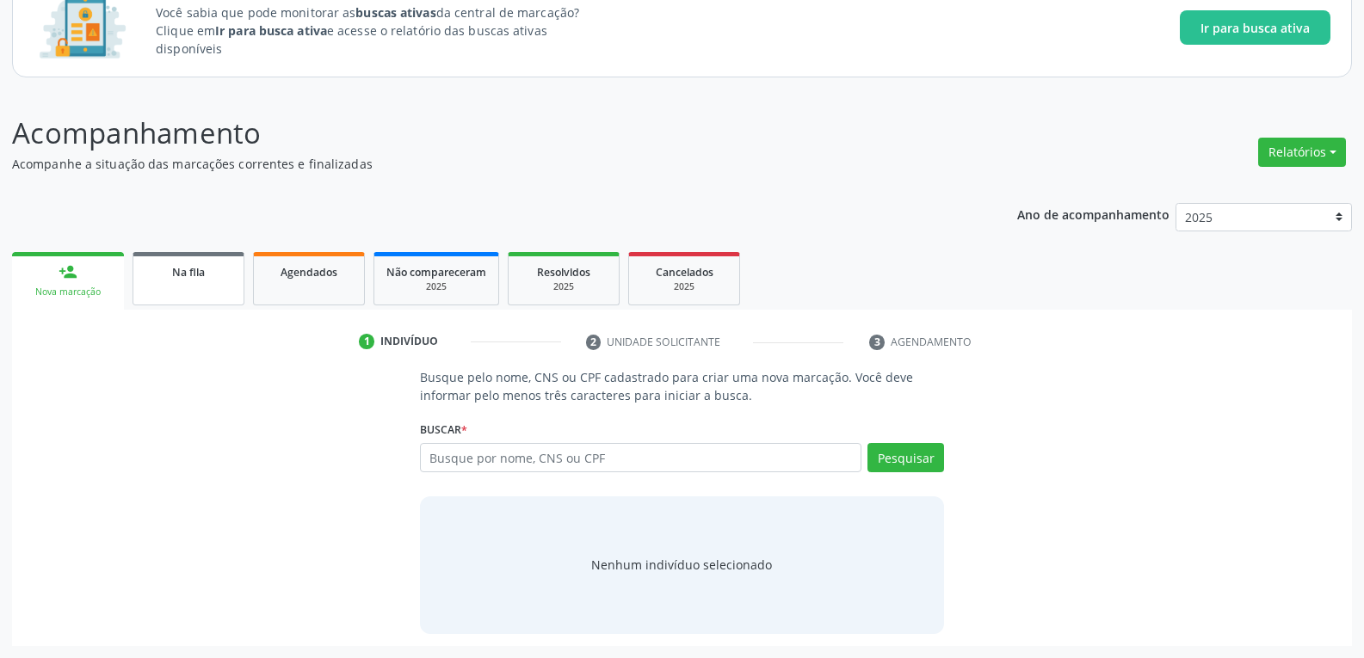
click at [158, 263] on div "Na fila" at bounding box center [188, 272] width 86 height 18
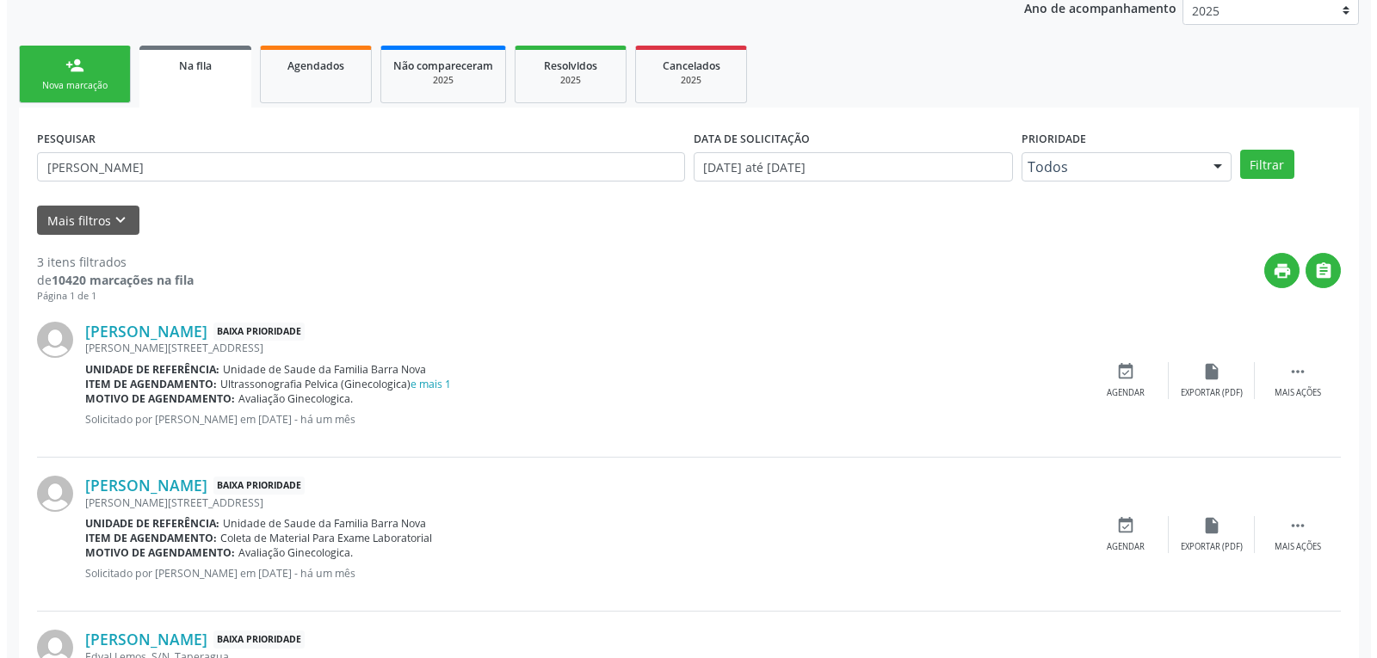
scroll to position [473, 0]
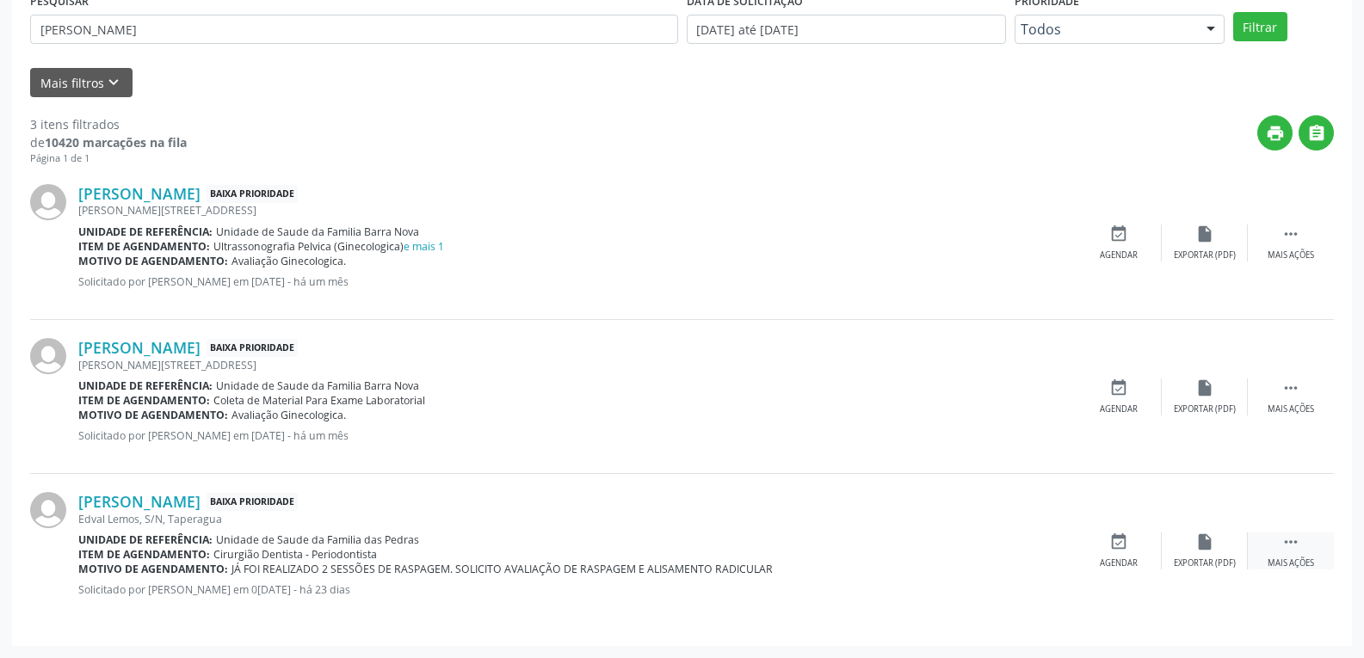
click at [1323, 553] on div " Mais ações" at bounding box center [1291, 551] width 86 height 37
click at [1098, 558] on div "Cancelar" at bounding box center [1118, 564] width 40 height 12
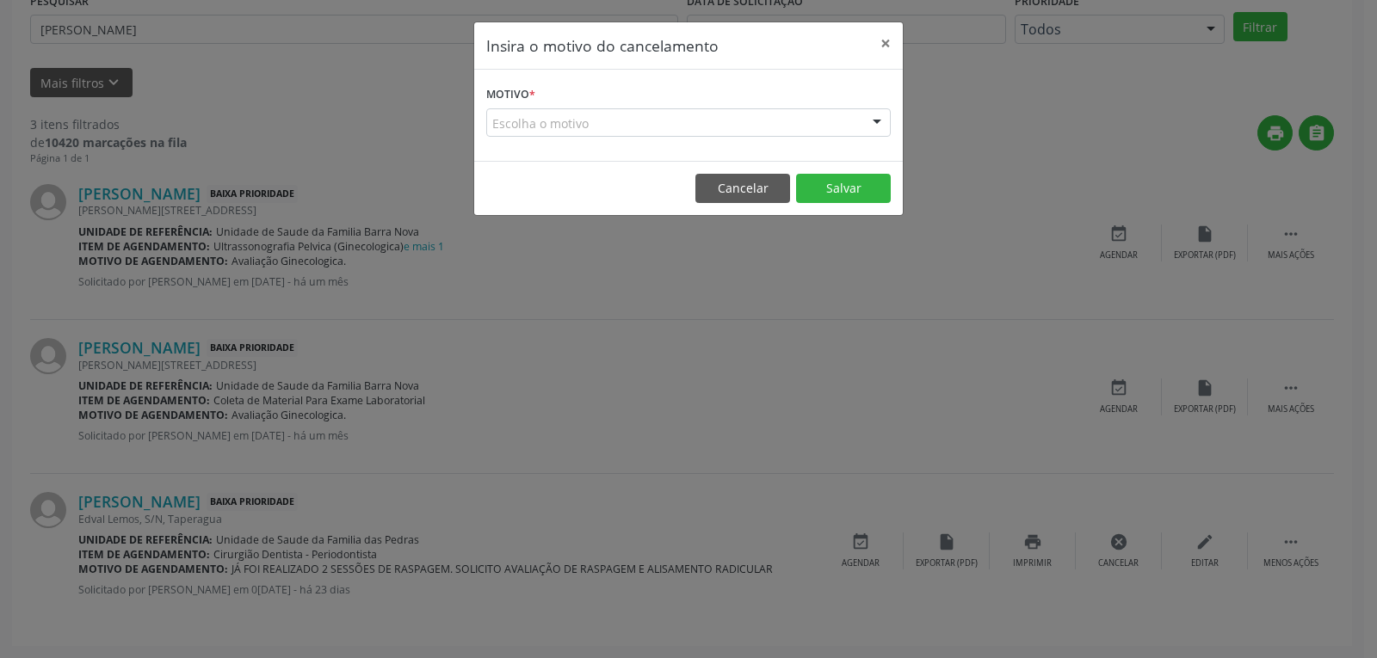
click at [571, 122] on div "Escolha o motivo" at bounding box center [688, 122] width 405 height 29
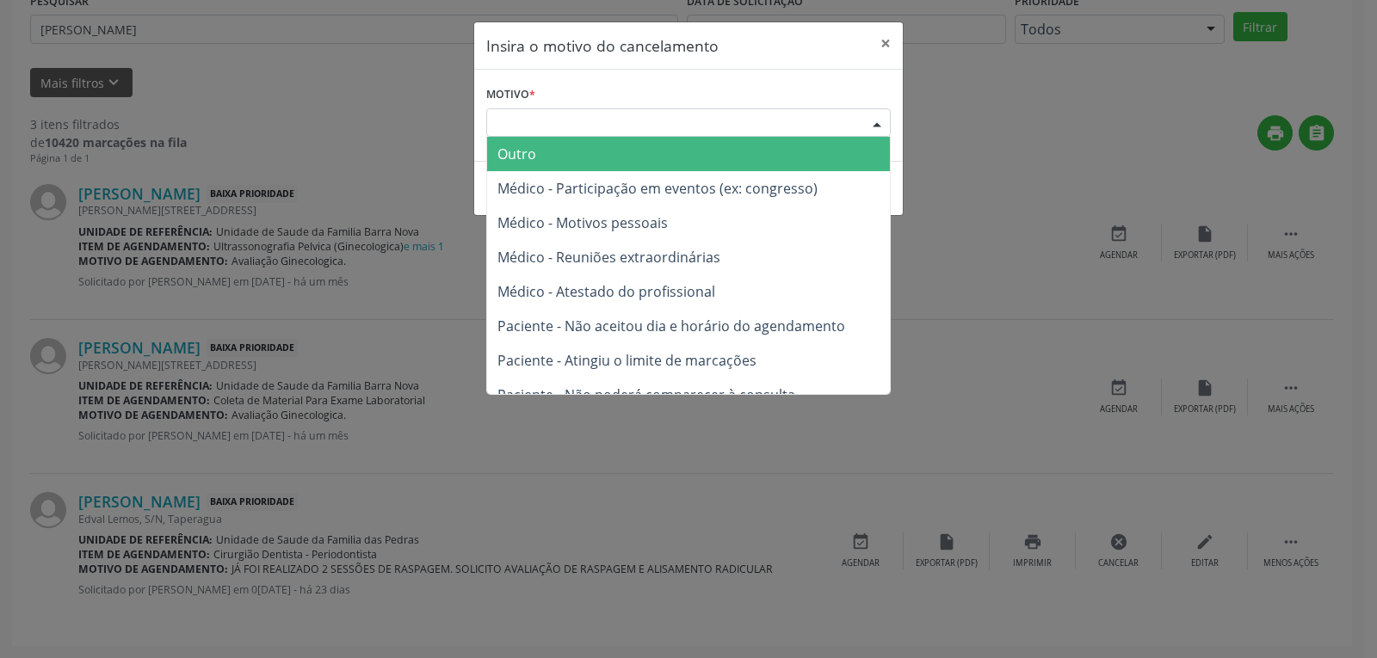
click at [566, 155] on span "Outro" at bounding box center [688, 154] width 403 height 34
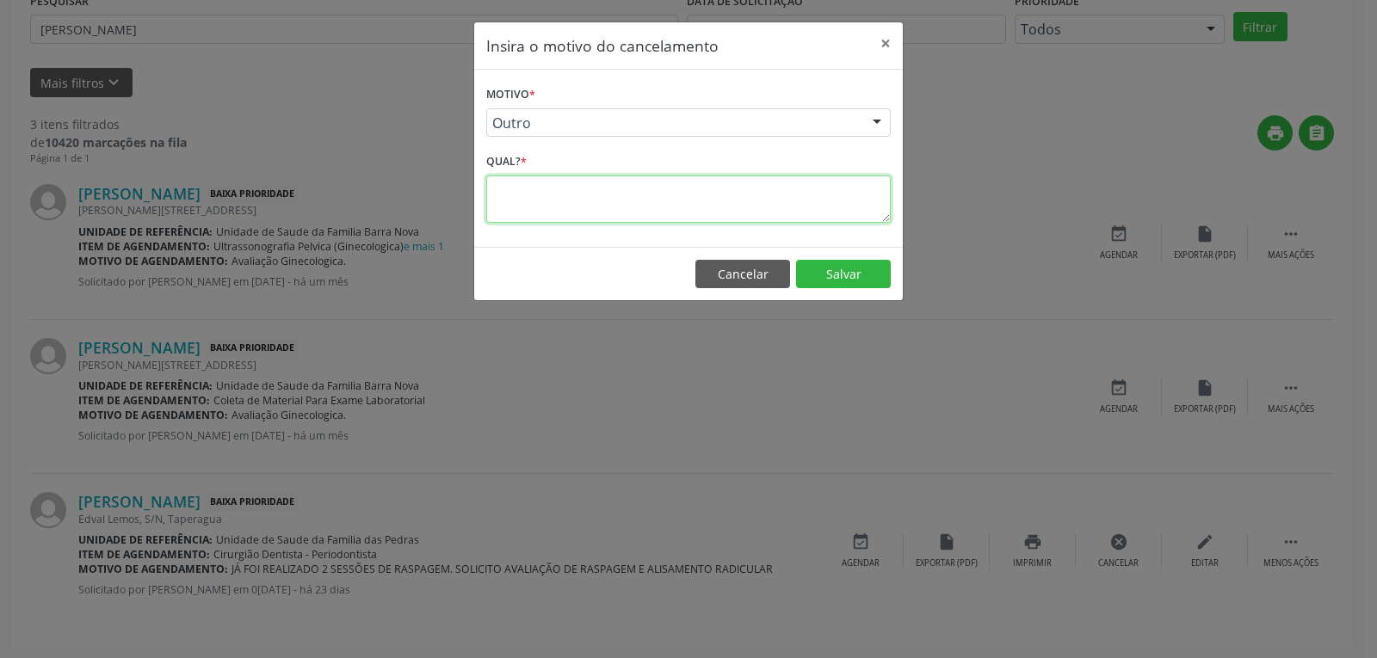
click at [557, 202] on textarea at bounding box center [688, 199] width 405 height 47
type textarea "p"
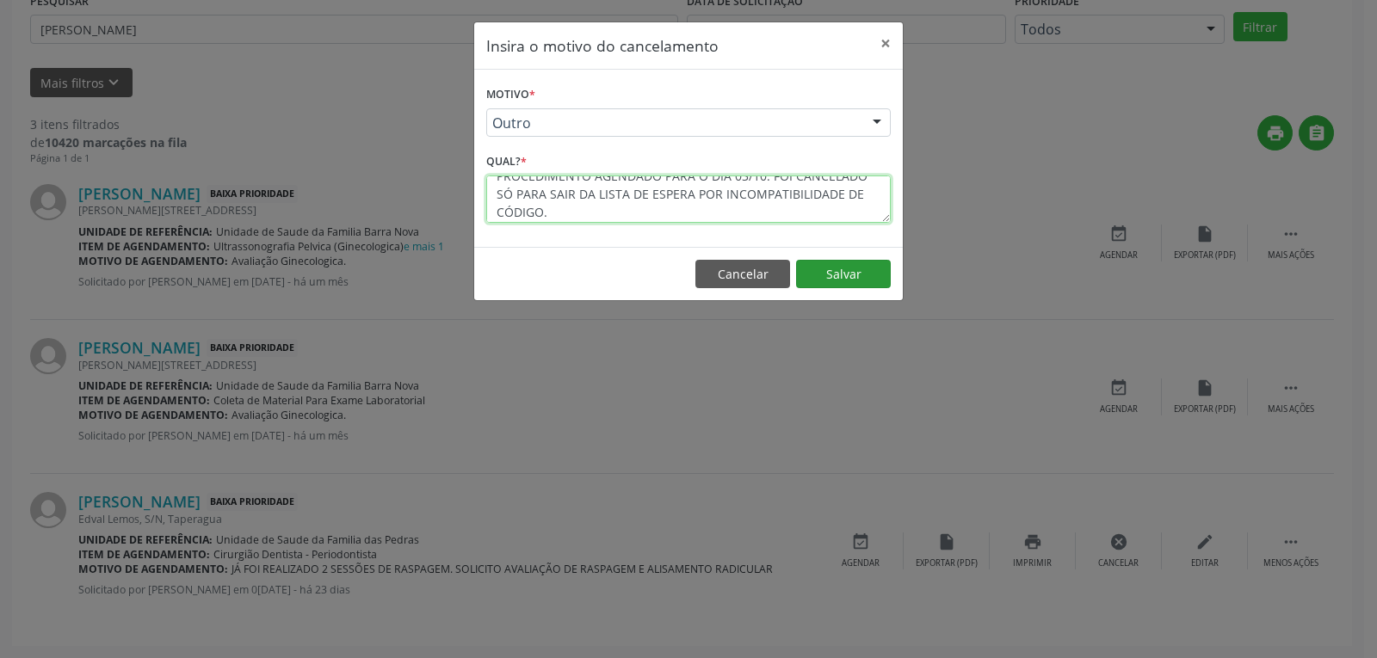
type textarea "PROCEDIMENTO AGENDADO PARA O DIA 03/10. FOI CANCELADO SÓ PARA SAIR DA LISTA DE …"
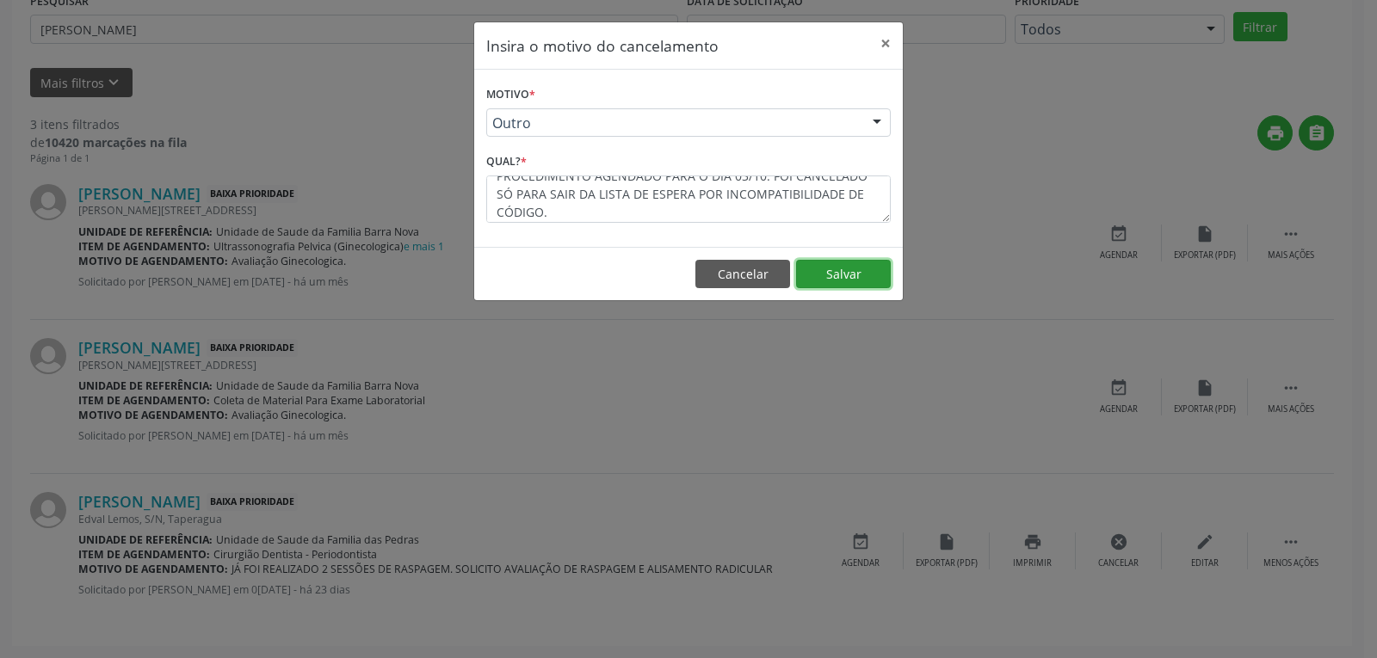
click at [836, 286] on button "Salvar" at bounding box center [843, 274] width 95 height 29
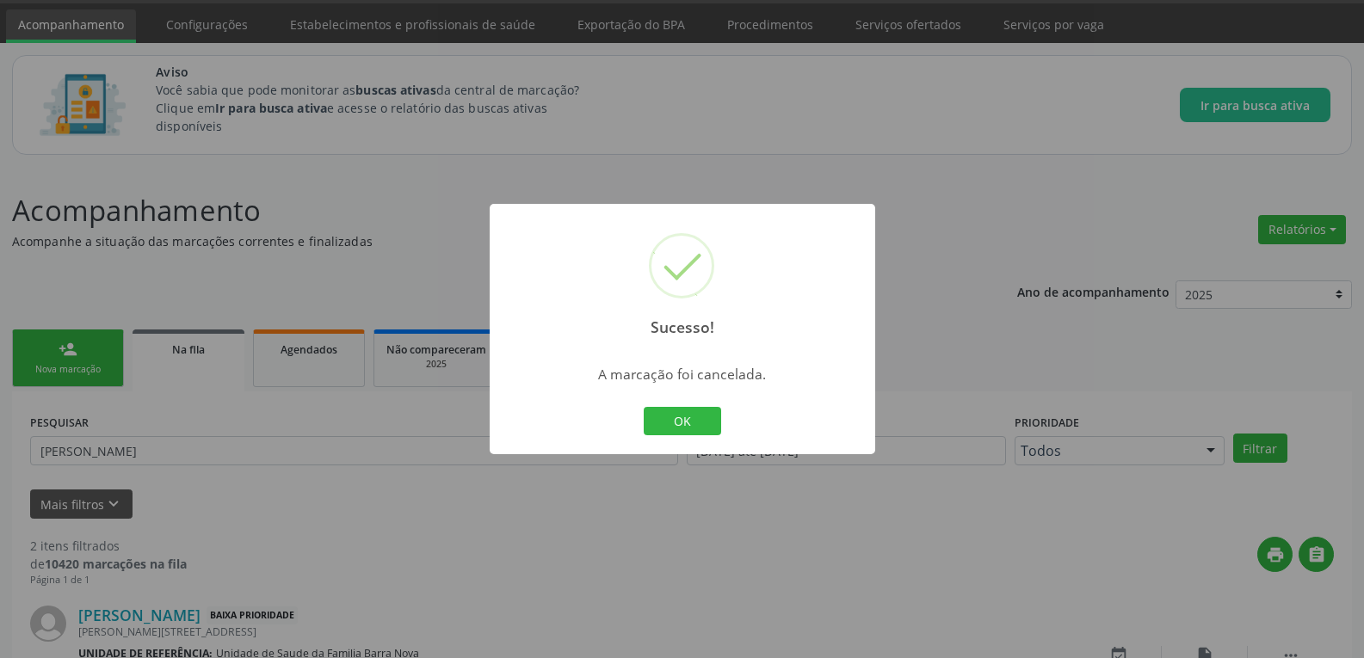
scroll to position [318, 0]
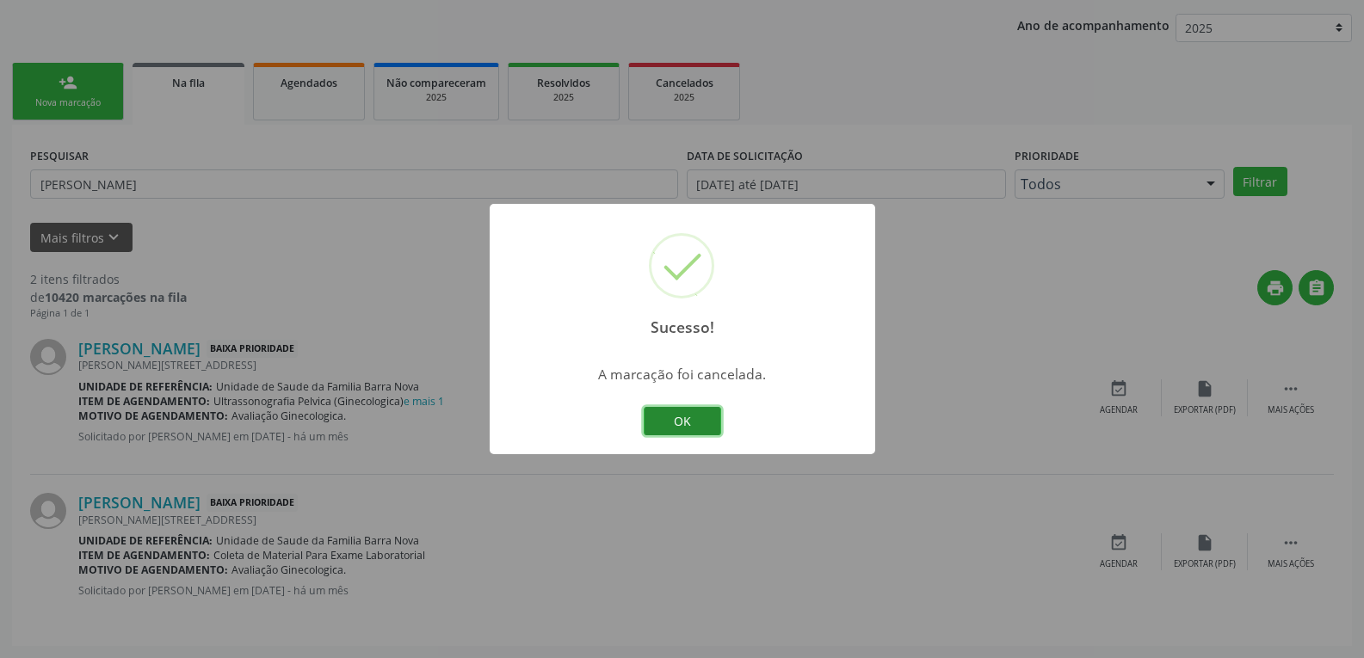
click at [699, 430] on button "OK" at bounding box center [682, 421] width 77 height 29
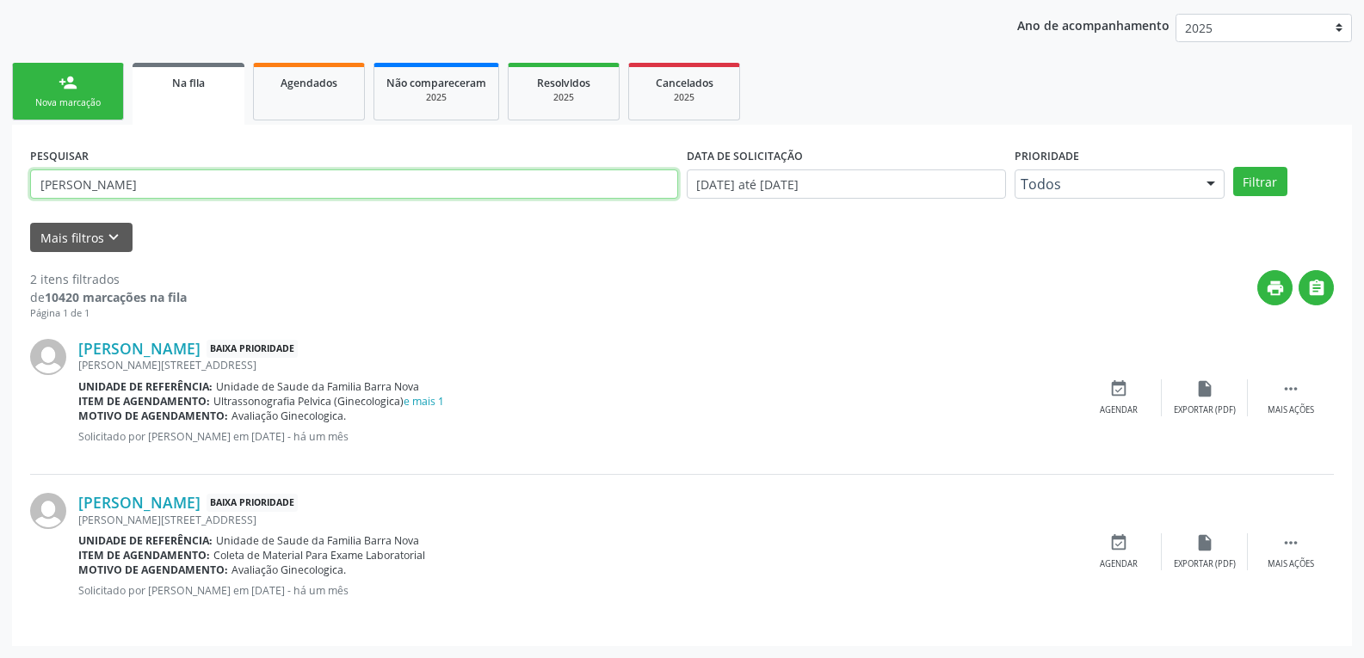
click at [663, 182] on input "[PERSON_NAME]" at bounding box center [354, 184] width 648 height 29
type input "[PERSON_NAME]"
click at [1233, 167] on button "Filtrar" at bounding box center [1260, 181] width 54 height 29
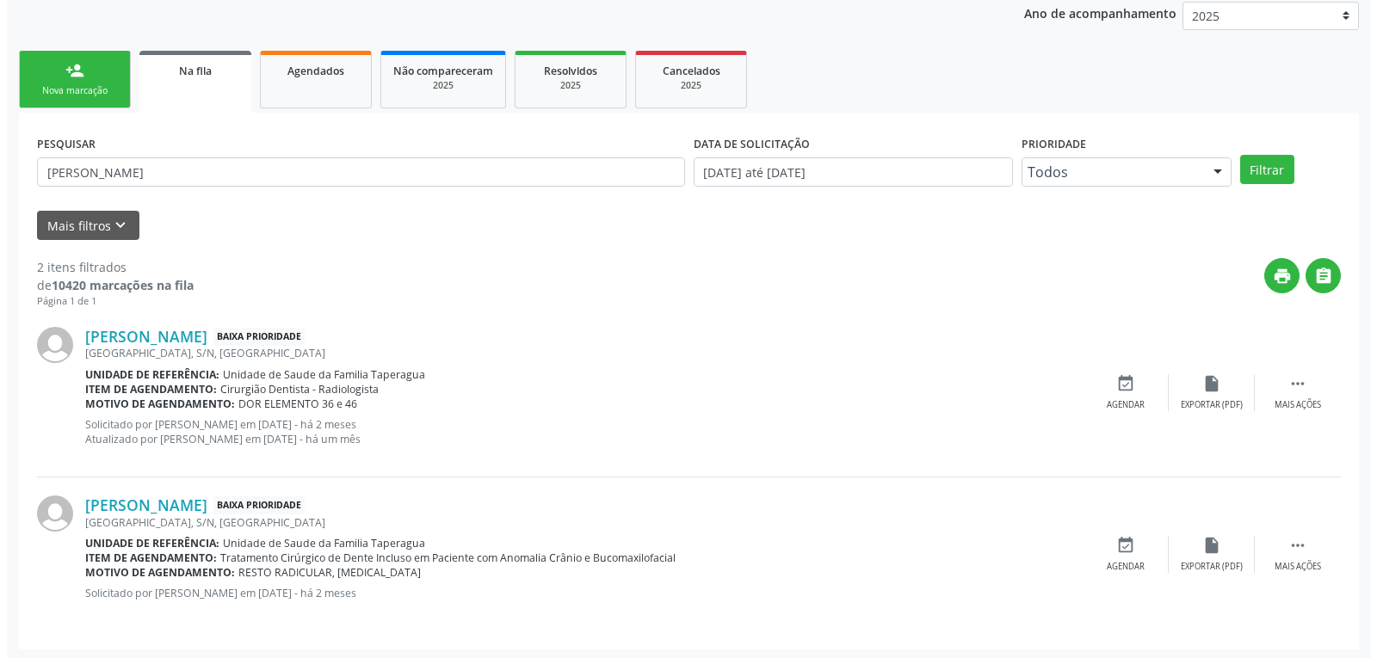
scroll to position [334, 0]
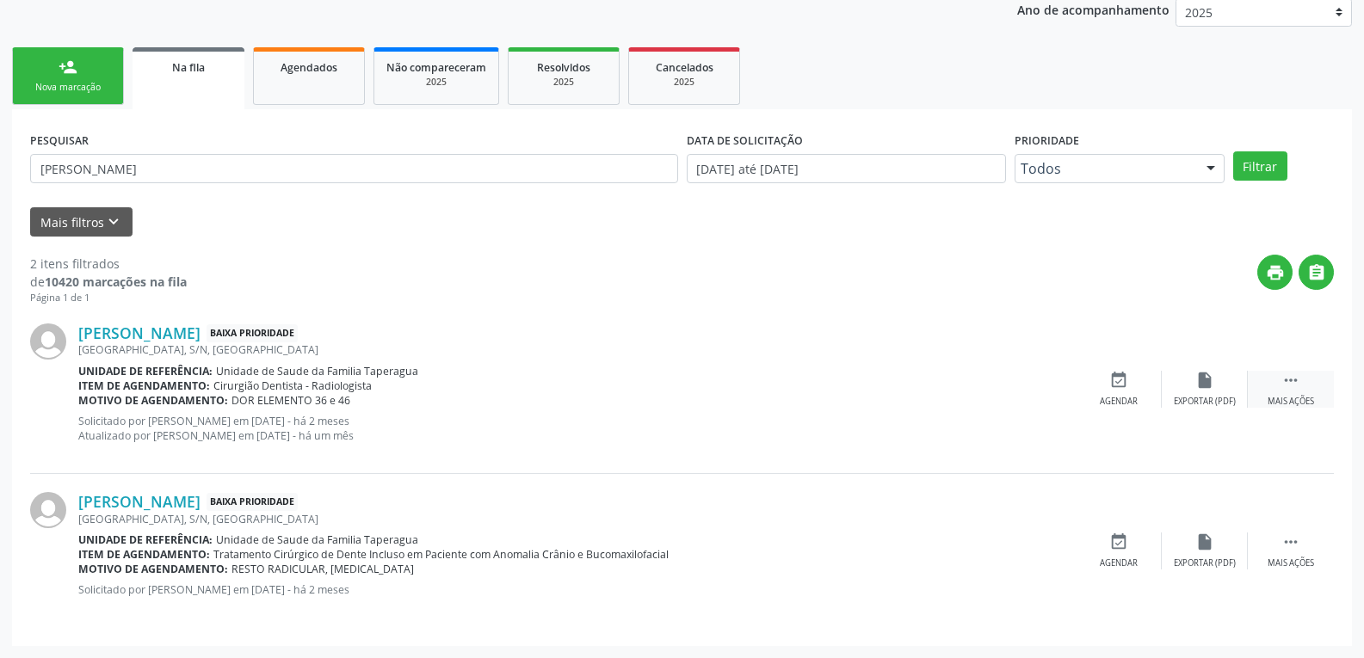
click at [1289, 399] on div "Mais ações" at bounding box center [1291, 402] width 46 height 12
click at [1145, 407] on div "cancel Cancelar" at bounding box center [1119, 389] width 86 height 37
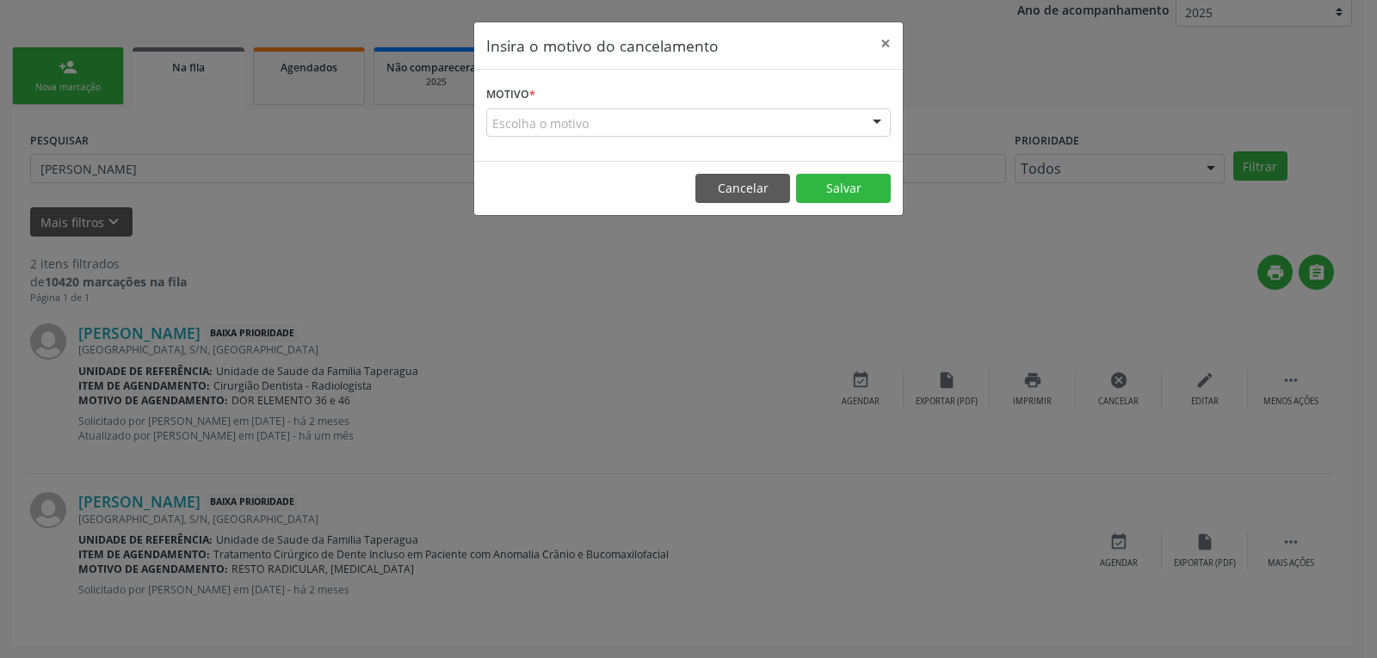
click at [748, 96] on form "Motivo * Escolha o motivo Outro Médico - Participação em eventos (ex: congresso…" at bounding box center [688, 109] width 405 height 55
click at [751, 101] on form "Motivo * Escolha o motivo Outro Médico - Participação em eventos (ex: congresso…" at bounding box center [688, 109] width 405 height 55
click at [765, 114] on div "Escolha o motivo" at bounding box center [688, 122] width 405 height 29
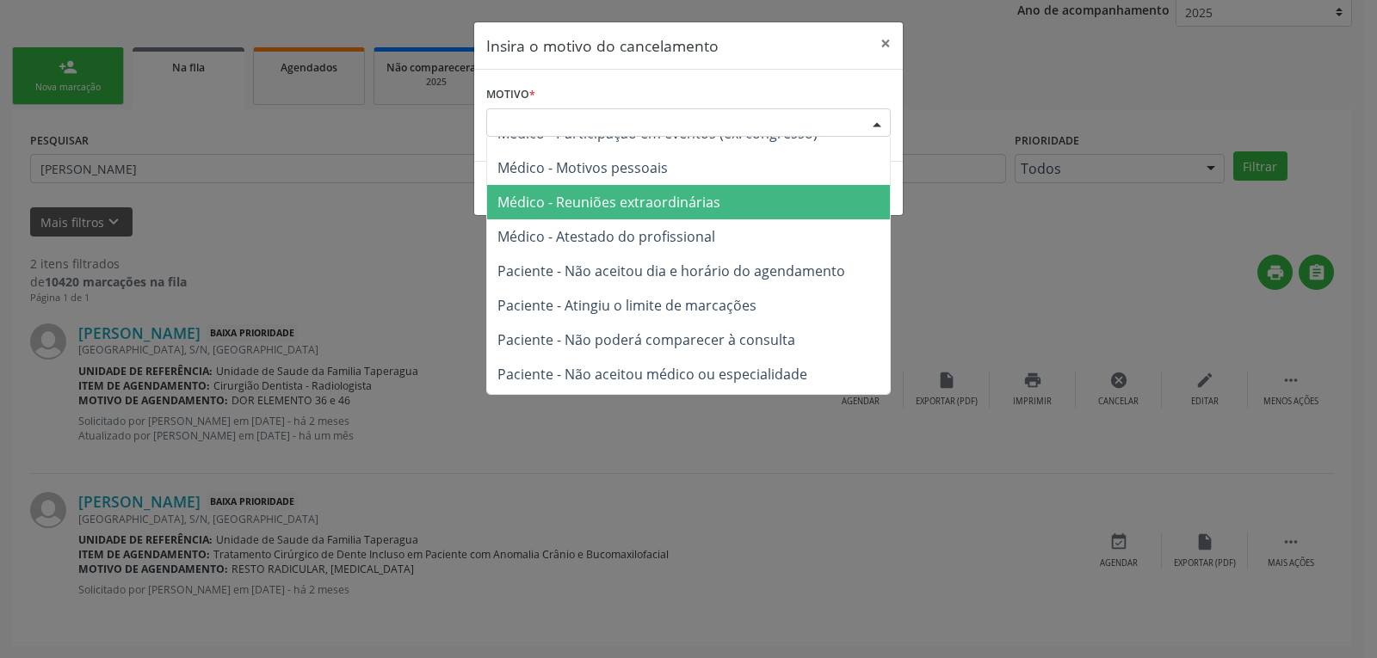
scroll to position [87, 0]
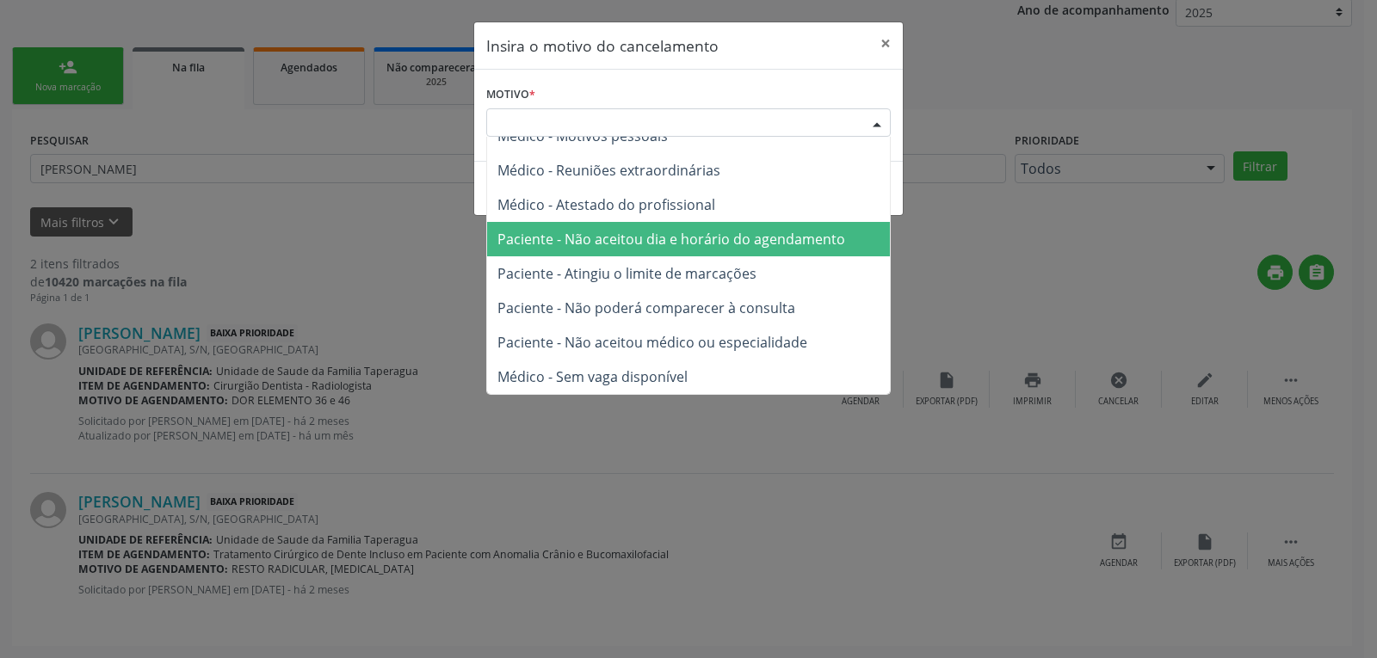
click at [696, 228] on span "Paciente - Não aceitou dia e horário do agendamento" at bounding box center [688, 239] width 403 height 34
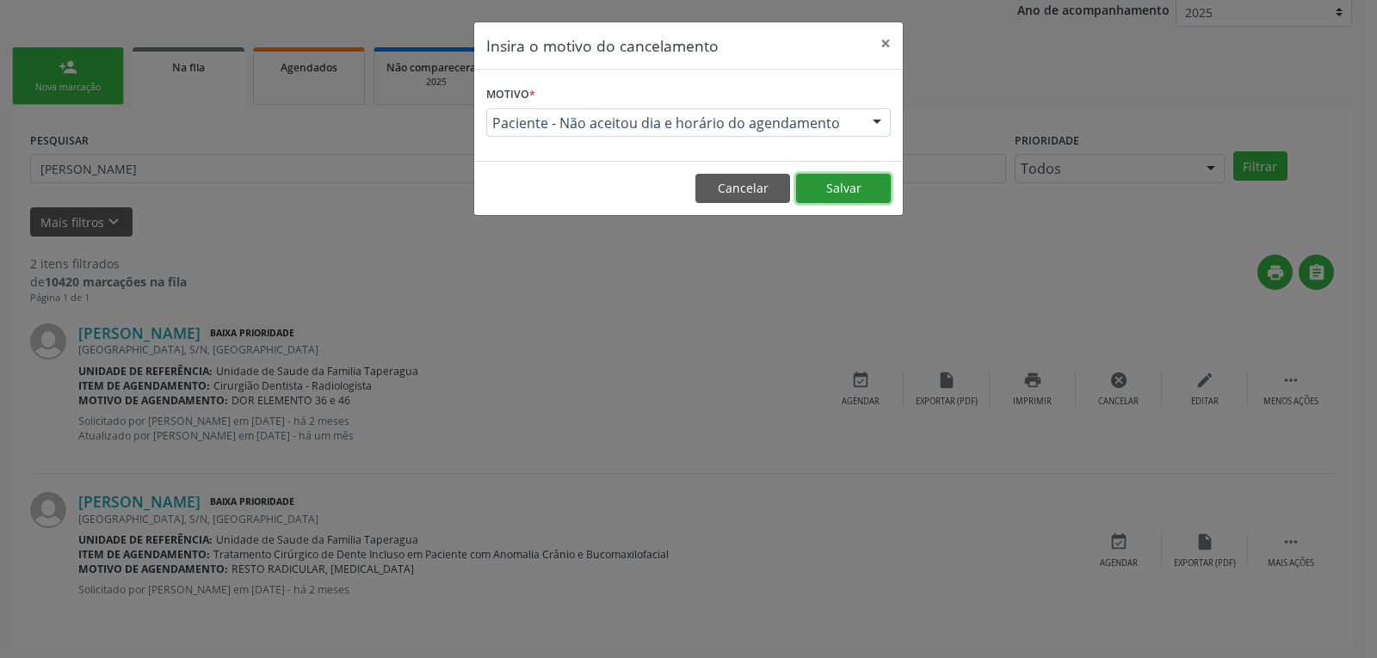
click at [831, 182] on button "Salvar" at bounding box center [843, 188] width 95 height 29
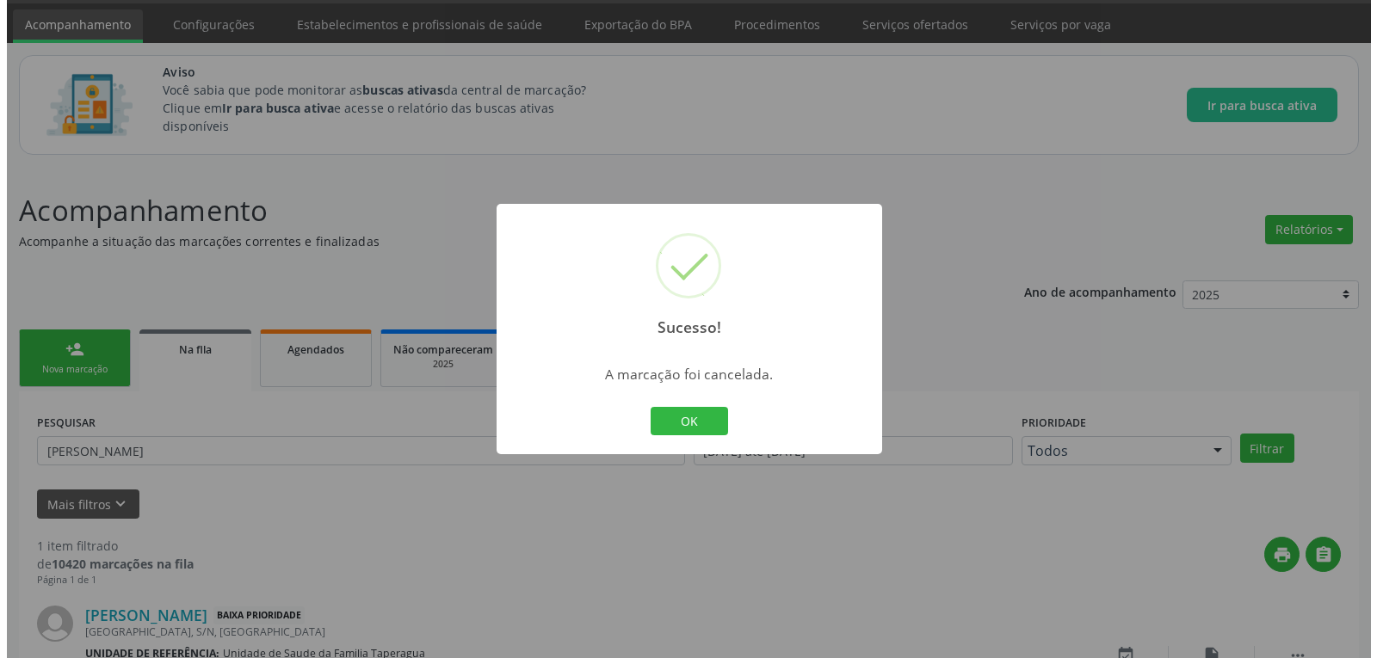
scroll to position [164, 0]
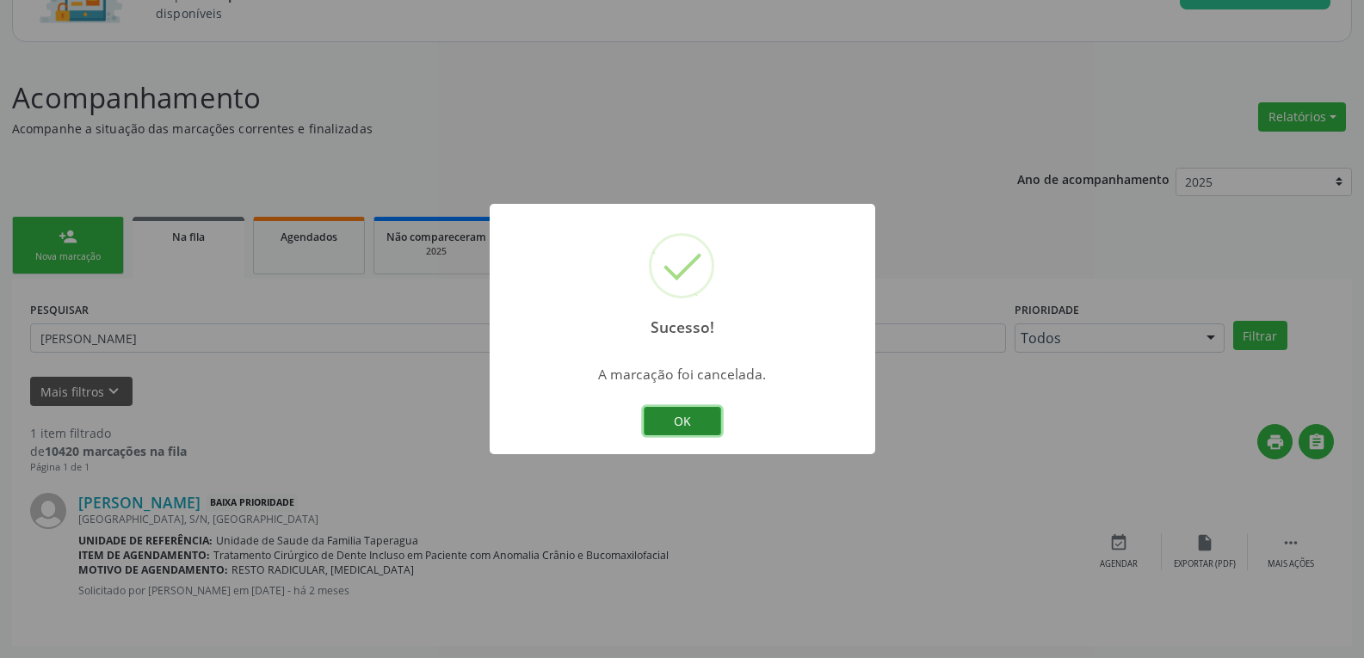
click at [712, 427] on button "OK" at bounding box center [682, 421] width 77 height 29
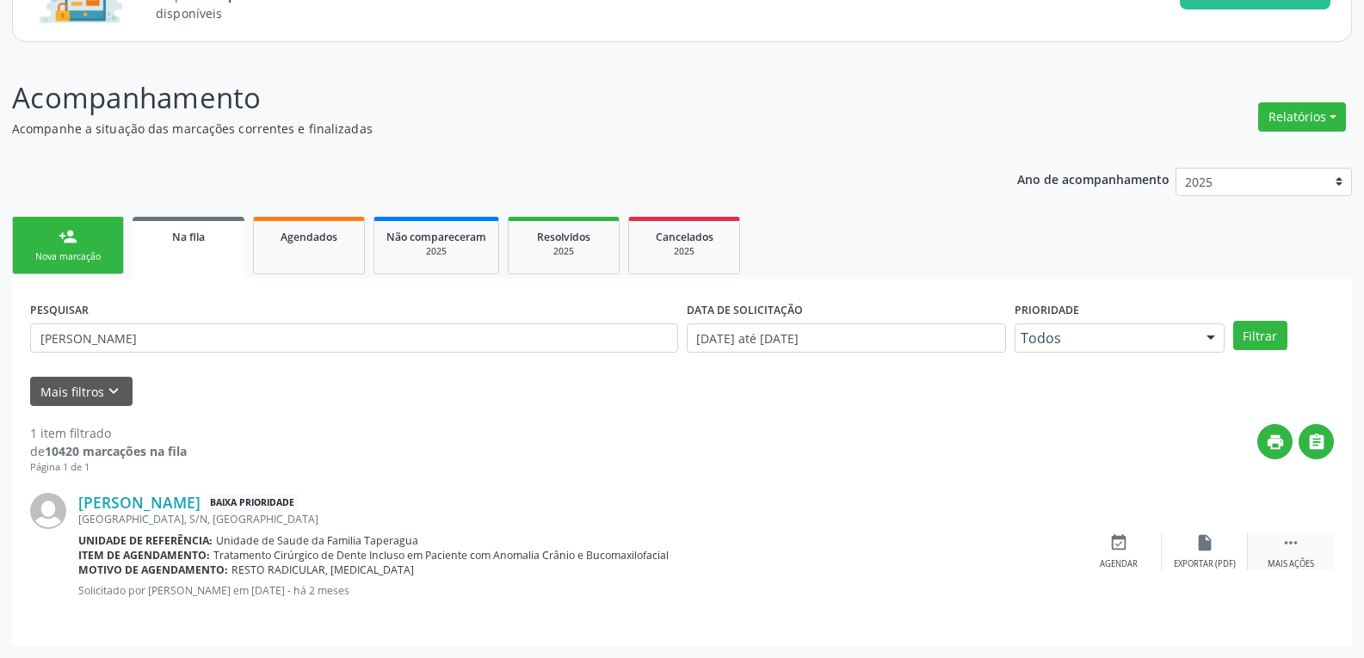
click at [1283, 541] on icon "" at bounding box center [1291, 543] width 19 height 19
click at [1114, 546] on icon "cancel" at bounding box center [1119, 543] width 19 height 19
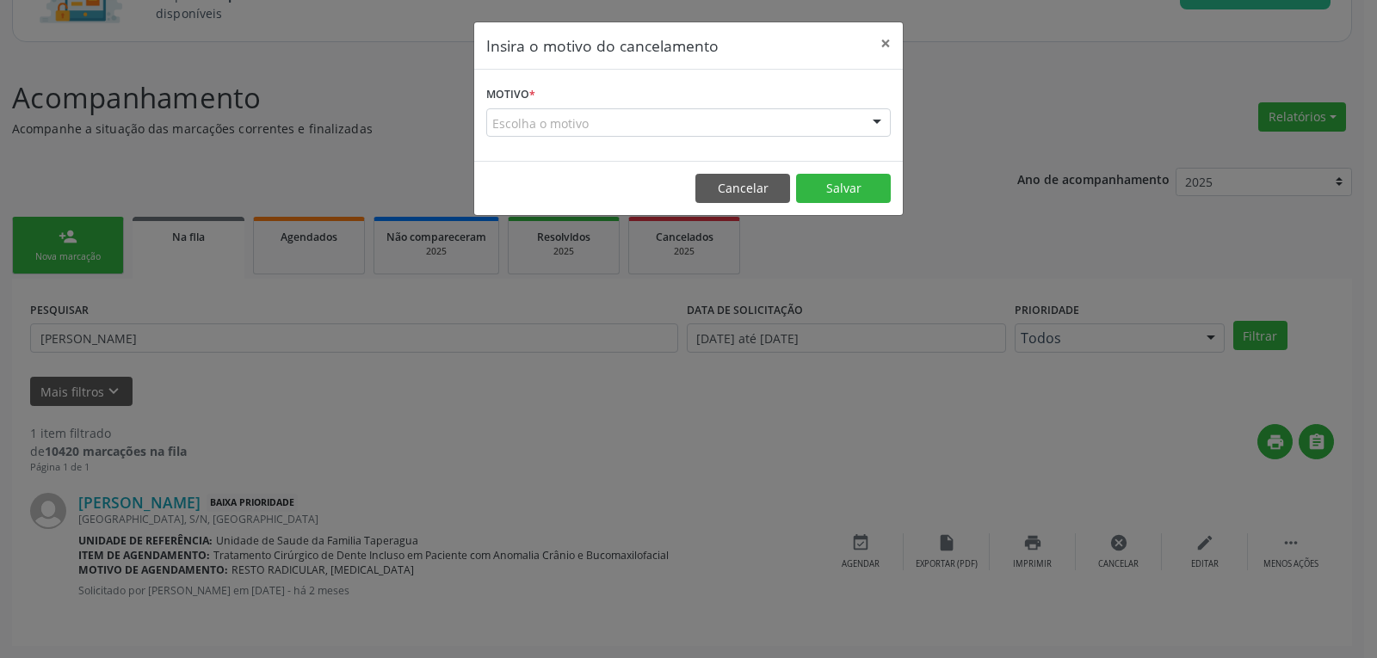
click at [611, 132] on div "Escolha o motivo" at bounding box center [688, 122] width 405 height 29
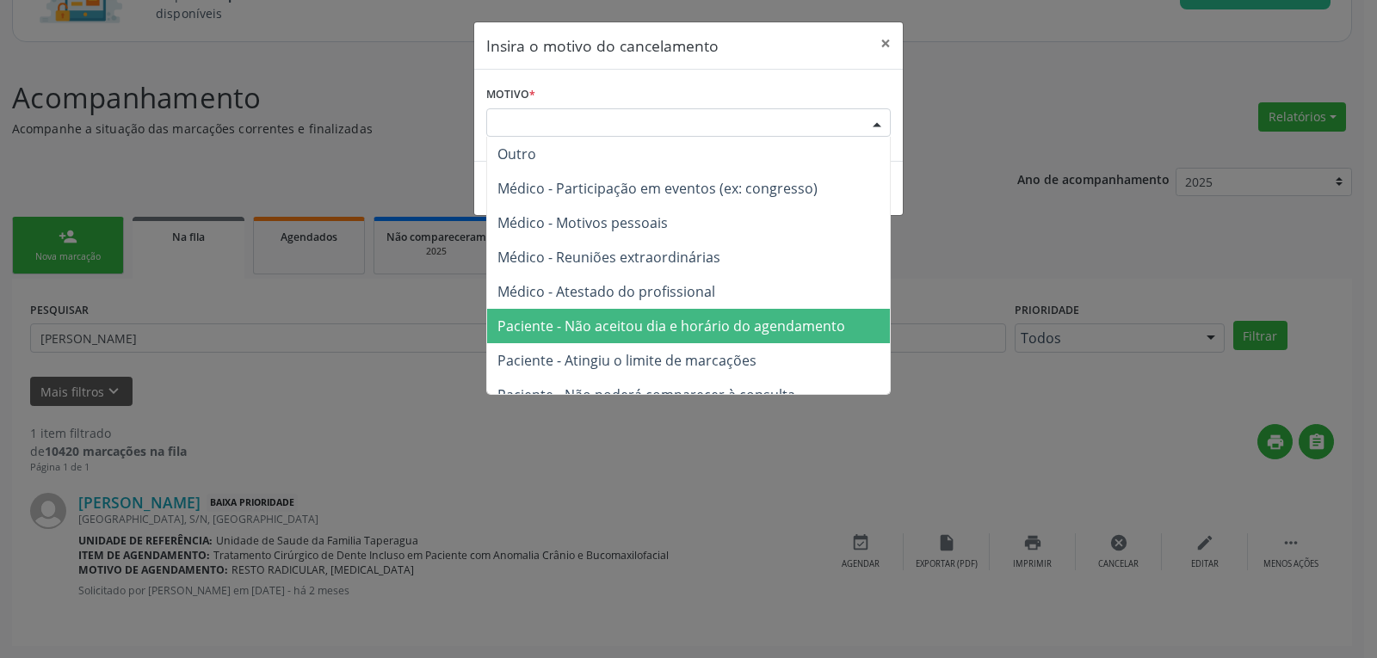
click at [688, 325] on span "Paciente - Não aceitou dia e horário do agendamento" at bounding box center [672, 326] width 348 height 19
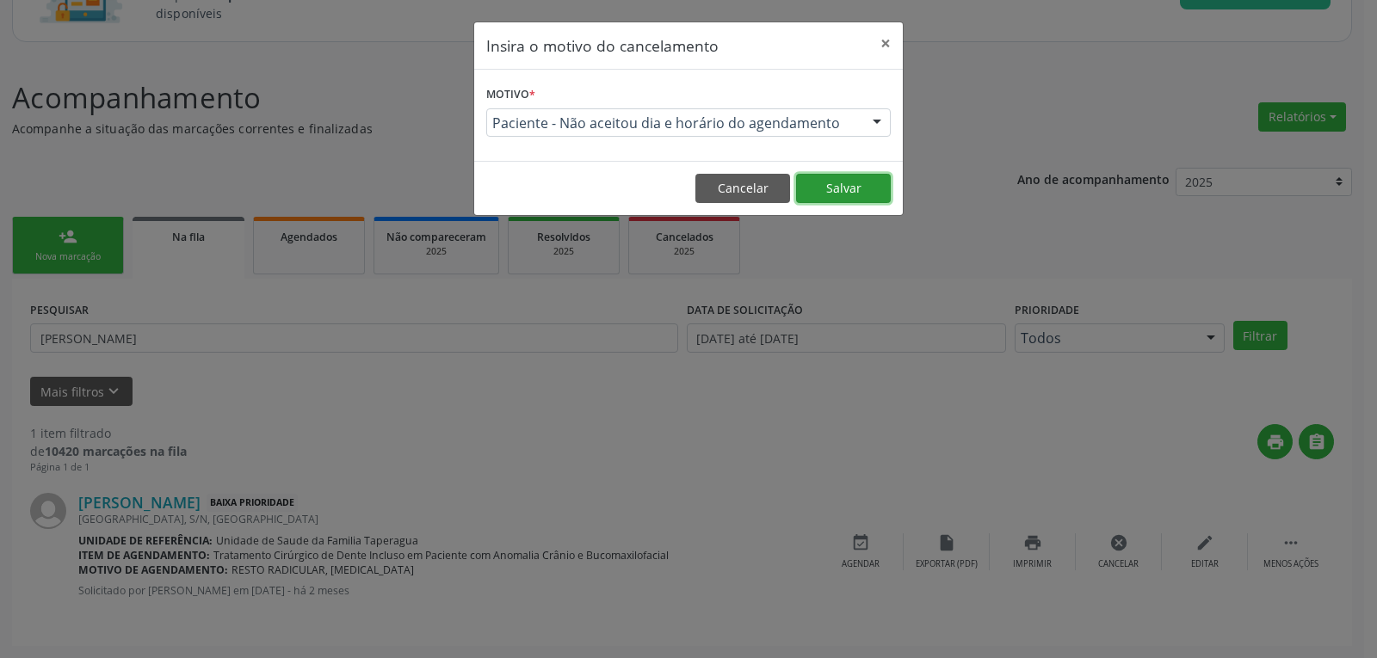
click at [825, 187] on button "Salvar" at bounding box center [843, 188] width 95 height 29
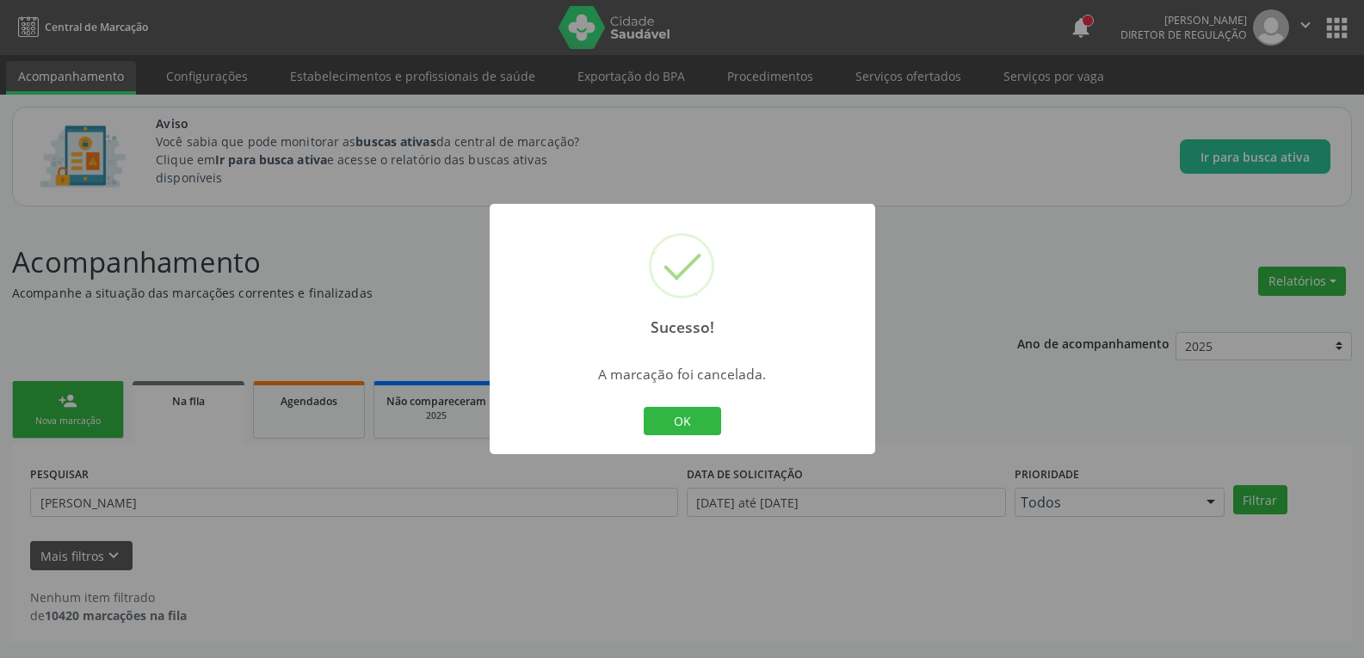
scroll to position [0, 0]
click at [695, 422] on button "OK" at bounding box center [688, 421] width 77 height 29
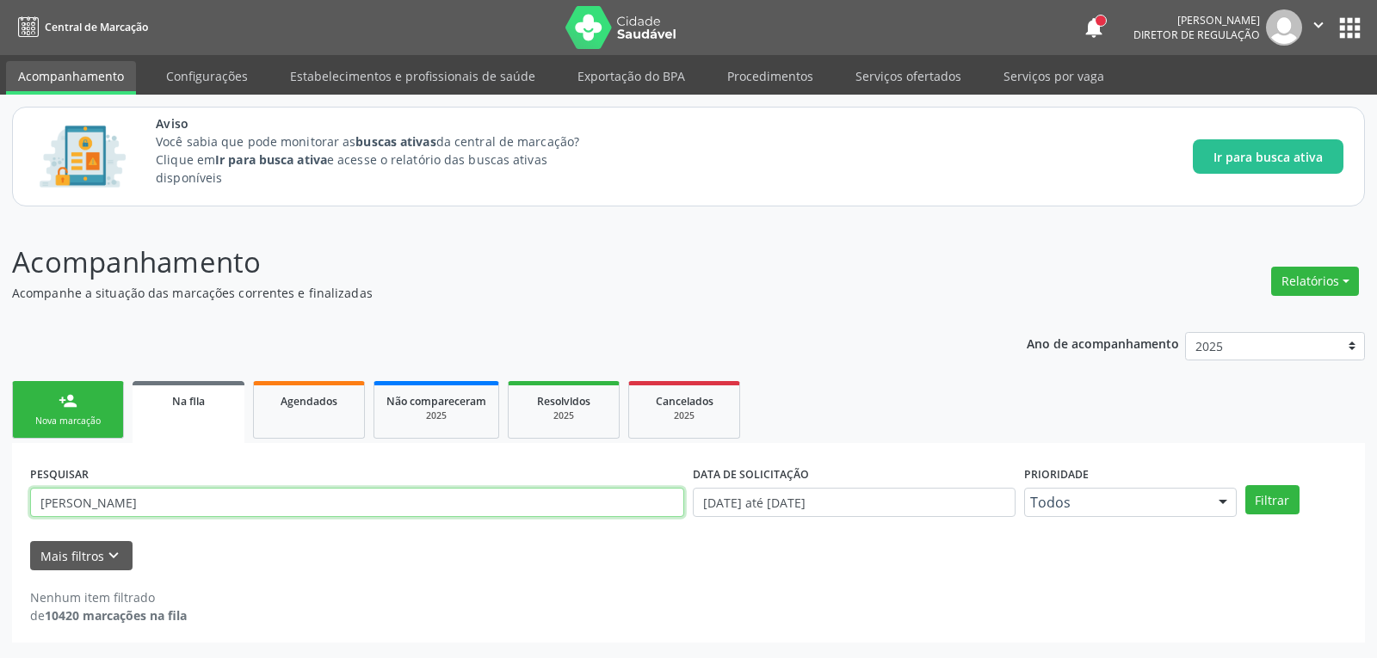
click at [232, 491] on input "[PERSON_NAME]" at bounding box center [357, 502] width 654 height 29
click at [1246, 485] on button "Filtrar" at bounding box center [1273, 499] width 54 height 29
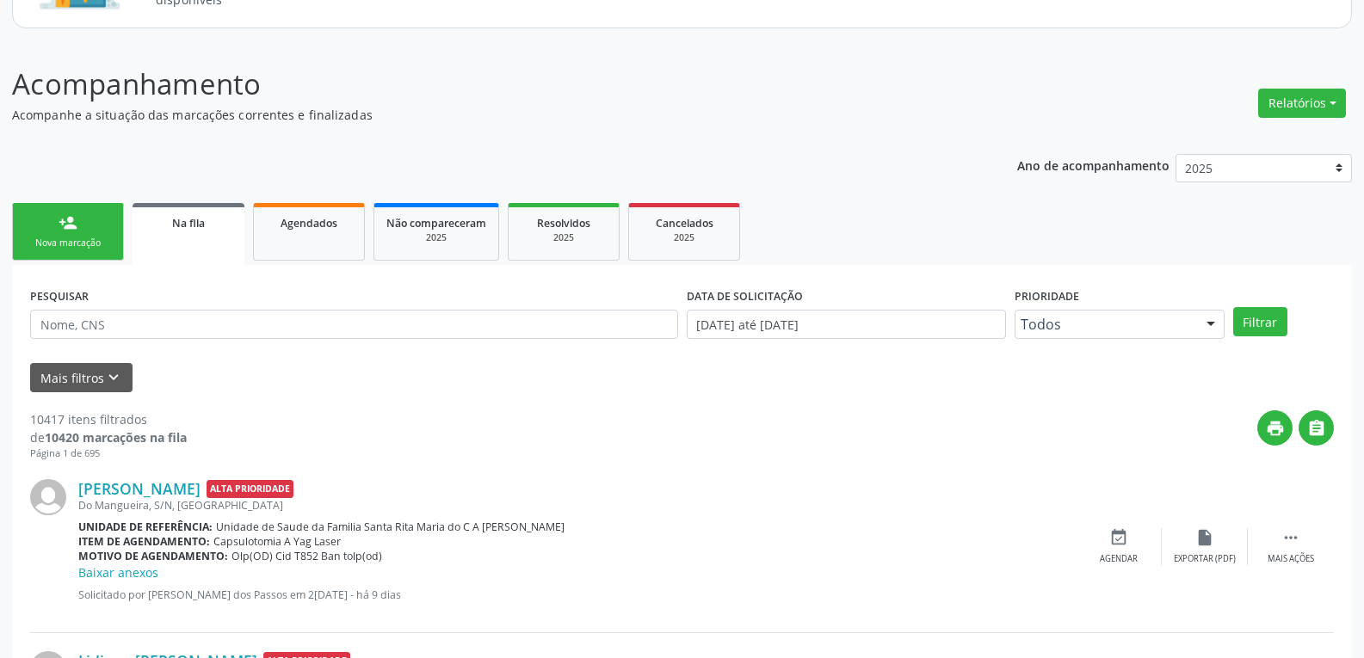
scroll to position [172, 0]
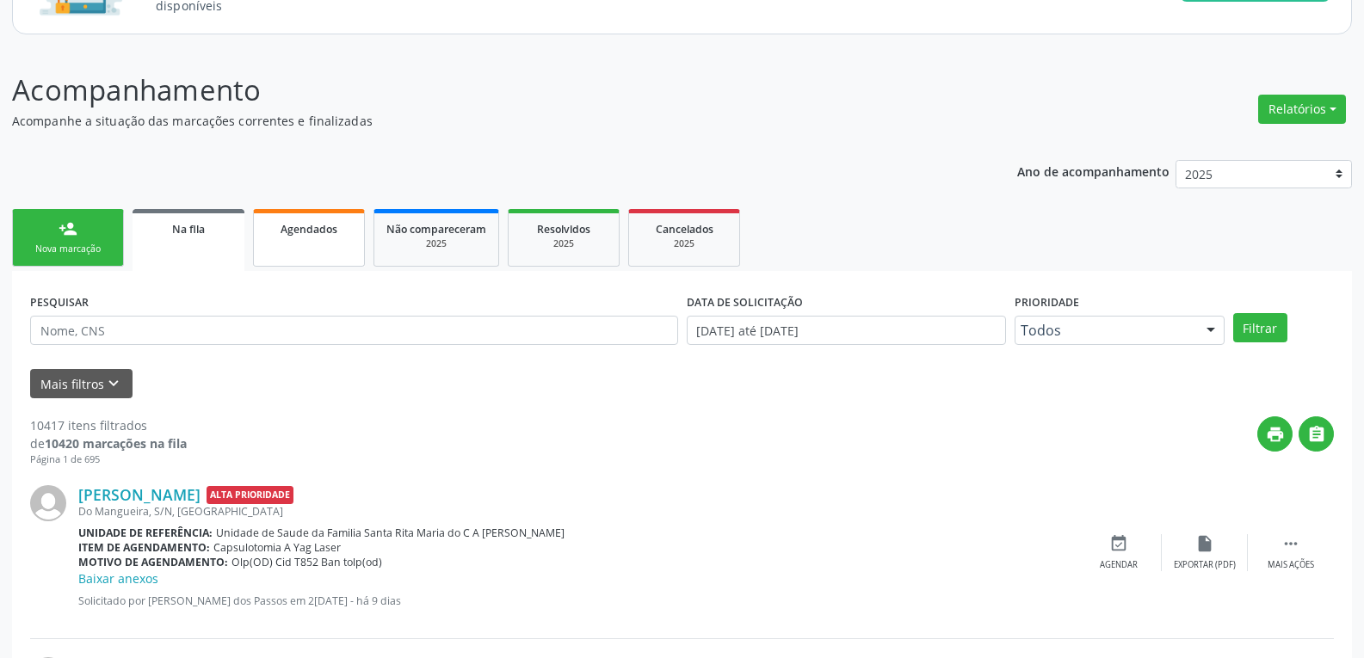
click at [275, 225] on div "Agendados" at bounding box center [309, 228] width 86 height 18
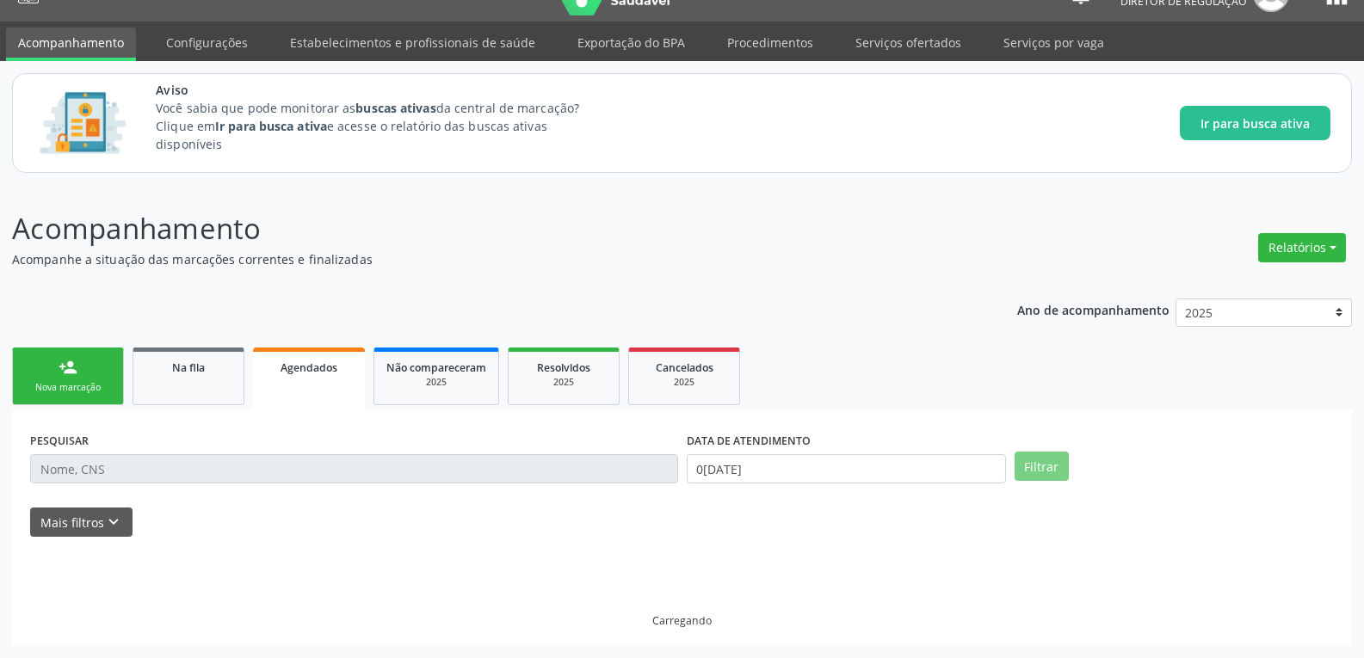
scroll to position [0, 0]
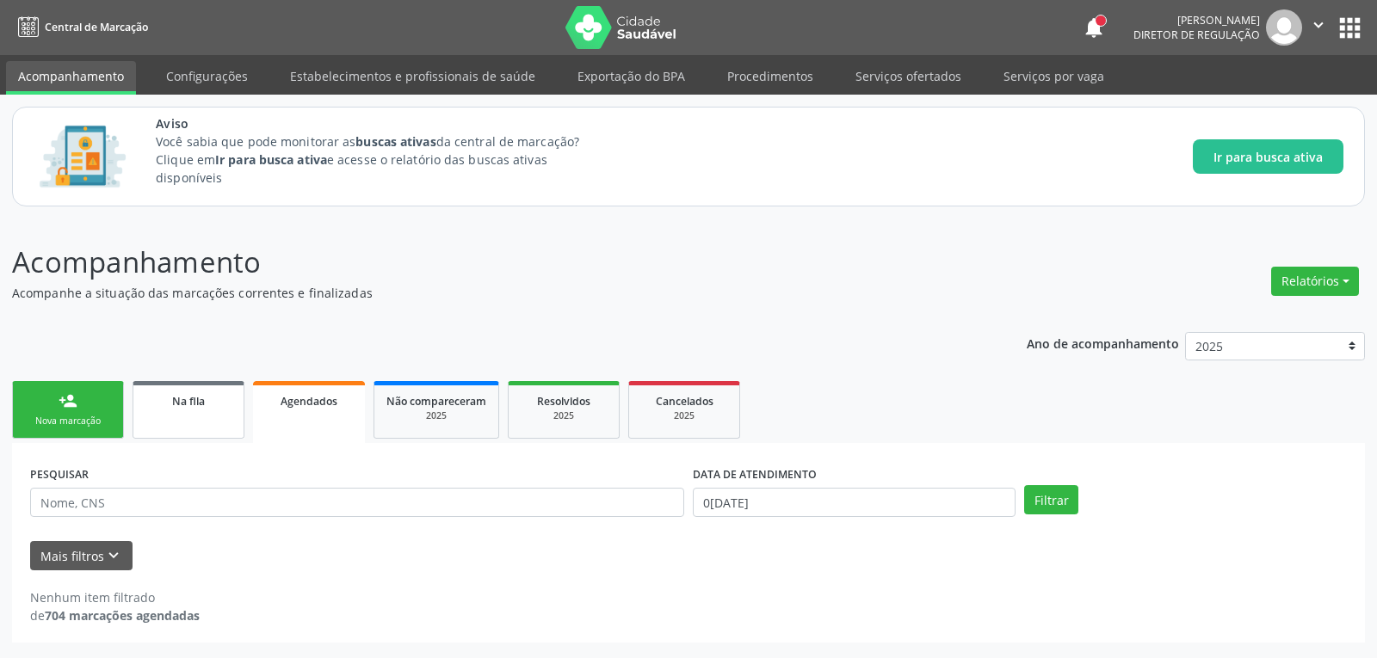
click at [201, 401] on span "Na fila" at bounding box center [188, 401] width 33 height 15
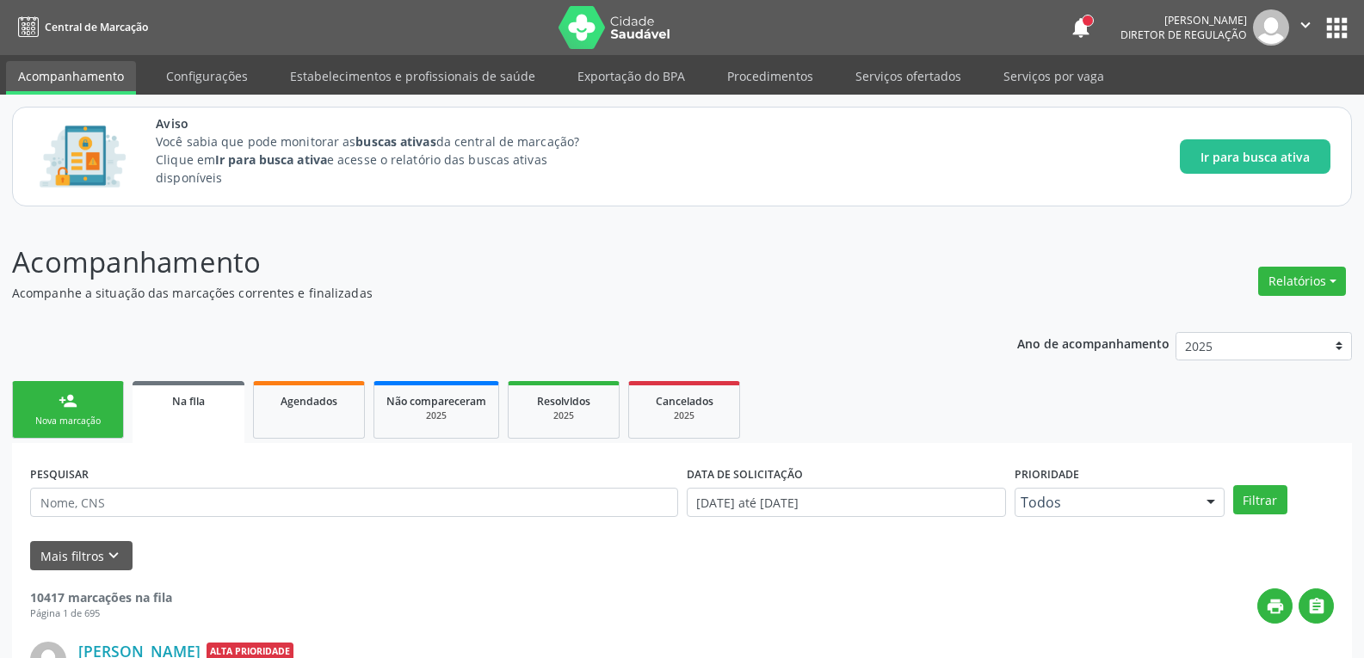
click at [706, 388] on link "Cancelados 2025" at bounding box center [684, 410] width 112 height 58
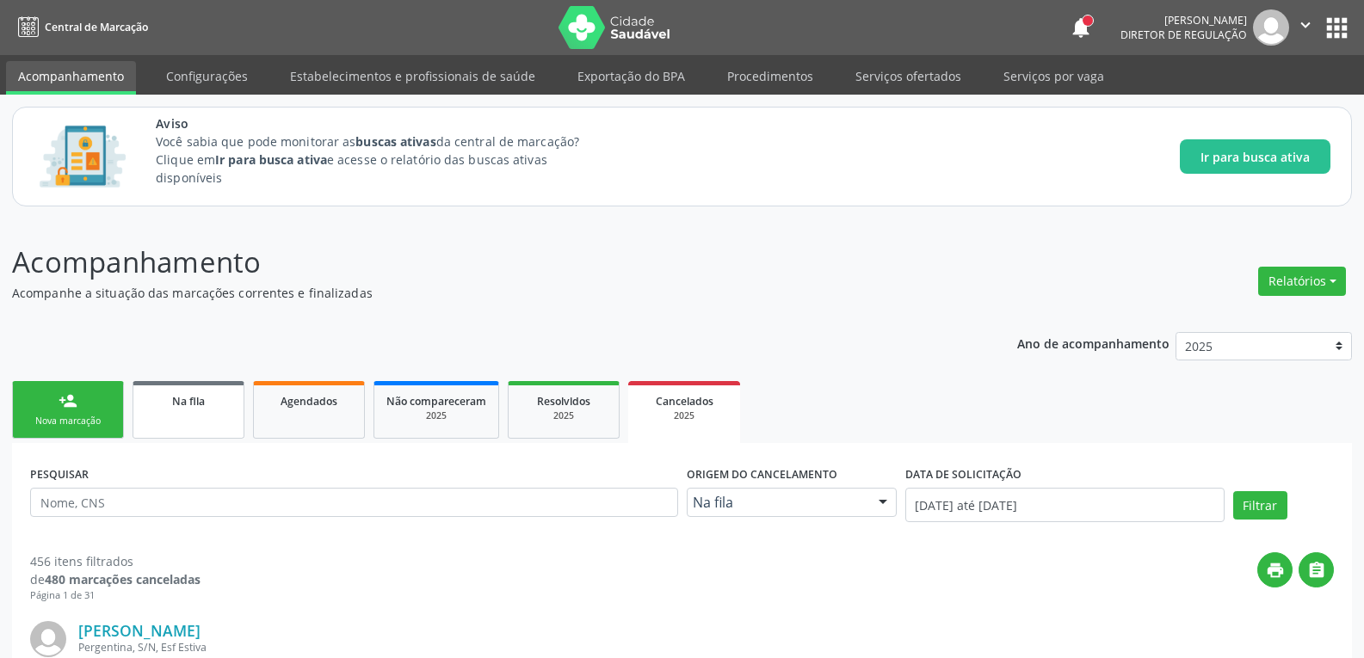
click at [222, 419] on link "Na fila" at bounding box center [189, 410] width 112 height 58
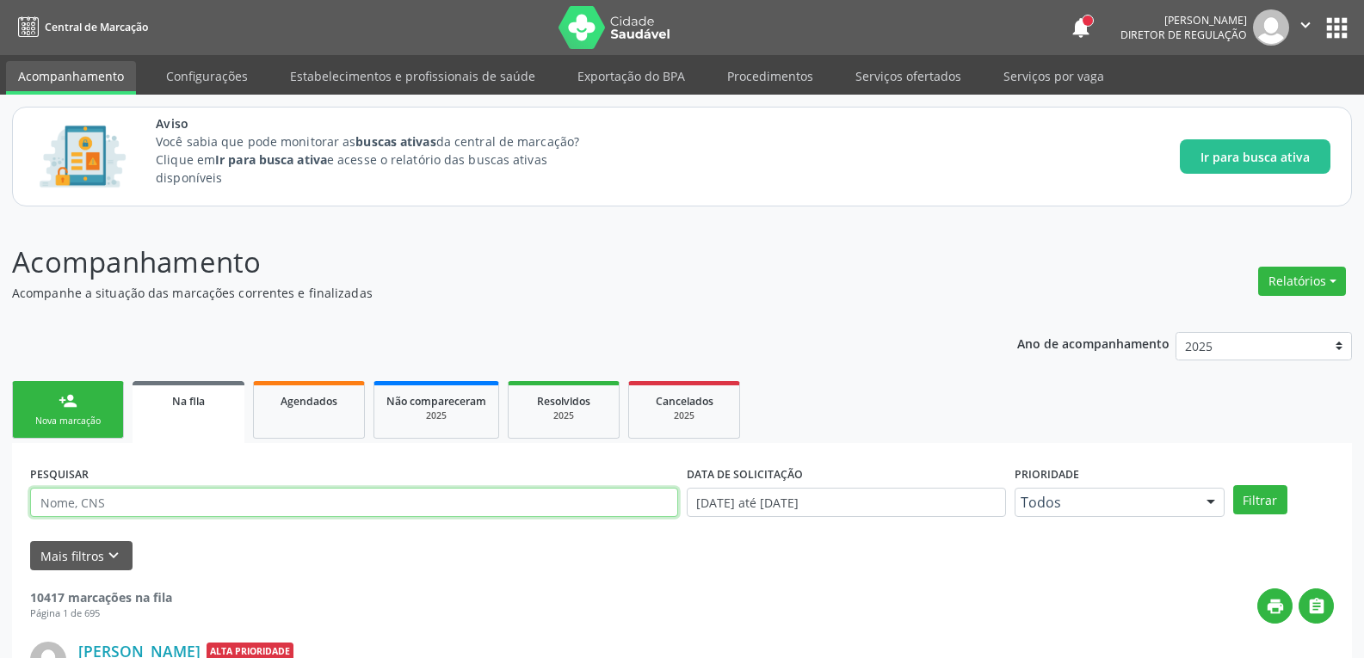
click at [249, 505] on input "text" at bounding box center [354, 502] width 648 height 29
click at [1233, 485] on button "Filtrar" at bounding box center [1260, 499] width 54 height 29
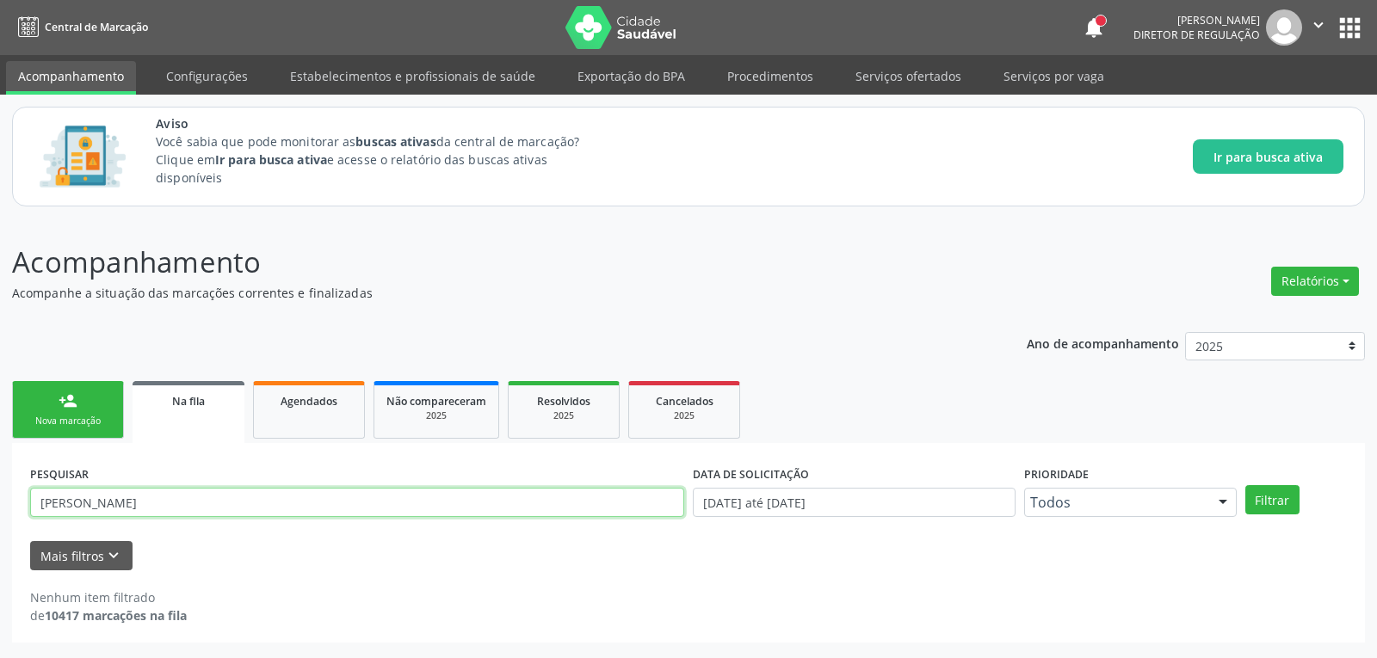
click at [219, 502] on input "[PERSON_NAME]" at bounding box center [357, 502] width 654 height 29
click at [1246, 485] on button "Filtrar" at bounding box center [1273, 499] width 54 height 29
click at [162, 501] on input "[PERSON_NAME]" at bounding box center [354, 502] width 648 height 29
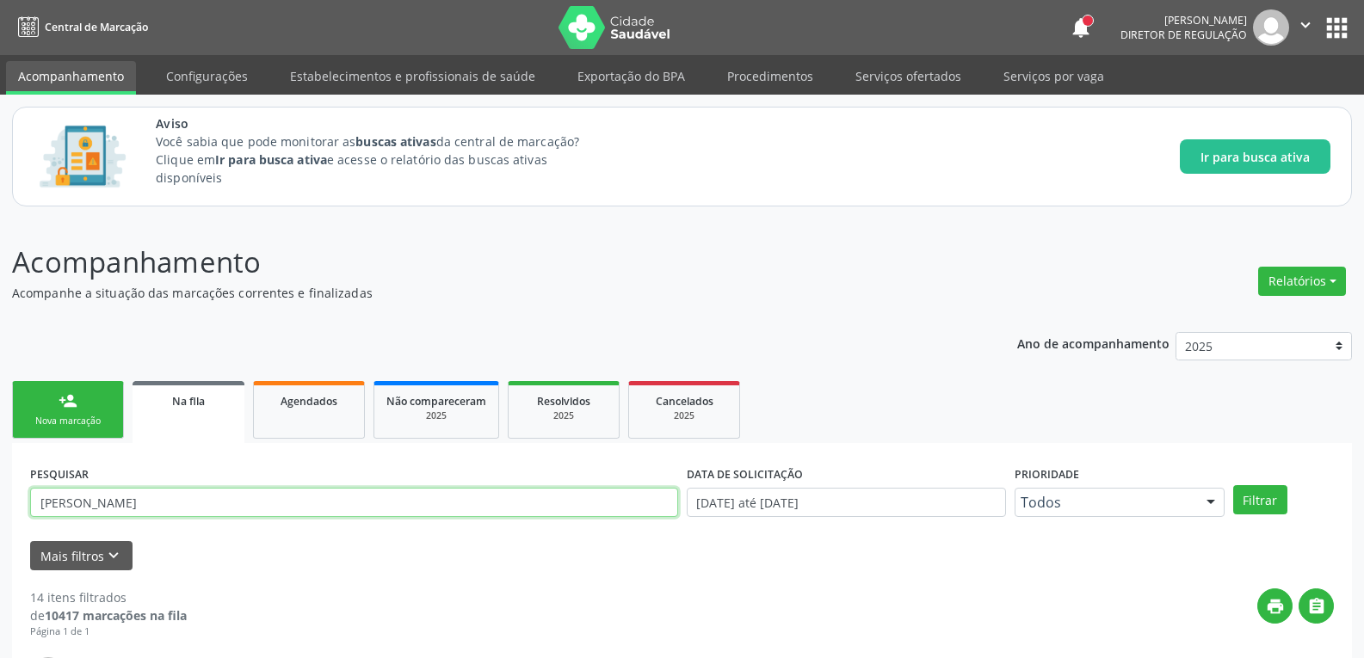
click at [162, 501] on input "[PERSON_NAME]" at bounding box center [354, 502] width 648 height 29
paste input "[PERSON_NAME]?"
click at [1233, 485] on button "Filtrar" at bounding box center [1260, 499] width 54 height 29
click at [284, 506] on input "[PERSON_NAME]?" at bounding box center [357, 502] width 654 height 29
click at [1246, 485] on button "Filtrar" at bounding box center [1273, 499] width 54 height 29
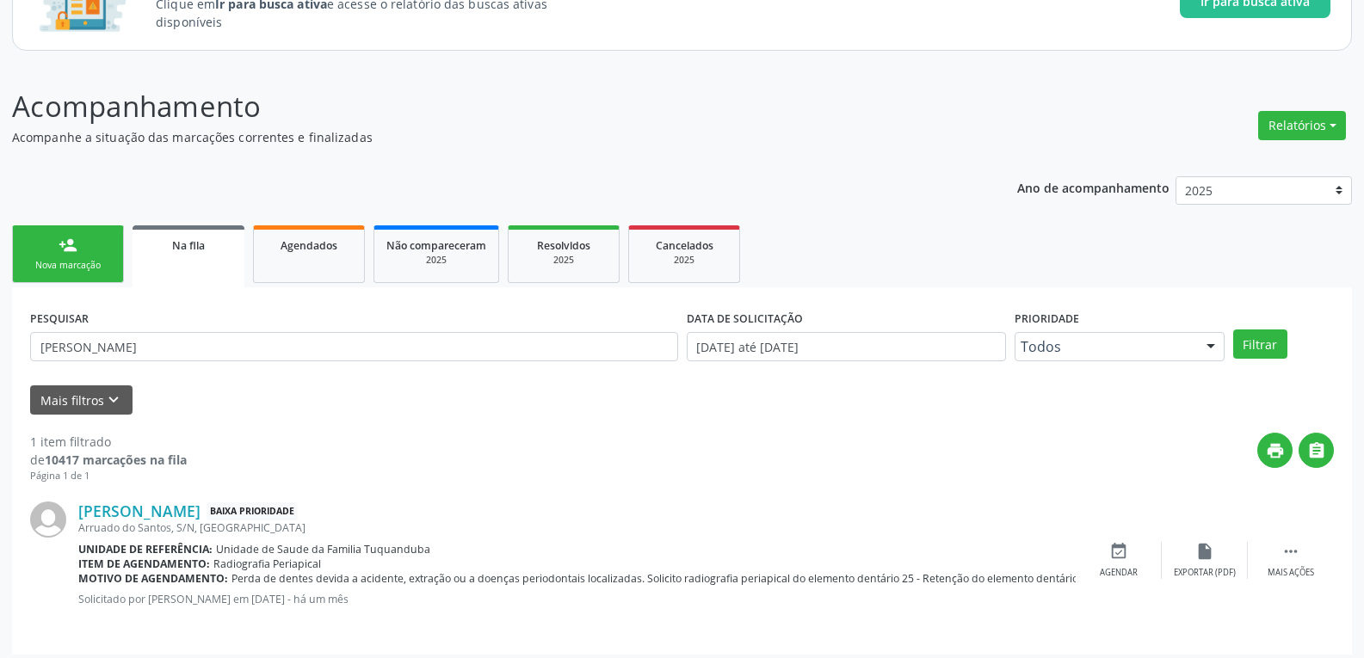
scroll to position [164, 0]
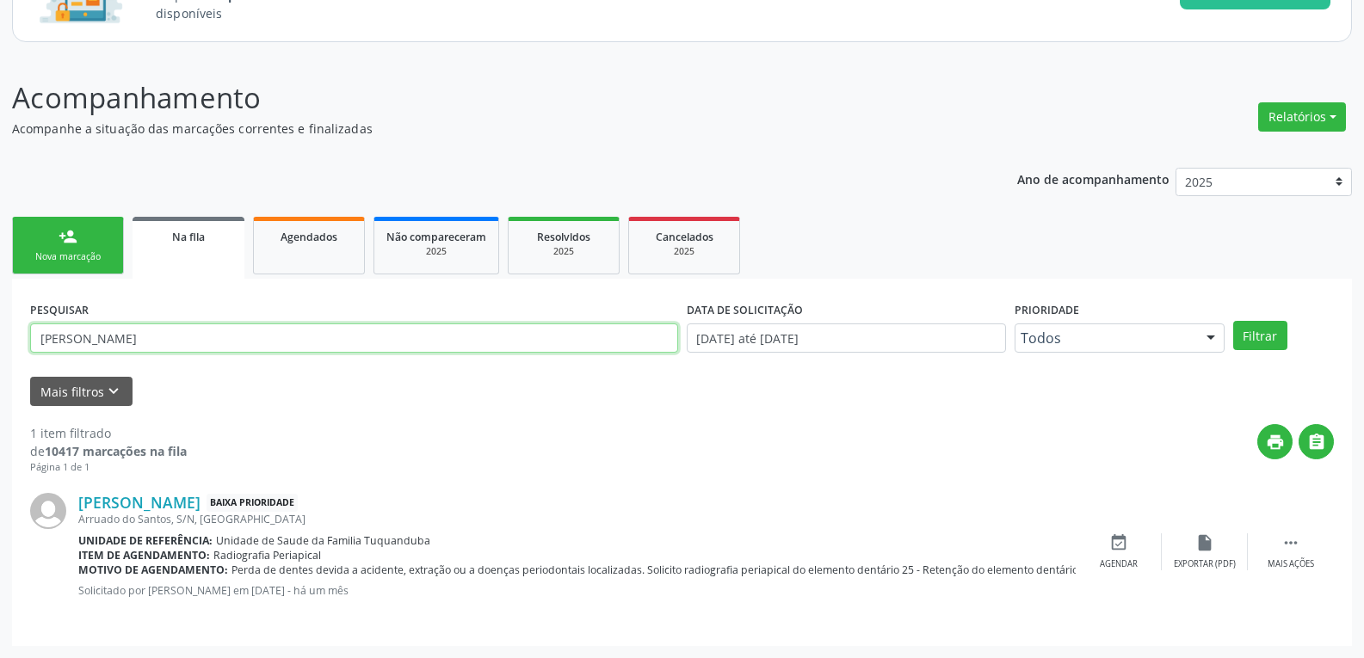
click at [156, 336] on input "[PERSON_NAME]" at bounding box center [354, 338] width 648 height 29
type input "[PERSON_NAME]"
click at [1233, 321] on button "Filtrar" at bounding box center [1260, 335] width 54 height 29
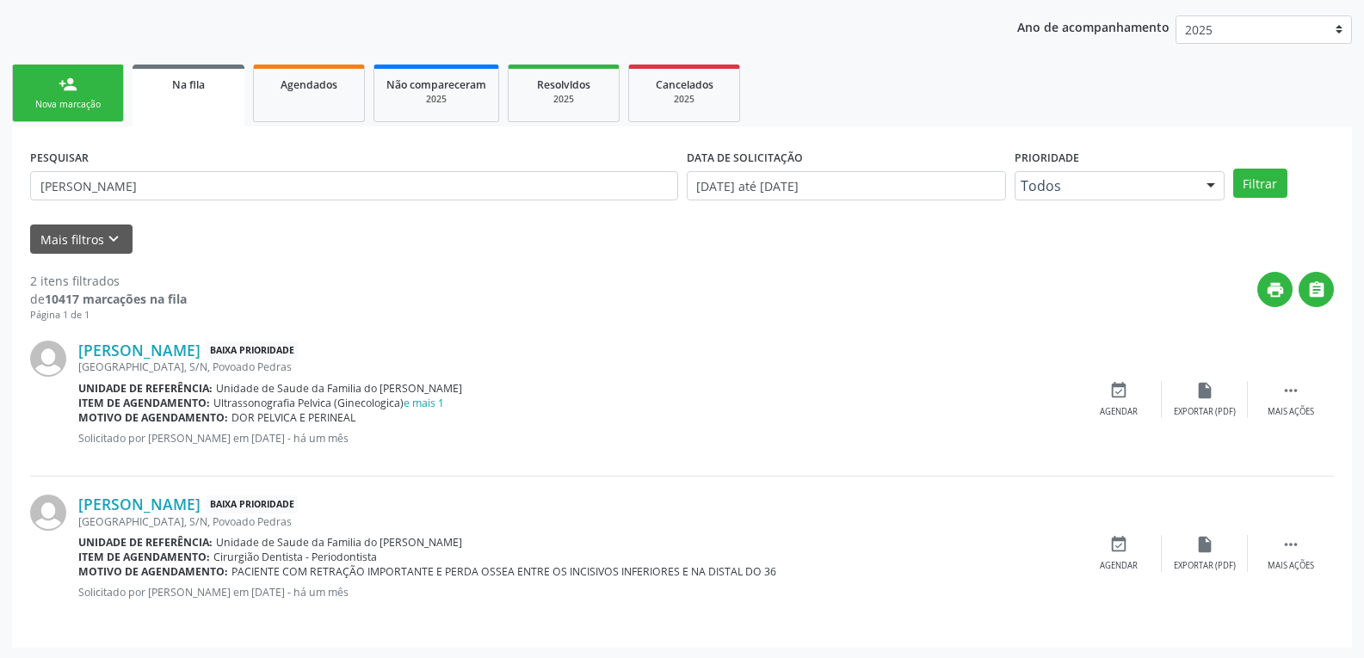
scroll to position [318, 0]
click at [1116, 561] on div "Agendar" at bounding box center [1119, 565] width 38 height 12
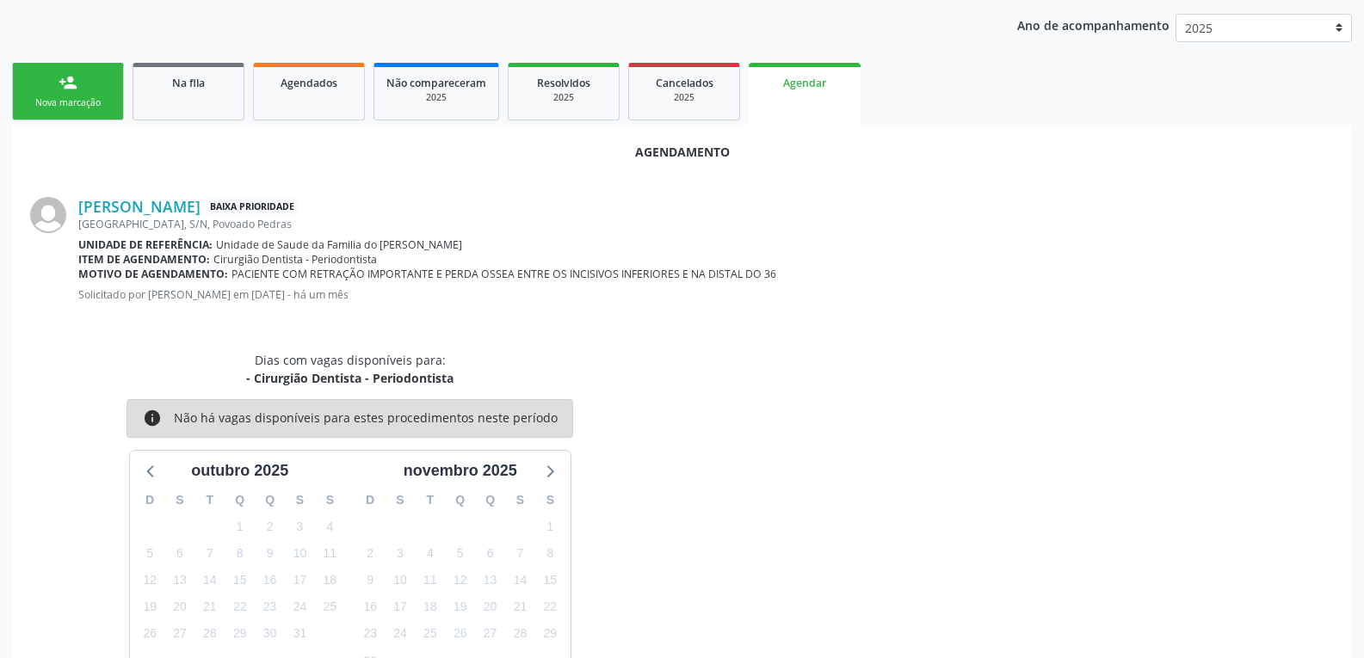
scroll to position [412, 0]
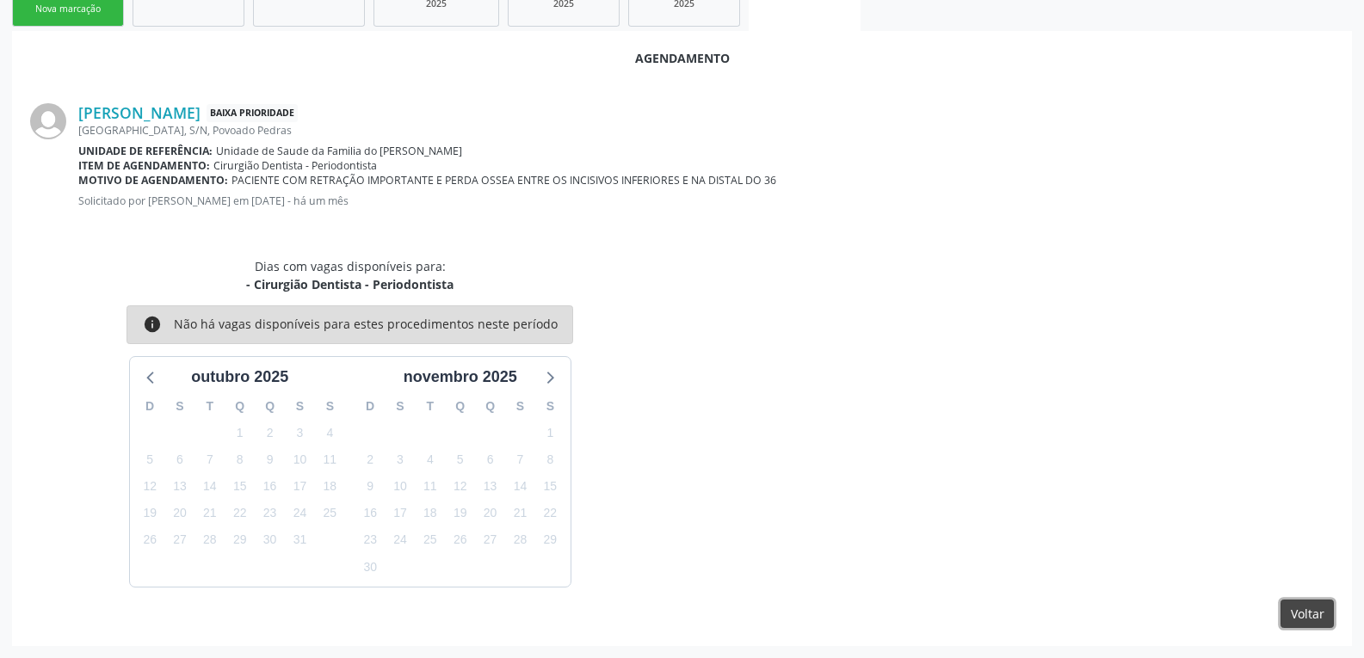
click at [1318, 616] on button "Voltar" at bounding box center [1307, 614] width 53 height 29
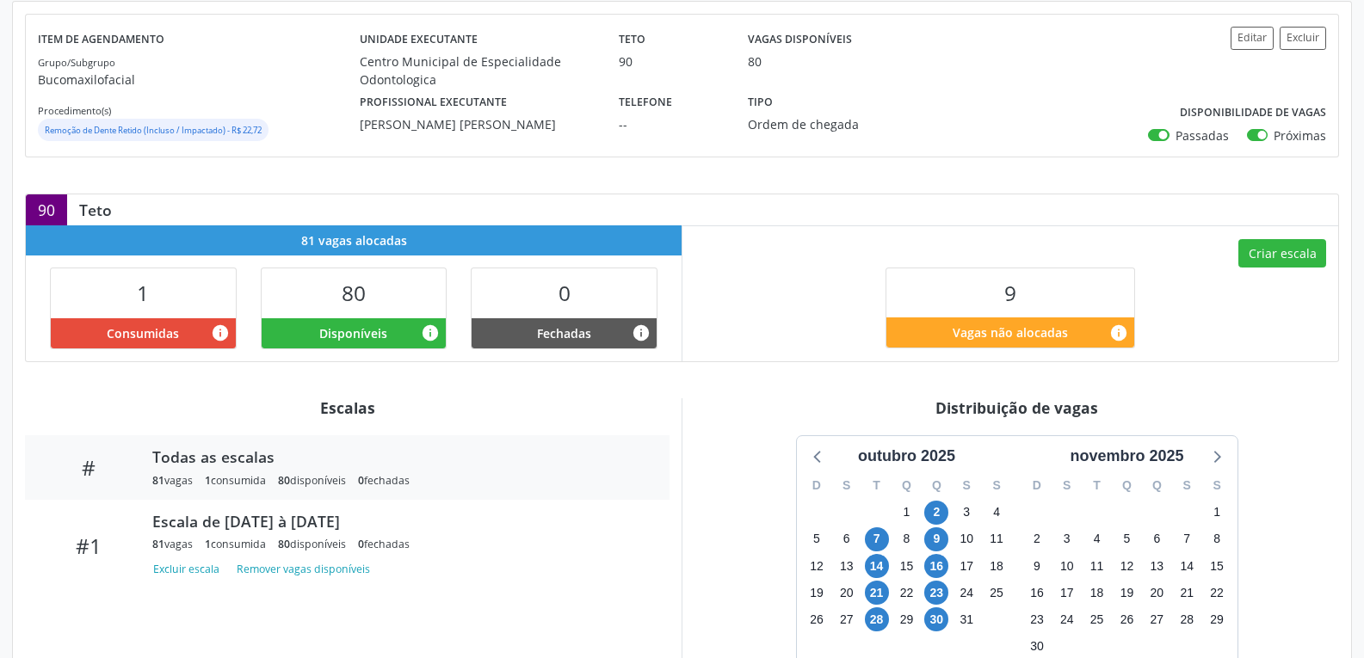
scroll to position [344, 0]
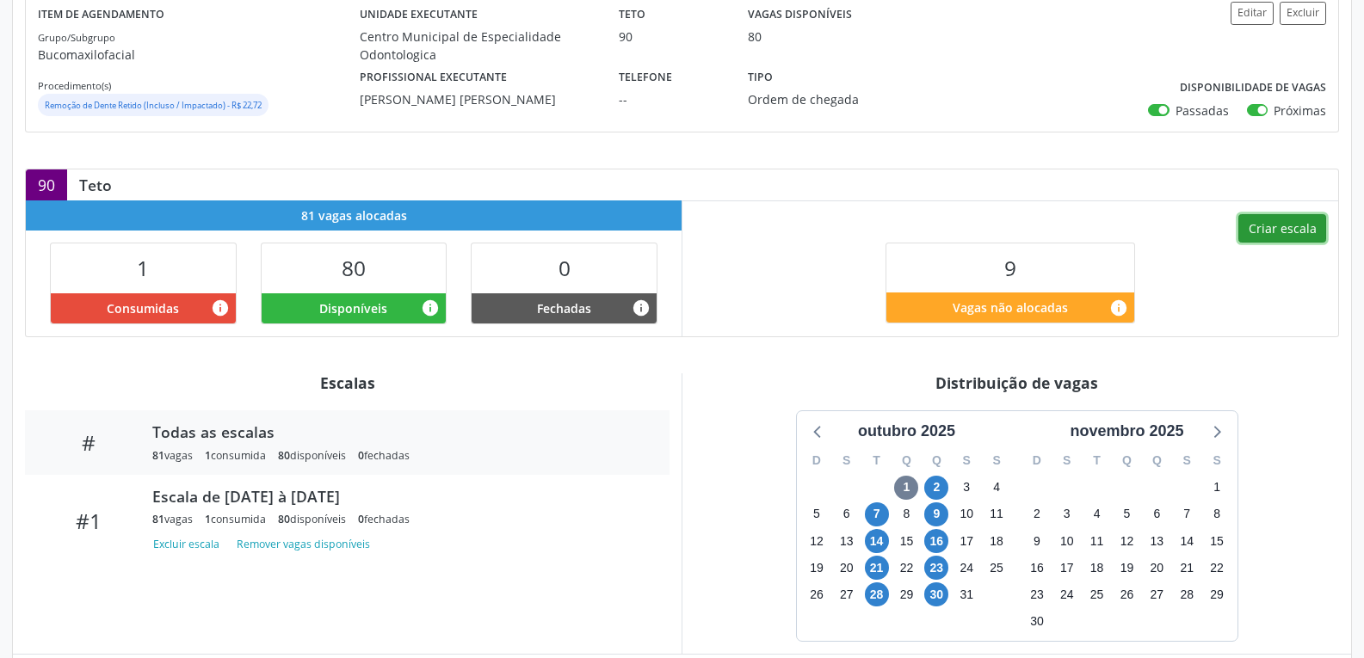
click at [1271, 244] on button "Criar escala" at bounding box center [1283, 228] width 88 height 29
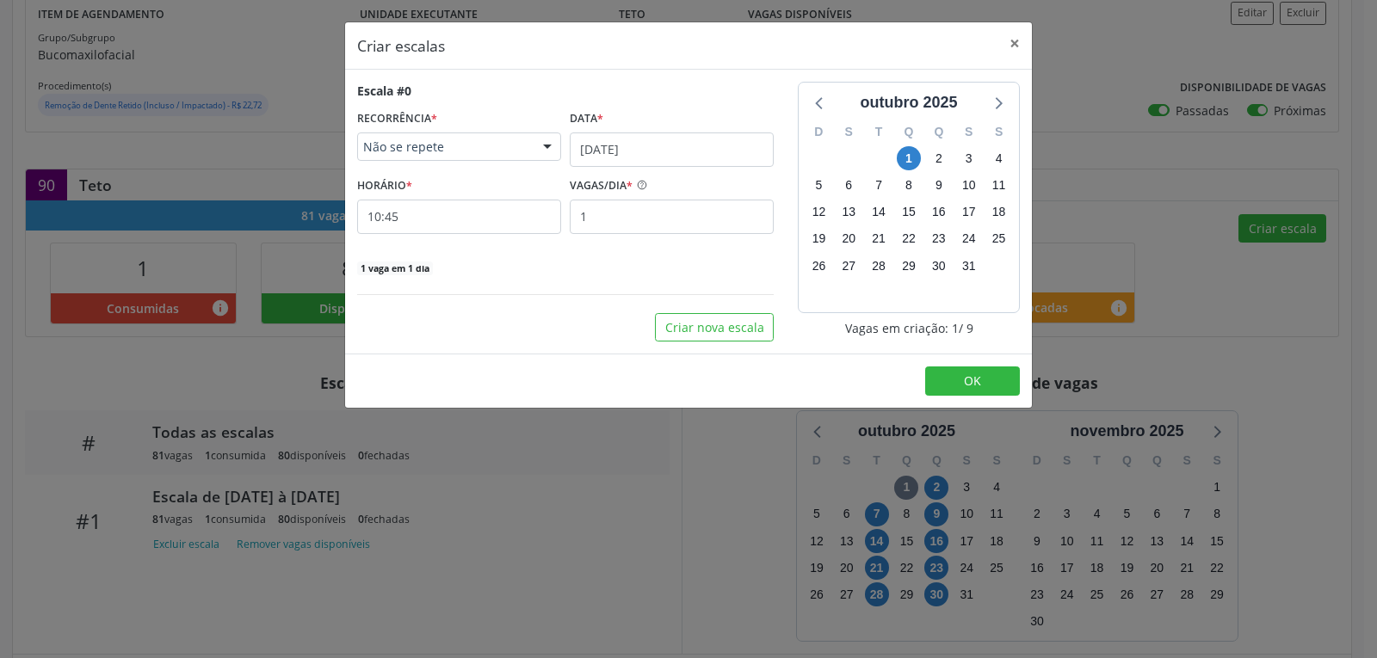
click at [544, 151] on div at bounding box center [548, 147] width 26 height 29
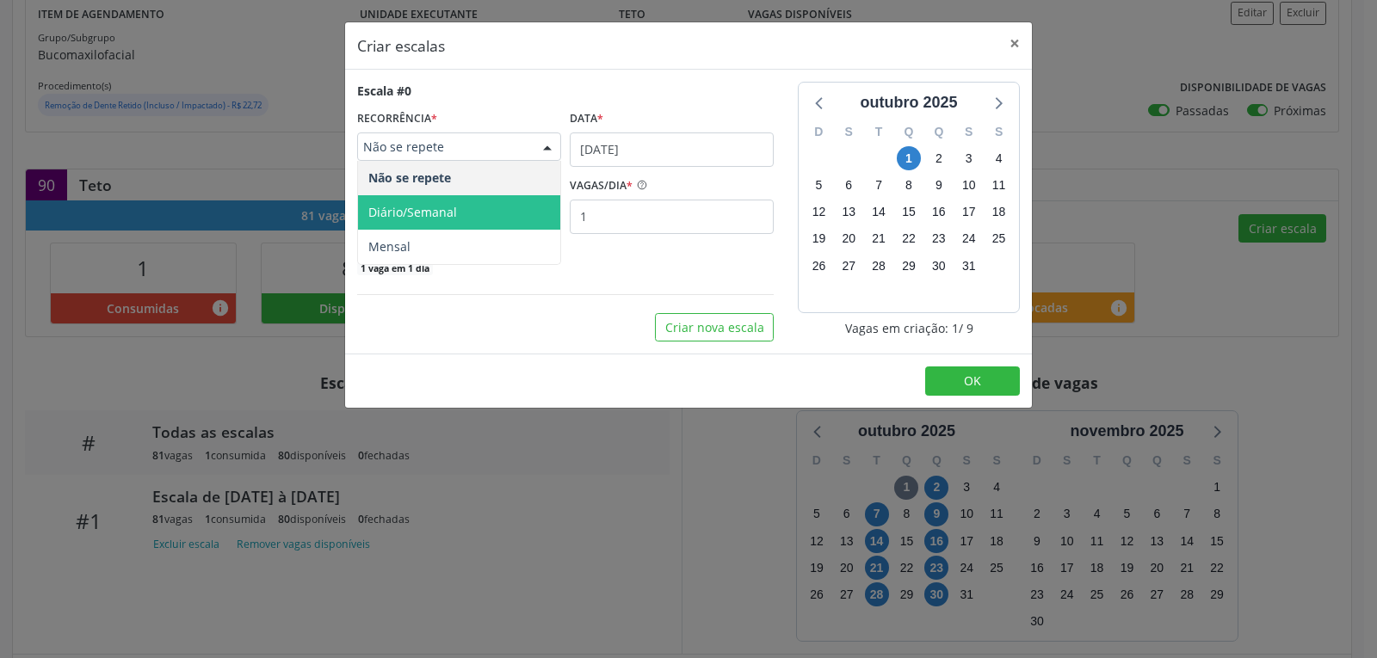
click at [472, 217] on span "Diário/Semanal" at bounding box center [459, 212] width 202 height 34
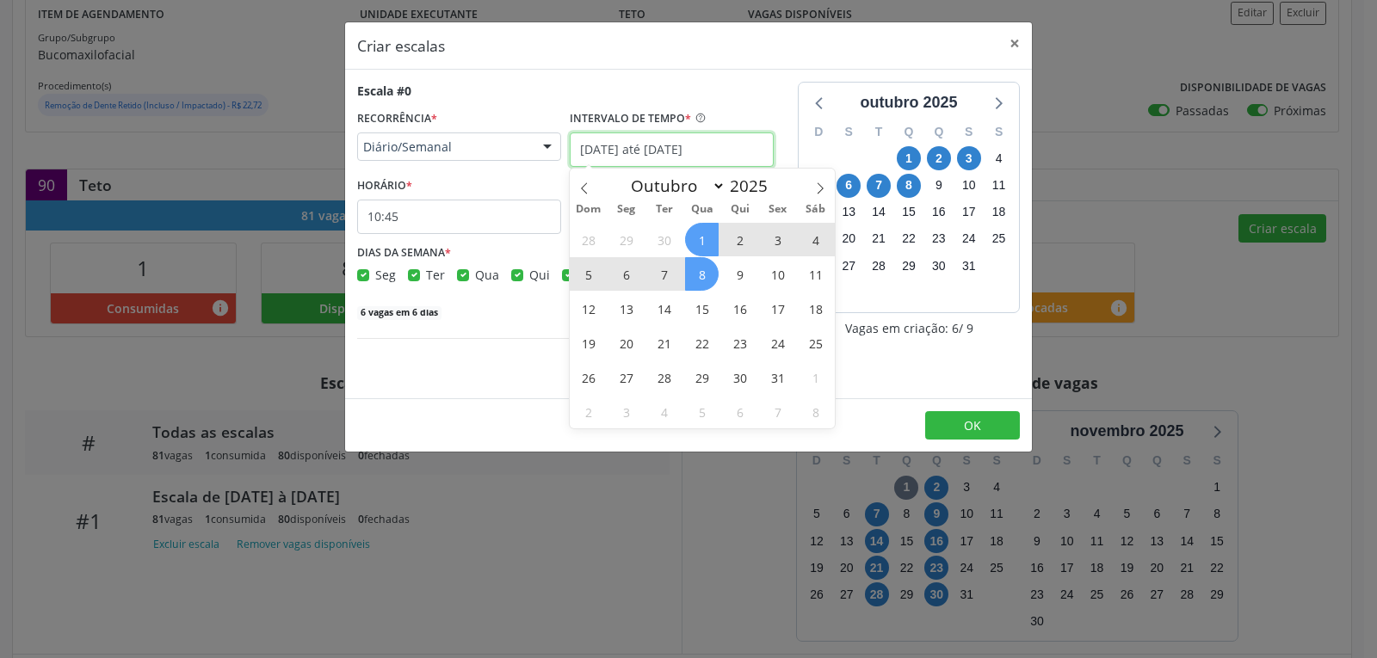
click at [626, 156] on input "01/10/2025 até 08/10/2025" at bounding box center [672, 150] width 204 height 34
click at [819, 191] on icon at bounding box center [820, 188] width 12 height 12
select select "10"
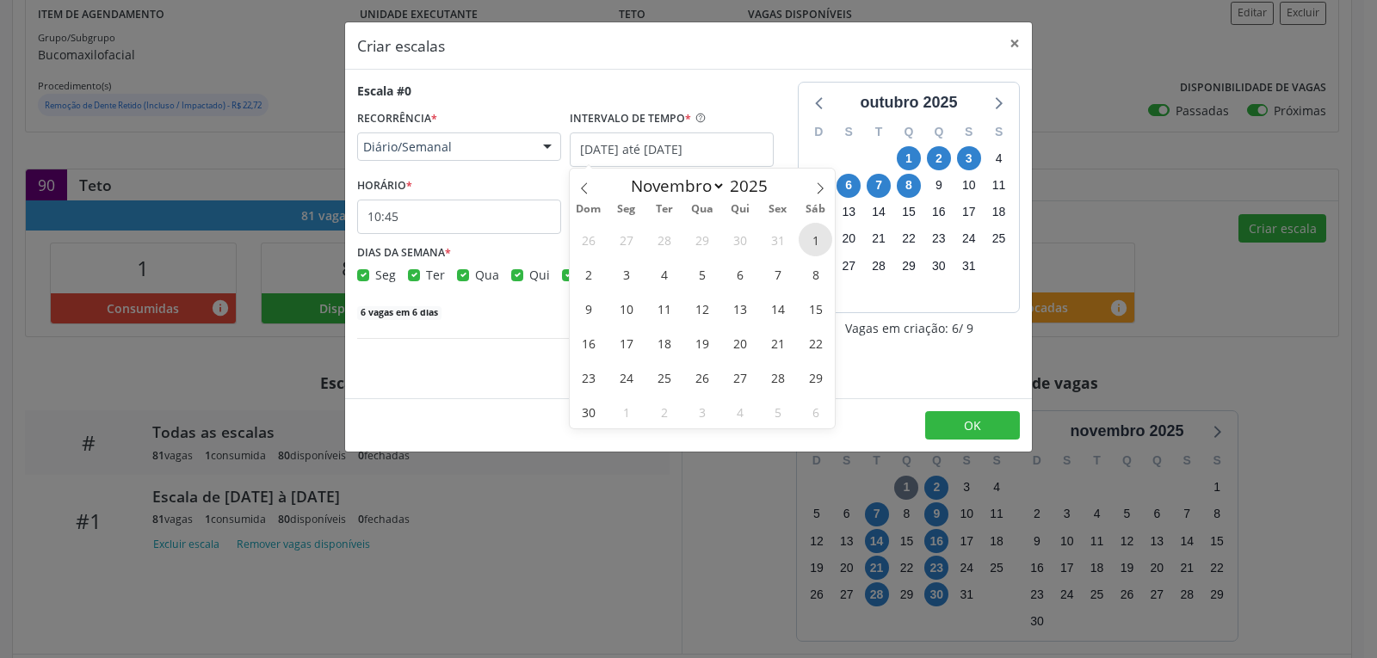
click at [823, 235] on span "1" at bounding box center [816, 240] width 34 height 34
type input "01/11/2025"
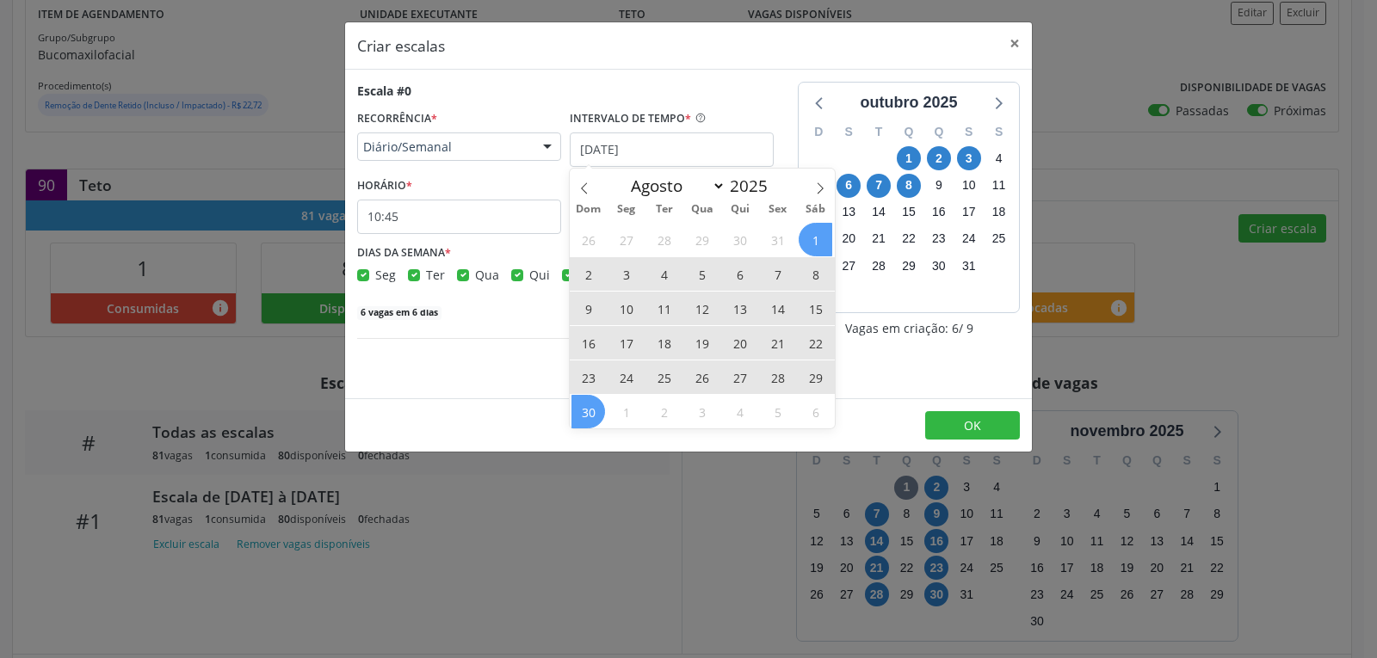
click at [584, 414] on span "30" at bounding box center [589, 412] width 34 height 34
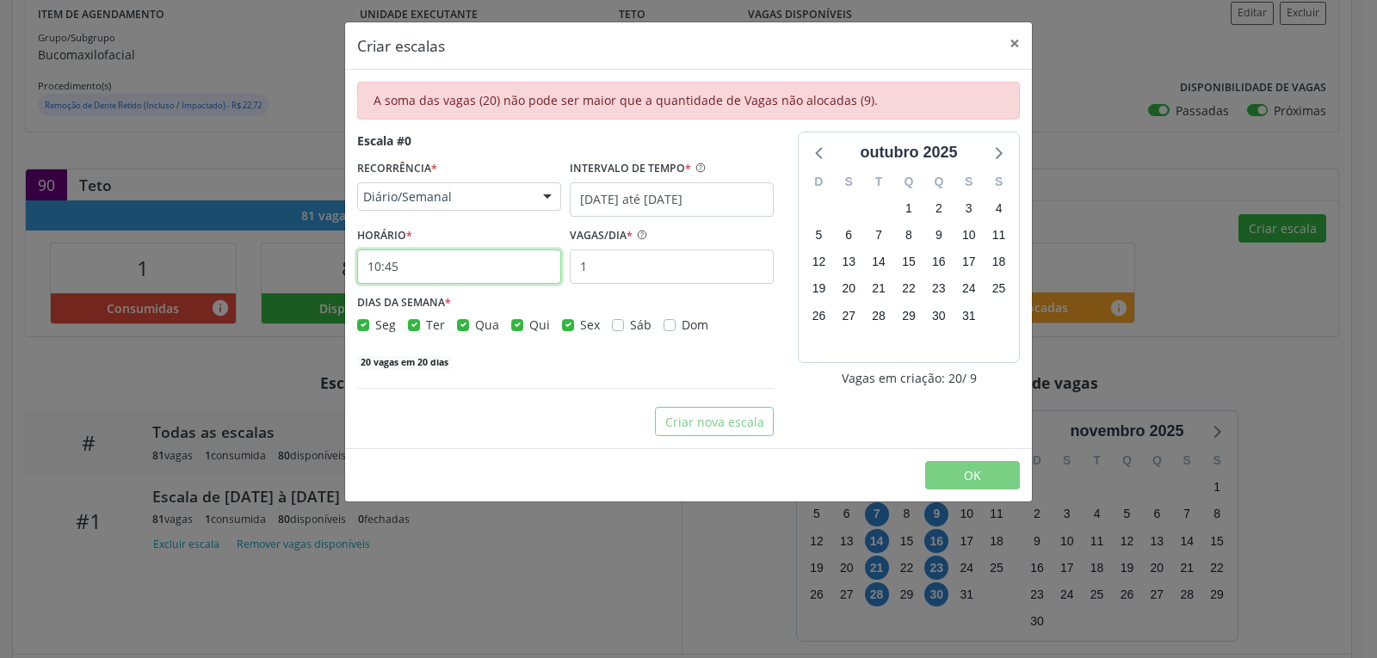
click at [448, 281] on input "10:45" at bounding box center [459, 267] width 204 height 34
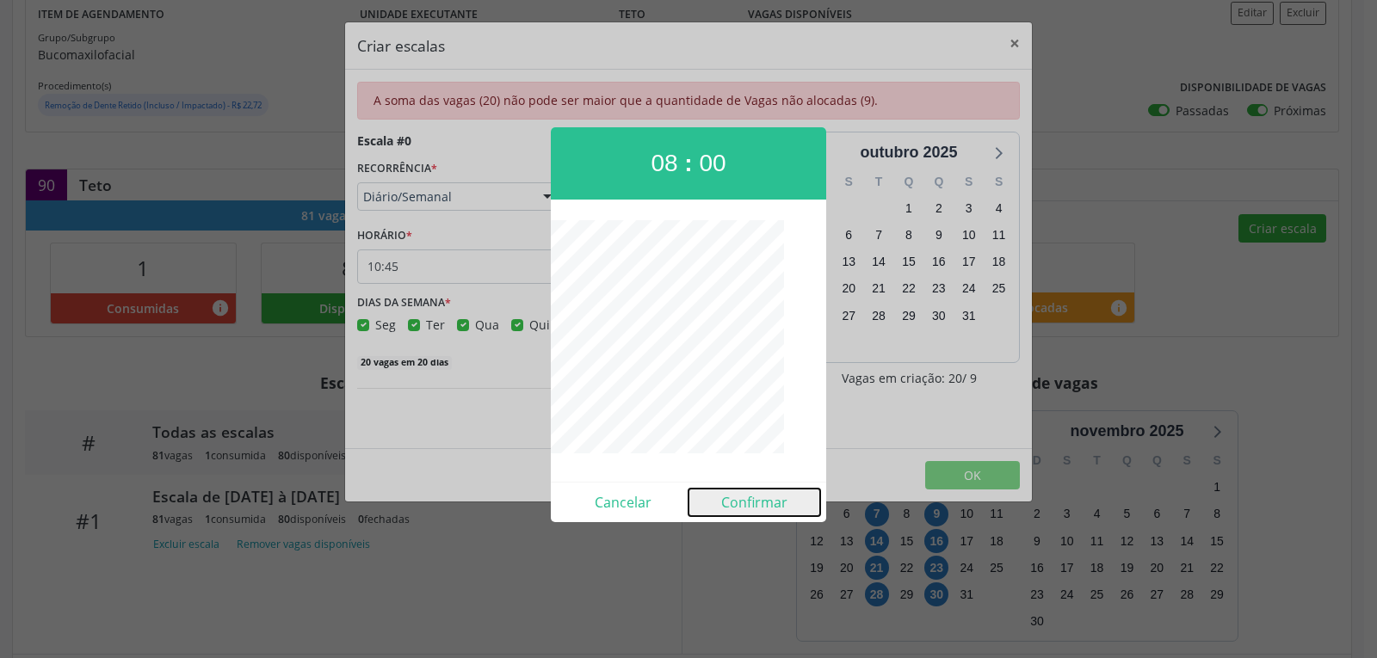
click at [749, 508] on button "Confirmar" at bounding box center [755, 503] width 132 height 28
type input "08:00"
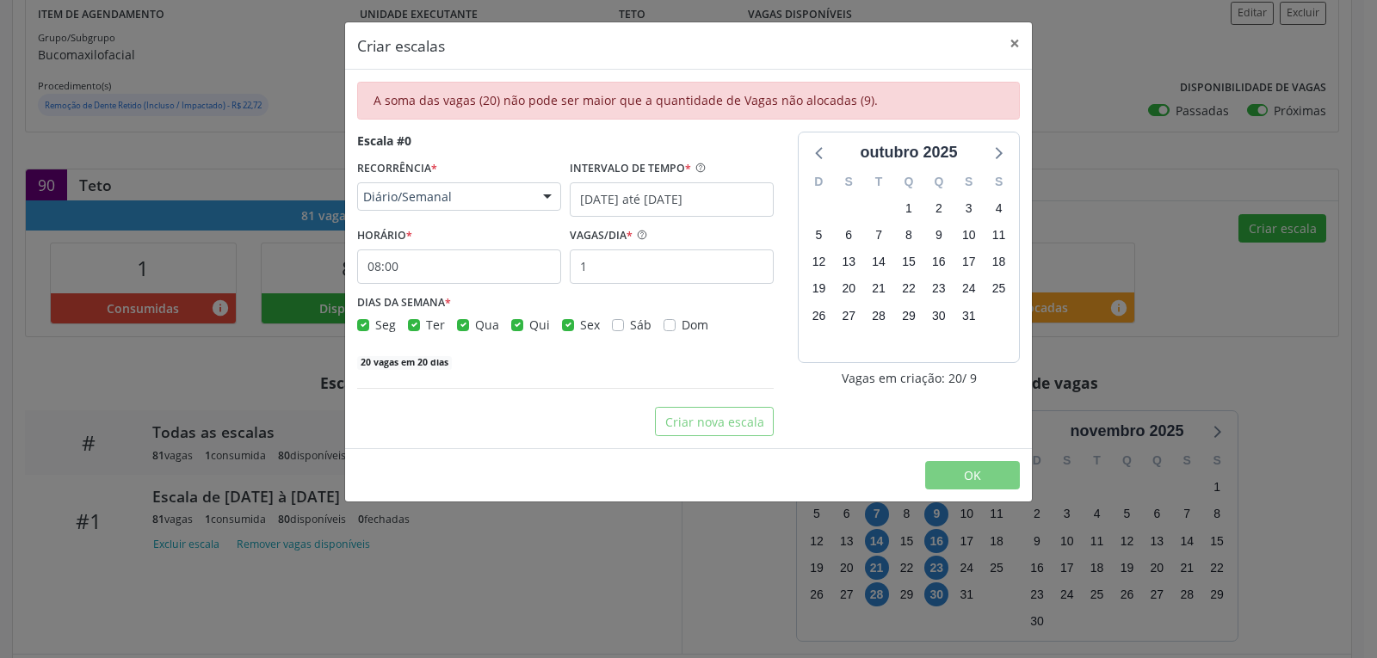
click at [375, 325] on label "Seg" at bounding box center [385, 325] width 21 height 18
click at [368, 325] on input "Seg" at bounding box center [363, 323] width 12 height 15
checkbox input "false"
click at [426, 325] on label "Ter" at bounding box center [435, 325] width 19 height 18
click at [410, 325] on input "Ter" at bounding box center [414, 323] width 12 height 15
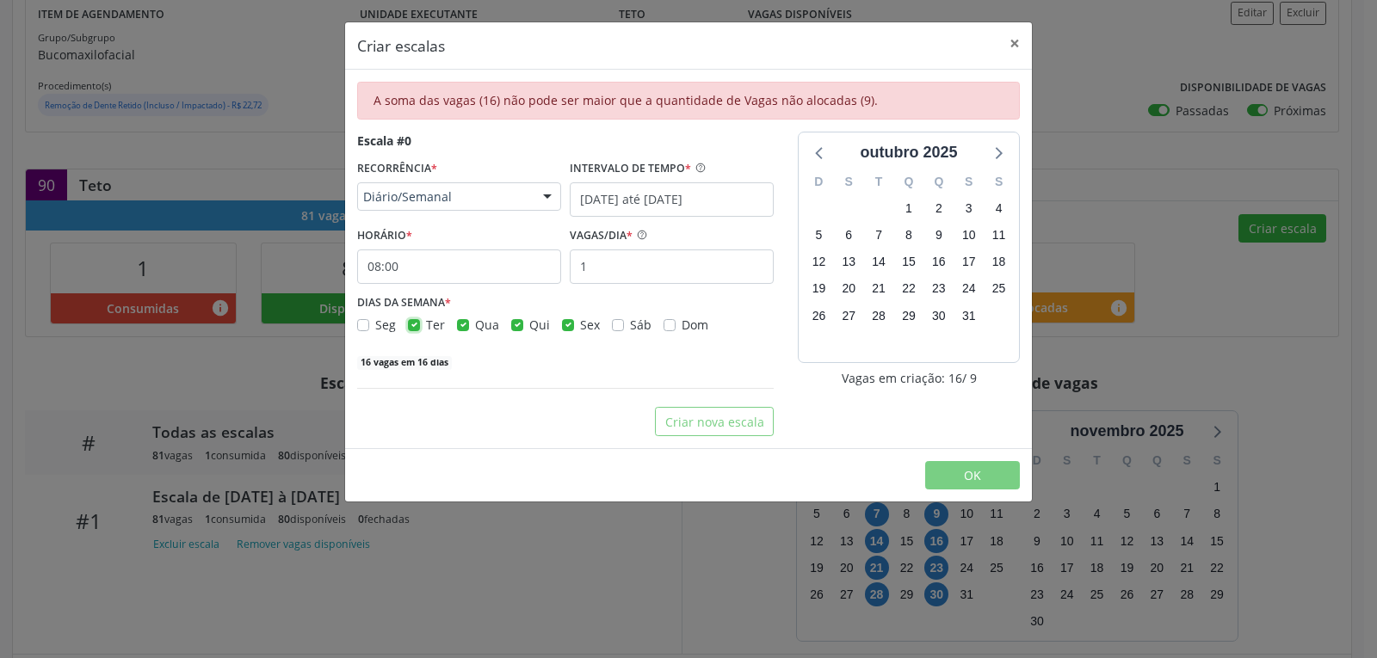
checkbox input "false"
click at [468, 322] on div "Qua" at bounding box center [478, 325] width 42 height 18
click at [424, 329] on div "Ter" at bounding box center [426, 325] width 37 height 18
click at [475, 325] on label "Qua" at bounding box center [487, 325] width 24 height 18
click at [457, 325] on input "Qua" at bounding box center [463, 323] width 12 height 15
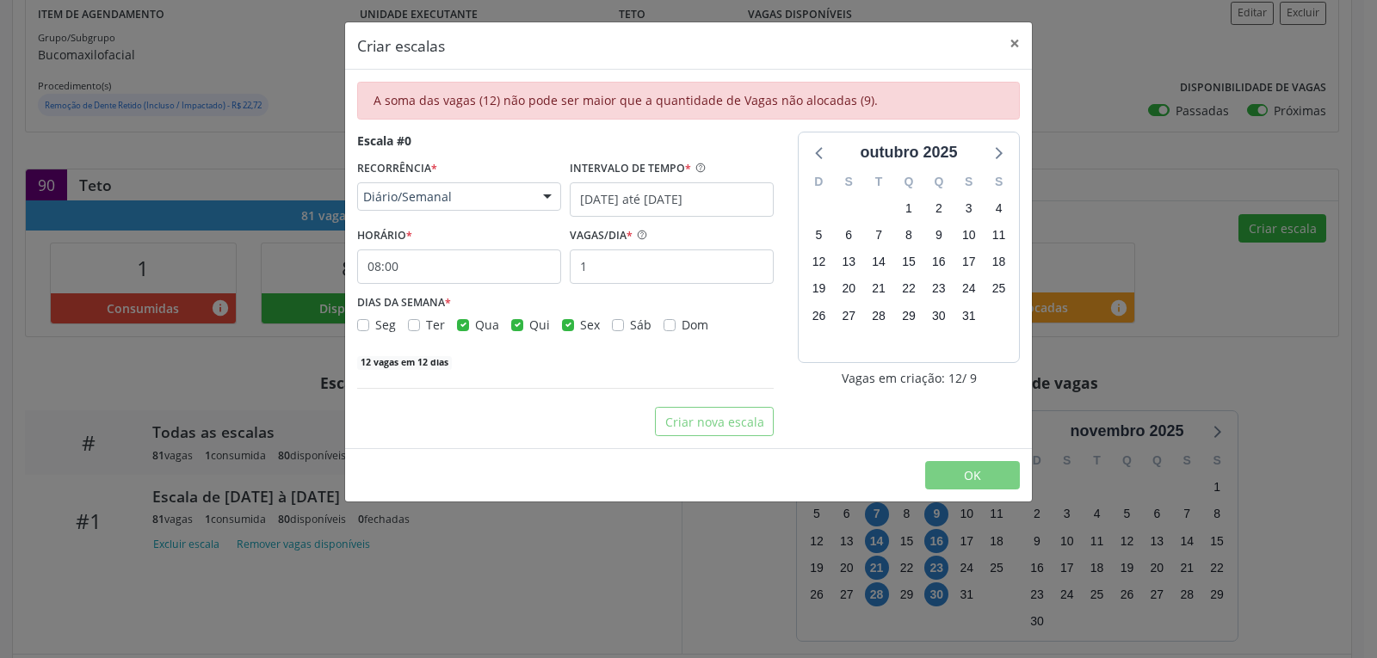
checkbox input "false"
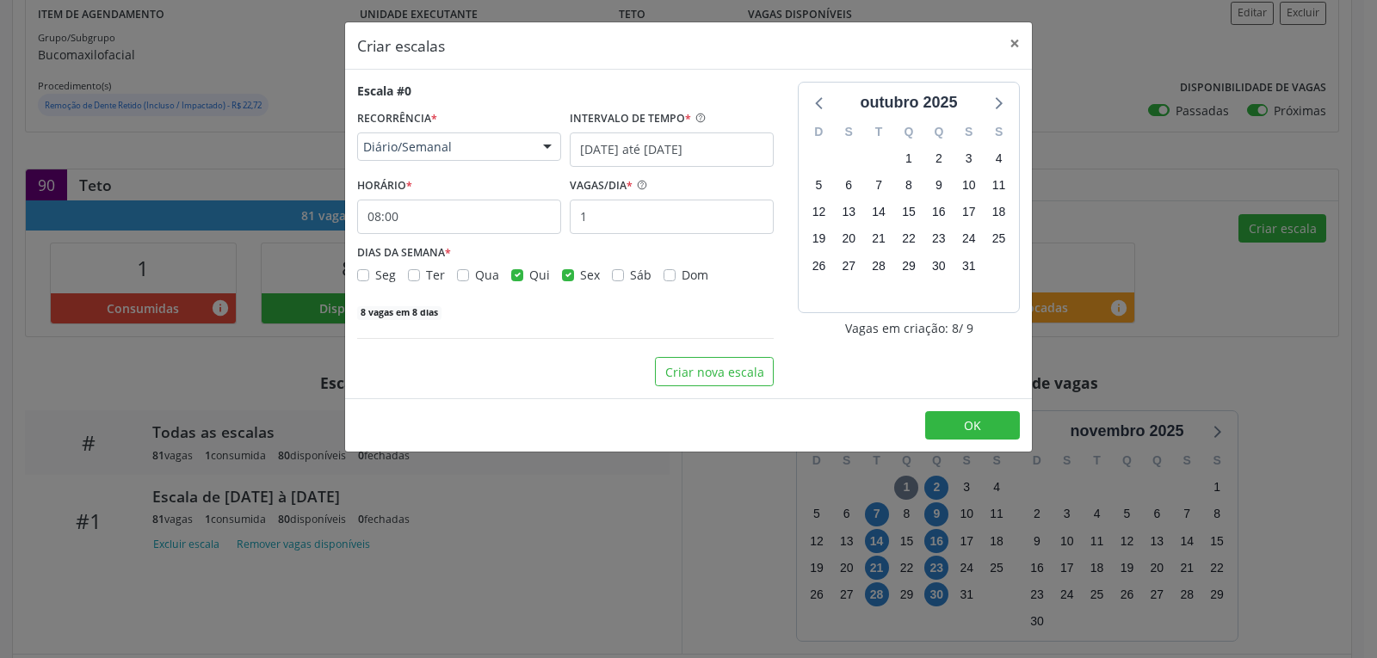
click at [426, 274] on label "Ter" at bounding box center [435, 275] width 19 height 18
click at [419, 274] on input "Ter" at bounding box center [414, 273] width 12 height 15
checkbox input "true"
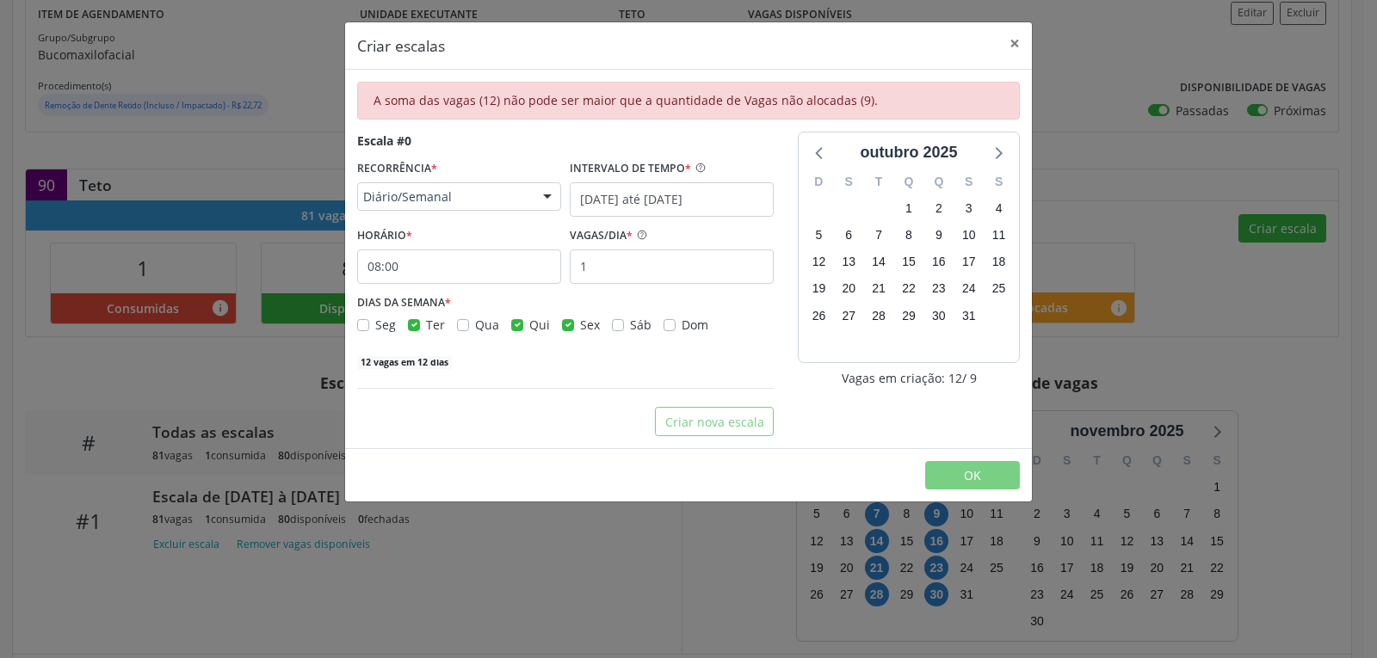
click at [580, 325] on label "Sex" at bounding box center [590, 325] width 20 height 18
click at [567, 325] on input "Sex" at bounding box center [568, 323] width 12 height 15
checkbox input "false"
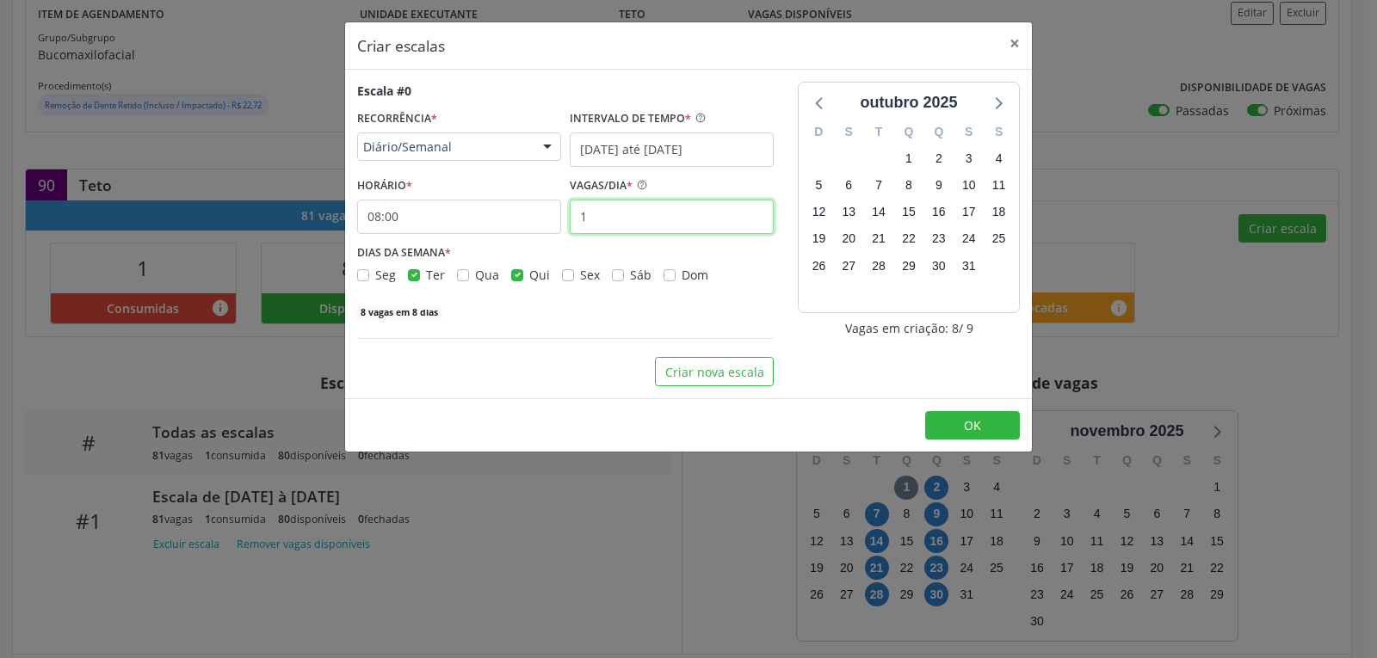
click at [605, 225] on input "1" at bounding box center [672, 217] width 204 height 34
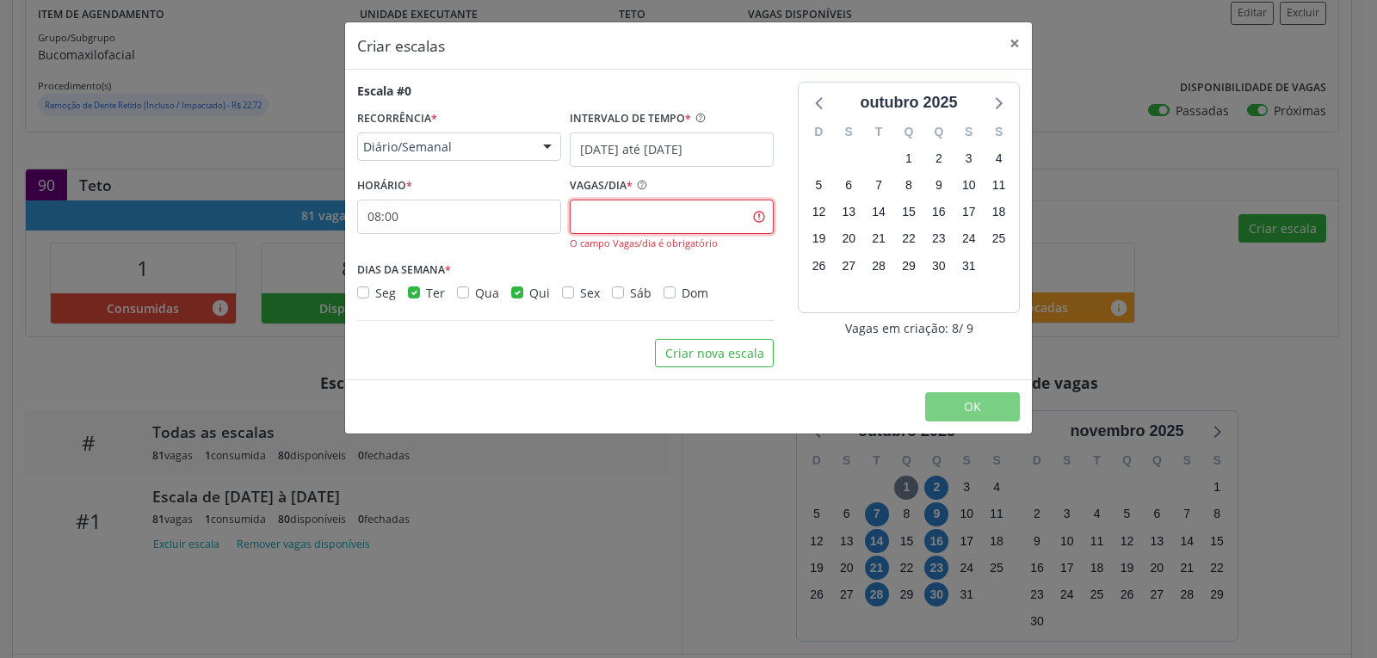
type input "9"
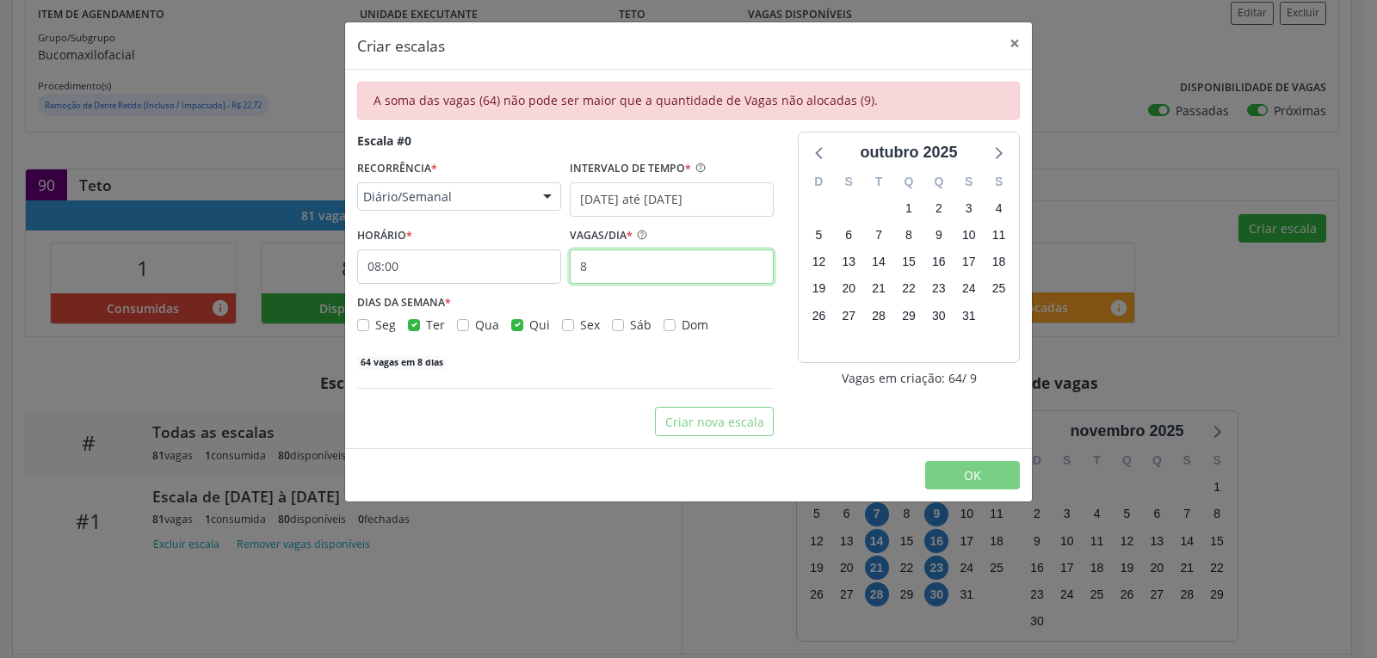
type input "8"
click at [584, 367] on div "64 vagas em 8 dias" at bounding box center [565, 361] width 417 height 18
click at [587, 266] on input "8" at bounding box center [672, 267] width 204 height 34
type input "2"
click at [1019, 45] on button "×" at bounding box center [1015, 43] width 34 height 42
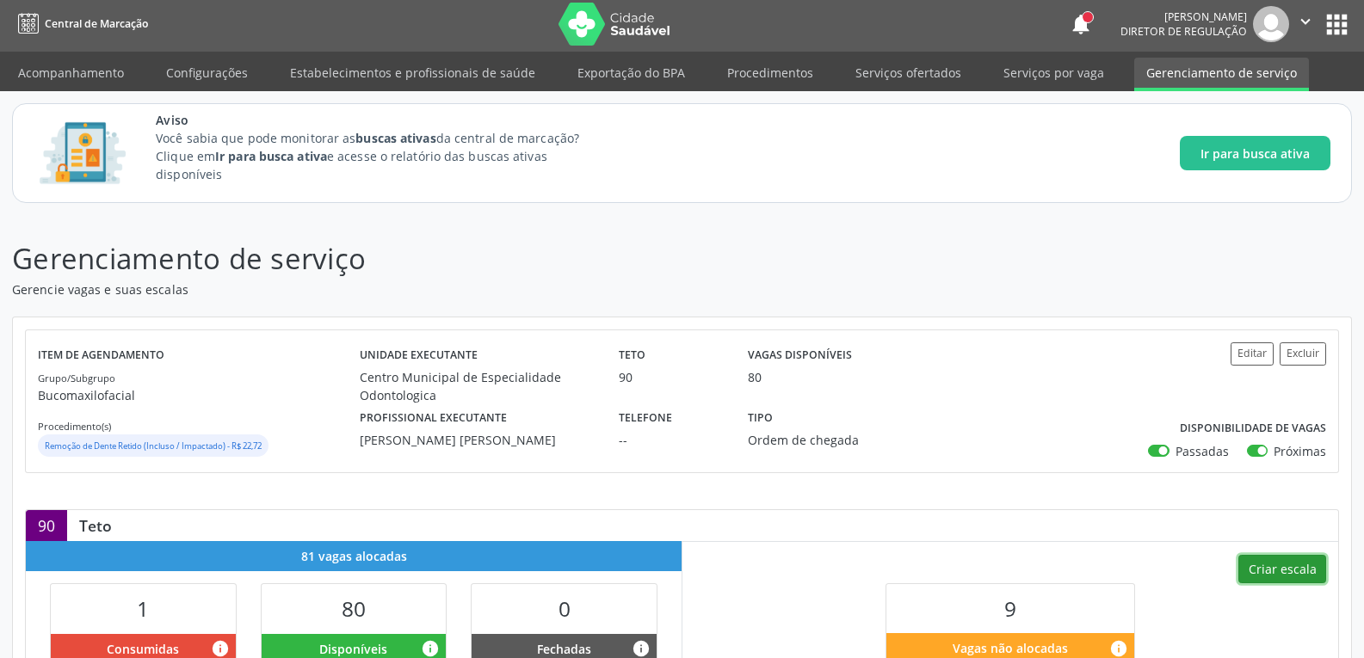
scroll to position [0, 0]
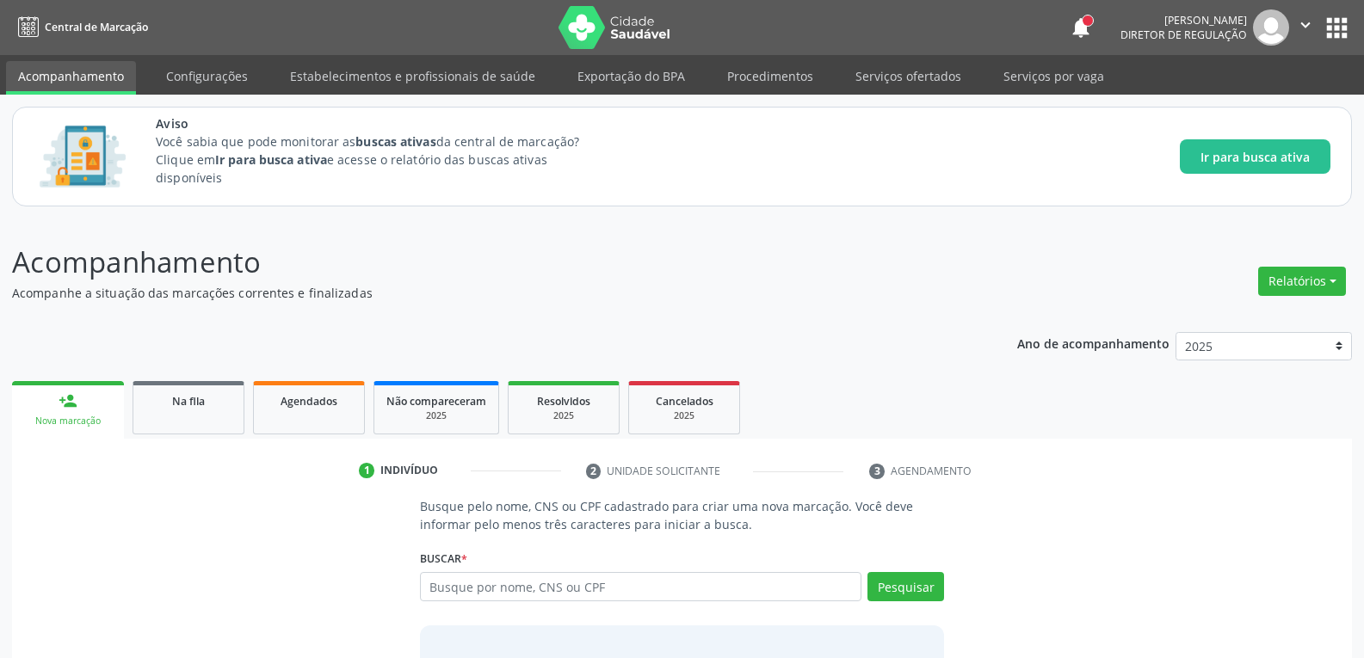
click at [148, 380] on ul "person_add Nova marcação Na fila Agendados Não compareceram 2025 Resolvidos 202…" at bounding box center [682, 408] width 1340 height 62
click at [184, 406] on span "Na fila" at bounding box center [188, 401] width 33 height 15
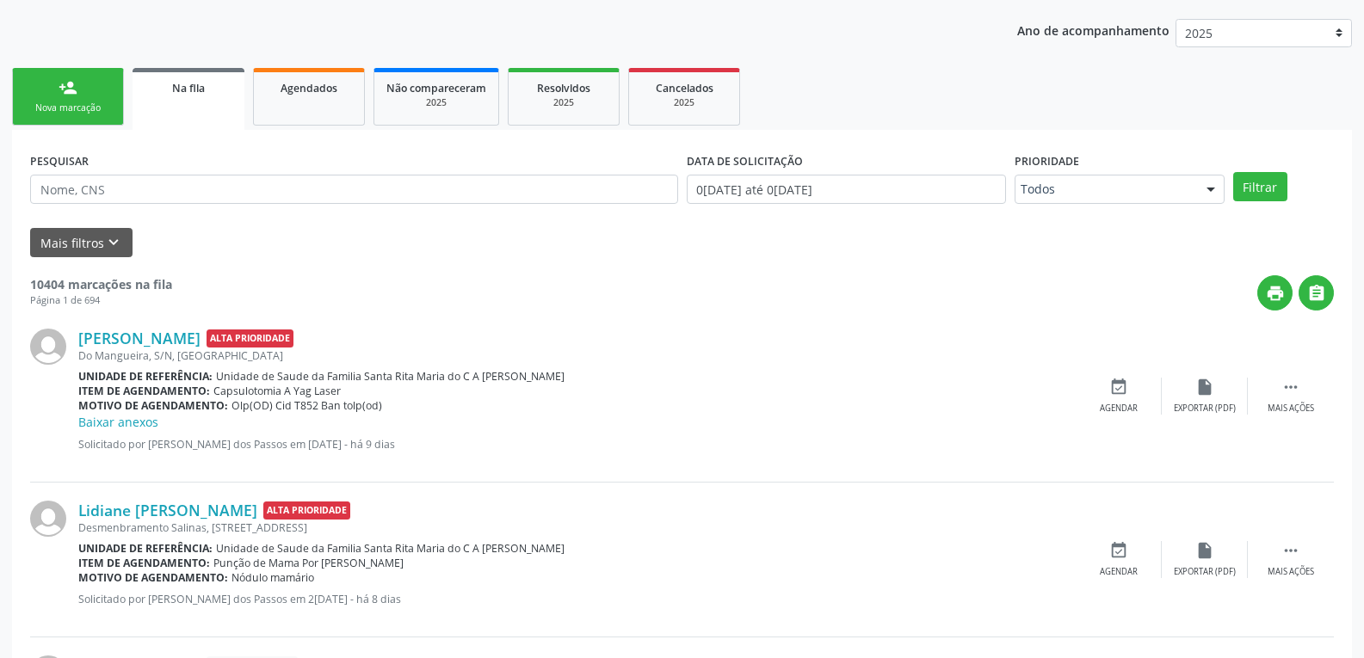
scroll to position [344, 0]
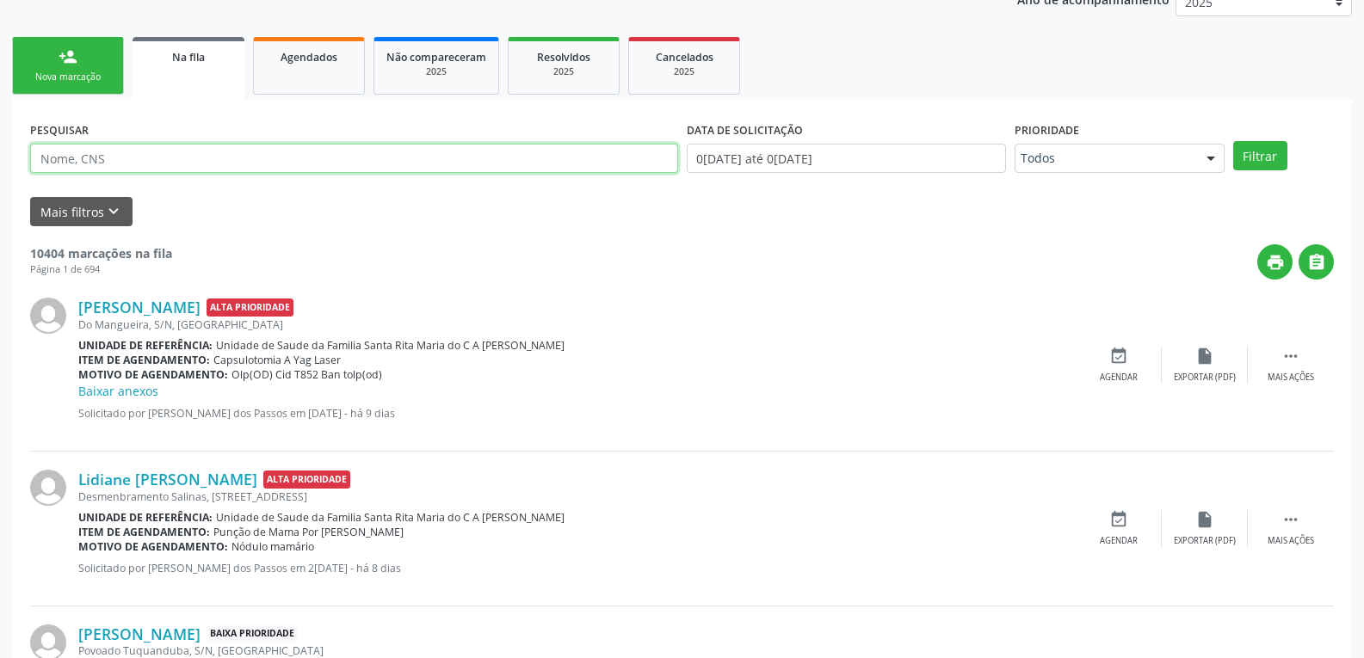
click at [133, 157] on input "text" at bounding box center [354, 158] width 648 height 29
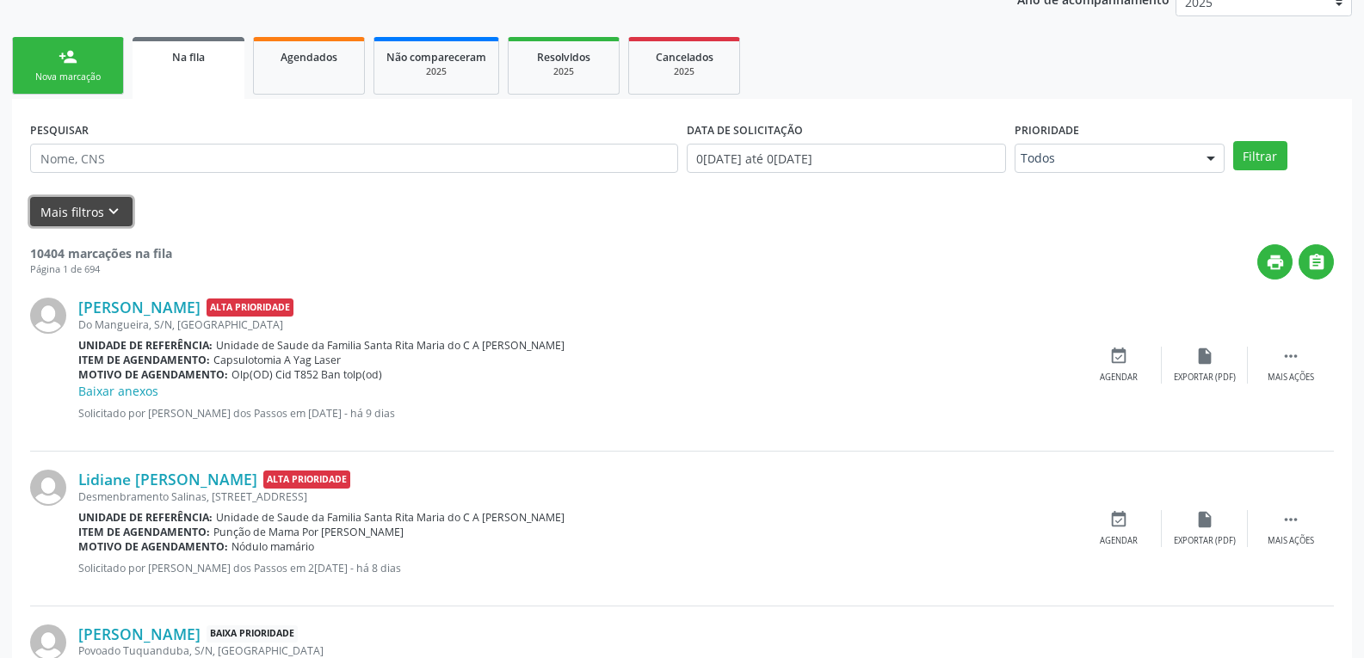
click at [99, 200] on button "Mais filtros keyboard_arrow_down" at bounding box center [81, 212] width 102 height 30
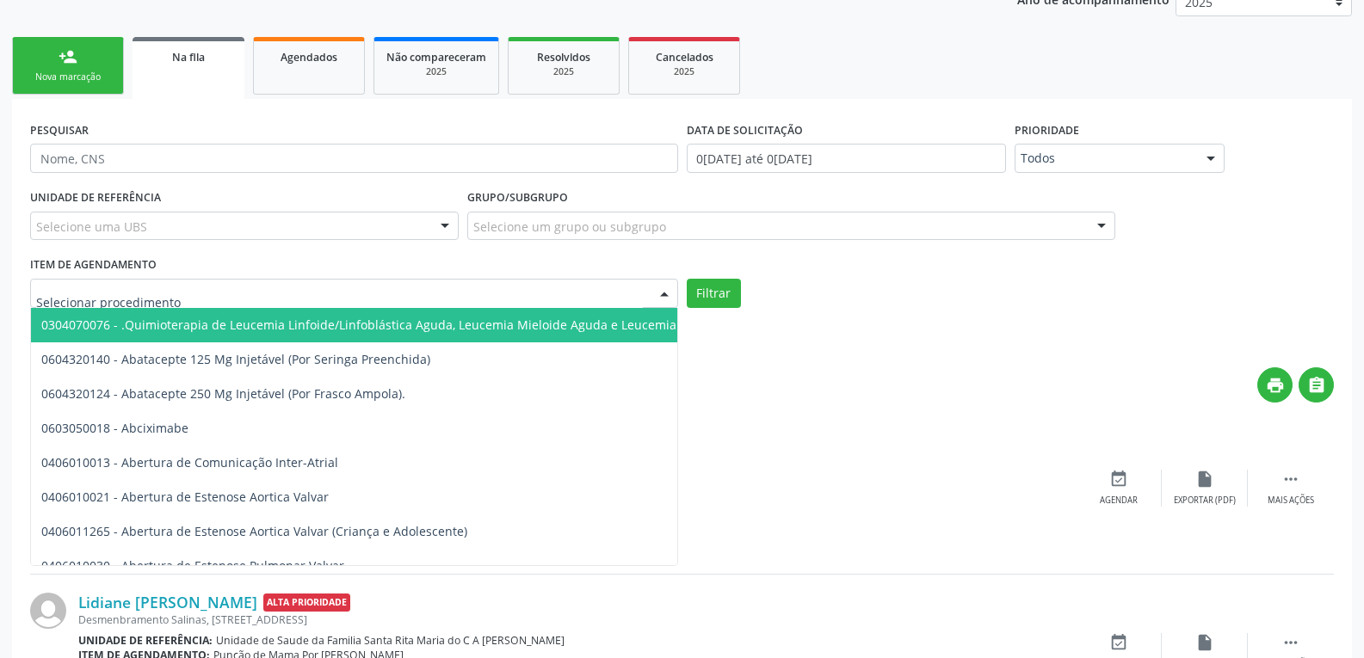
click at [182, 280] on div at bounding box center [354, 293] width 648 height 29
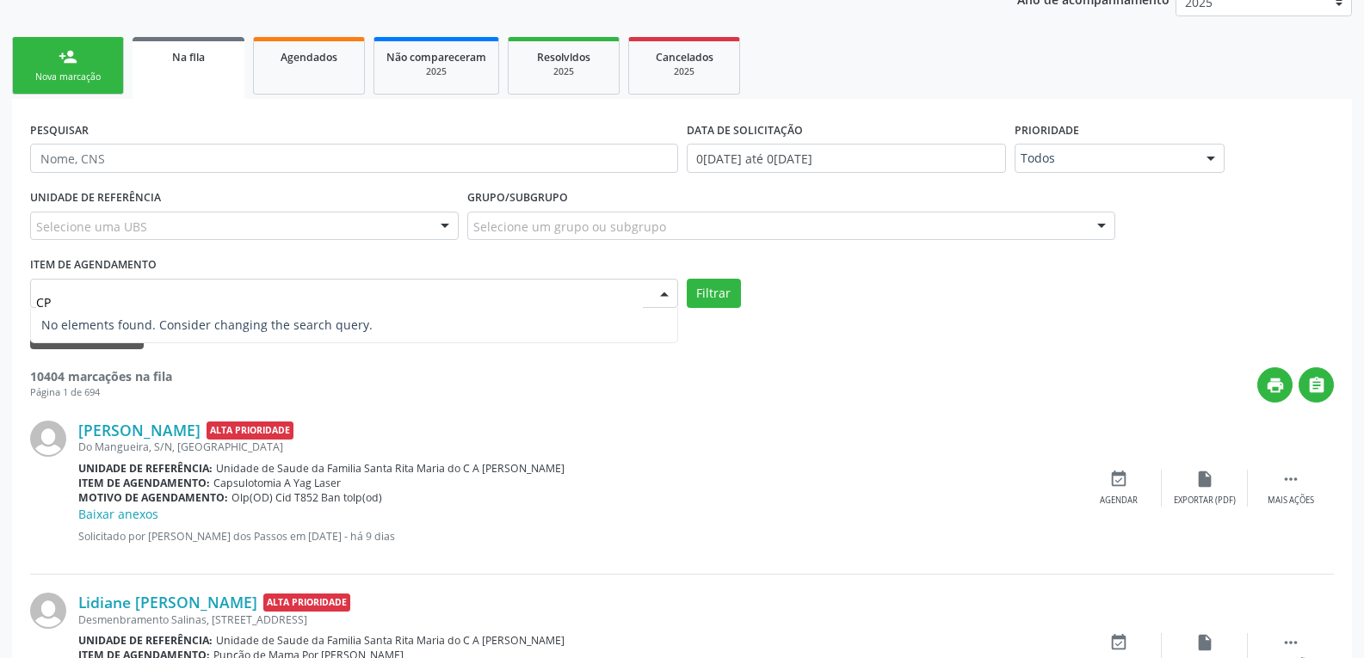
type input "C"
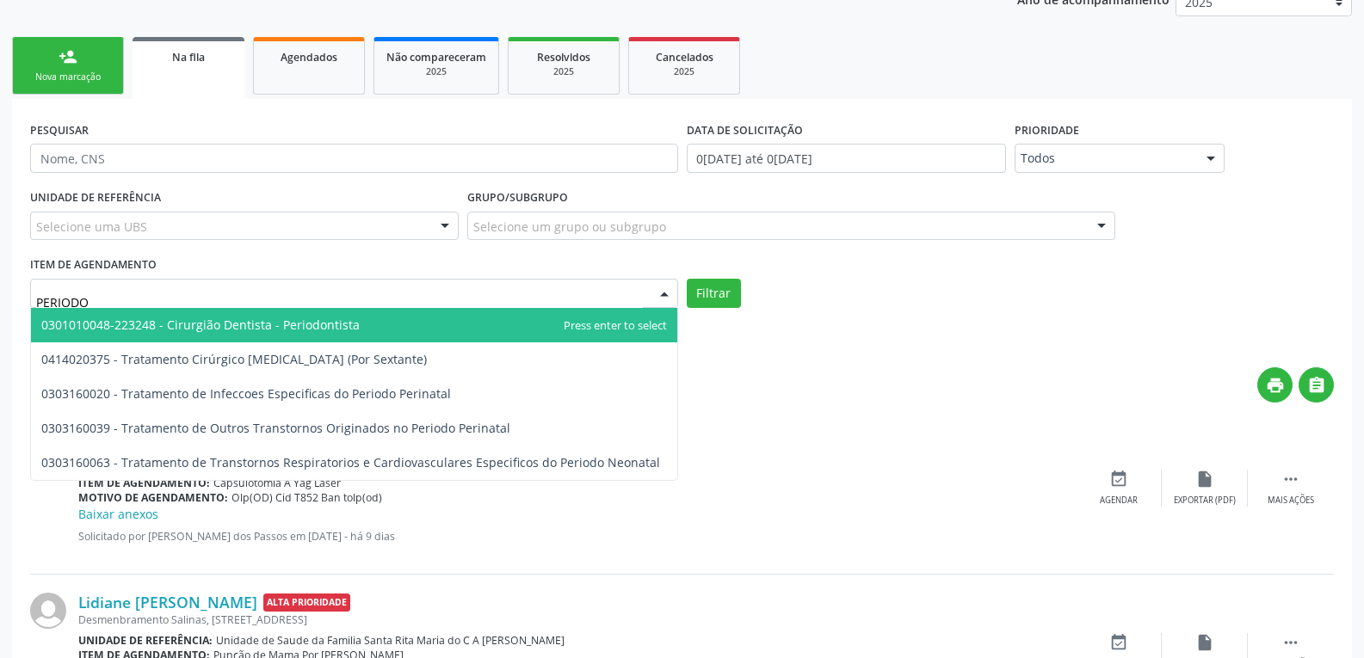
type input "PERIODON"
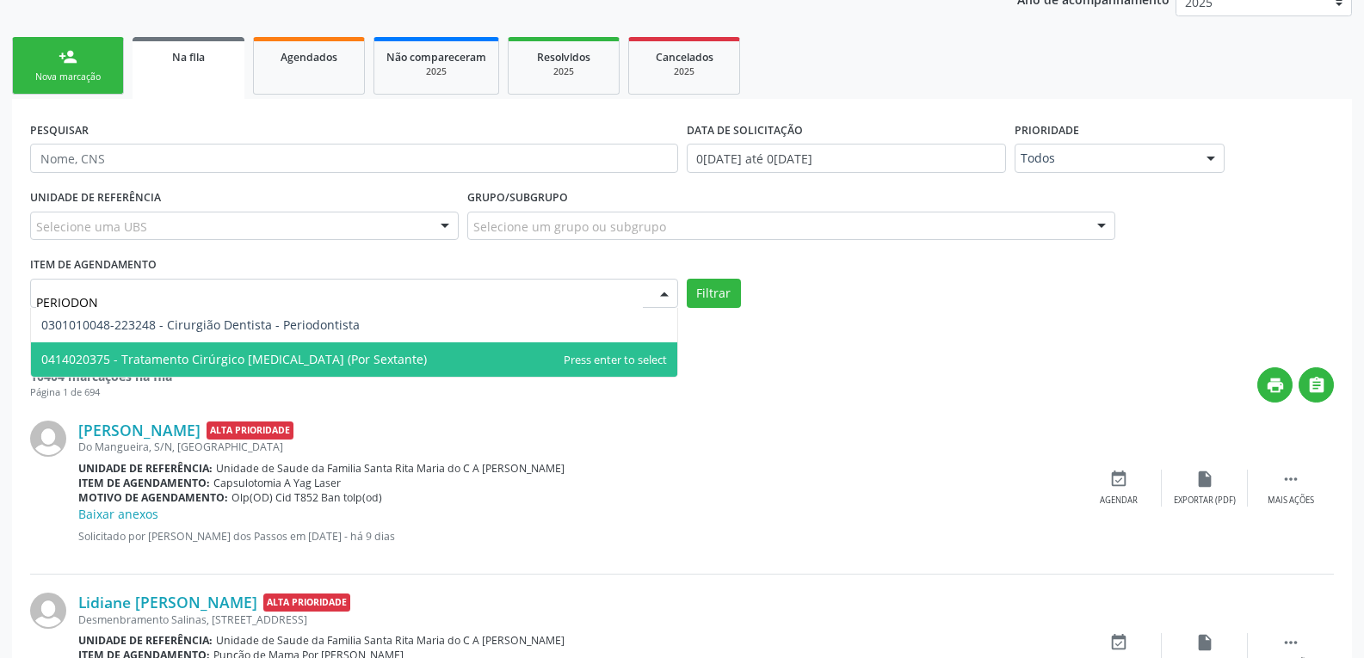
click at [359, 357] on span "0414020375 - Tratamento Cirúrgico [MEDICAL_DATA] (Por Sextante)" at bounding box center [234, 359] width 386 height 16
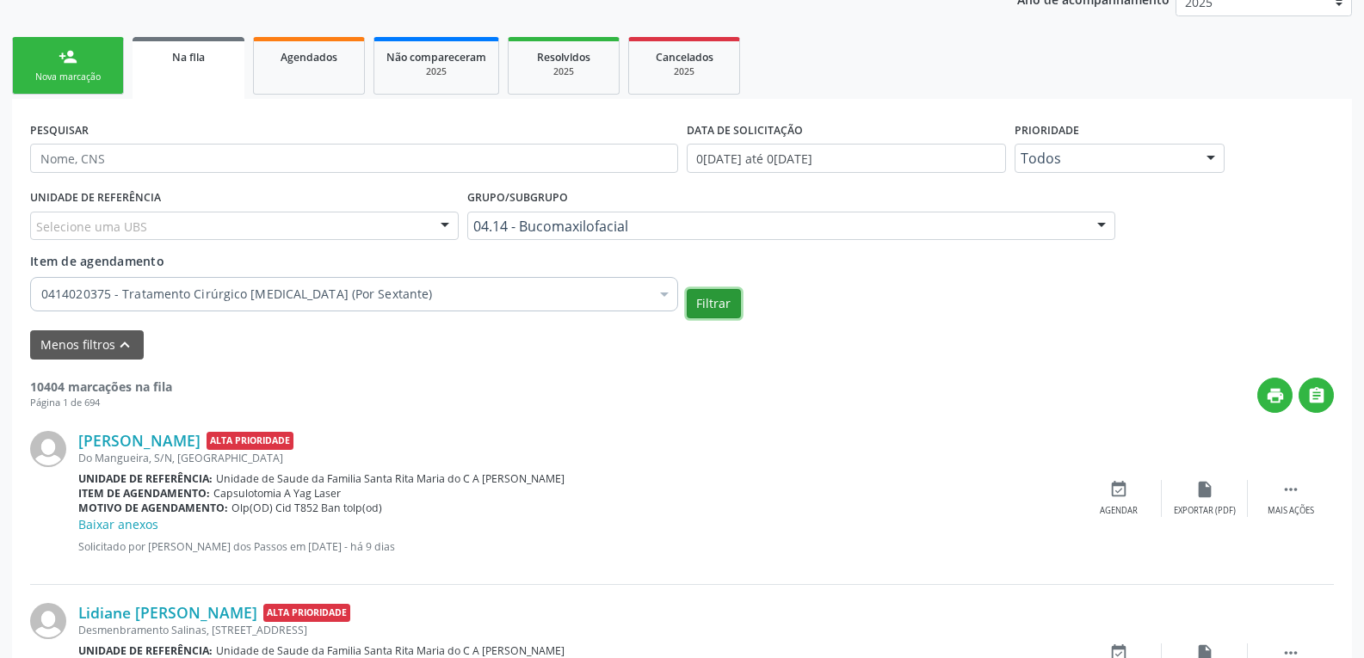
click at [720, 311] on button "Filtrar" at bounding box center [714, 303] width 54 height 29
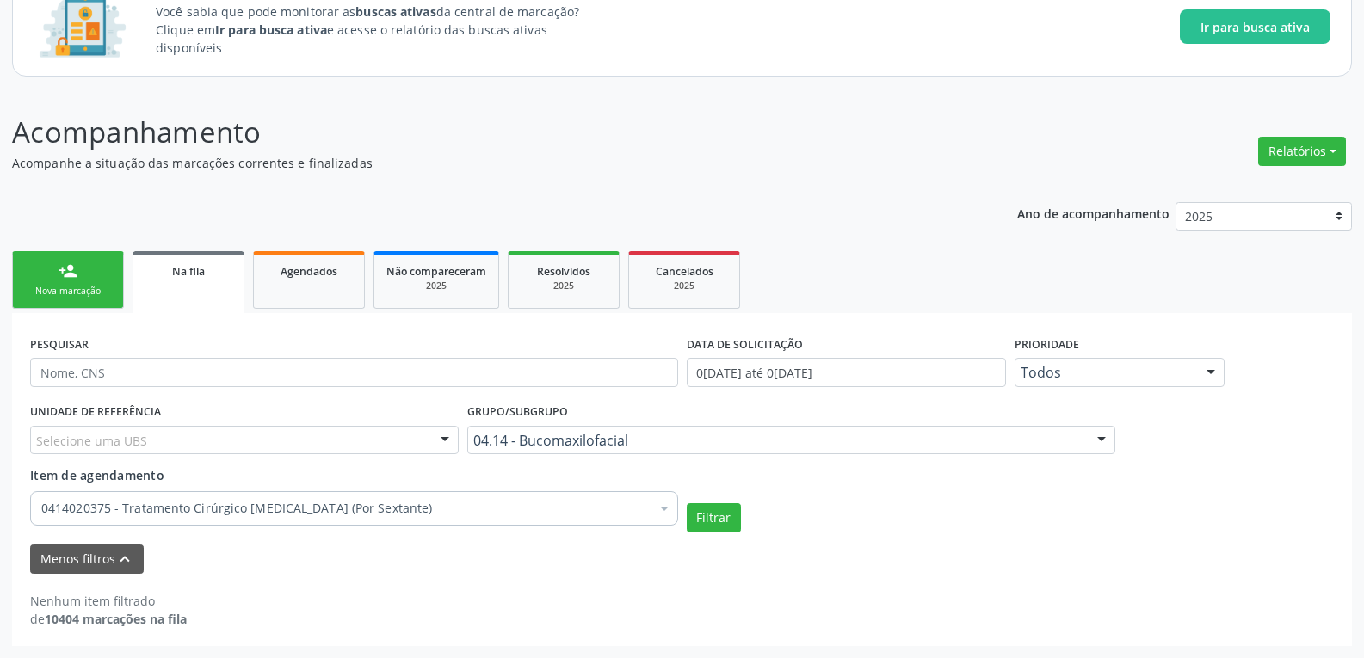
scroll to position [130, 0]
click at [232, 528] on div "Item de agendamento 0414020375 - Tratamento Cirúrgico Periodontal (Por Sextante…" at bounding box center [354, 500] width 657 height 66
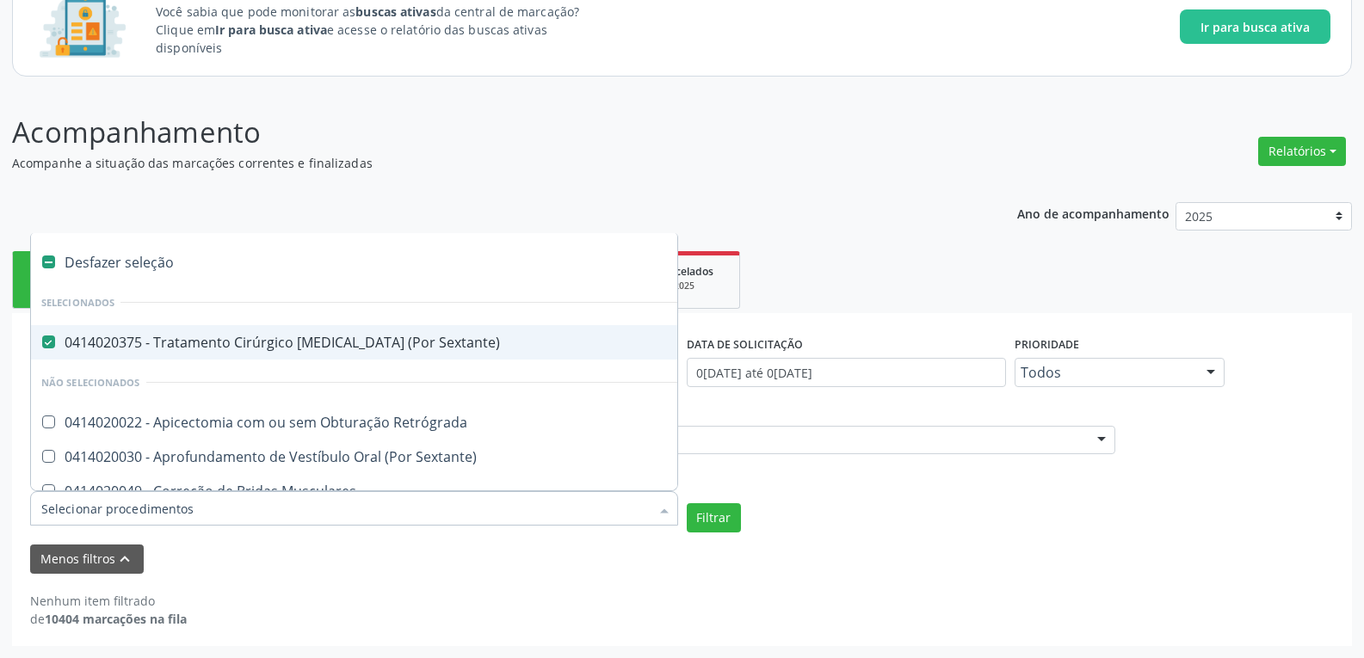
click at [52, 337] on Sextante\) at bounding box center [48, 342] width 13 height 13
click at [42, 337] on Sextante\) "checkbox" at bounding box center [36, 342] width 11 height 11
checkbox Sextante\) "false"
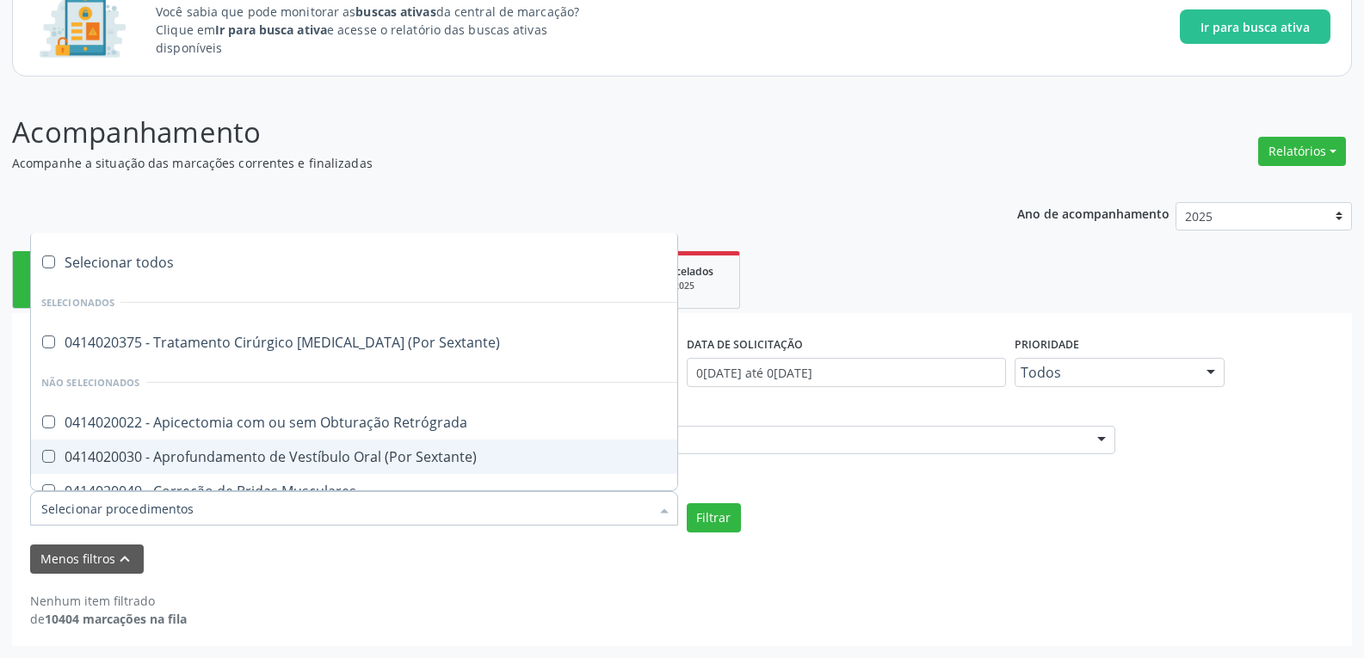
click at [198, 522] on input "Item de agendamento" at bounding box center [345, 509] width 609 height 34
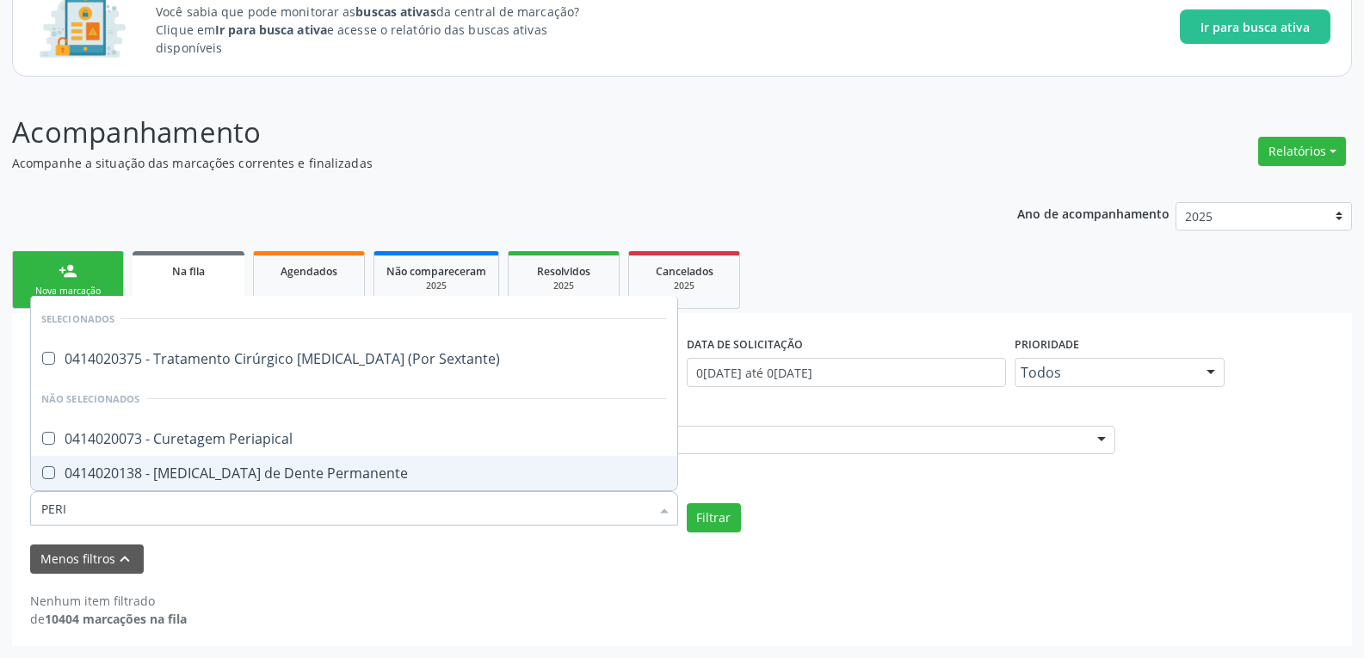
type input "PERIO"
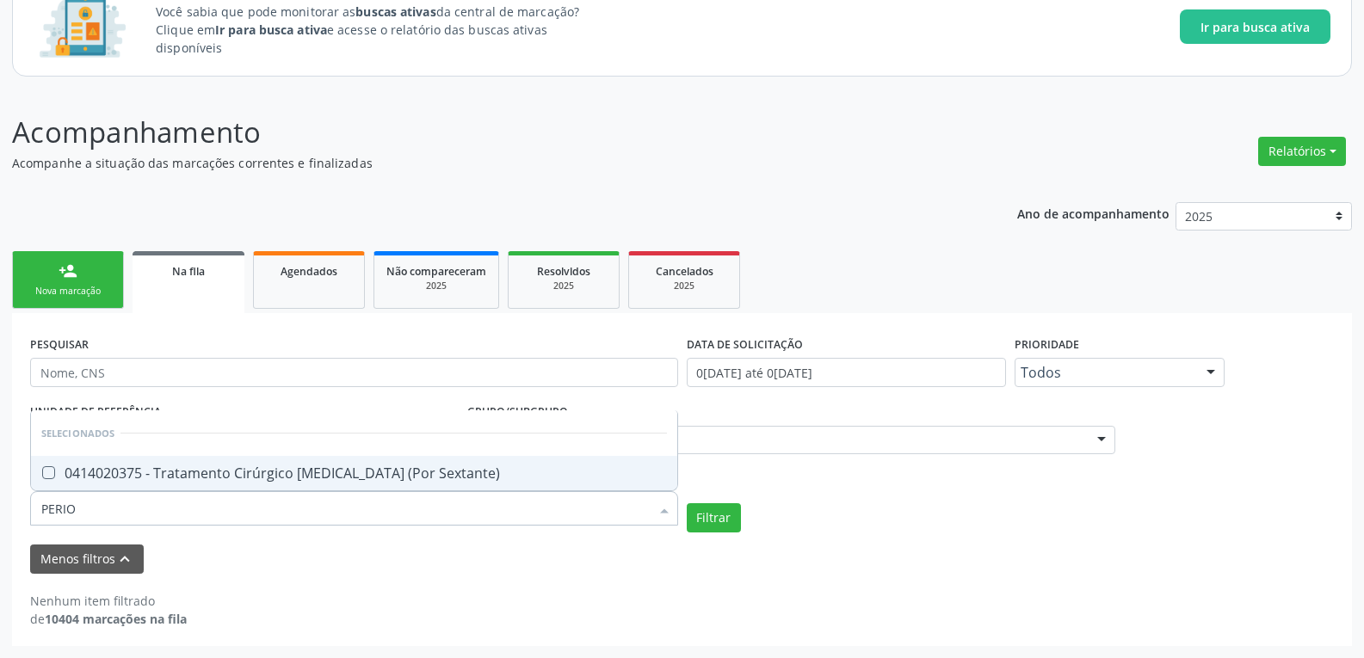
click at [640, 486] on span "0414020375 - Tratamento Cirúrgico [MEDICAL_DATA] (Por Sextante)" at bounding box center [354, 473] width 646 height 34
checkbox Sextante\) "true"
click at [637, 504] on input "PERIO" at bounding box center [345, 509] width 609 height 34
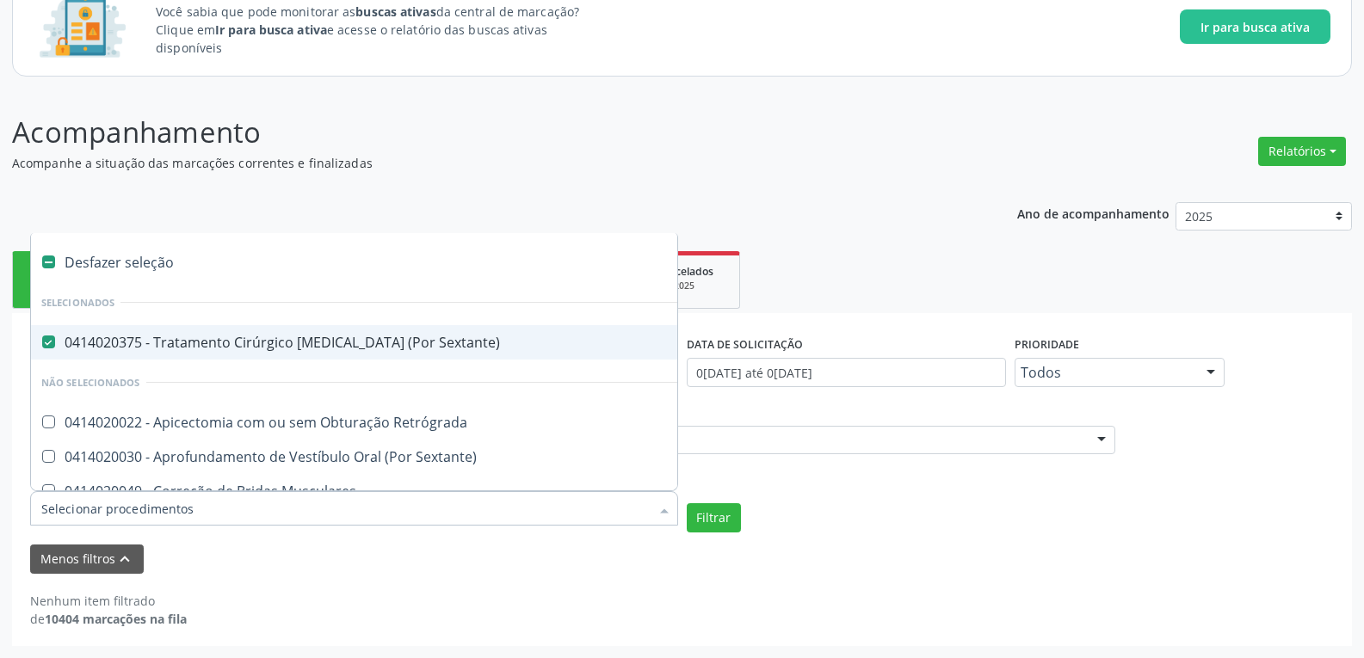
click at [47, 263] on label at bounding box center [48, 262] width 13 height 13
checkbox Sextante\) "false"
